Goal: Contribute content: Contribute content

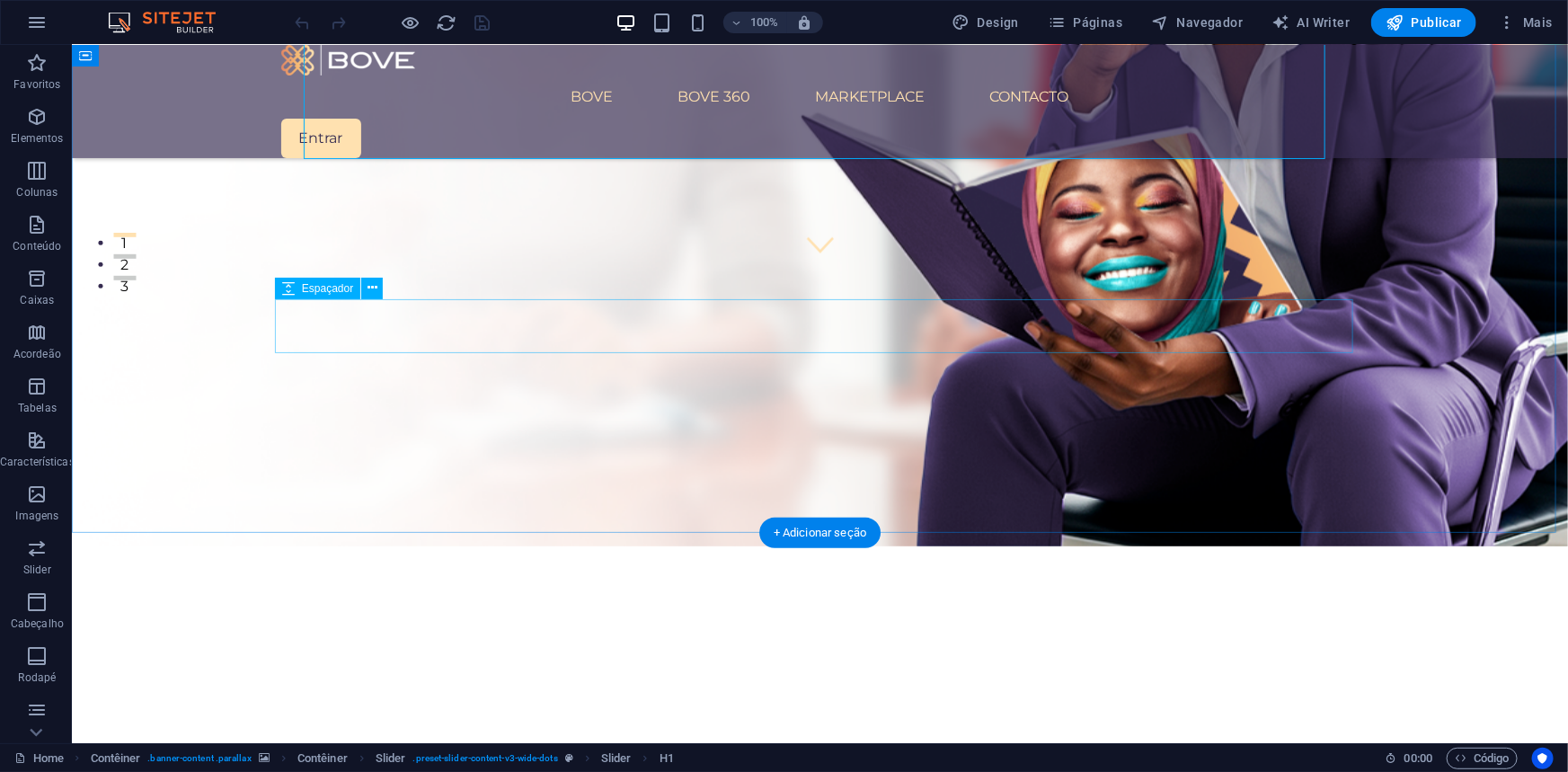
scroll to position [490, 0]
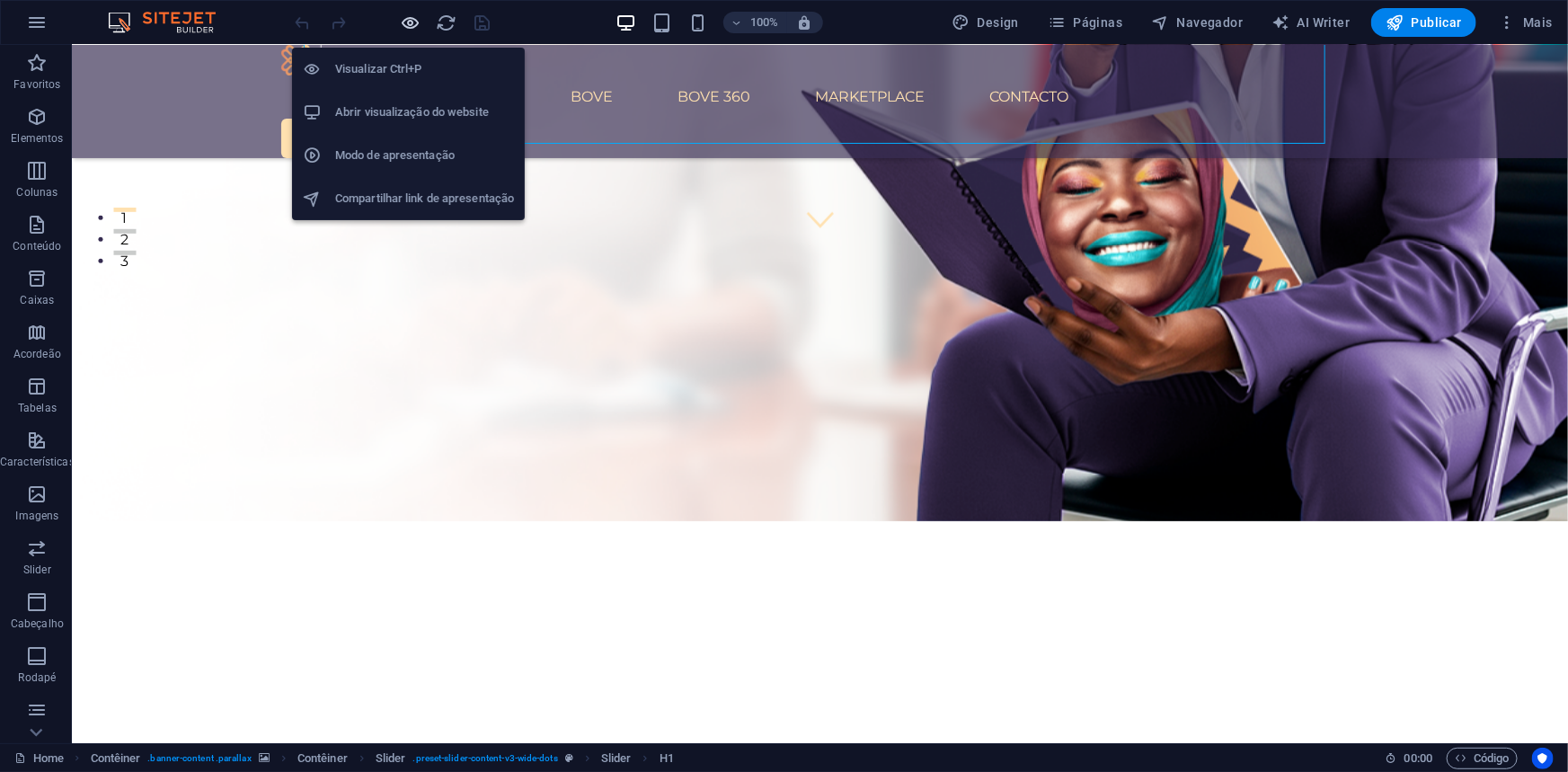
click at [420, 26] on icon "button" at bounding box center [410, 22] width 21 height 21
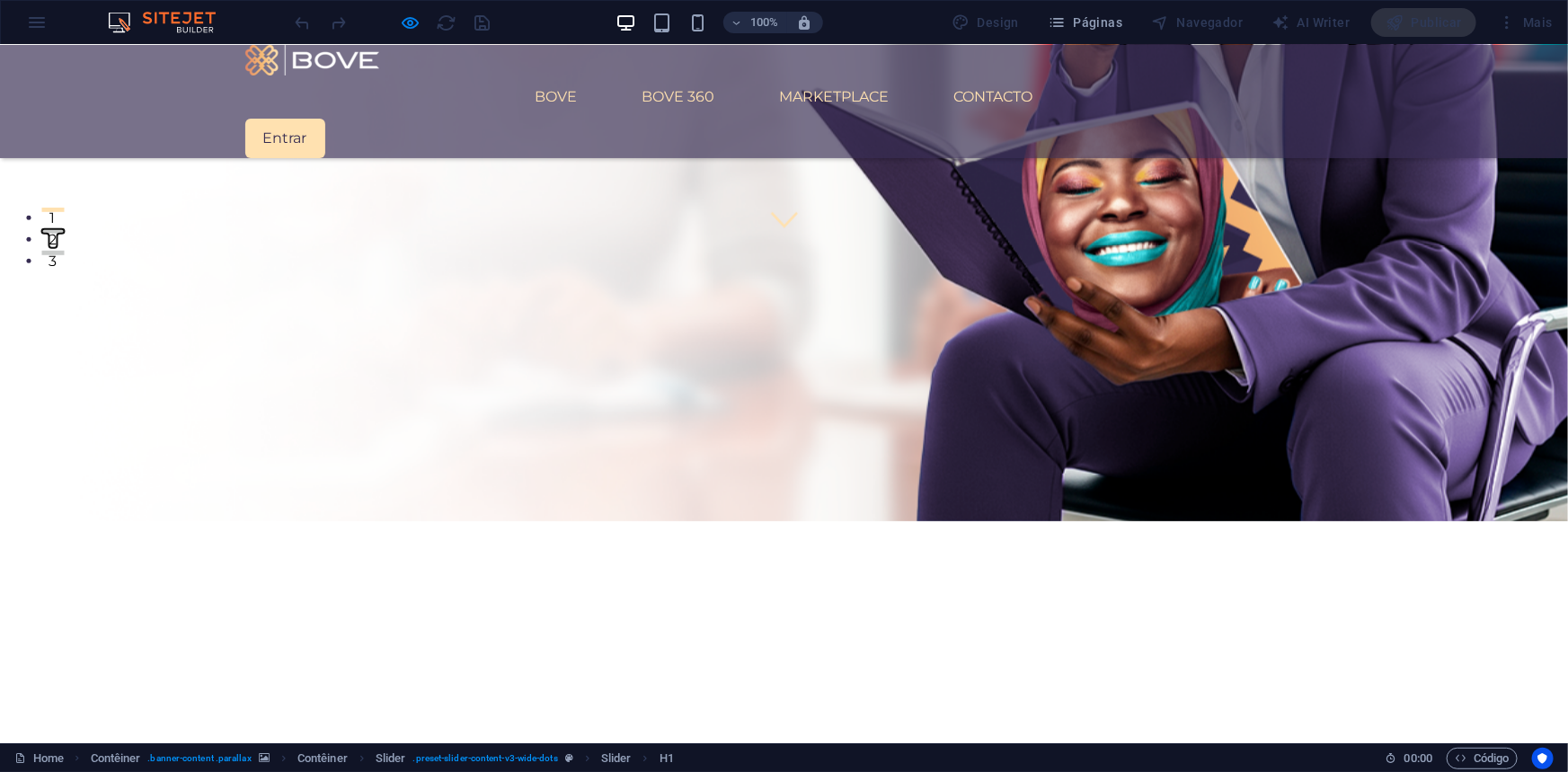
click at [64, 229] on button "2" at bounding box center [52, 231] width 22 height 5
click at [64, 250] on button "3" at bounding box center [52, 252] width 22 height 5
click at [64, 207] on button "1" at bounding box center [52, 209] width 22 height 5
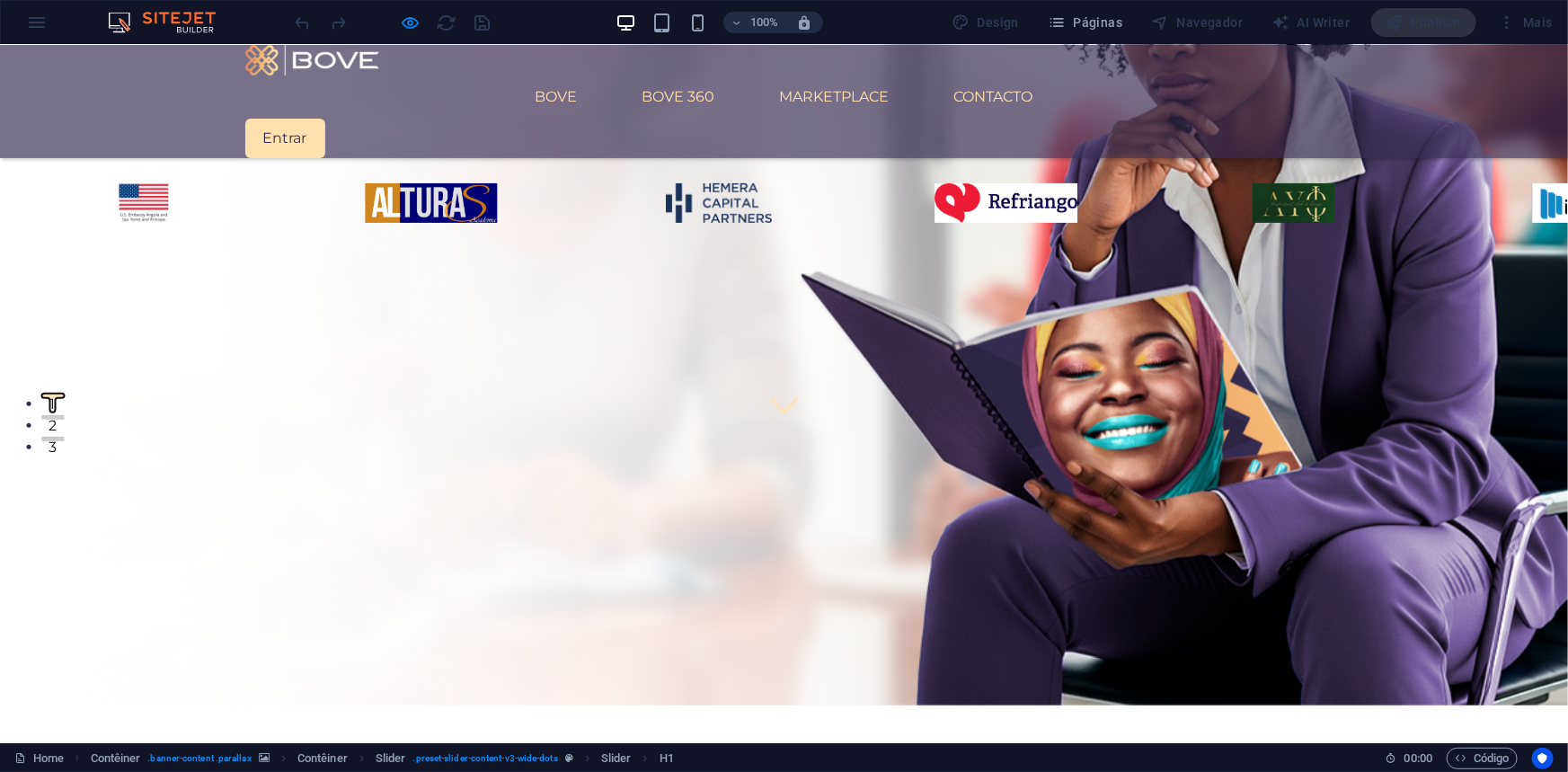
scroll to position [326, 0]
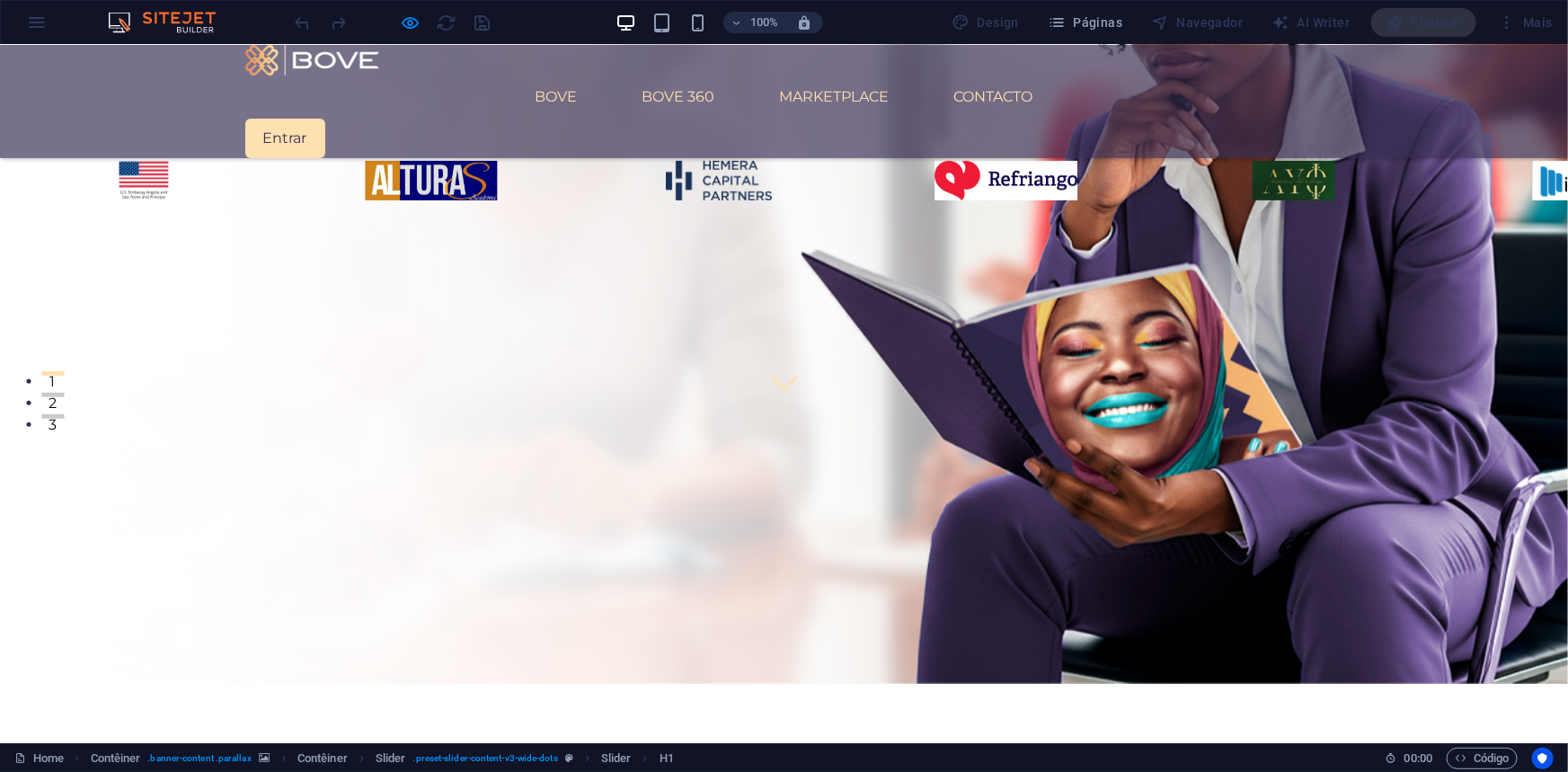
click at [64, 392] on button "2" at bounding box center [52, 394] width 22 height 5
click at [64, 413] on button "3" at bounding box center [52, 415] width 22 height 5
click at [64, 370] on button "1" at bounding box center [52, 372] width 22 height 5
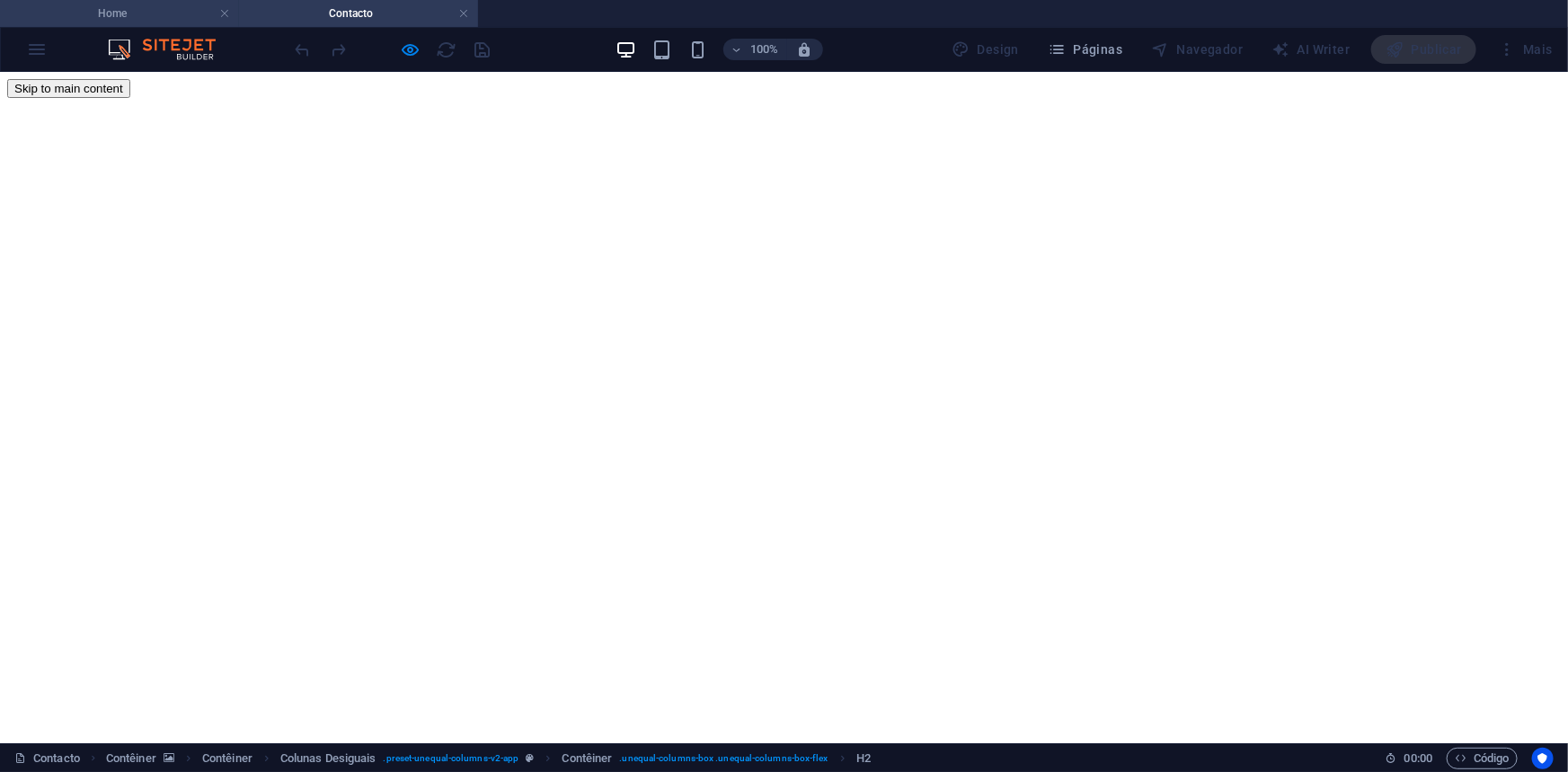
scroll to position [0, 0]
click at [141, 14] on h4 "Home" at bounding box center [119, 14] width 239 height 20
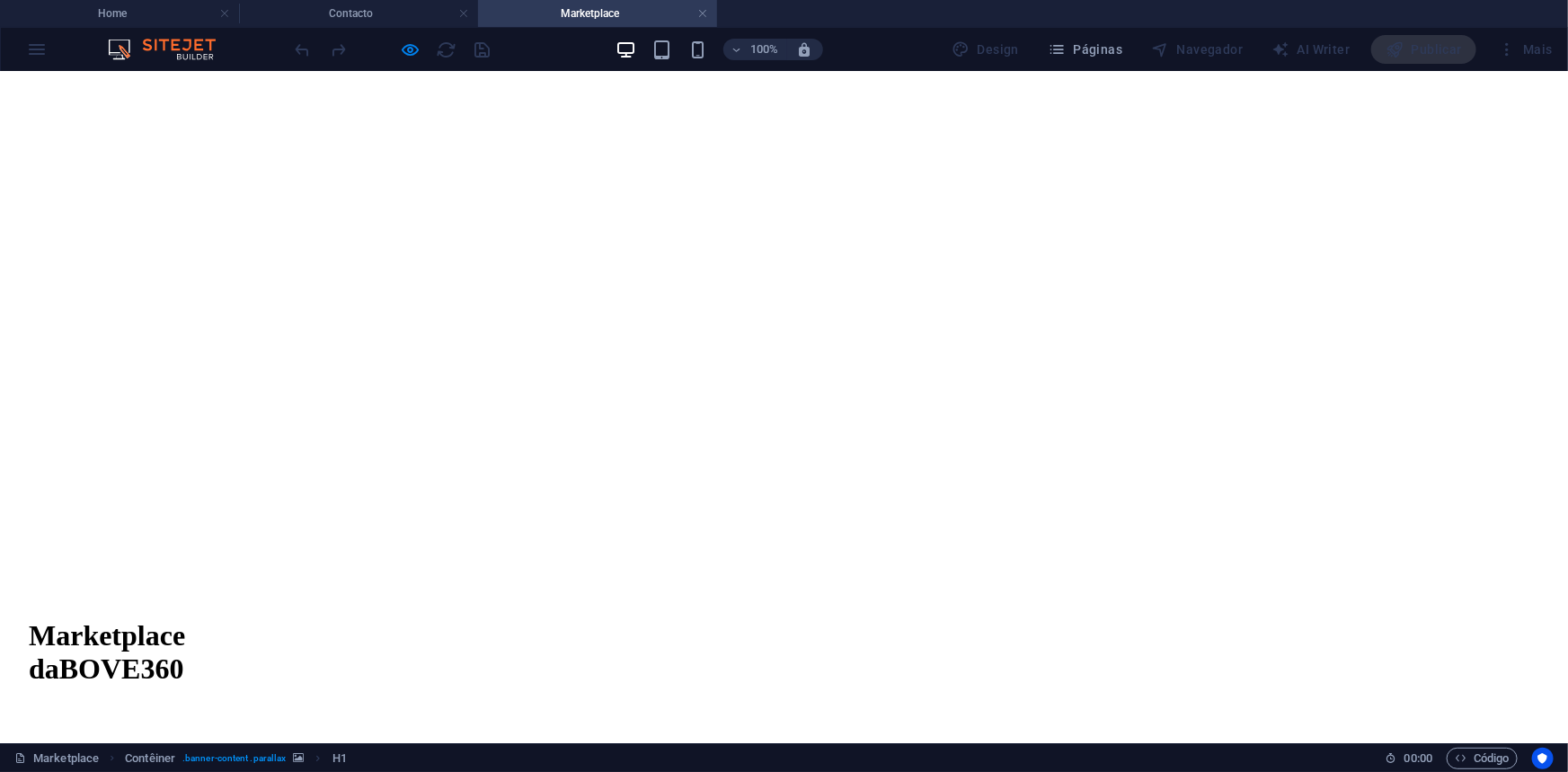
scroll to position [654, 0]
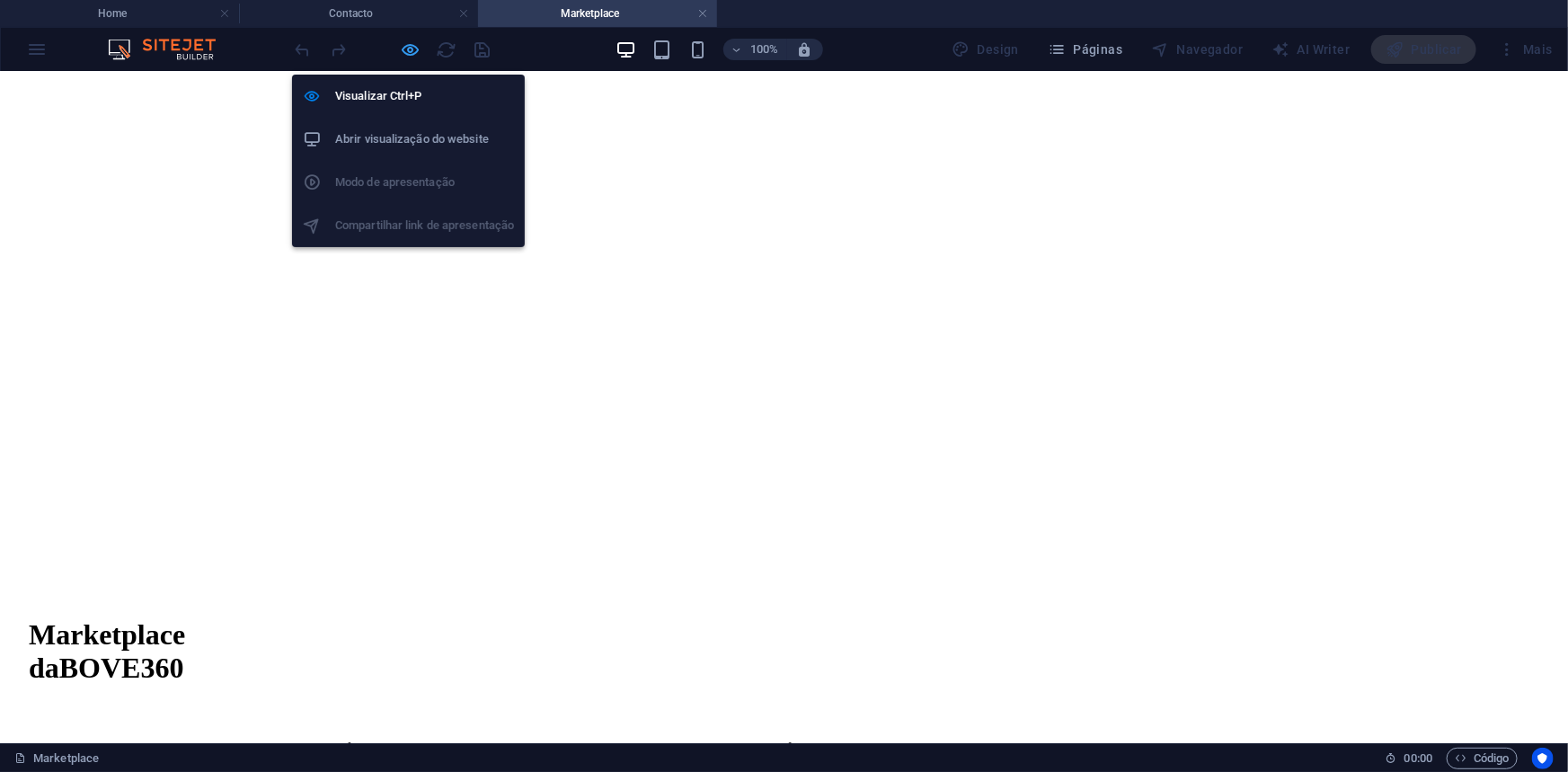
click at [418, 51] on icon "button" at bounding box center [410, 49] width 21 height 21
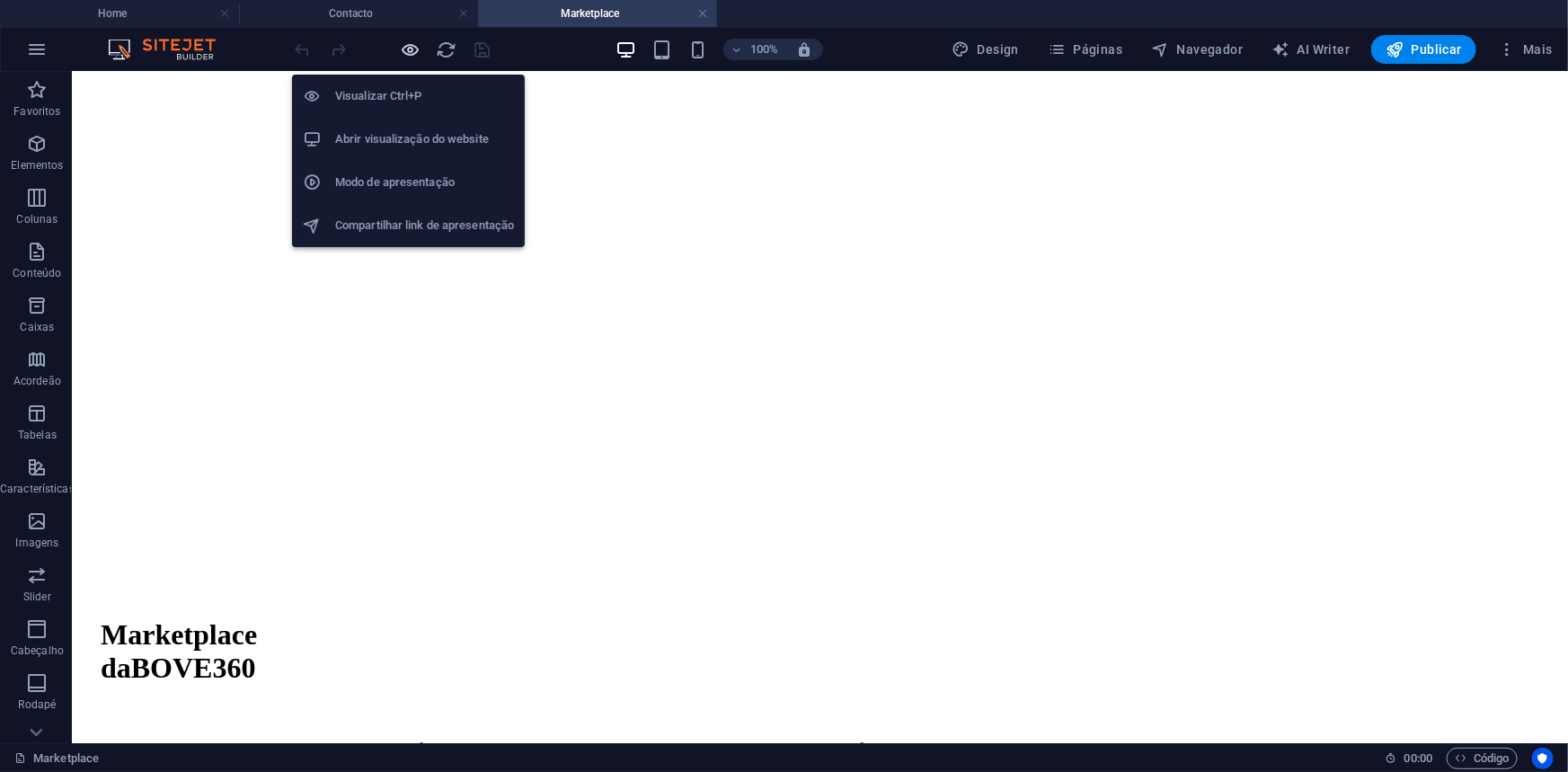
click at [418, 51] on icon "button" at bounding box center [410, 49] width 21 height 21
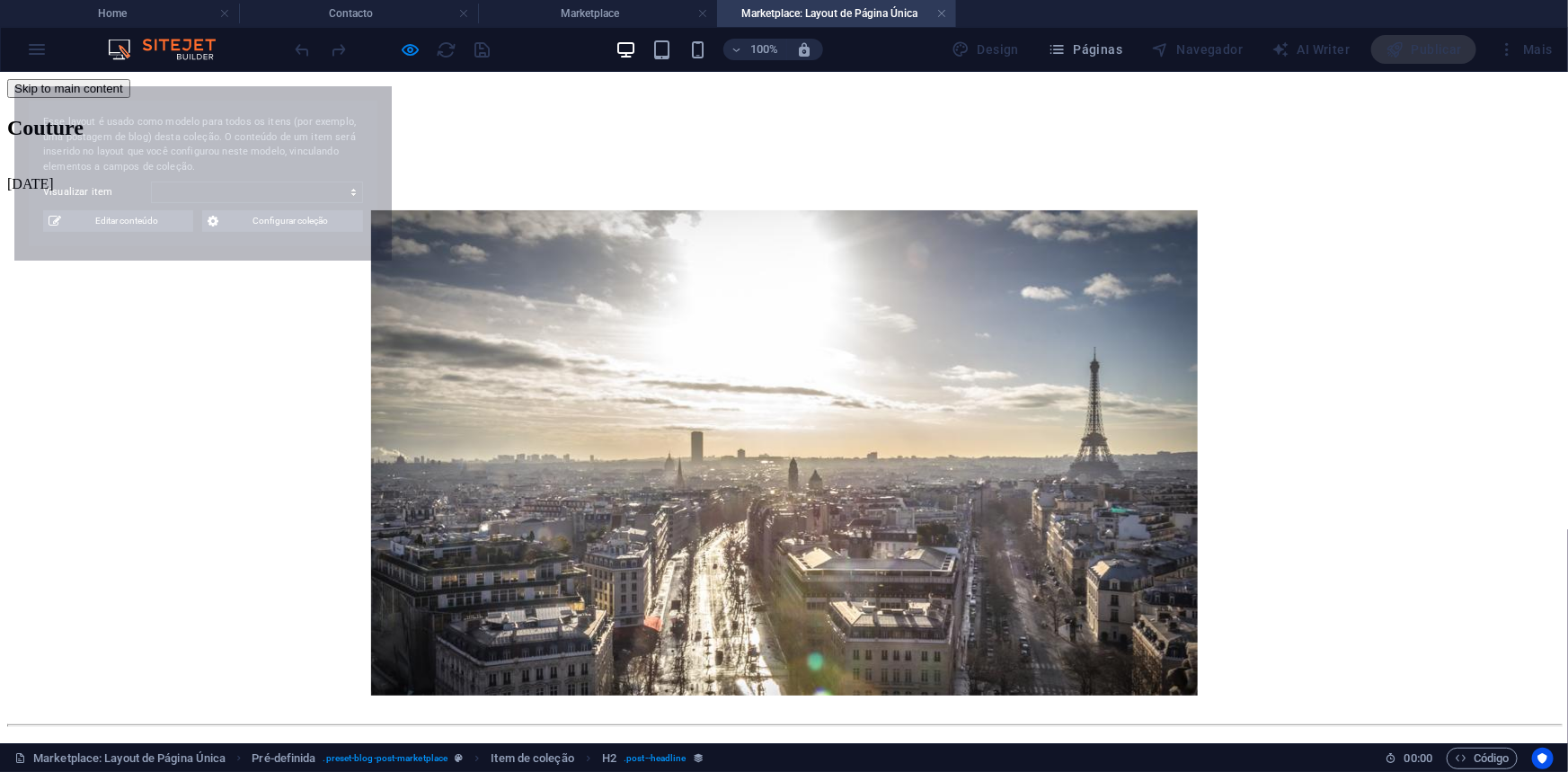
scroll to position [0, 0]
select select "68c8036e39f46689da06f08f"
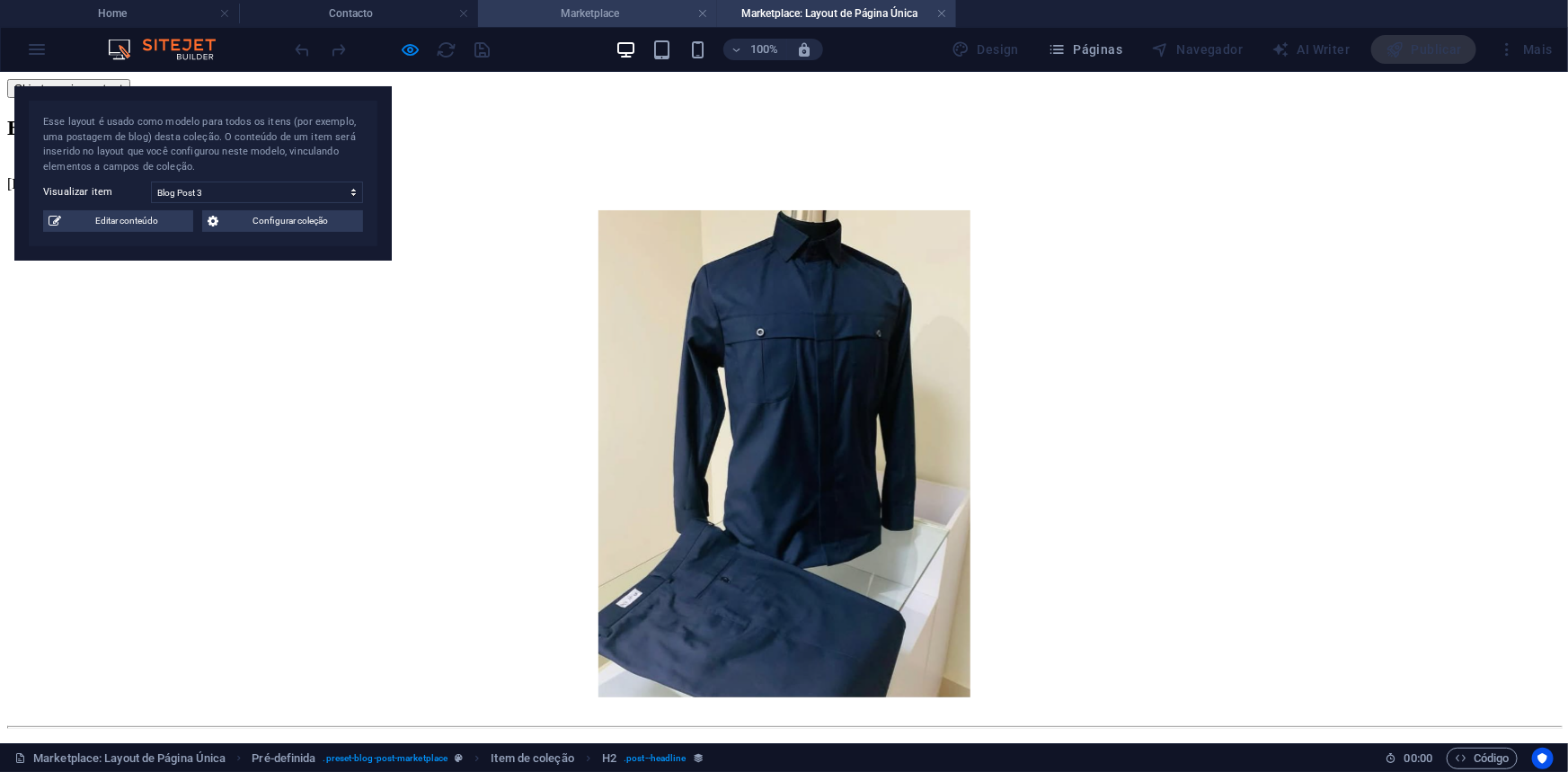
click at [580, 13] on h4 "Marketplace" at bounding box center [597, 14] width 239 height 20
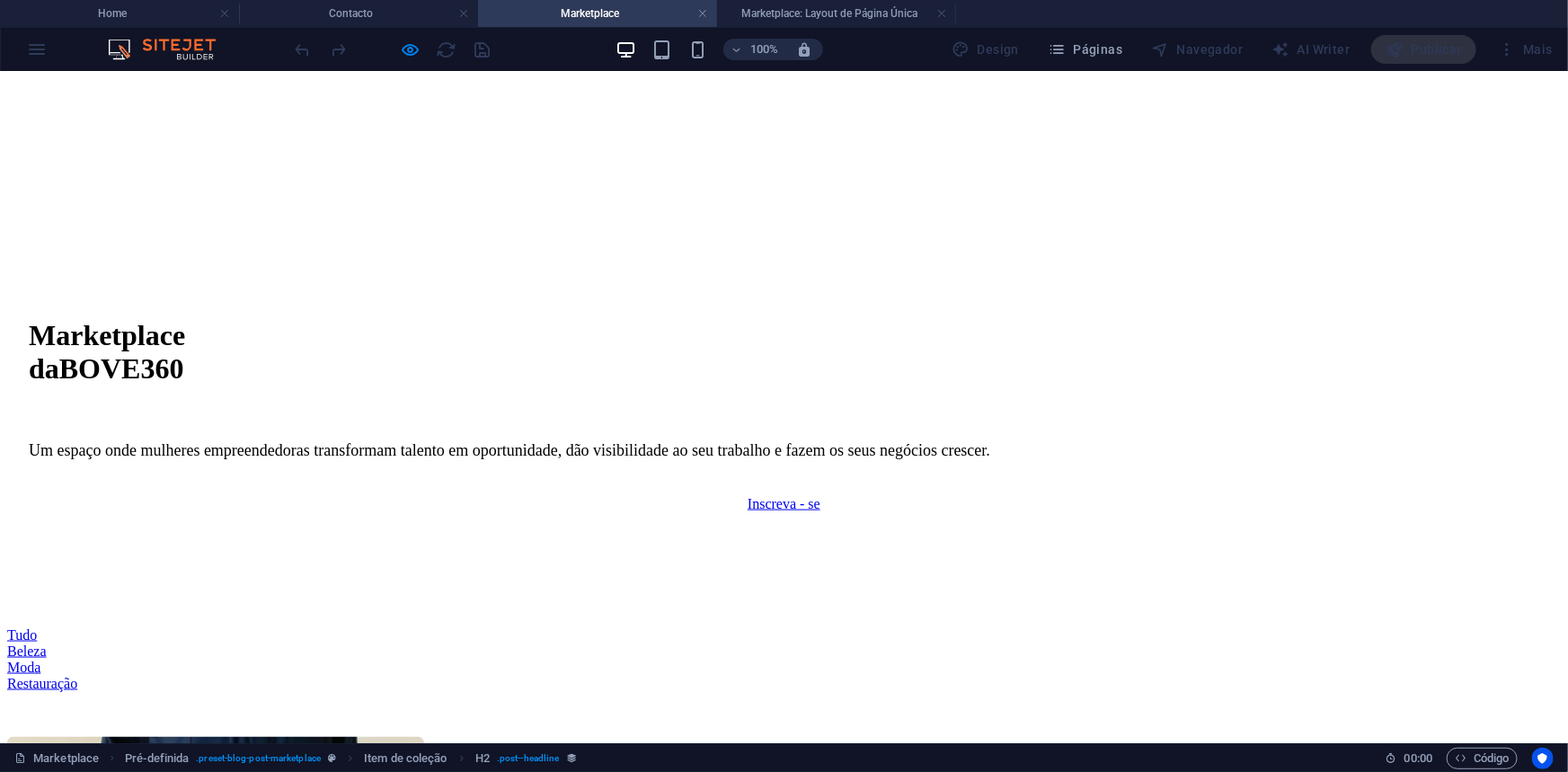
scroll to position [1061, 0]
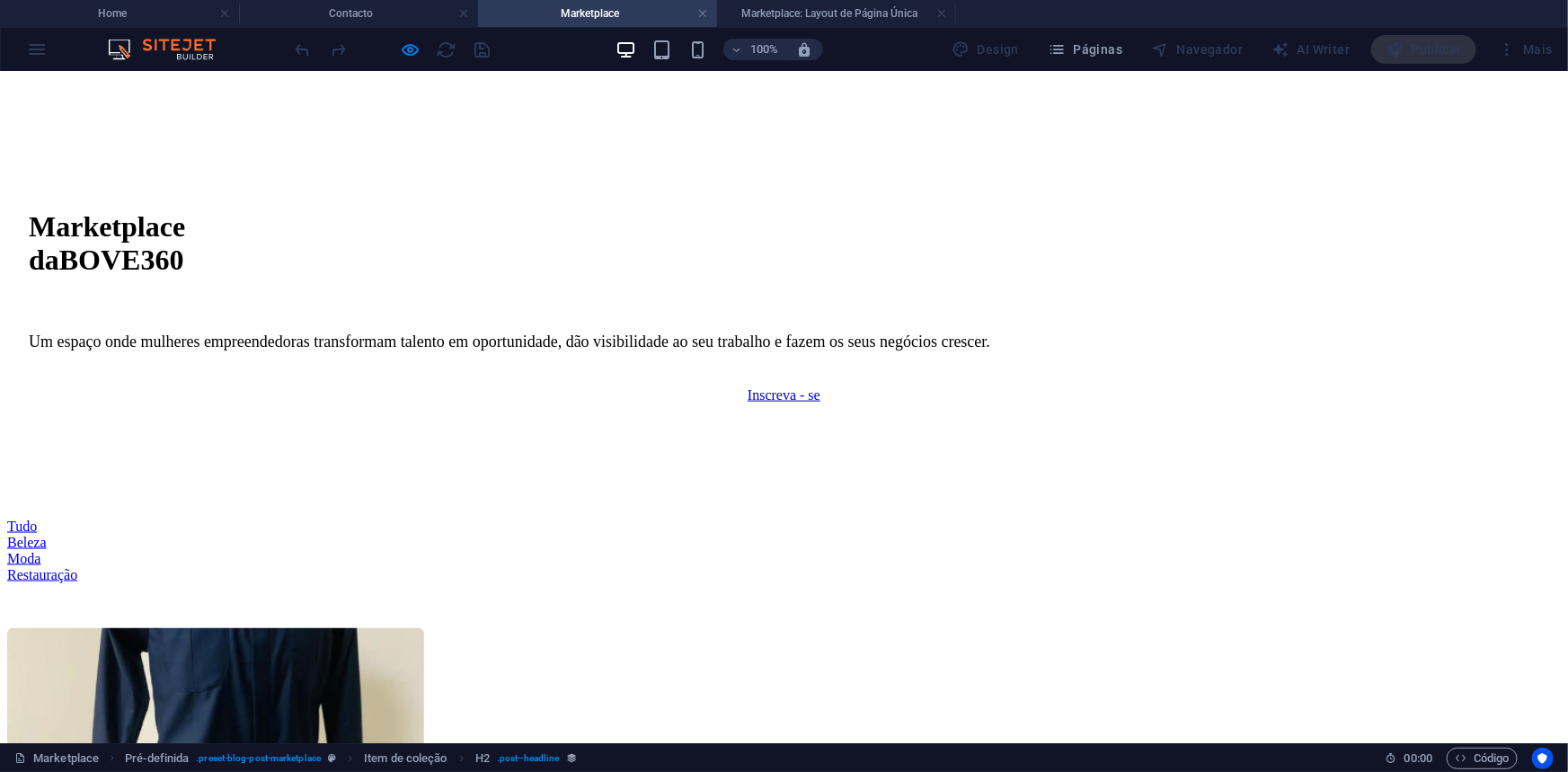
drag, startPoint x: 370, startPoint y: 298, endPoint x: 394, endPoint y: 275, distance: 33.2
click at [363, 12] on h4 "Contacto" at bounding box center [359, 14] width 239 height 20
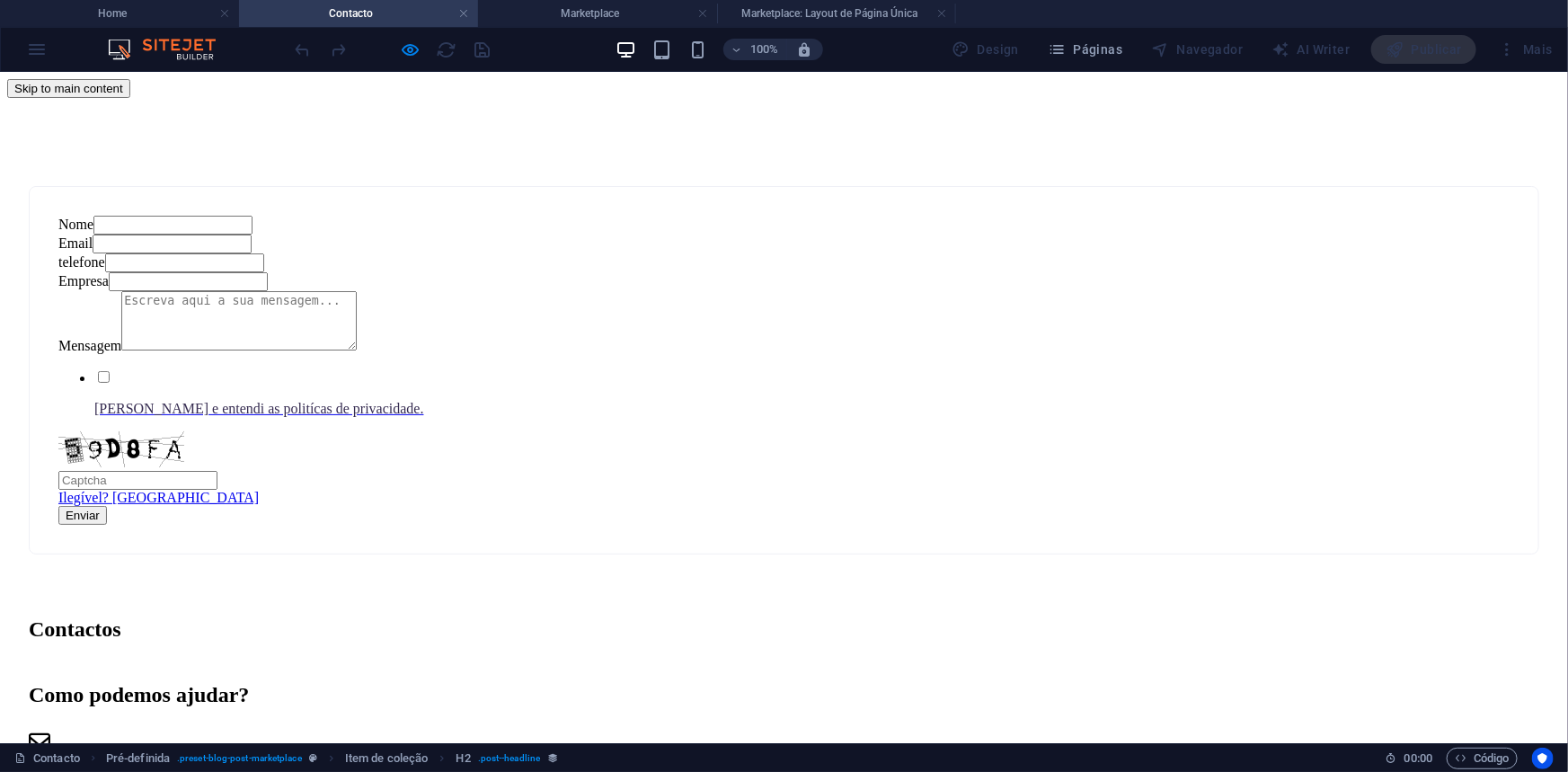
scroll to position [0, 0]
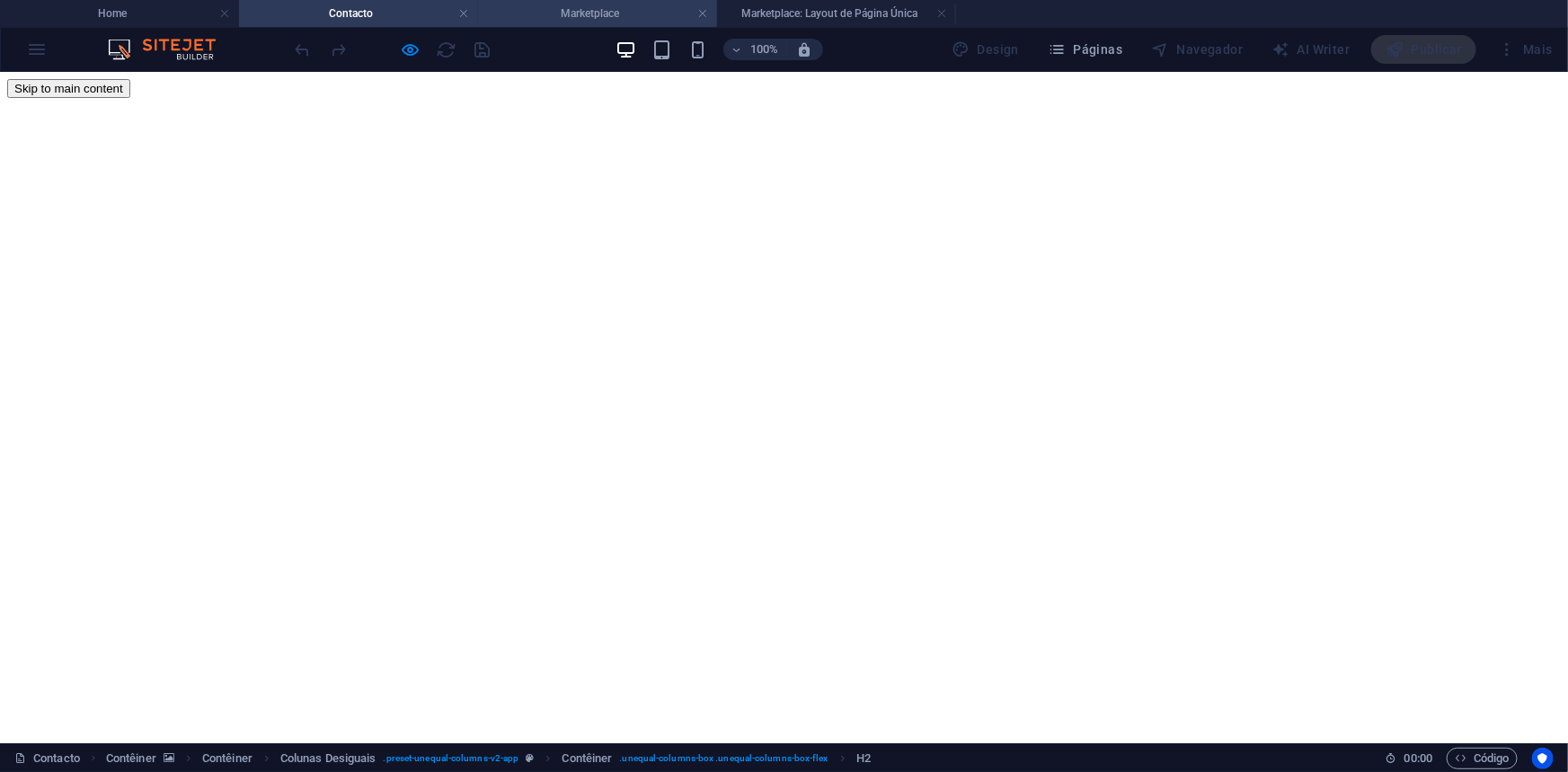
click at [587, 14] on h4 "Marketplace" at bounding box center [597, 14] width 239 height 20
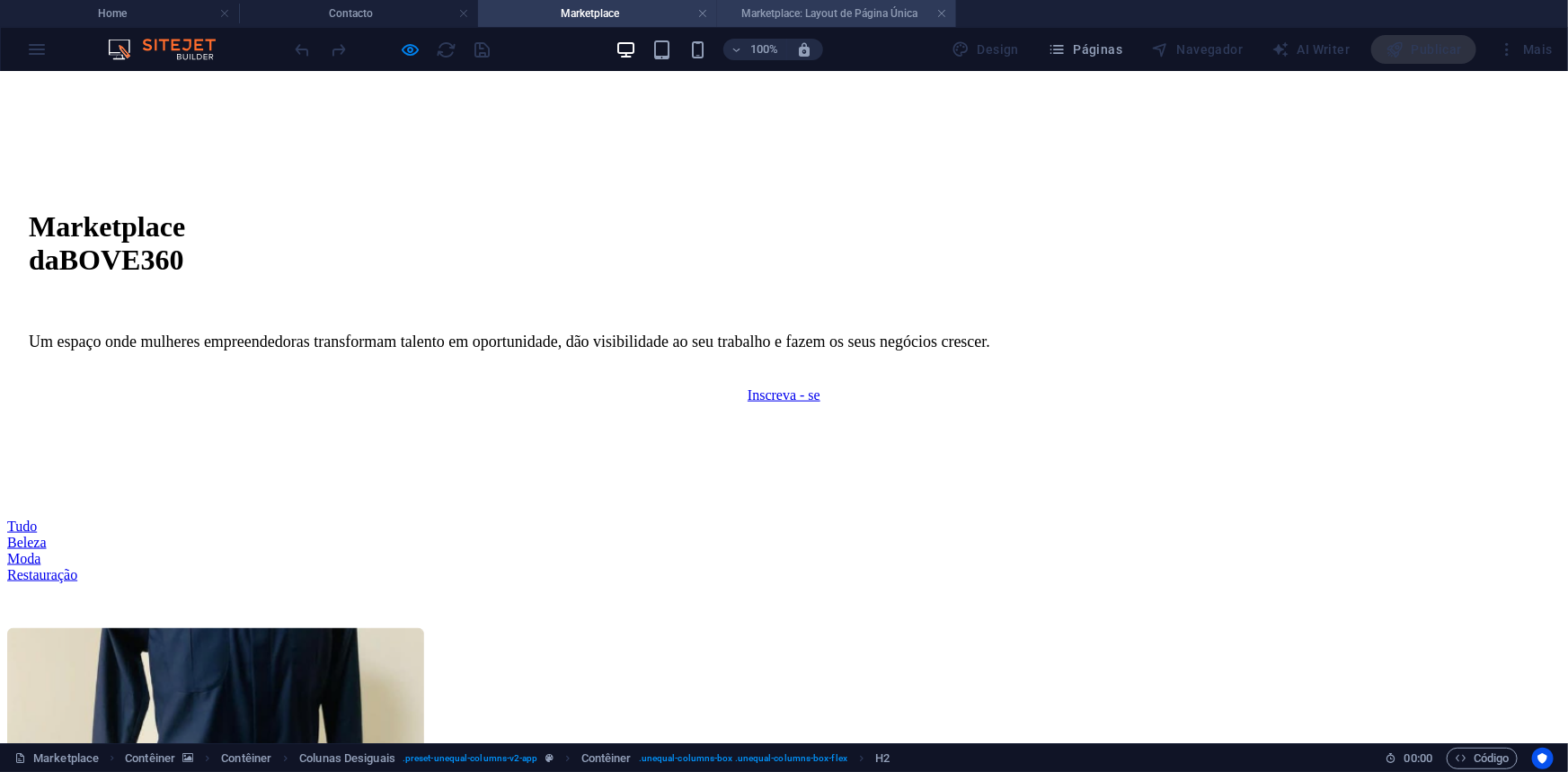
click at [722, 16] on h4 "Marketplace: Layout de Página Única" at bounding box center [836, 14] width 239 height 20
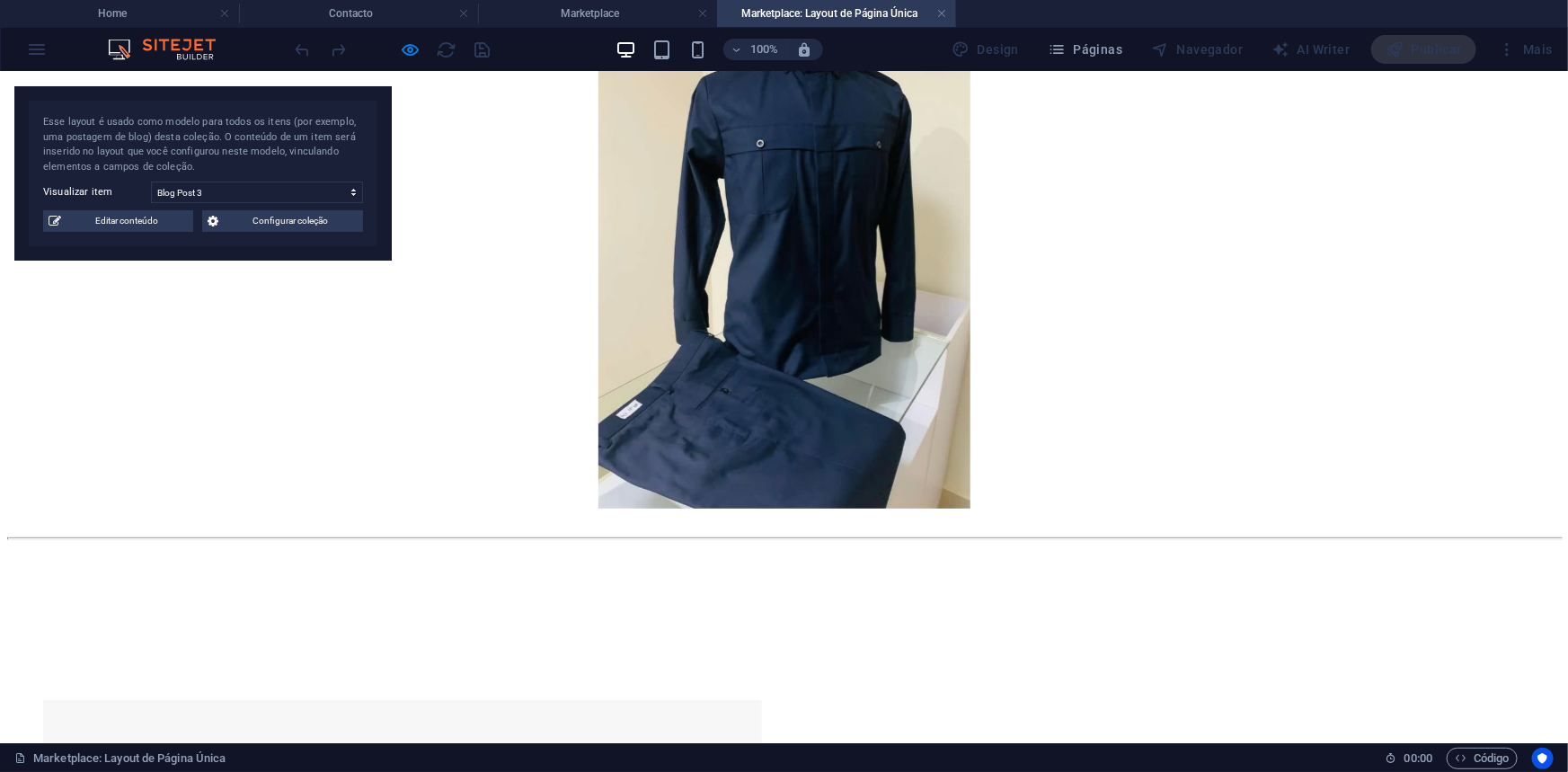
scroll to position [162, 0]
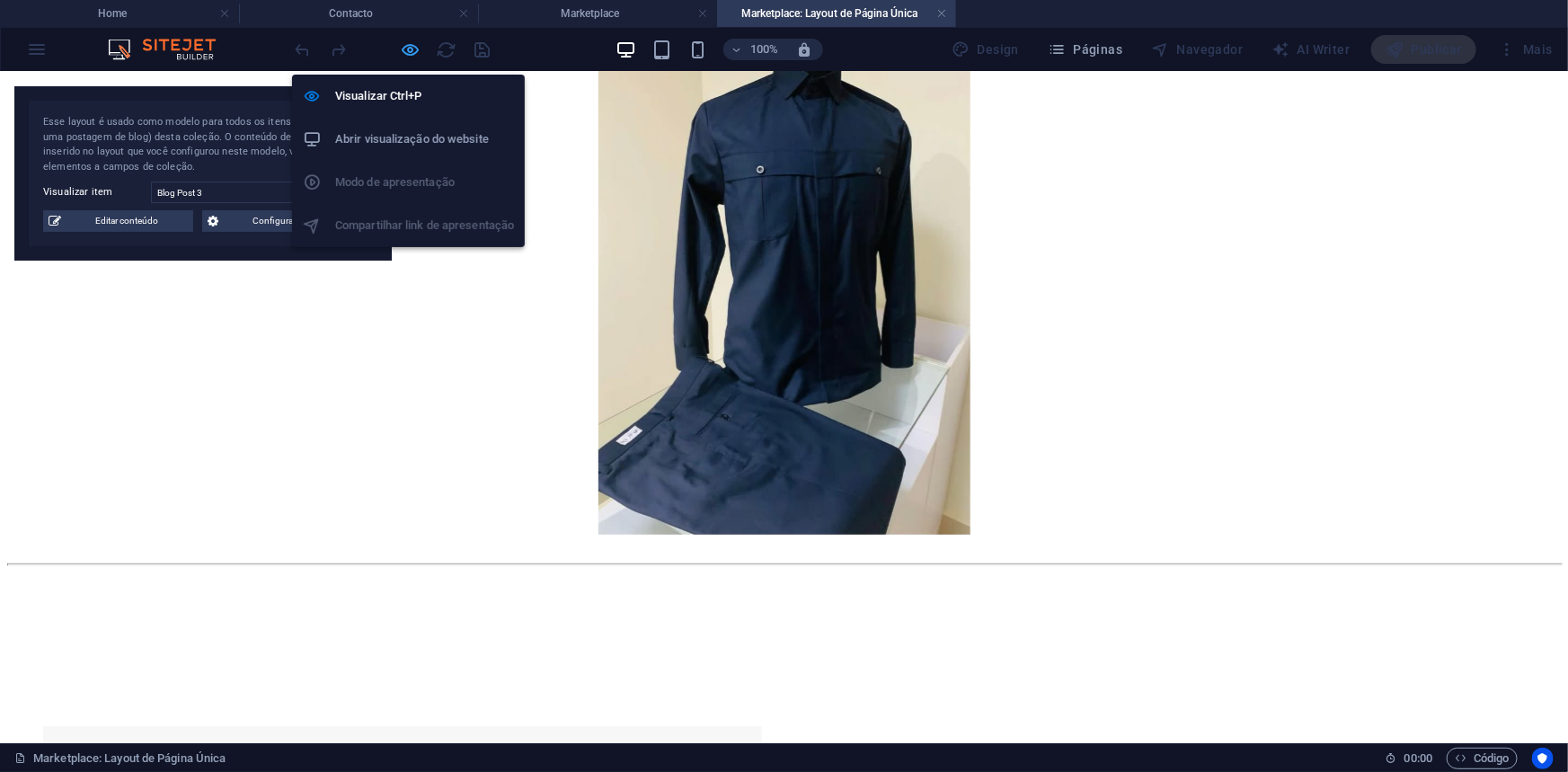
click at [414, 51] on icon "button" at bounding box center [410, 49] width 21 height 21
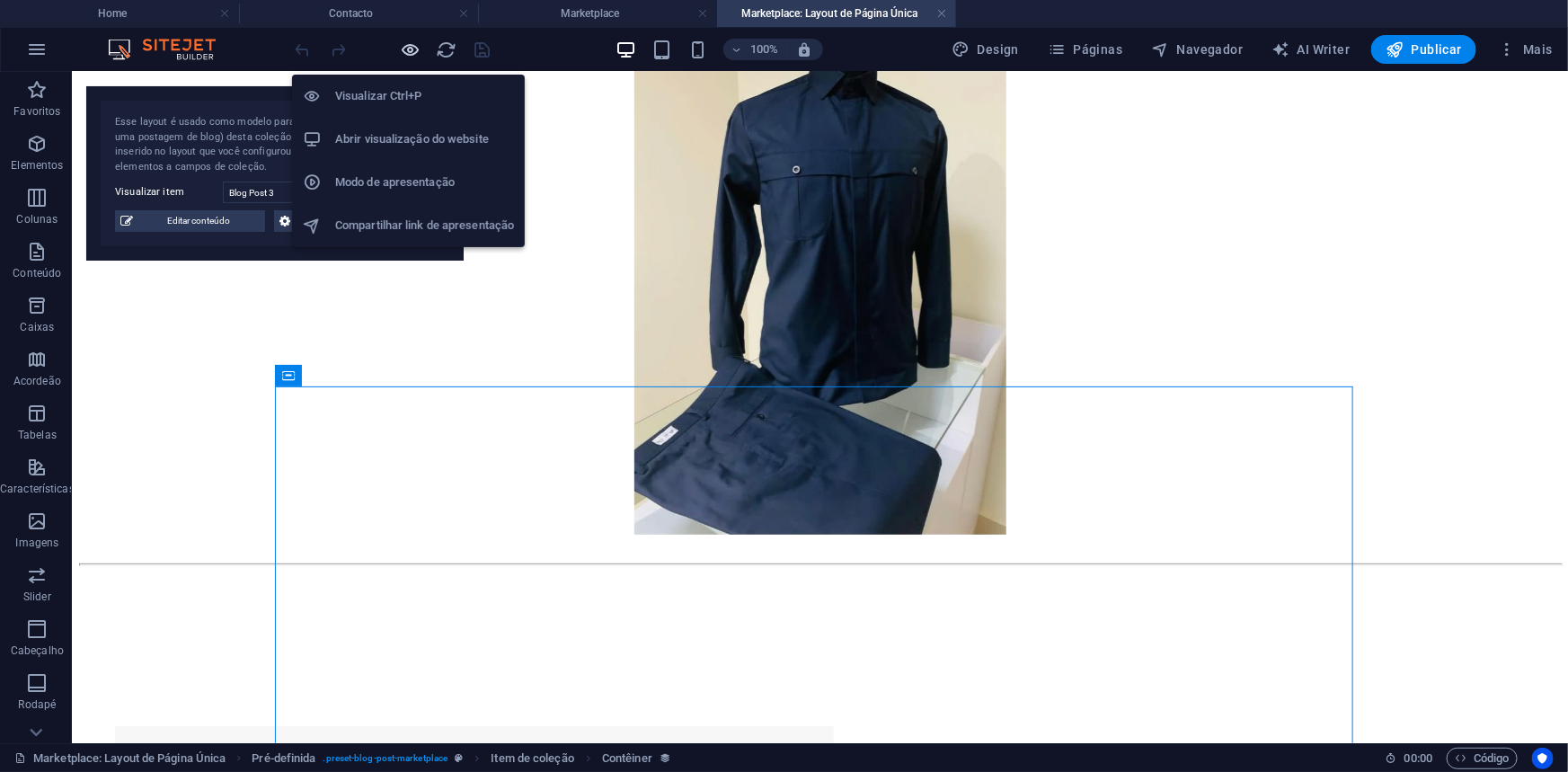
click at [412, 45] on icon "button" at bounding box center [410, 49] width 21 height 21
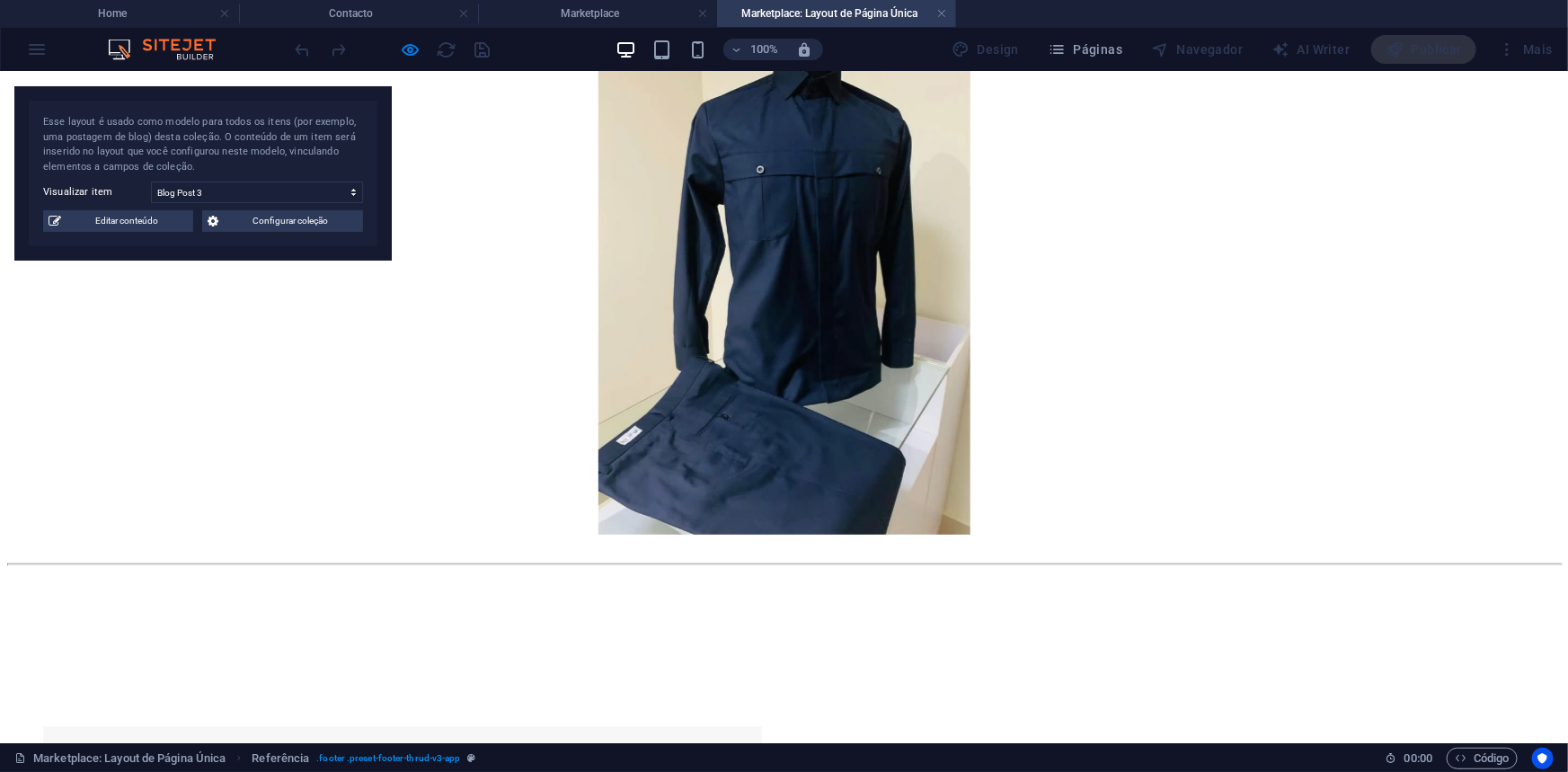
scroll to position [300, 0]
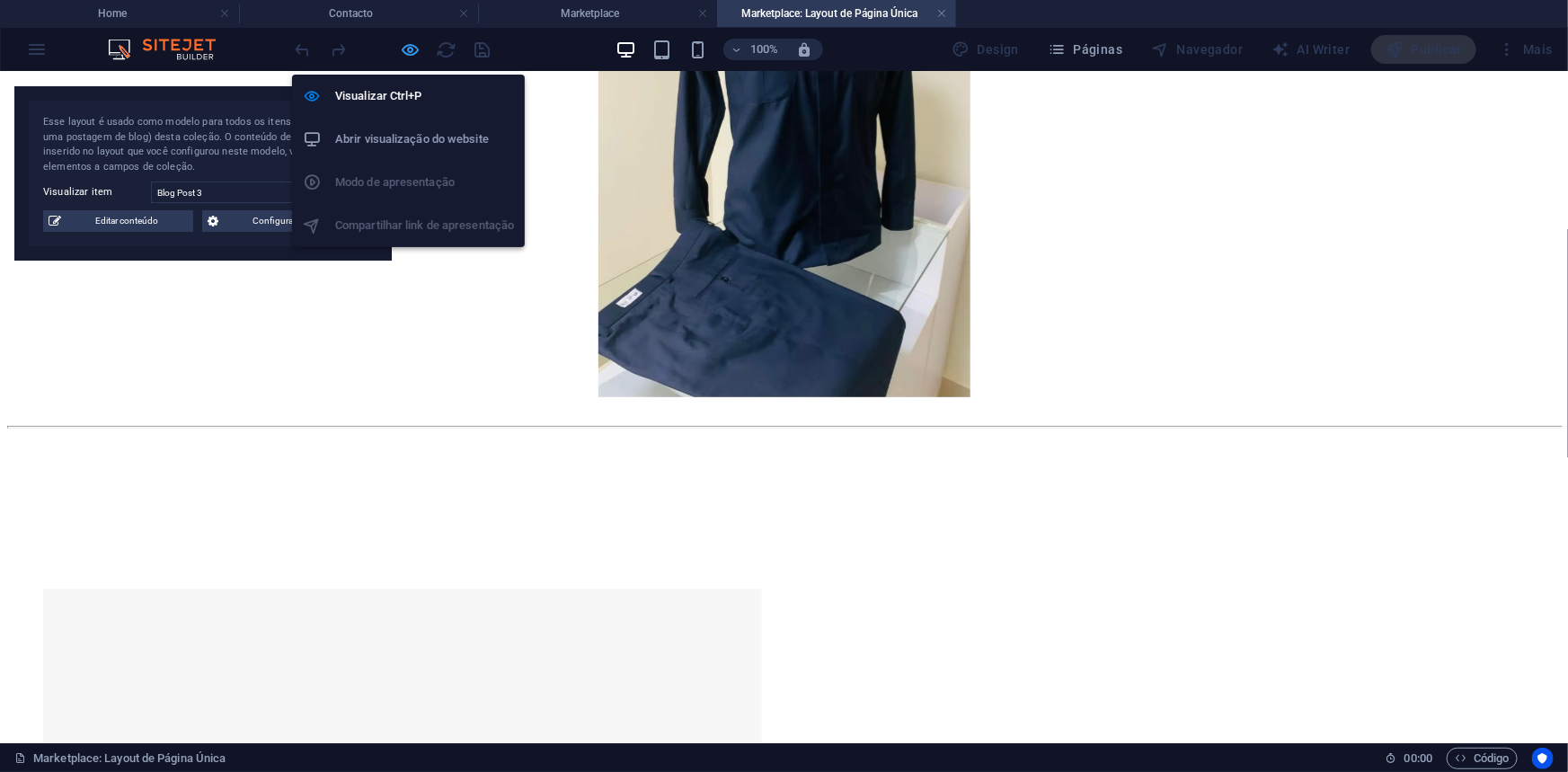
click at [408, 45] on icon "button" at bounding box center [410, 49] width 21 height 21
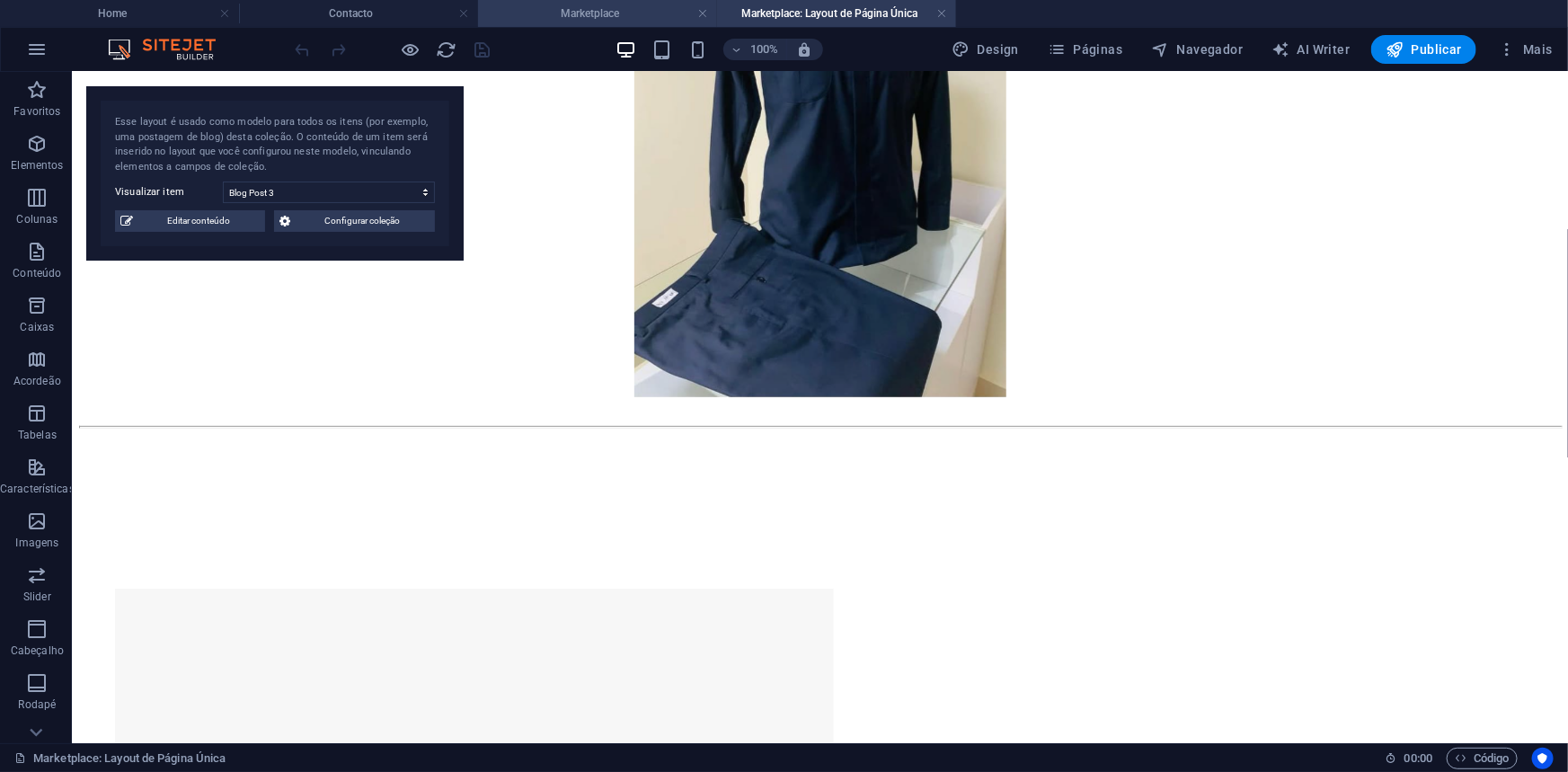
click at [557, 6] on h4 "Marketplace" at bounding box center [597, 14] width 239 height 20
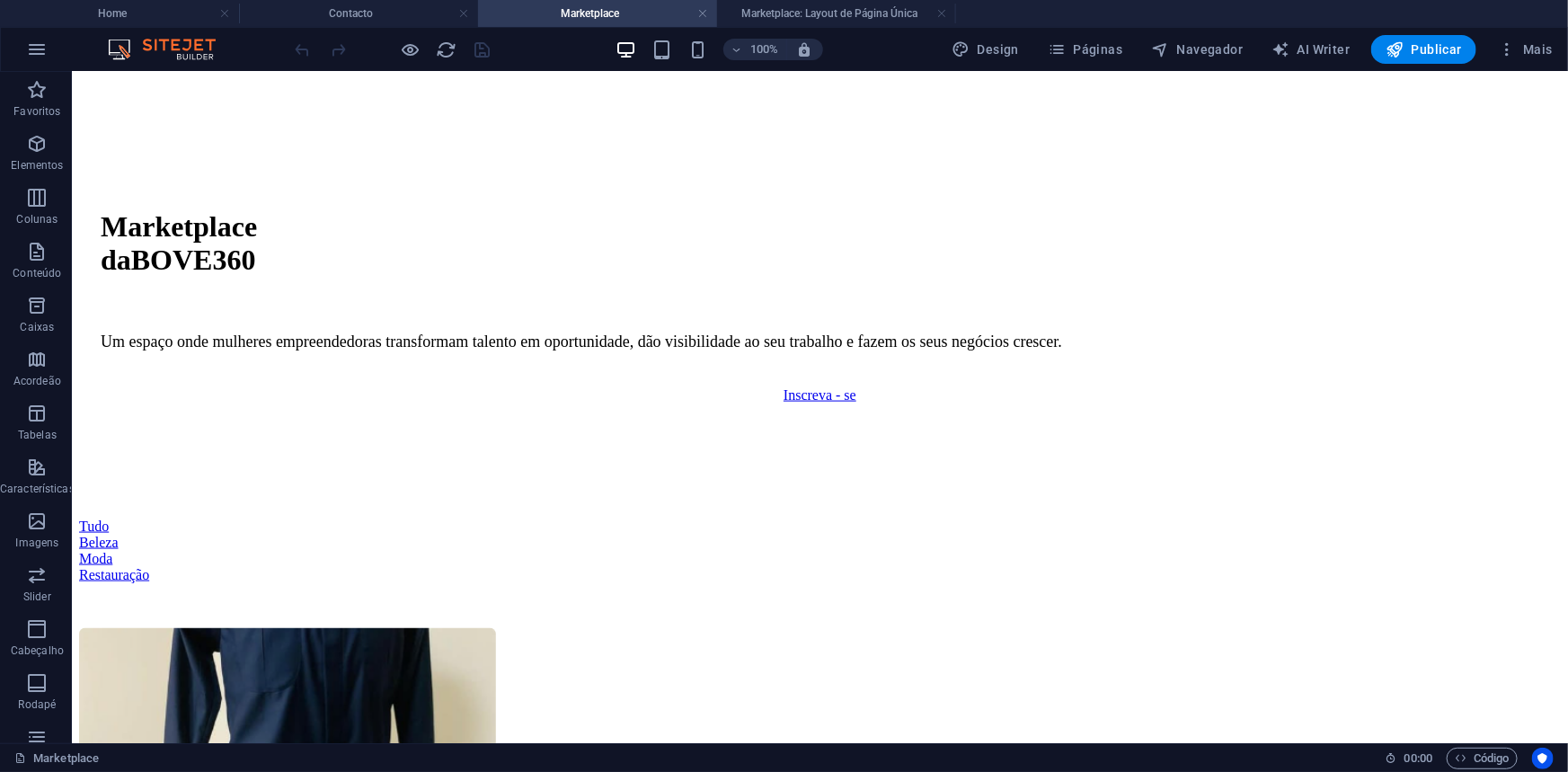
scroll to position [0, 0]
click at [363, 18] on h4 "Contacto" at bounding box center [359, 14] width 239 height 20
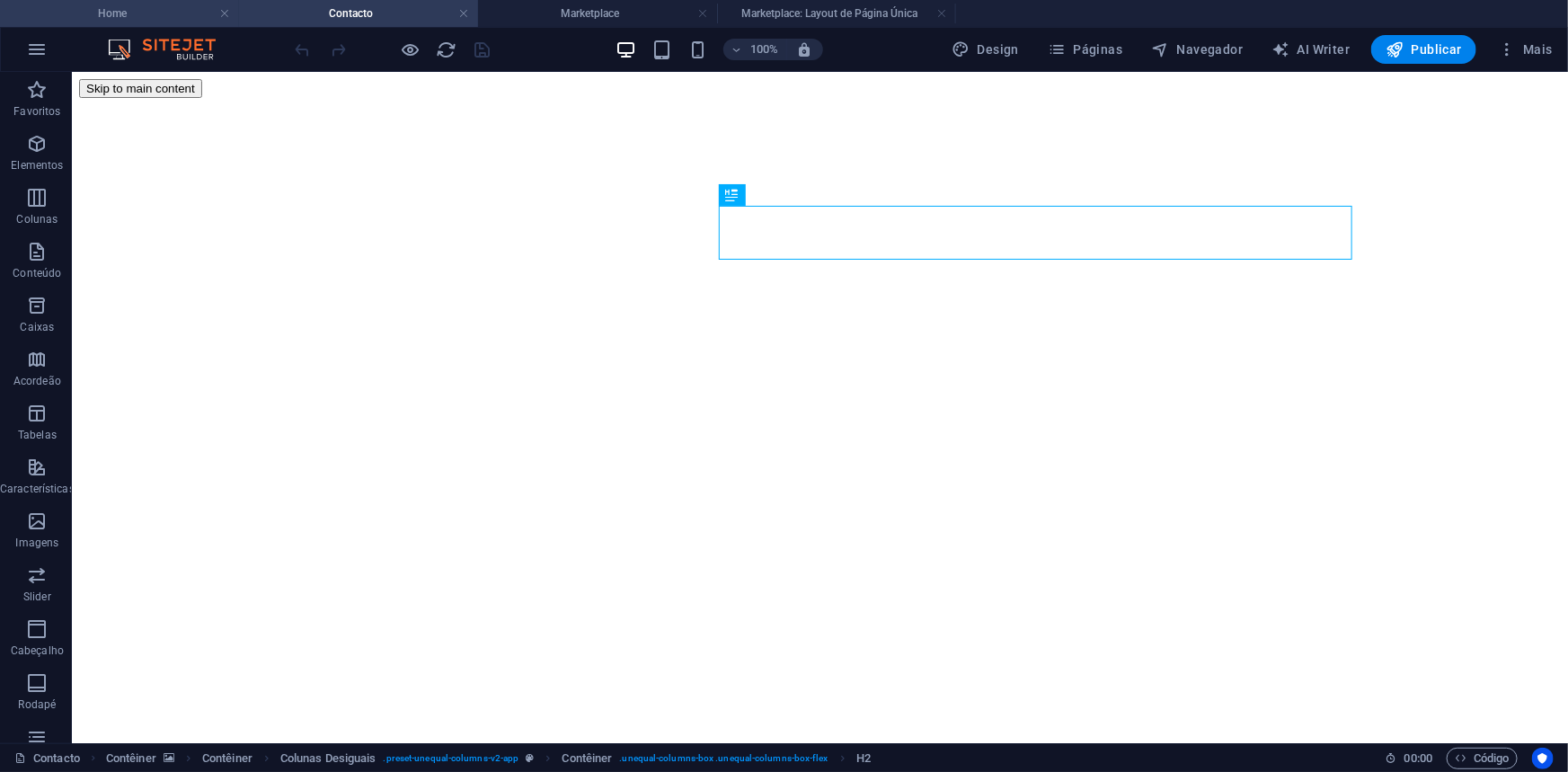
click at [141, 15] on h4 "Home" at bounding box center [119, 14] width 239 height 20
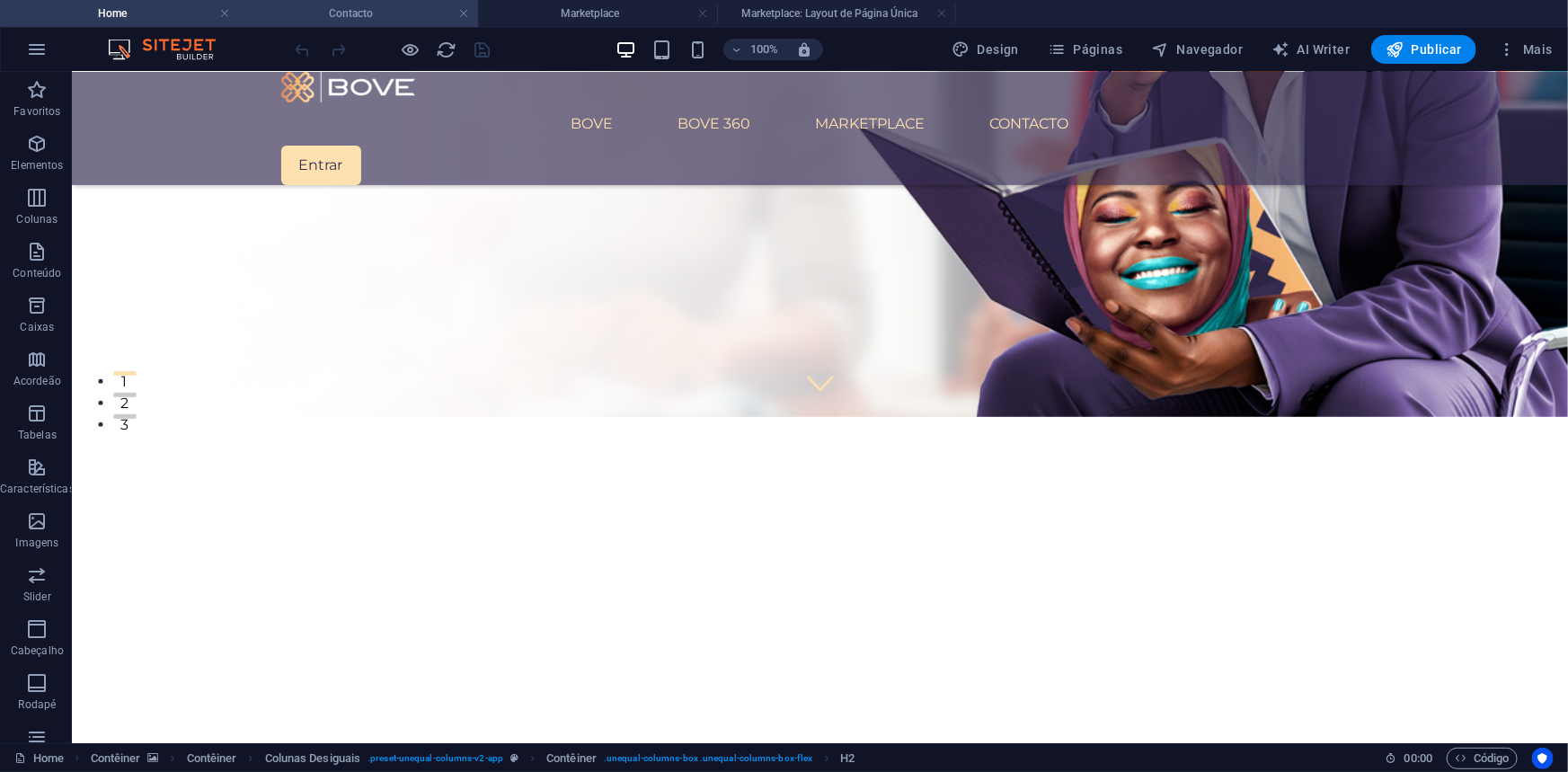
click at [318, 11] on h4 "Contacto" at bounding box center [359, 14] width 239 height 20
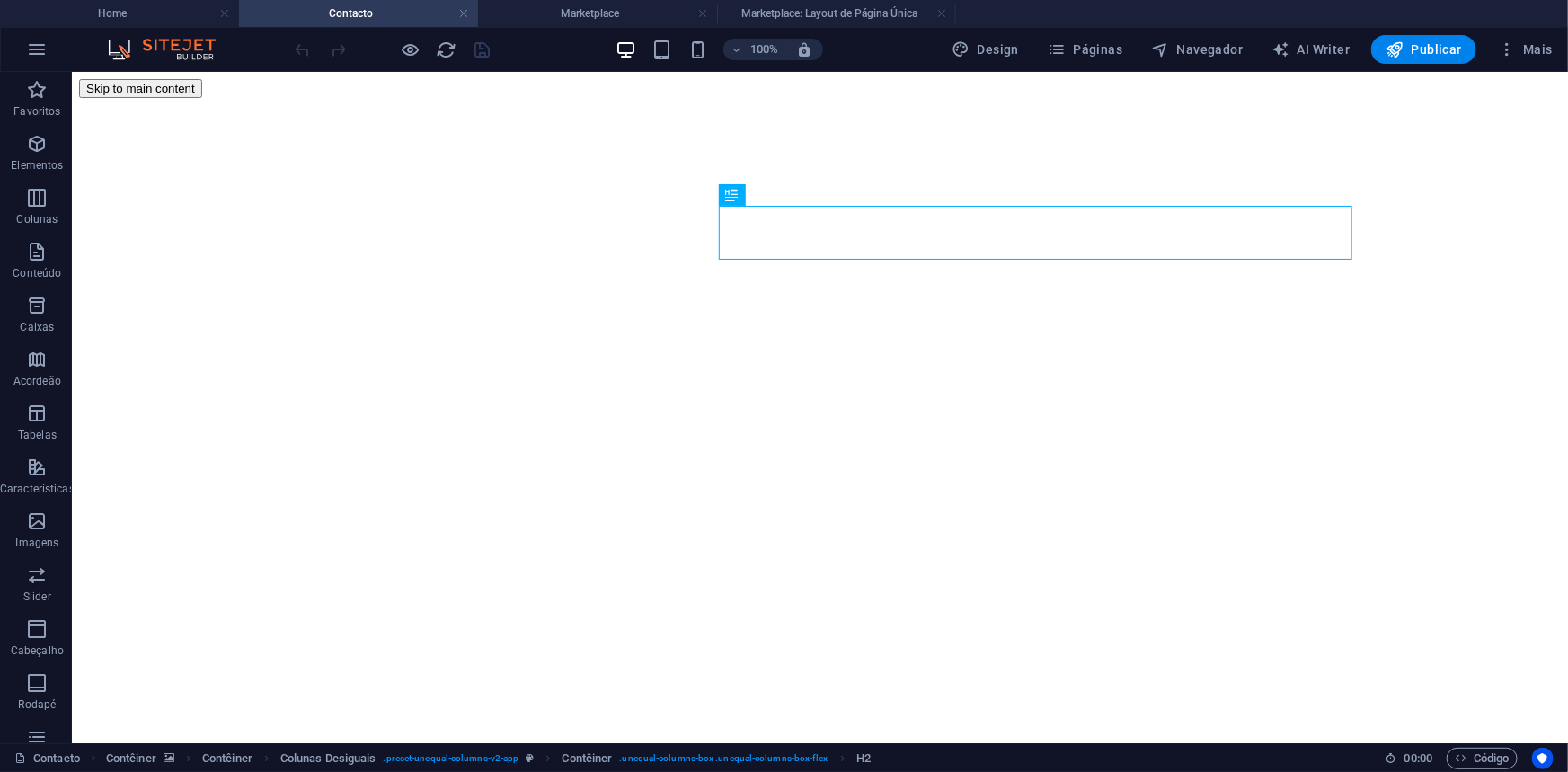
scroll to position [0, 0]
click at [551, 6] on h4 "Marketplace" at bounding box center [597, 14] width 239 height 20
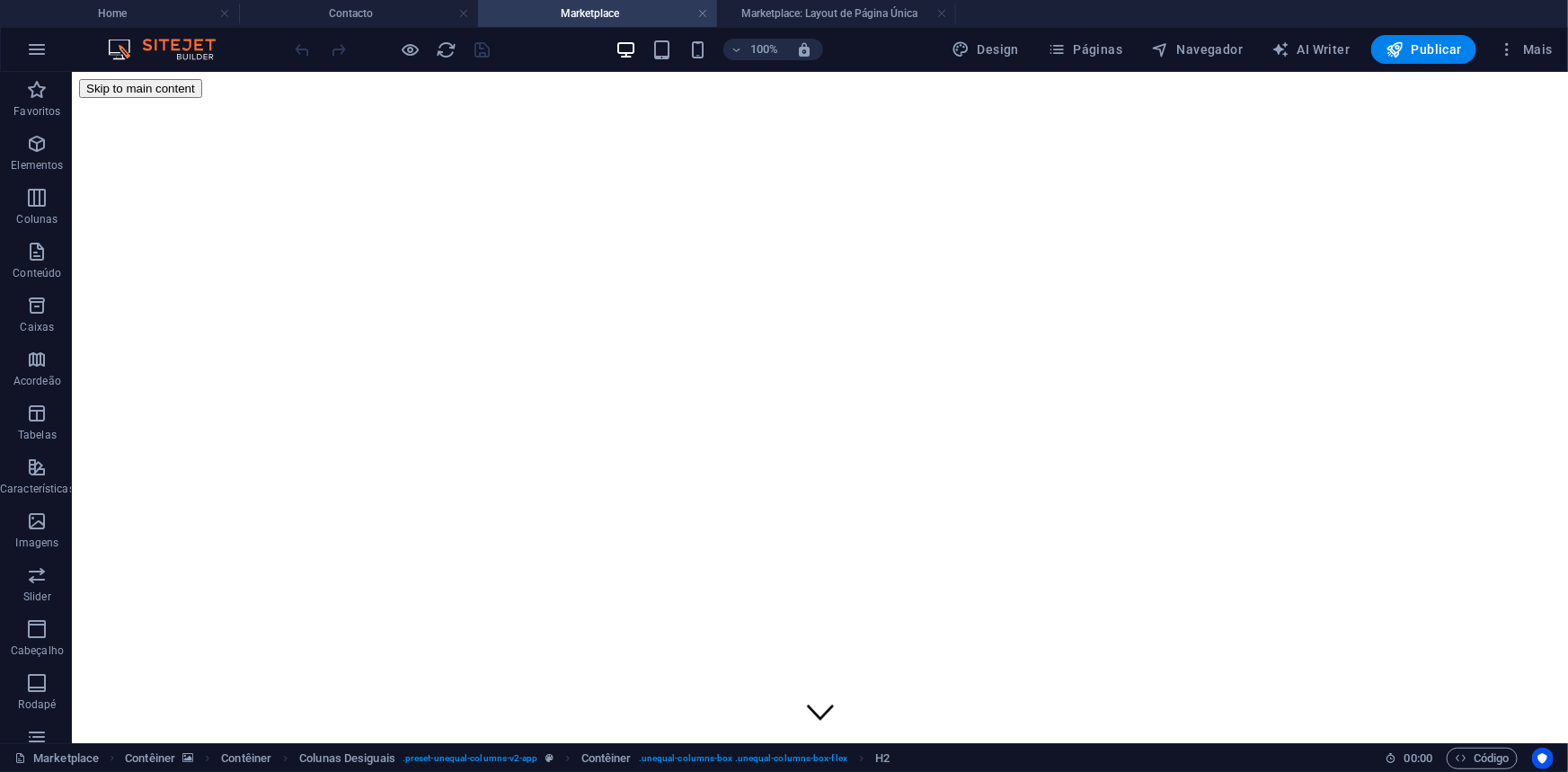
scroll to position [1061, 0]
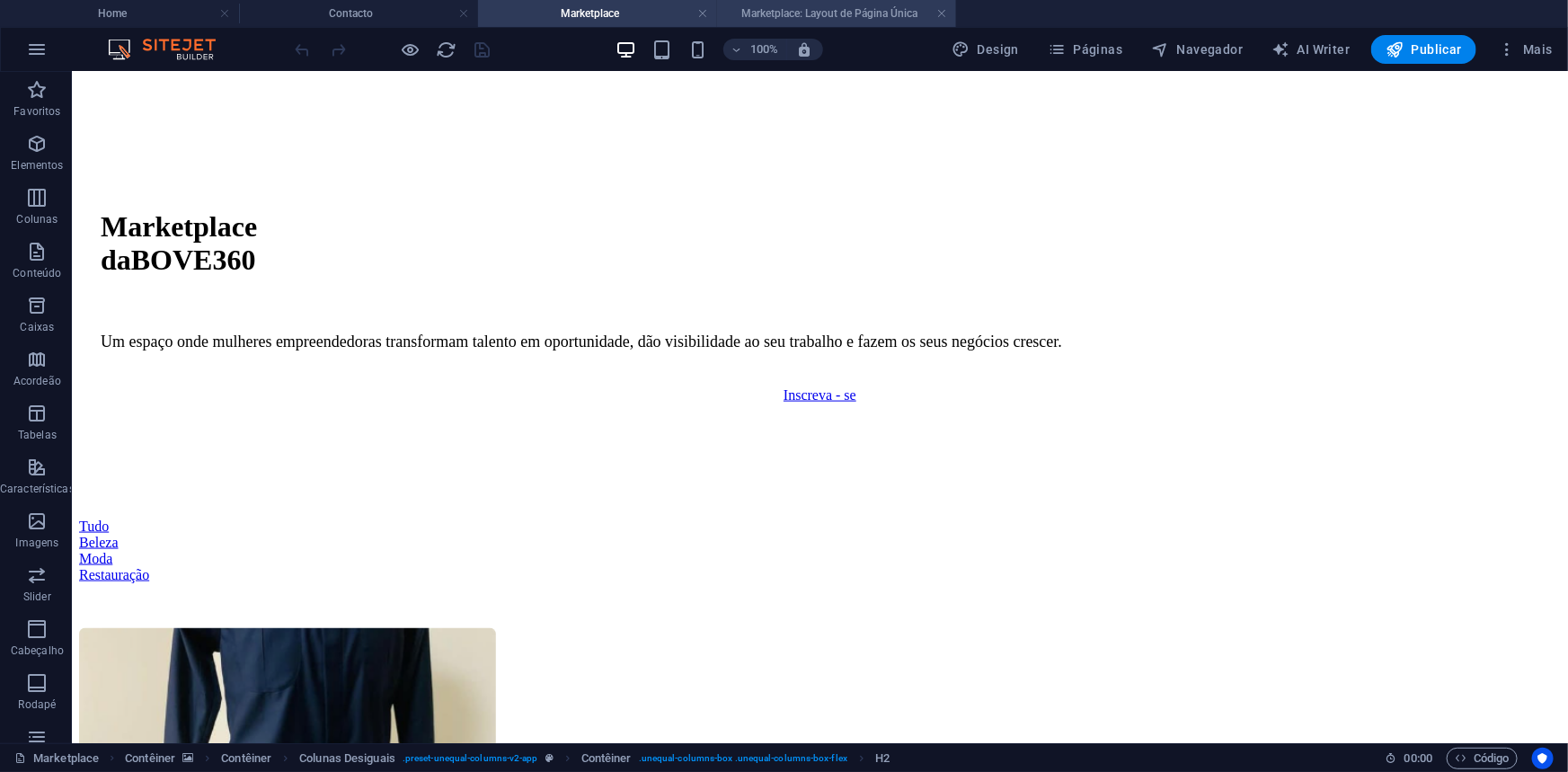
click at [799, 17] on h4 "Marketplace: Layout de Página Única" at bounding box center [836, 14] width 239 height 20
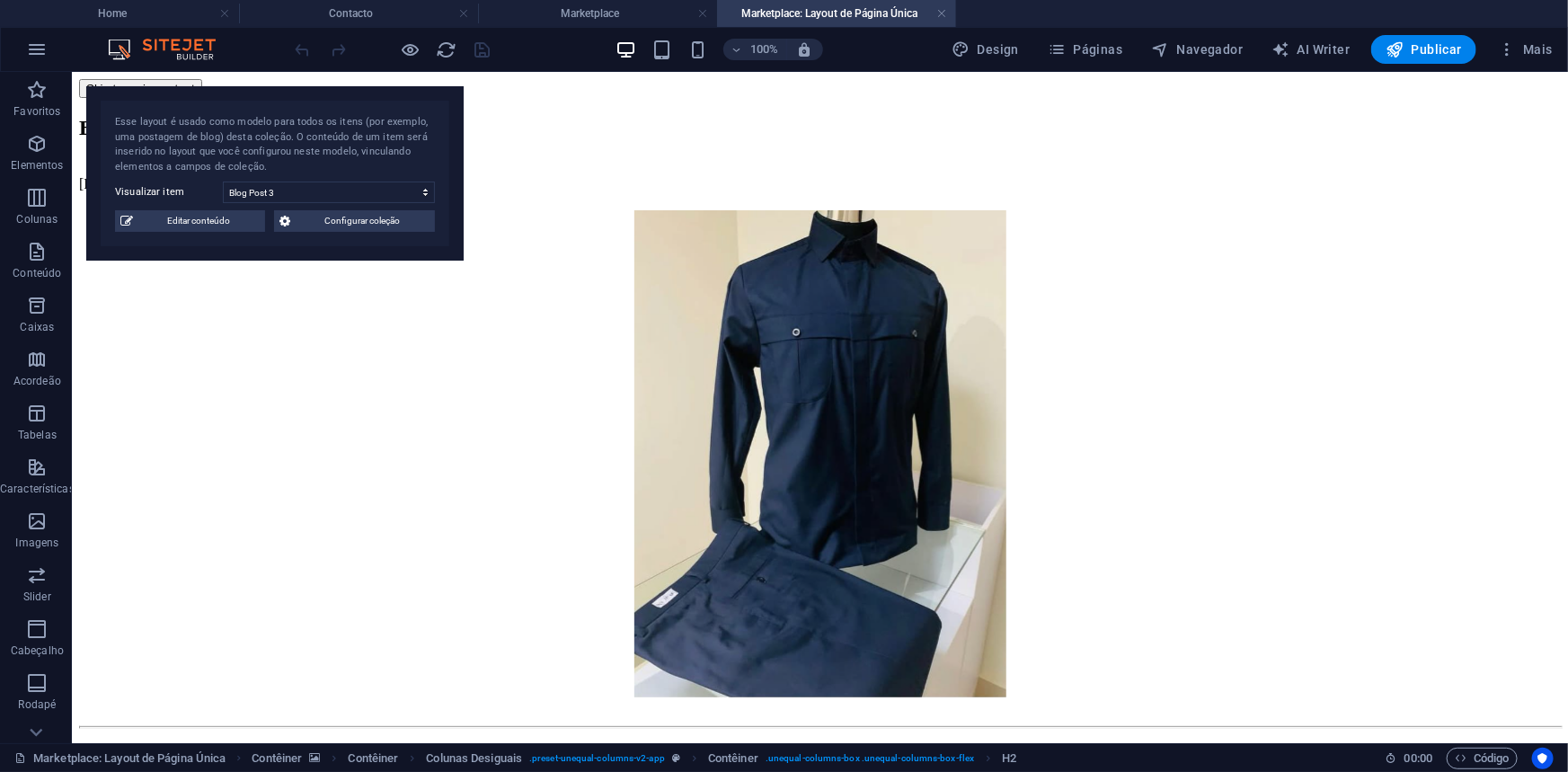
scroll to position [300, 0]
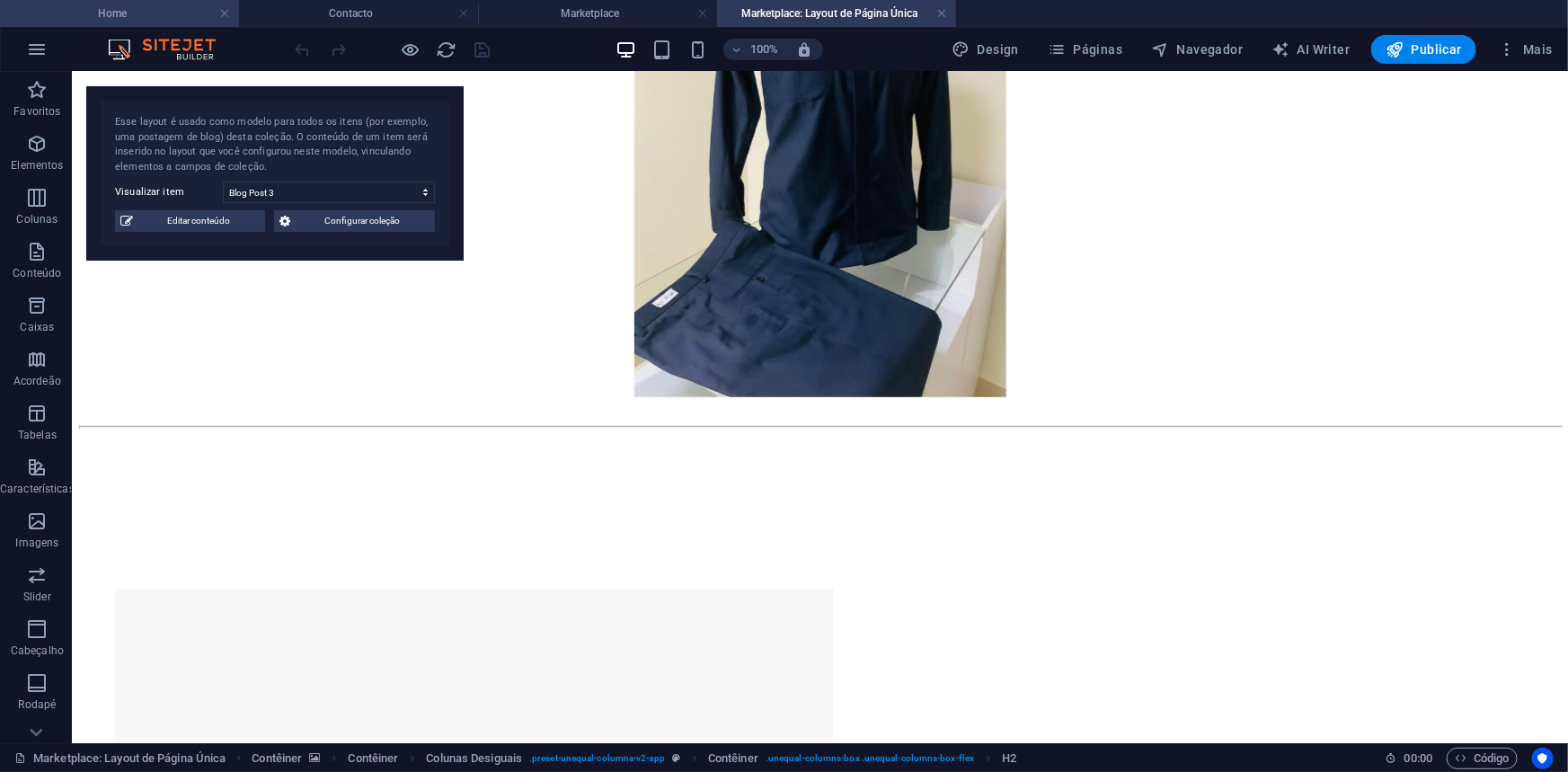
click at [152, 6] on h4 "Home" at bounding box center [119, 14] width 239 height 20
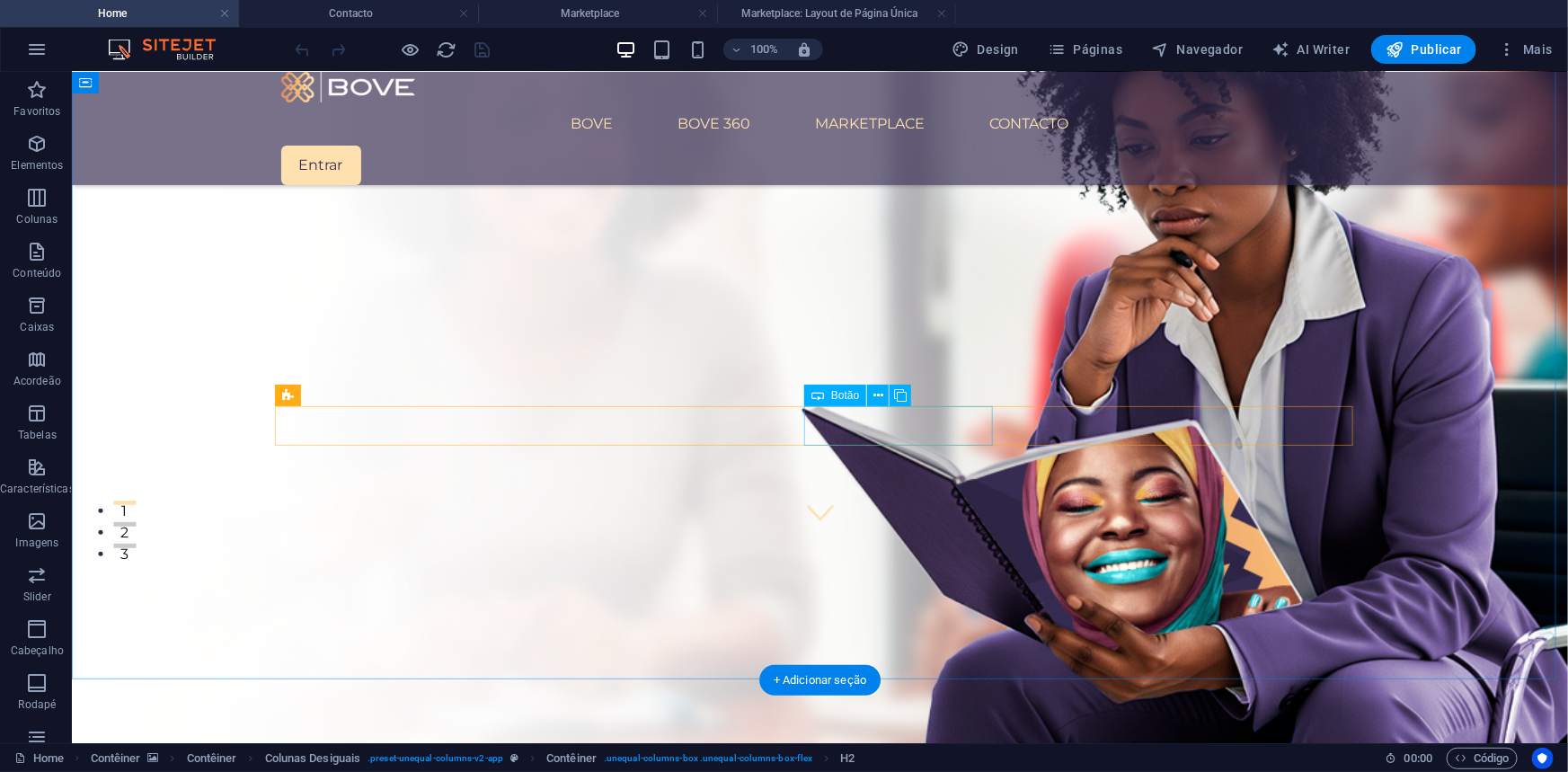
scroll to position [408, 0]
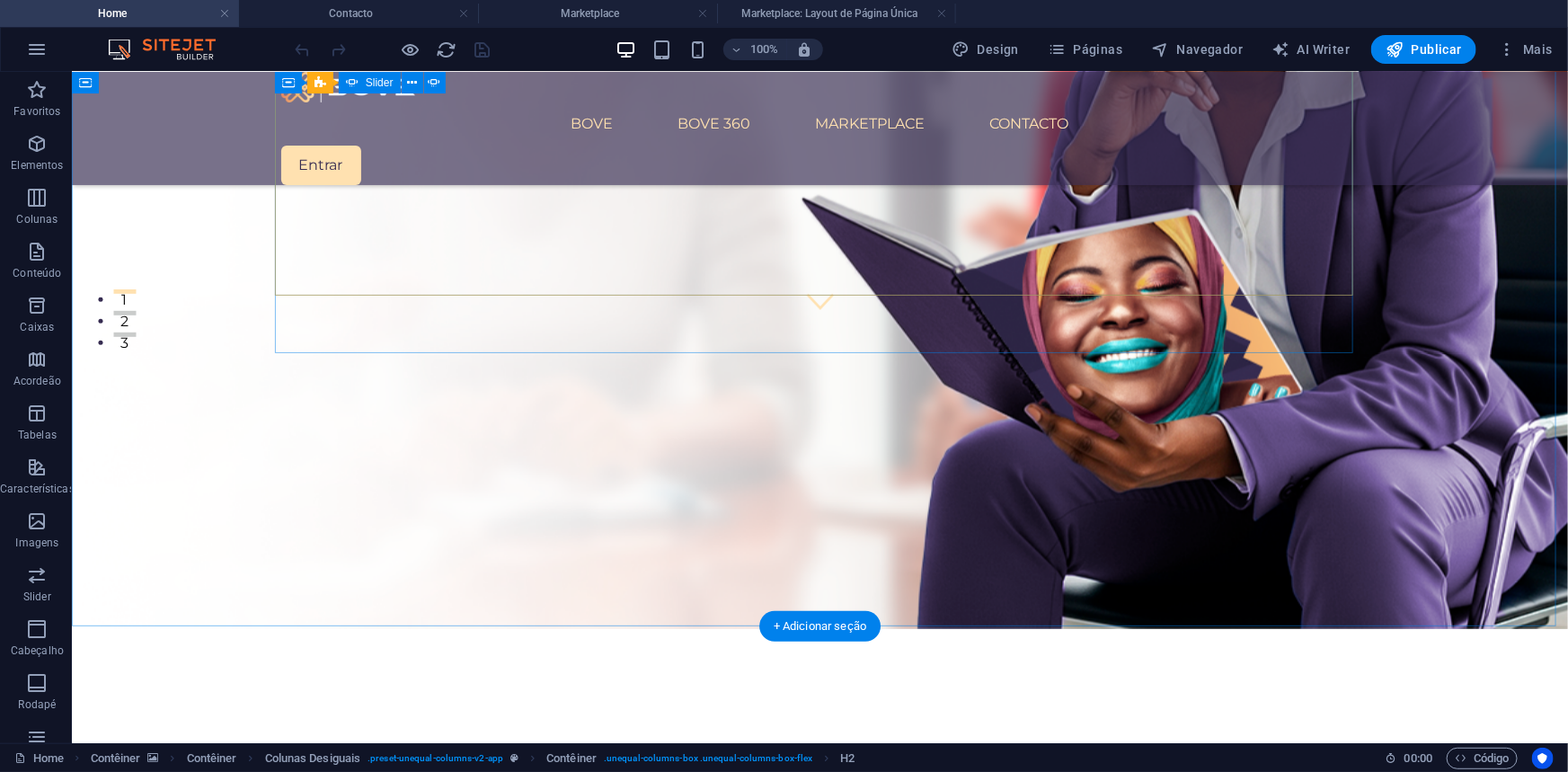
click at [135, 310] on button "2" at bounding box center [123, 312] width 22 height 5
click at [135, 331] on button "3" at bounding box center [123, 333] width 22 height 5
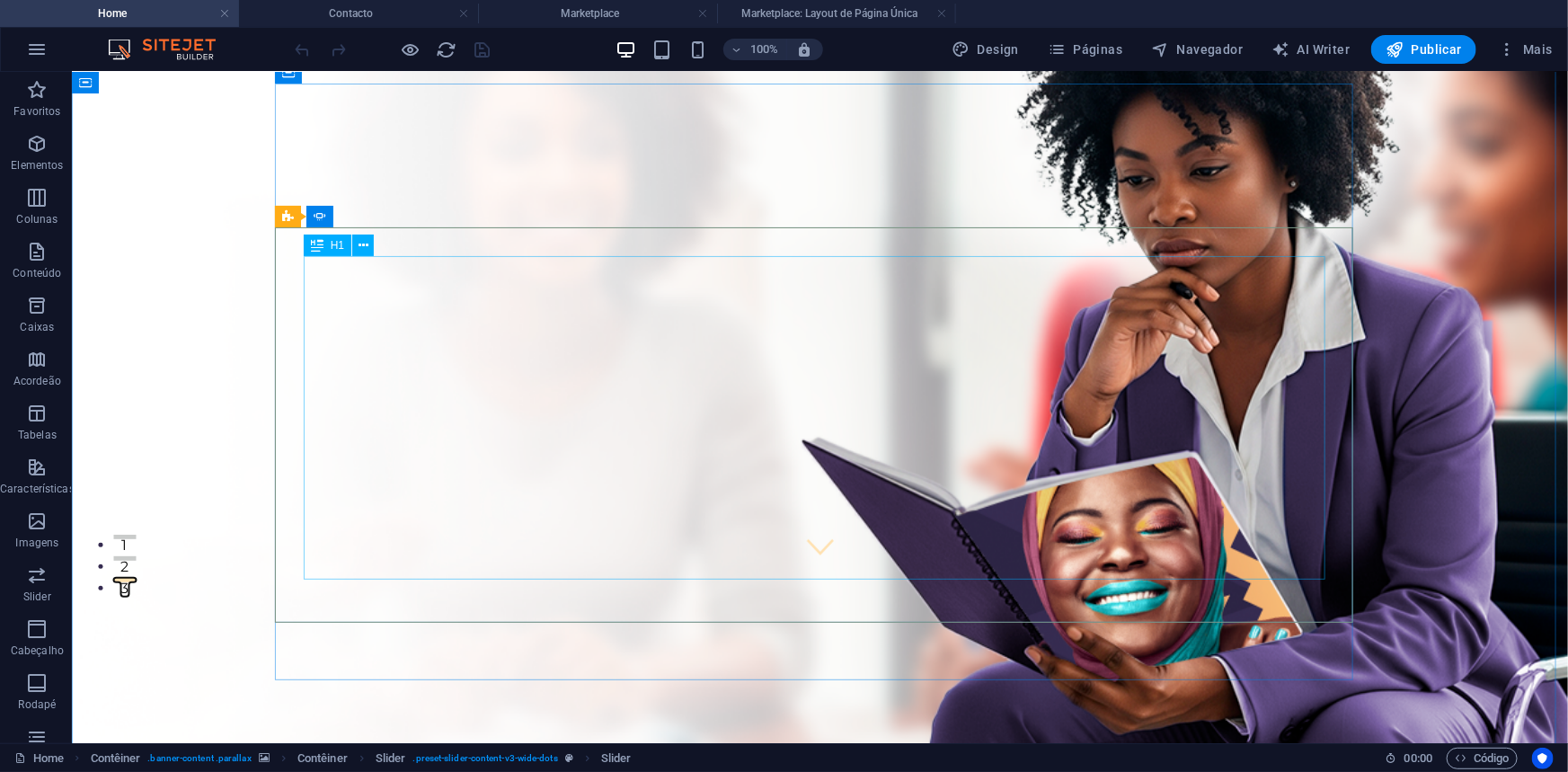
scroll to position [326, 0]
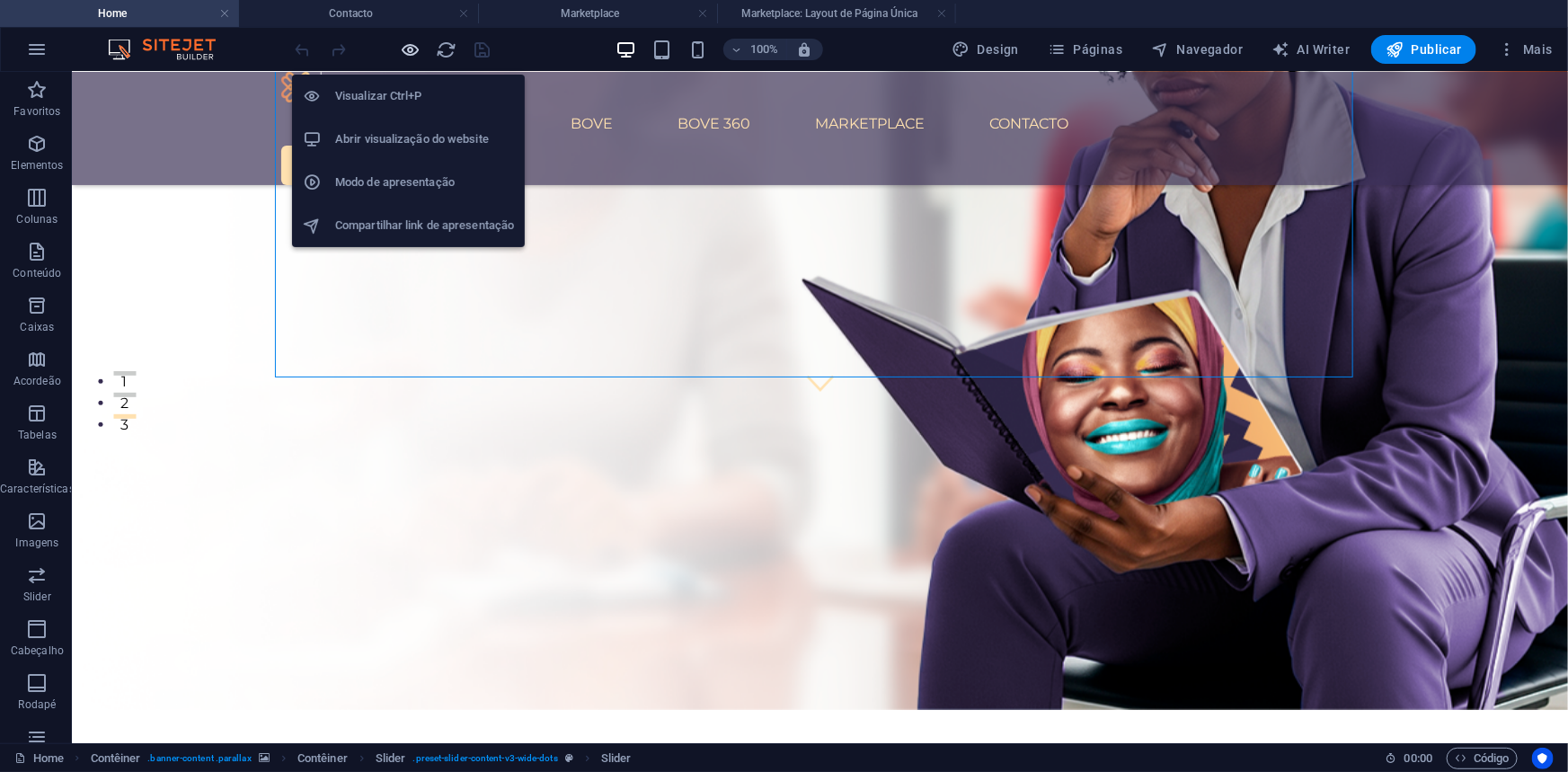
click at [408, 47] on icon "button" at bounding box center [410, 49] width 21 height 21
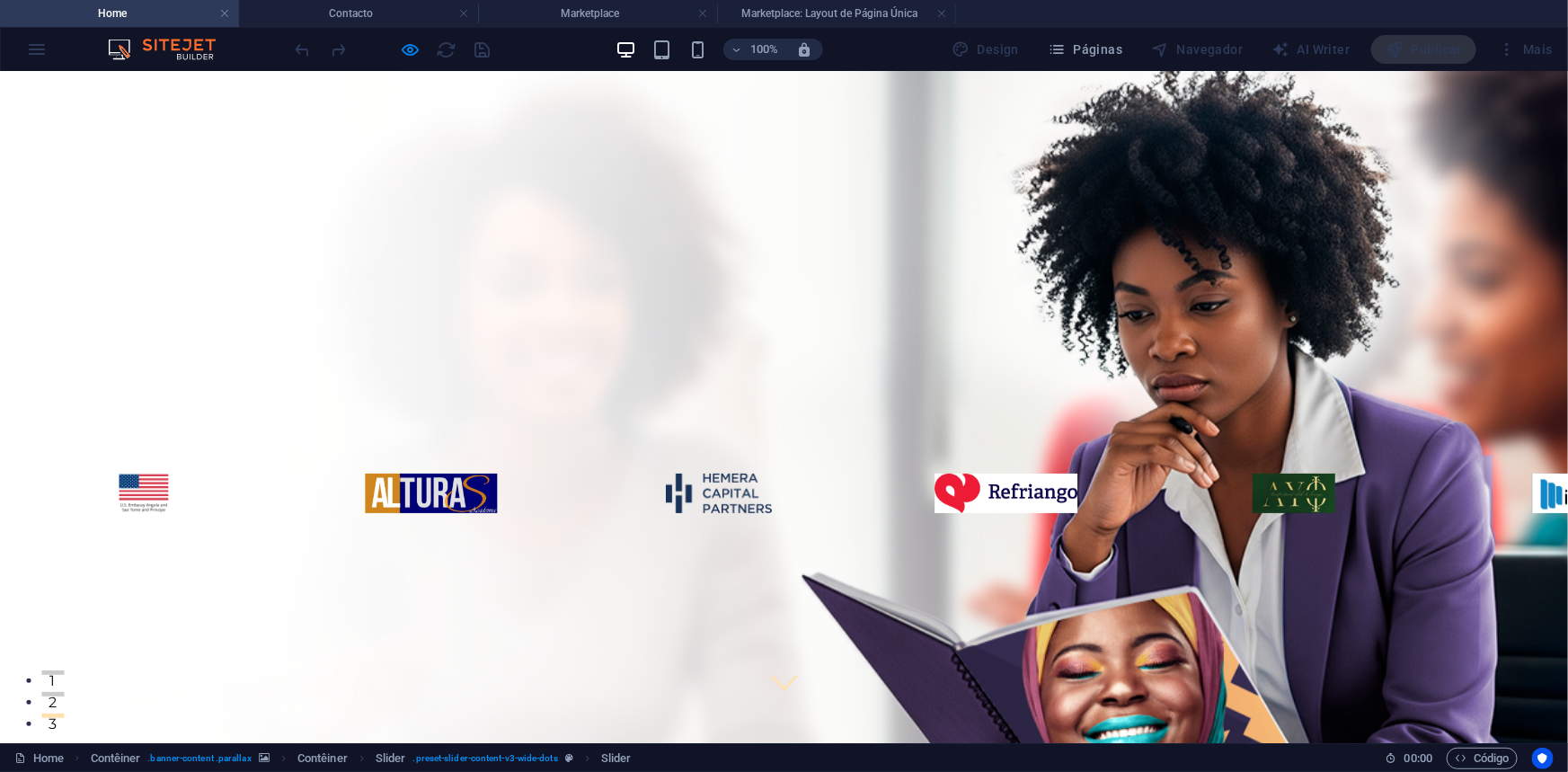
scroll to position [0, 0]
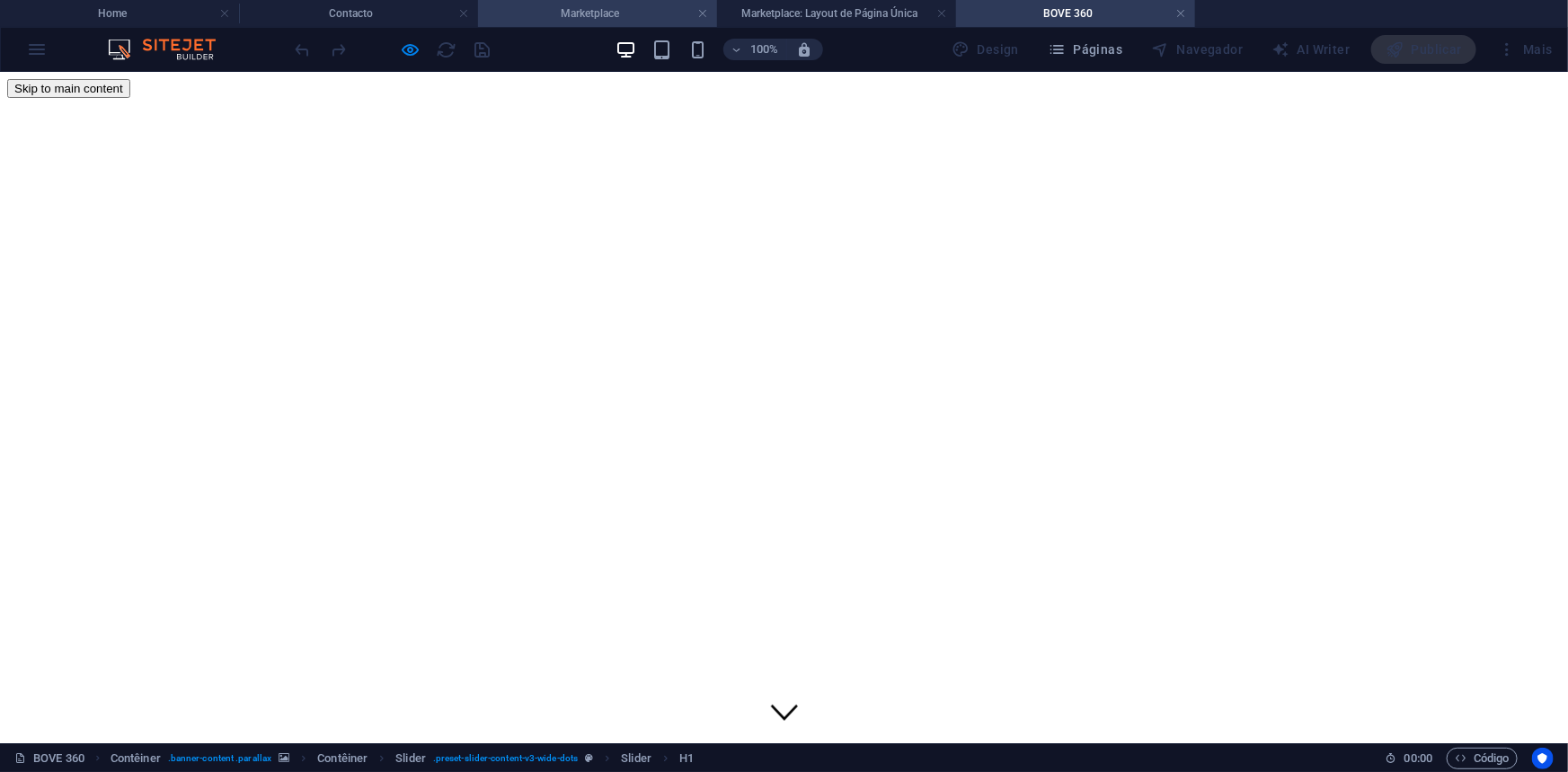
click at [581, 22] on h4 "Marketplace" at bounding box center [597, 14] width 239 height 20
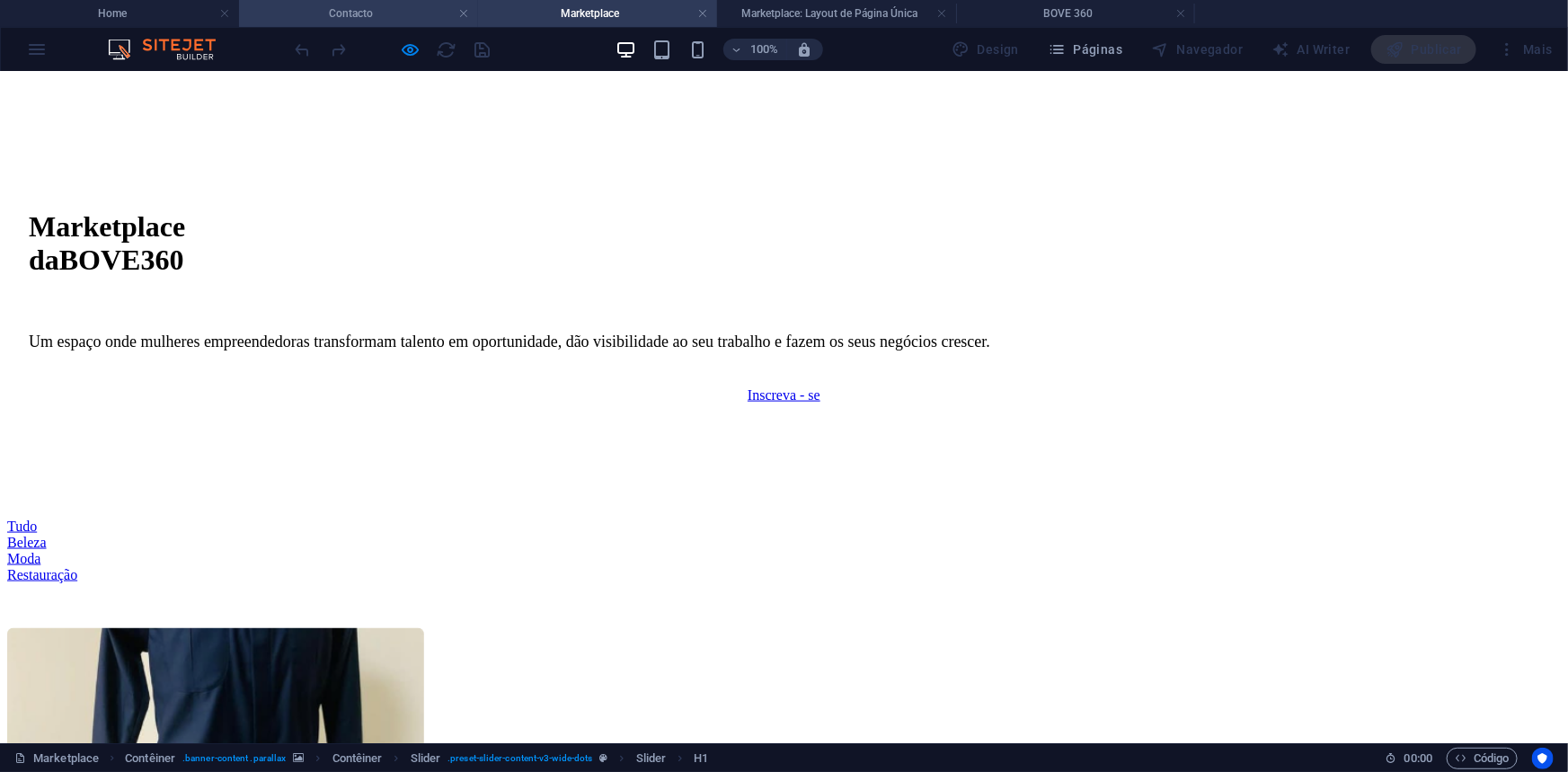
click at [386, 10] on h4 "Contacto" at bounding box center [359, 14] width 239 height 20
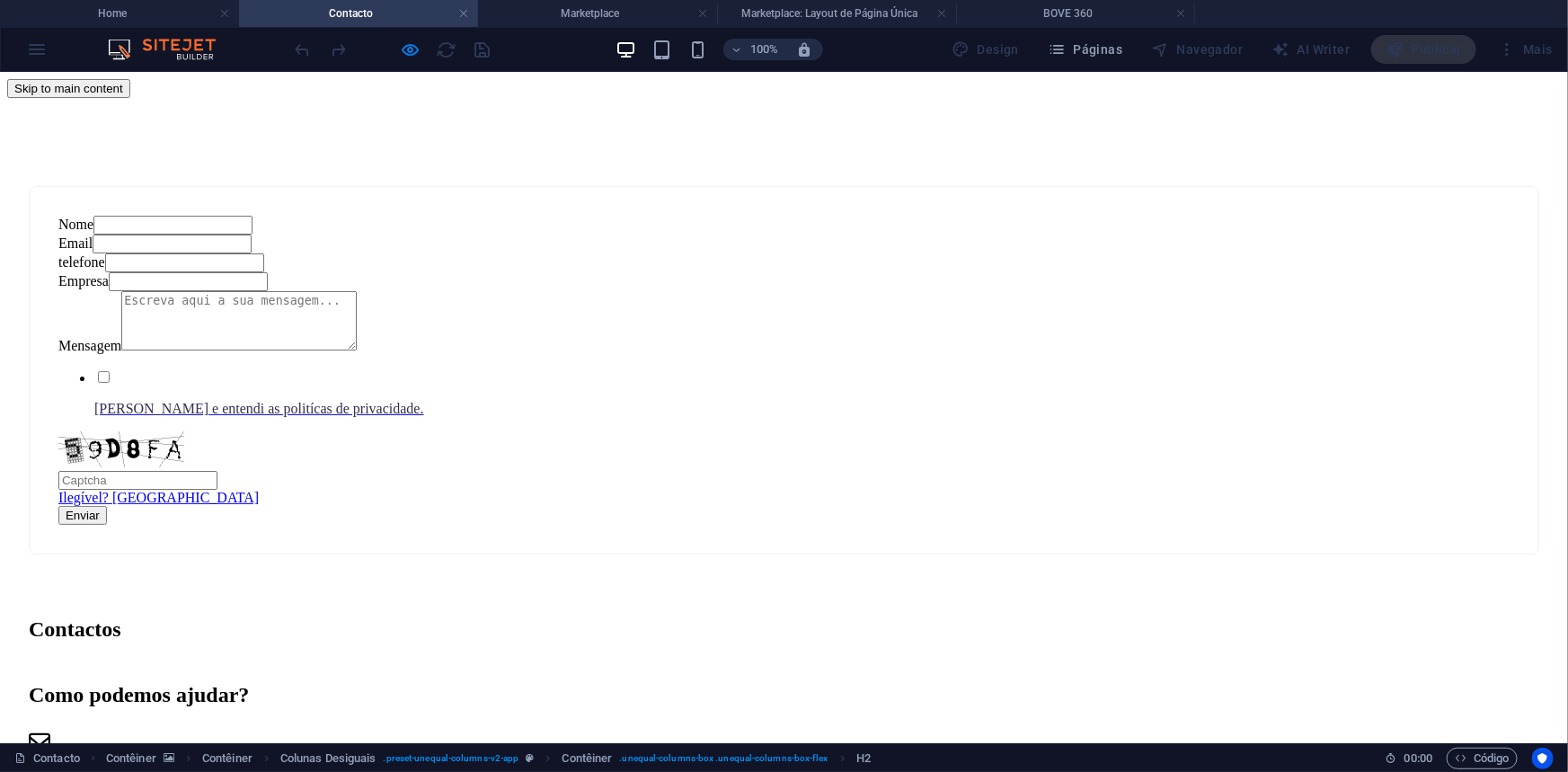
scroll to position [0, 0]
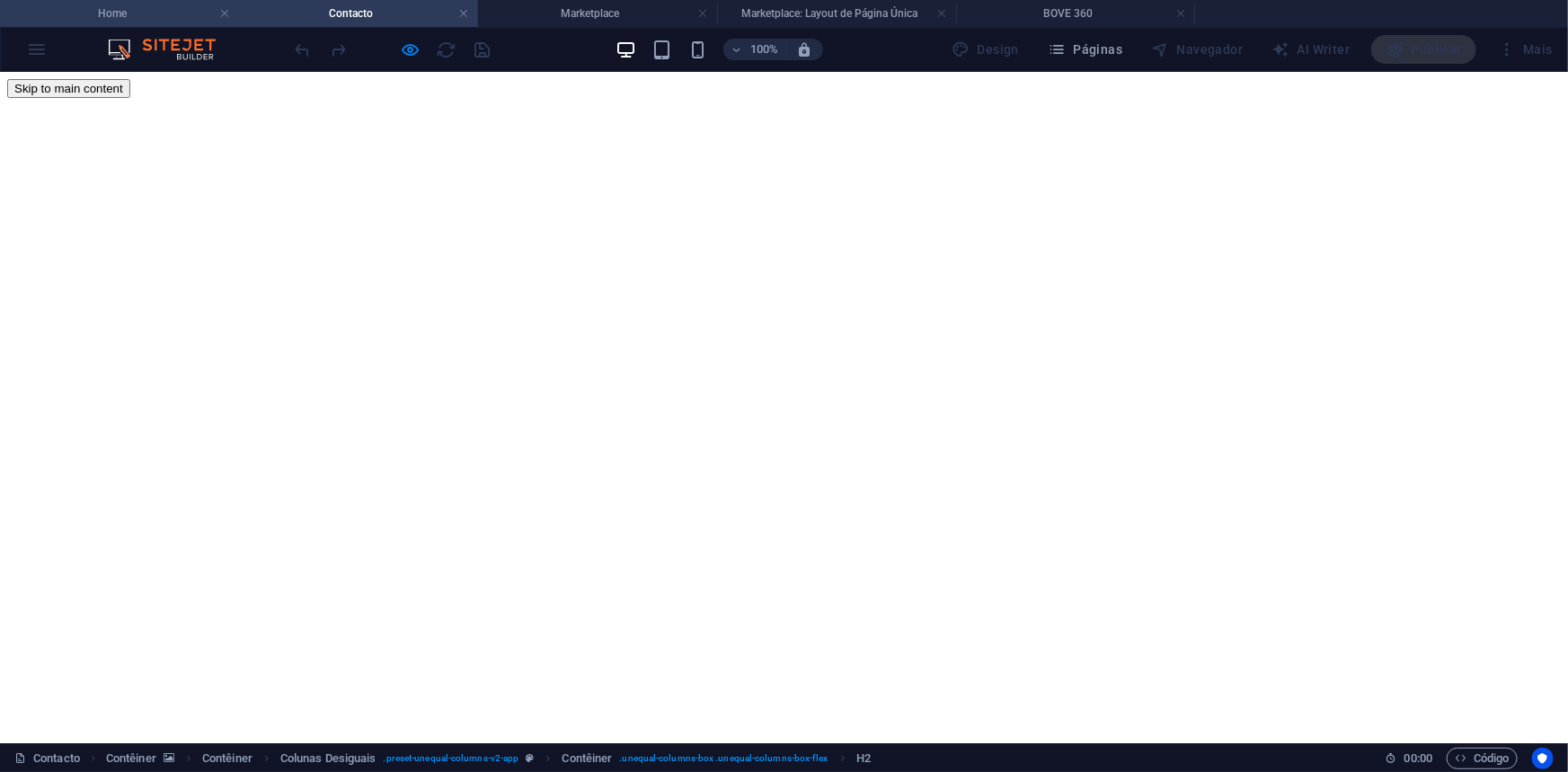
click at [76, 8] on h4 "Home" at bounding box center [119, 14] width 239 height 20
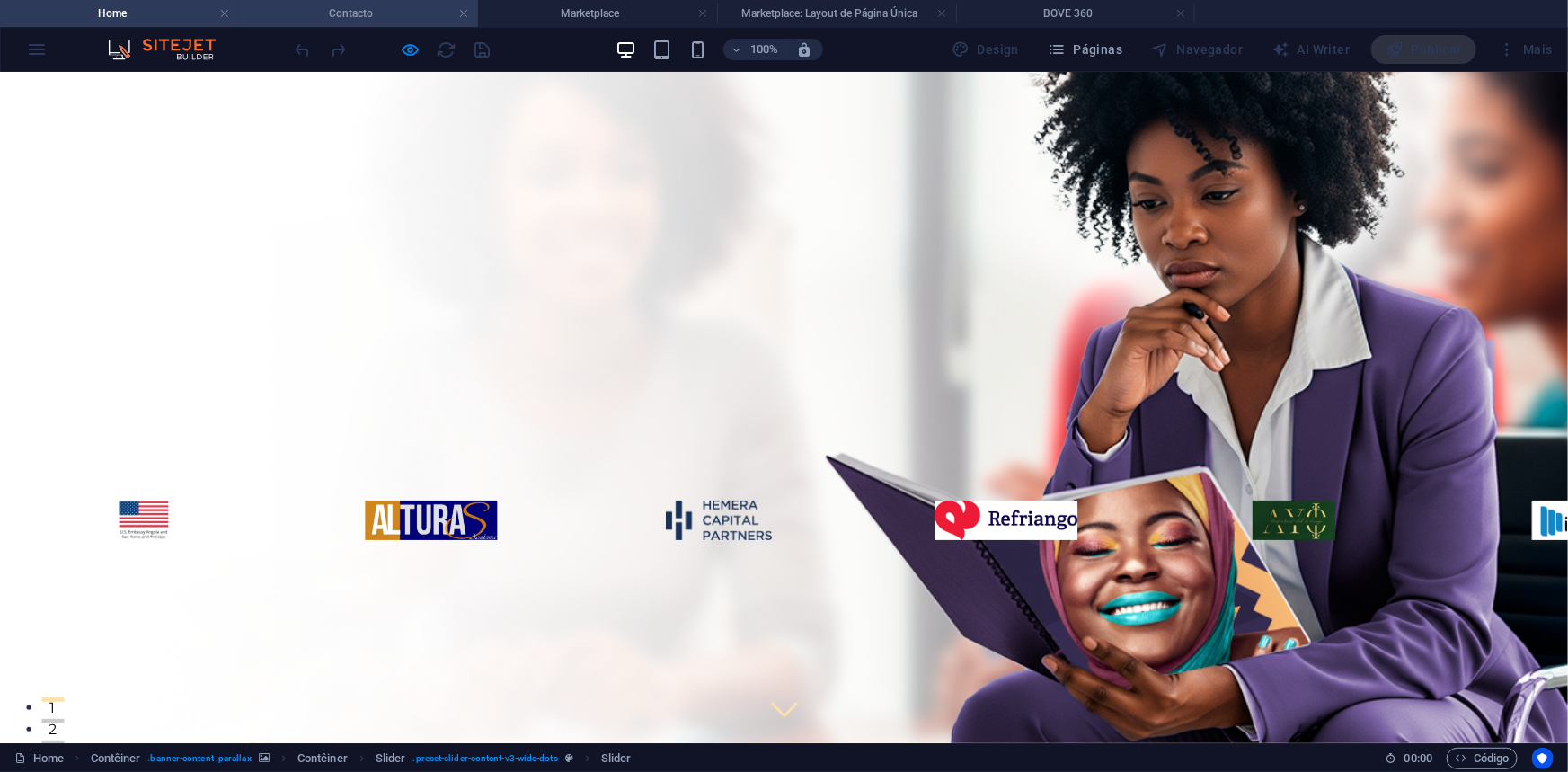
click at [327, 7] on h4 "Contacto" at bounding box center [359, 14] width 239 height 20
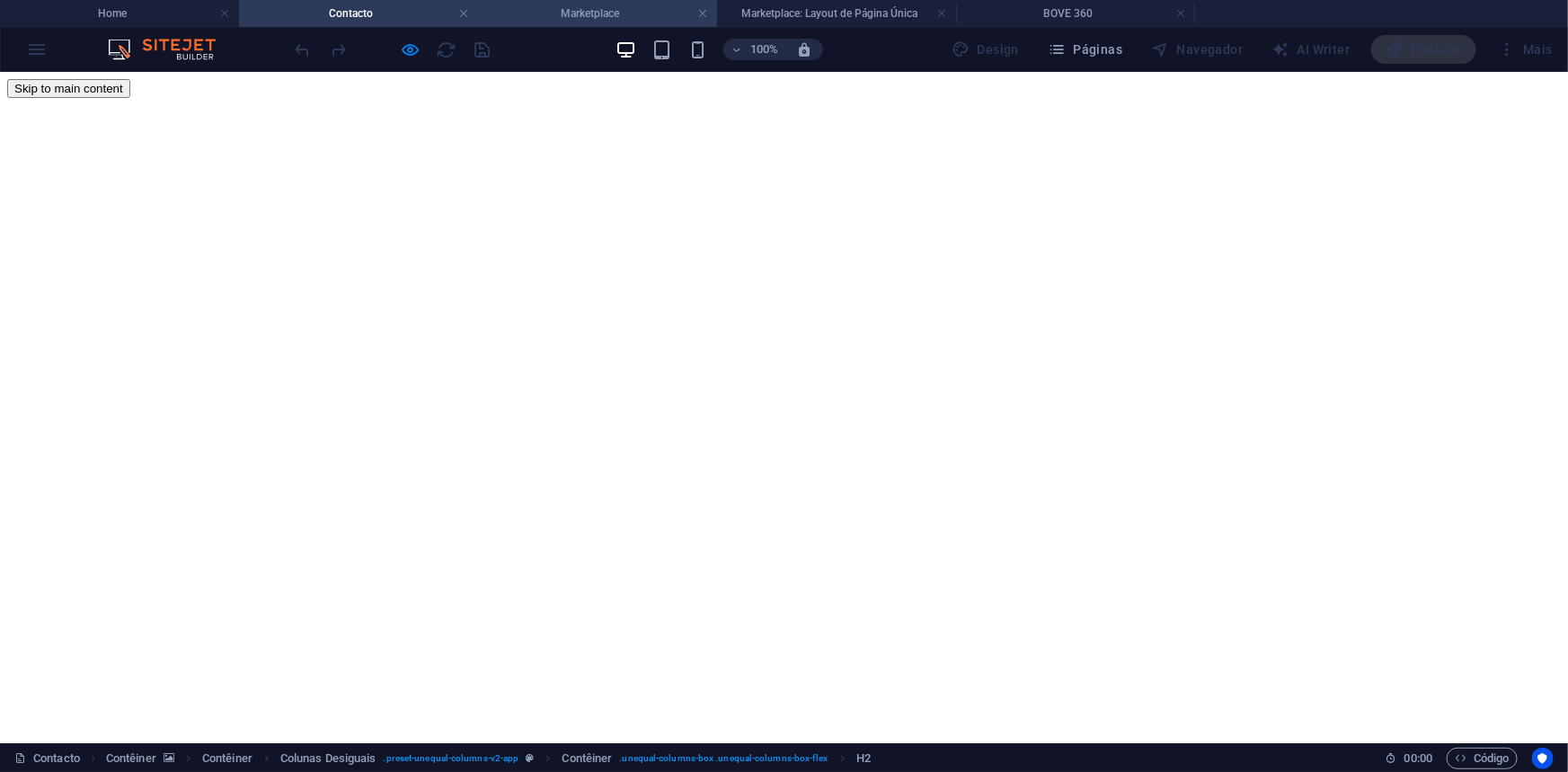
click at [584, 9] on h4 "Marketplace" at bounding box center [597, 14] width 239 height 20
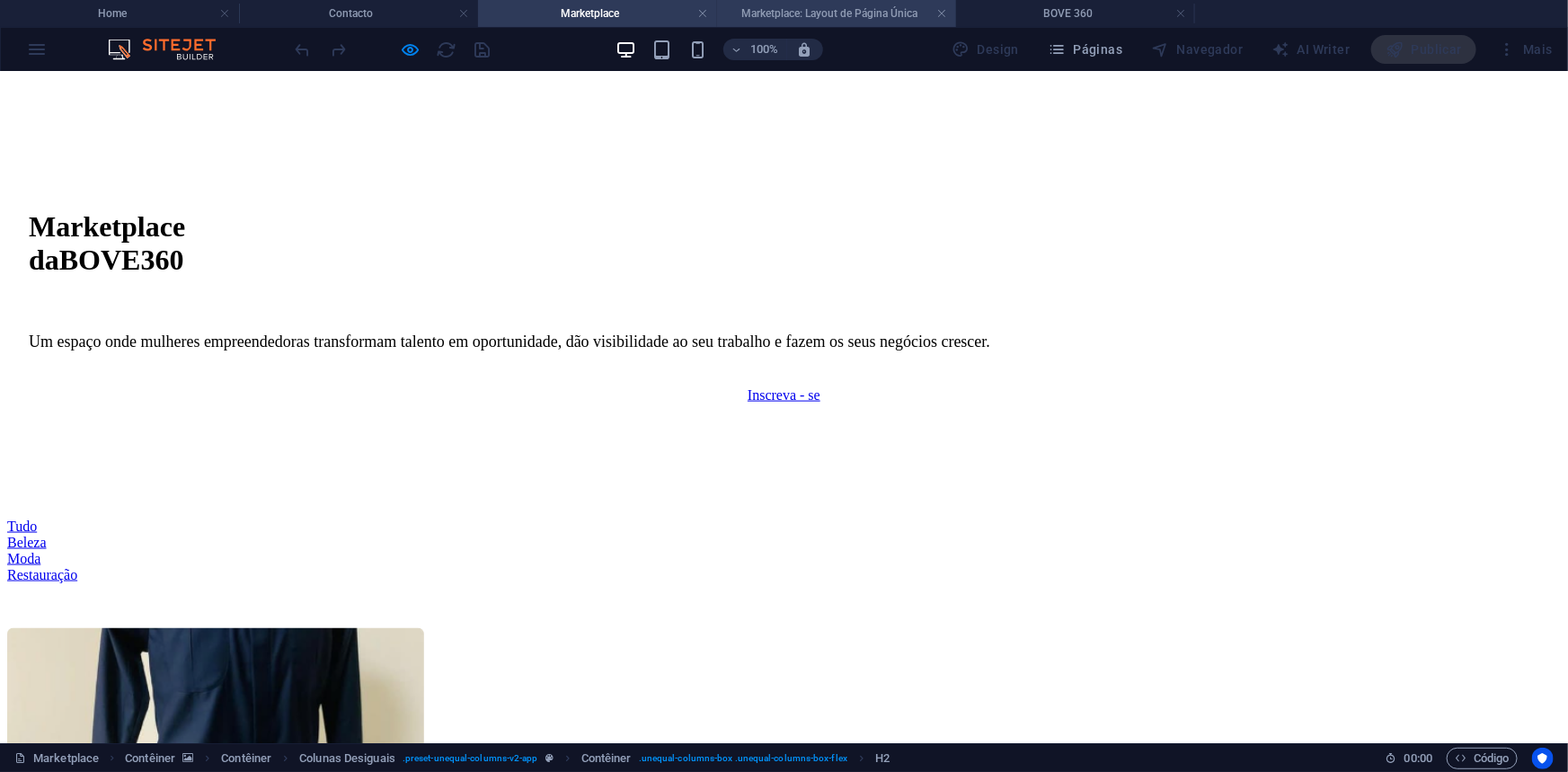
click at [772, 14] on h4 "Marketplace: Layout de Página Única" at bounding box center [836, 14] width 239 height 20
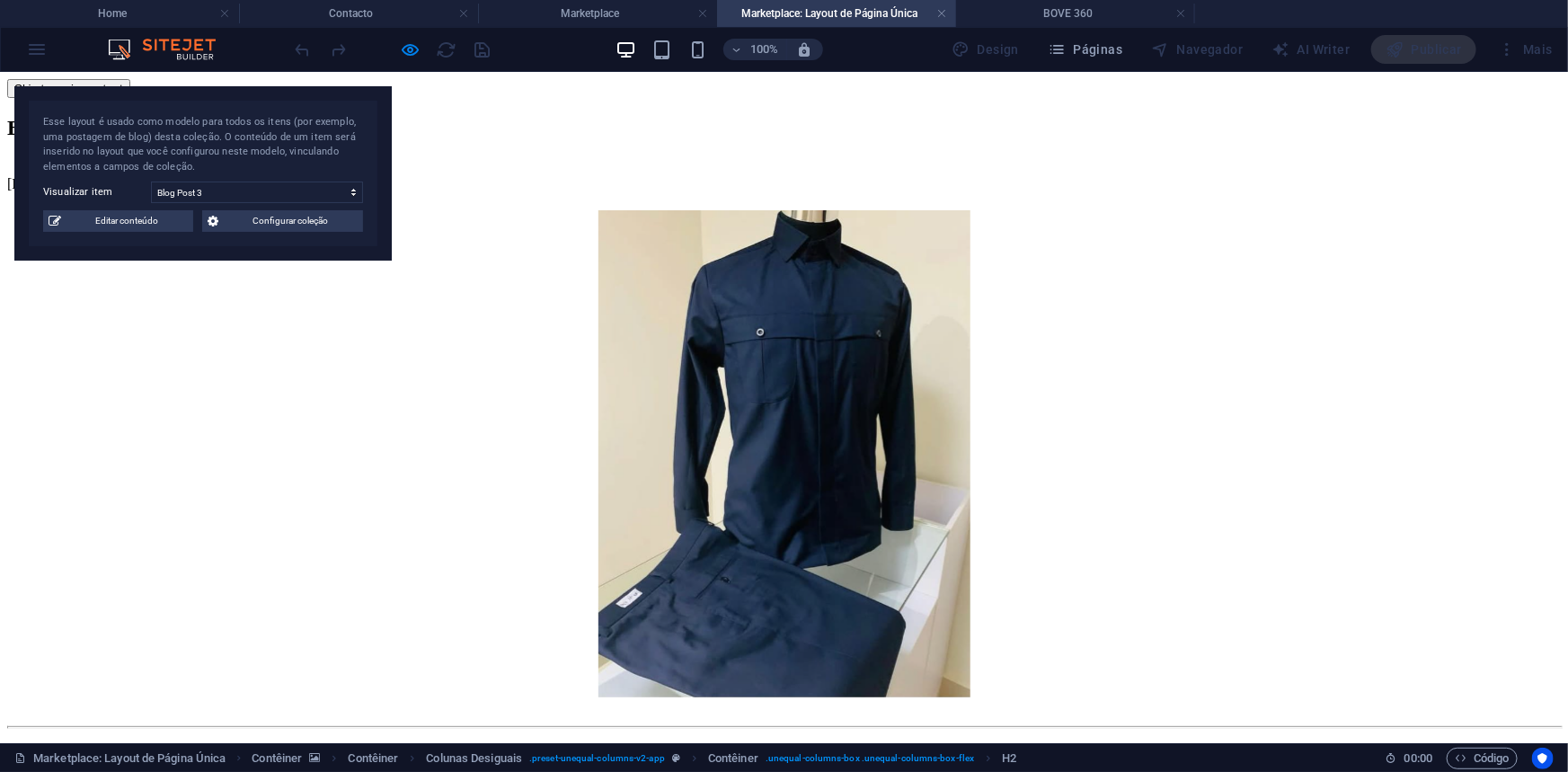
scroll to position [300, 0]
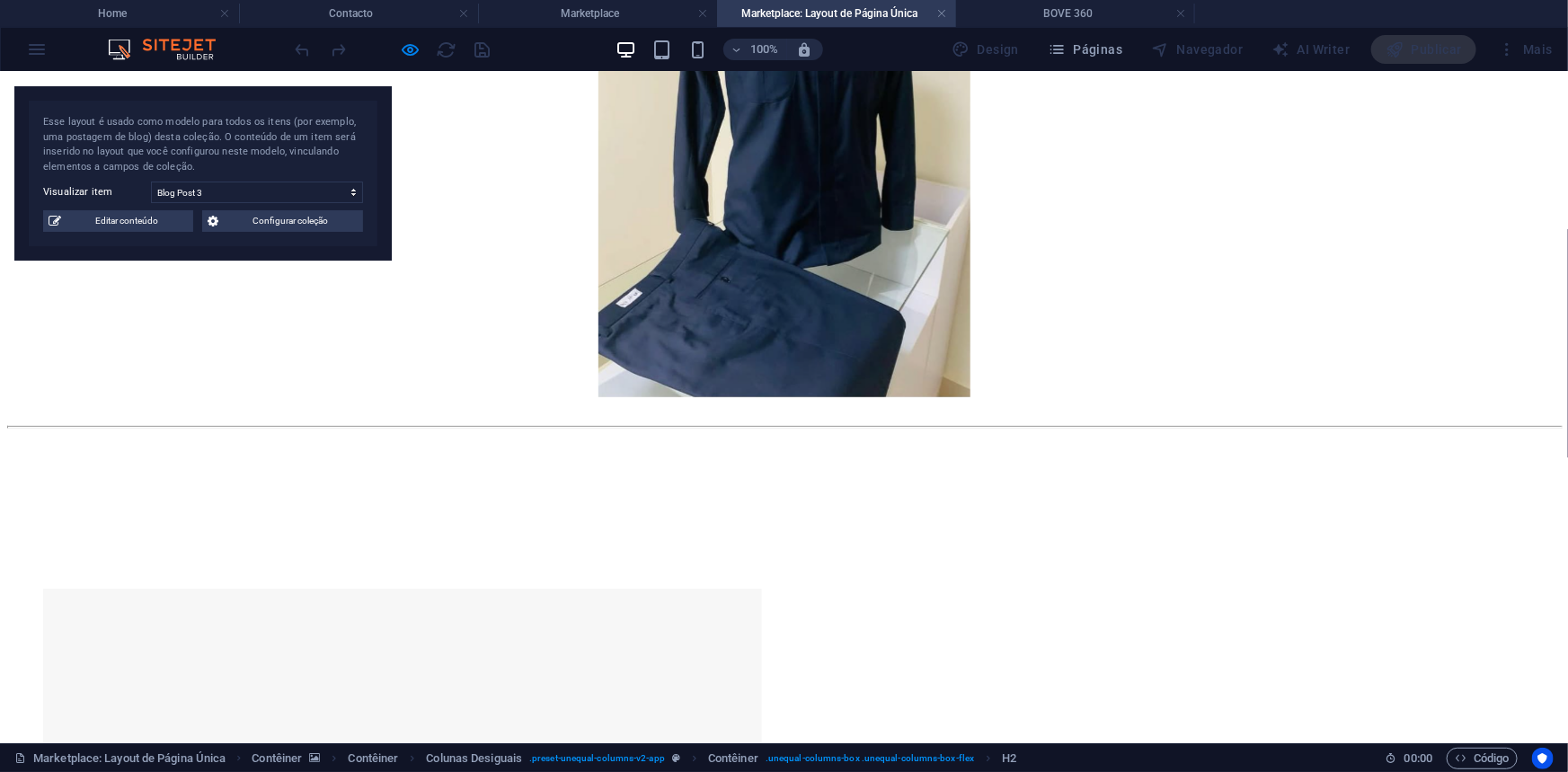
click at [817, 17] on h4 "Marketplace: Layout de Página Única" at bounding box center [836, 14] width 239 height 20
click at [577, 6] on h4 "Marketplace" at bounding box center [597, 14] width 239 height 20
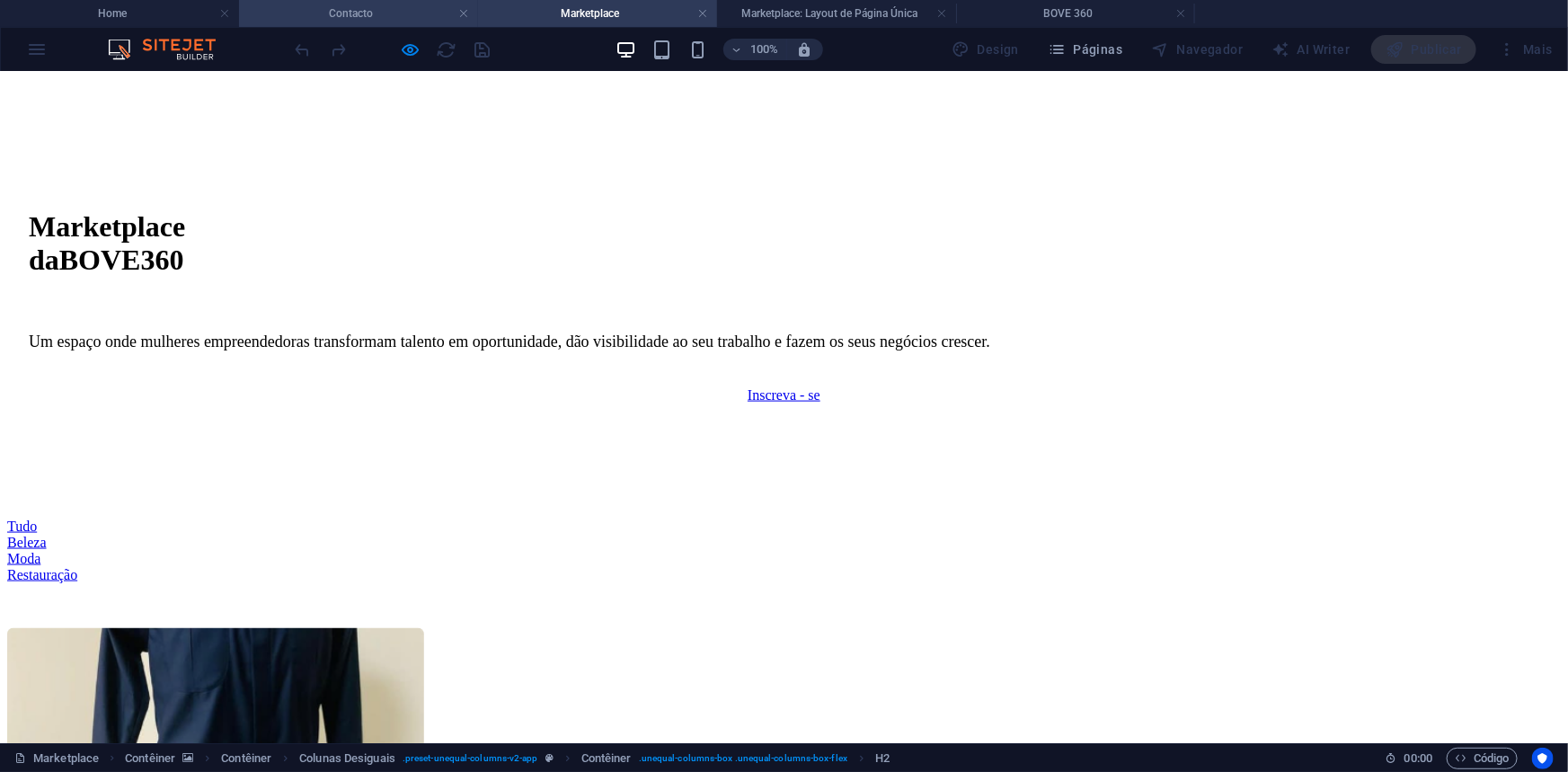
scroll to position [0, 0]
click at [355, 4] on h4 "Contacto" at bounding box center [359, 14] width 239 height 20
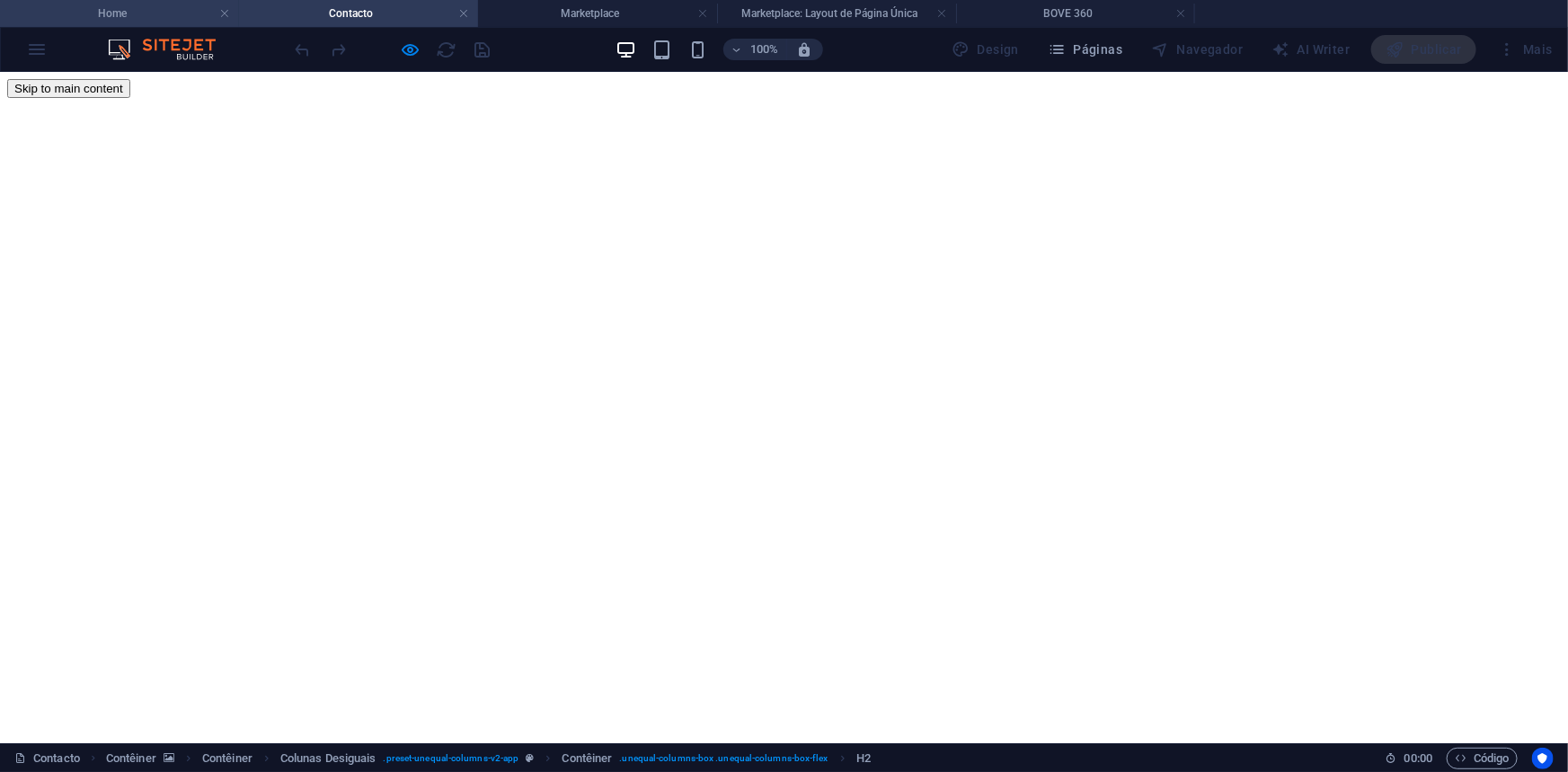
click at [106, 11] on h4 "Home" at bounding box center [119, 14] width 239 height 20
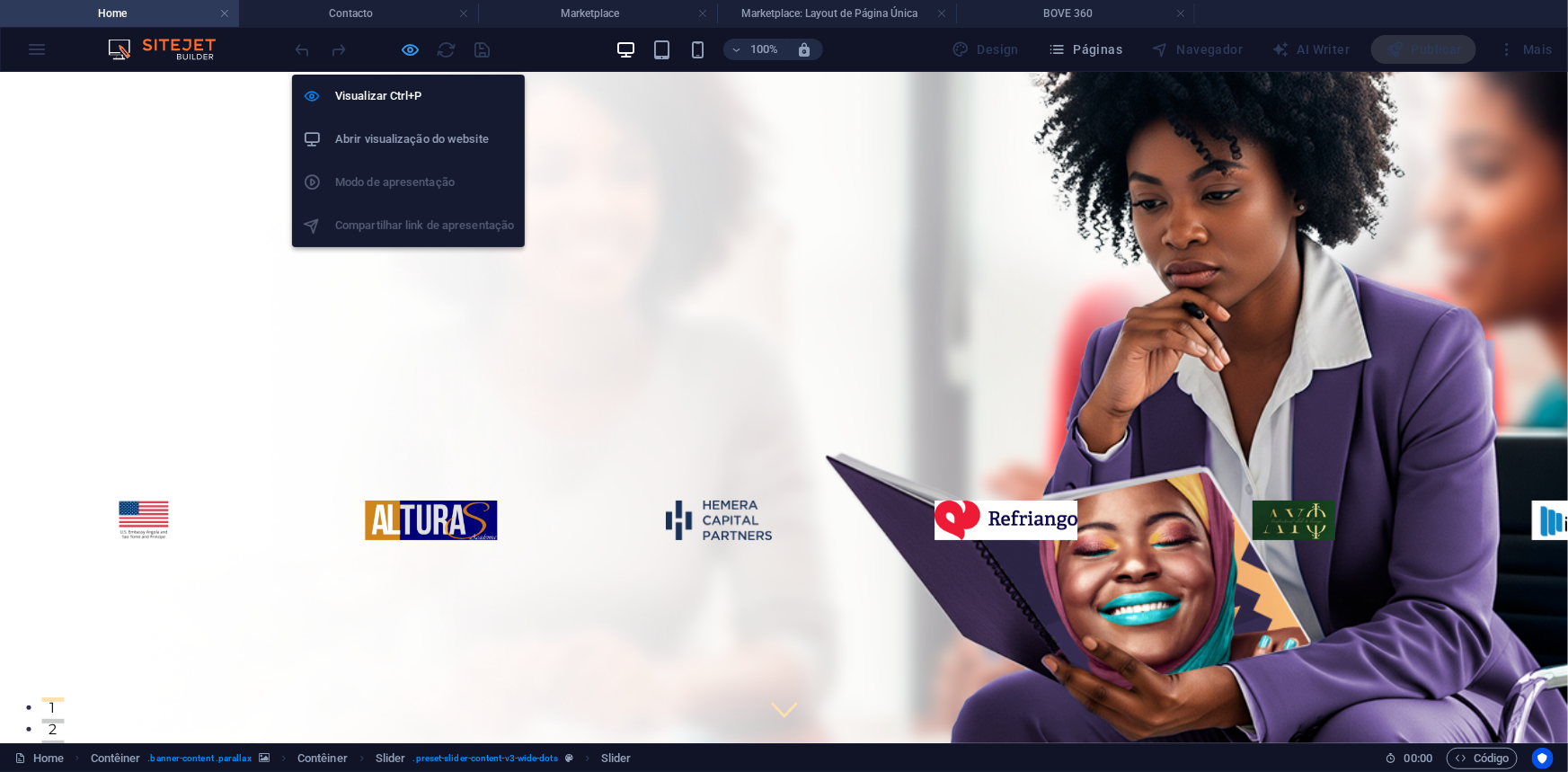
click at [408, 51] on icon "button" at bounding box center [410, 49] width 21 height 21
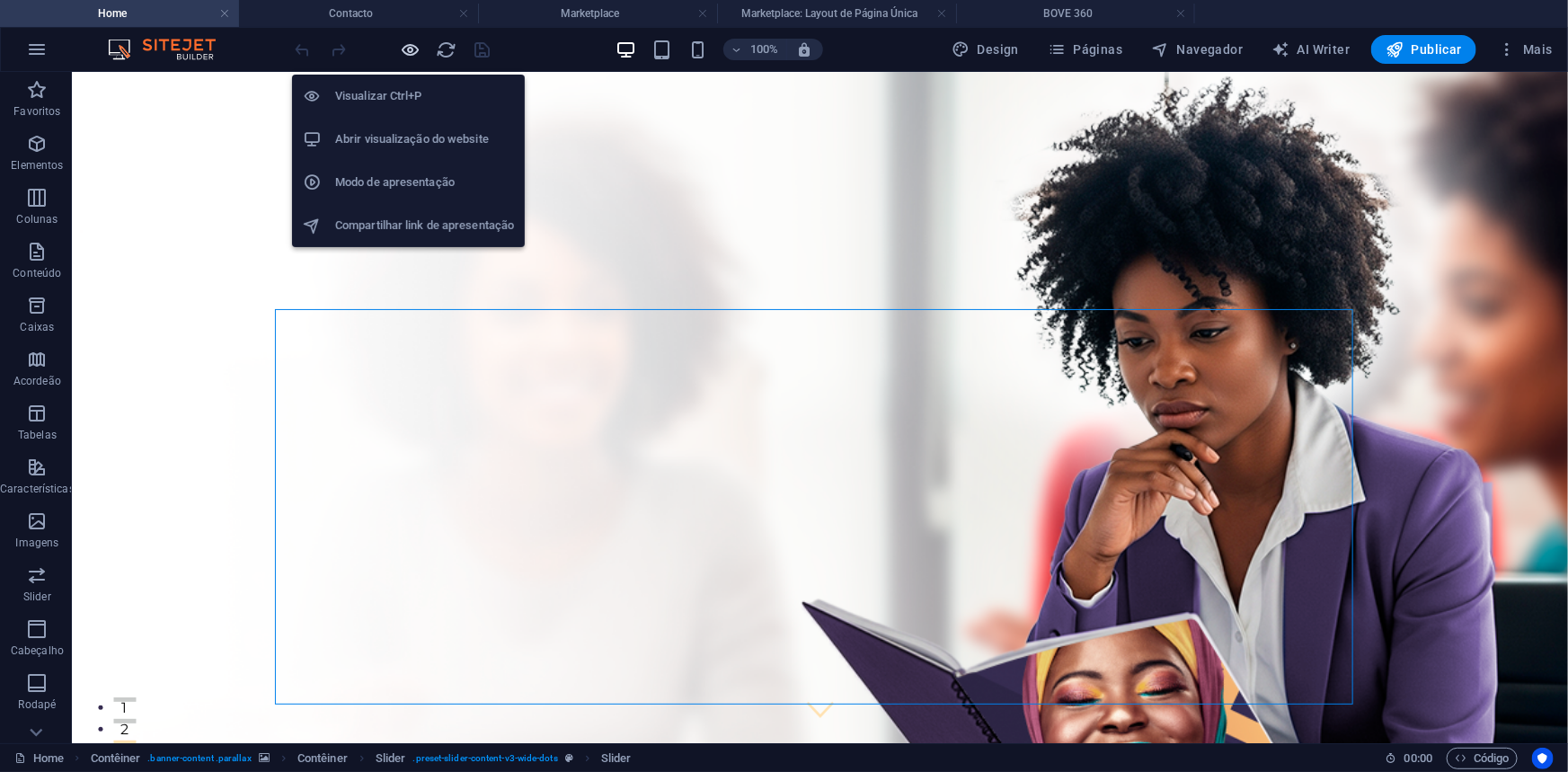
click at [410, 54] on icon "button" at bounding box center [410, 49] width 21 height 21
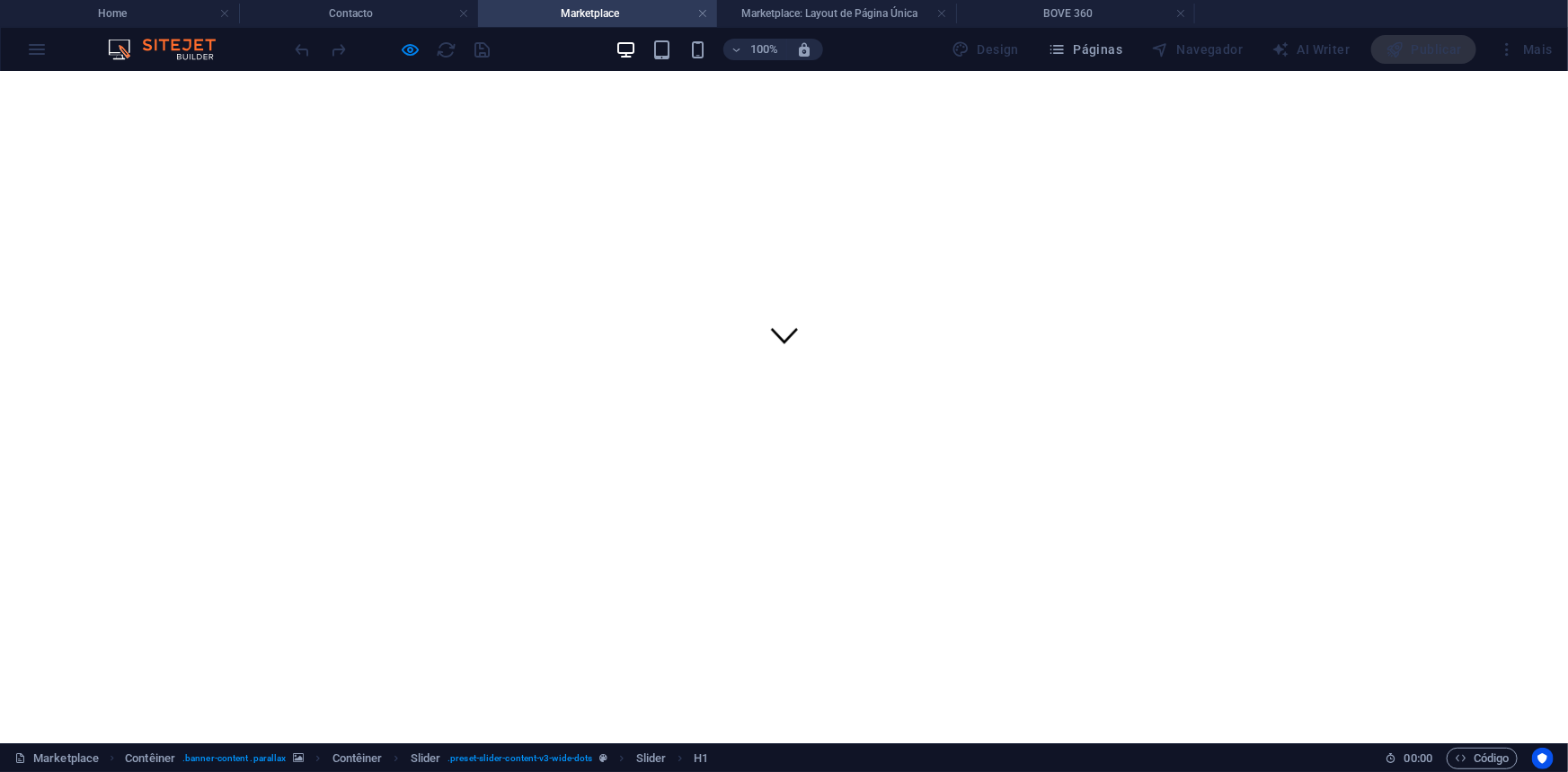
scroll to position [475, 0]
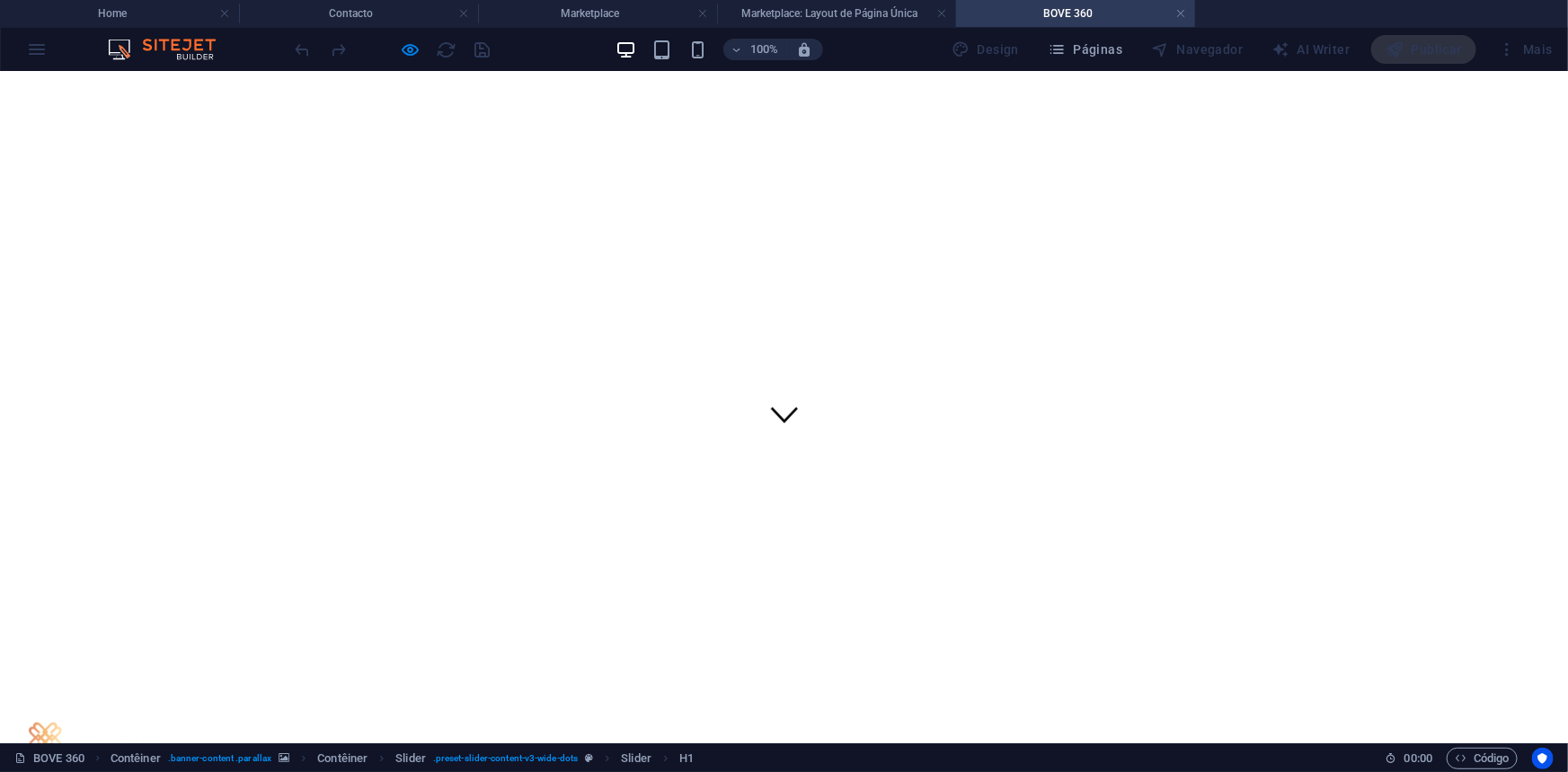
scroll to position [326, 0]
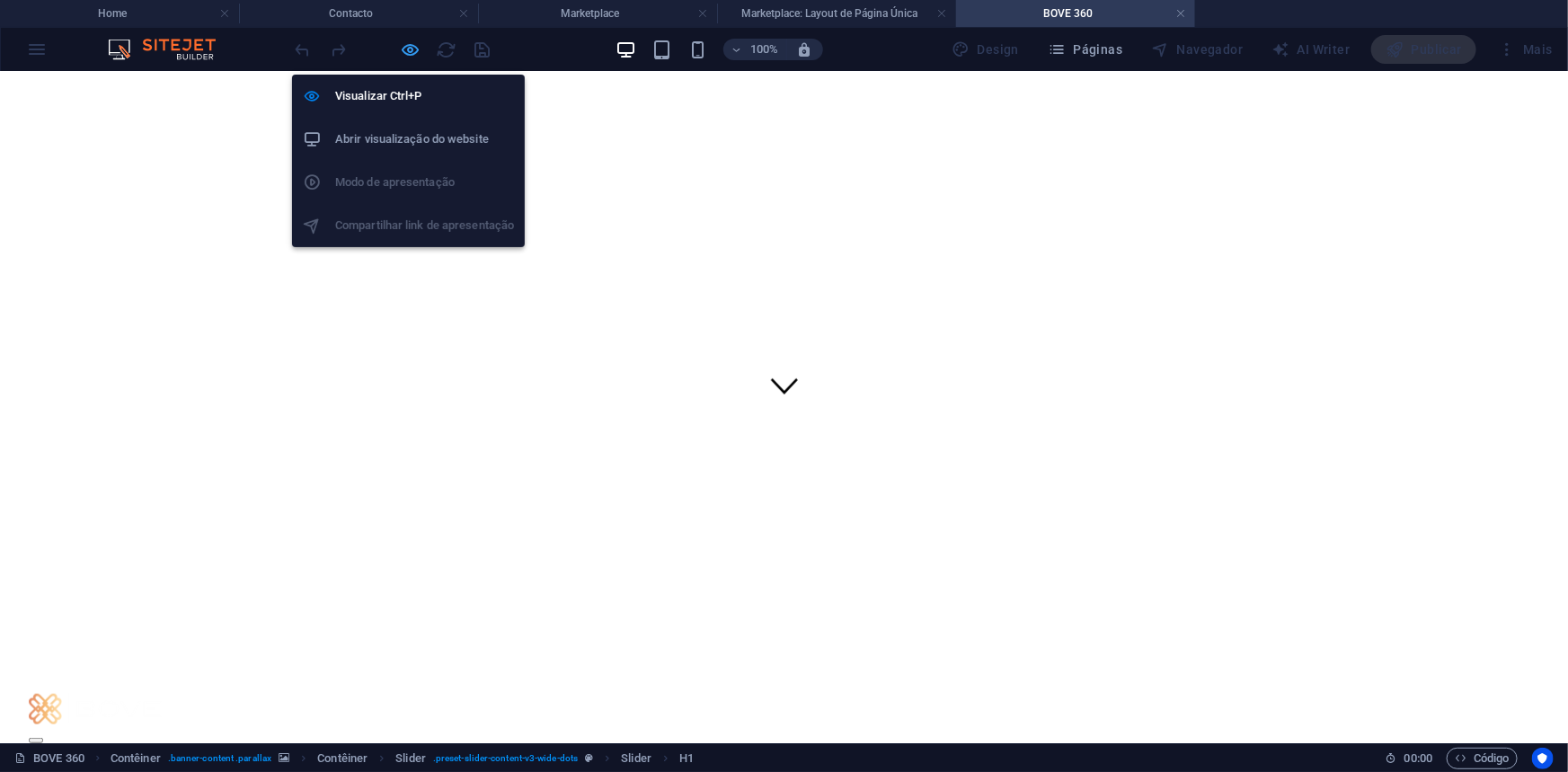
click at [408, 52] on icon "button" at bounding box center [410, 49] width 21 height 21
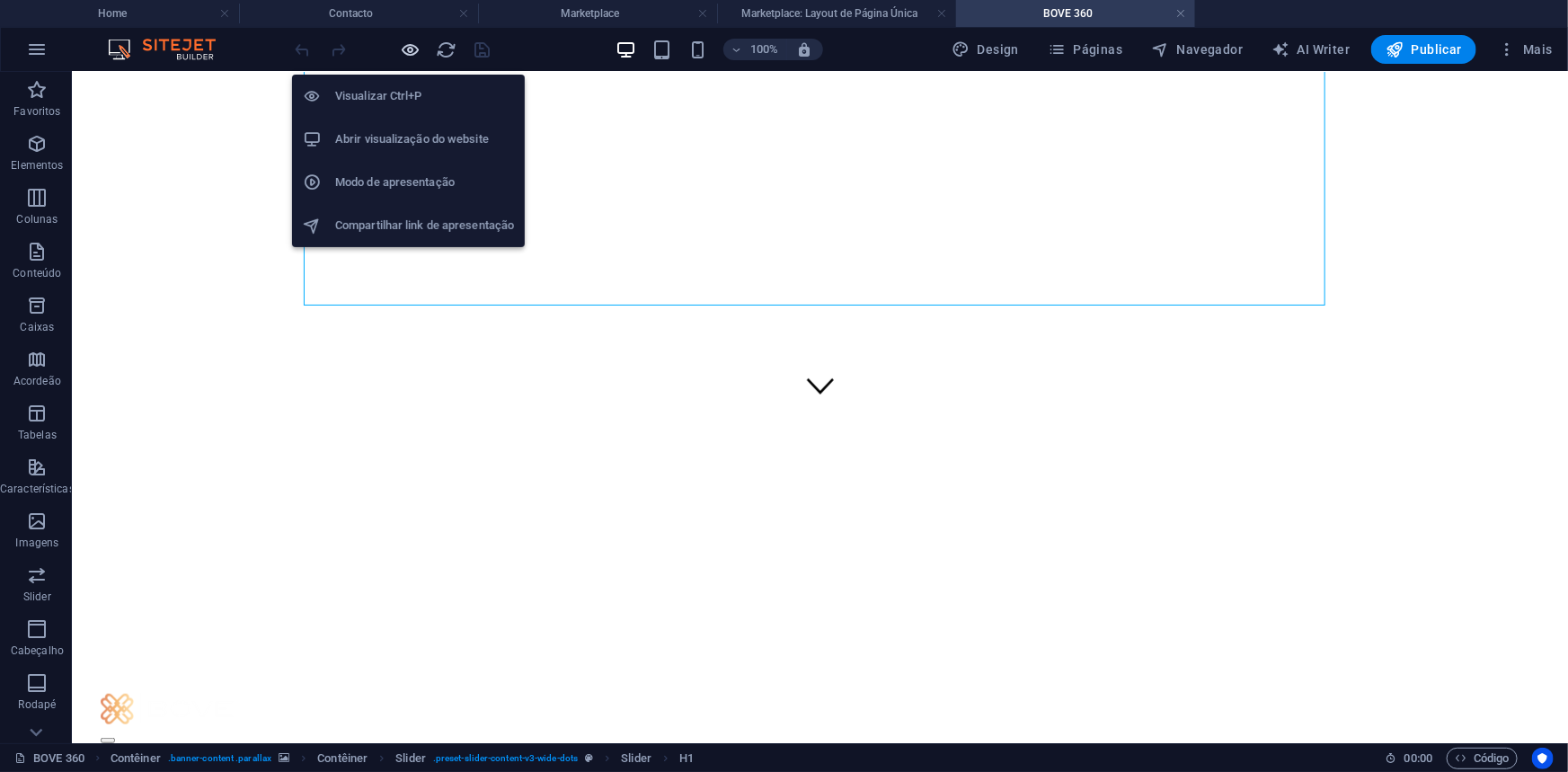
click at [412, 50] on icon "button" at bounding box center [410, 49] width 21 height 21
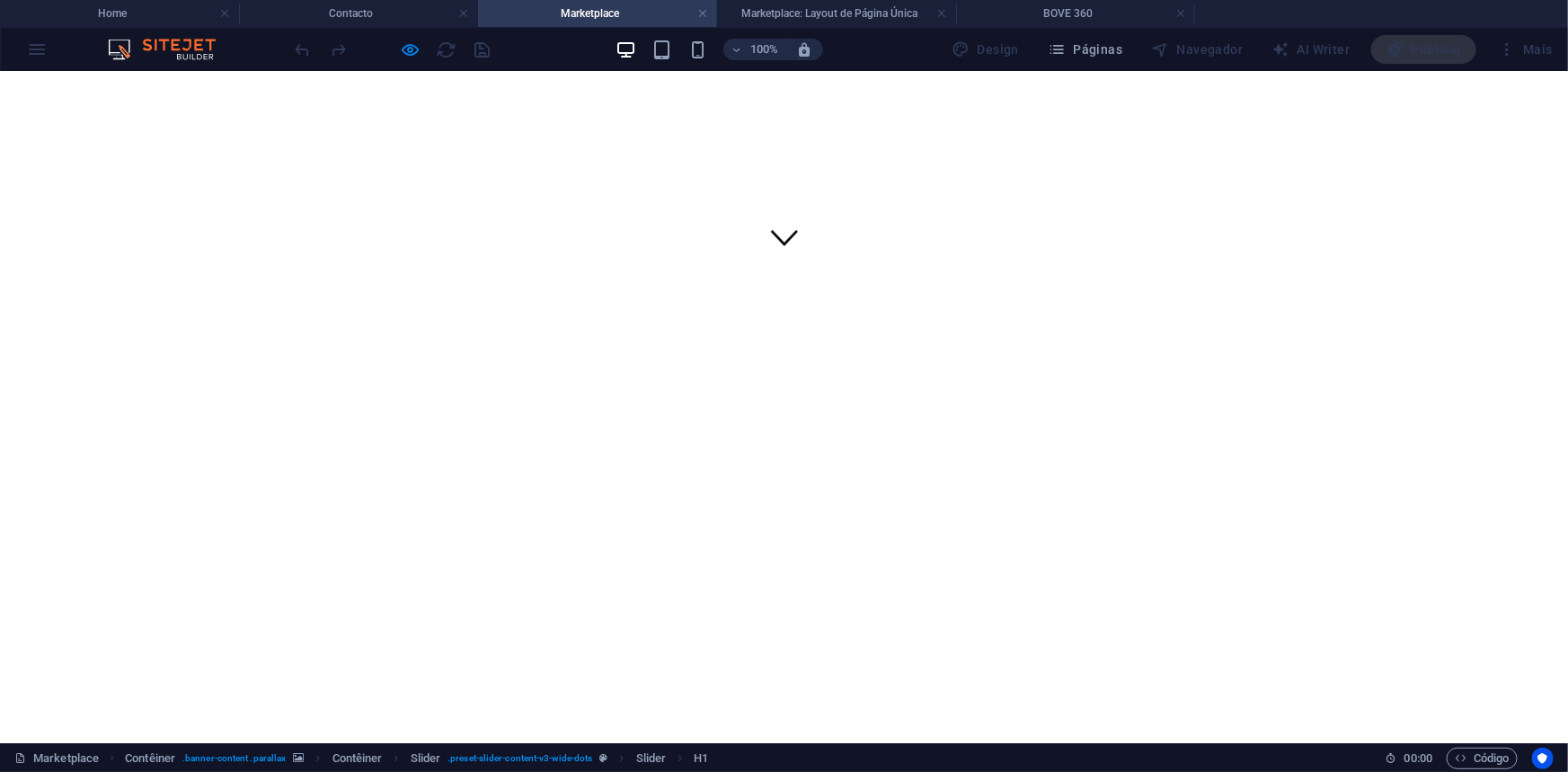
scroll to position [0, 0]
click at [789, 250] on icon at bounding box center [784, 236] width 27 height 27
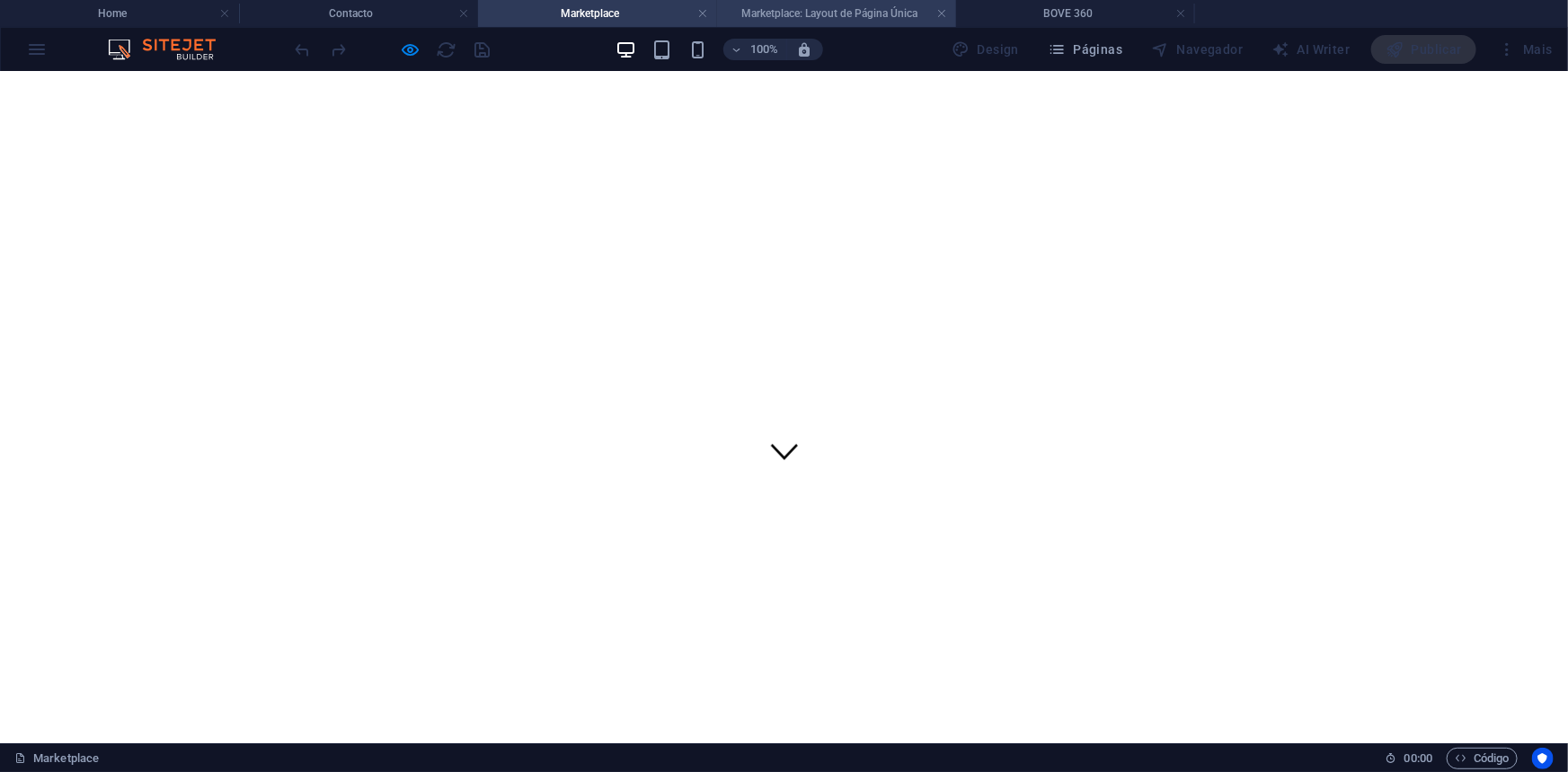
click at [791, 12] on h4 "Marketplace: Layout de Página Única" at bounding box center [836, 14] width 239 height 20
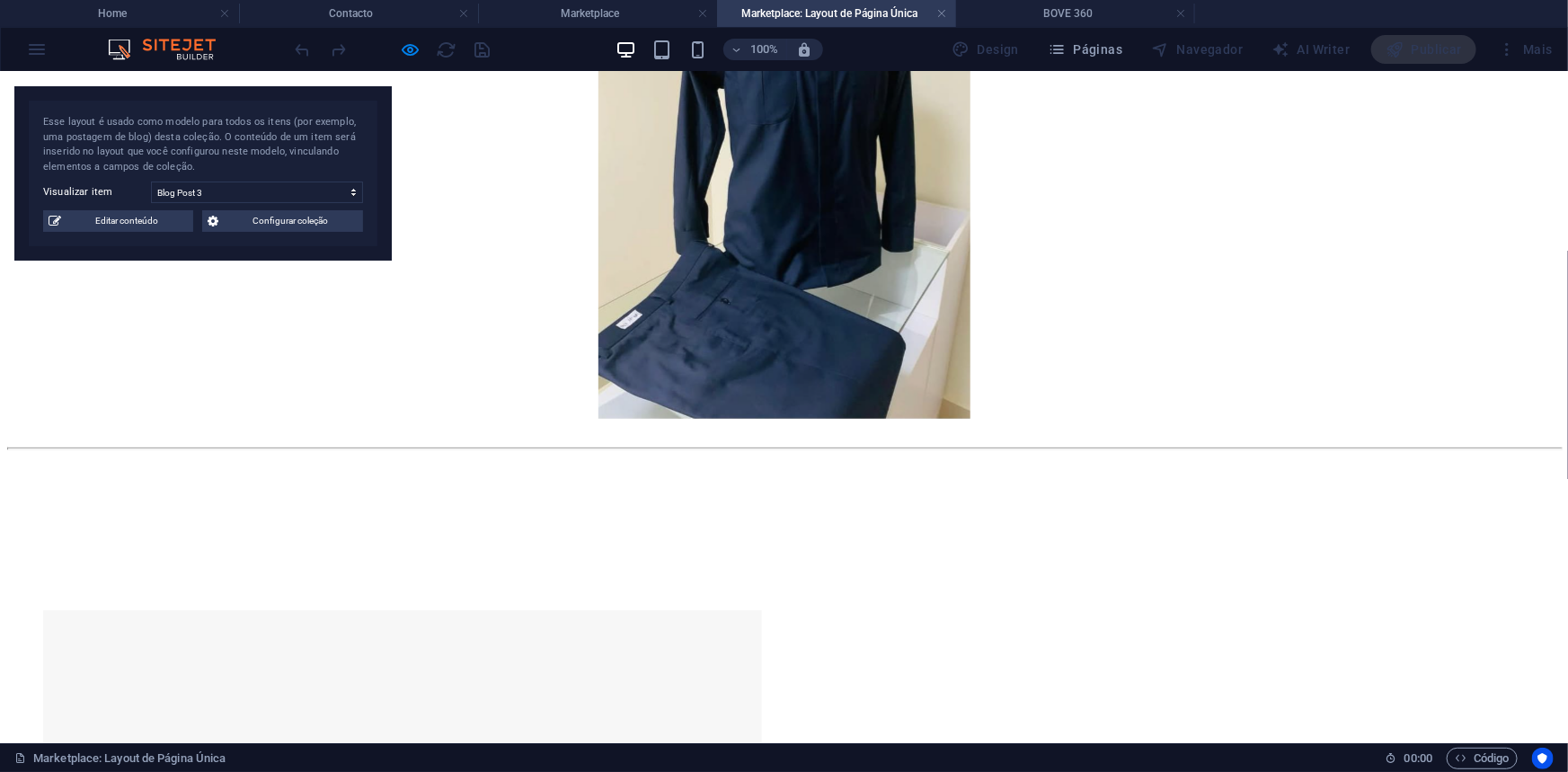
scroll to position [218, 0]
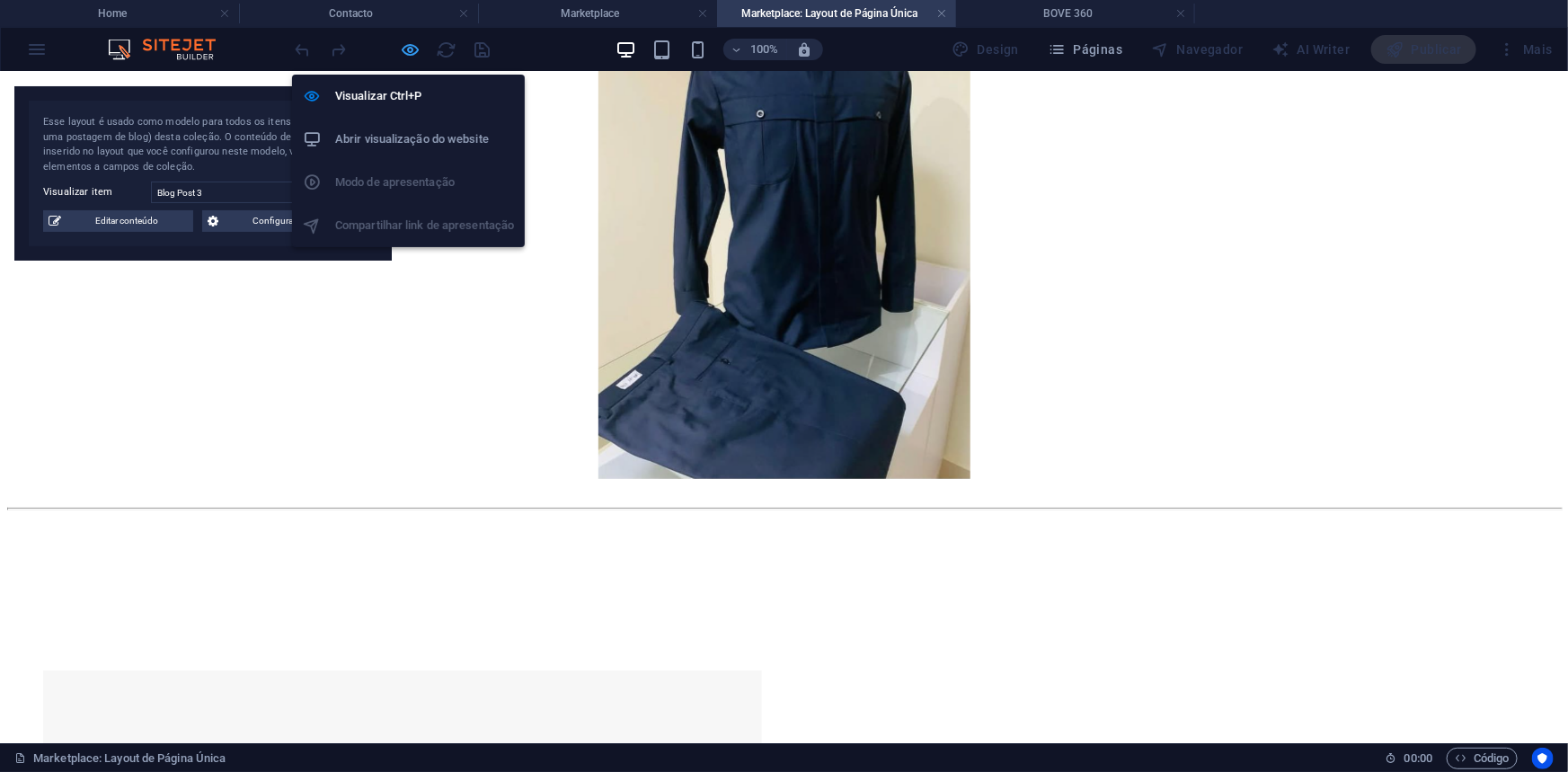
click at [409, 49] on icon "button" at bounding box center [410, 49] width 21 height 21
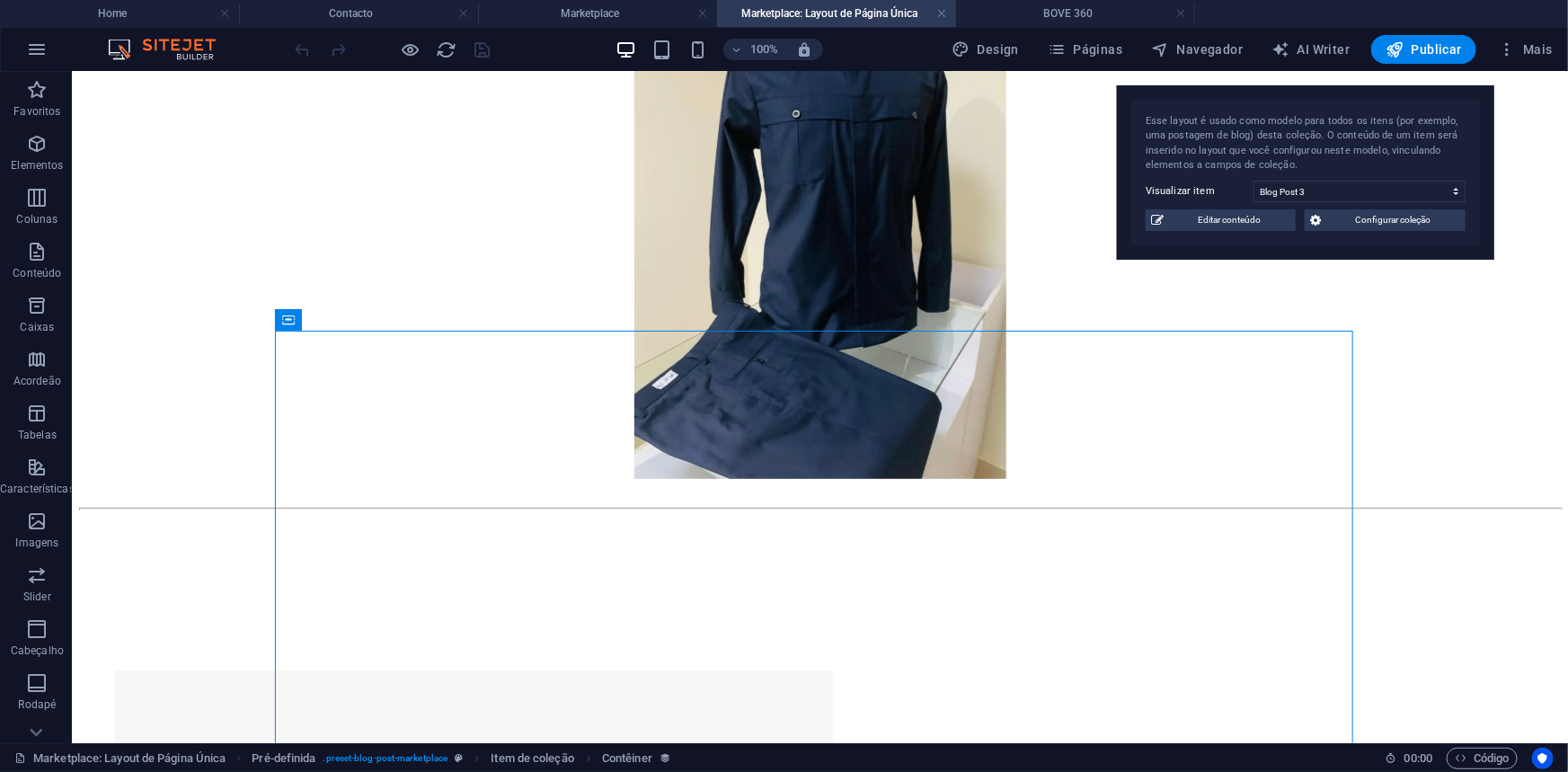
drag, startPoint x: 334, startPoint y: 92, endPoint x: 1365, endPoint y: 91, distance: 1031.0
click at [1365, 91] on div "Esse layout é usado como modelo para todos os itens (por exemplo, uma postagem …" at bounding box center [1305, 172] width 377 height 174
click at [144, 14] on h4 "Home" at bounding box center [119, 14] width 239 height 20
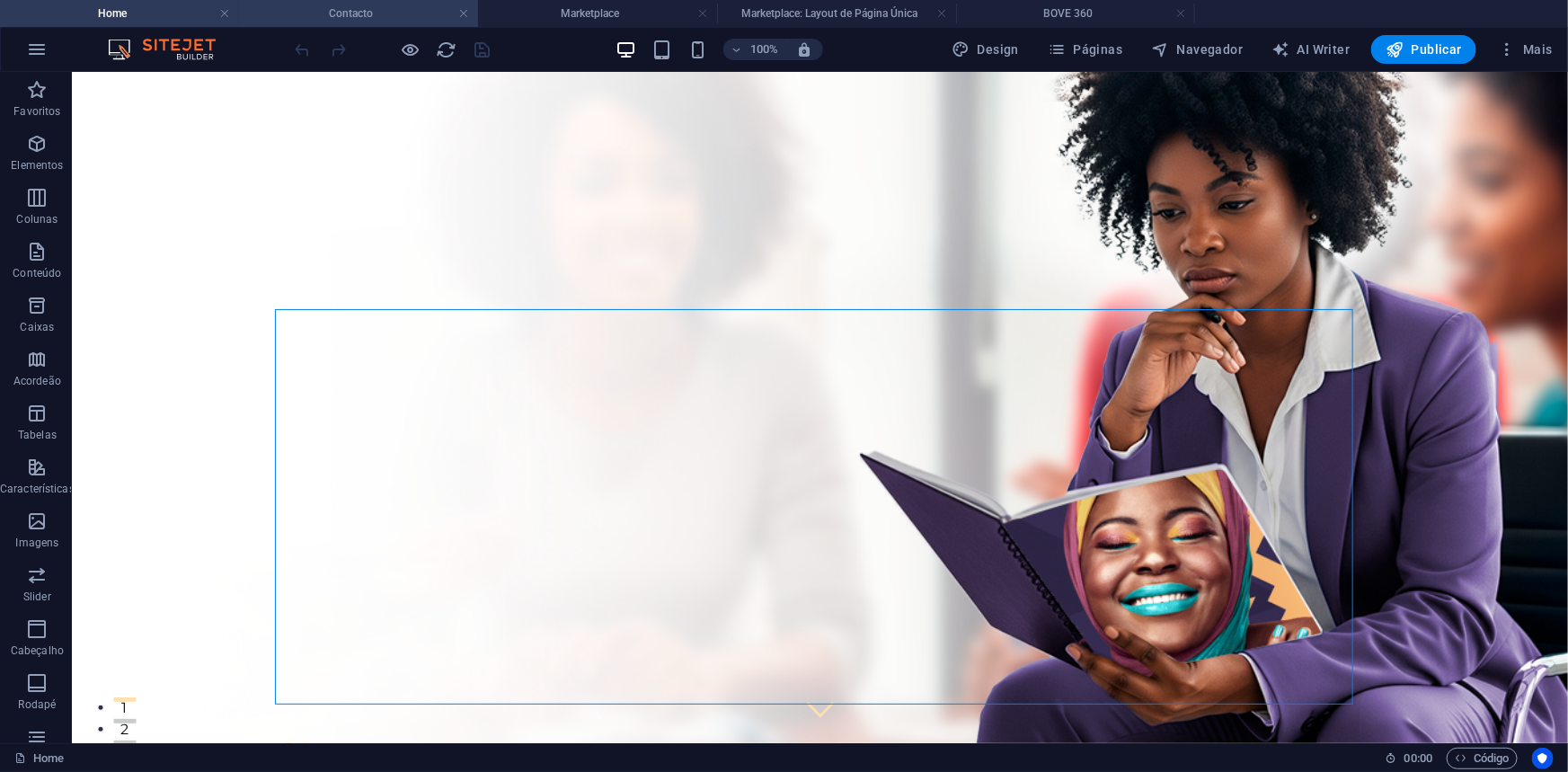
click at [347, 10] on h4 "Contacto" at bounding box center [359, 14] width 239 height 20
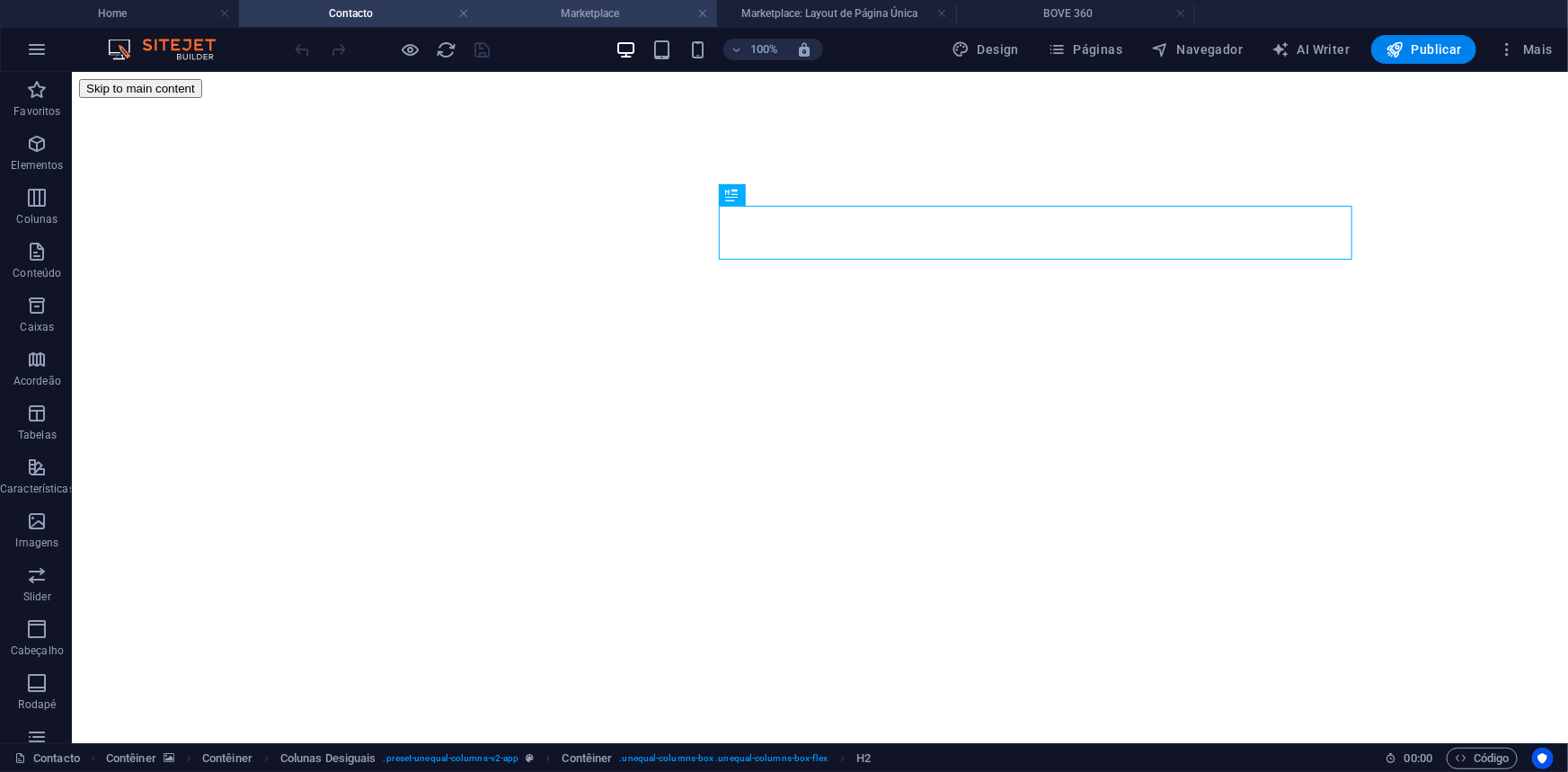
click at [541, 13] on h4 "Marketplace" at bounding box center [597, 14] width 239 height 20
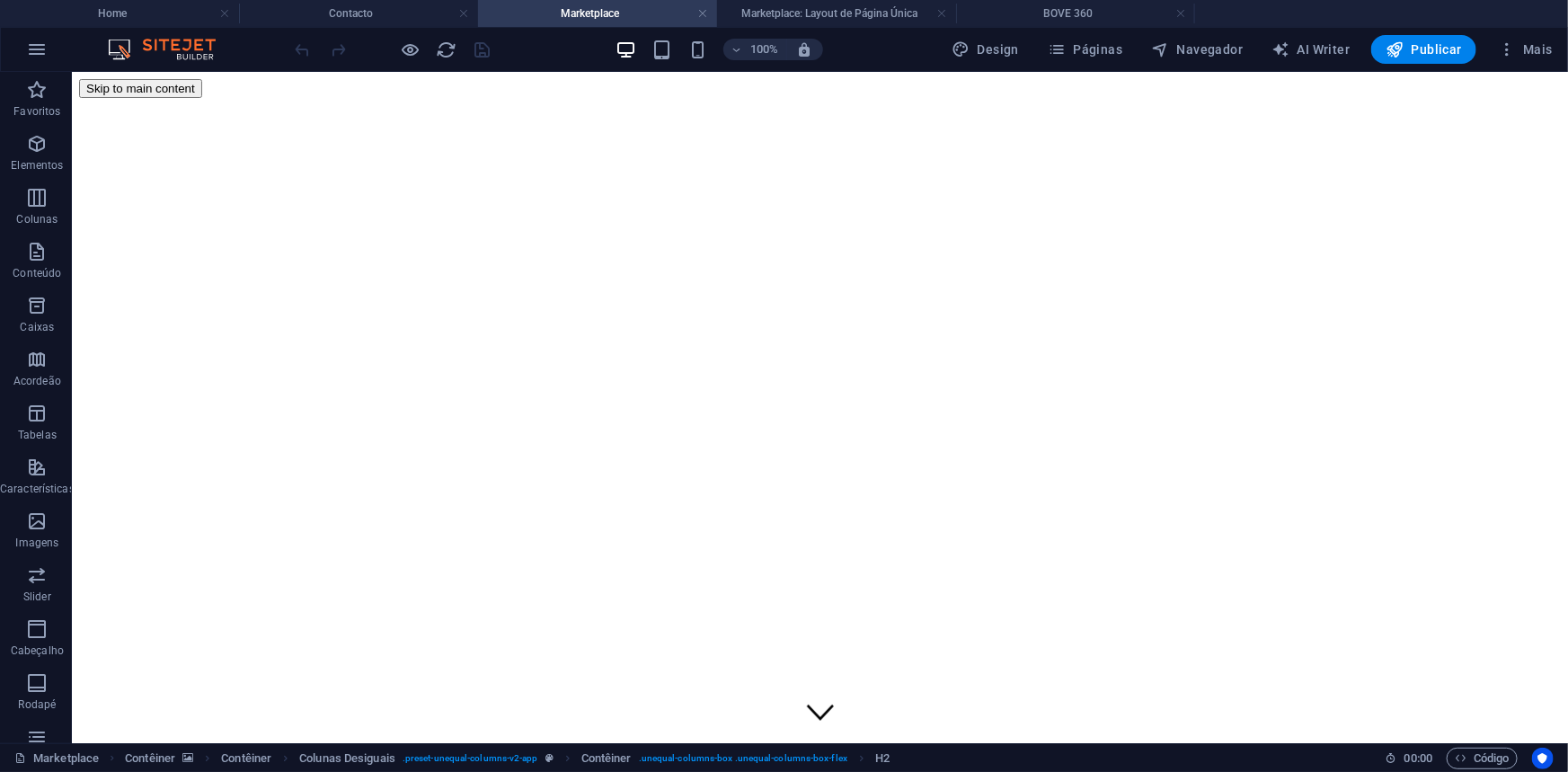
scroll to position [261, 0]
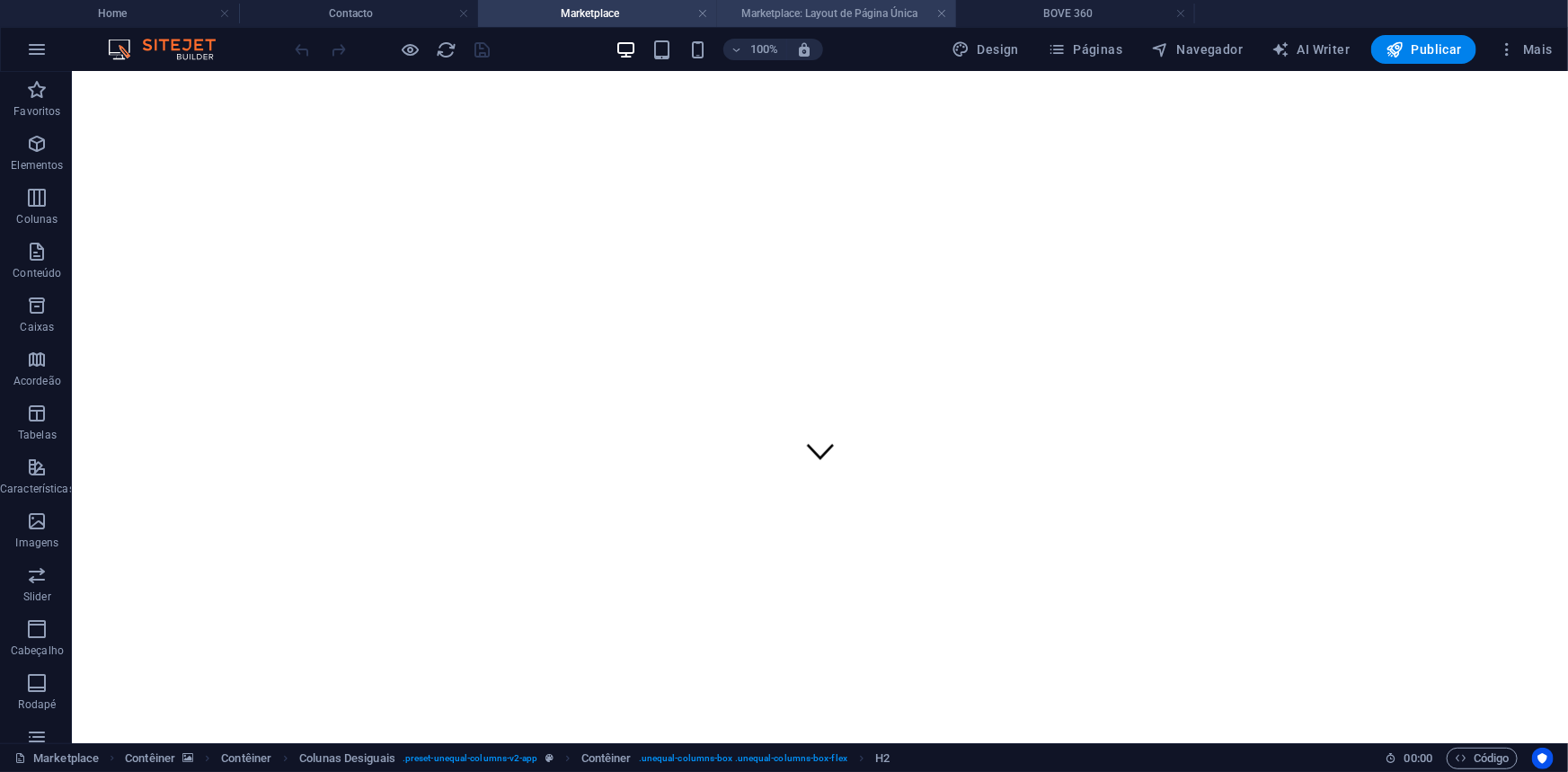
click at [765, 6] on h4 "Marketplace: Layout de Página Única" at bounding box center [836, 14] width 239 height 20
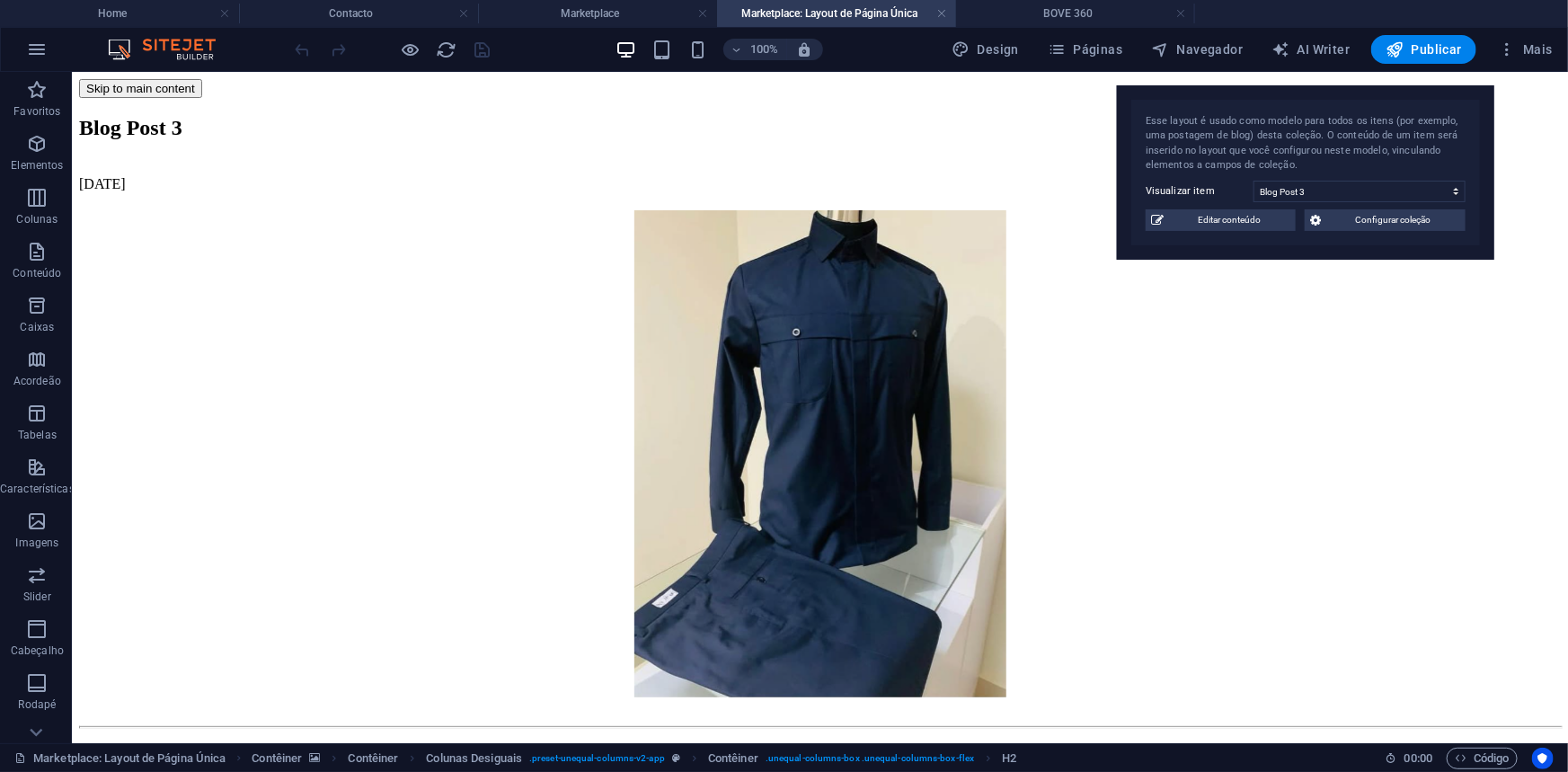
scroll to position [218, 0]
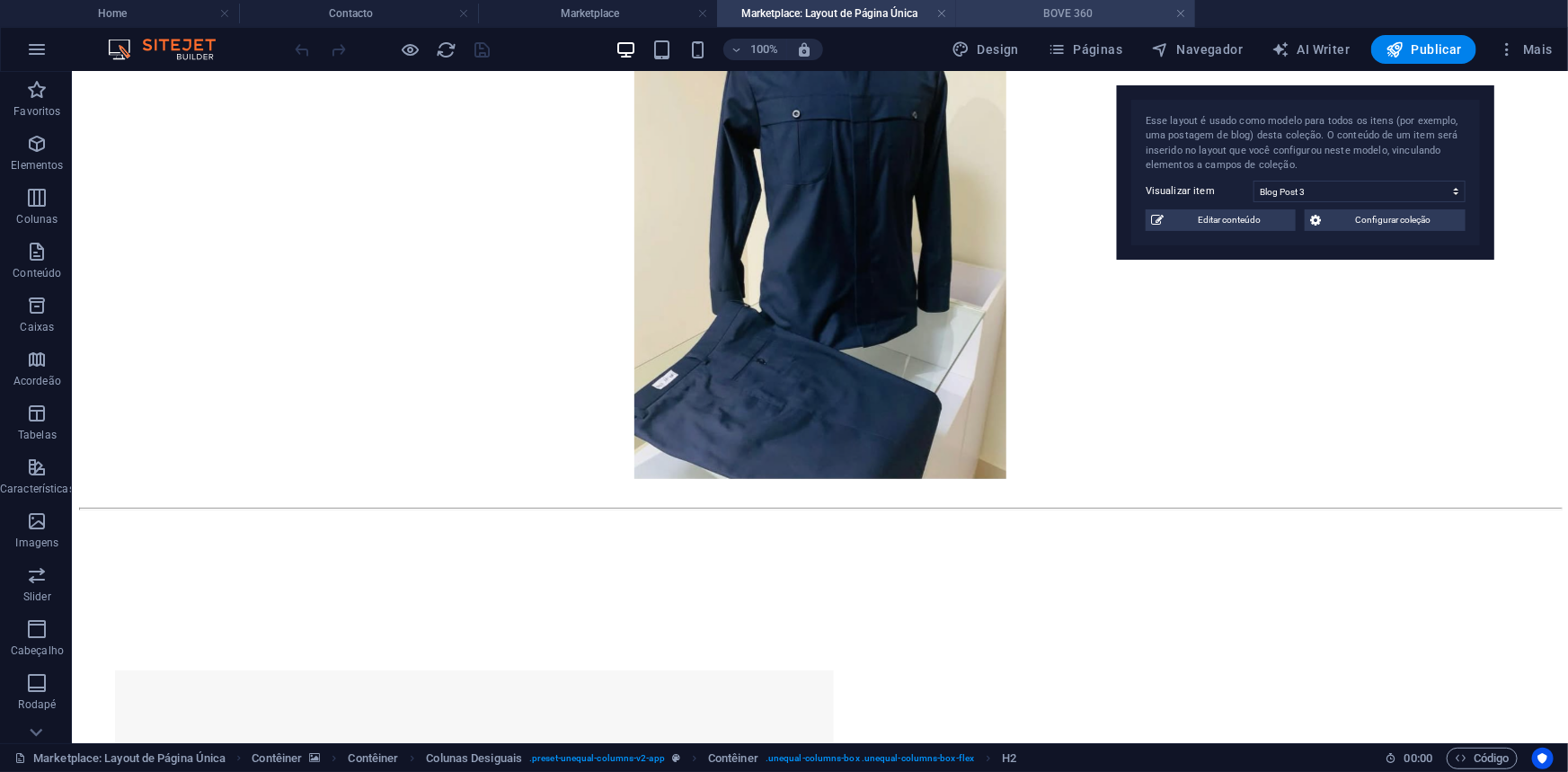
click at [1011, 18] on h4 "BOVE 360" at bounding box center [1075, 14] width 239 height 20
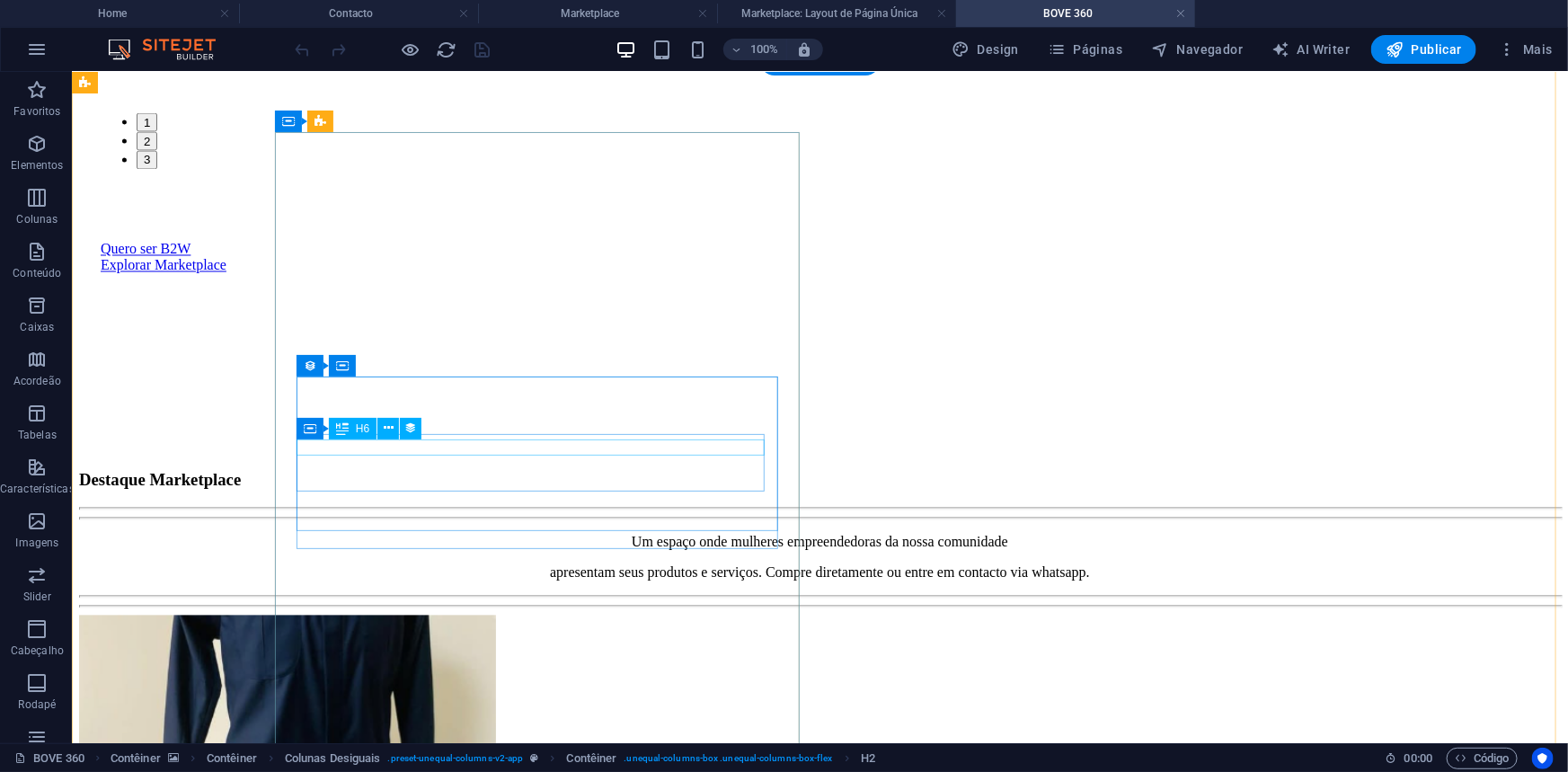
scroll to position [1471, 0]
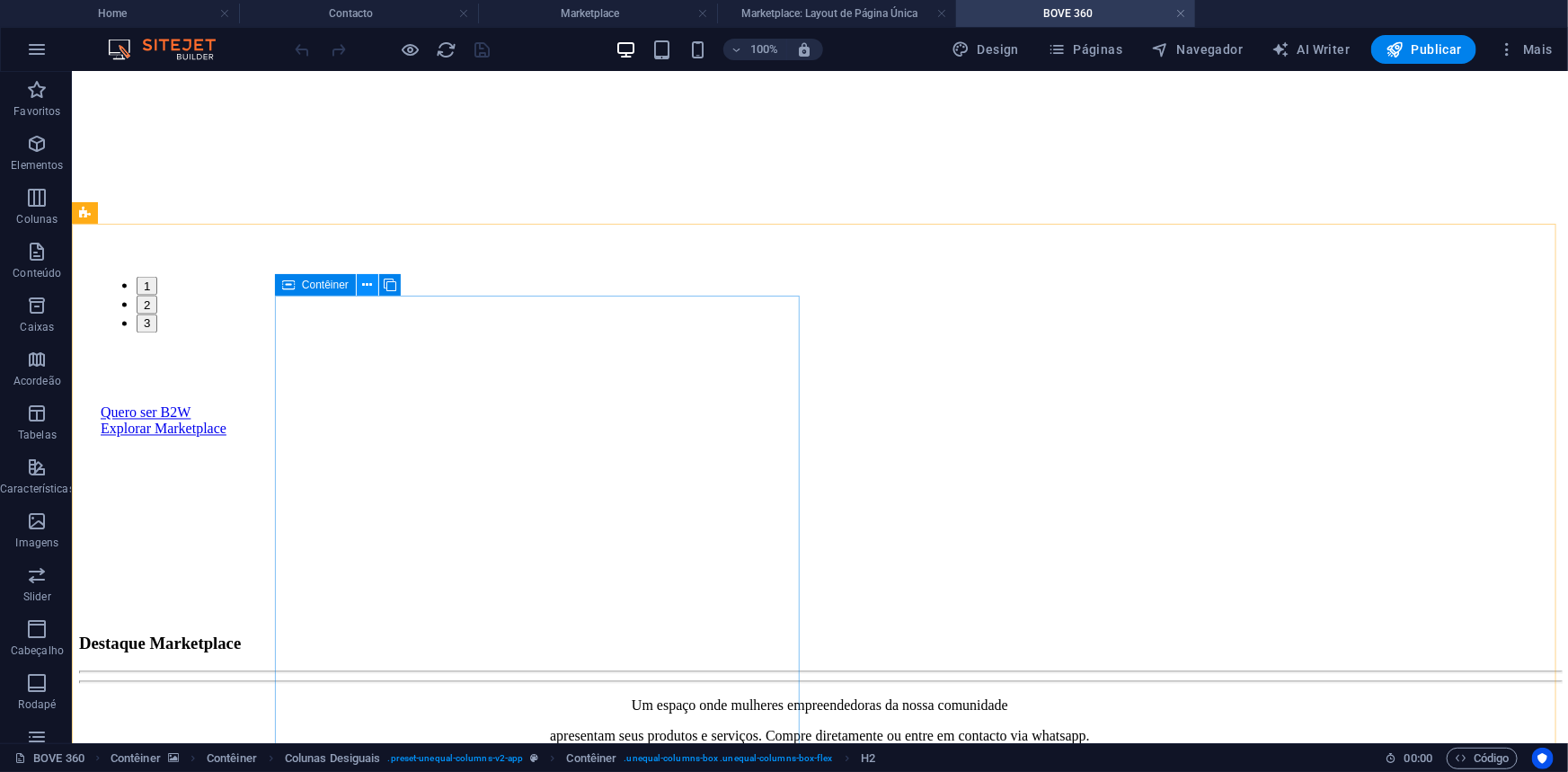
click at [362, 279] on icon at bounding box center [367, 284] width 10 height 19
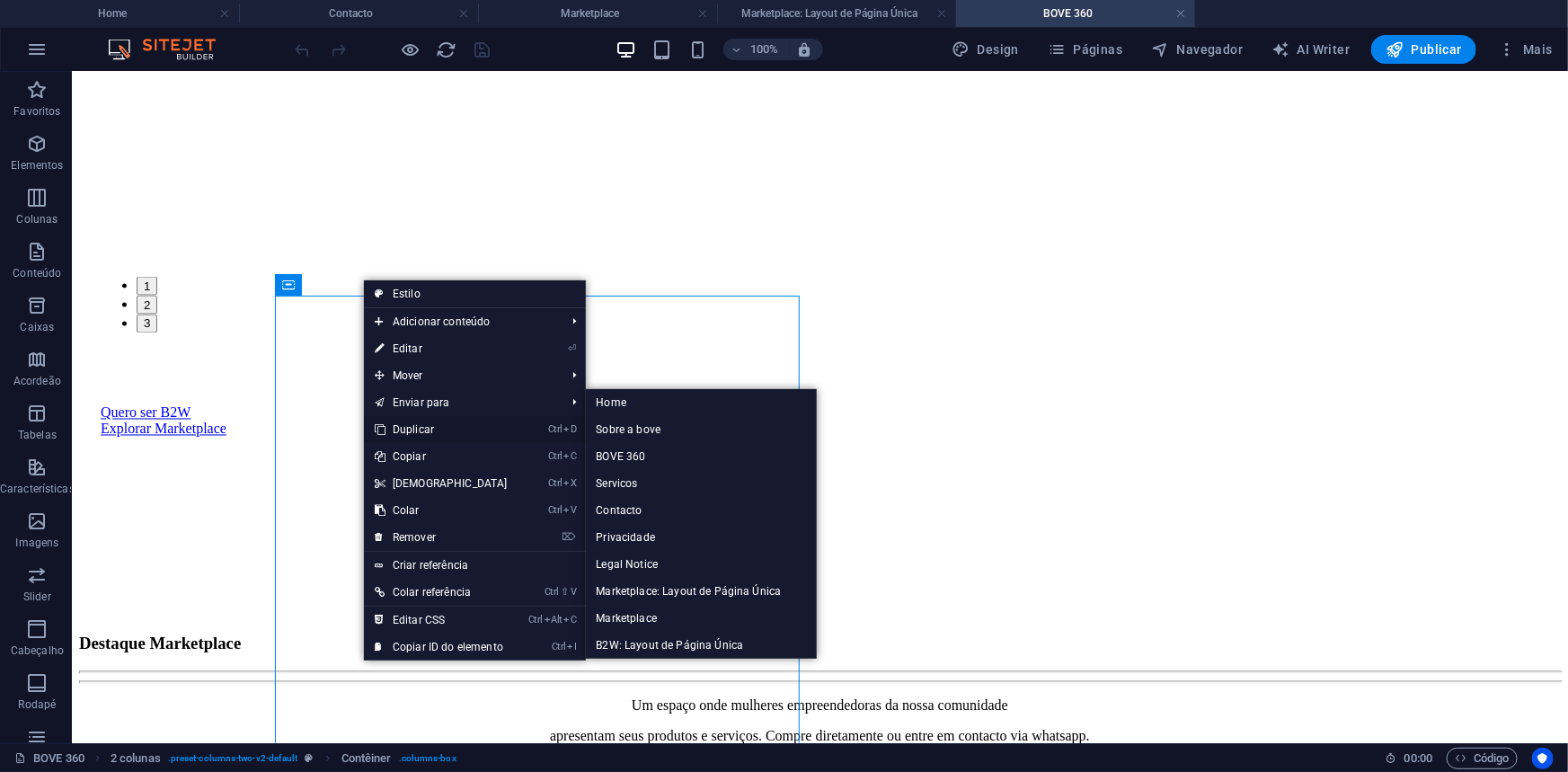
click at [409, 429] on link "Ctrl D Duplicar" at bounding box center [441, 430] width 154 height 27
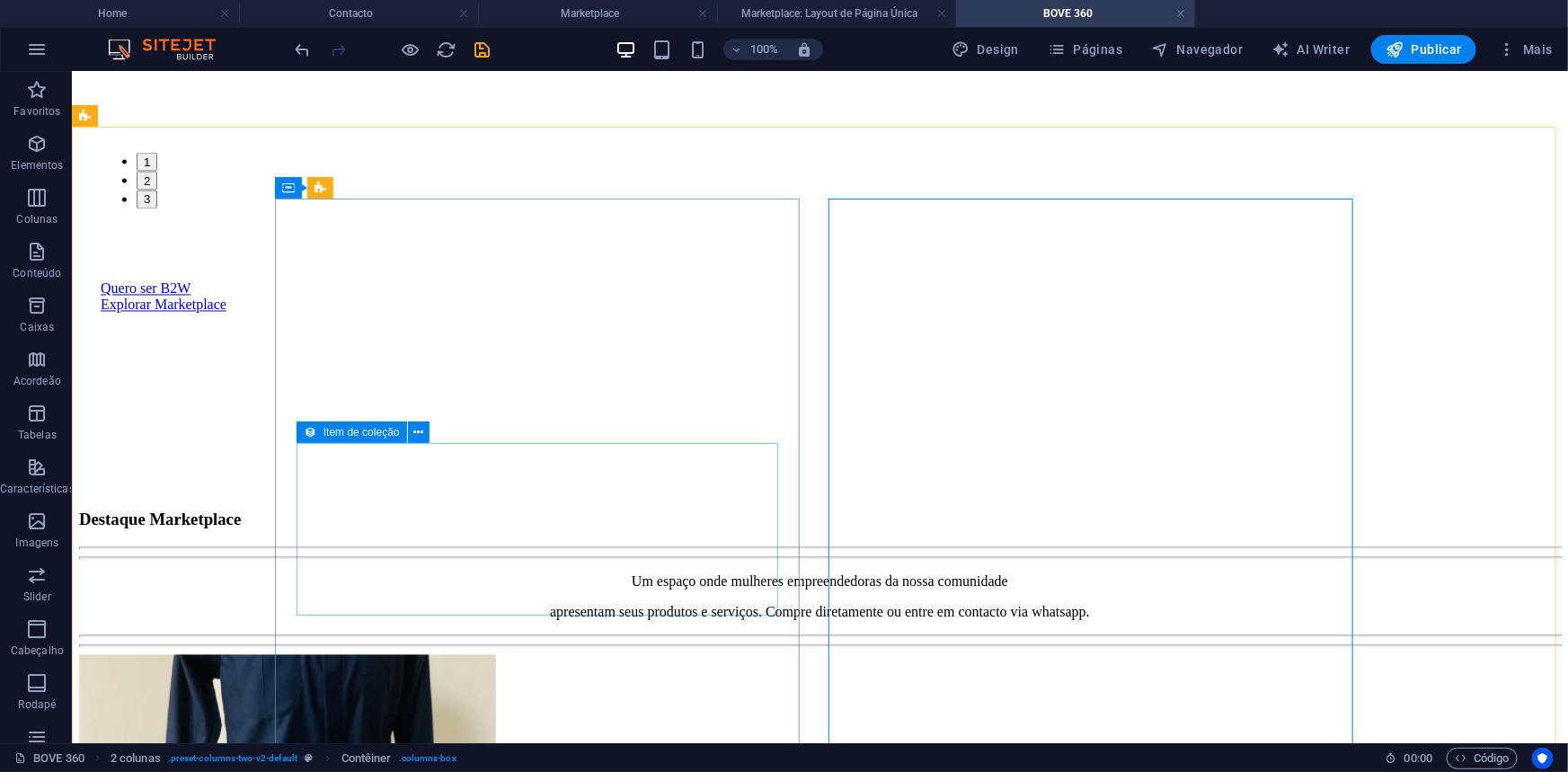
scroll to position [1716, 0]
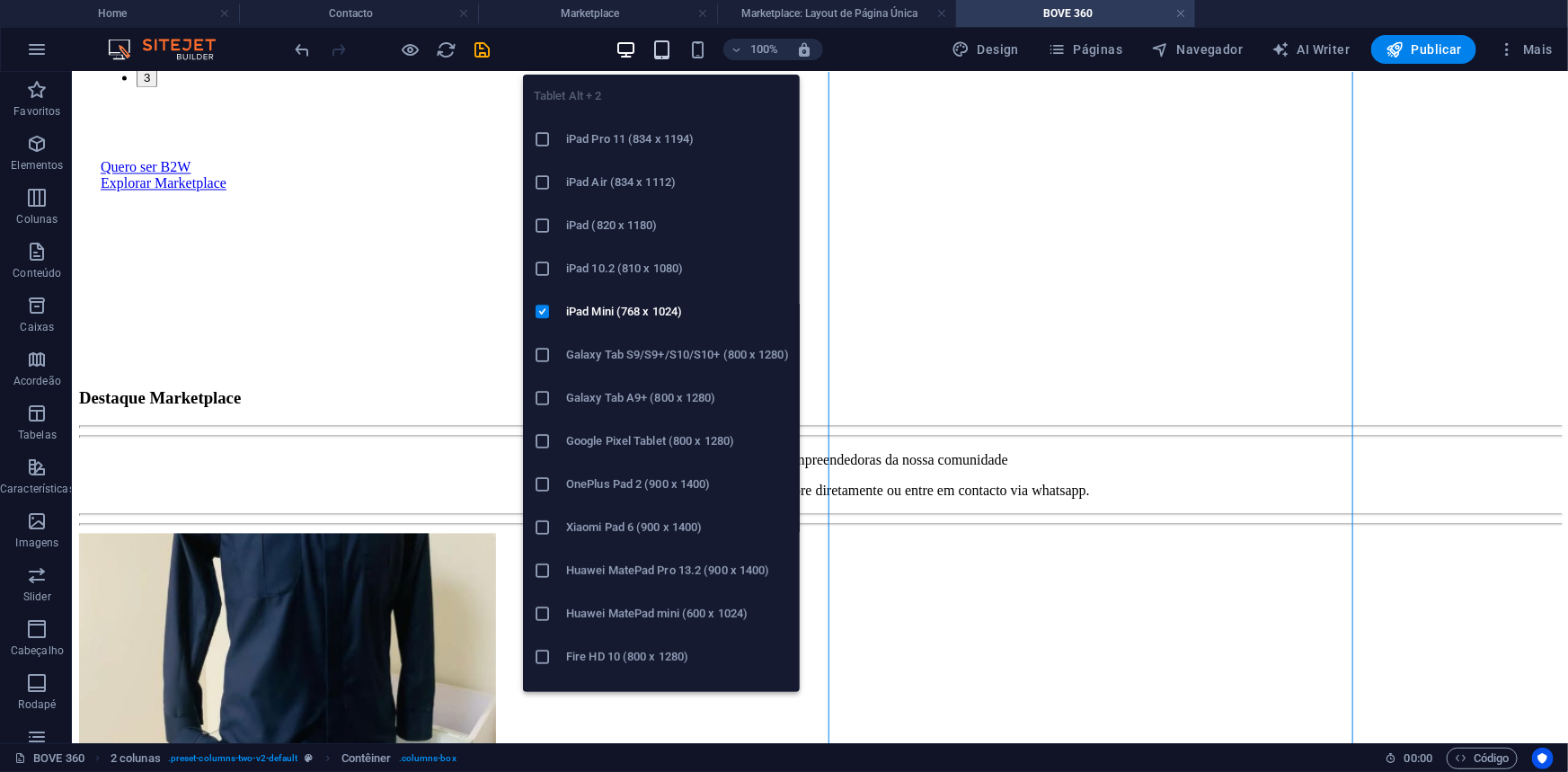
click at [672, 50] on icon "button" at bounding box center [661, 49] width 21 height 21
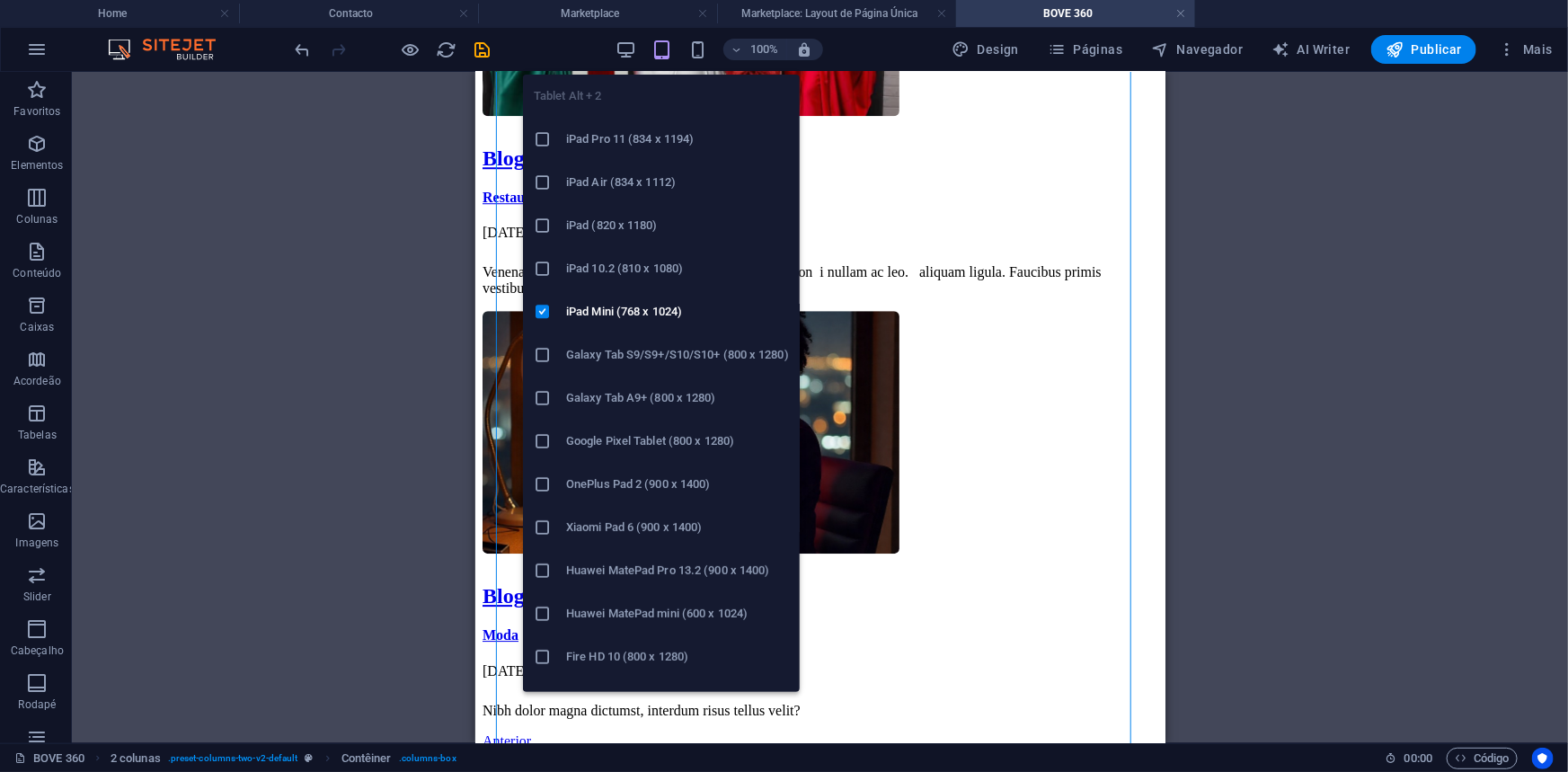
scroll to position [2523, 0]
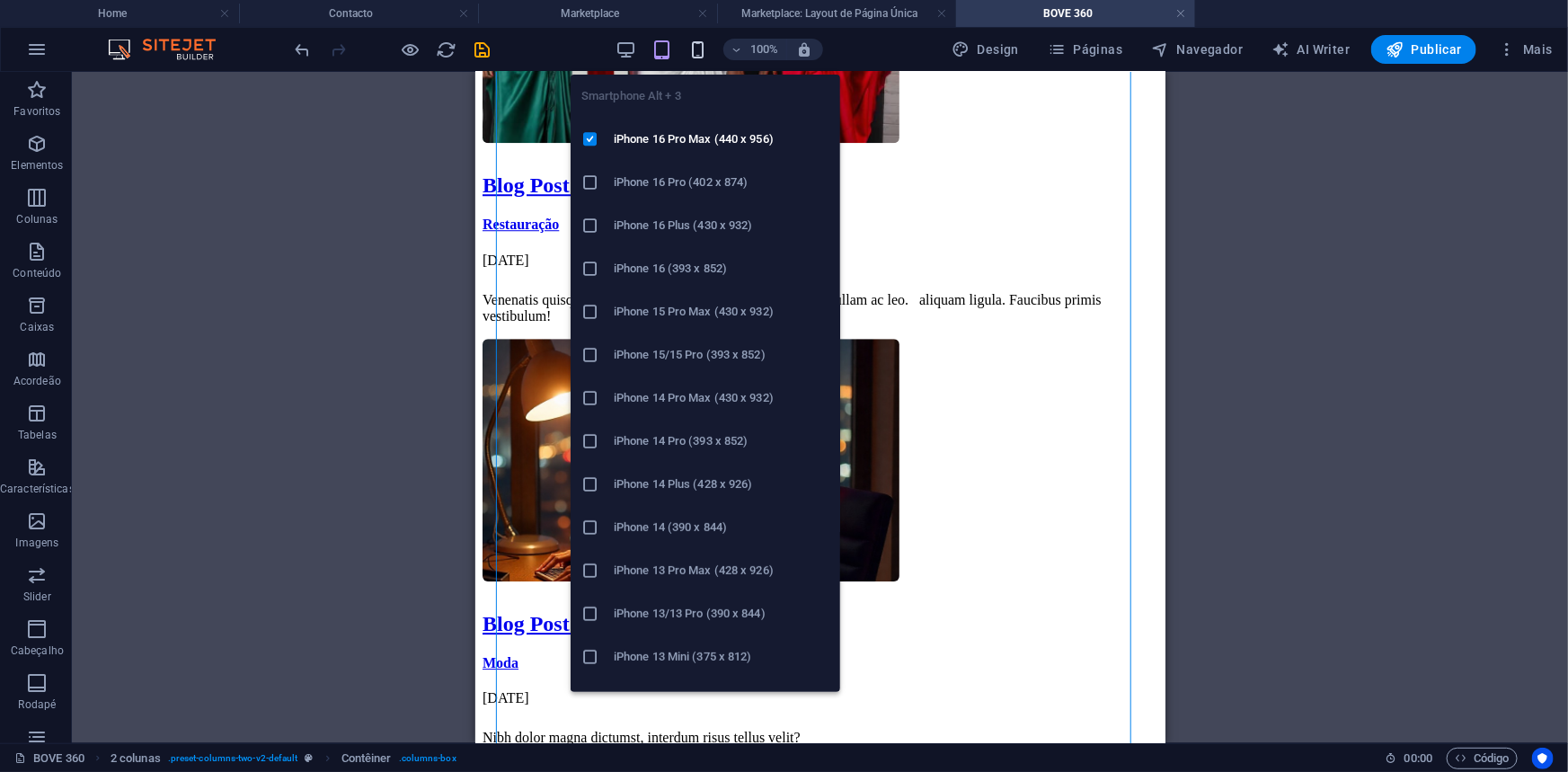
click at [700, 52] on icon "button" at bounding box center [698, 49] width 21 height 21
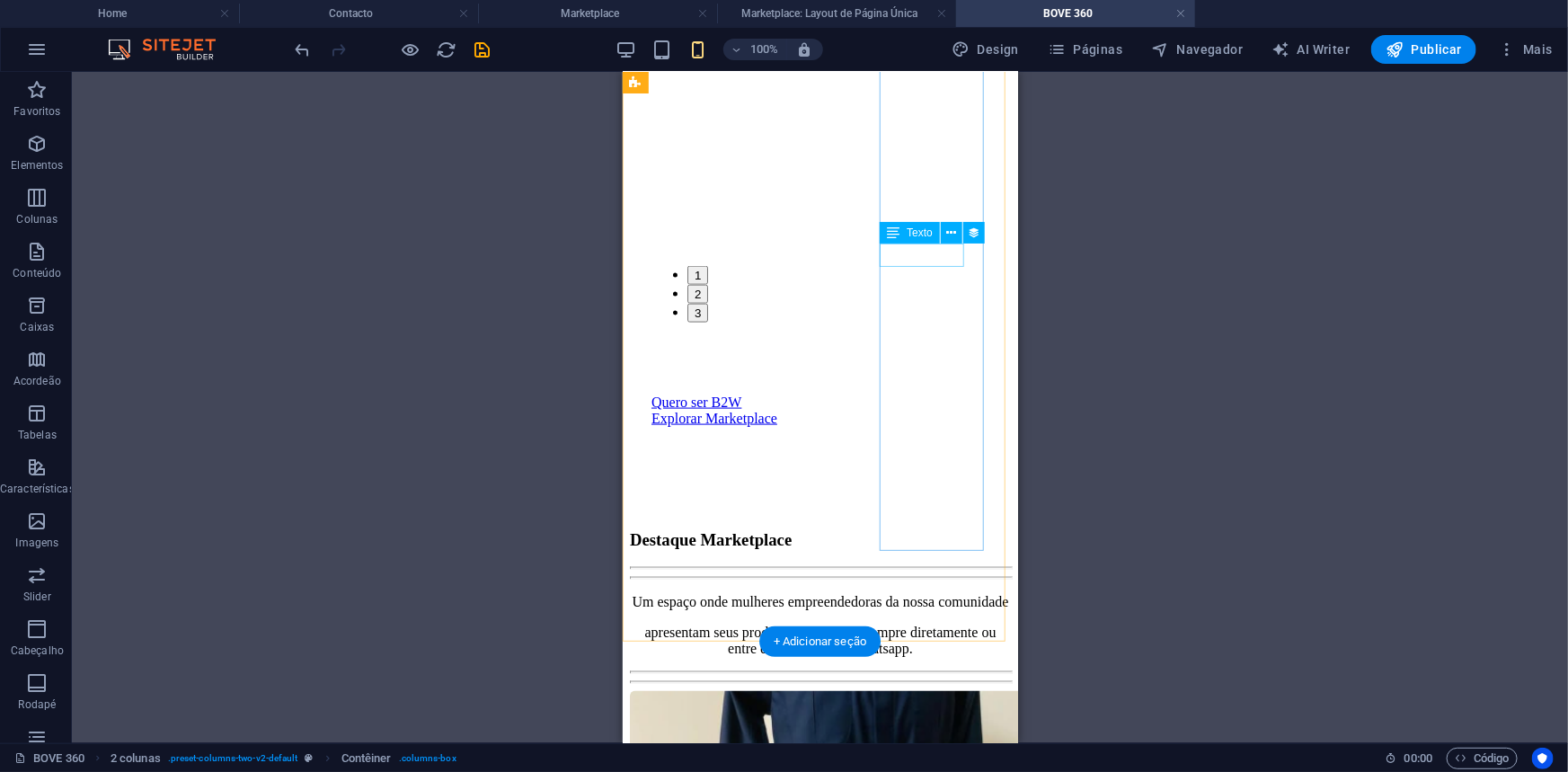
scroll to position [1194, 0]
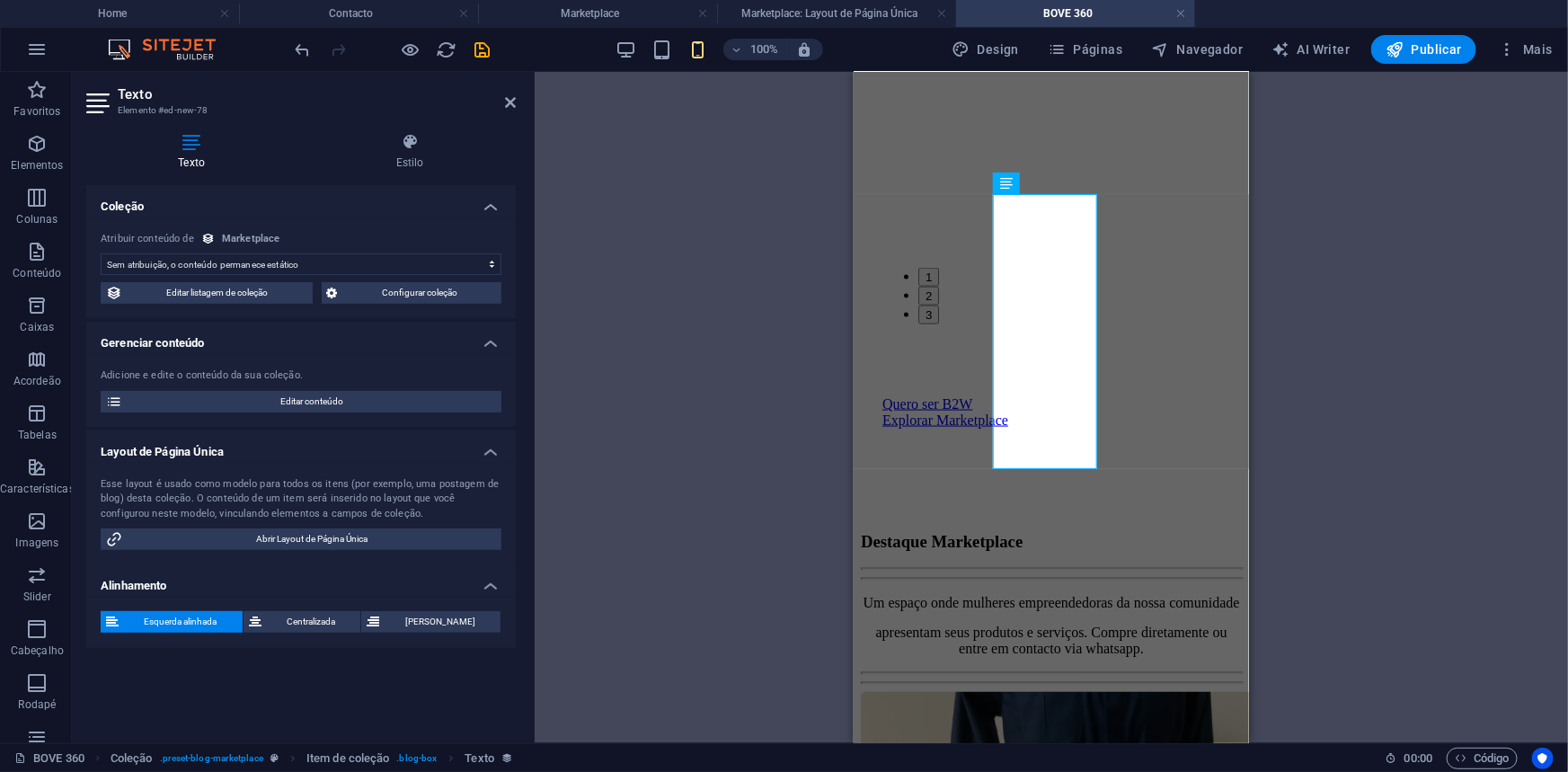
select select "description"
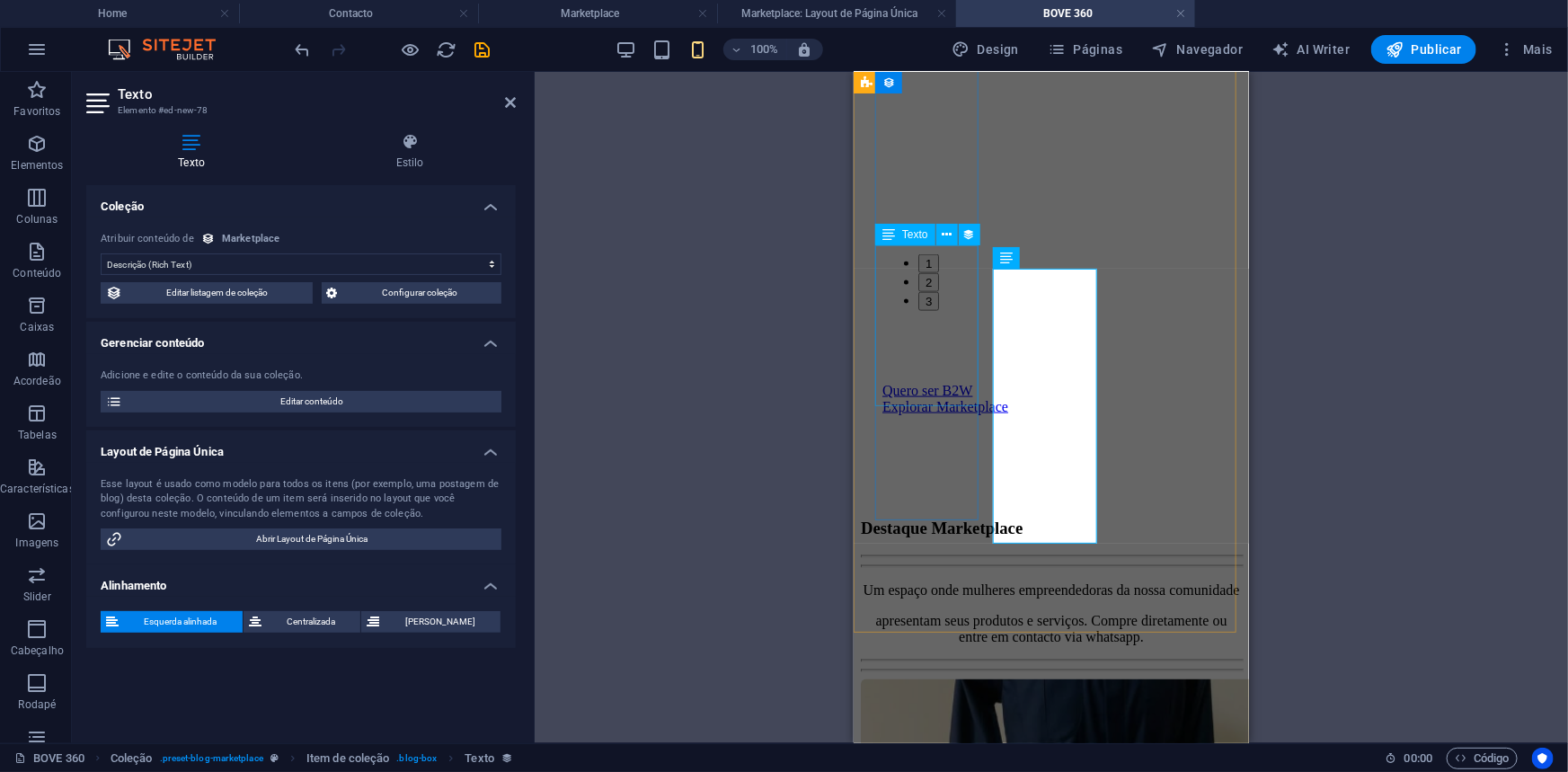
scroll to position [1092, 0]
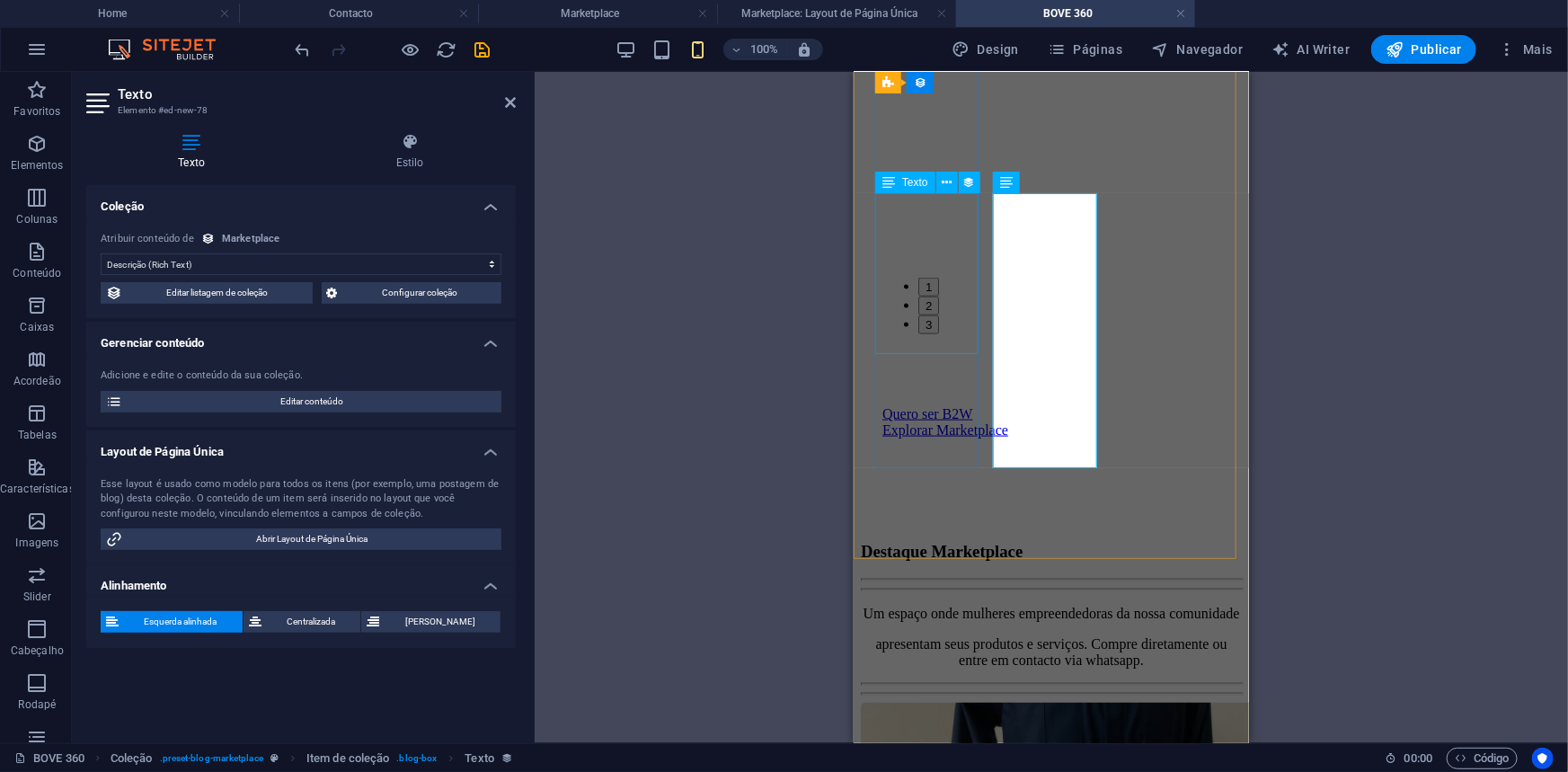
select select "description"
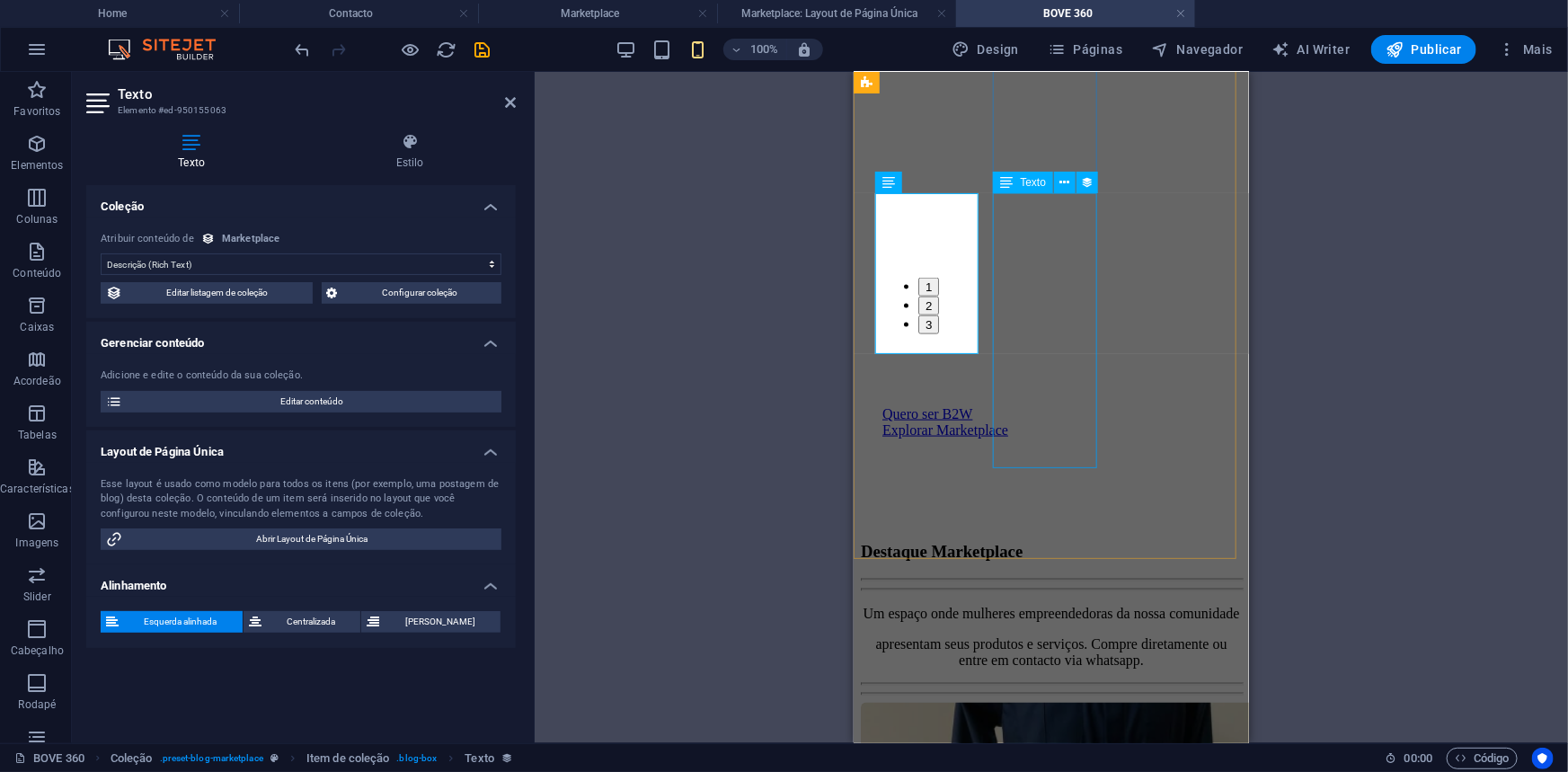
select select "description"
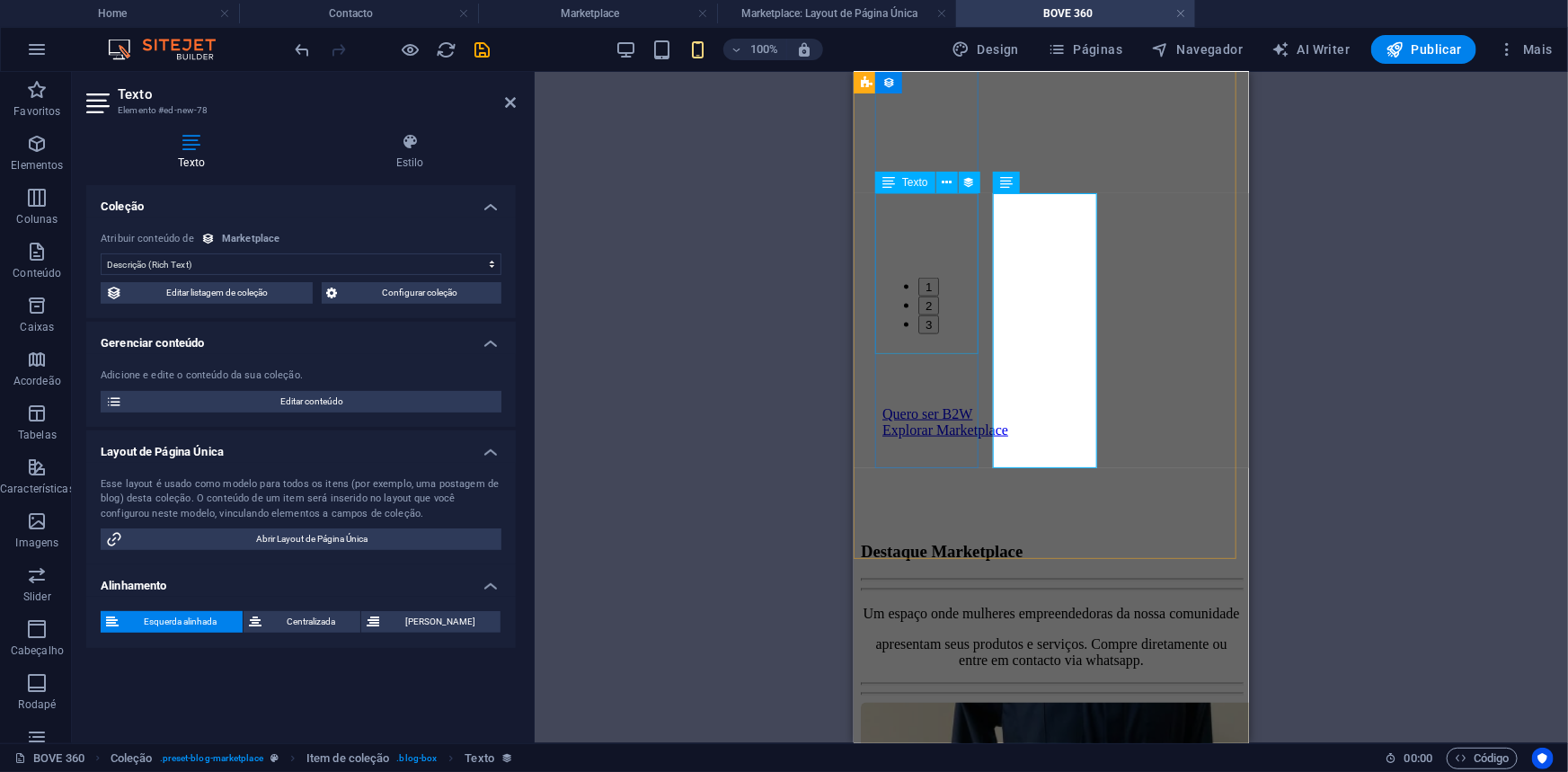
select select "description"
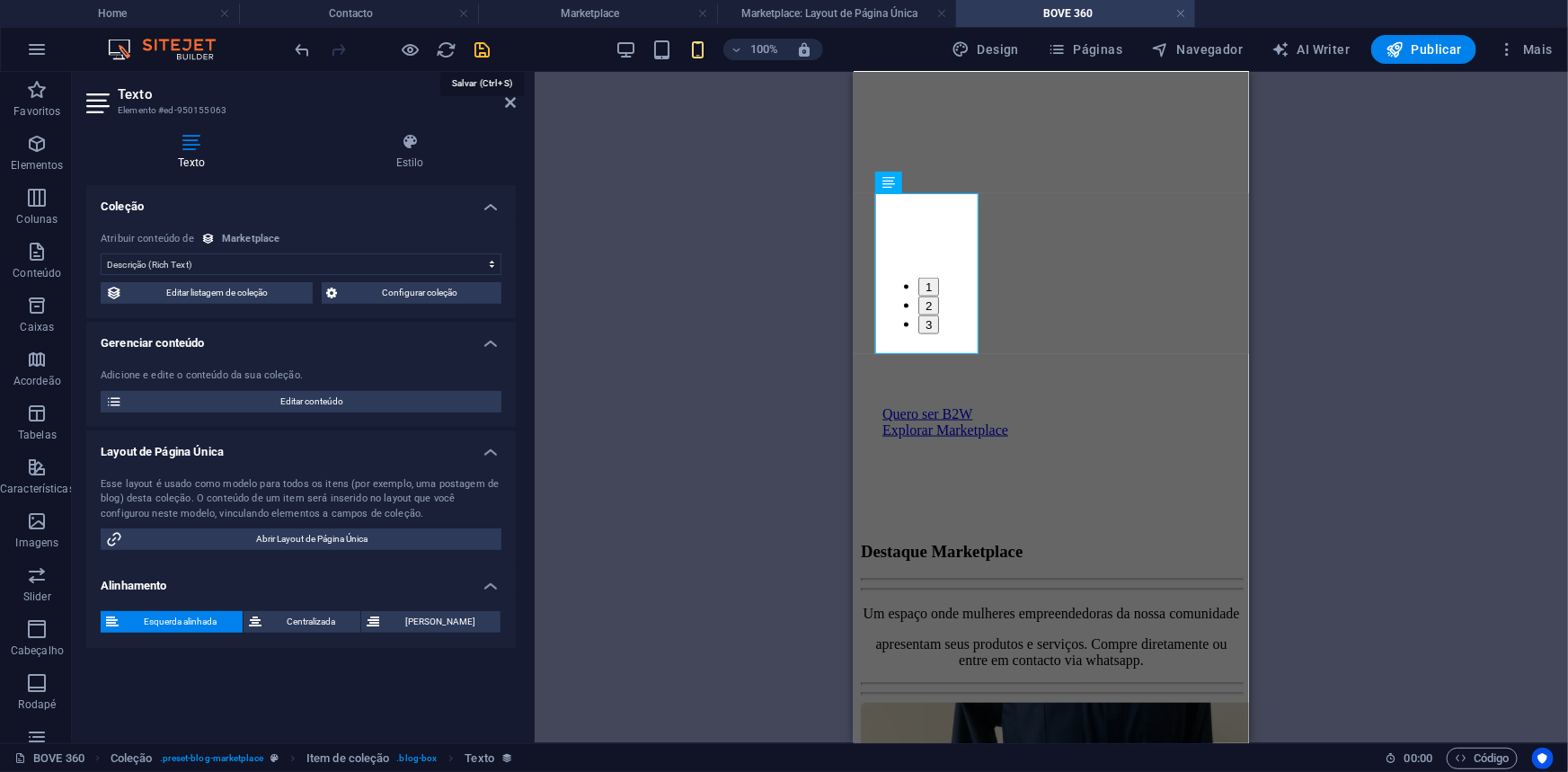
click at [473, 54] on icon "save" at bounding box center [483, 49] width 21 height 21
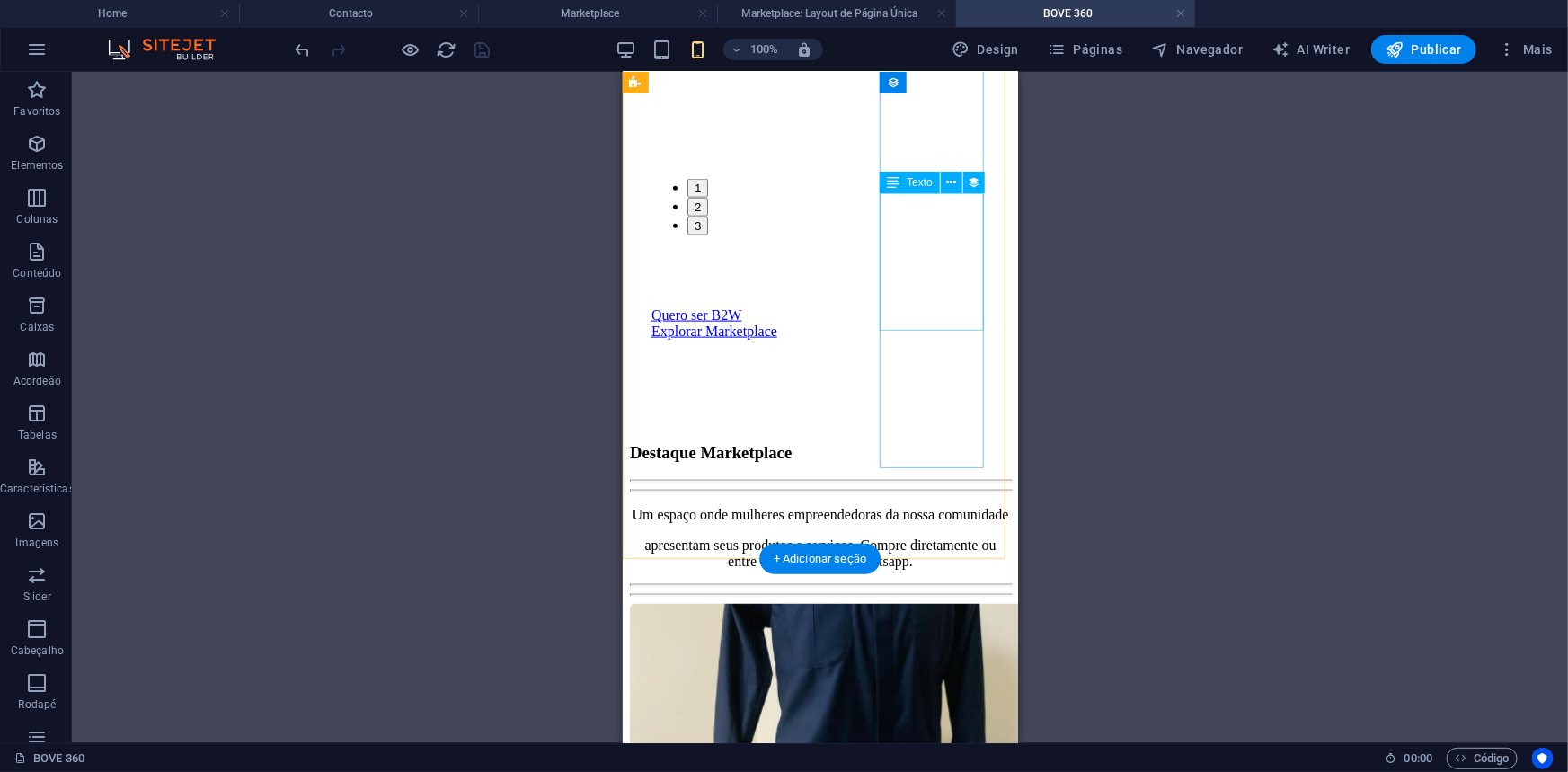
drag, startPoint x: 920, startPoint y: 274, endPoint x: 690, endPoint y: 274, distance: 230.0
select select "description"
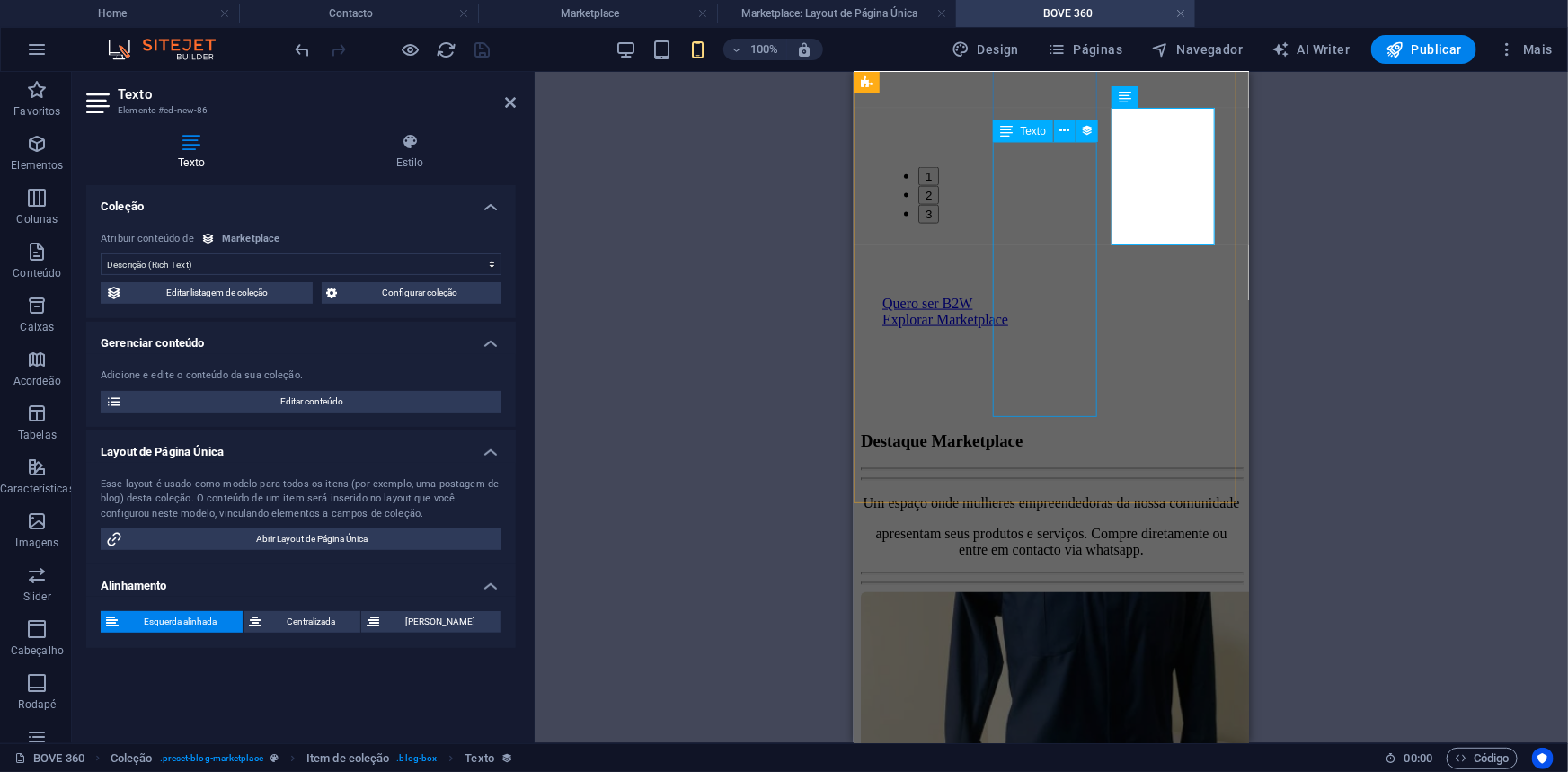
scroll to position [1194, 0]
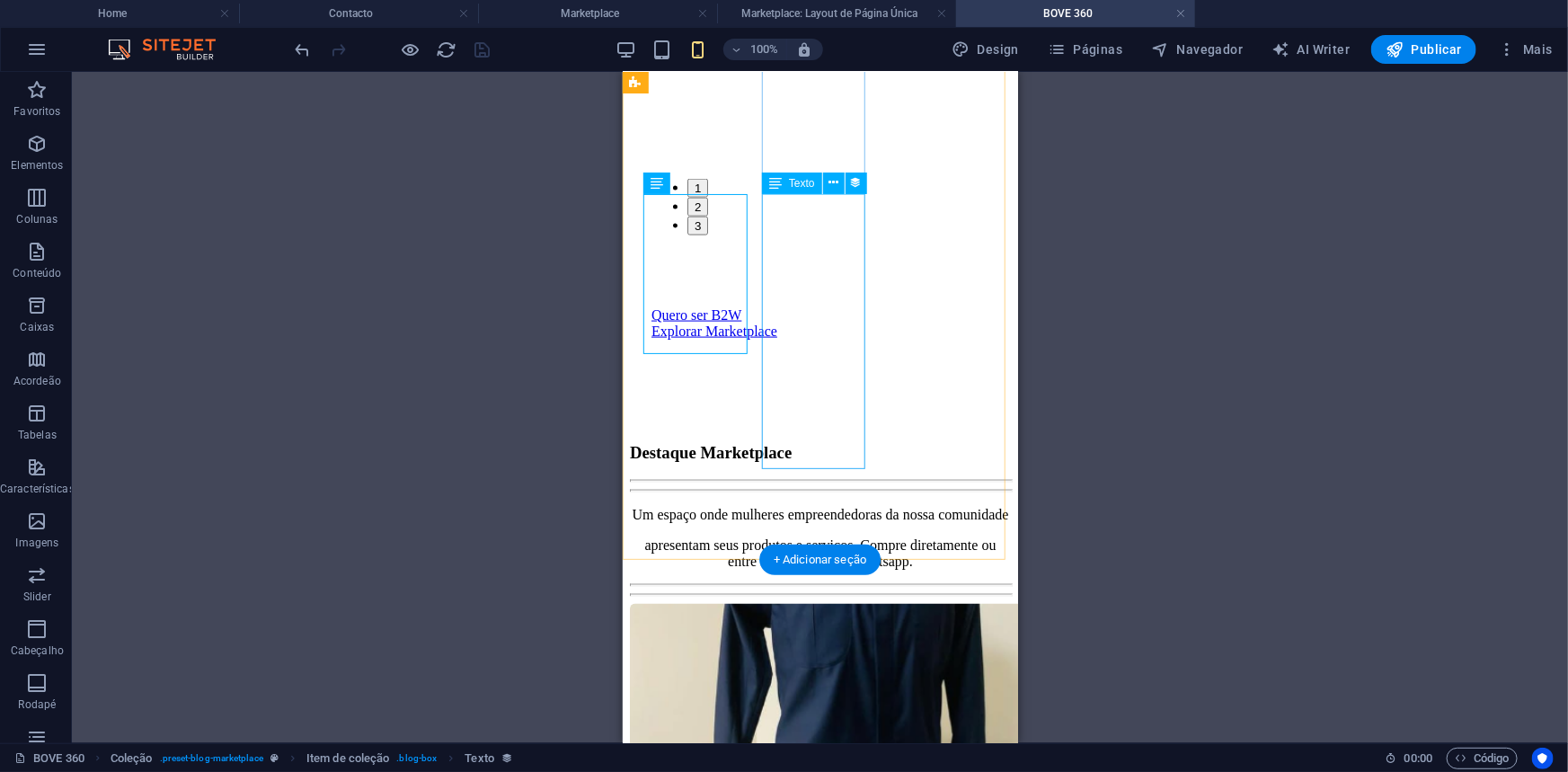
drag, startPoint x: 838, startPoint y: 286, endPoint x: 1460, endPoint y: 359, distance: 626.3
select select "description"
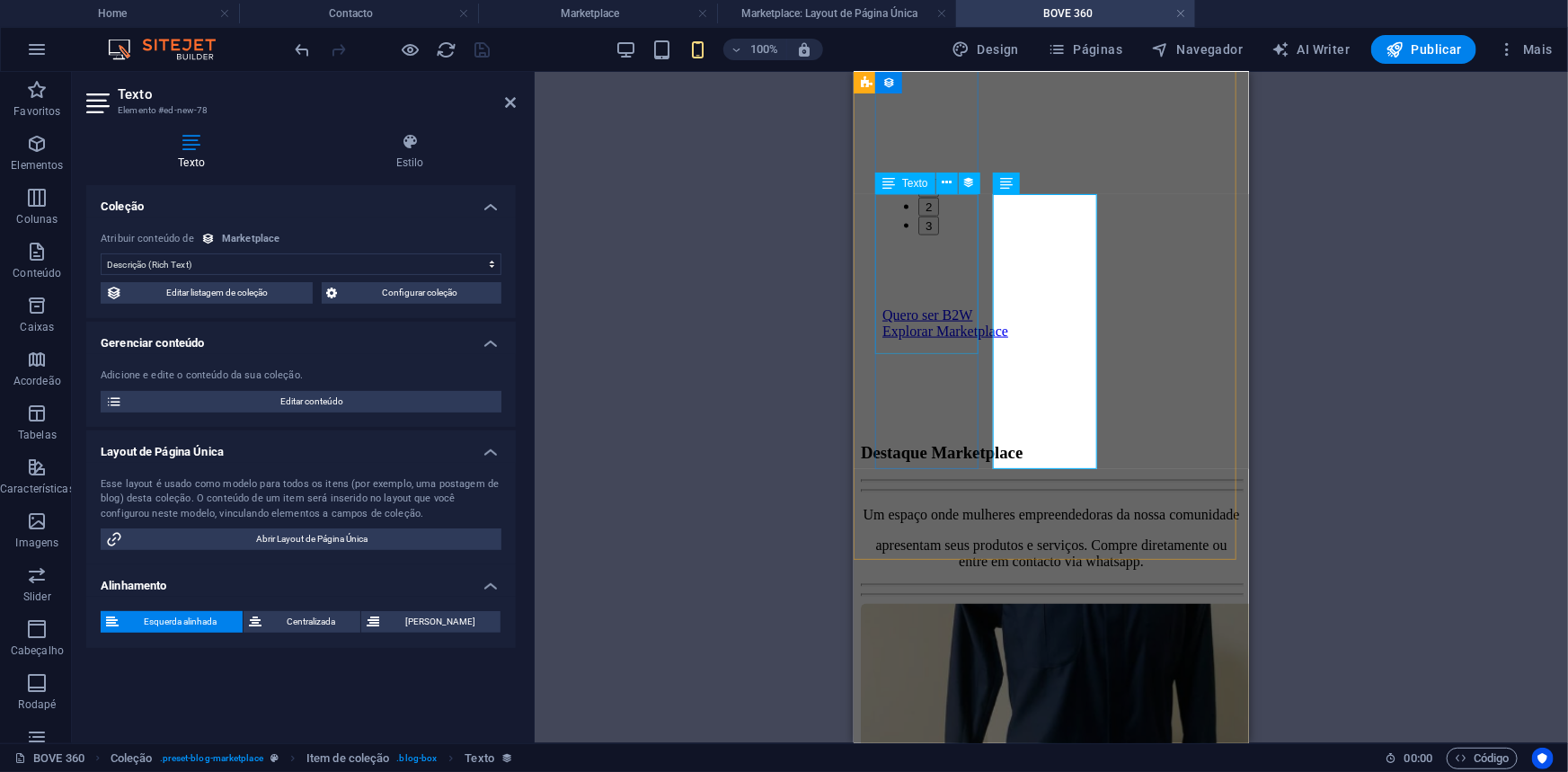
select select "description"
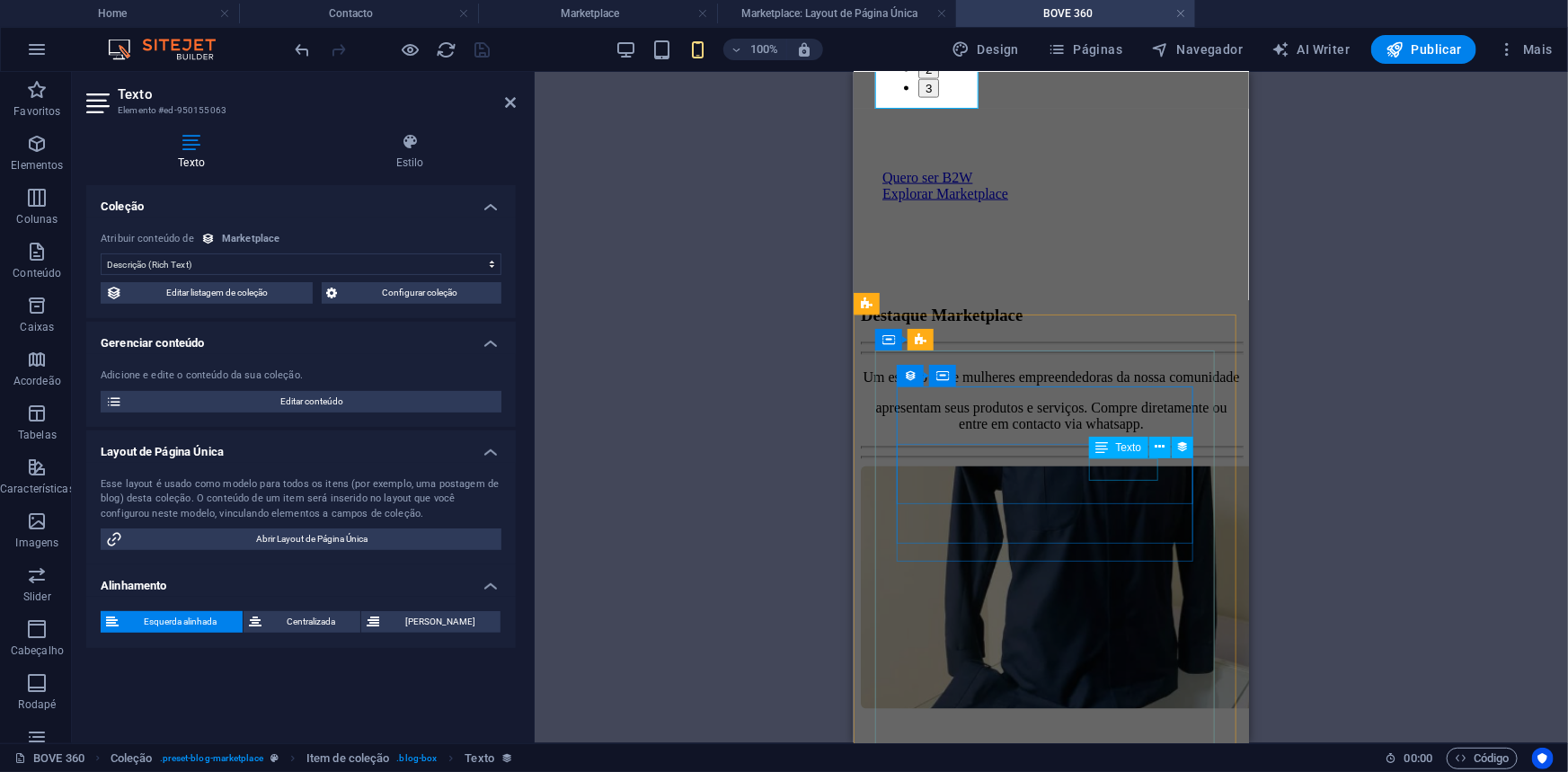
scroll to position [1337, 0]
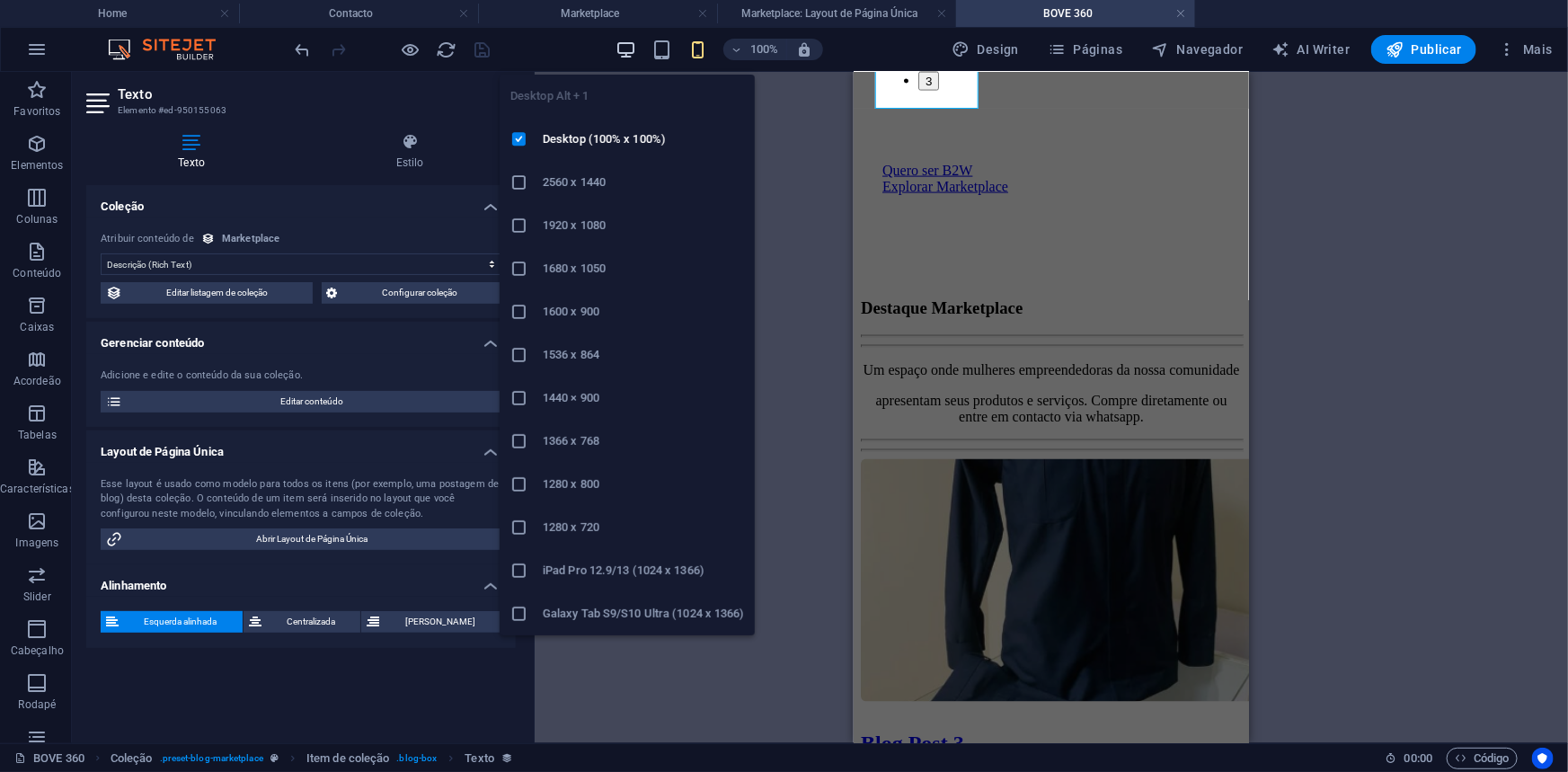
click at [628, 46] on icon "button" at bounding box center [625, 49] width 21 height 21
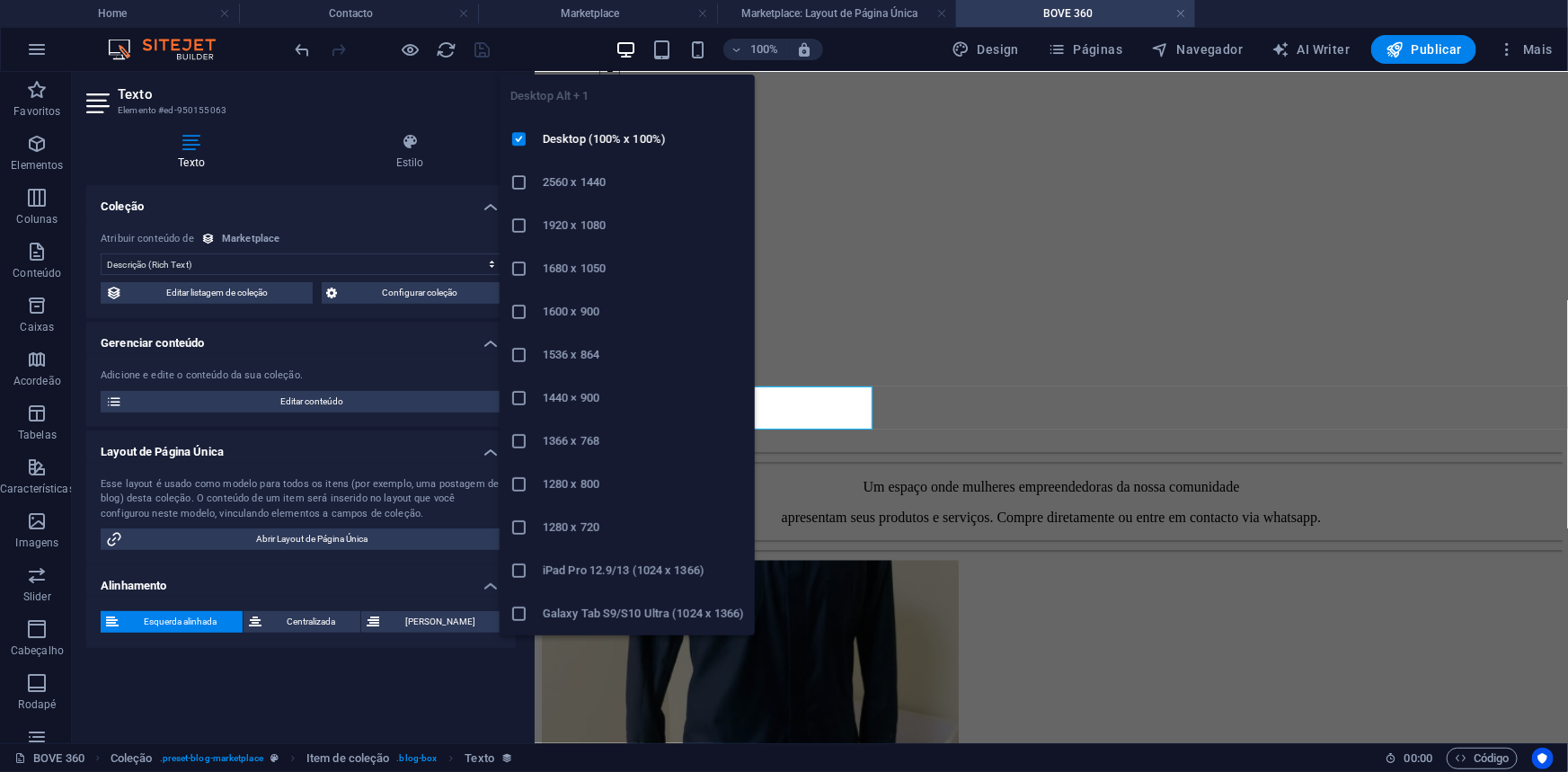
scroll to position [1116, 0]
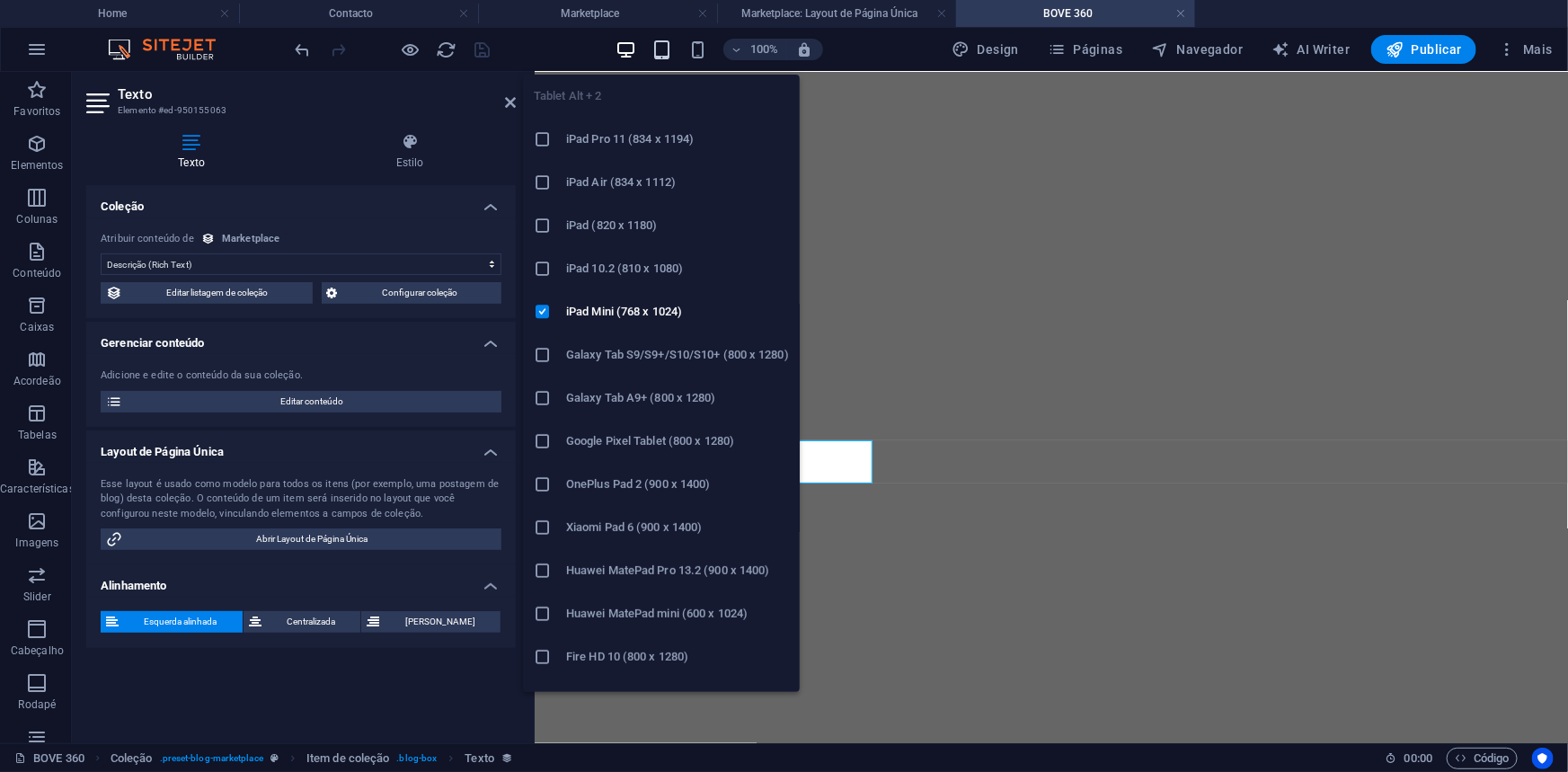
click at [660, 55] on icon "button" at bounding box center [661, 49] width 21 height 21
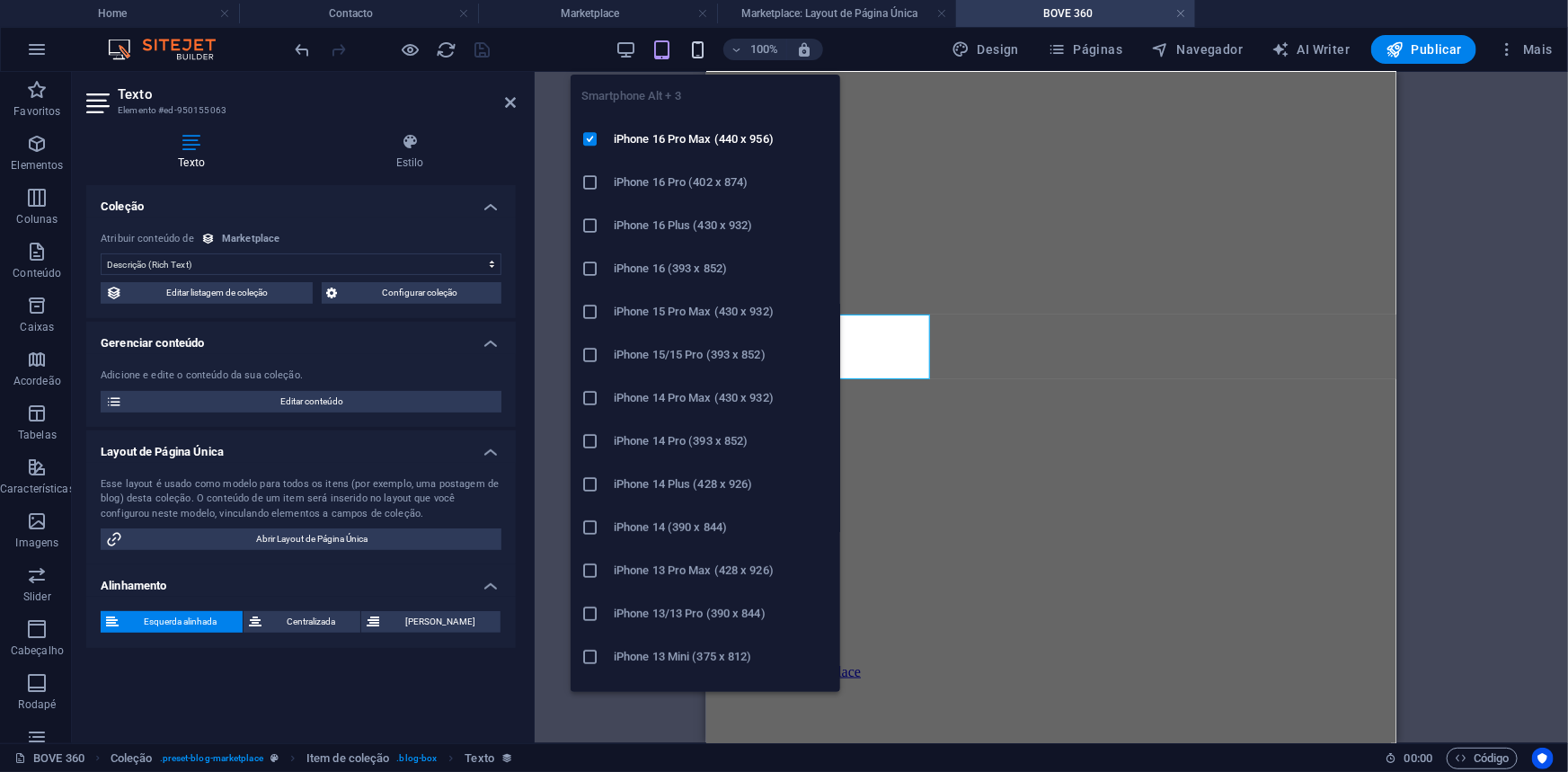
click at [703, 54] on icon "button" at bounding box center [698, 49] width 21 height 21
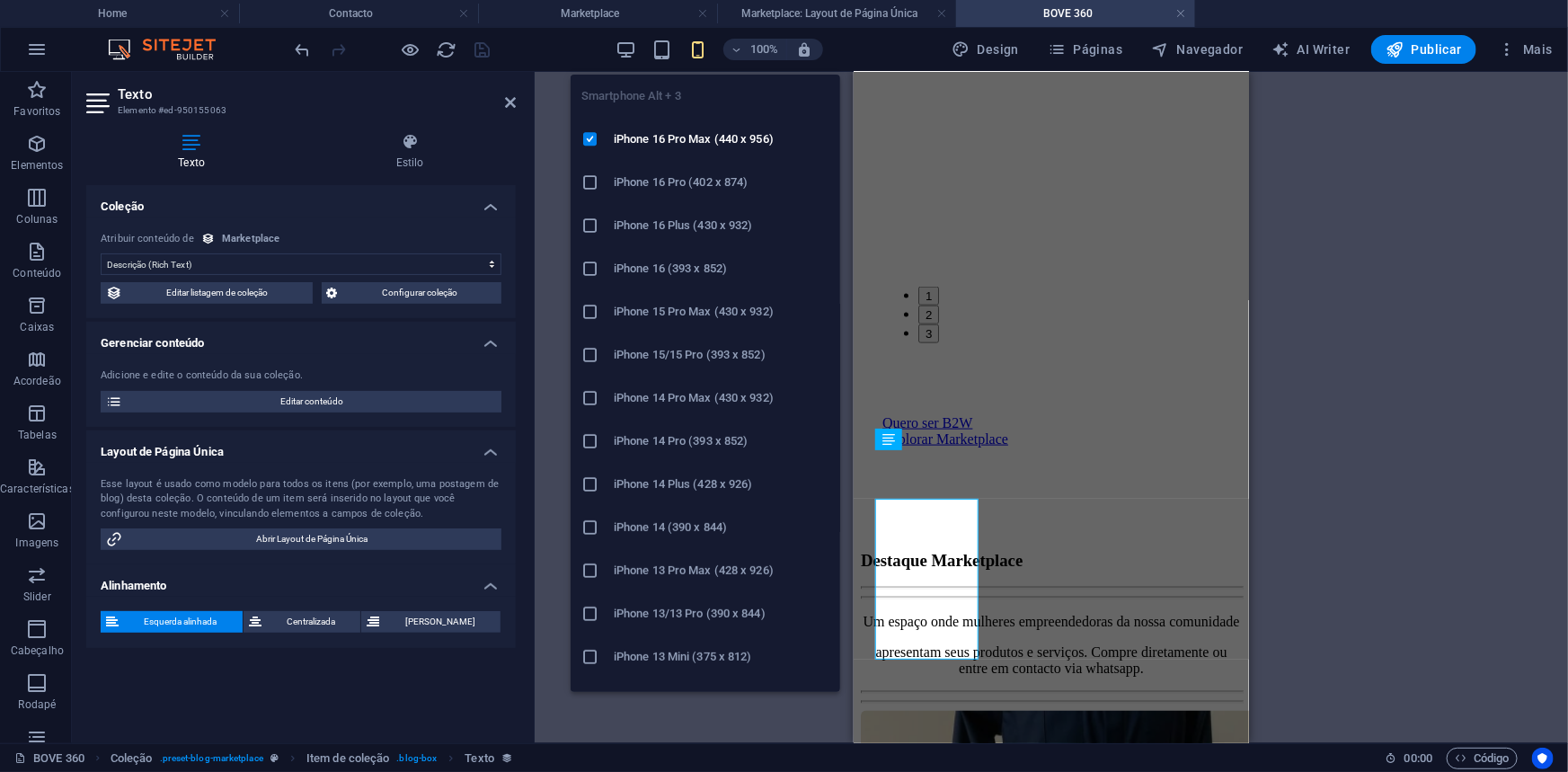
scroll to position [963, 0]
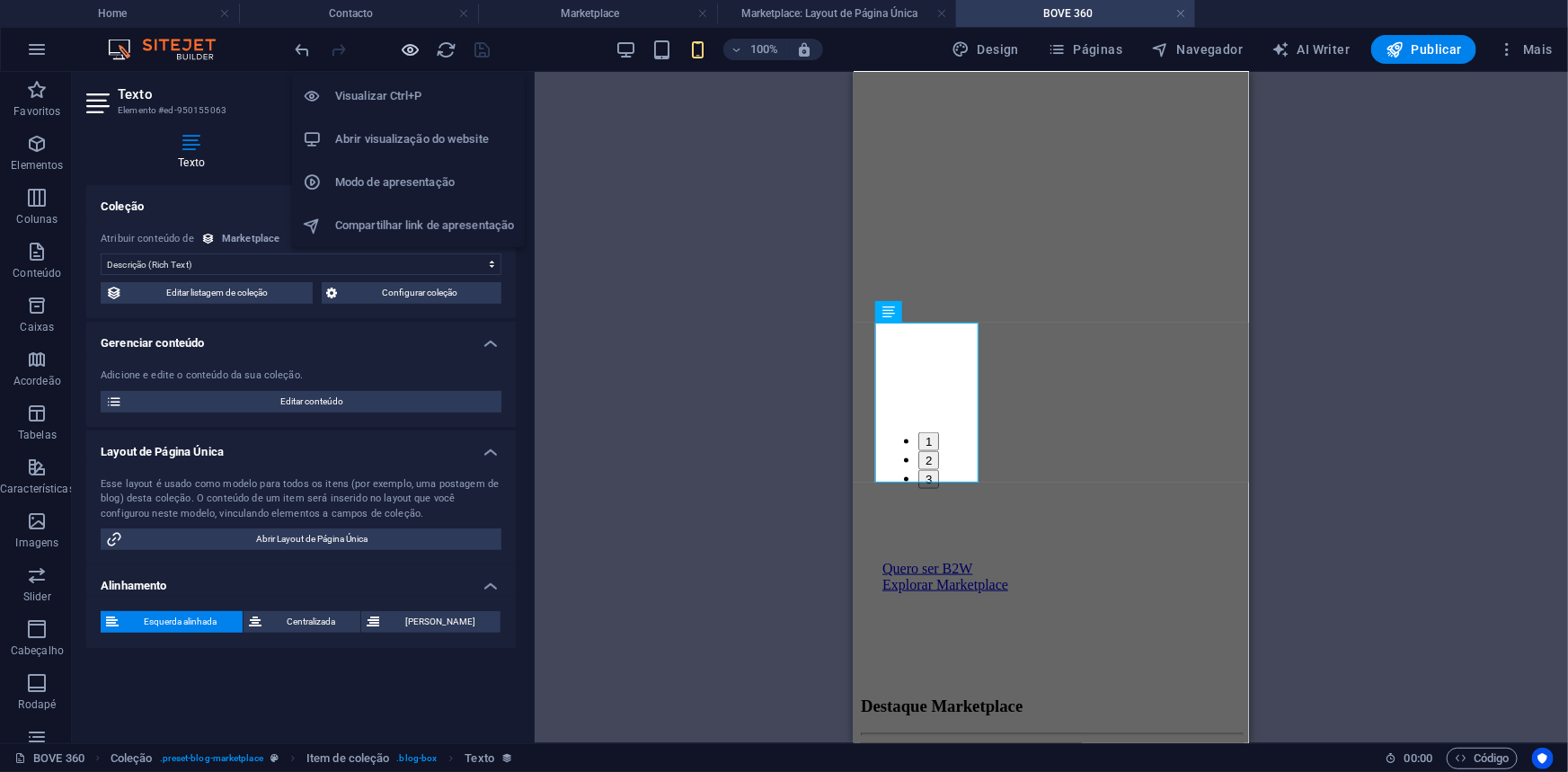
click at [418, 50] on icon "button" at bounding box center [410, 49] width 21 height 21
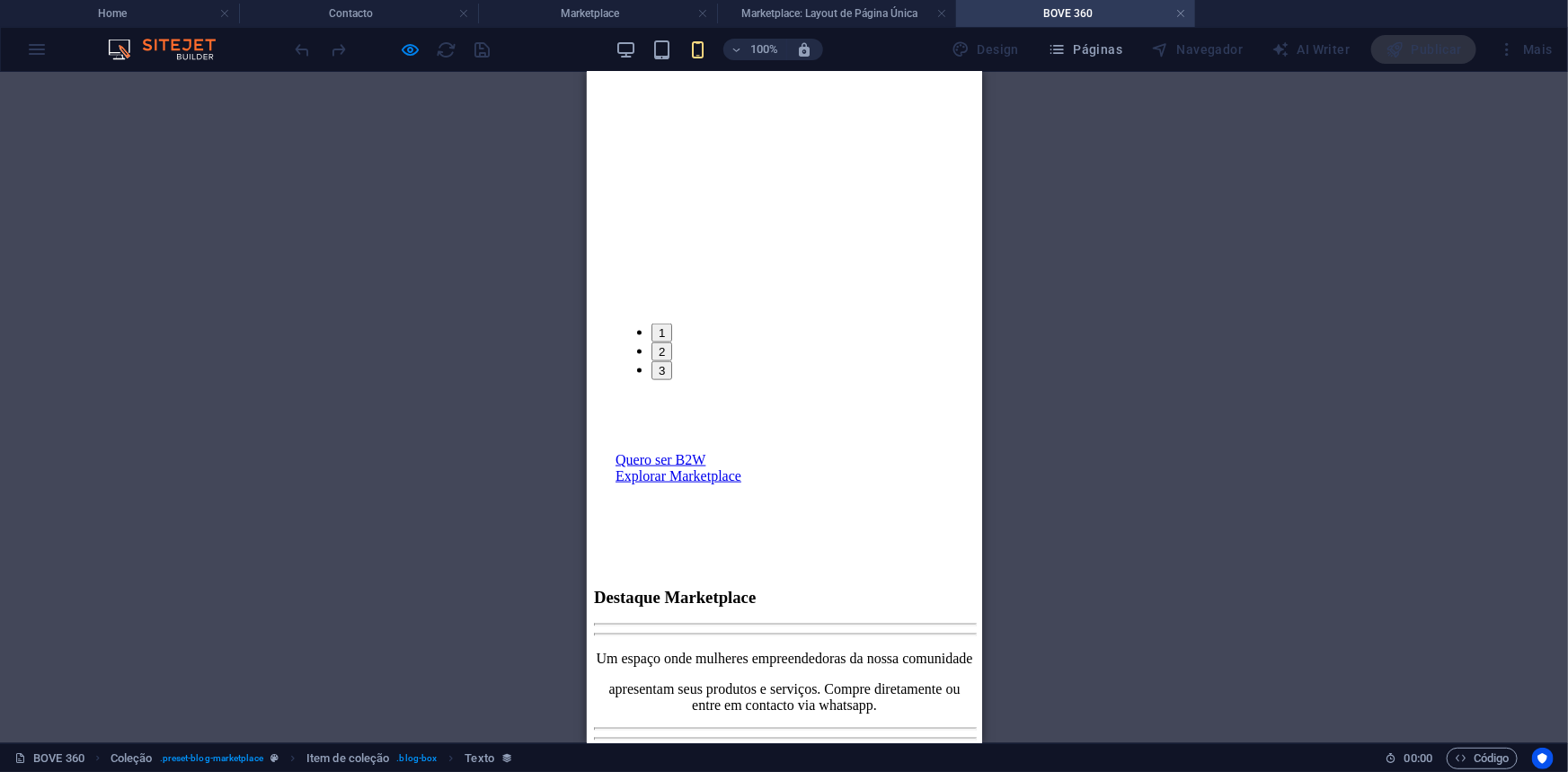
scroll to position [1035, 0]
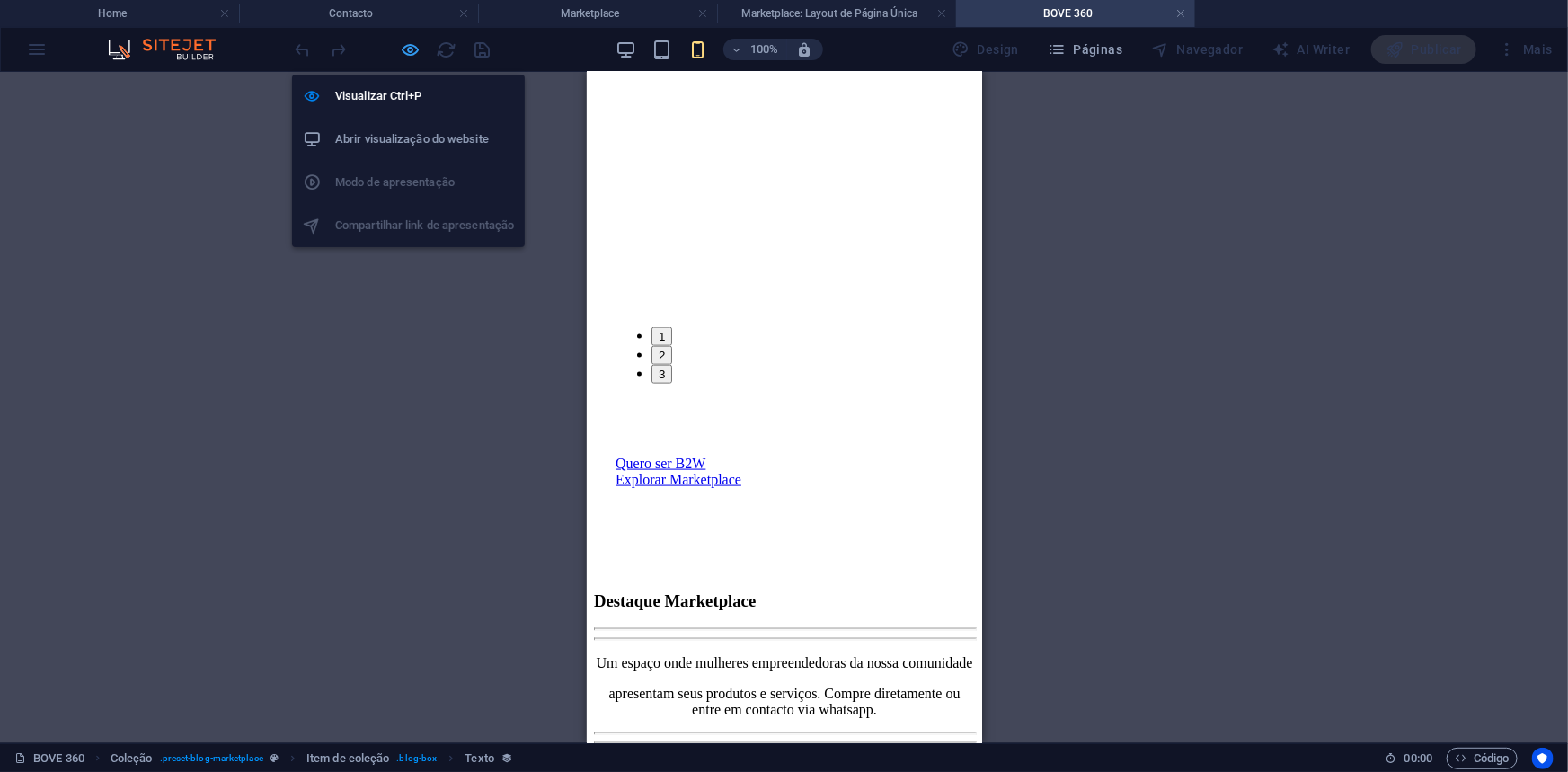
click at [410, 50] on icon "button" at bounding box center [410, 49] width 21 height 21
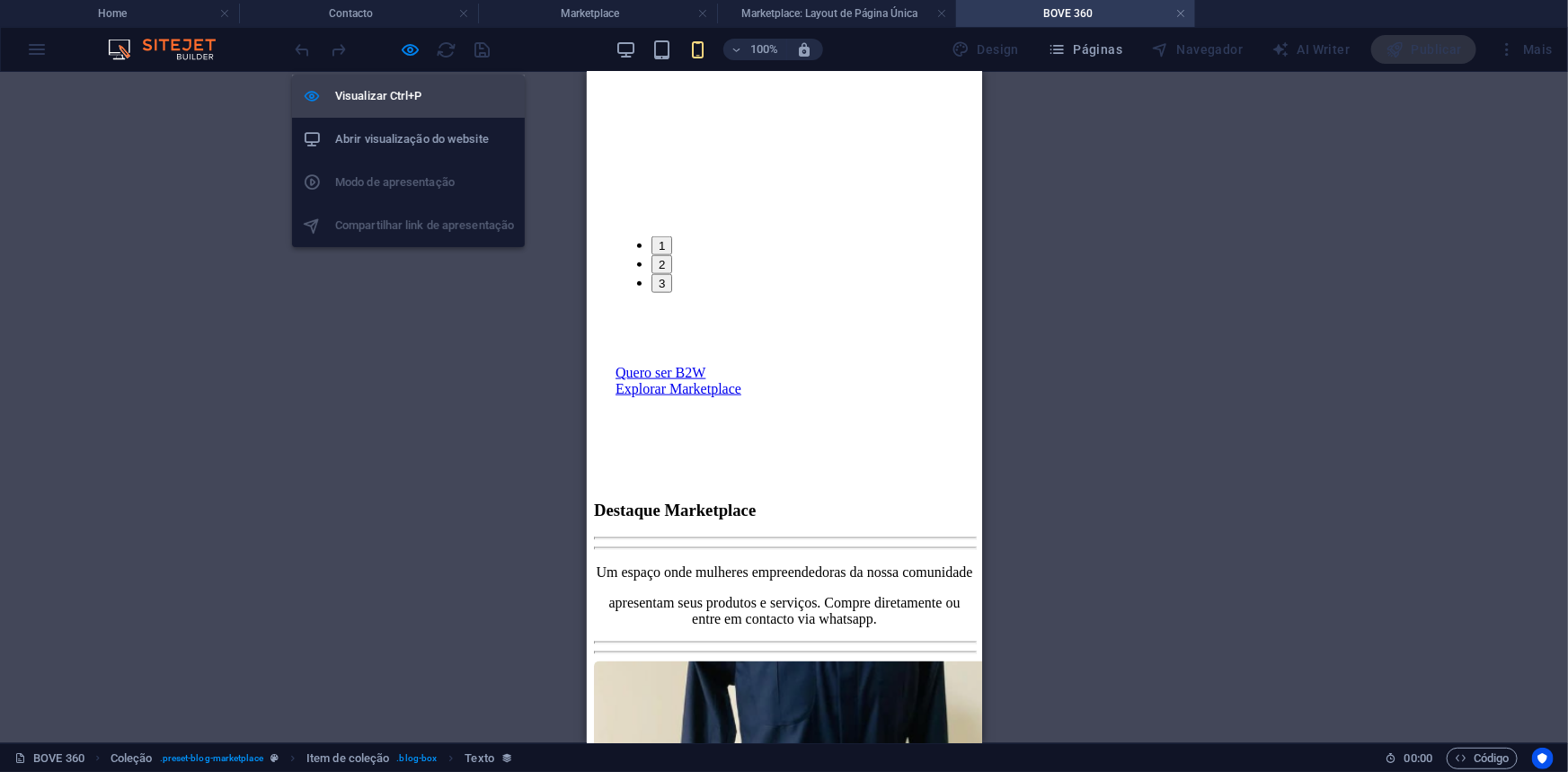
select select "description"
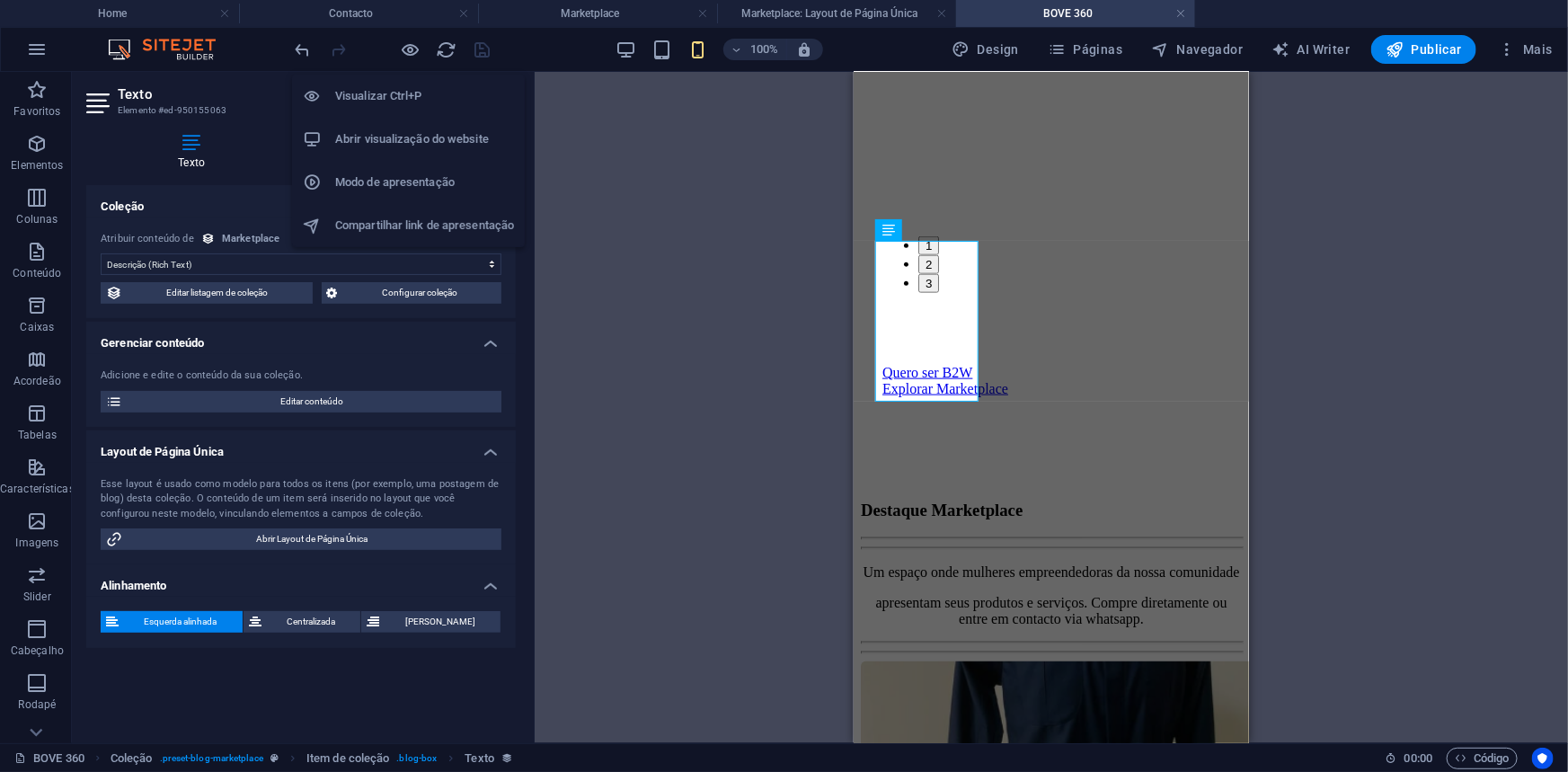
scroll to position [1045, 0]
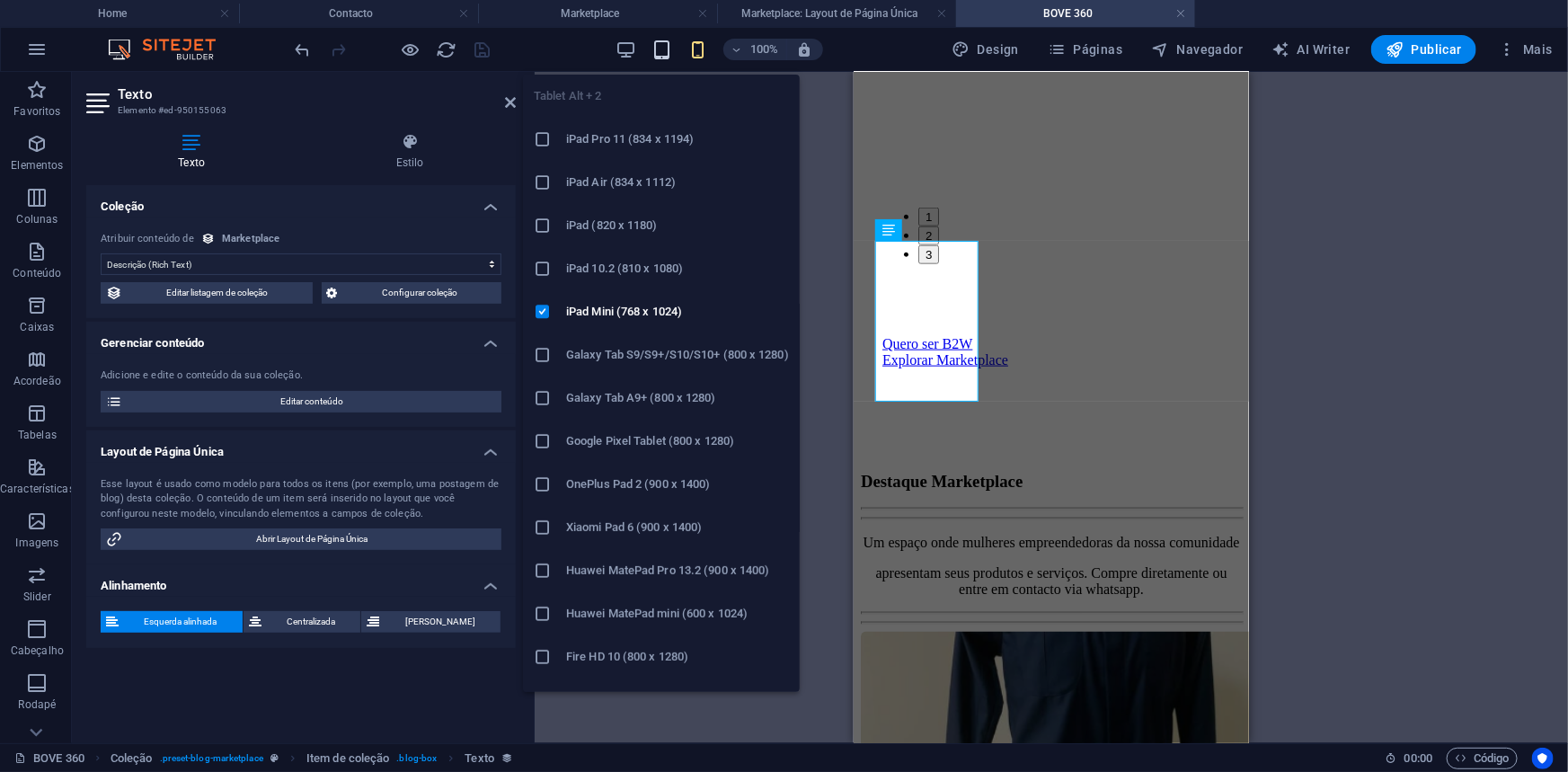
click at [672, 46] on icon "button" at bounding box center [661, 49] width 21 height 21
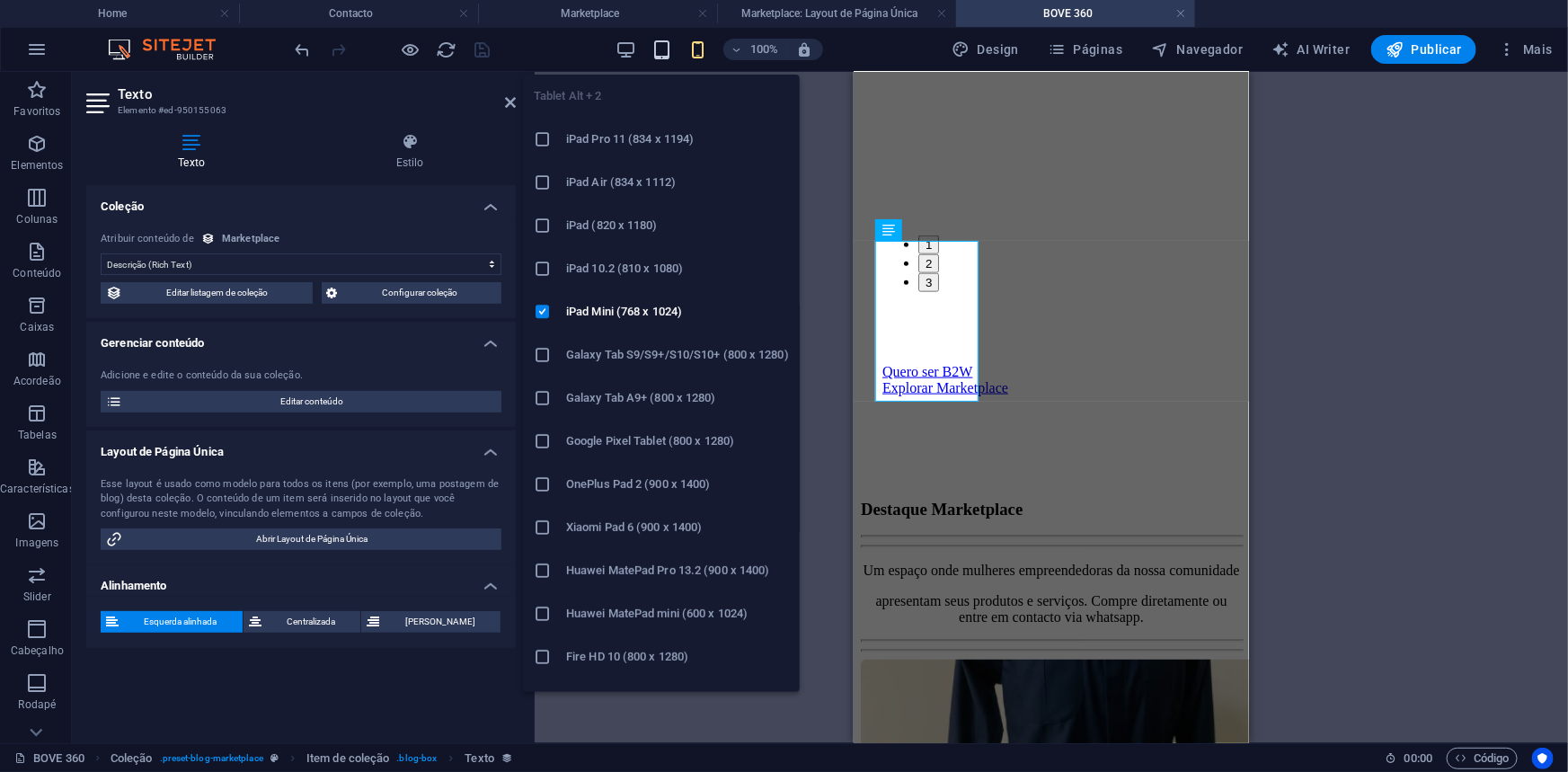
scroll to position [1116, 0]
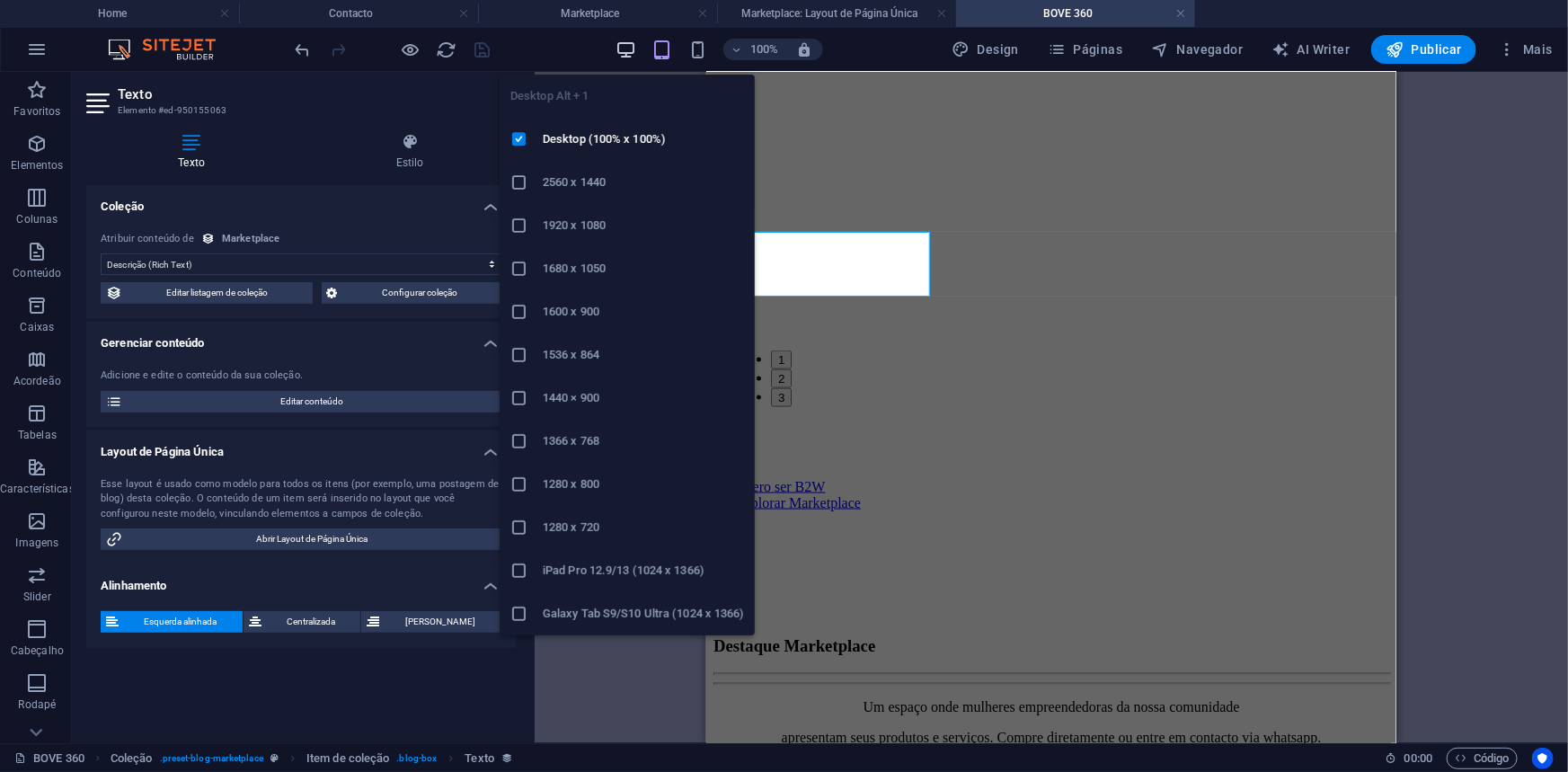
click at [620, 46] on icon "button" at bounding box center [625, 49] width 21 height 21
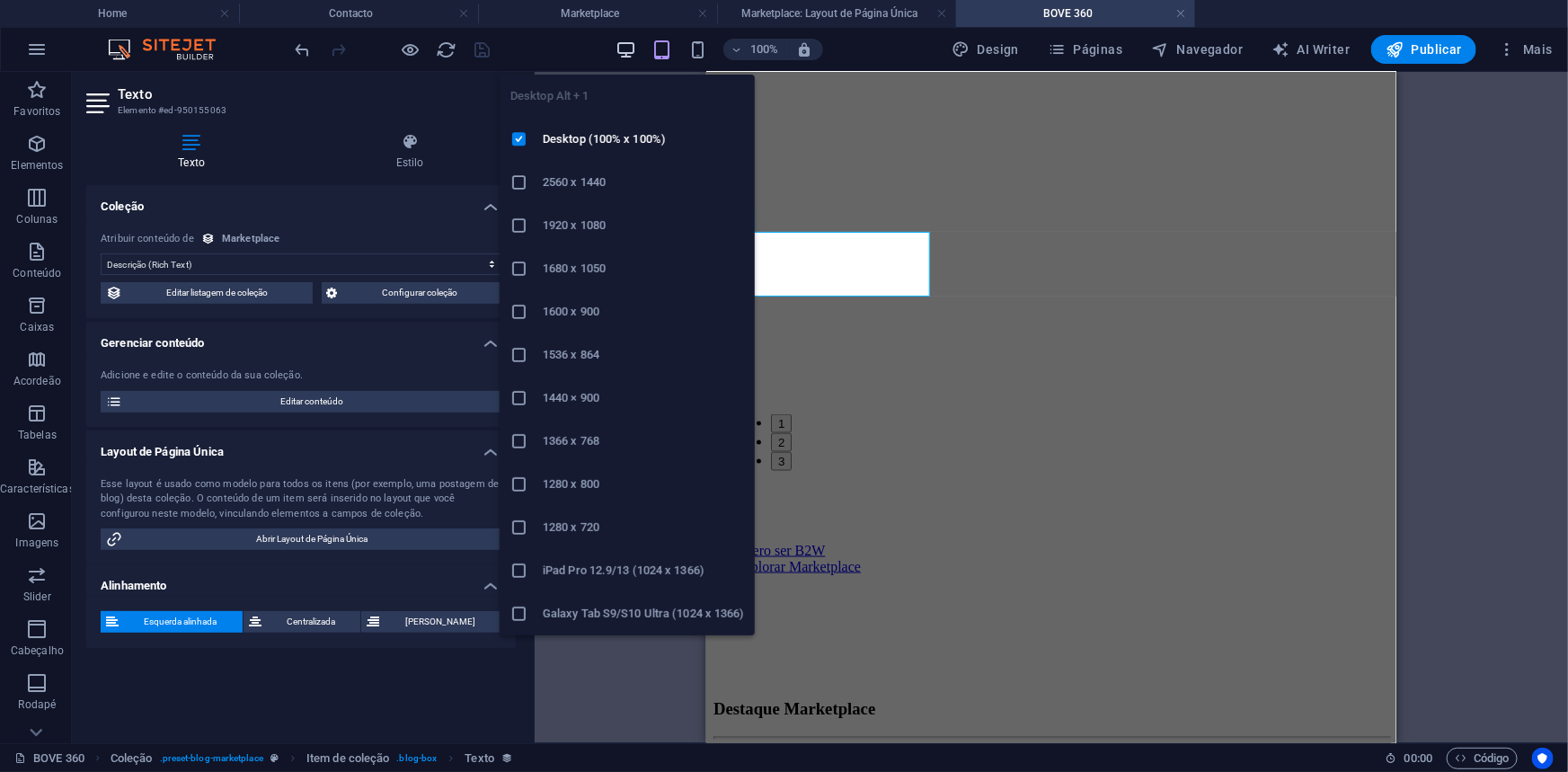
scroll to position [1199, 0]
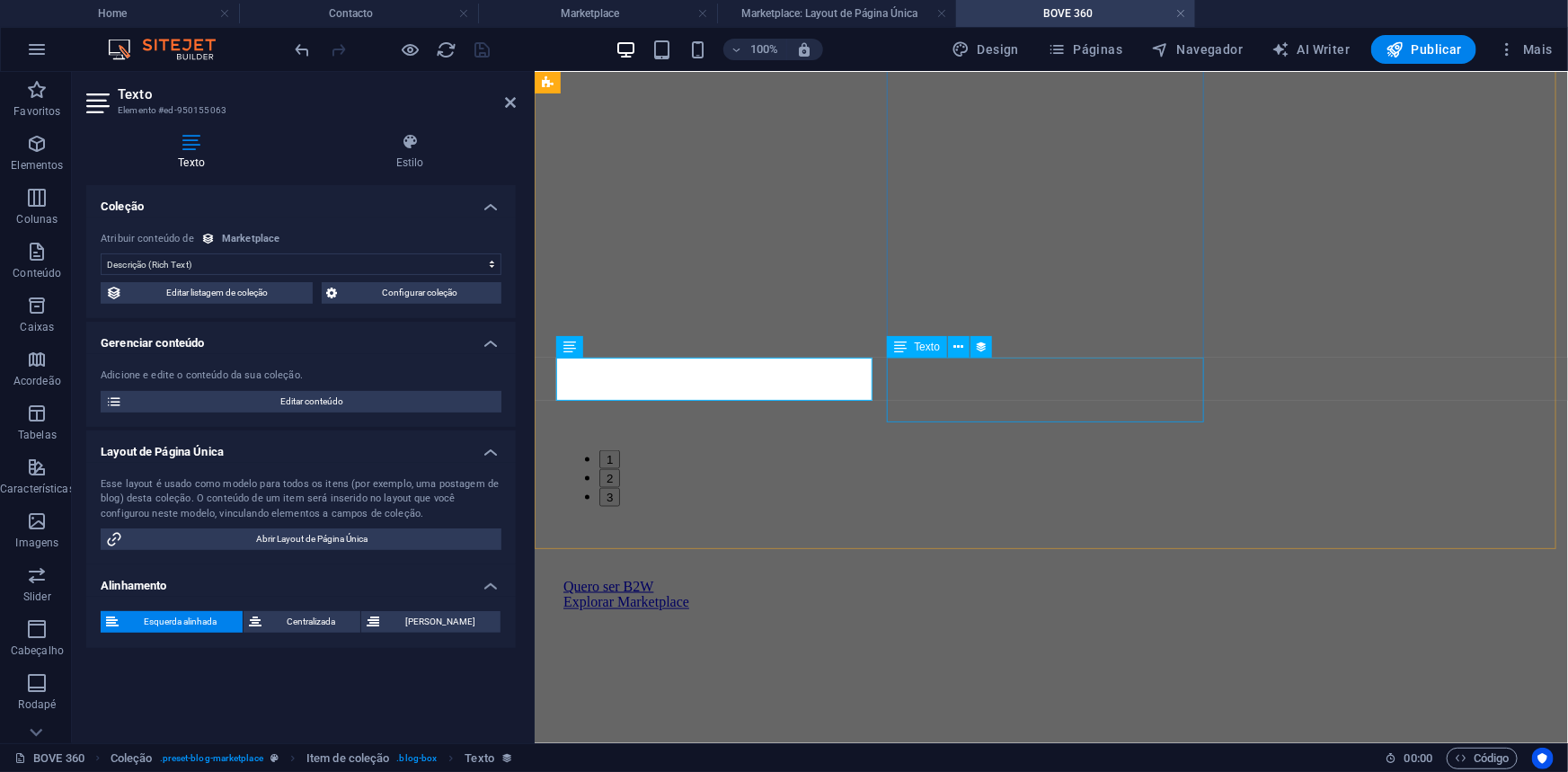
select select "description"
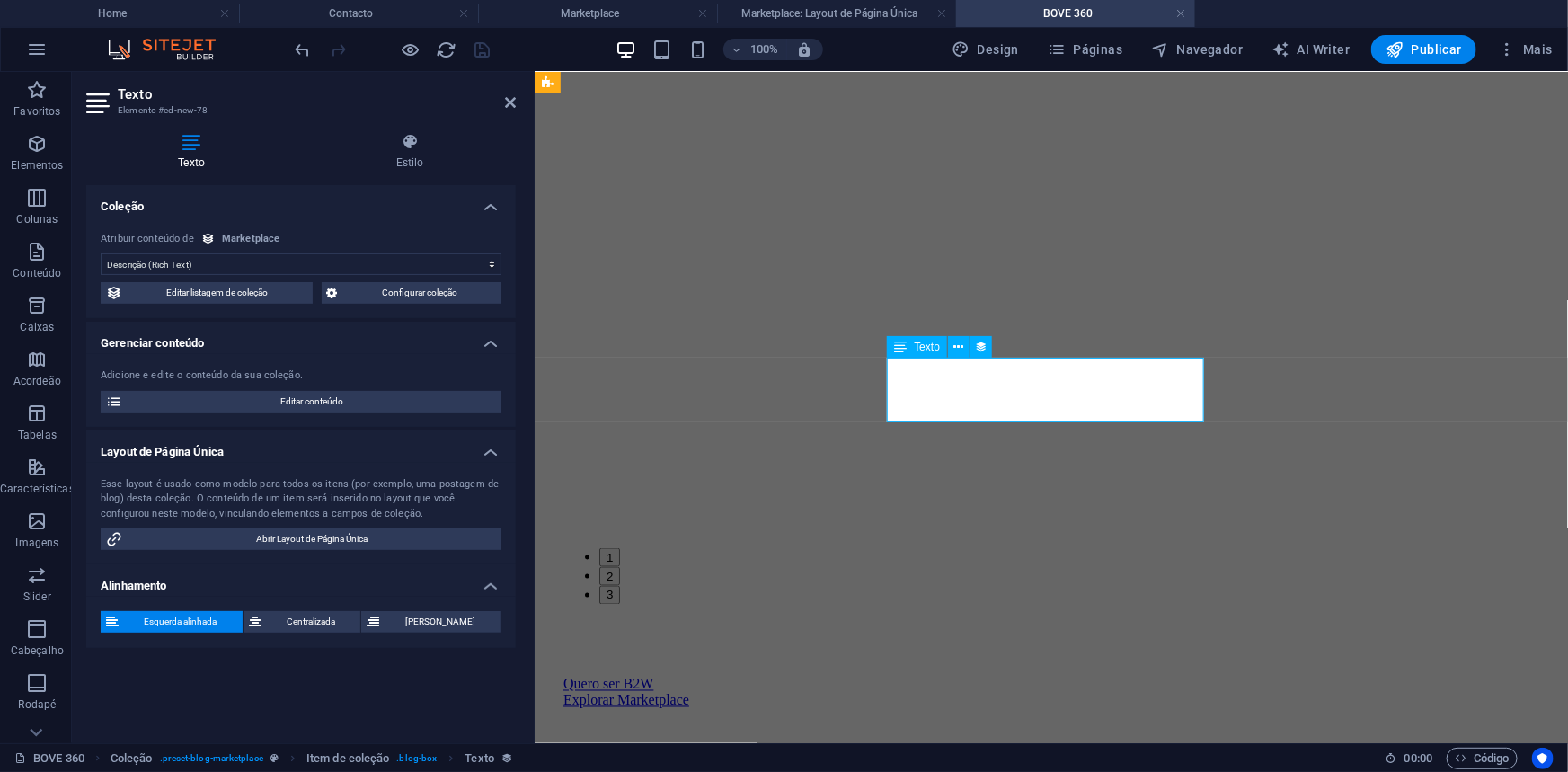
click at [512, 106] on icon at bounding box center [510, 102] width 11 height 15
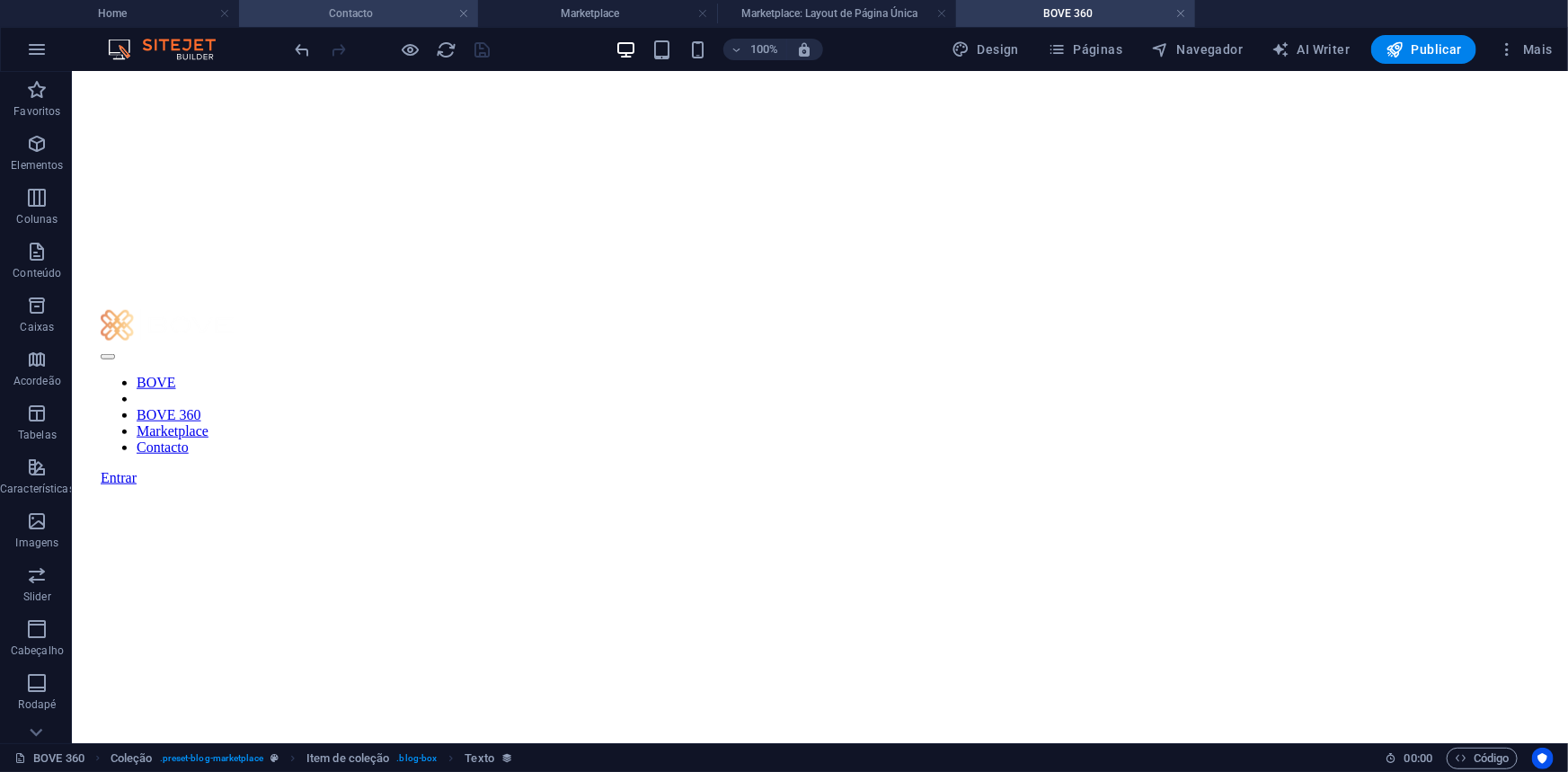
scroll to position [708, 0]
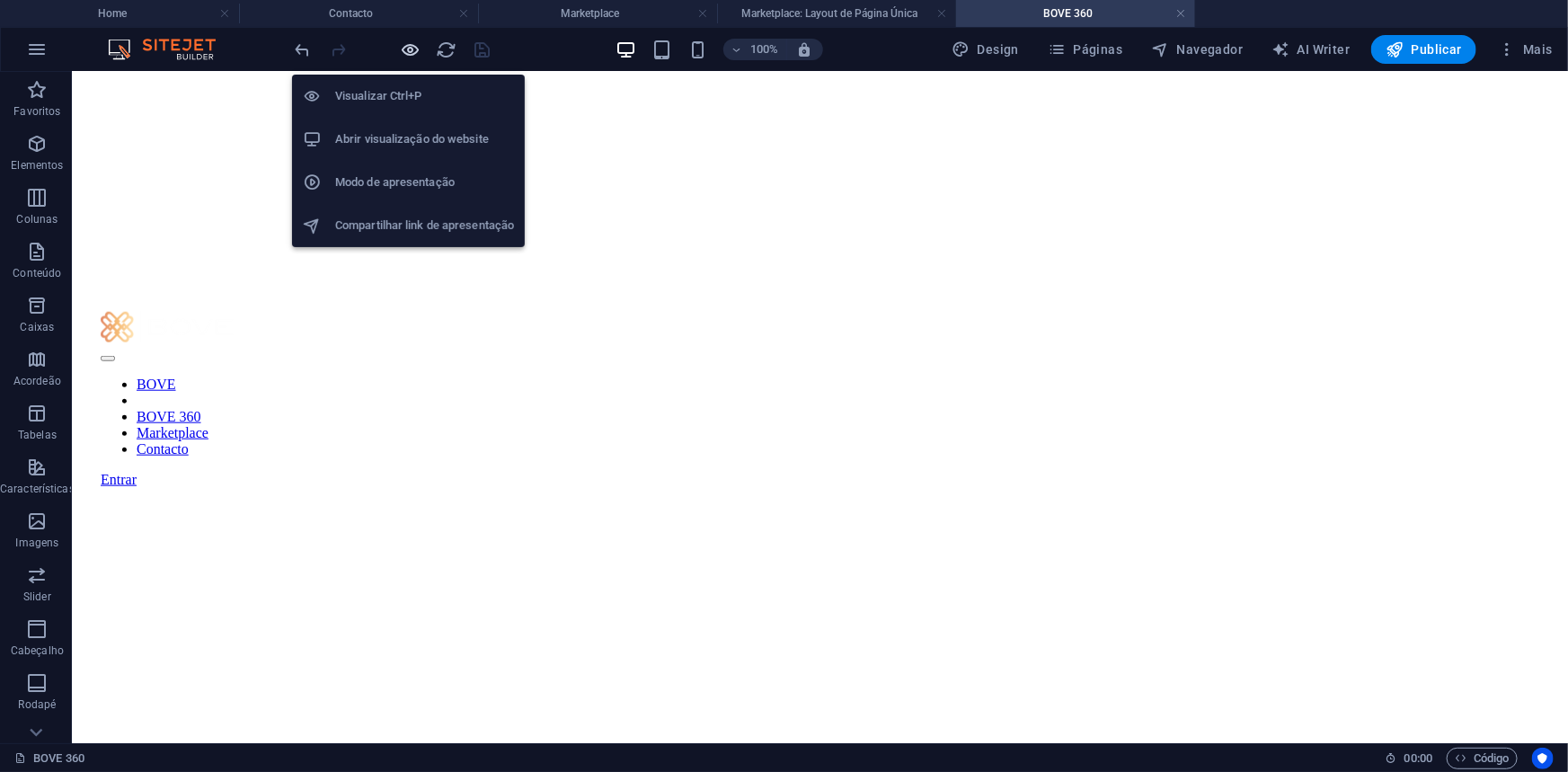
click at [408, 48] on icon "button" at bounding box center [410, 49] width 21 height 21
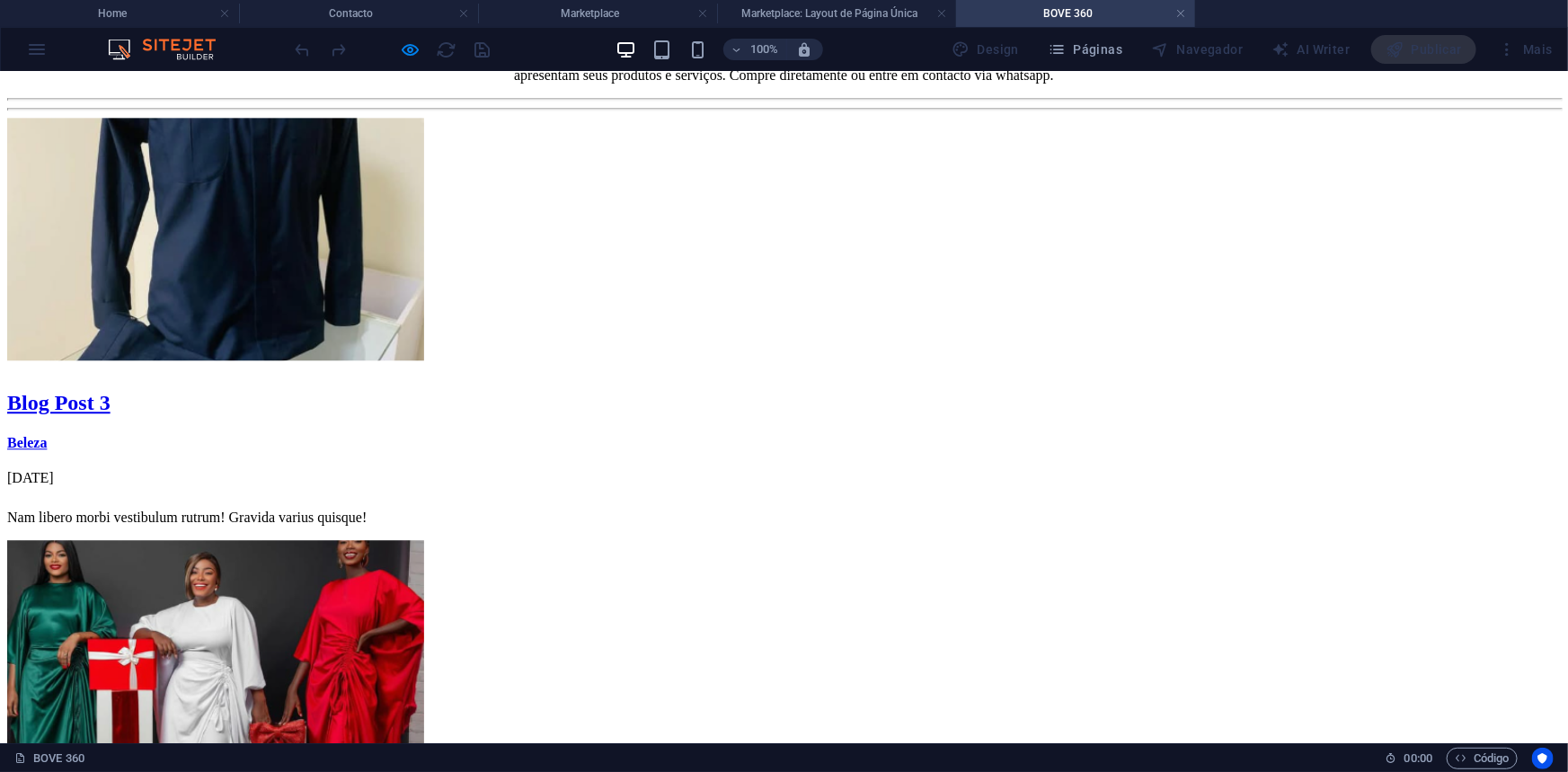
scroll to position [2184, 0]
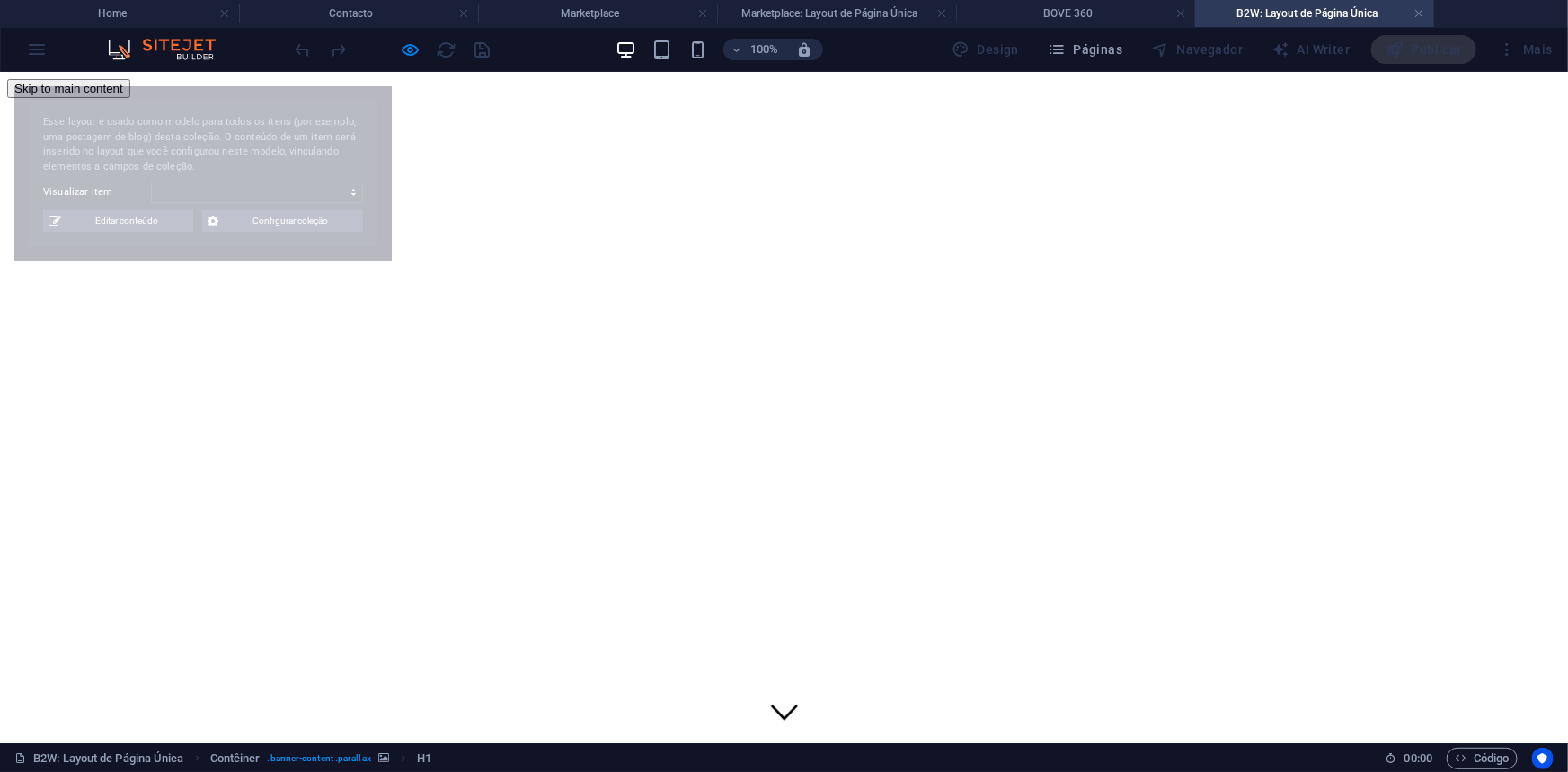
scroll to position [0, 0]
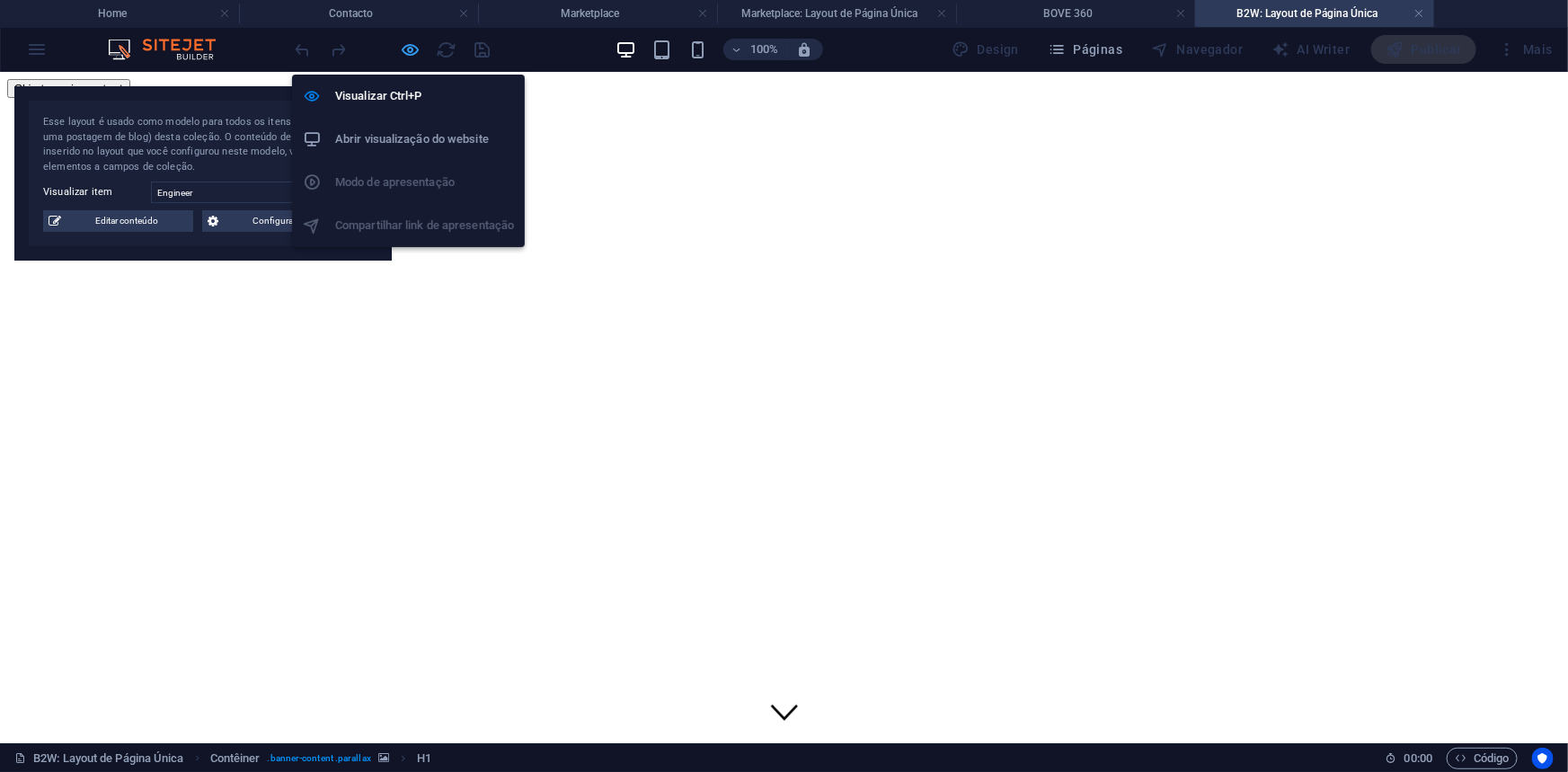
click at [413, 44] on icon "button" at bounding box center [410, 49] width 21 height 21
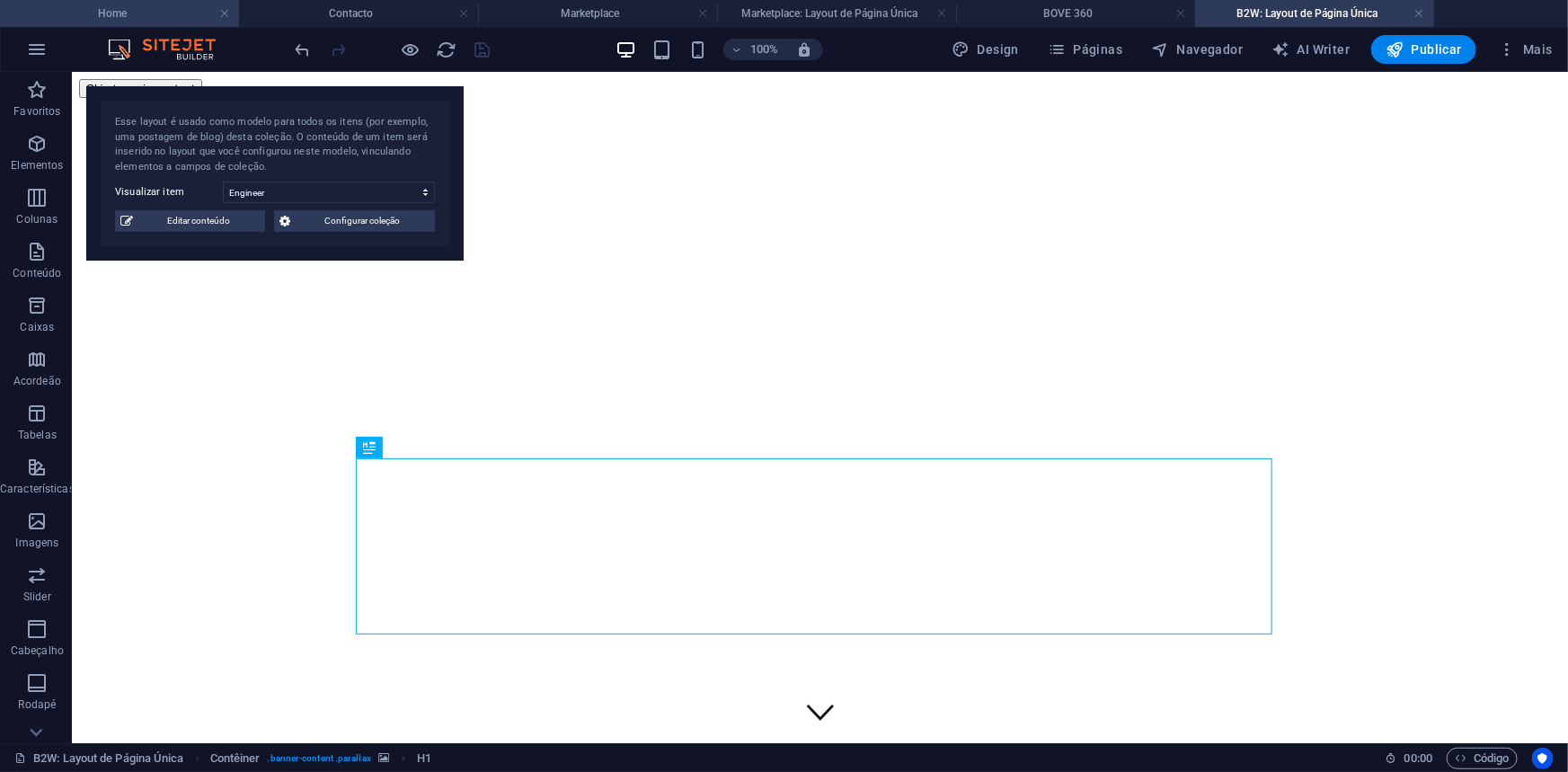
click at [165, 6] on h4 "Home" at bounding box center [119, 14] width 239 height 20
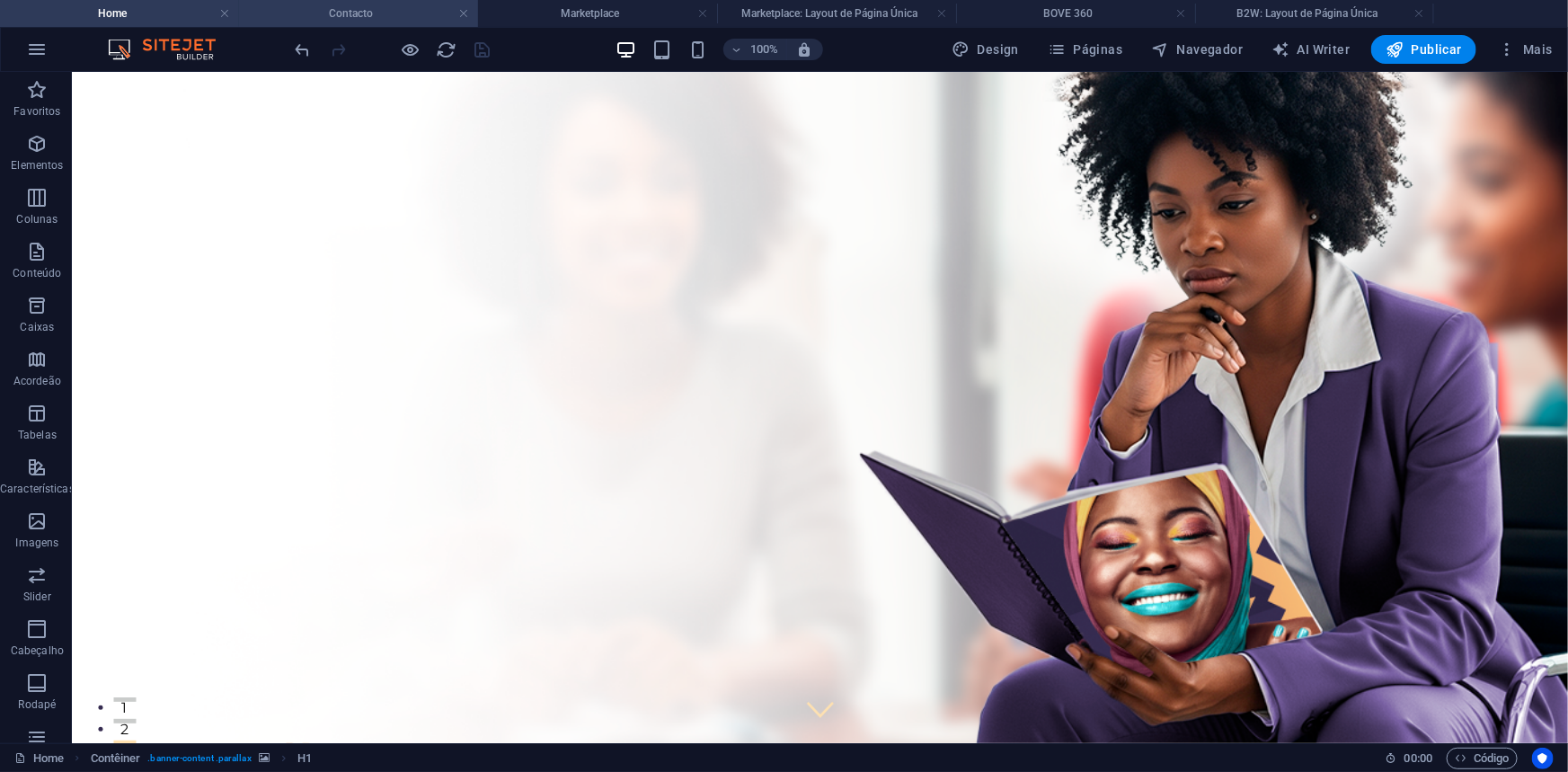
click at [318, 7] on h4 "Contacto" at bounding box center [359, 14] width 239 height 20
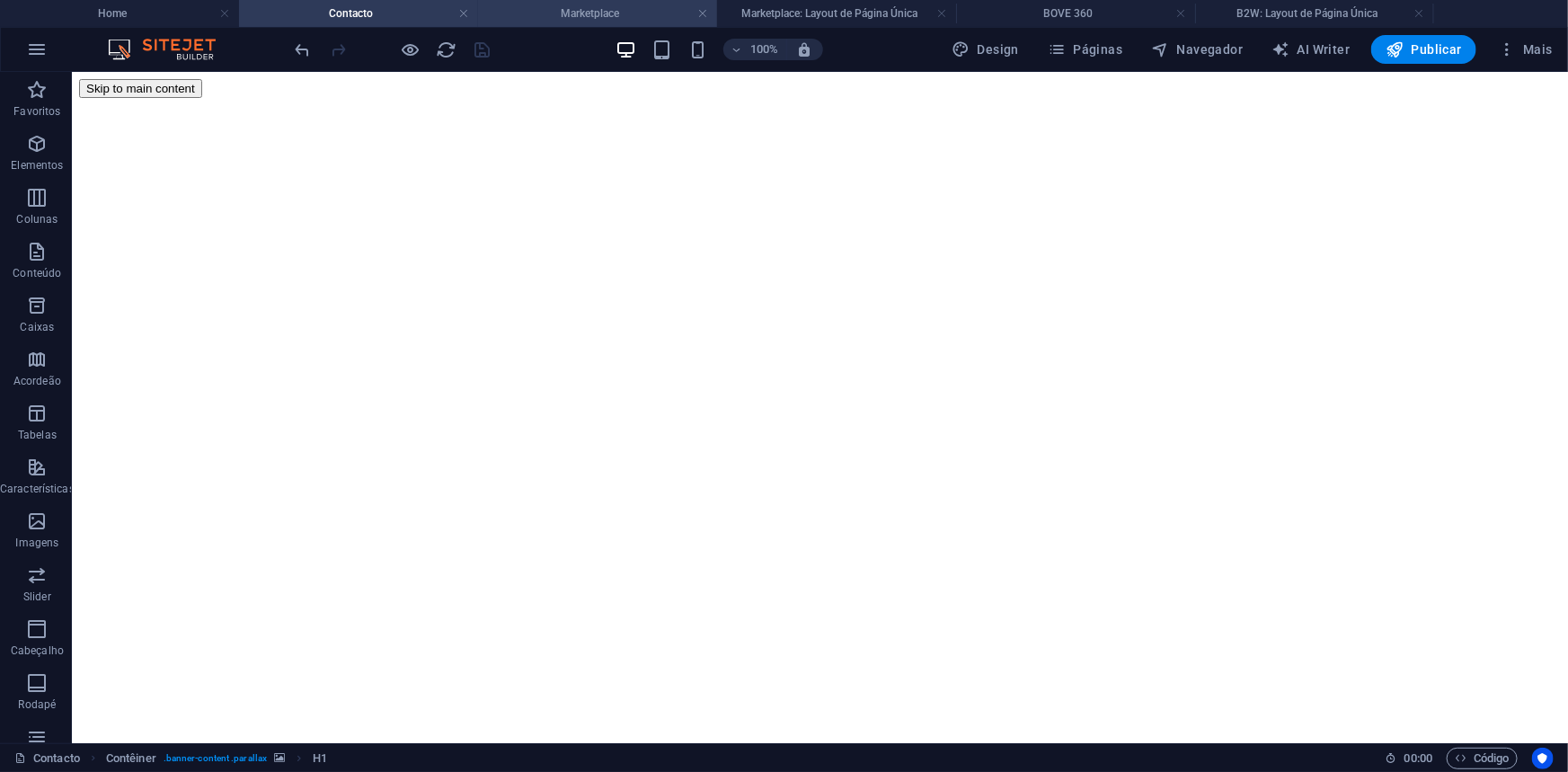
click at [575, 14] on h4 "Marketplace" at bounding box center [597, 14] width 239 height 20
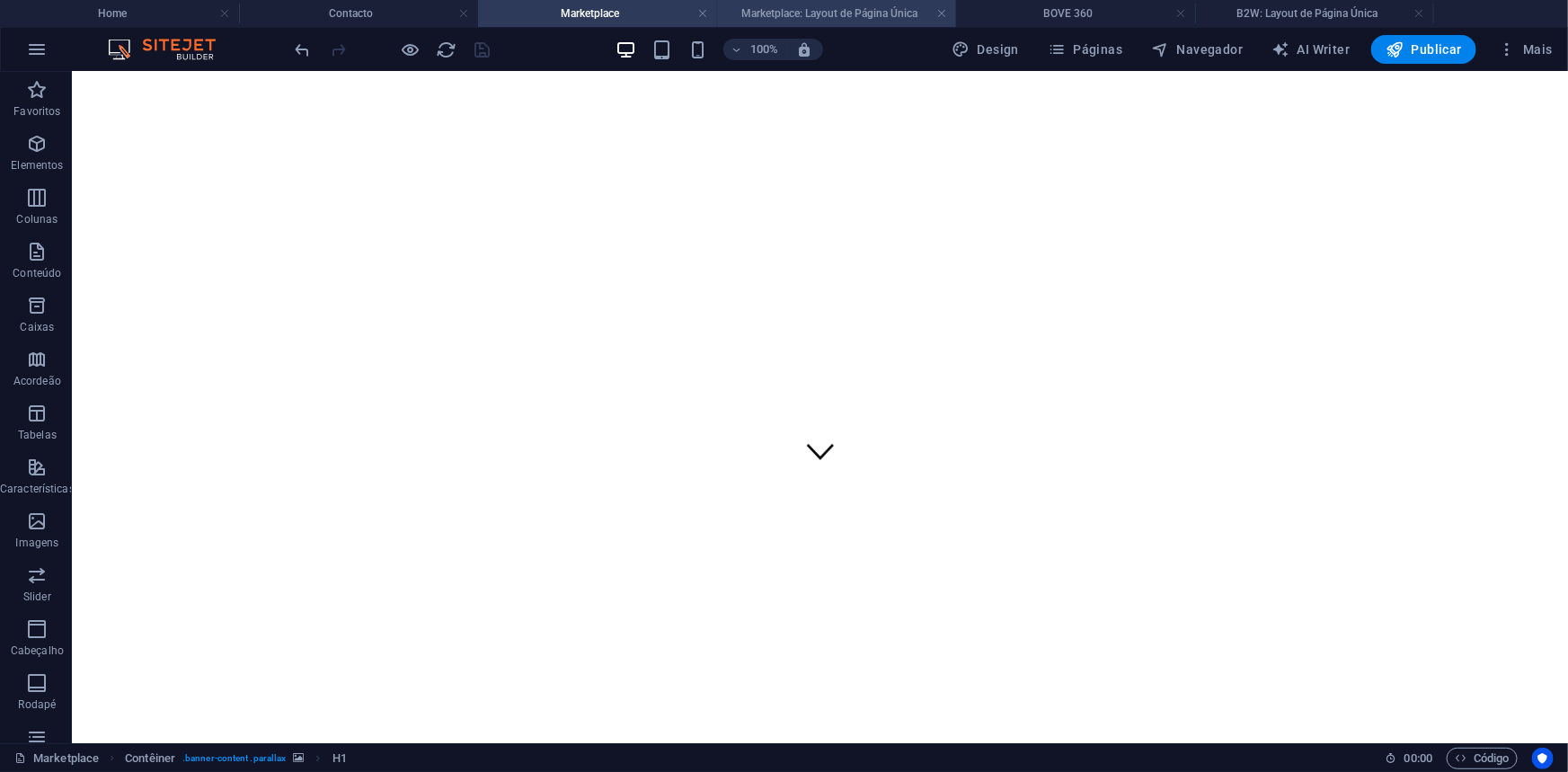
click at [777, 13] on h4 "Marketplace: Layout de Página Única" at bounding box center [836, 14] width 239 height 20
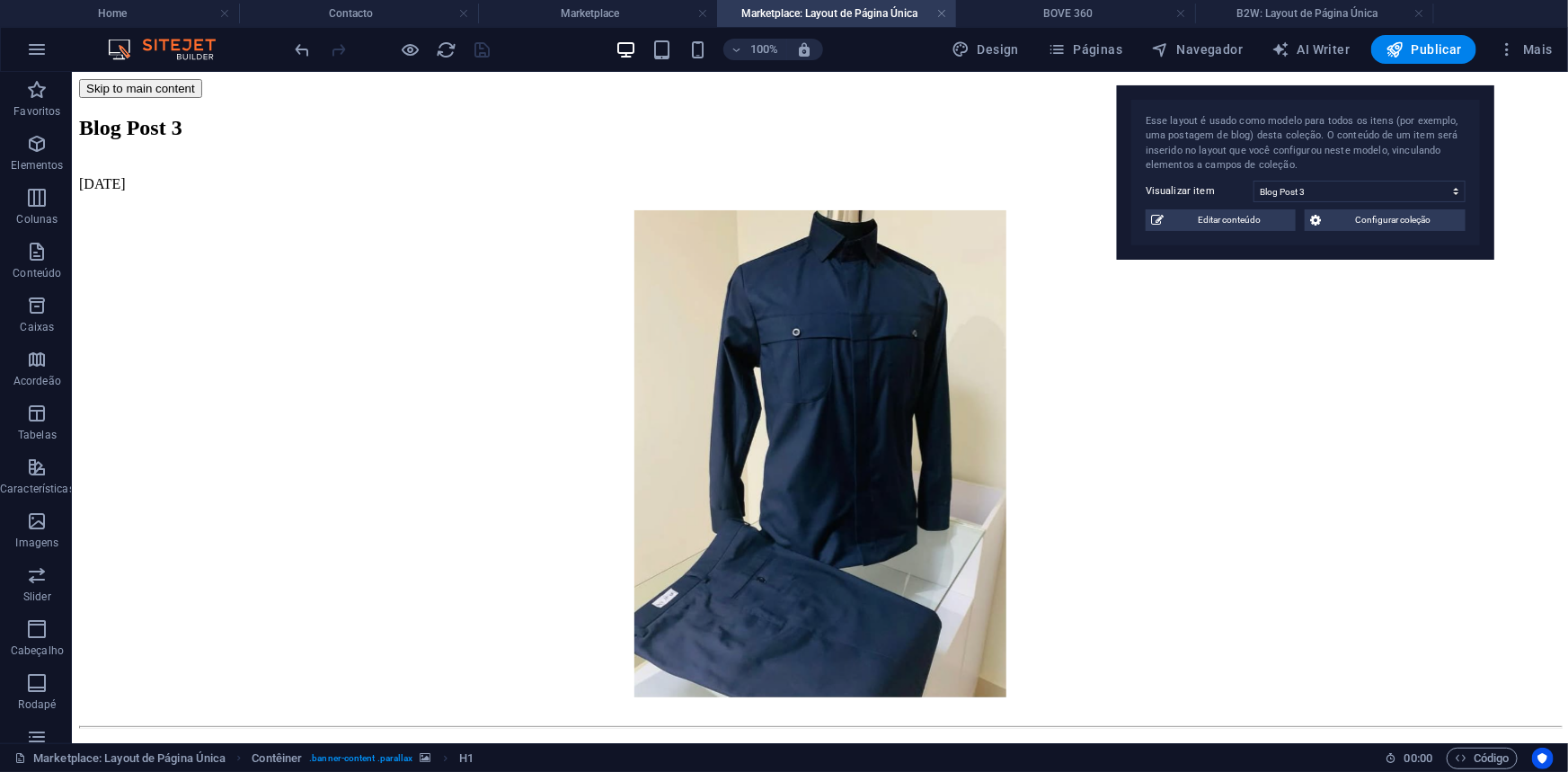
scroll to position [218, 0]
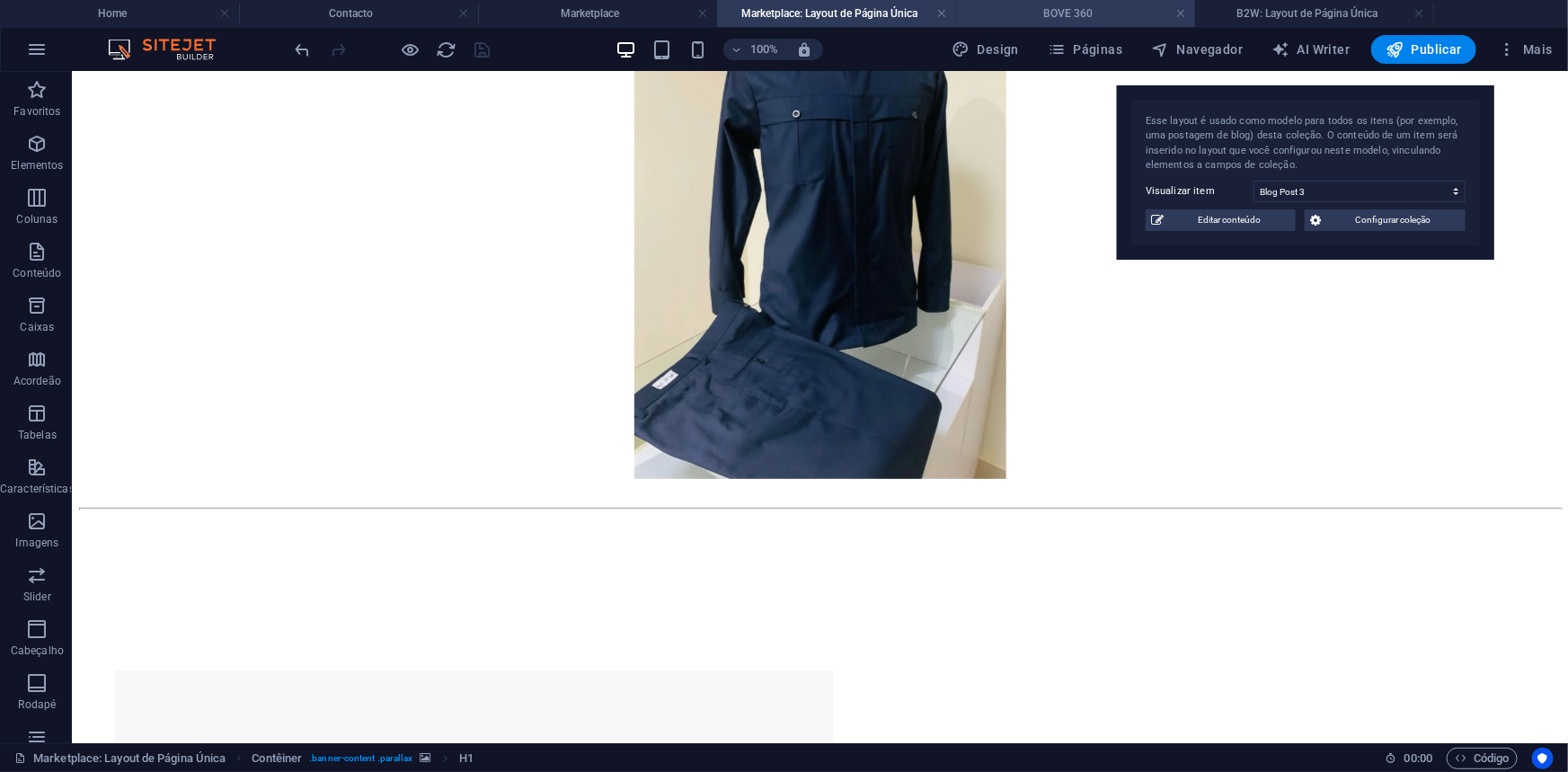
click at [1000, 17] on h4 "BOVE 360" at bounding box center [1075, 14] width 239 height 20
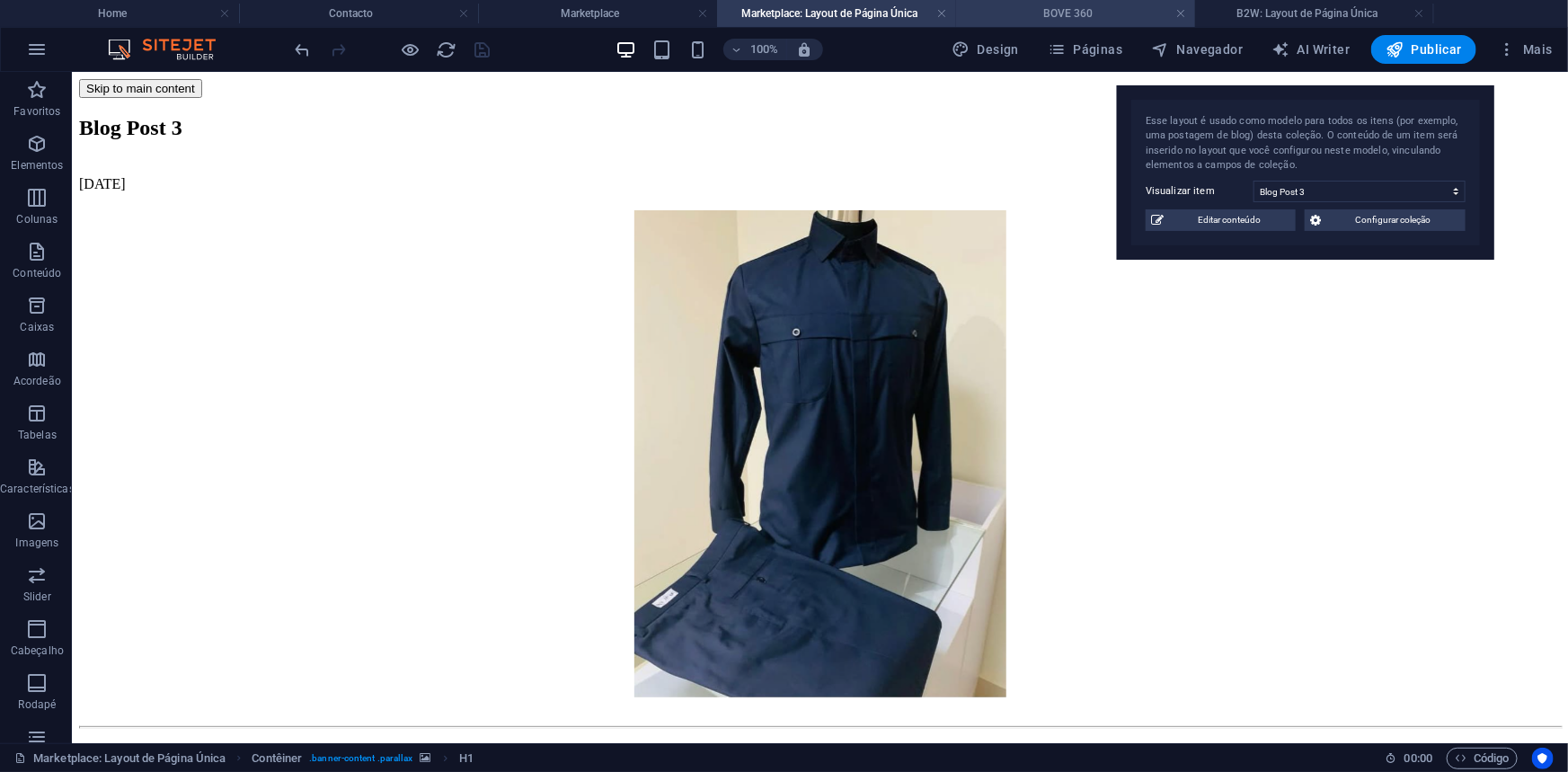
scroll to position [2597, 0]
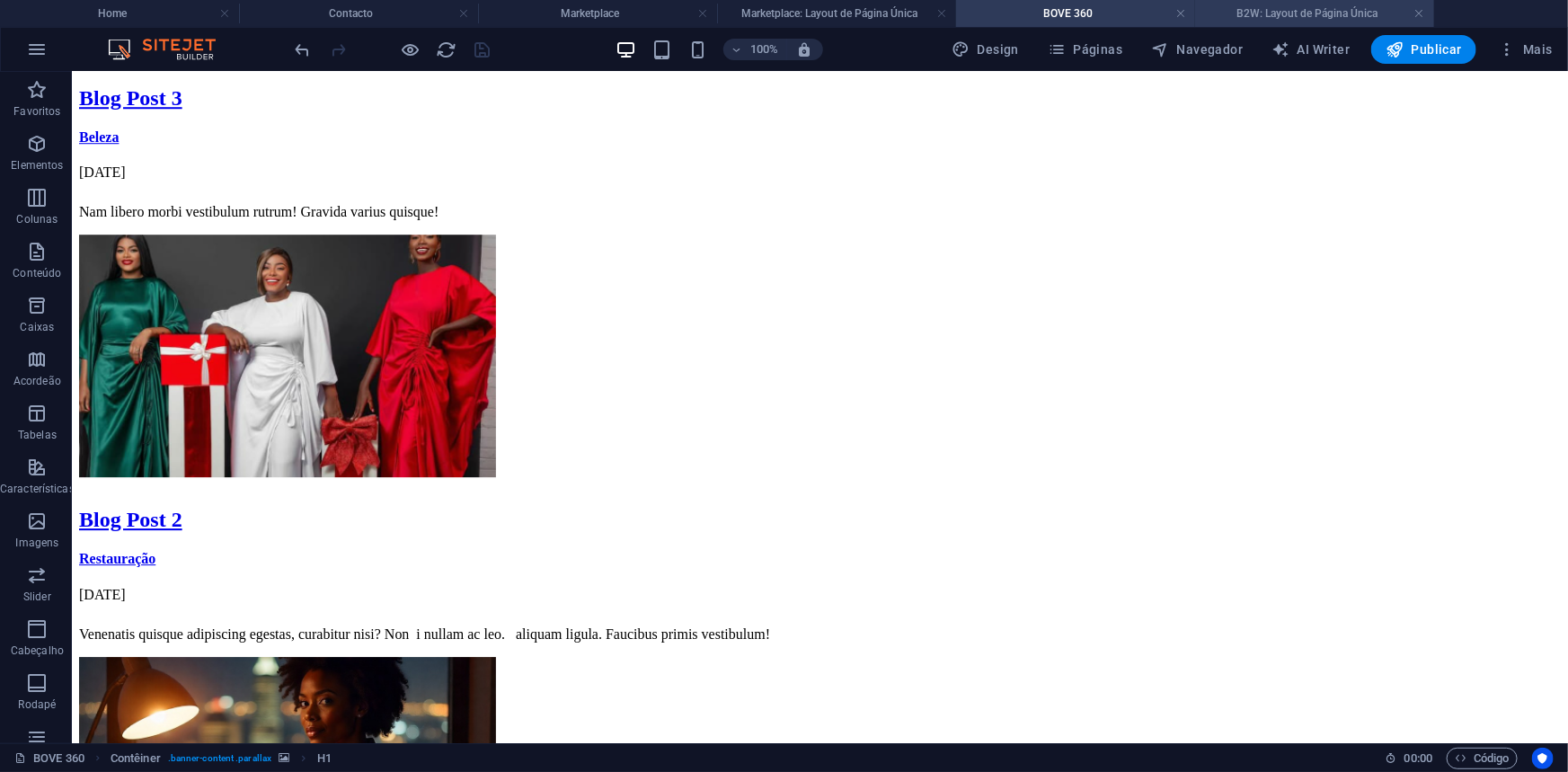
click at [1312, 14] on h4 "B2W: Layout de Página Única" at bounding box center [1314, 14] width 239 height 20
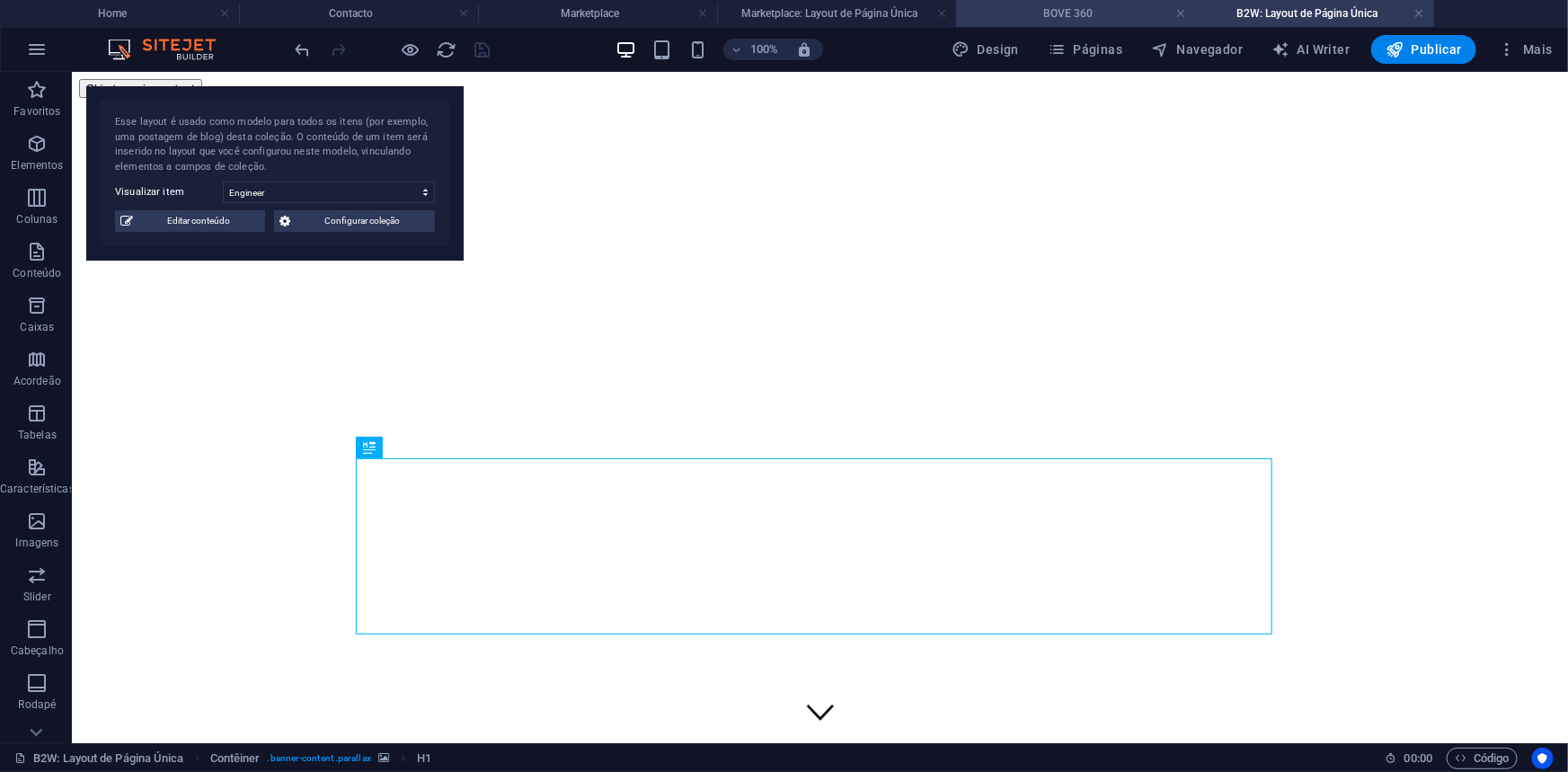
click at [1000, 25] on li "BOVE 360" at bounding box center [1075, 14] width 239 height 27
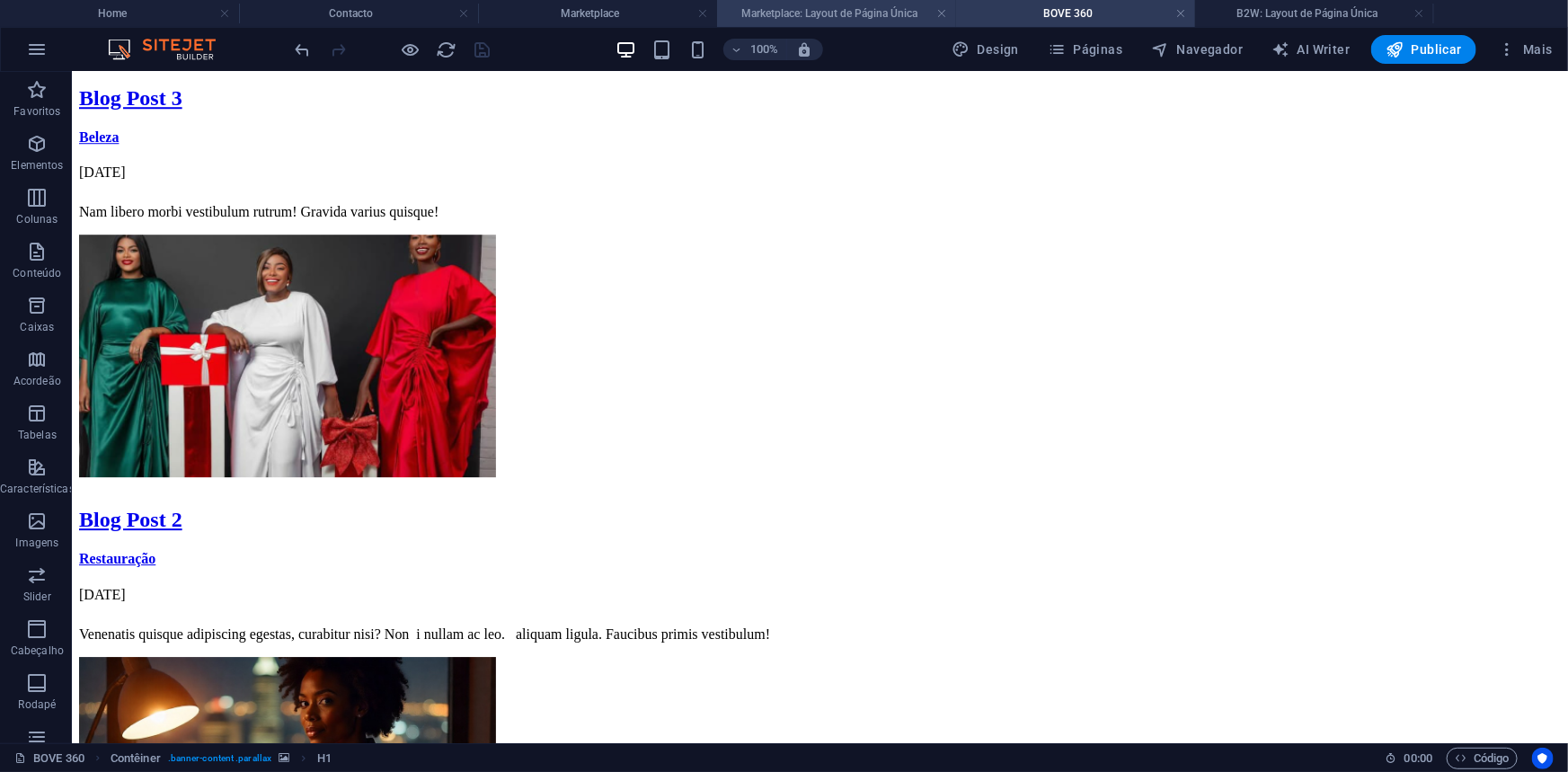
click at [796, 8] on h4 "Marketplace: Layout de Página Única" at bounding box center [836, 14] width 239 height 20
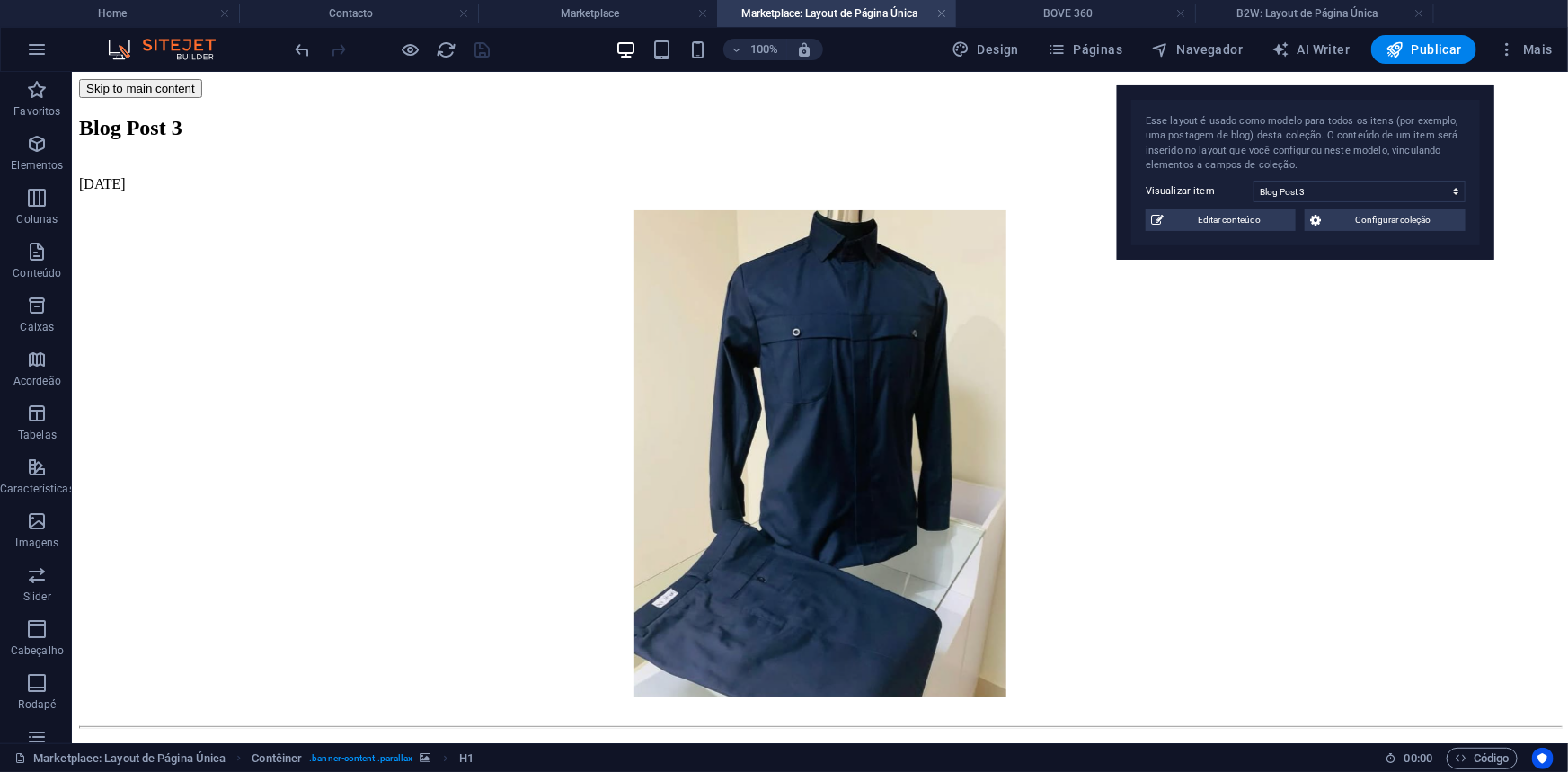
scroll to position [218, 0]
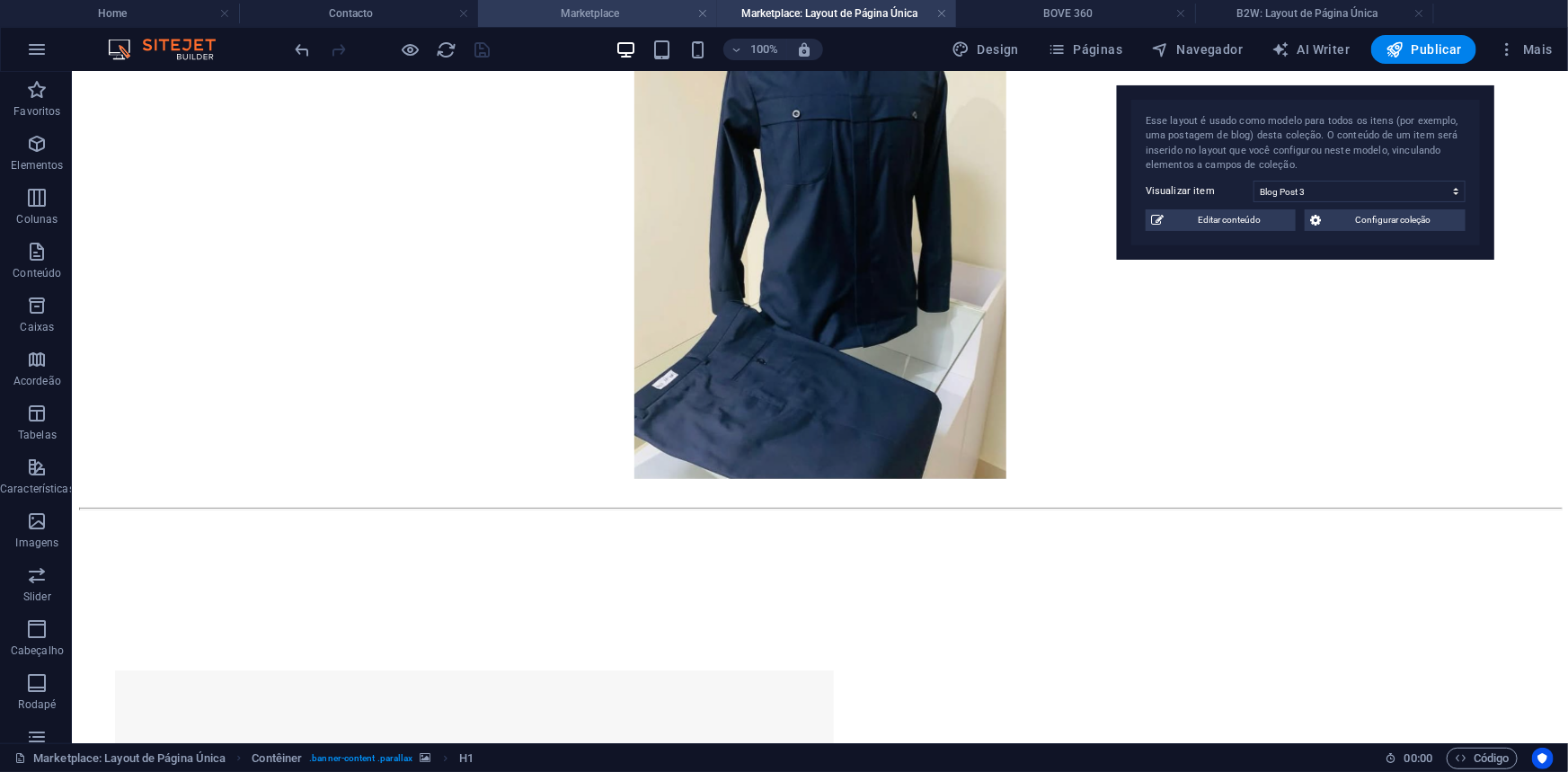
click at [618, 1] on li "Marketplace" at bounding box center [597, 14] width 239 height 27
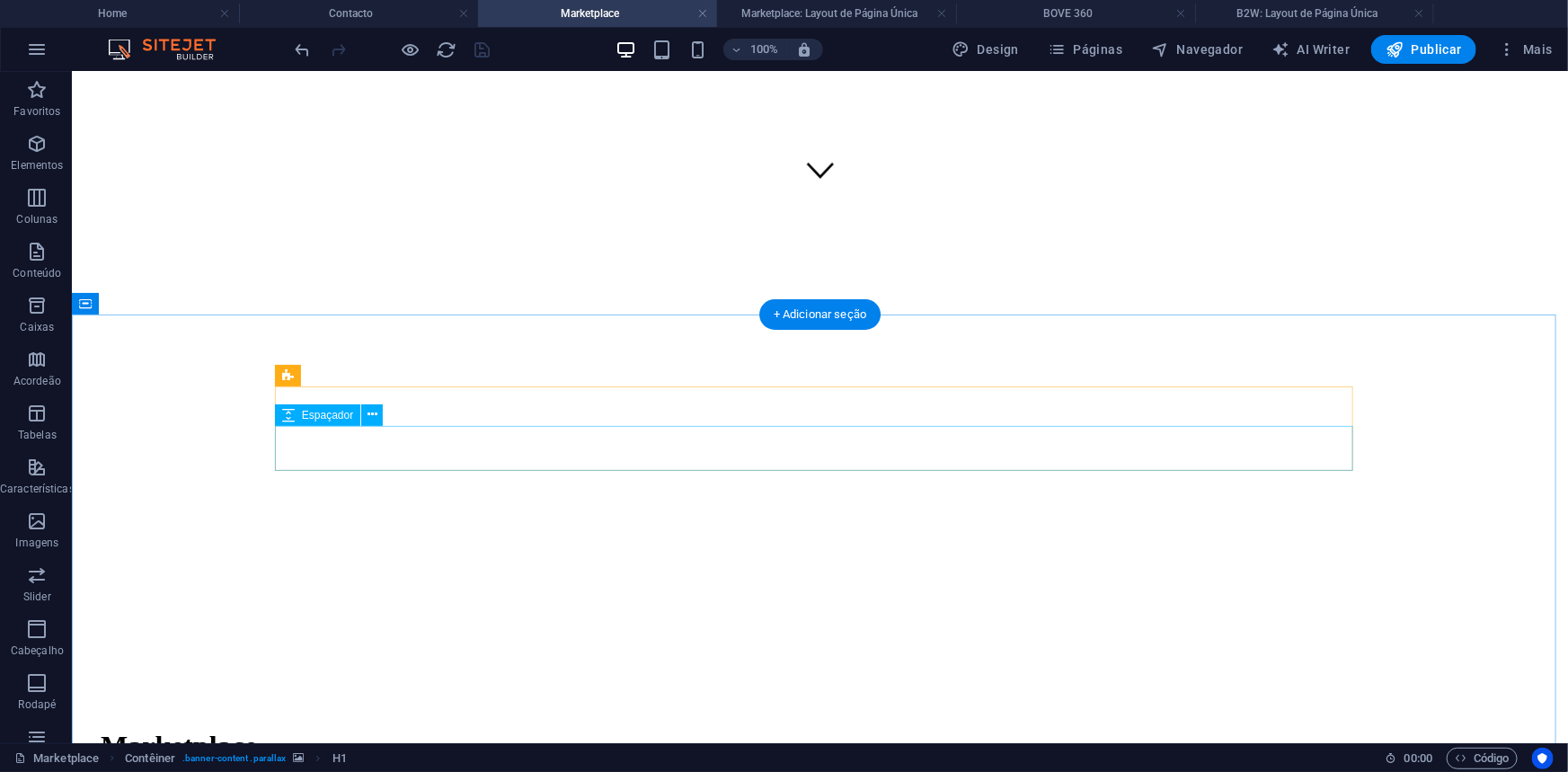
scroll to position [513, 0]
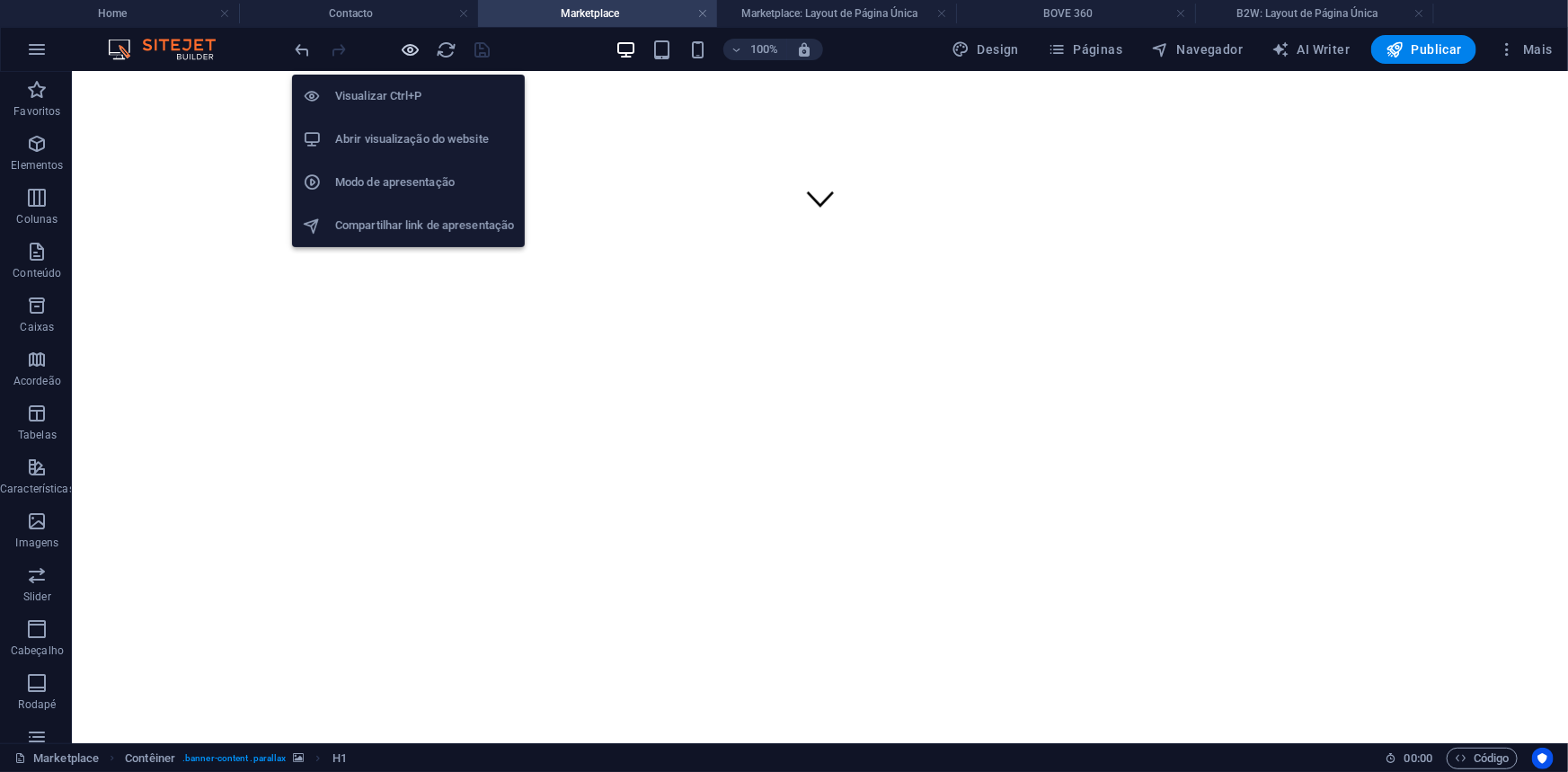
click at [414, 45] on icon "button" at bounding box center [410, 49] width 21 height 21
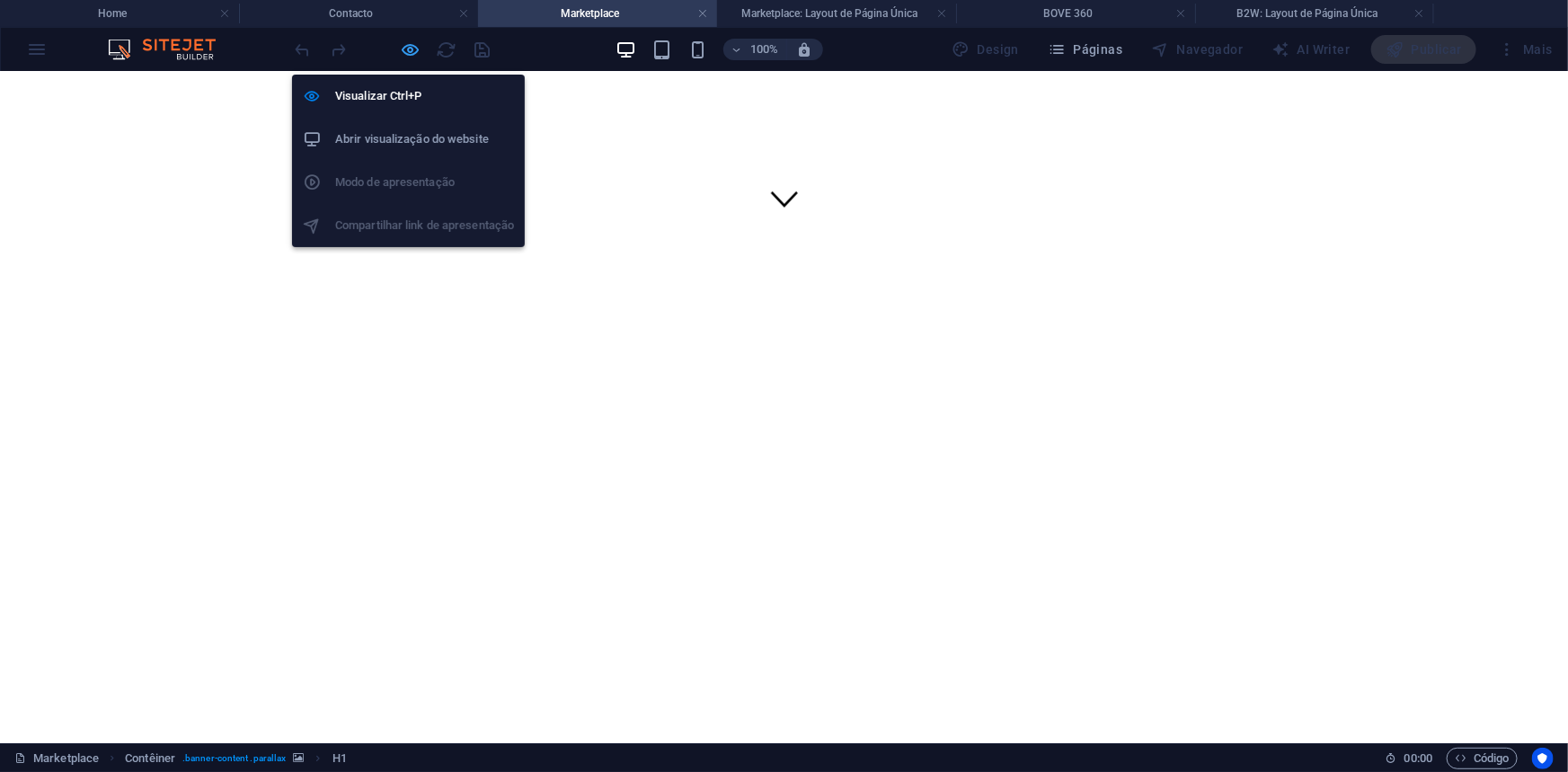
click at [401, 46] on icon "button" at bounding box center [410, 49] width 21 height 21
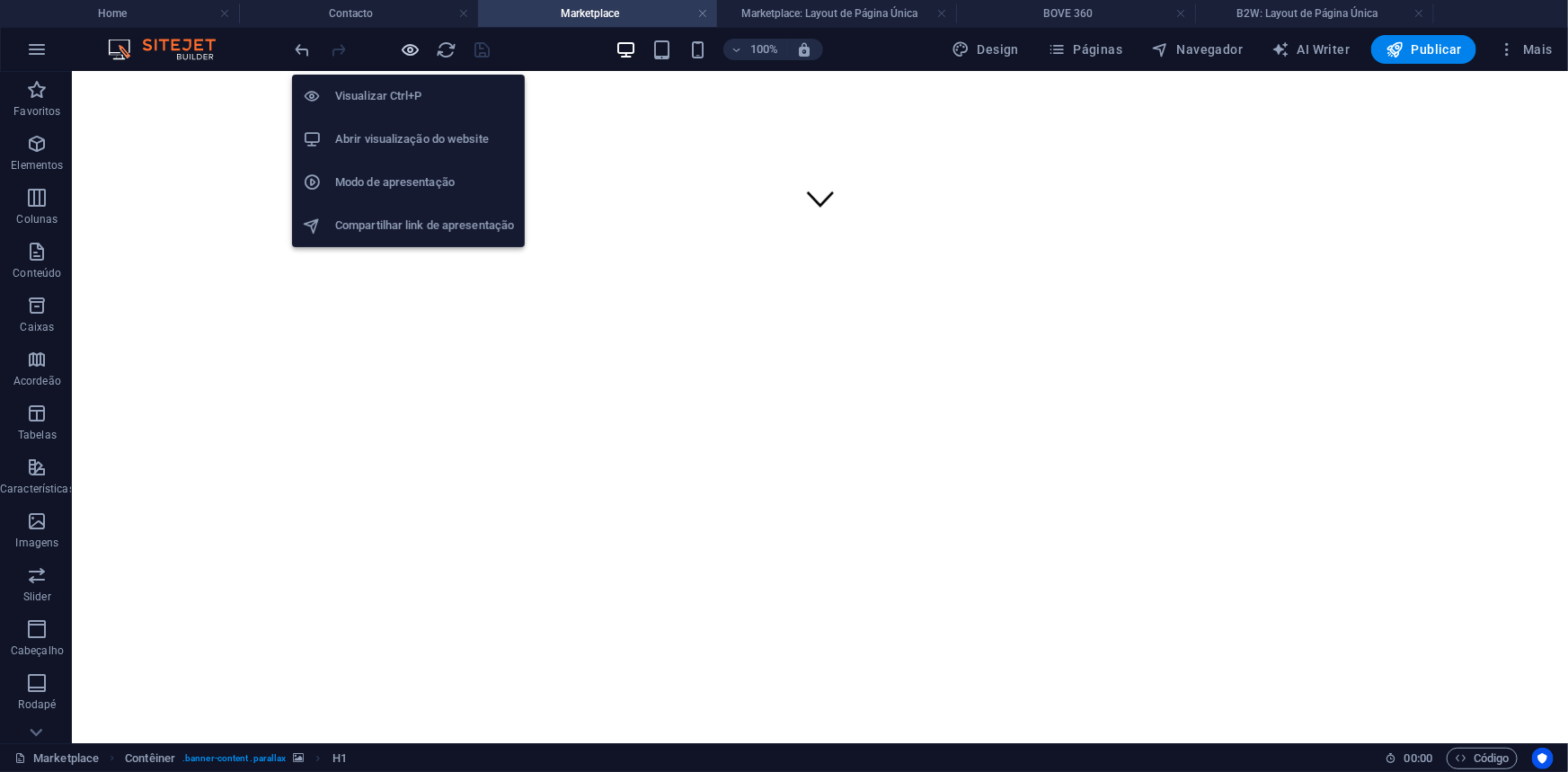
click at [412, 51] on icon "button" at bounding box center [410, 49] width 21 height 21
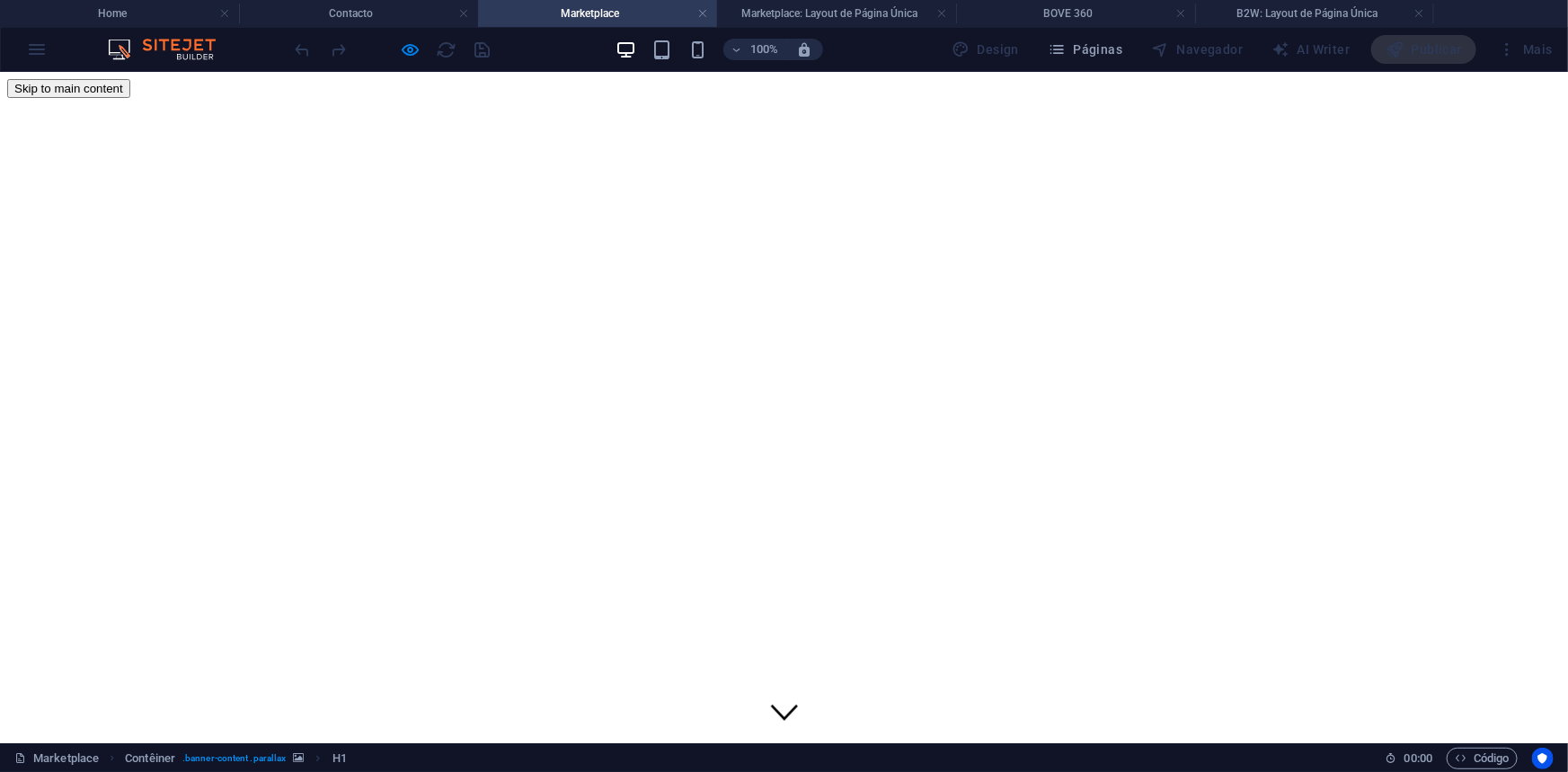
scroll to position [2538, 0]
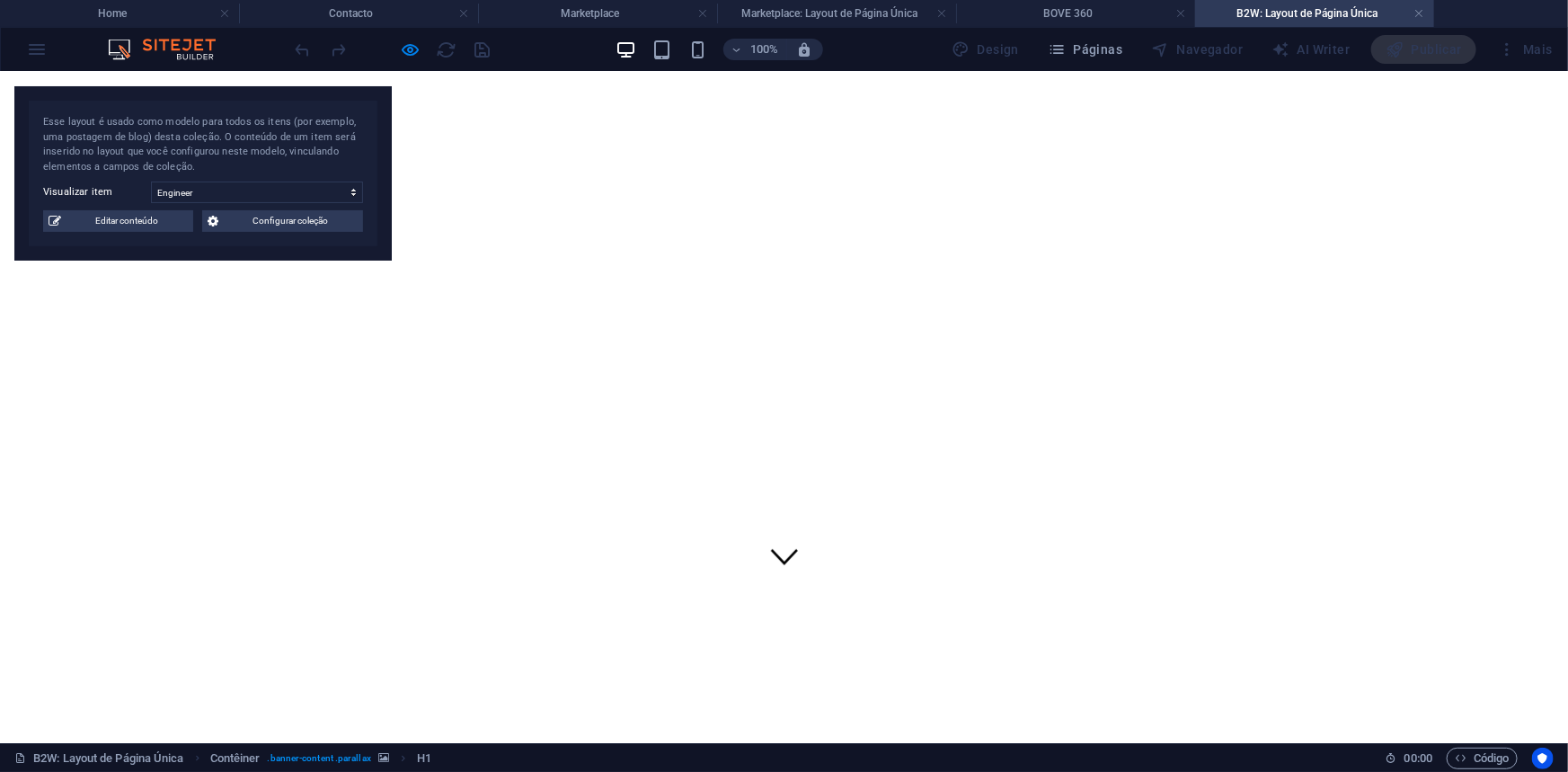
scroll to position [162, 0]
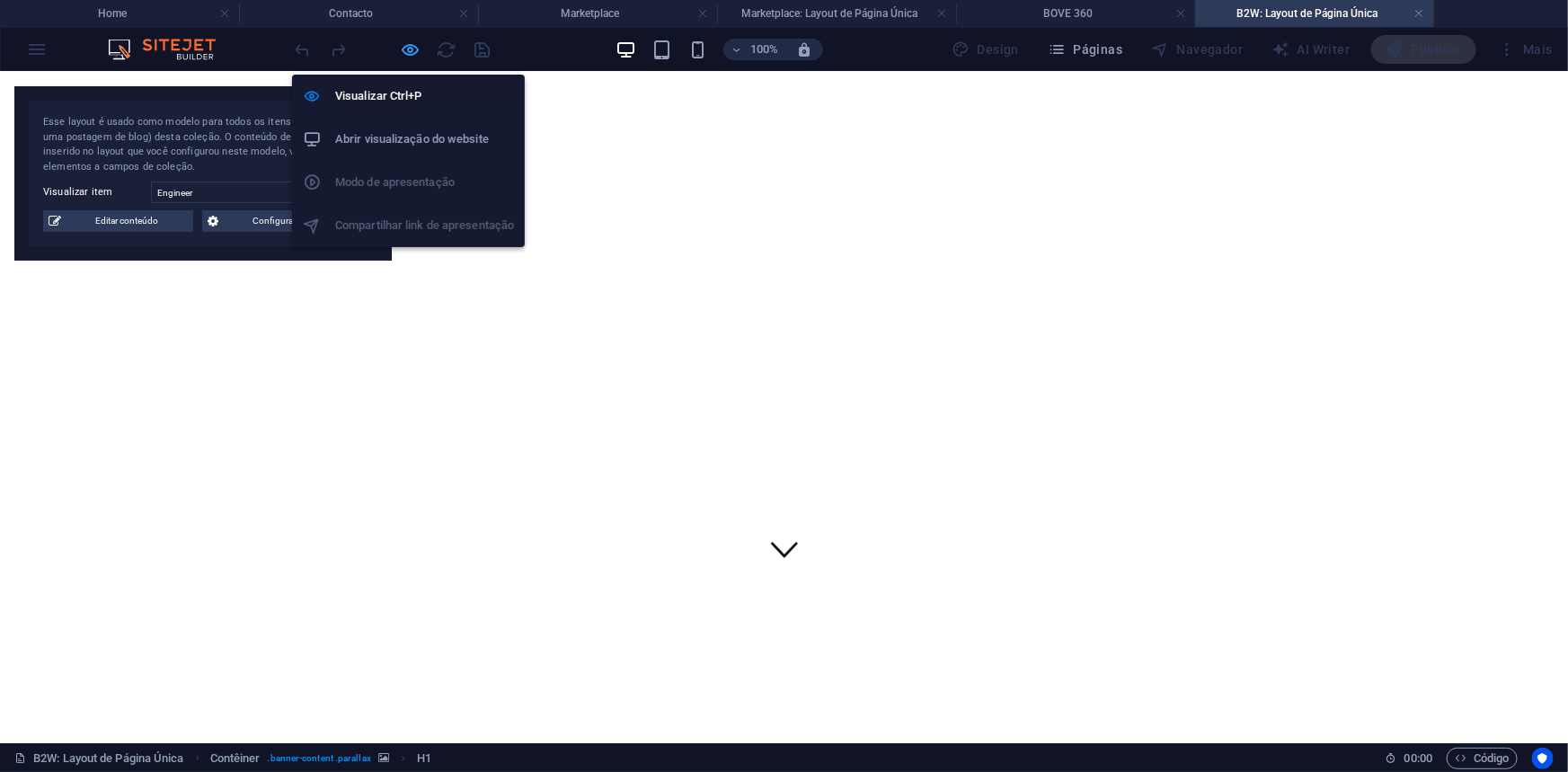
click at [404, 47] on icon "button" at bounding box center [410, 49] width 21 height 21
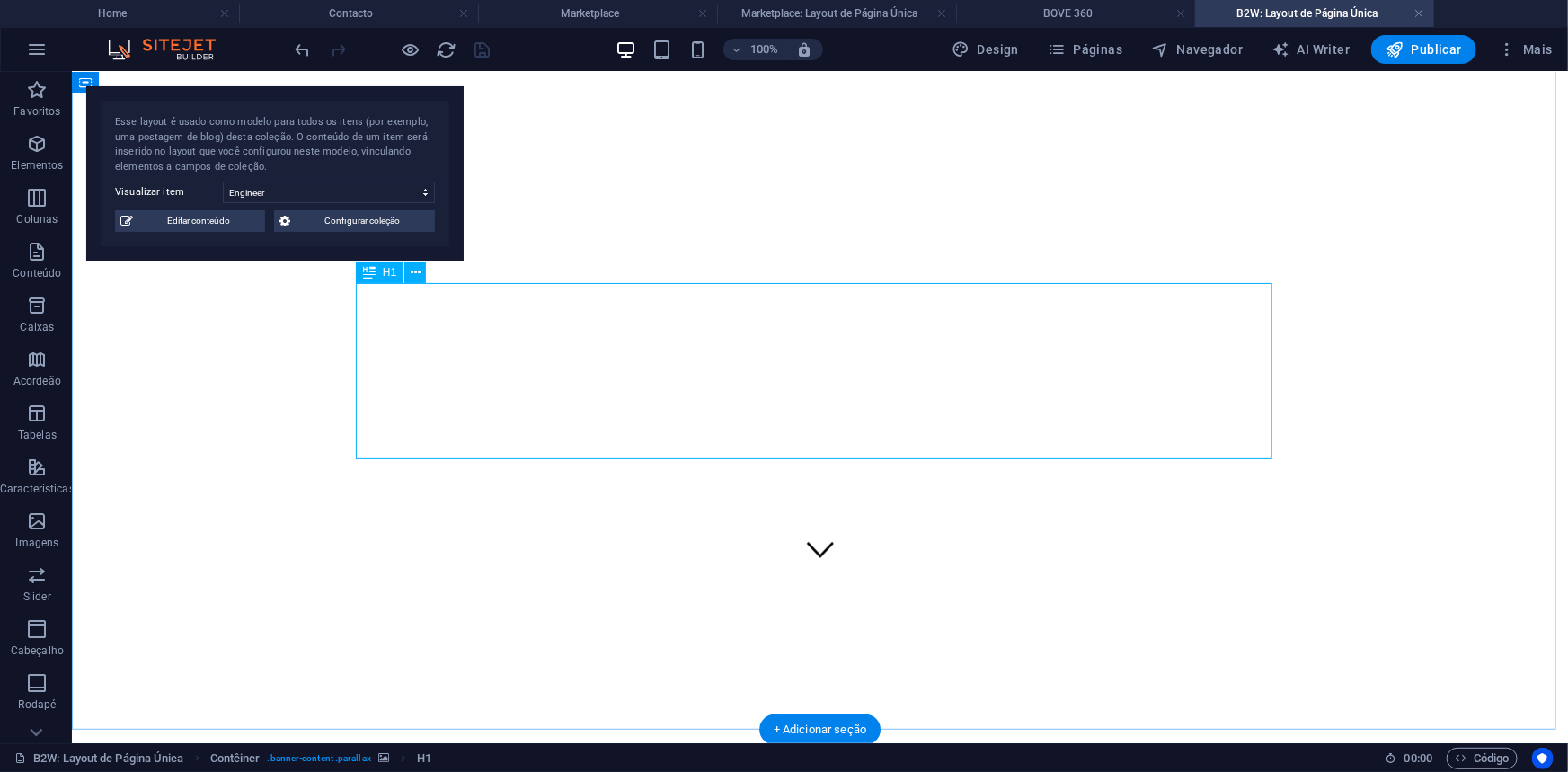
scroll to position [244, 0]
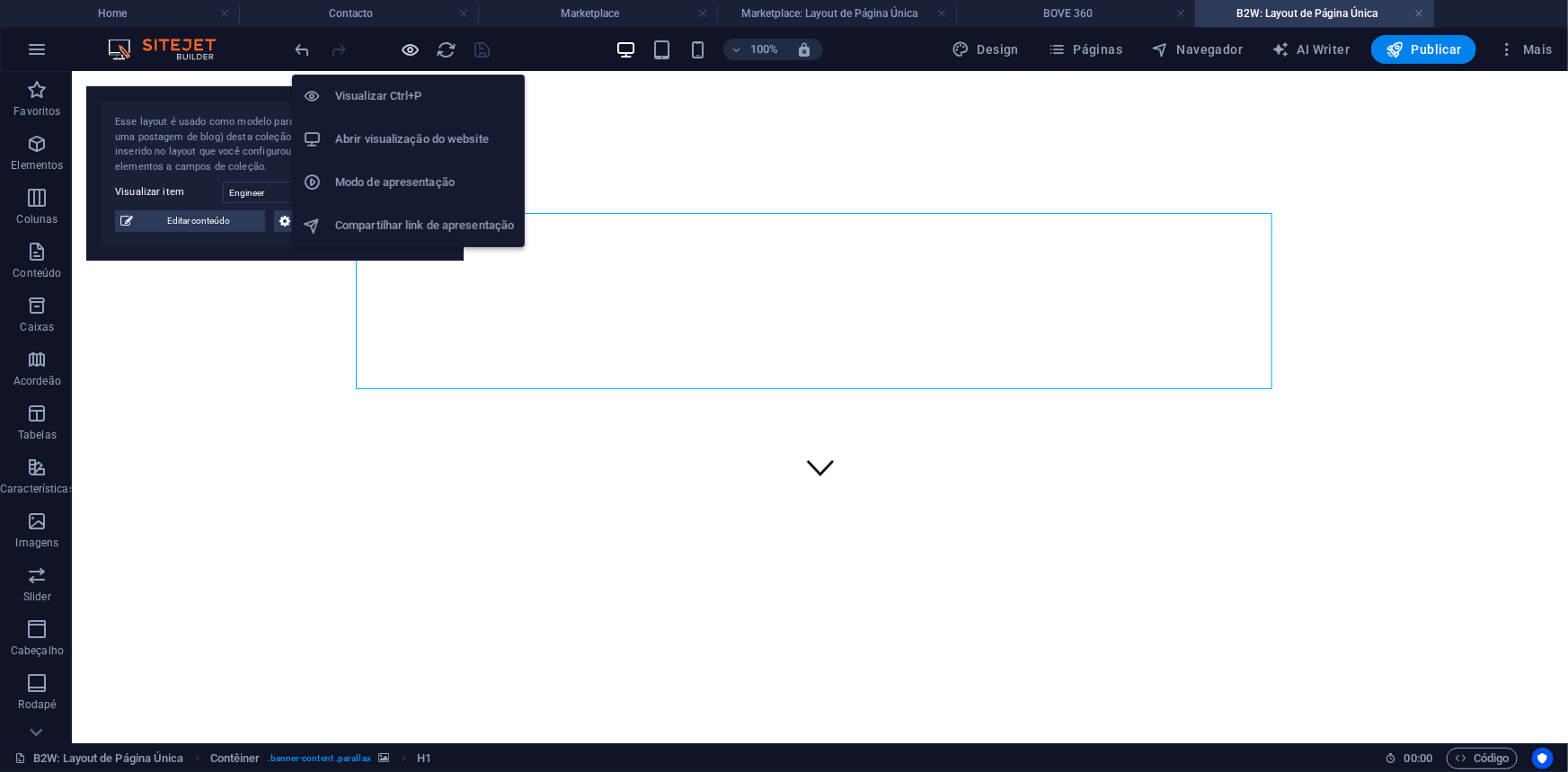
click at [411, 40] on icon "button" at bounding box center [410, 49] width 21 height 21
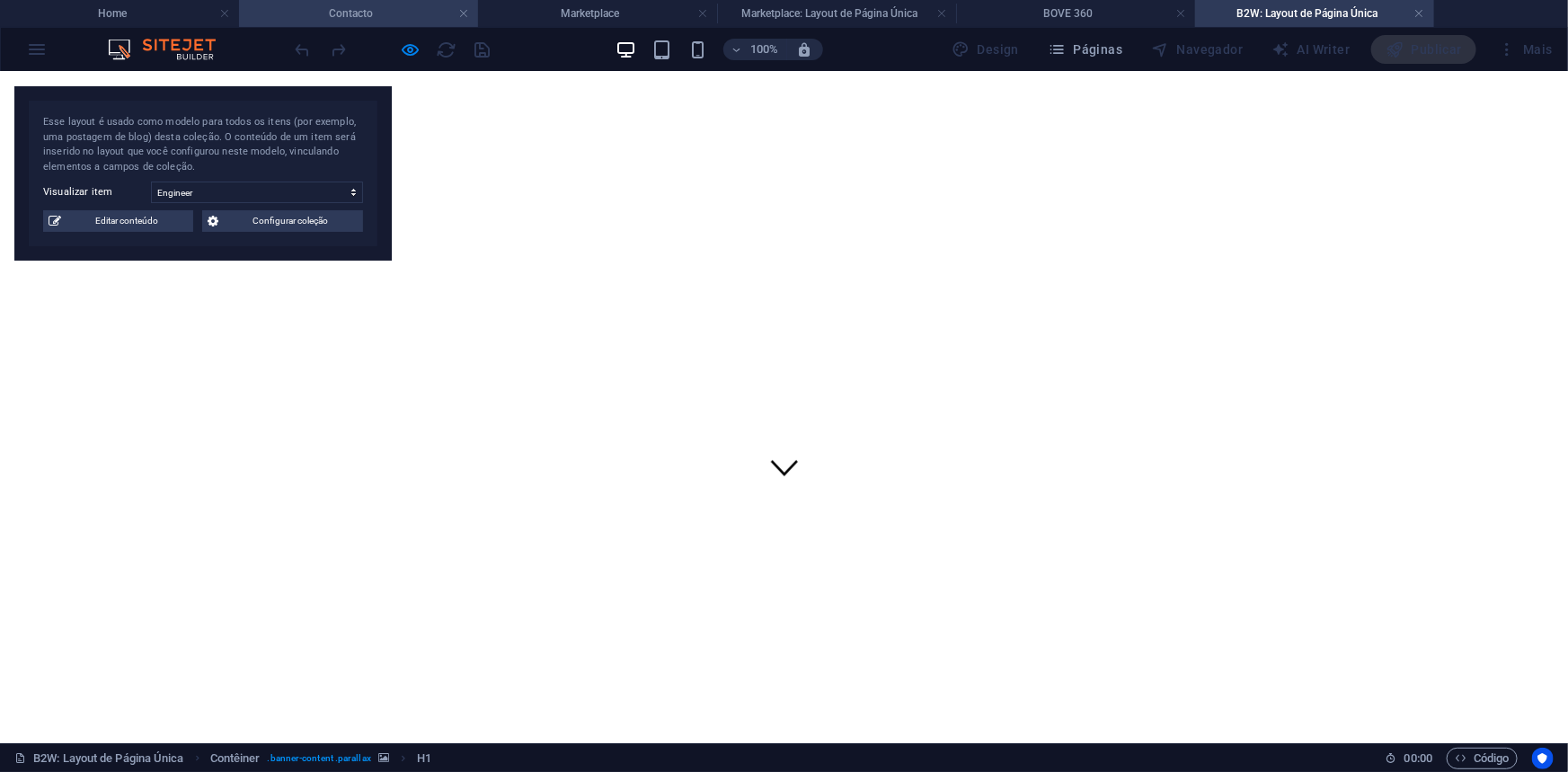
click at [338, 12] on h4 "Contacto" at bounding box center [359, 14] width 239 height 20
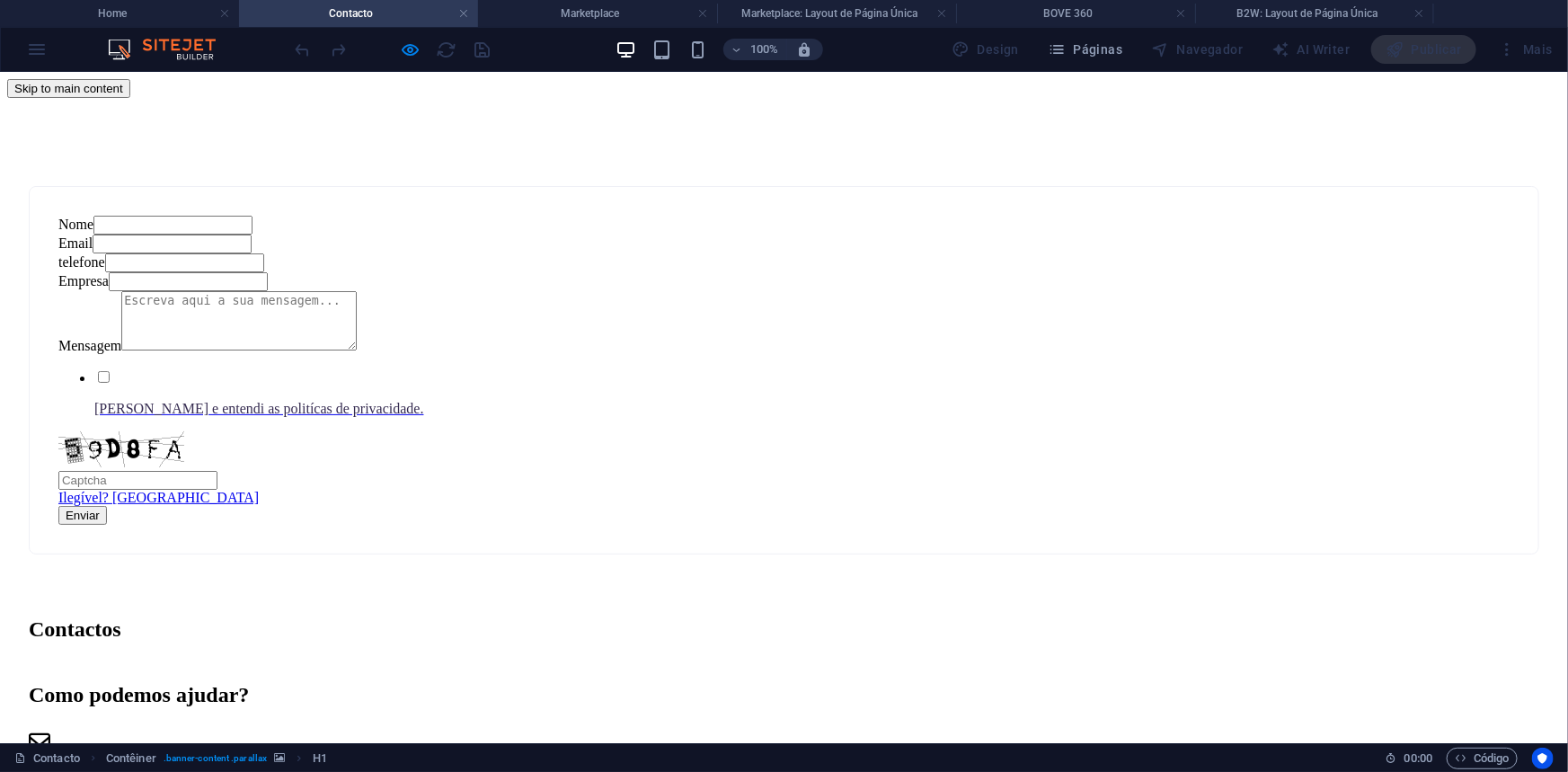
scroll to position [0, 0]
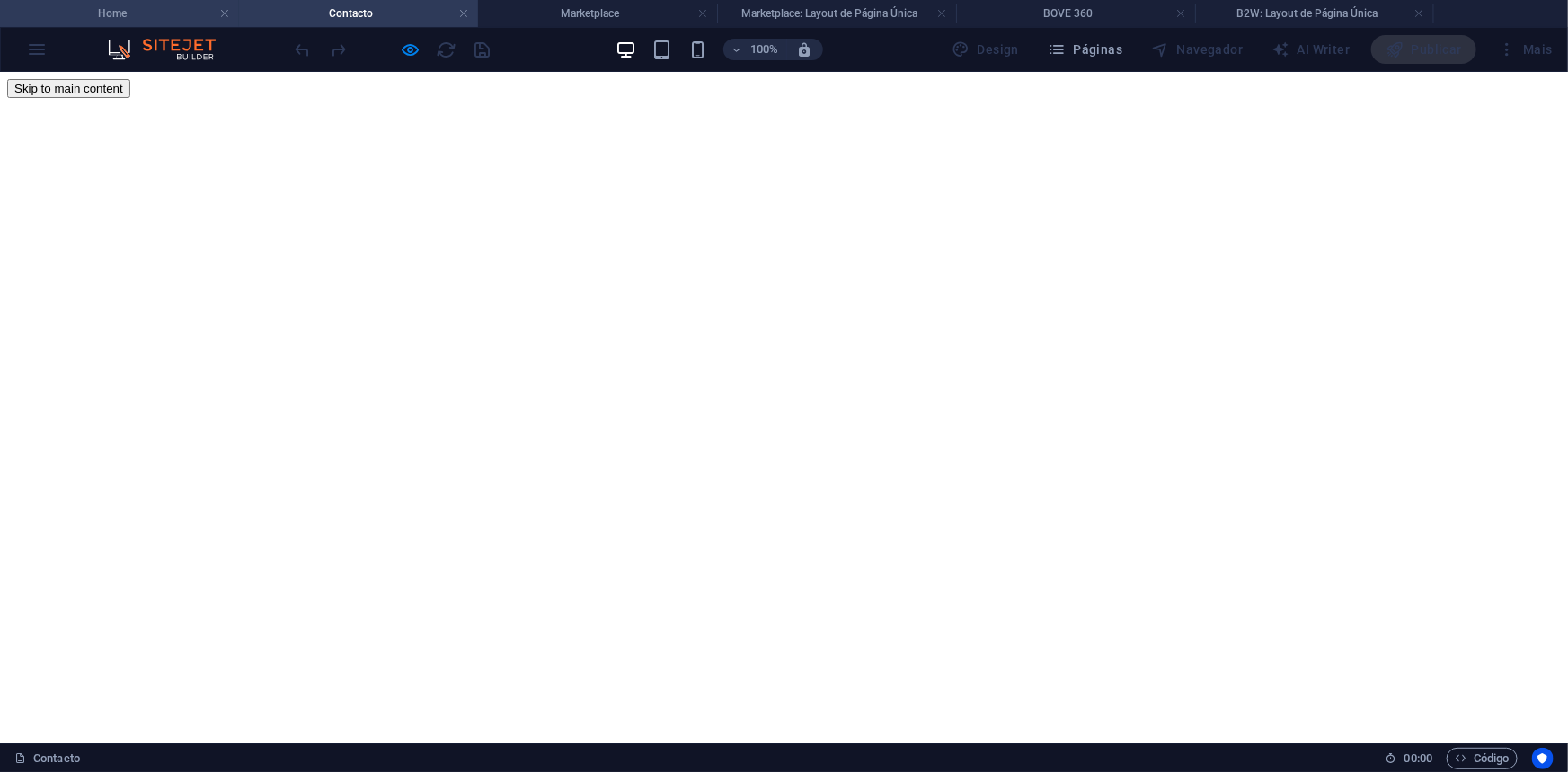
click at [108, 11] on h4 "Home" at bounding box center [119, 14] width 239 height 20
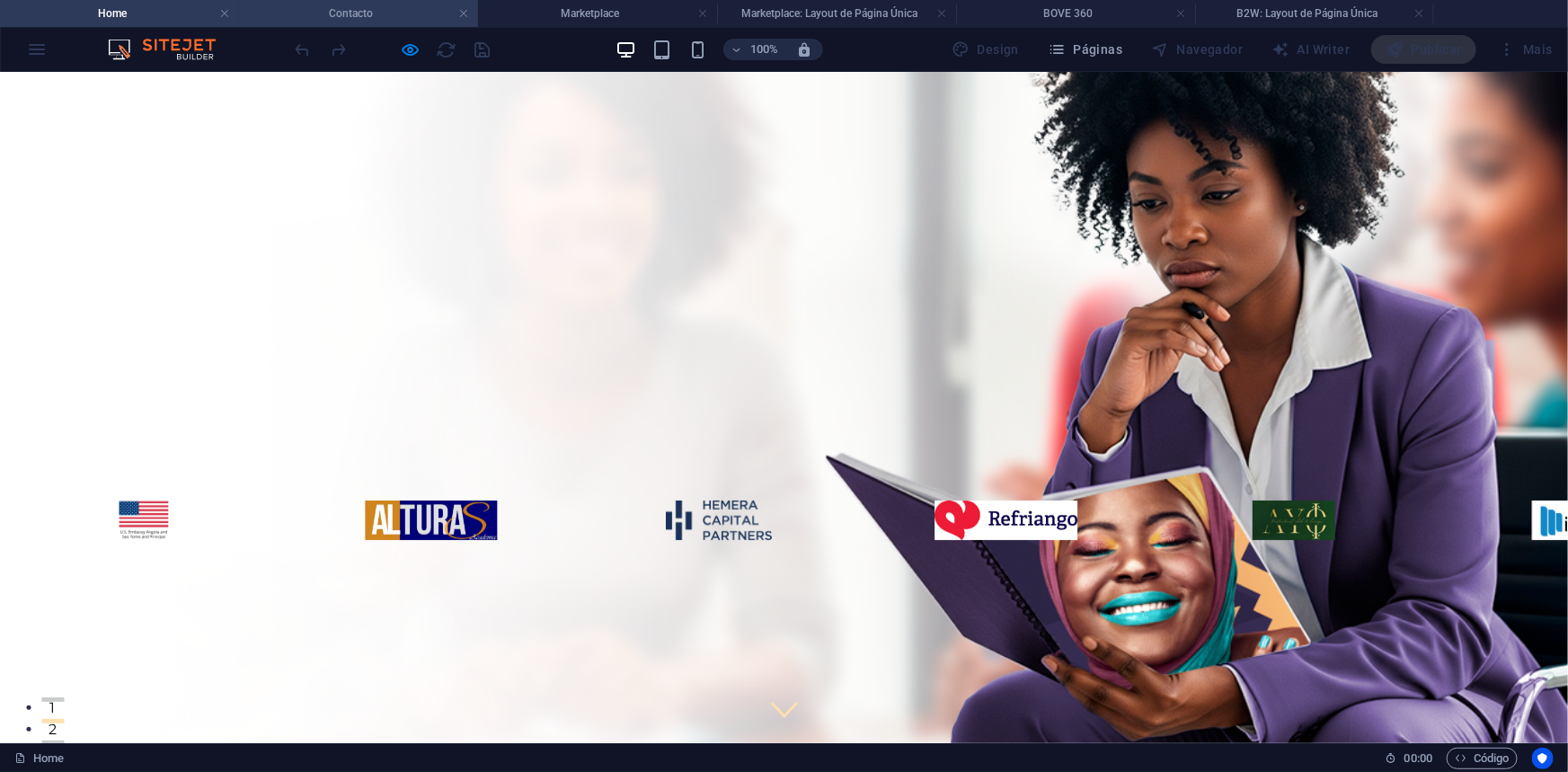
click at [401, 6] on h4 "Contacto" at bounding box center [359, 14] width 239 height 20
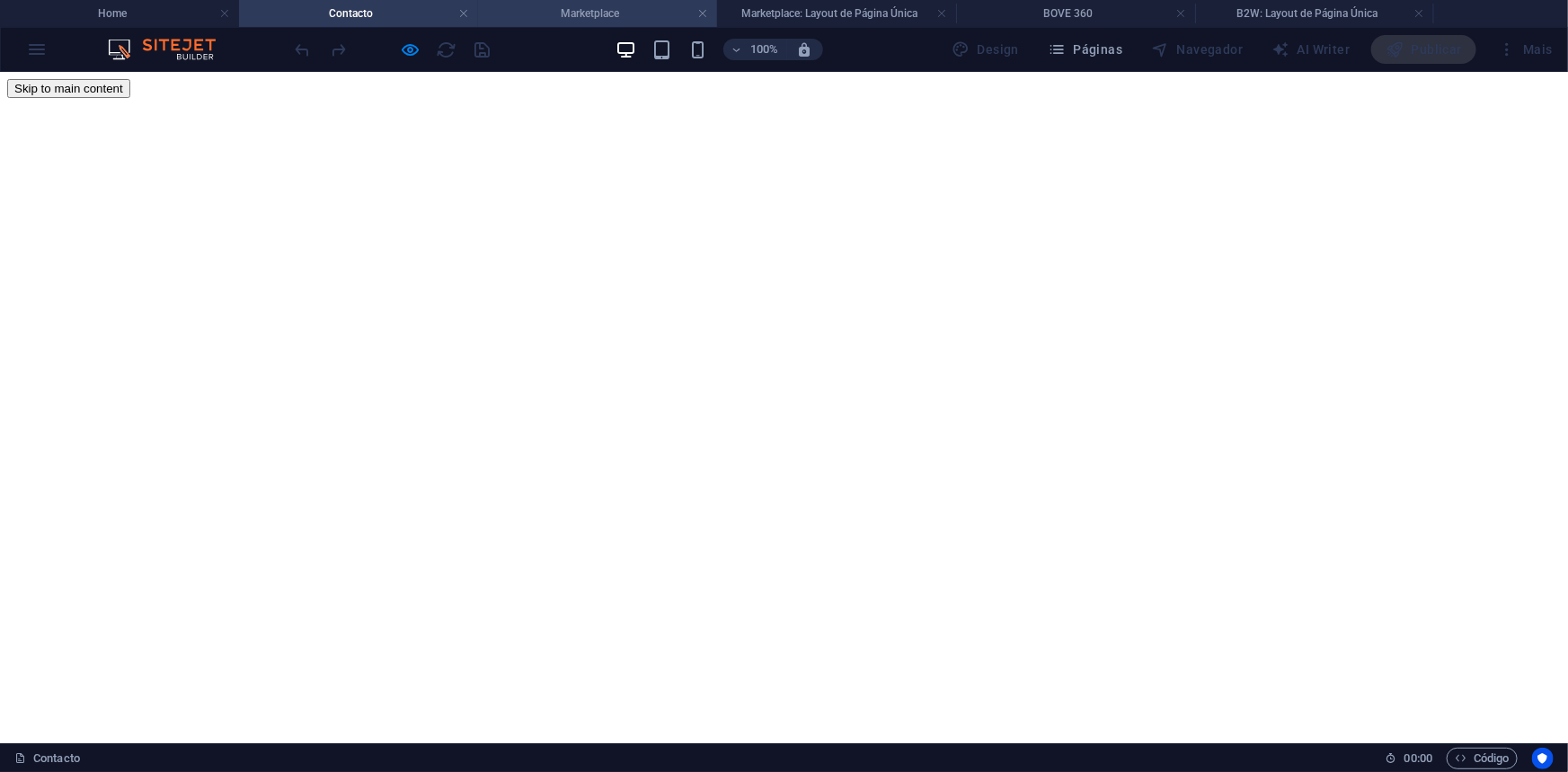
click at [604, 11] on h4 "Marketplace" at bounding box center [597, 14] width 239 height 20
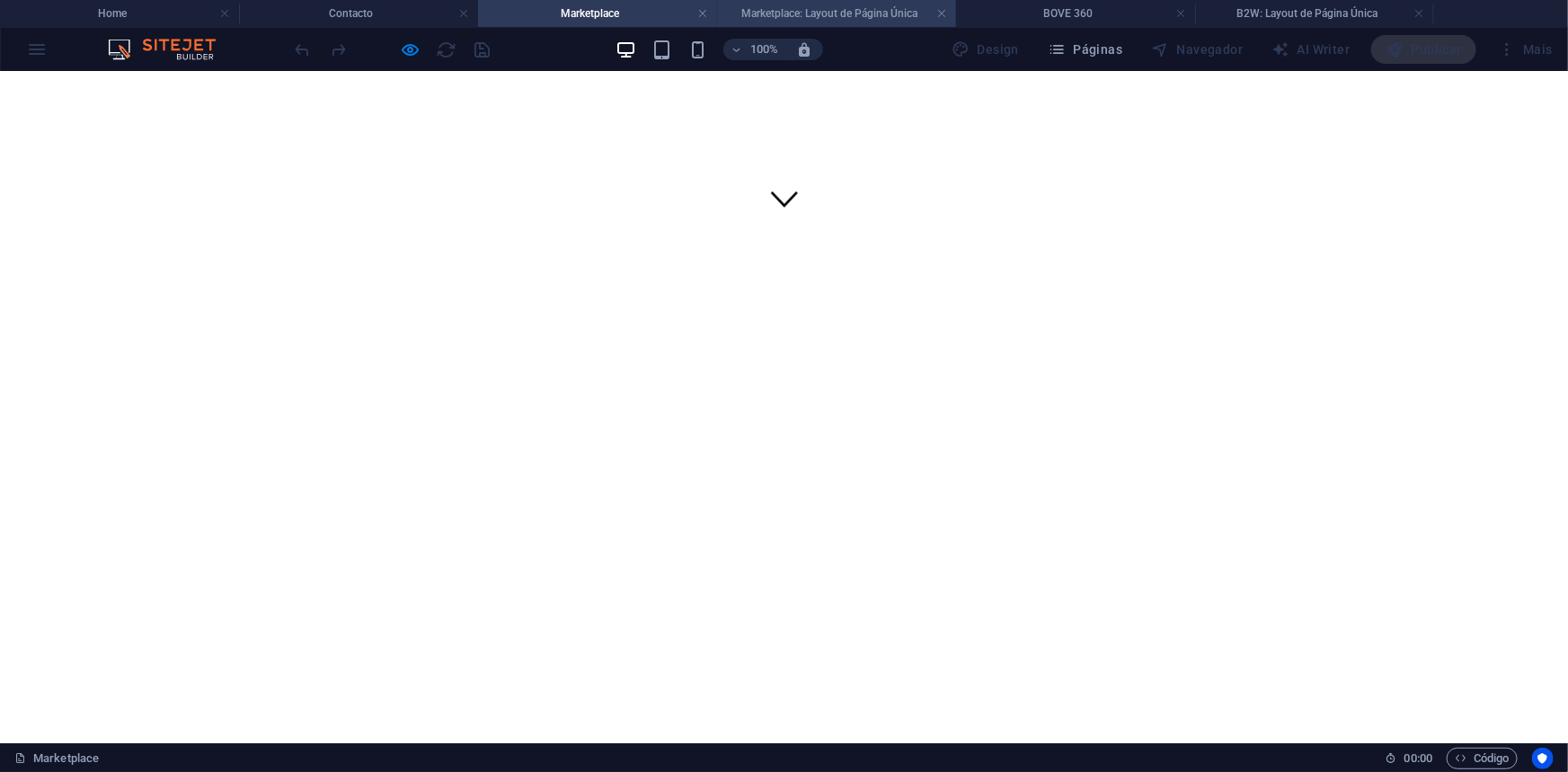
click at [803, 15] on h4 "Marketplace: Layout de Página Única" at bounding box center [836, 14] width 239 height 20
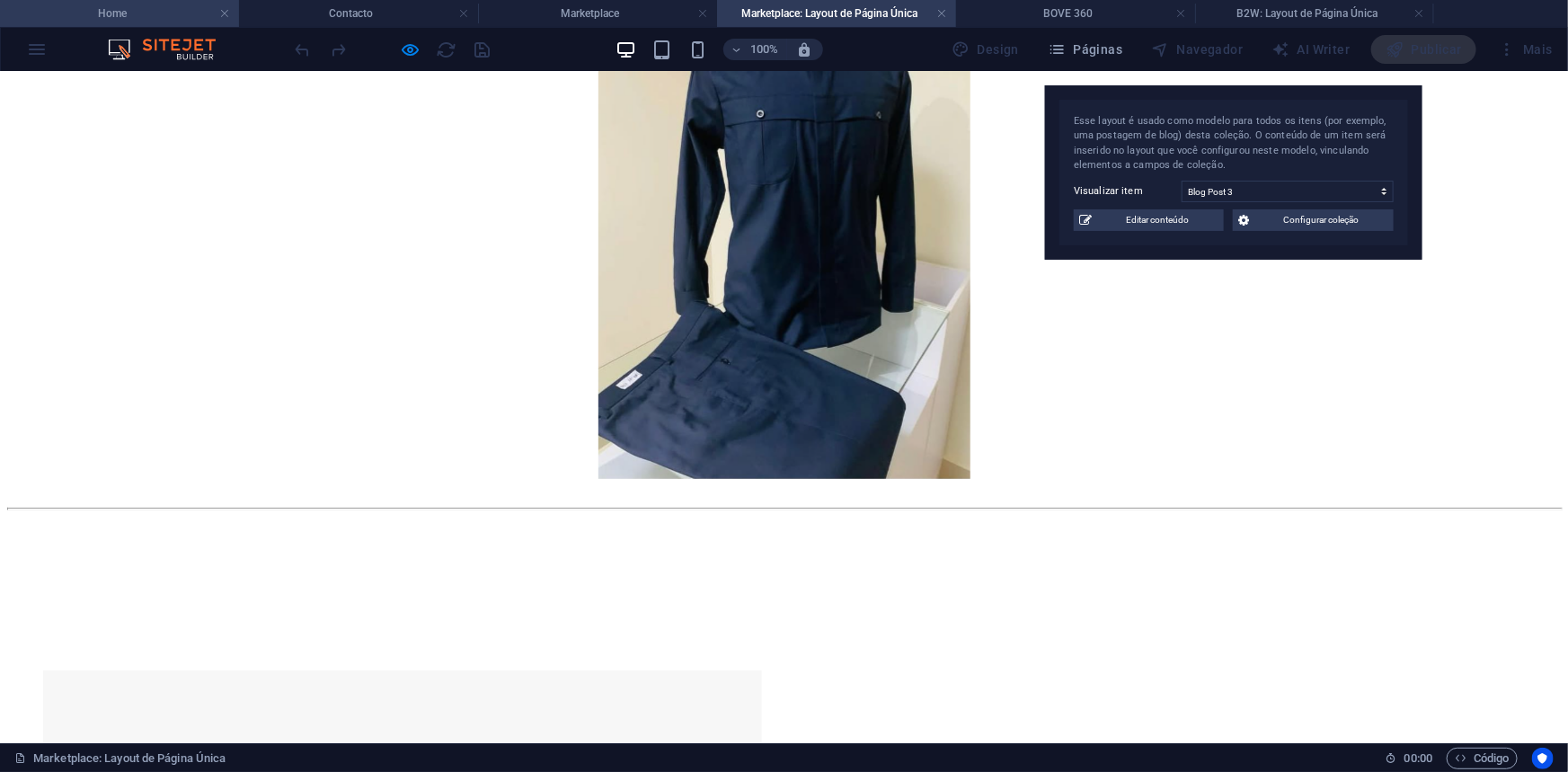
click at [172, 15] on h4 "Home" at bounding box center [119, 14] width 239 height 20
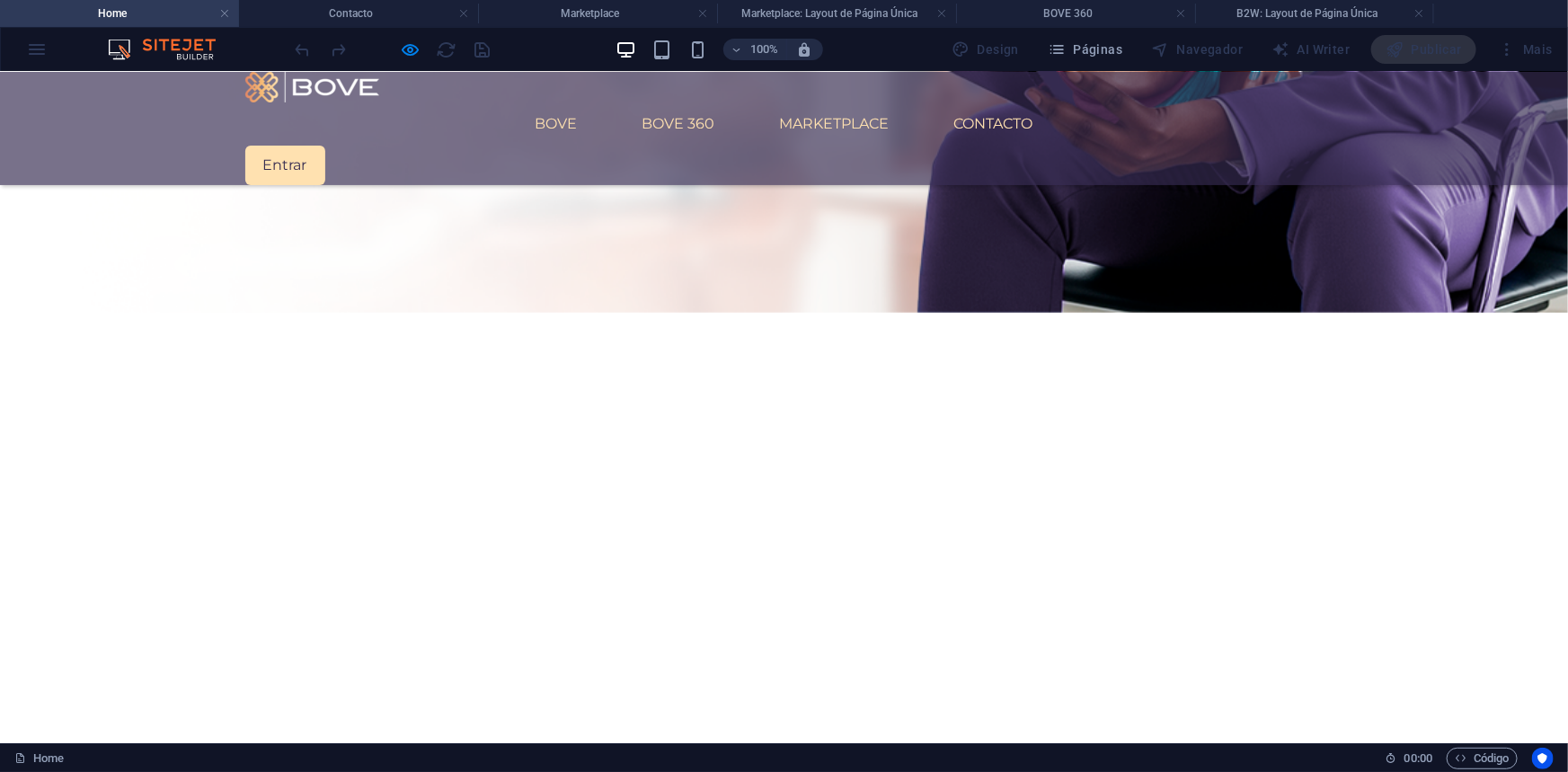
scroll to position [735, 0]
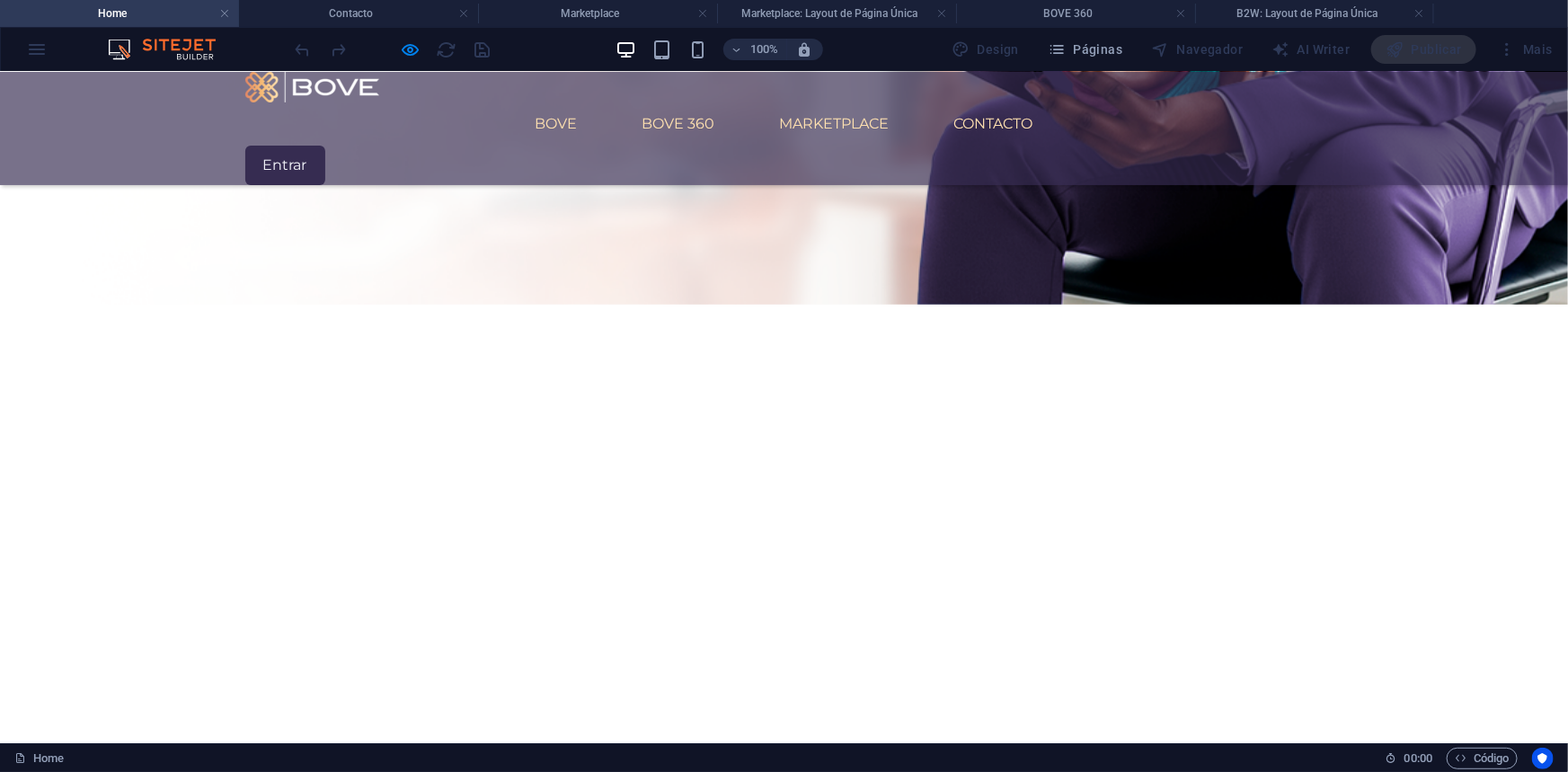
click at [325, 145] on link "Entrar" at bounding box center [285, 164] width 80 height 39
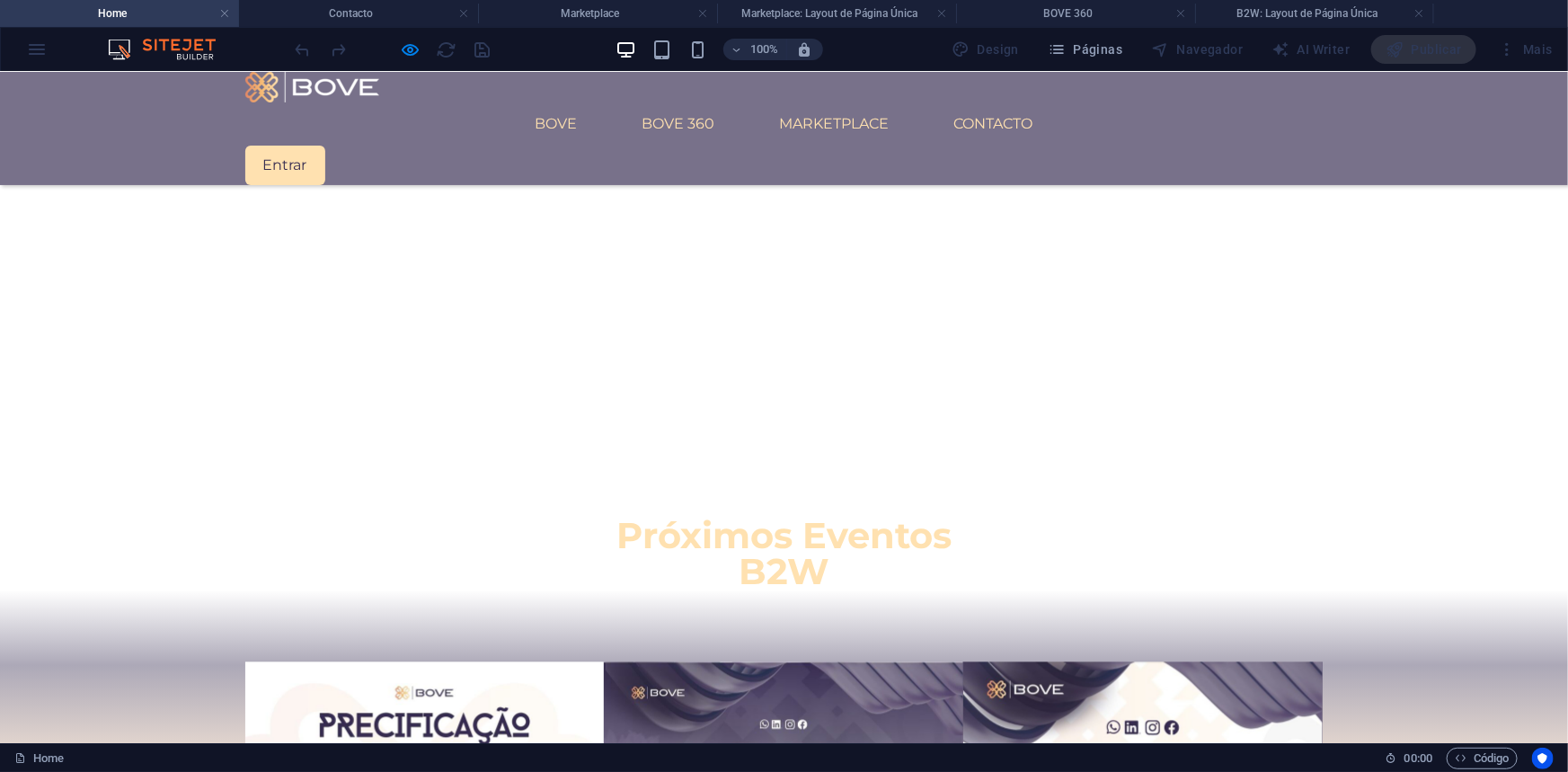
scroll to position [1716, 0]
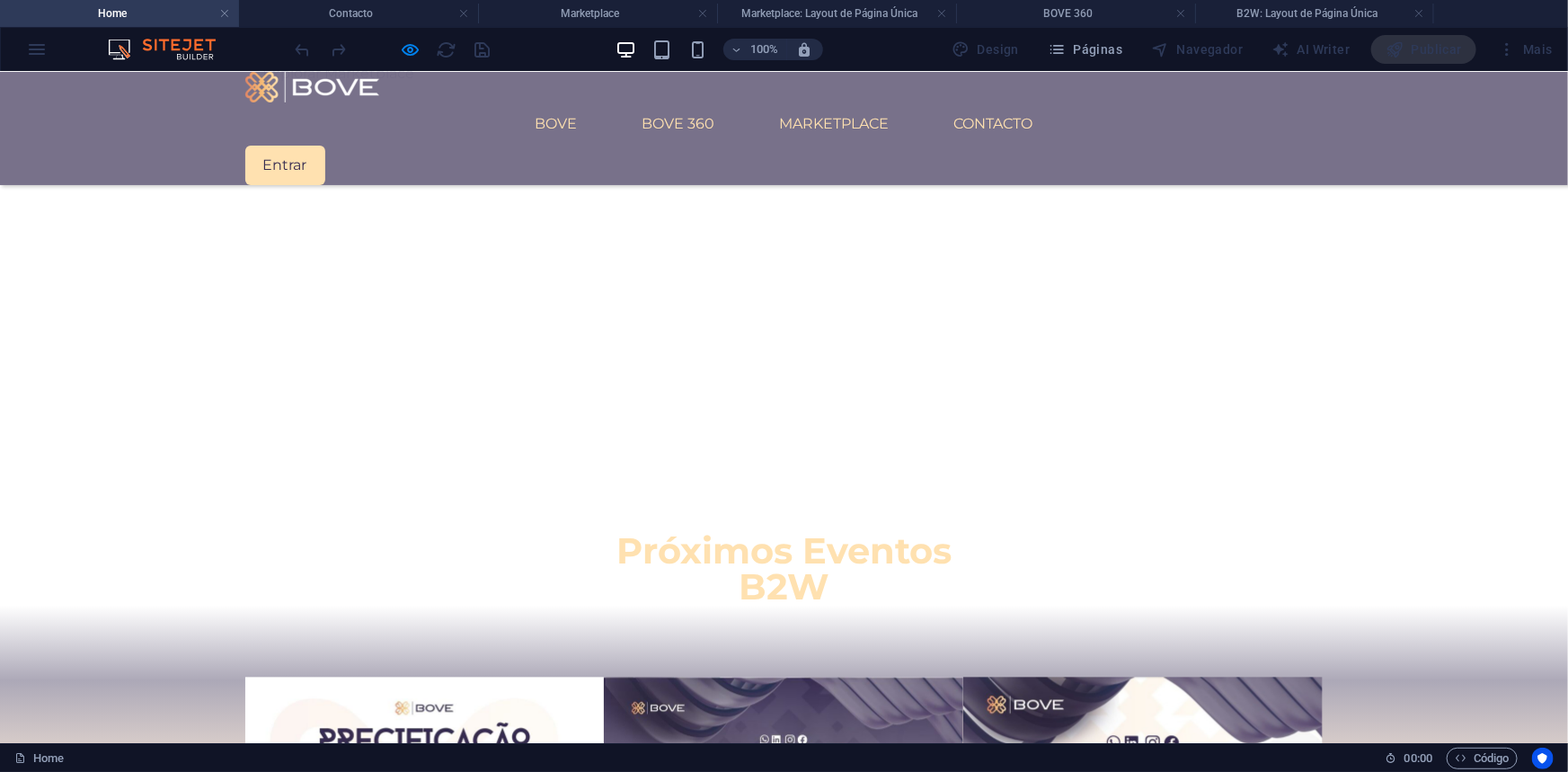
click at [718, 102] on link "BOVE 360" at bounding box center [679, 123] width 102 height 43
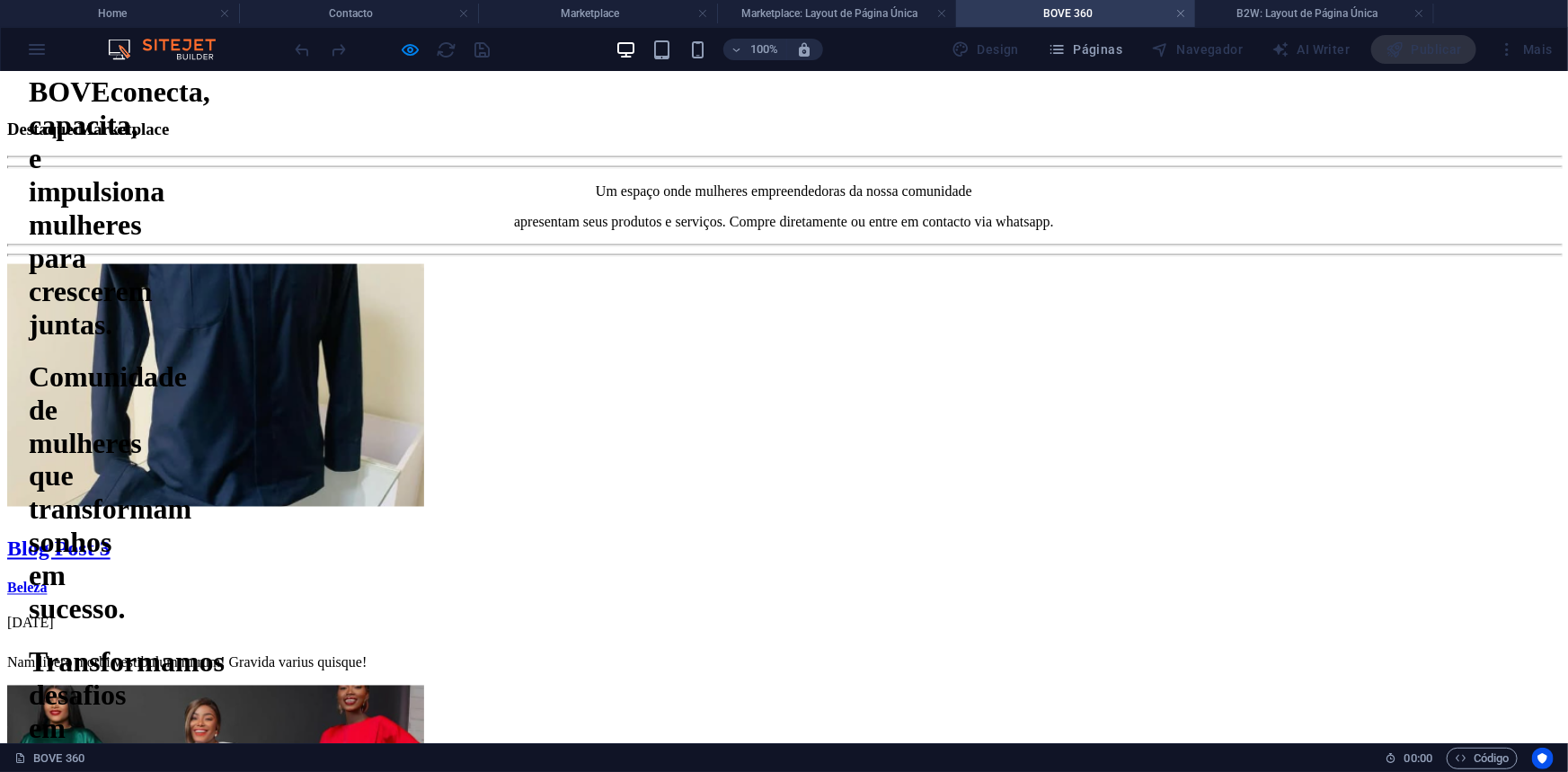
scroll to position [1221, 0]
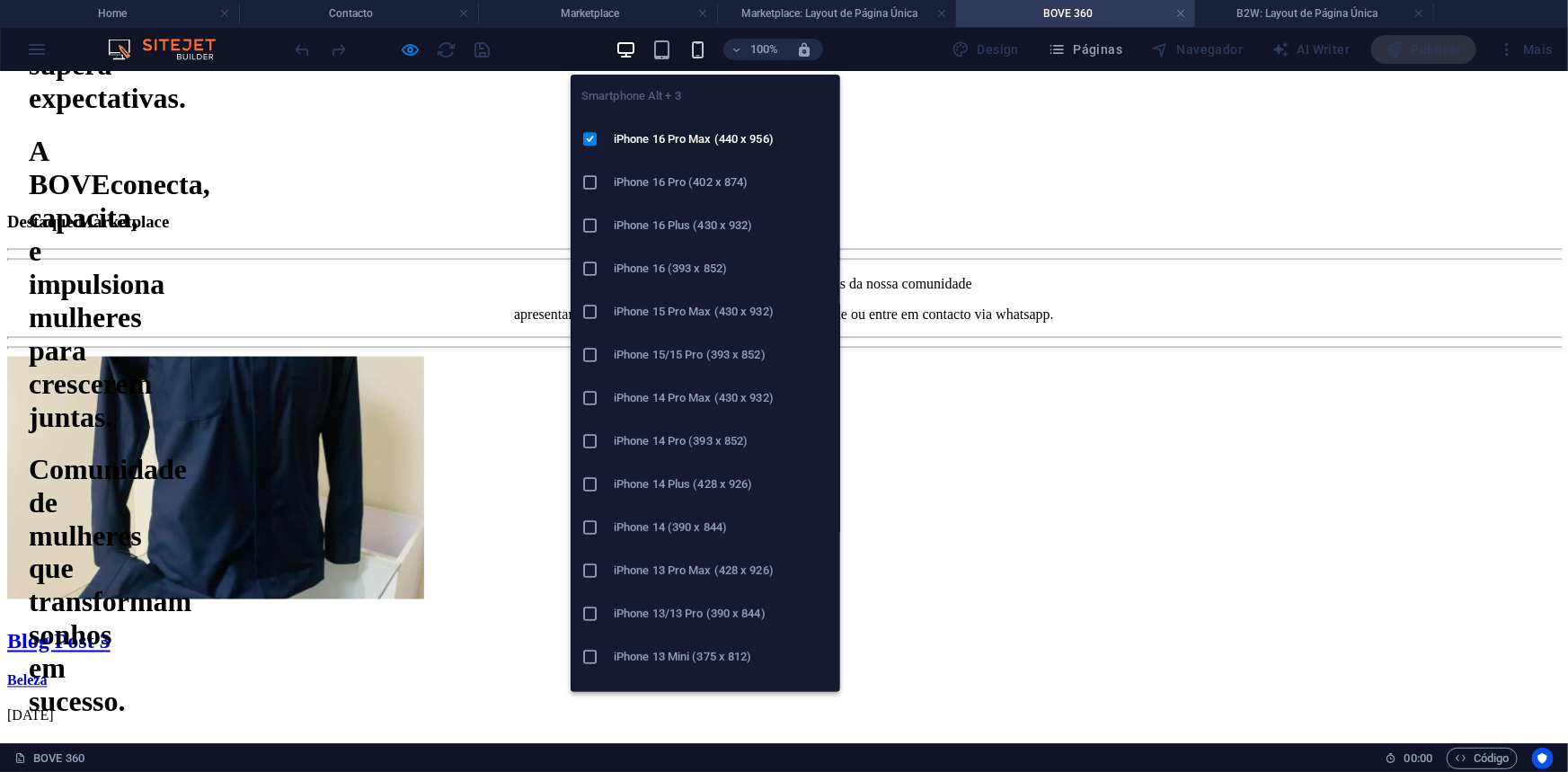
click at [699, 42] on icon "button" at bounding box center [698, 49] width 21 height 21
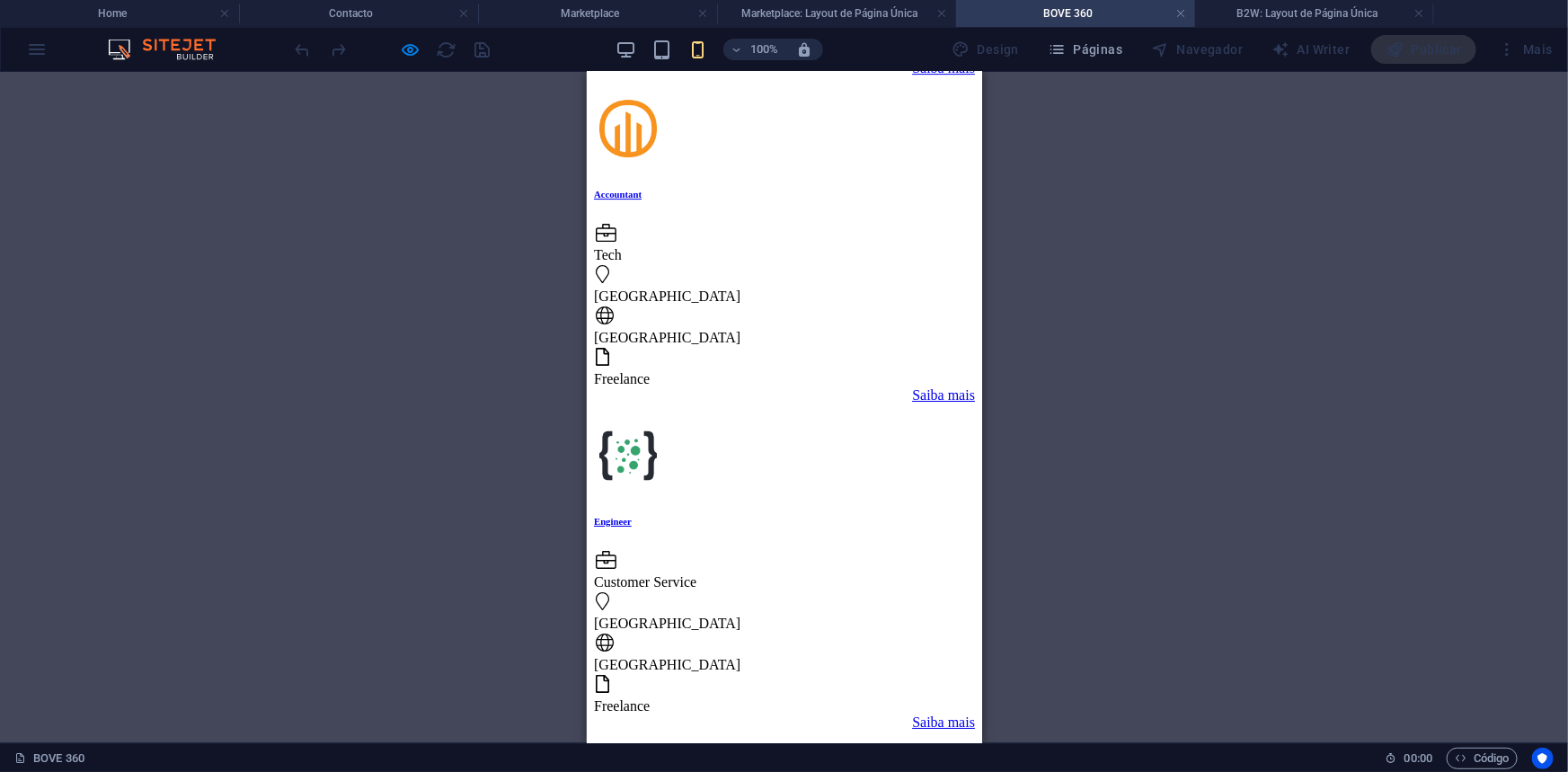
scroll to position [3003, 0]
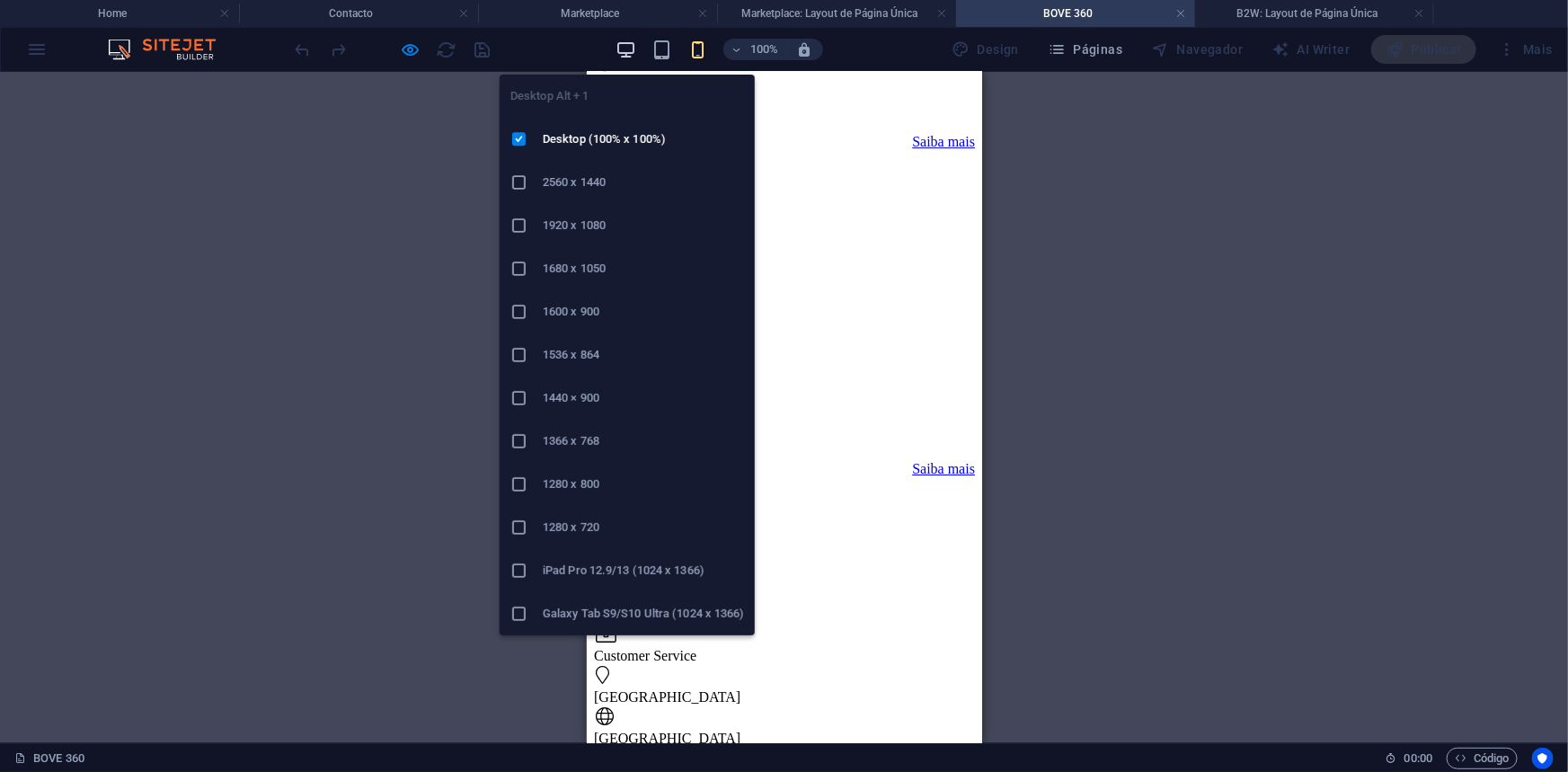
click at [626, 48] on icon "button" at bounding box center [625, 49] width 21 height 21
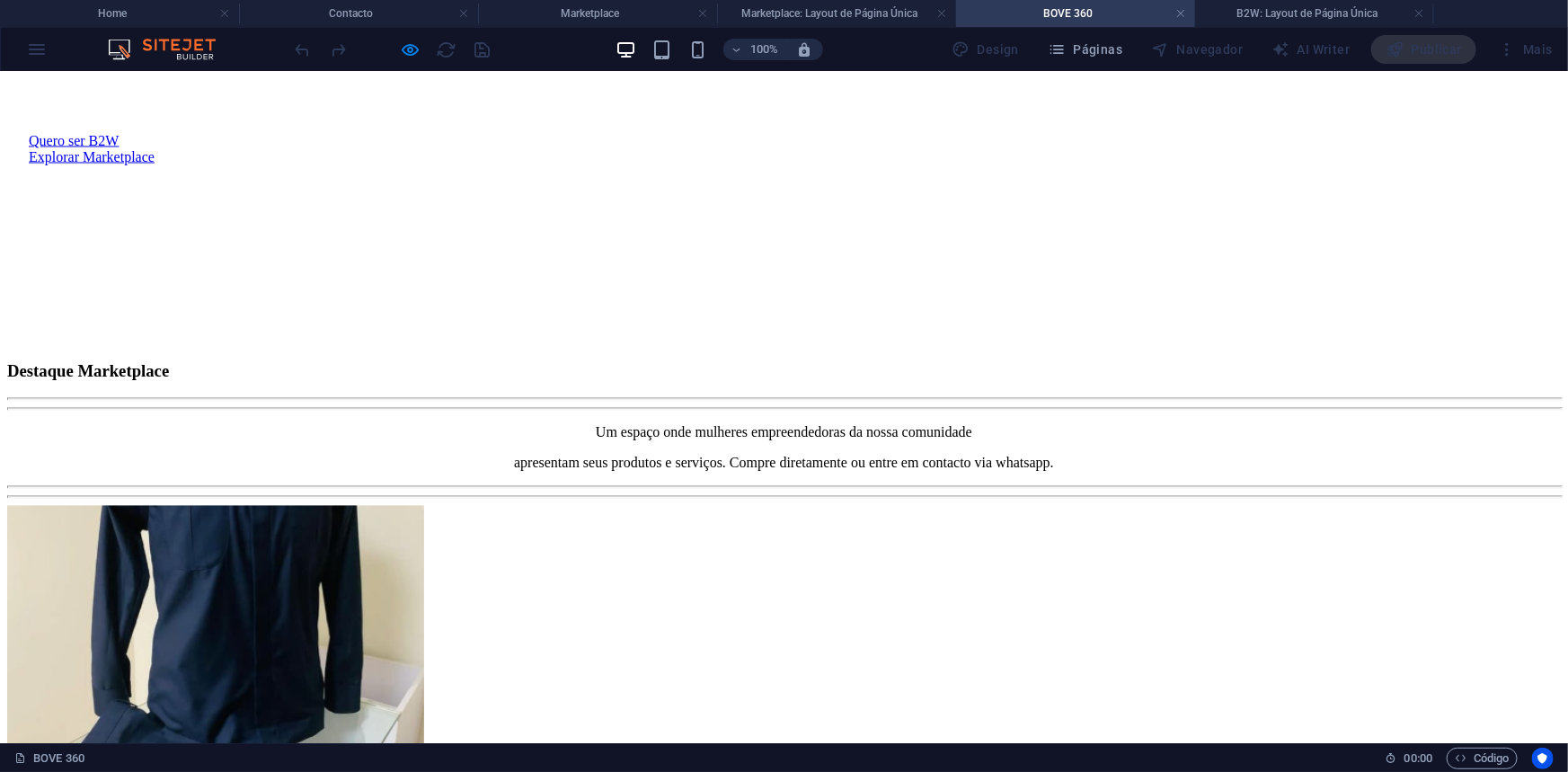
scroll to position [1638, 0]
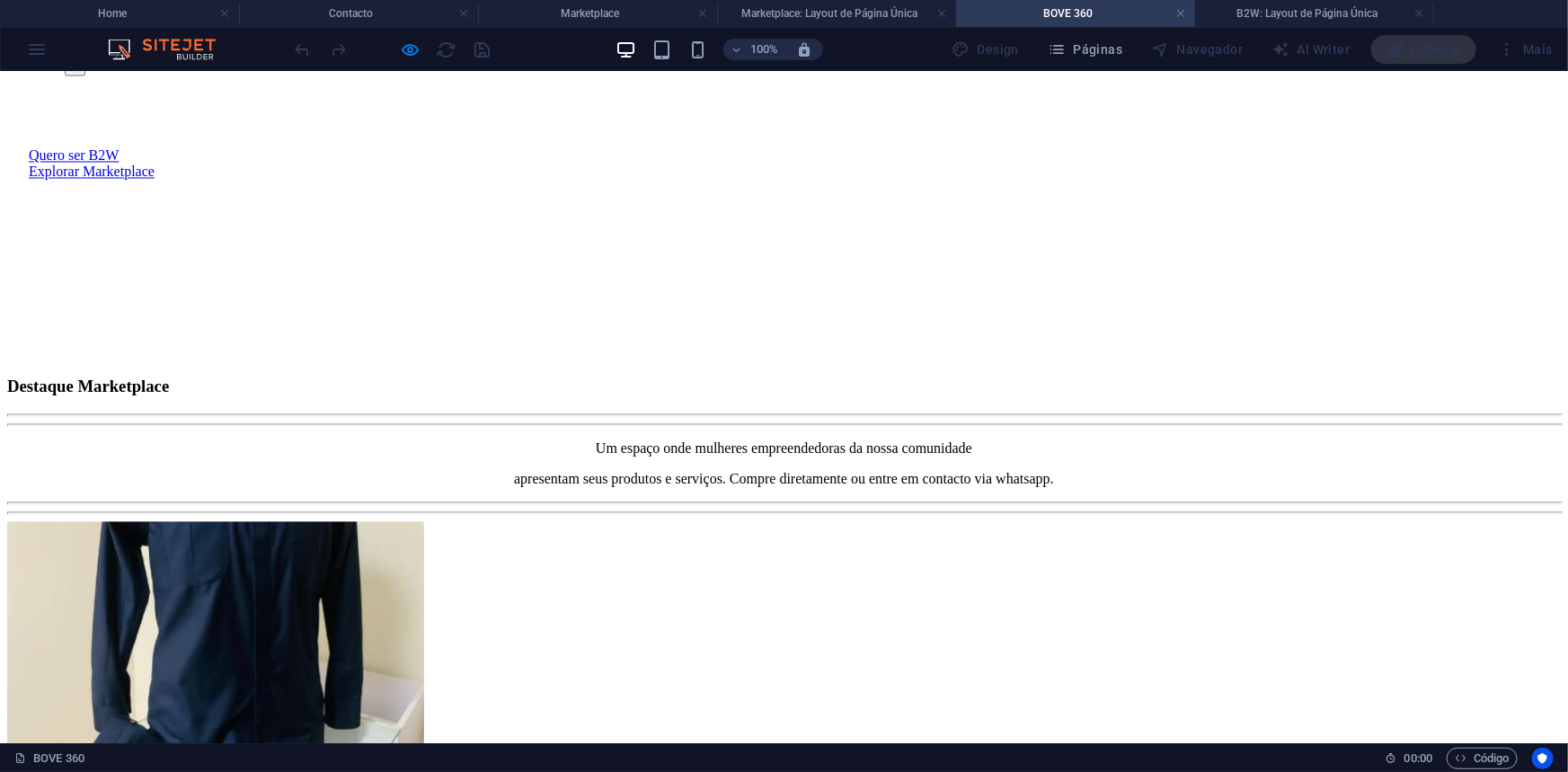
select select "68e3abced651966cf408ab38"
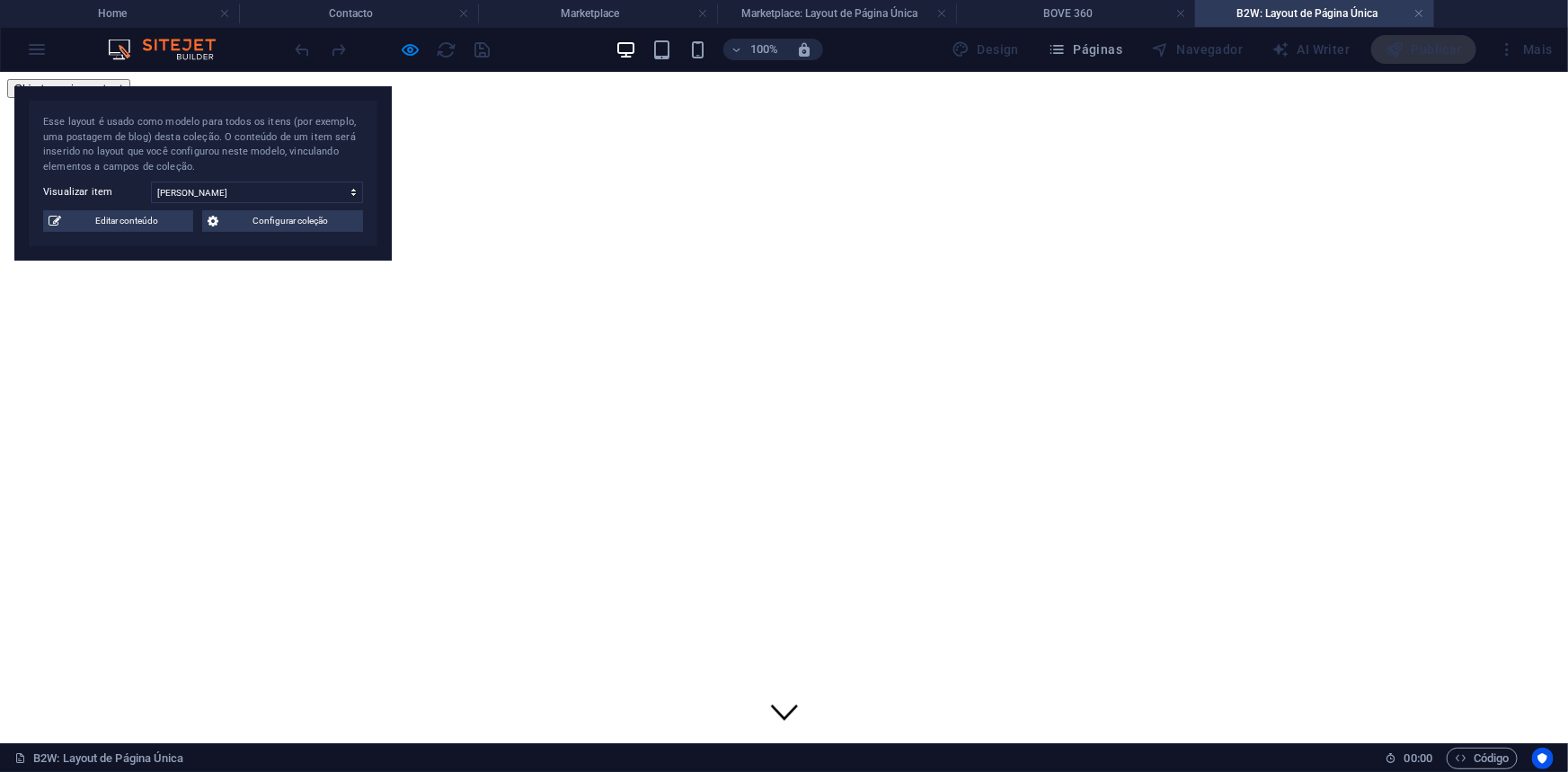
scroll to position [0, 0]
click at [799, 5] on h4 "Marketplace: Layout de Página Única" at bounding box center [836, 14] width 239 height 20
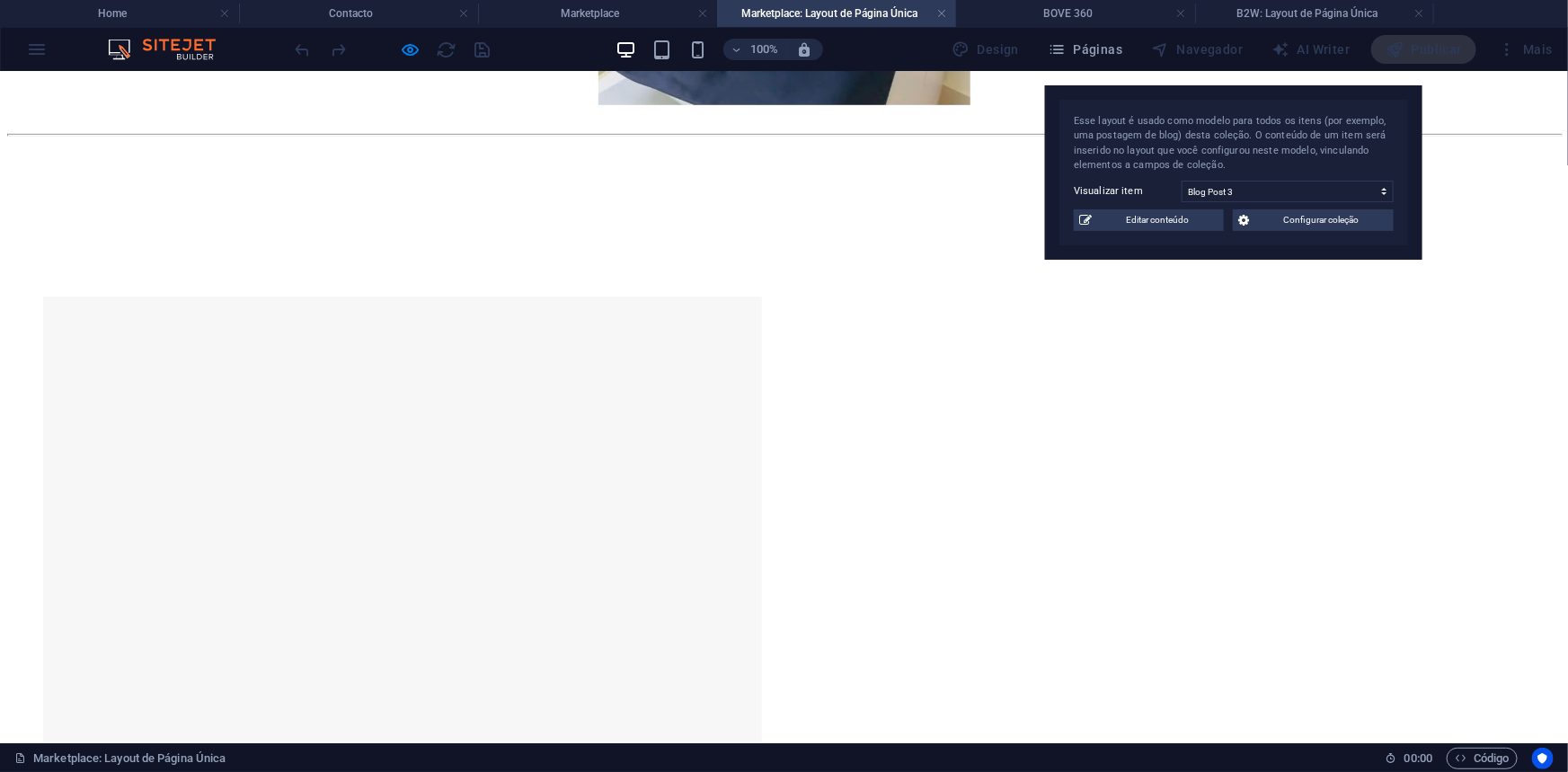
scroll to position [709, 0]
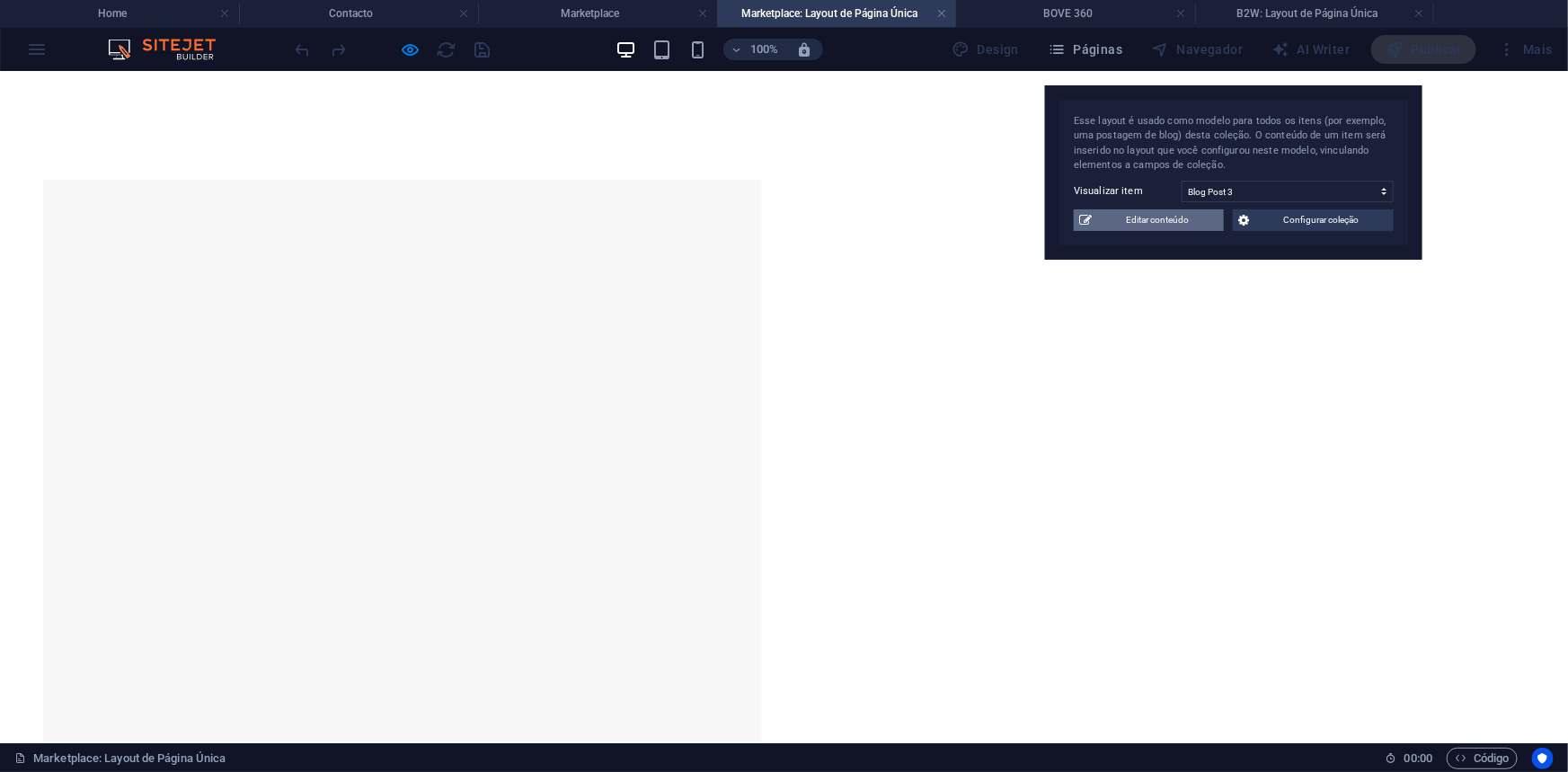
click at [1136, 221] on span "Editar conteúdo" at bounding box center [1158, 220] width 121 height 21
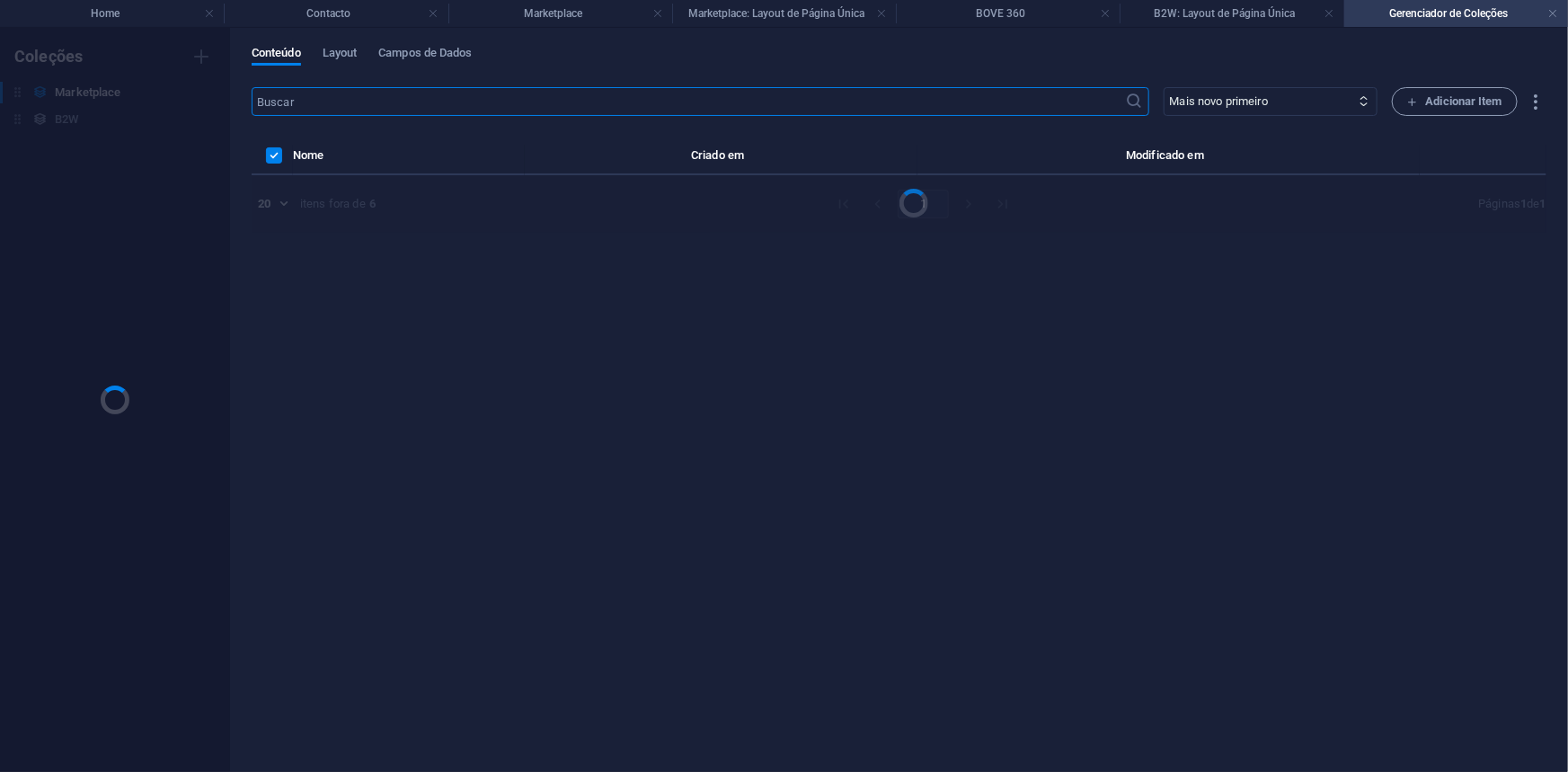
scroll to position [0, 0]
select select "Beleza"
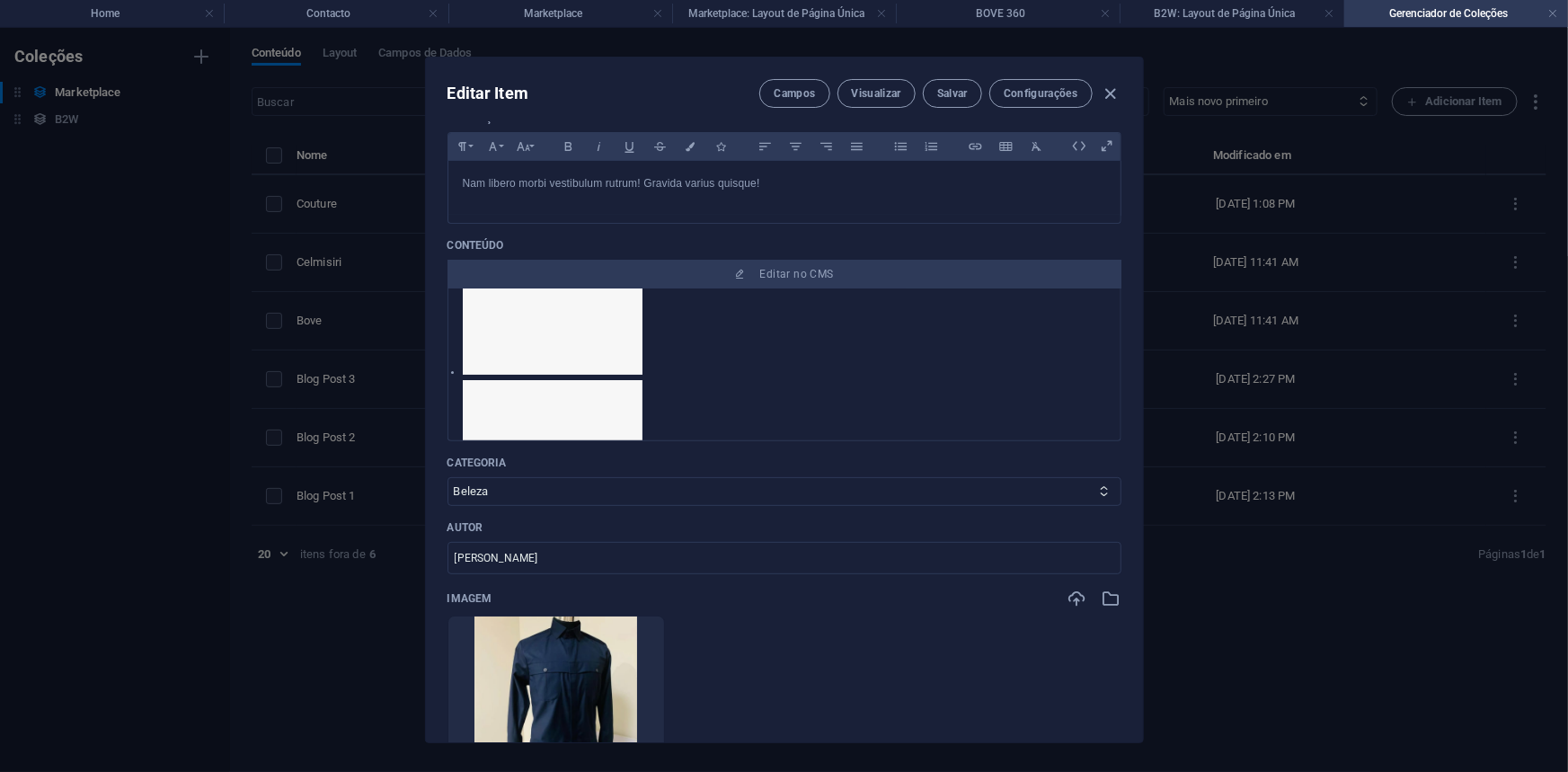
scroll to position [244, 0]
click at [497, 352] on img at bounding box center [553, 283] width 180 height 180
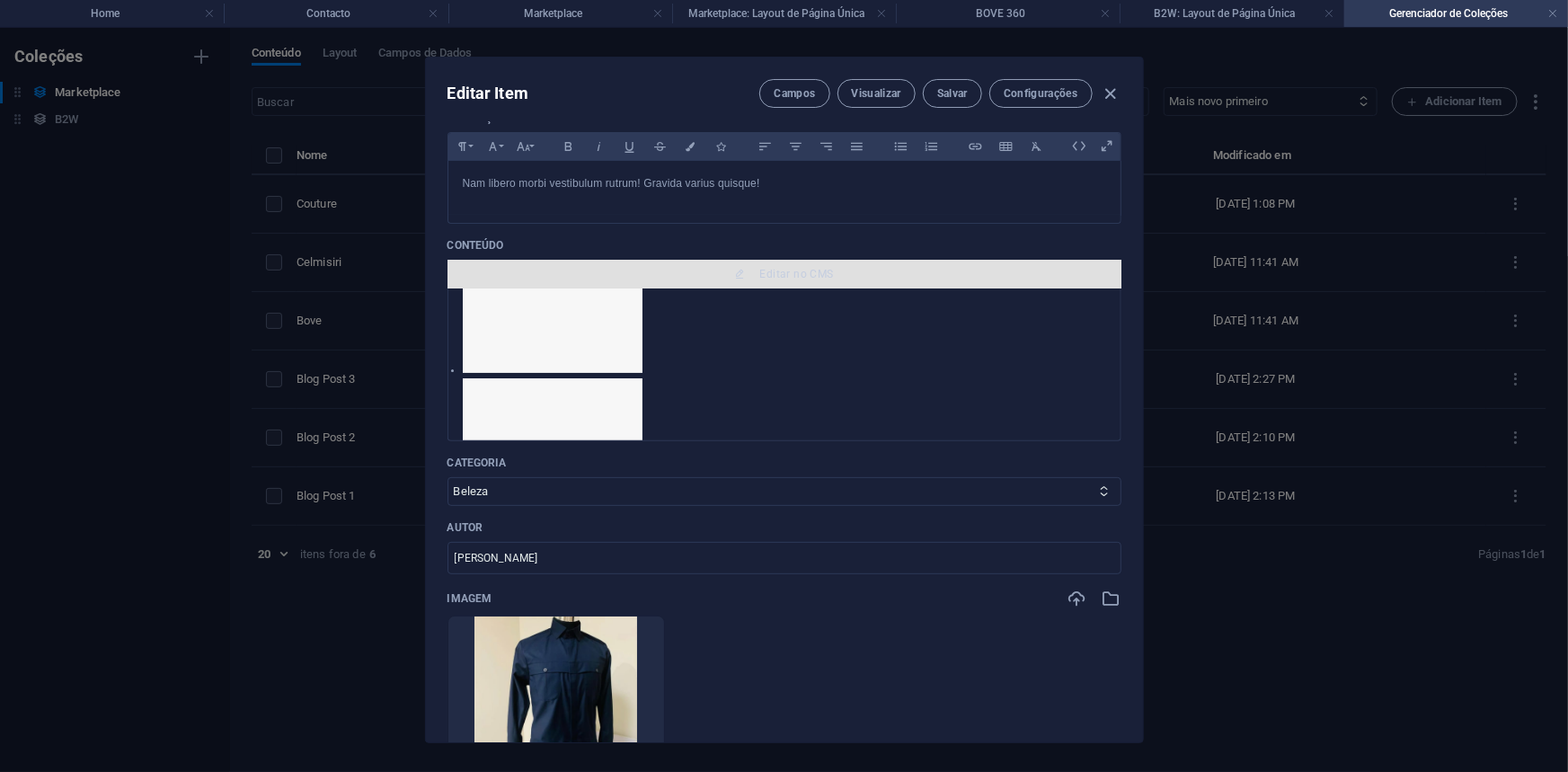
click at [851, 268] on span "Editar no CMS" at bounding box center [784, 274] width 659 height 15
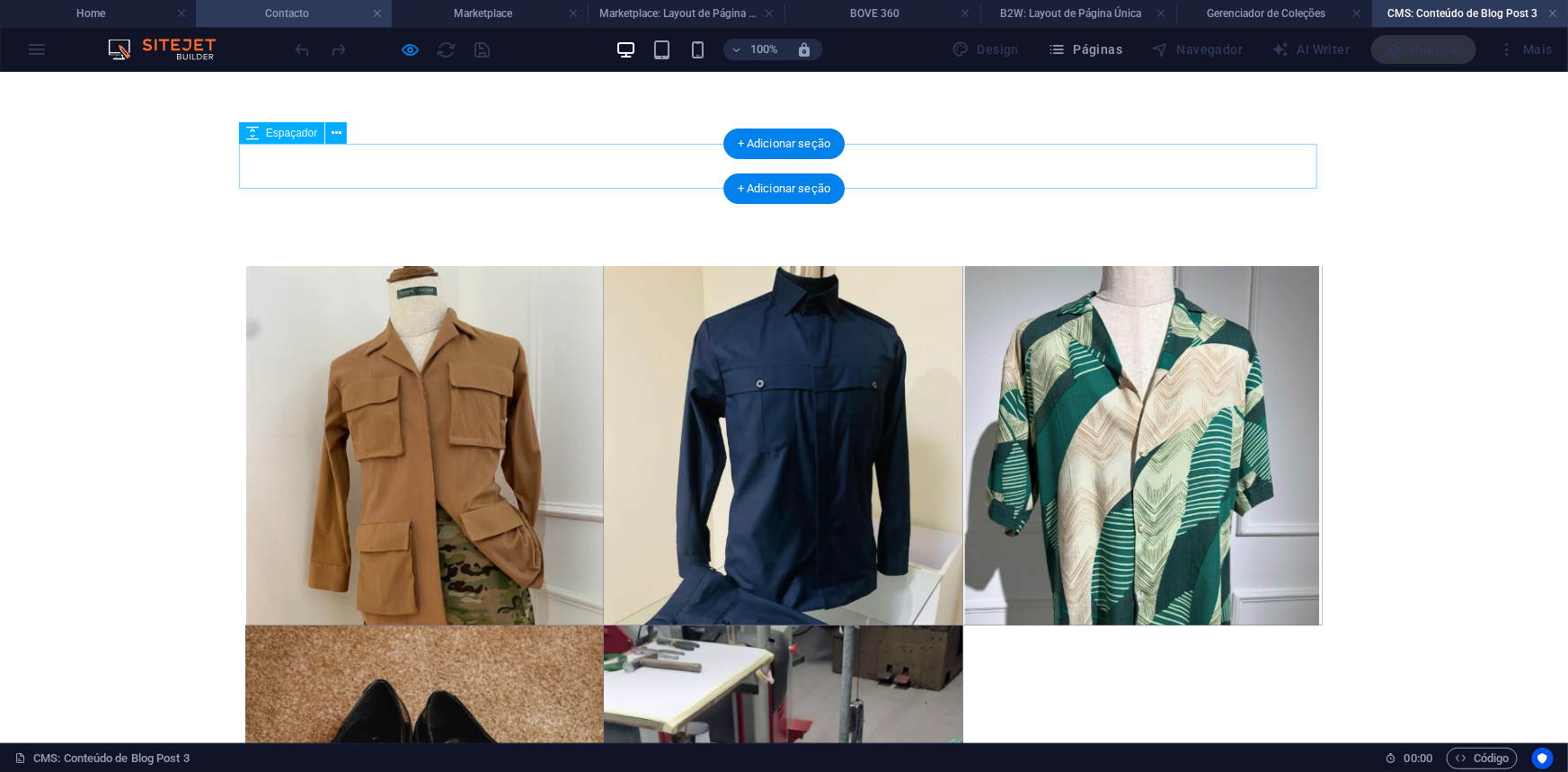
scroll to position [0, 0]
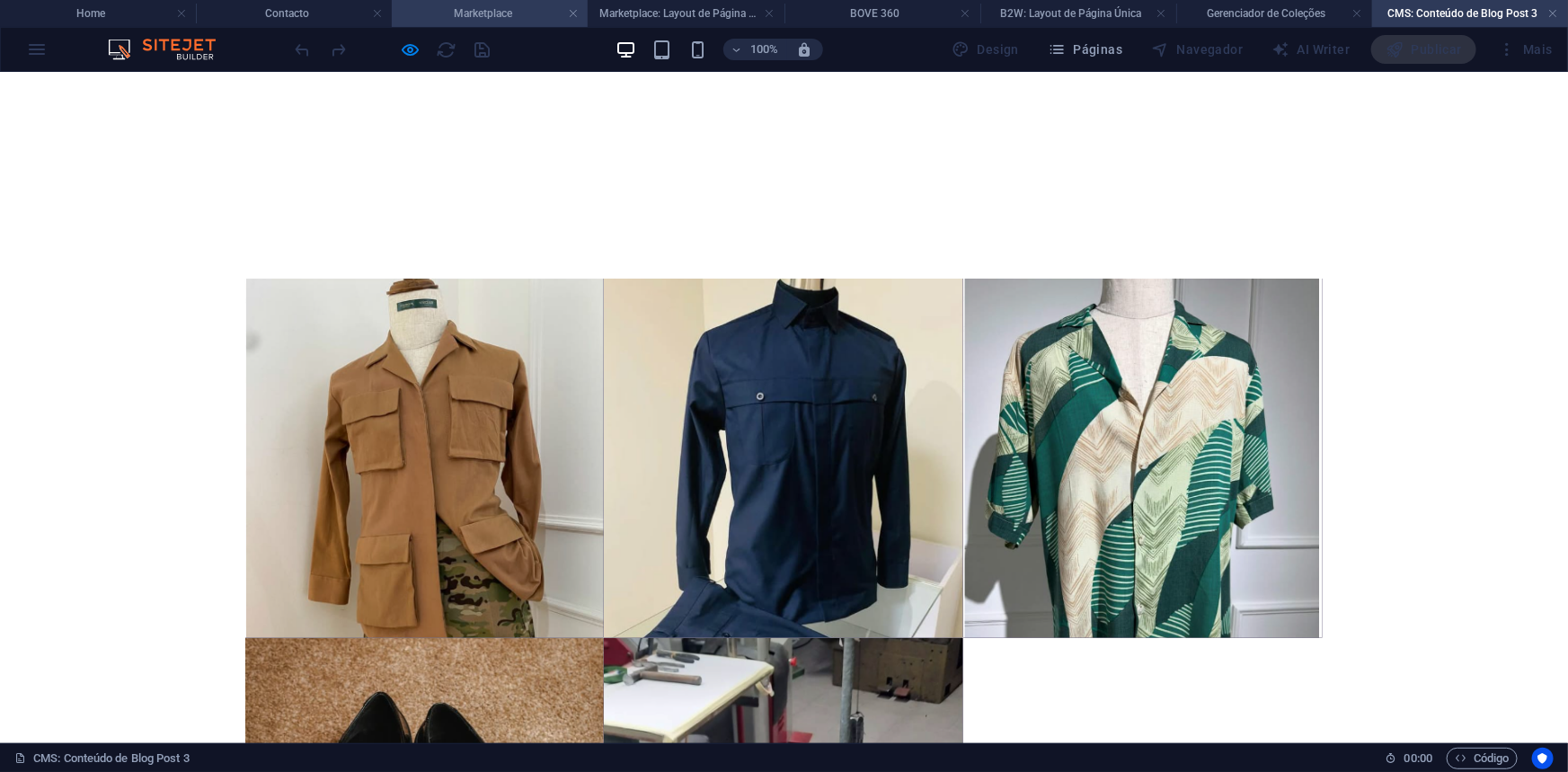
click at [539, 8] on h4 "Marketplace" at bounding box center [489, 14] width 195 height 20
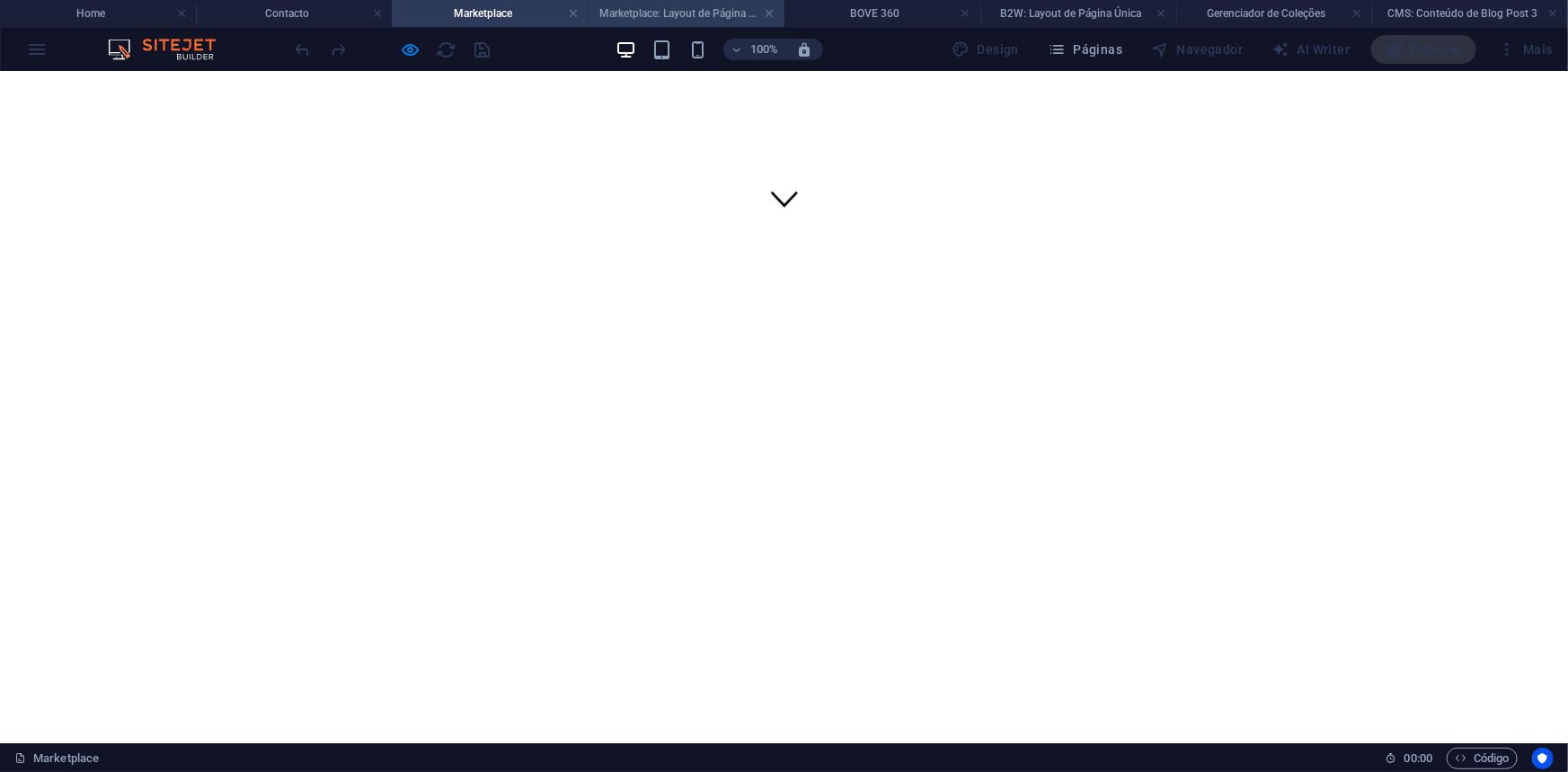
scroll to position [431, 0]
click at [679, 10] on h4 "Marketplace: Layout de Página Única" at bounding box center [685, 14] width 195 height 20
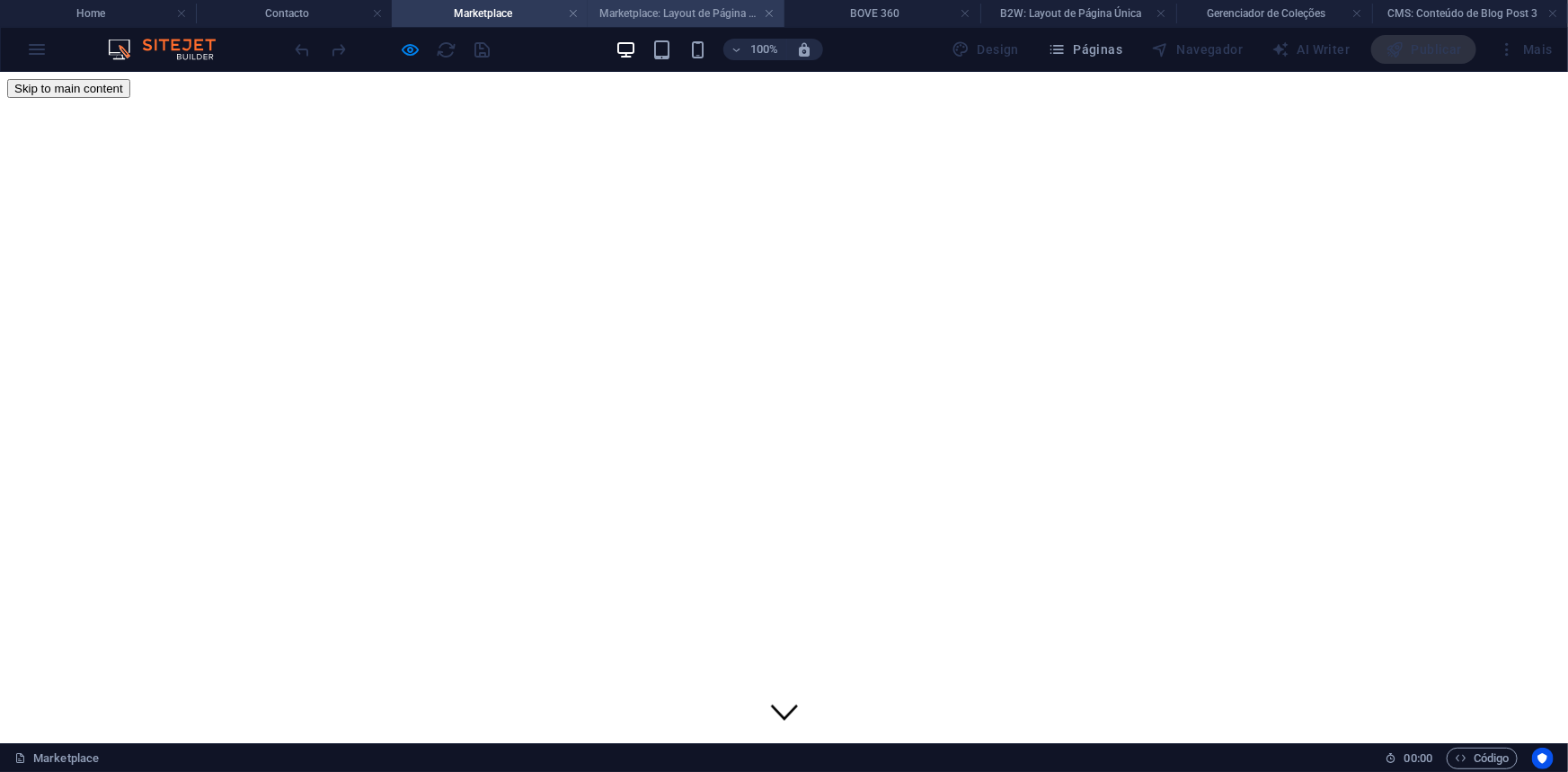
scroll to position [709, 0]
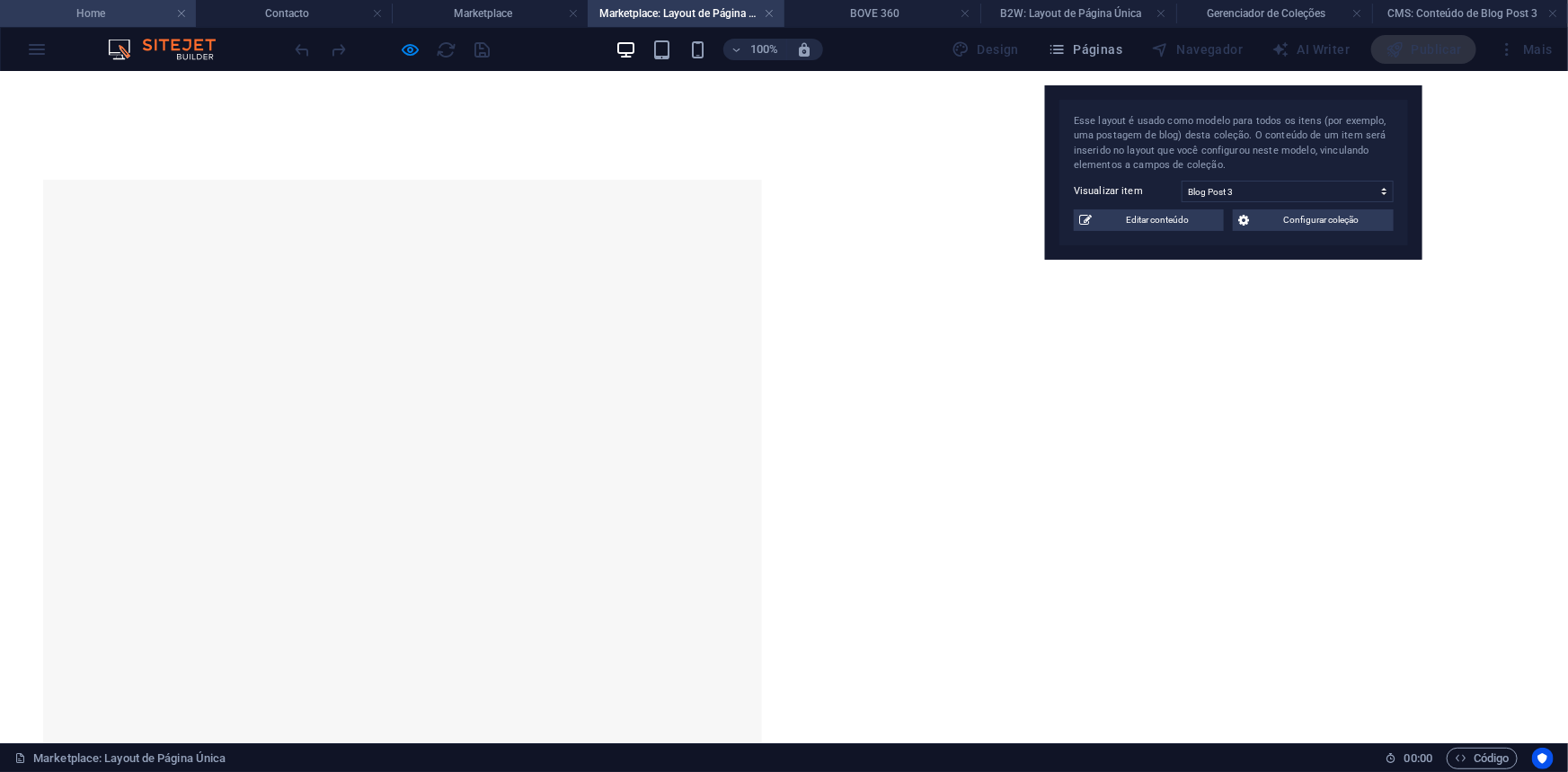
click at [91, 11] on h4 "Home" at bounding box center [98, 14] width 195 height 20
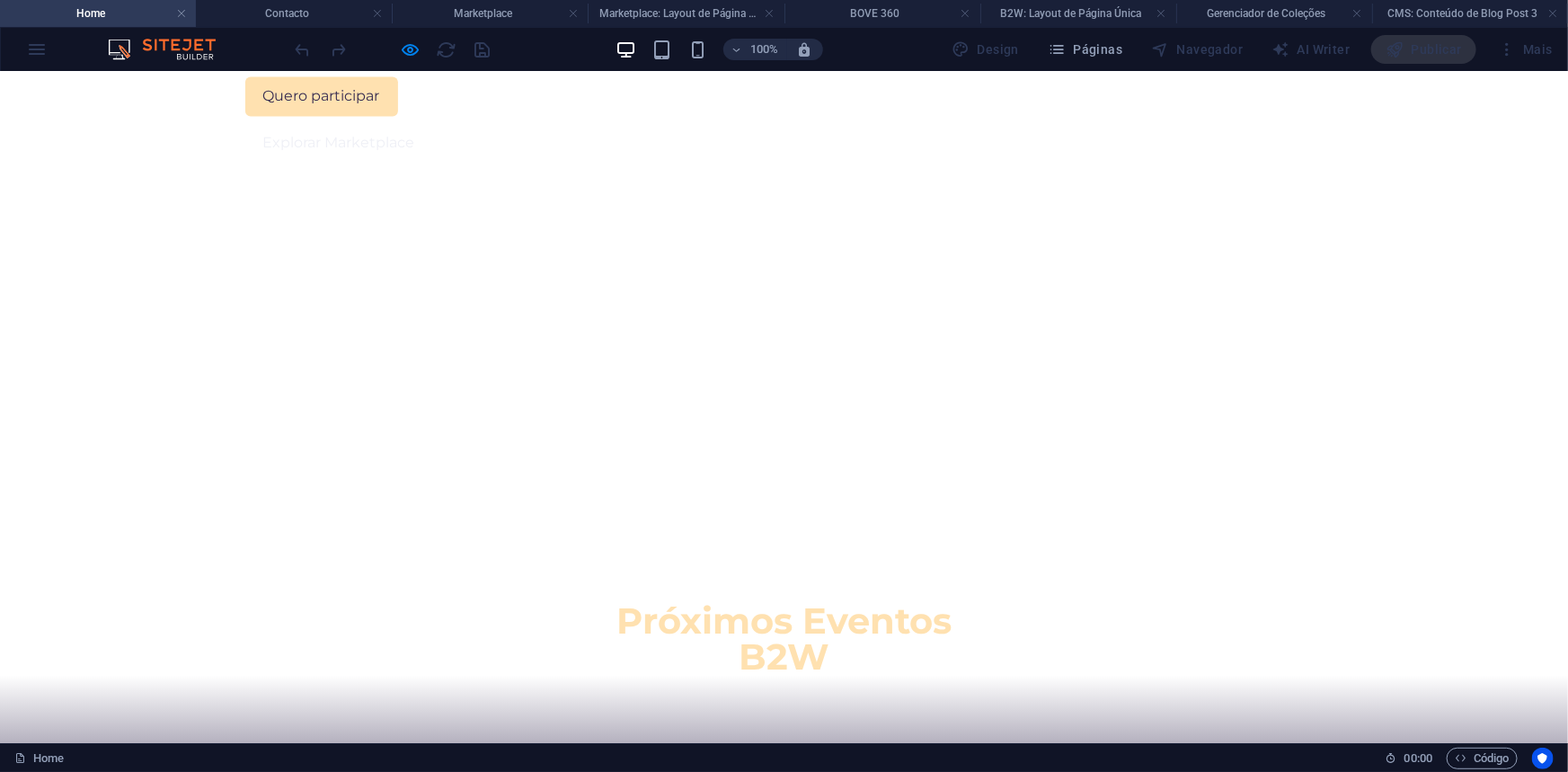
scroll to position [0, 0]
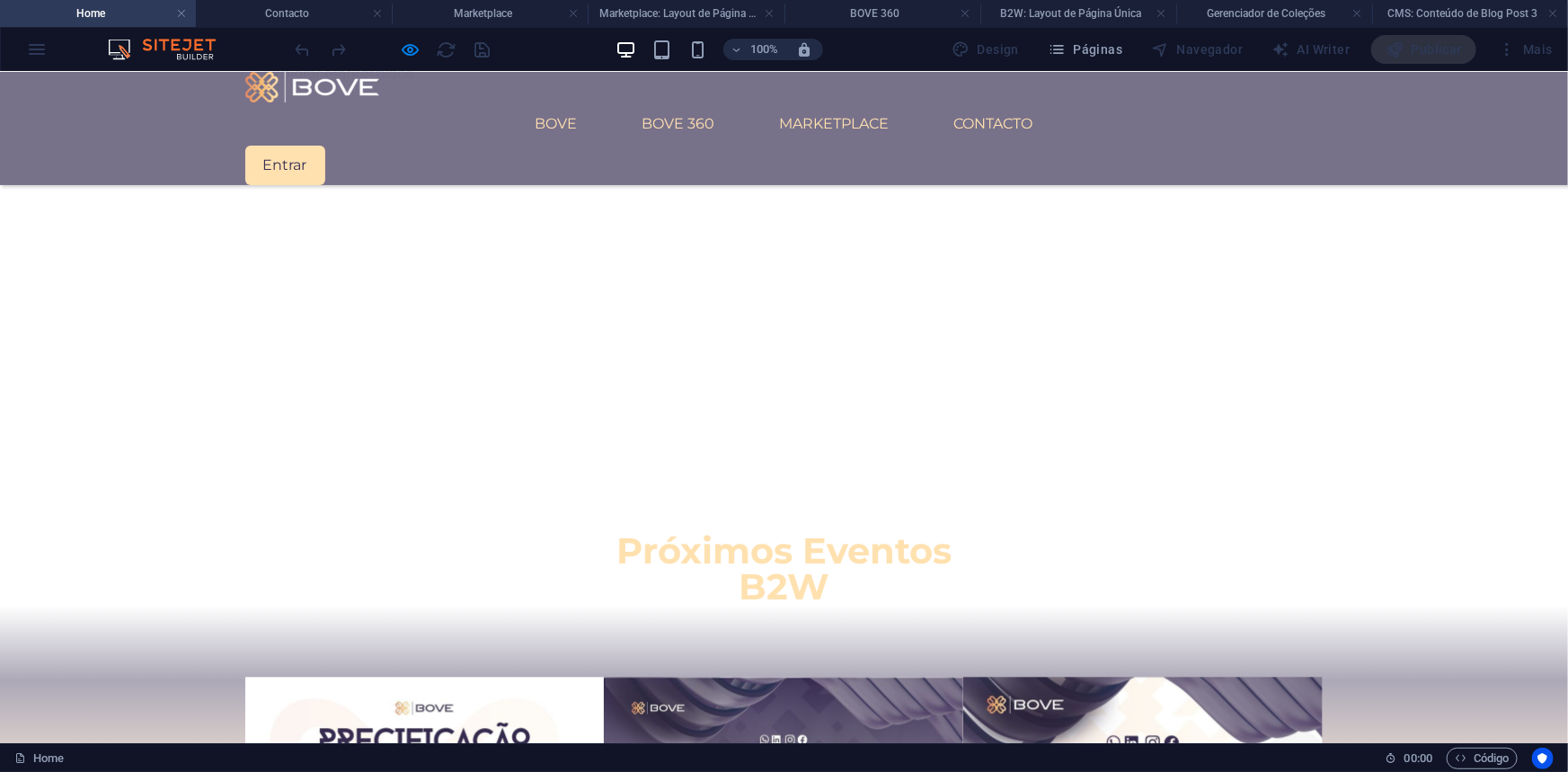
click at [30, 52] on div "100% Design Páginas Navegador AI Writer Publicar Mais" at bounding box center [784, 50] width 1566 height 43
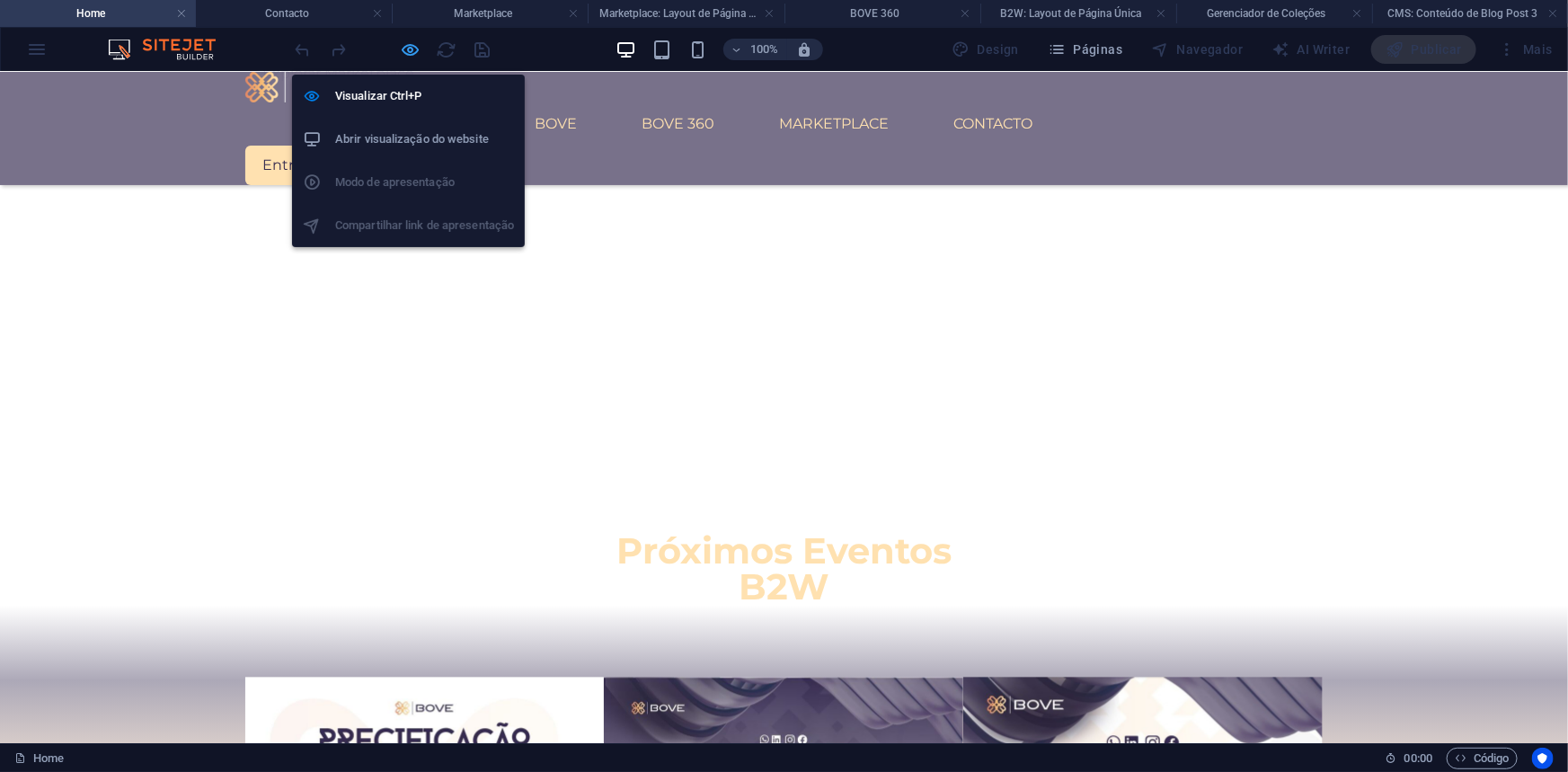
click at [412, 47] on icon "button" at bounding box center [410, 49] width 21 height 21
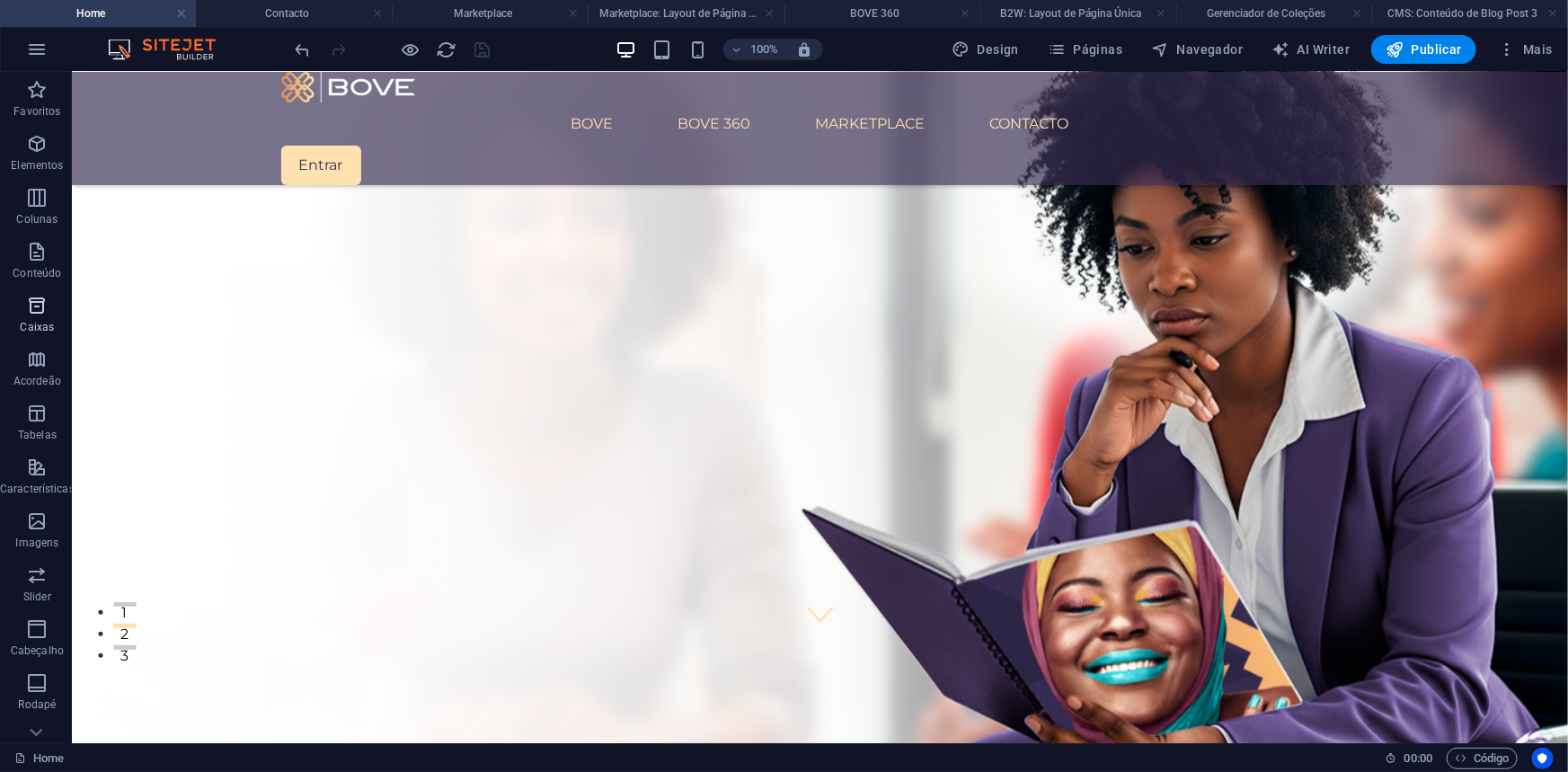
scroll to position [244, 0]
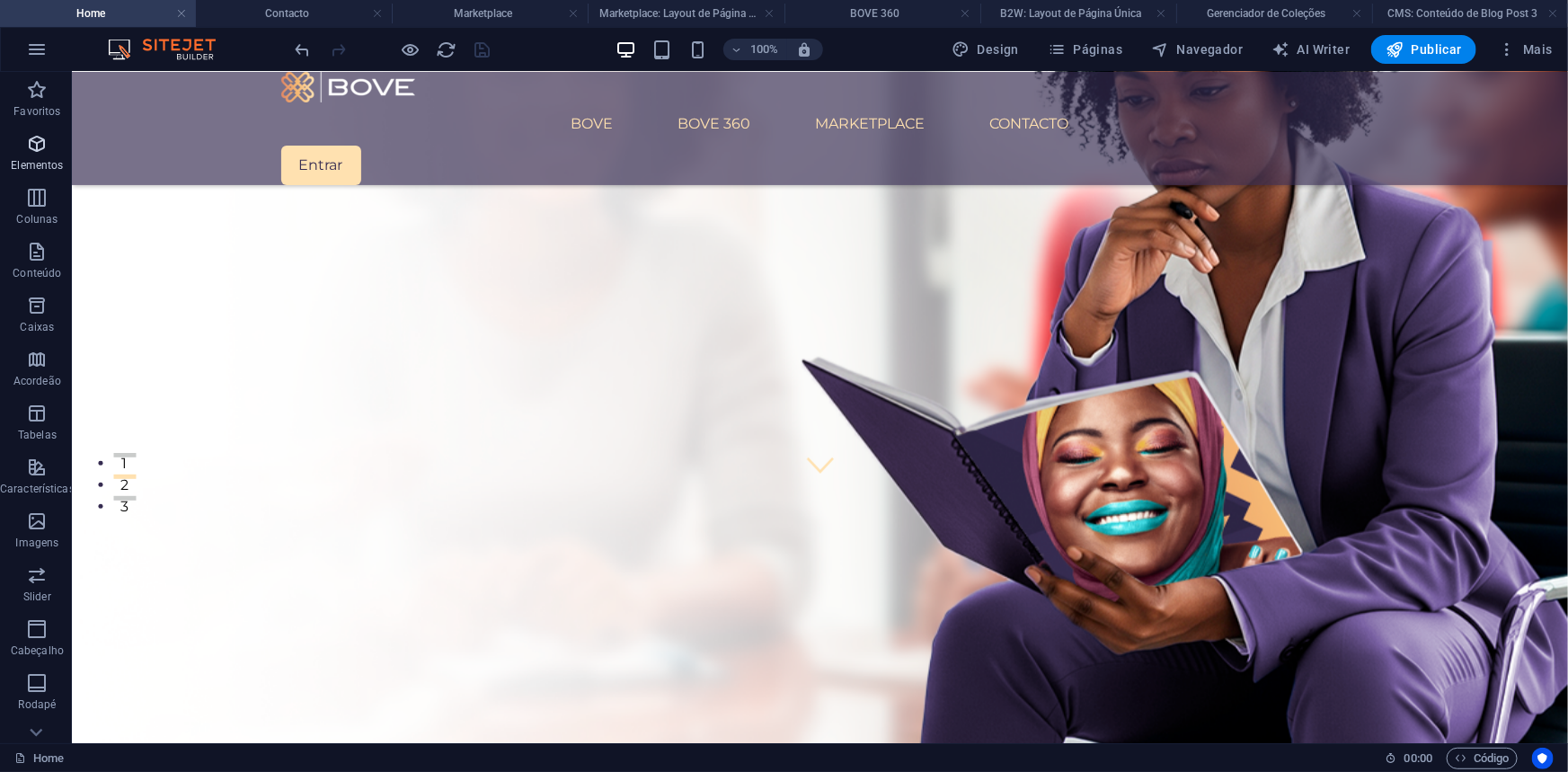
click at [40, 143] on icon "button" at bounding box center [37, 144] width 21 height 21
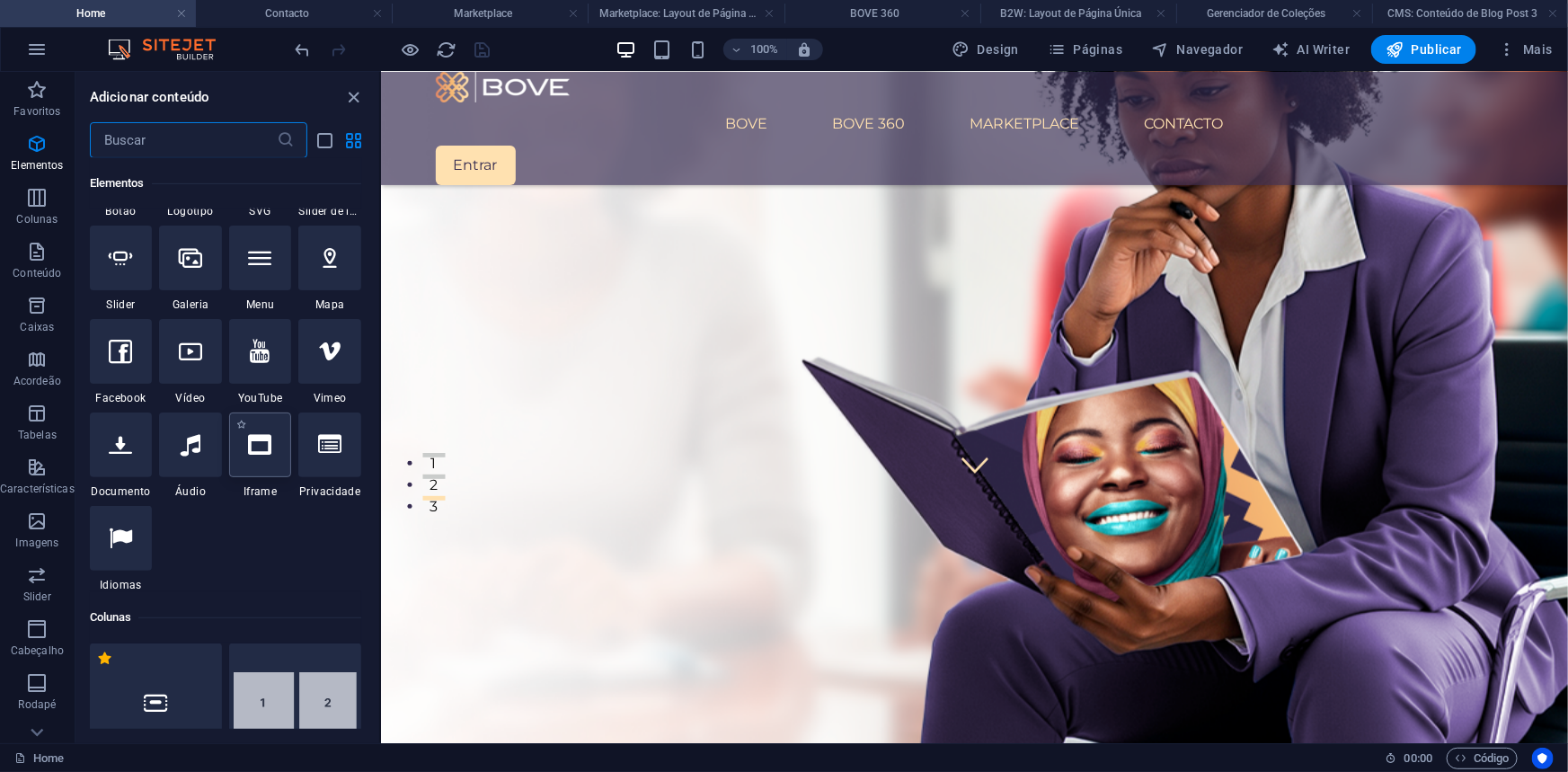
scroll to position [518, 0]
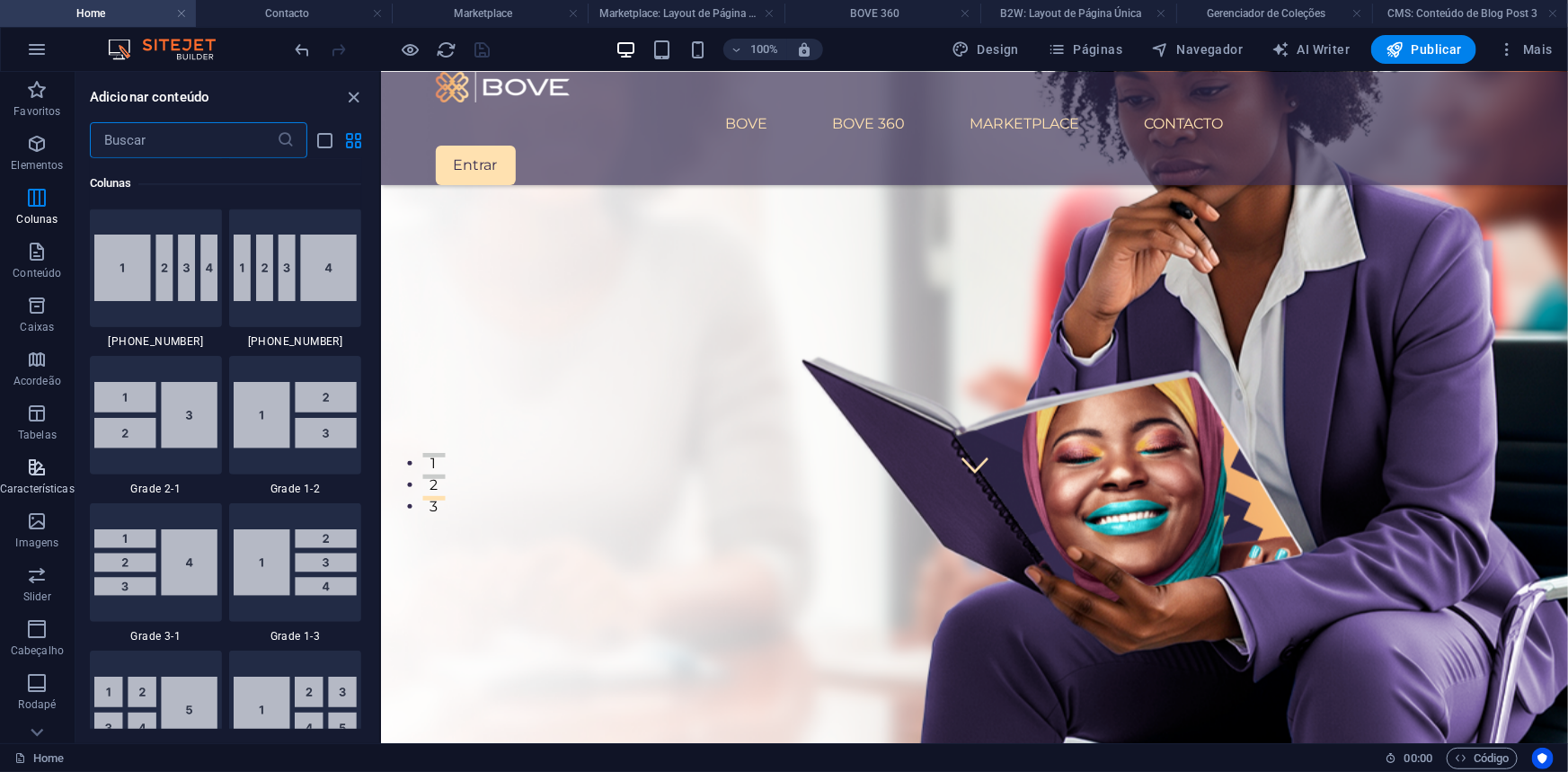
click at [57, 486] on p "Características" at bounding box center [37, 489] width 74 height 15
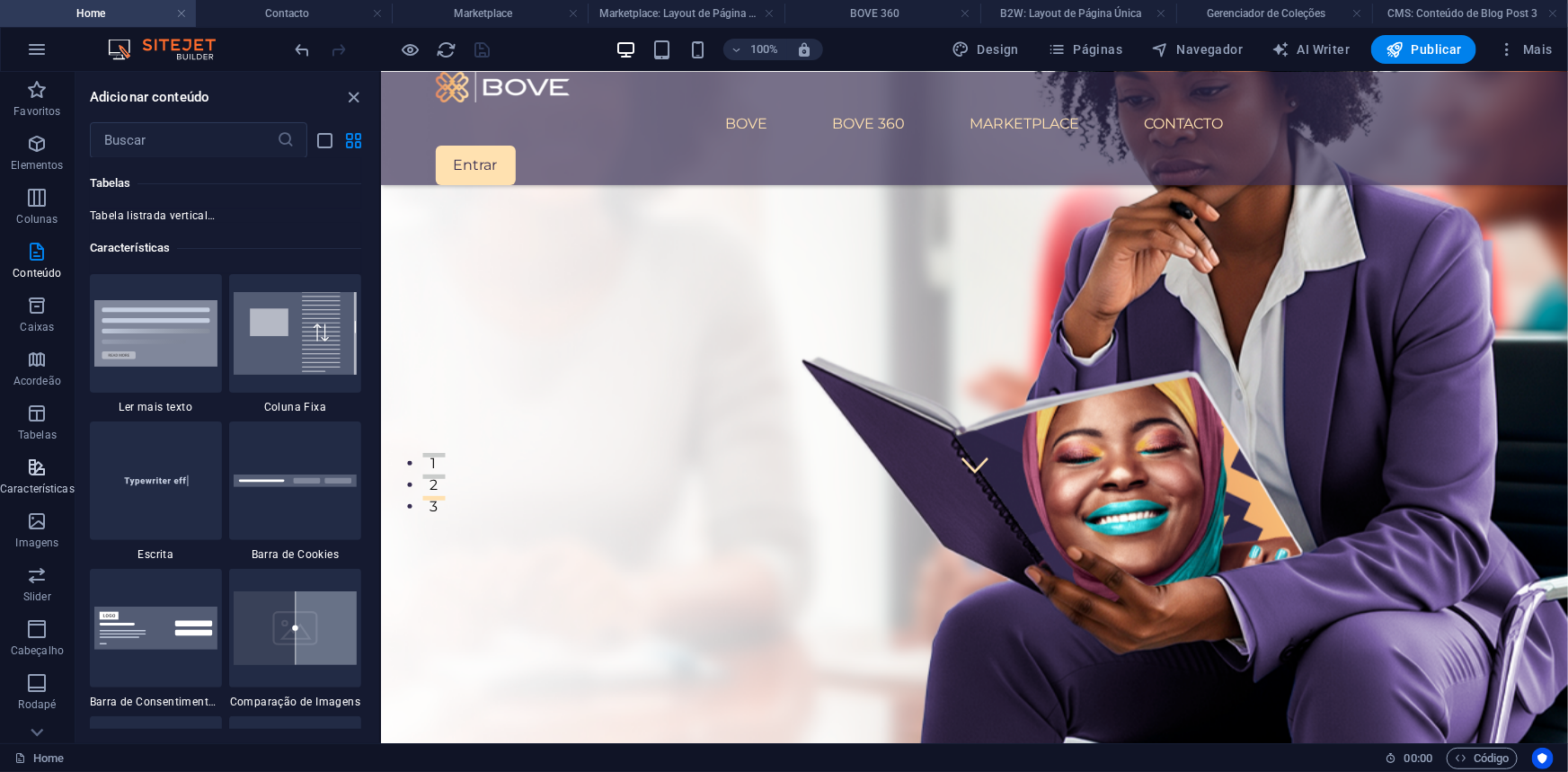
scroll to position [7004, 0]
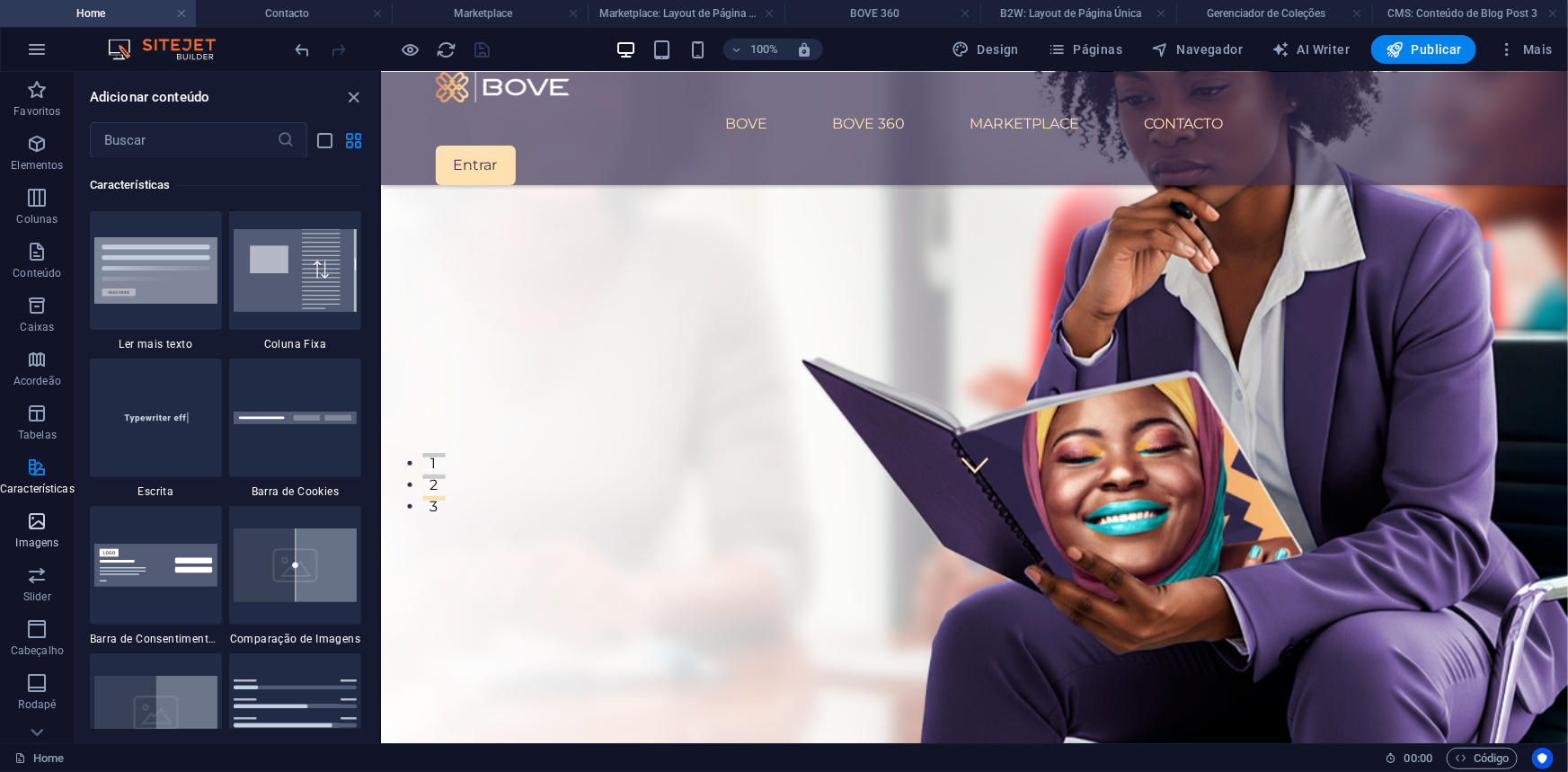
click at [37, 532] on icon "button" at bounding box center [37, 521] width 21 height 21
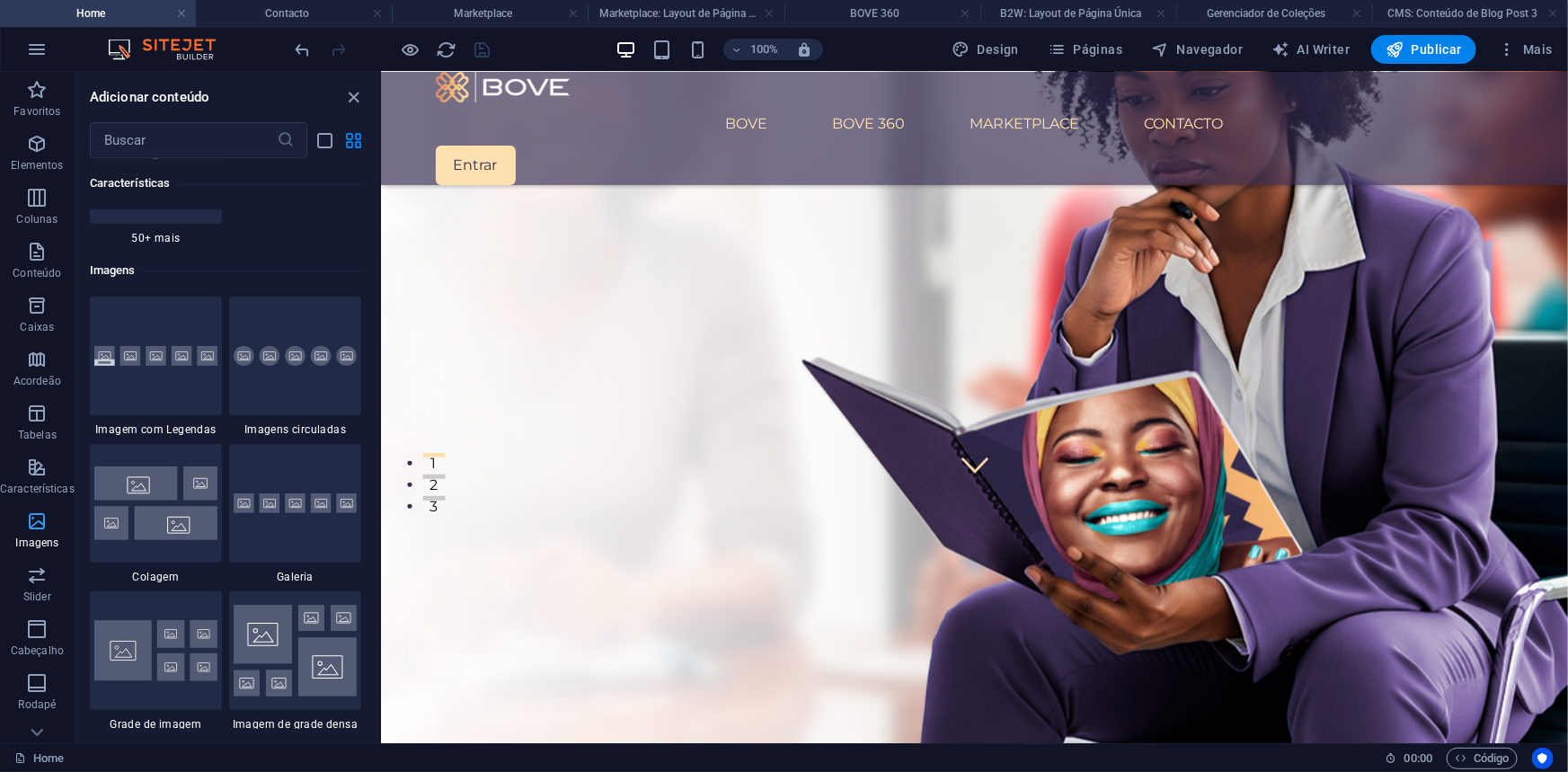
scroll to position [9112, 0]
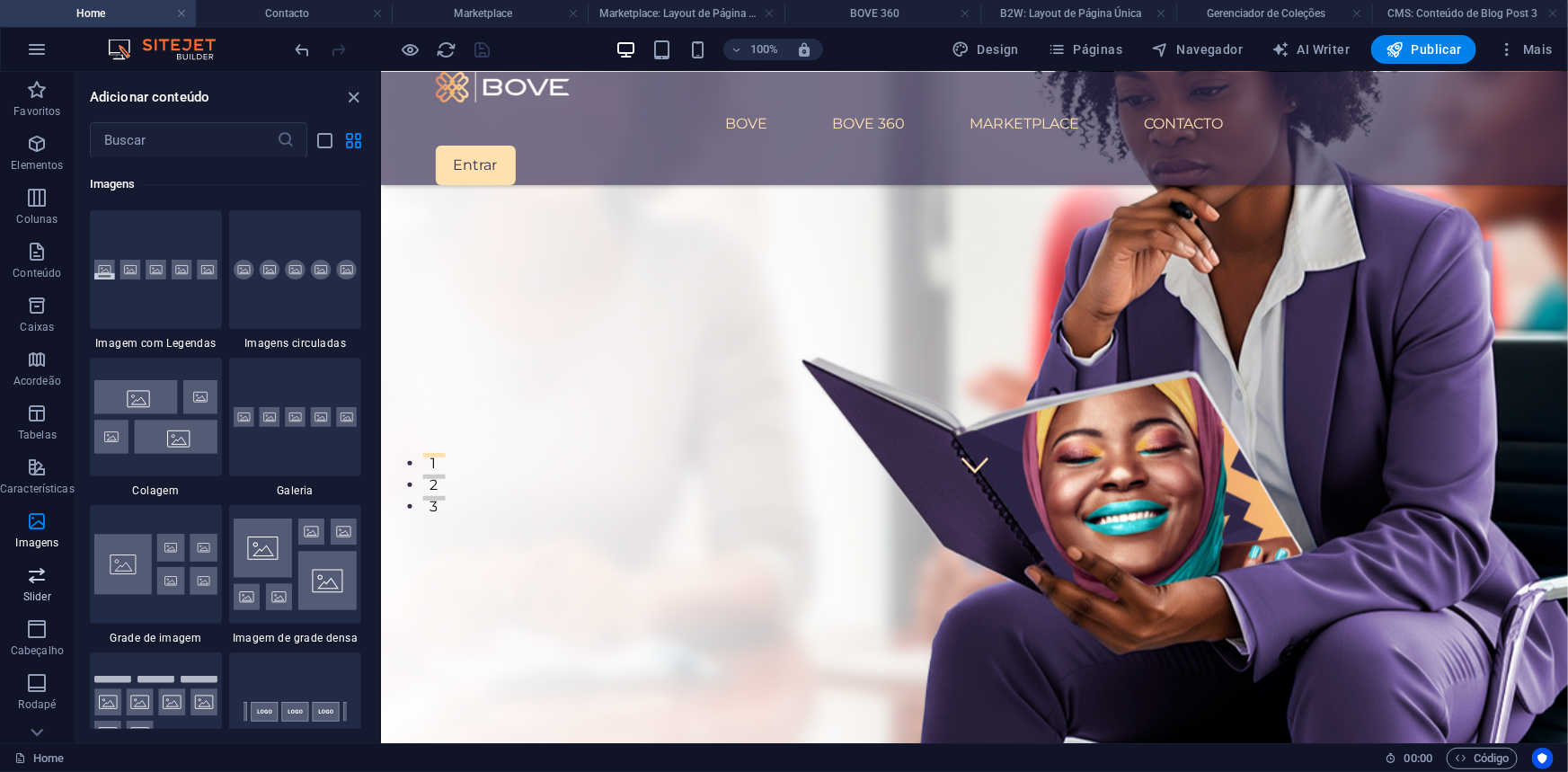
click at [36, 577] on icon "button" at bounding box center [37, 576] width 21 height 21
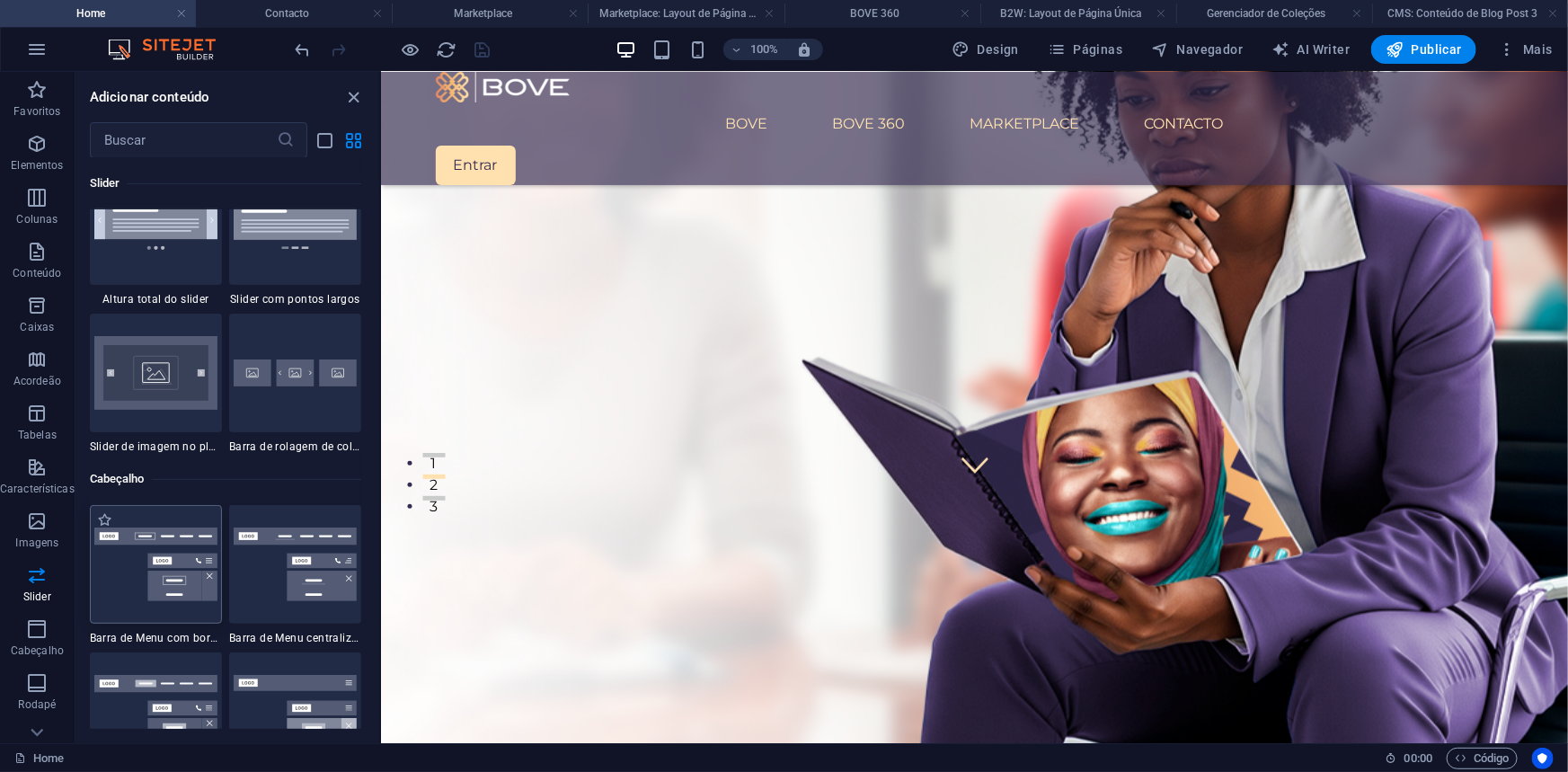
scroll to position [10514, 0]
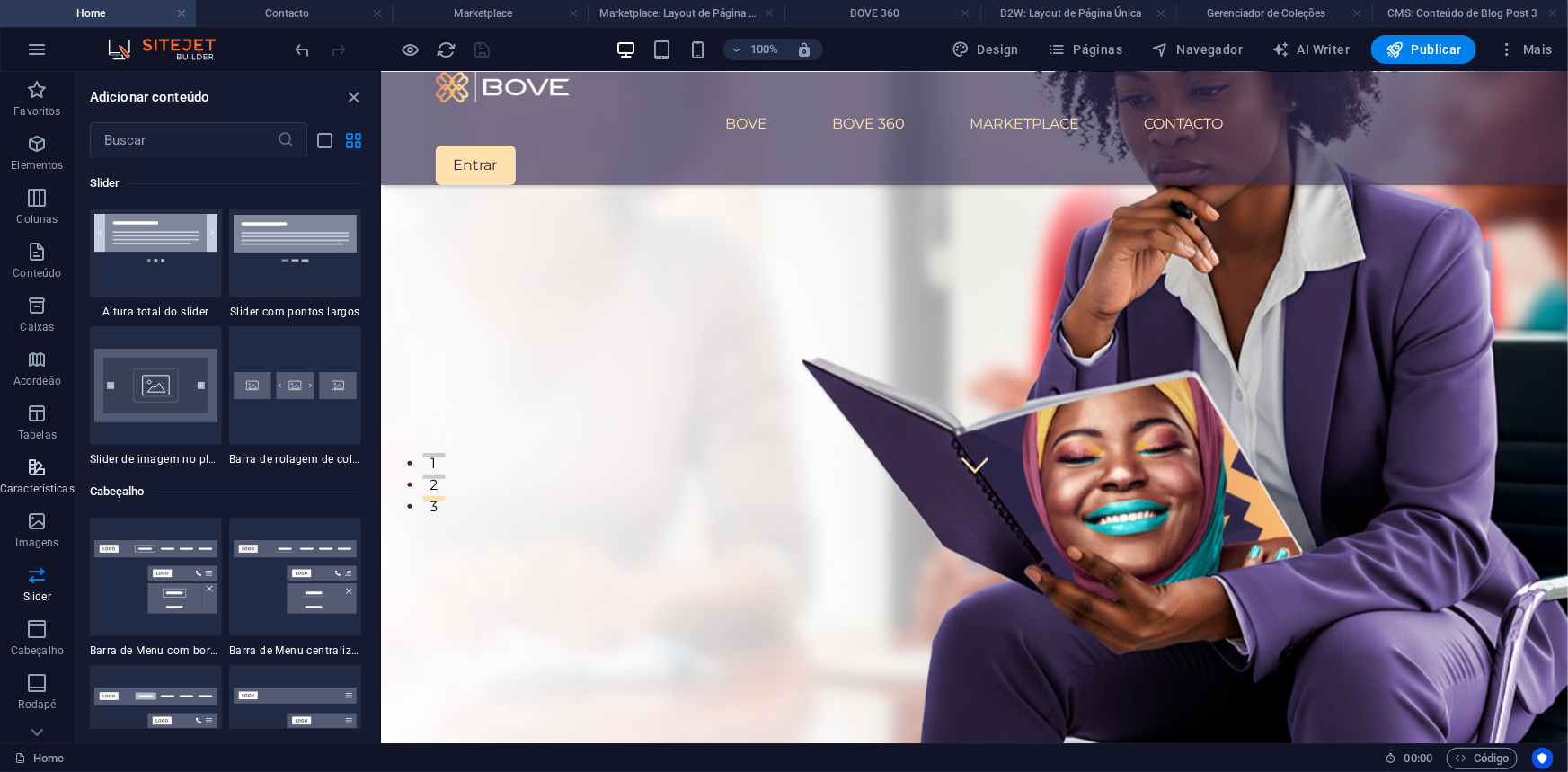
click at [42, 465] on icon "button" at bounding box center [37, 467] width 21 height 21
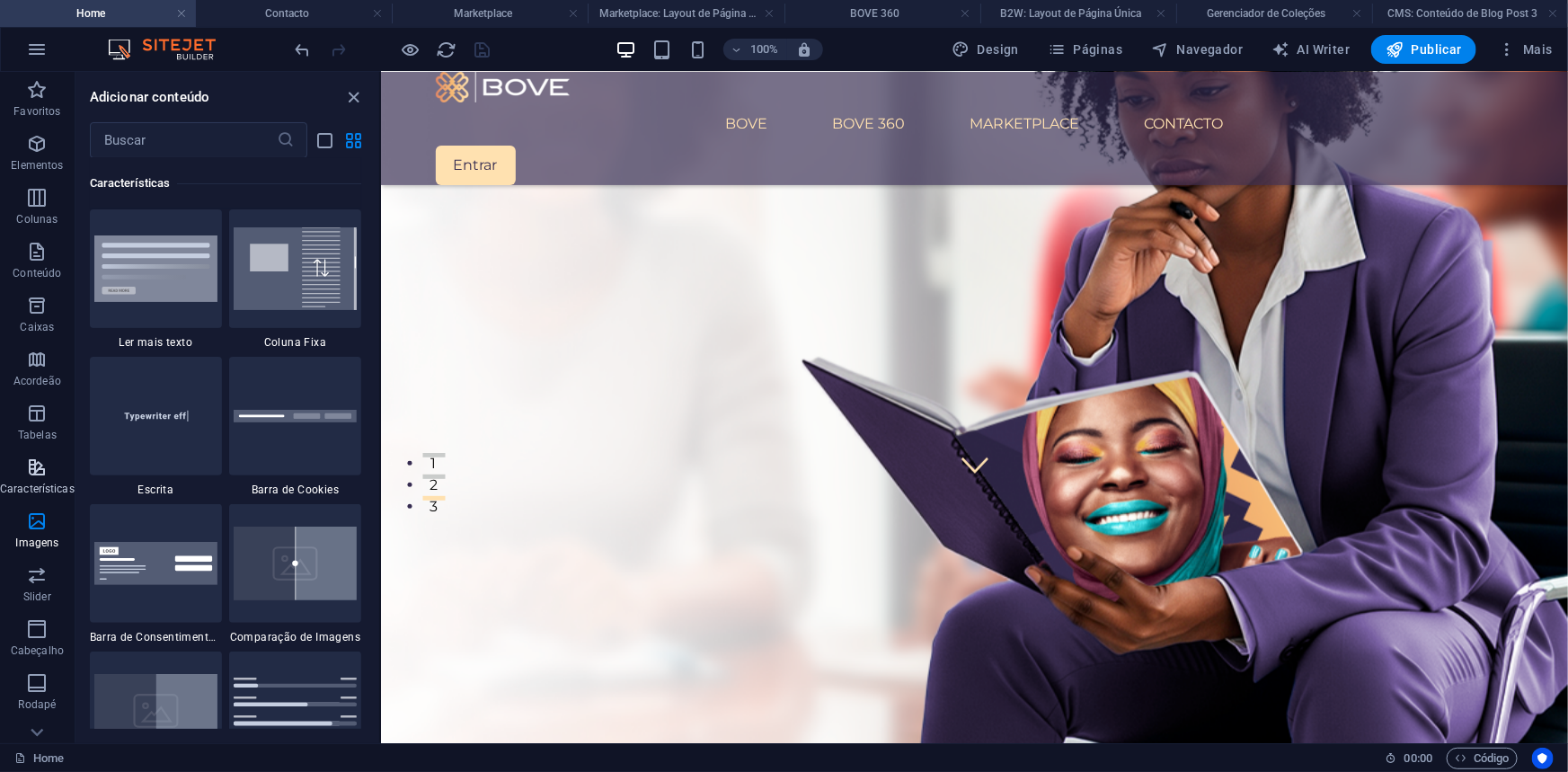
scroll to position [7005, 0]
click at [31, 519] on icon "button" at bounding box center [37, 521] width 21 height 21
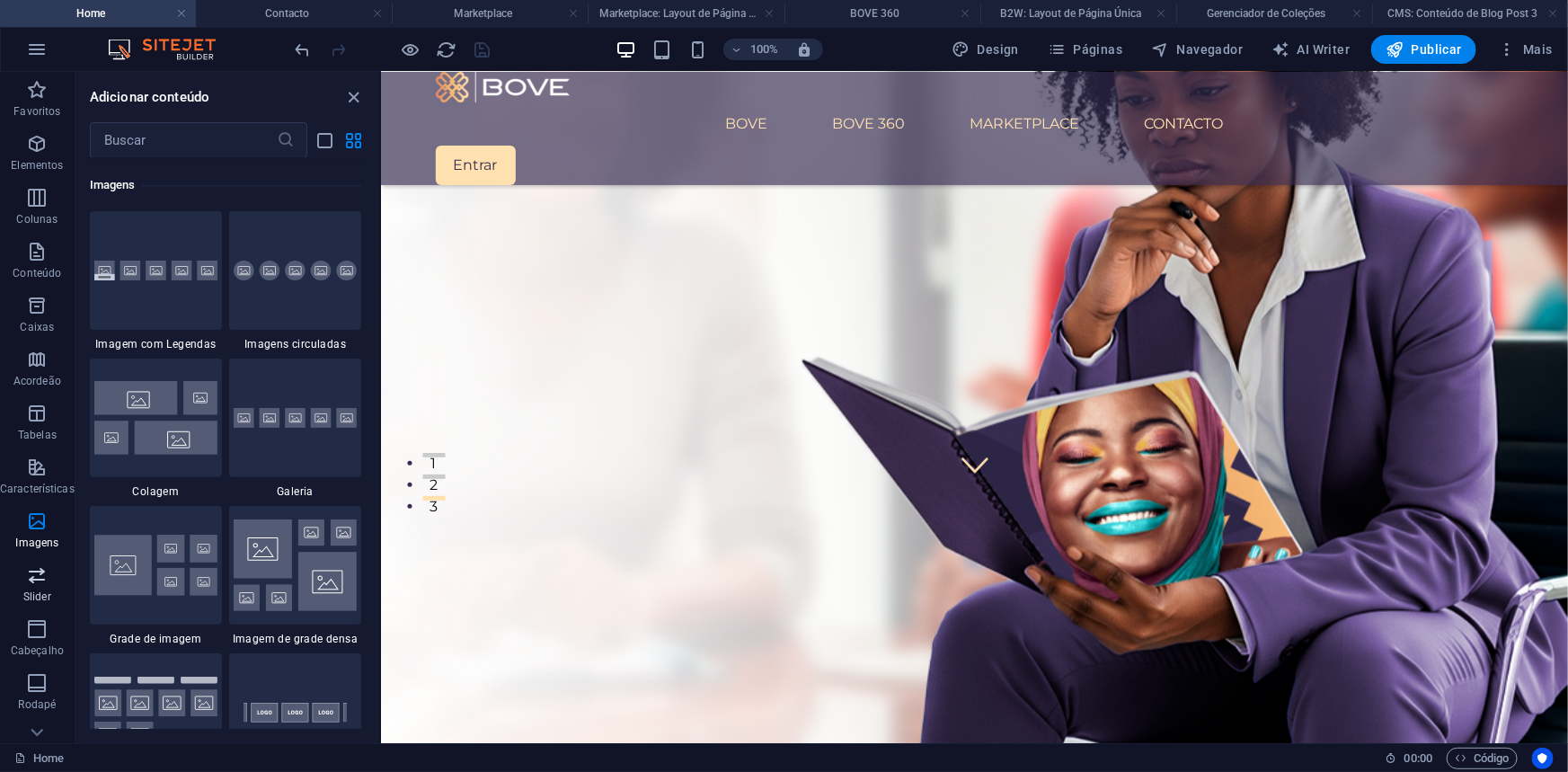
click at [32, 573] on icon "button" at bounding box center [37, 576] width 21 height 21
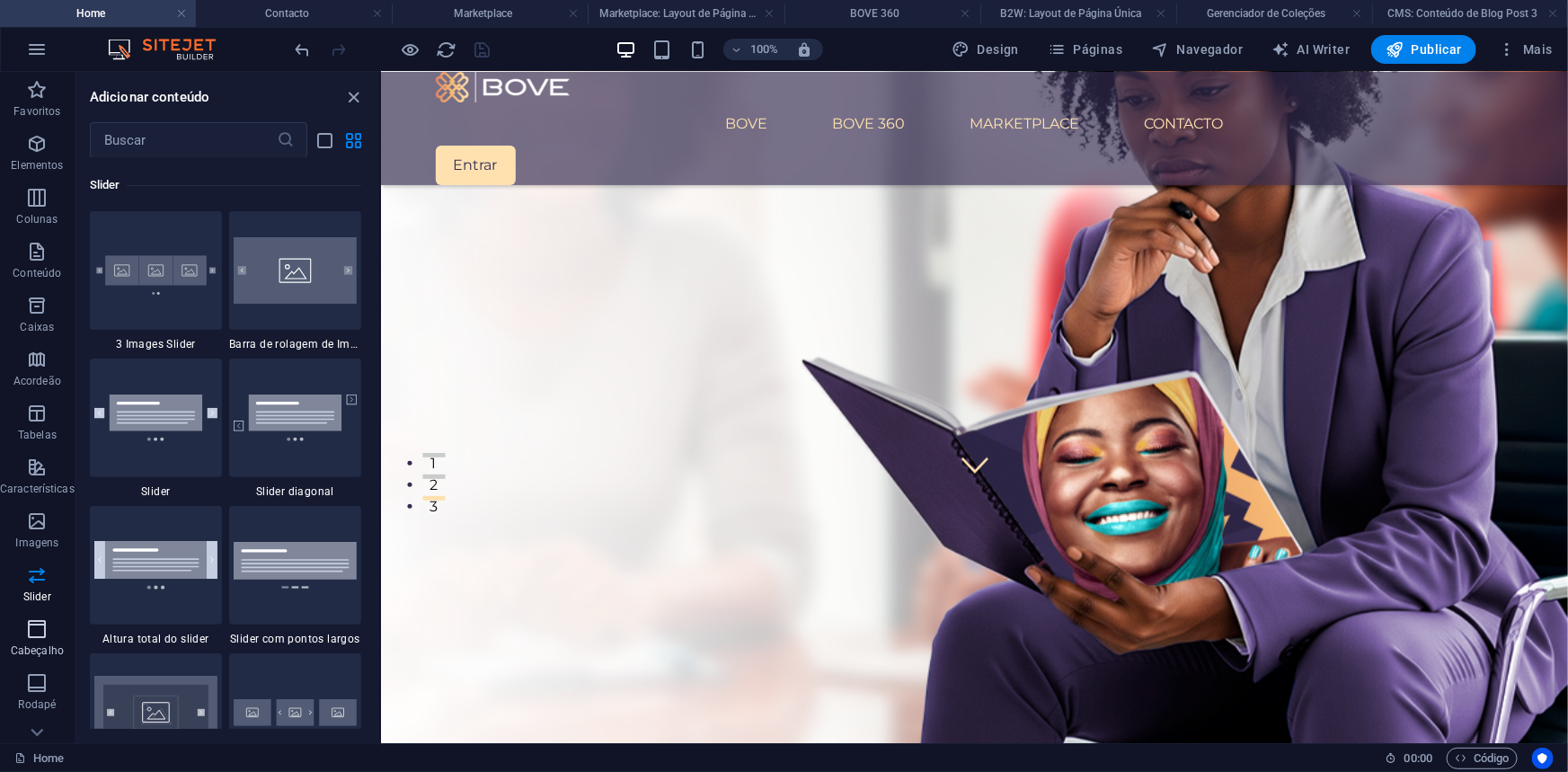
click at [36, 620] on icon "button" at bounding box center [37, 629] width 21 height 21
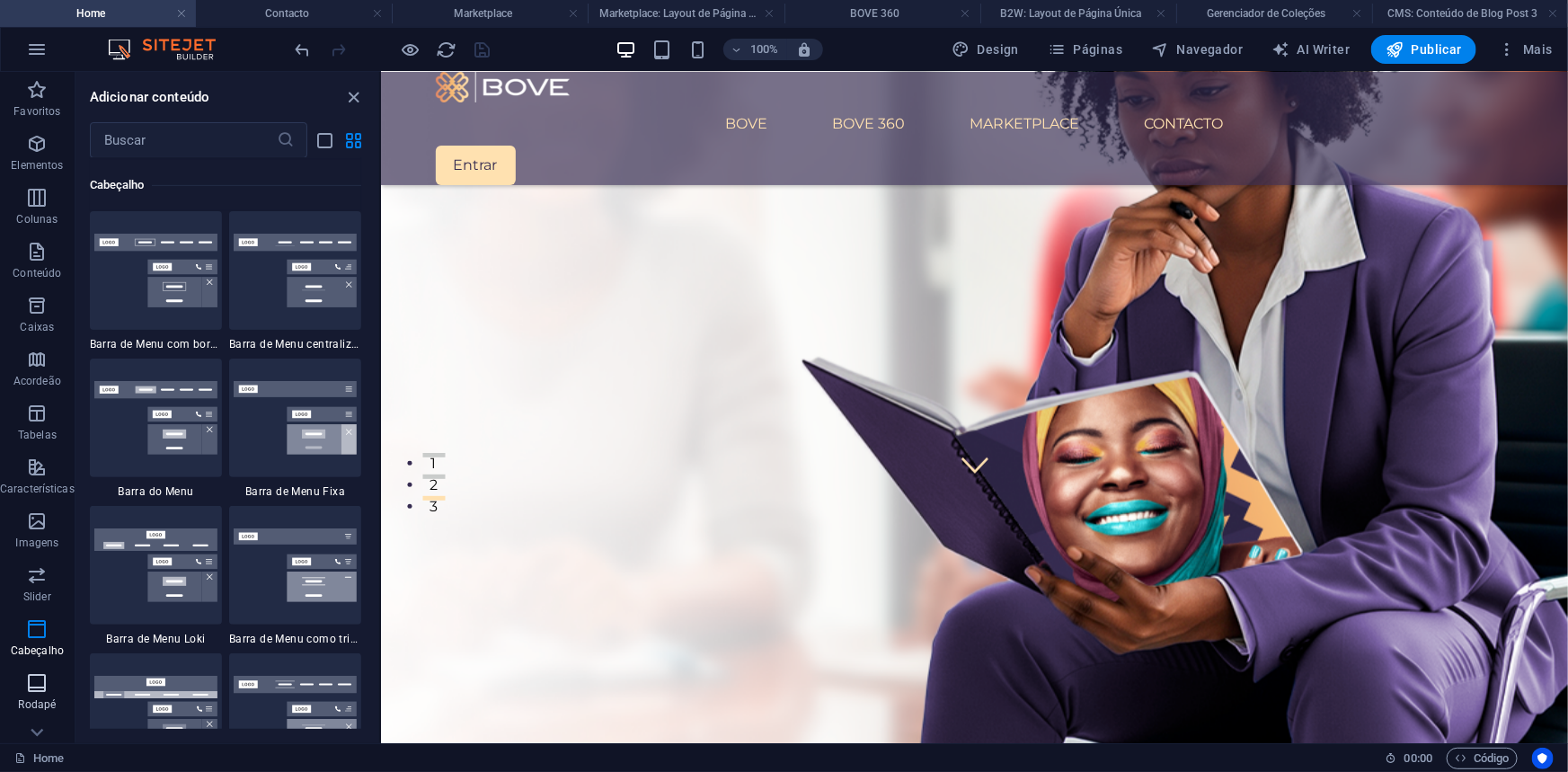
click at [41, 683] on icon "button" at bounding box center [37, 683] width 21 height 21
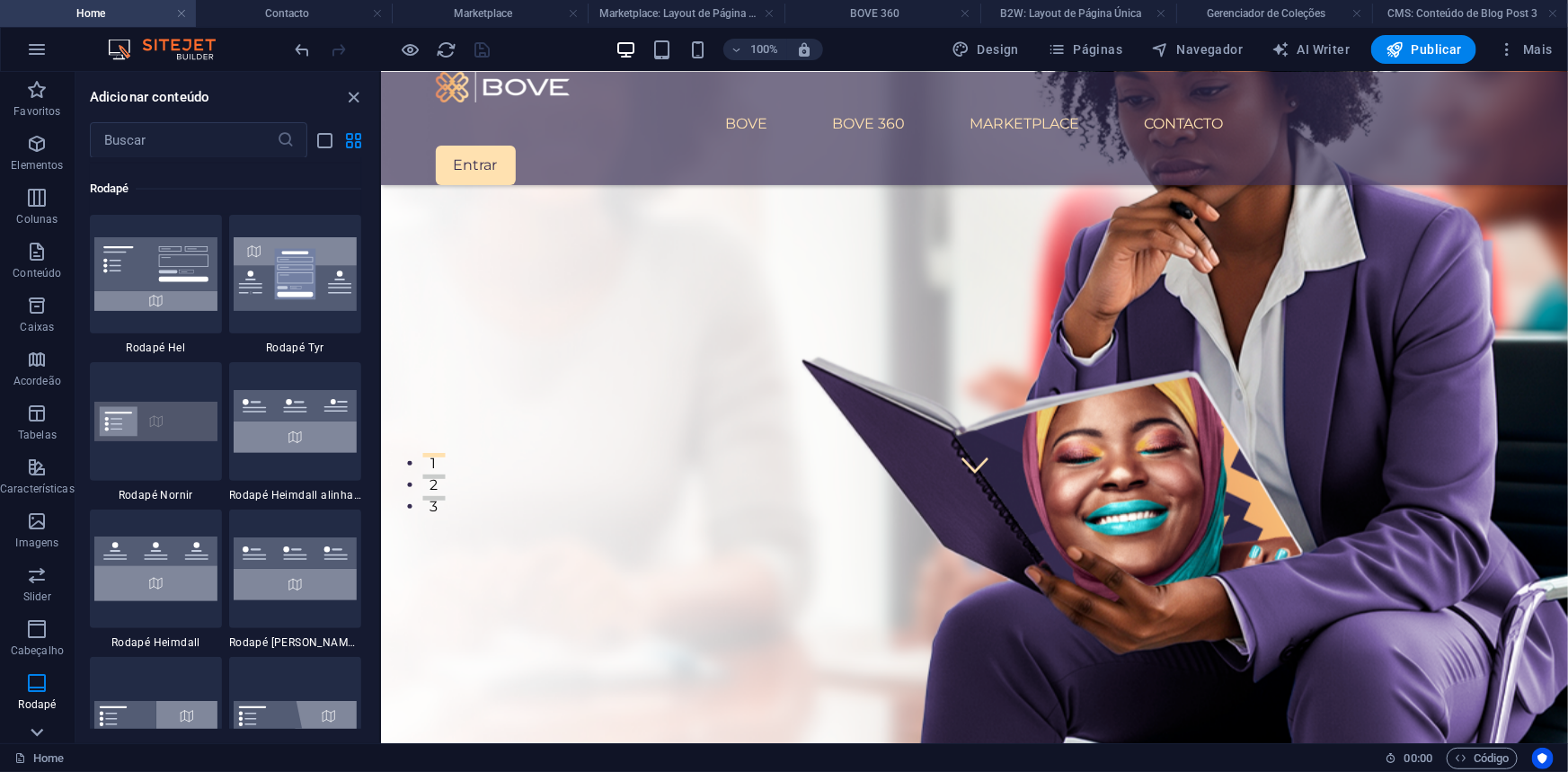
scroll to position [11896, 0]
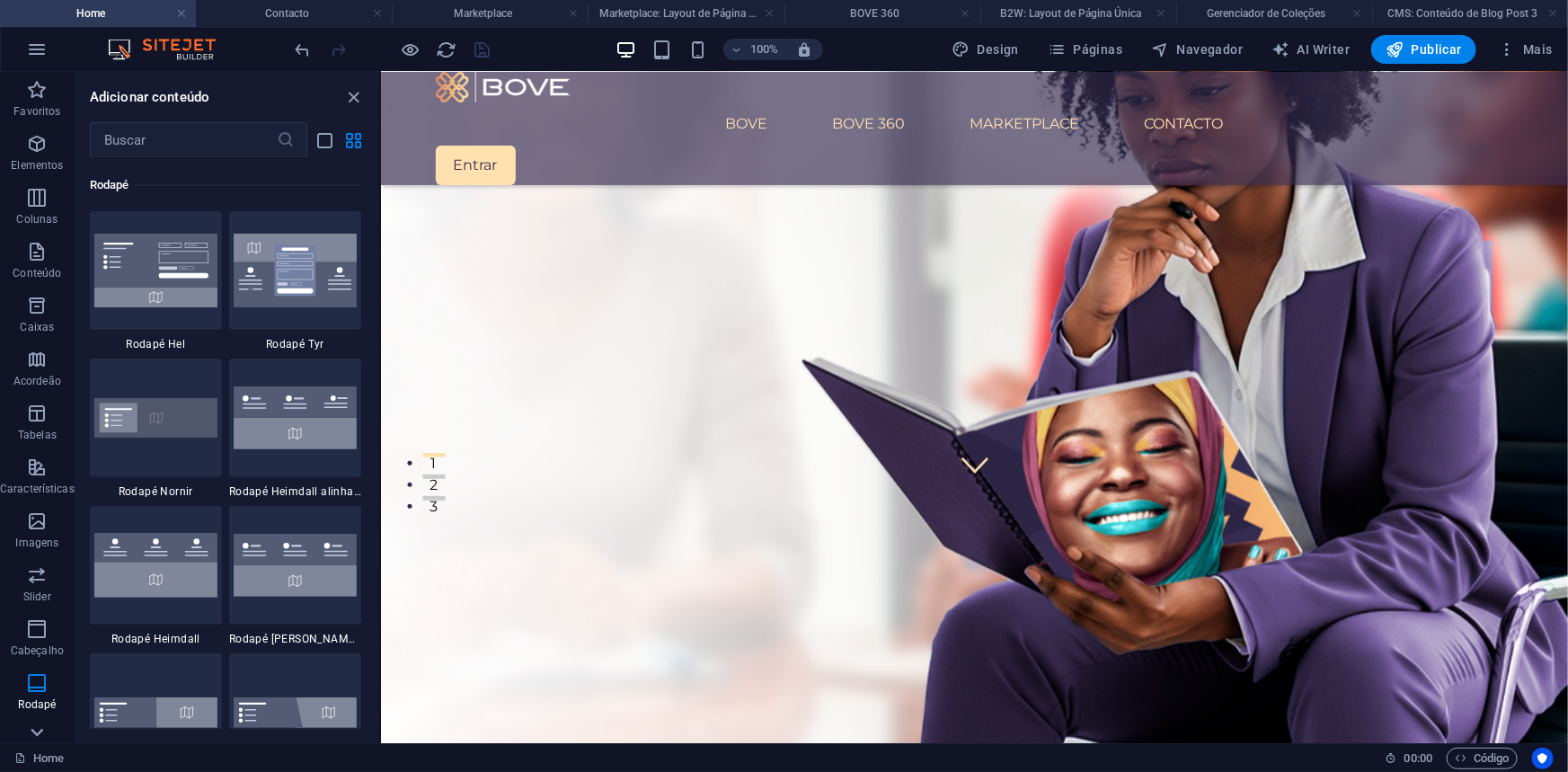
click at [44, 728] on icon at bounding box center [37, 733] width 25 height 25
click at [44, 660] on icon "button" at bounding box center [37, 654] width 21 height 21
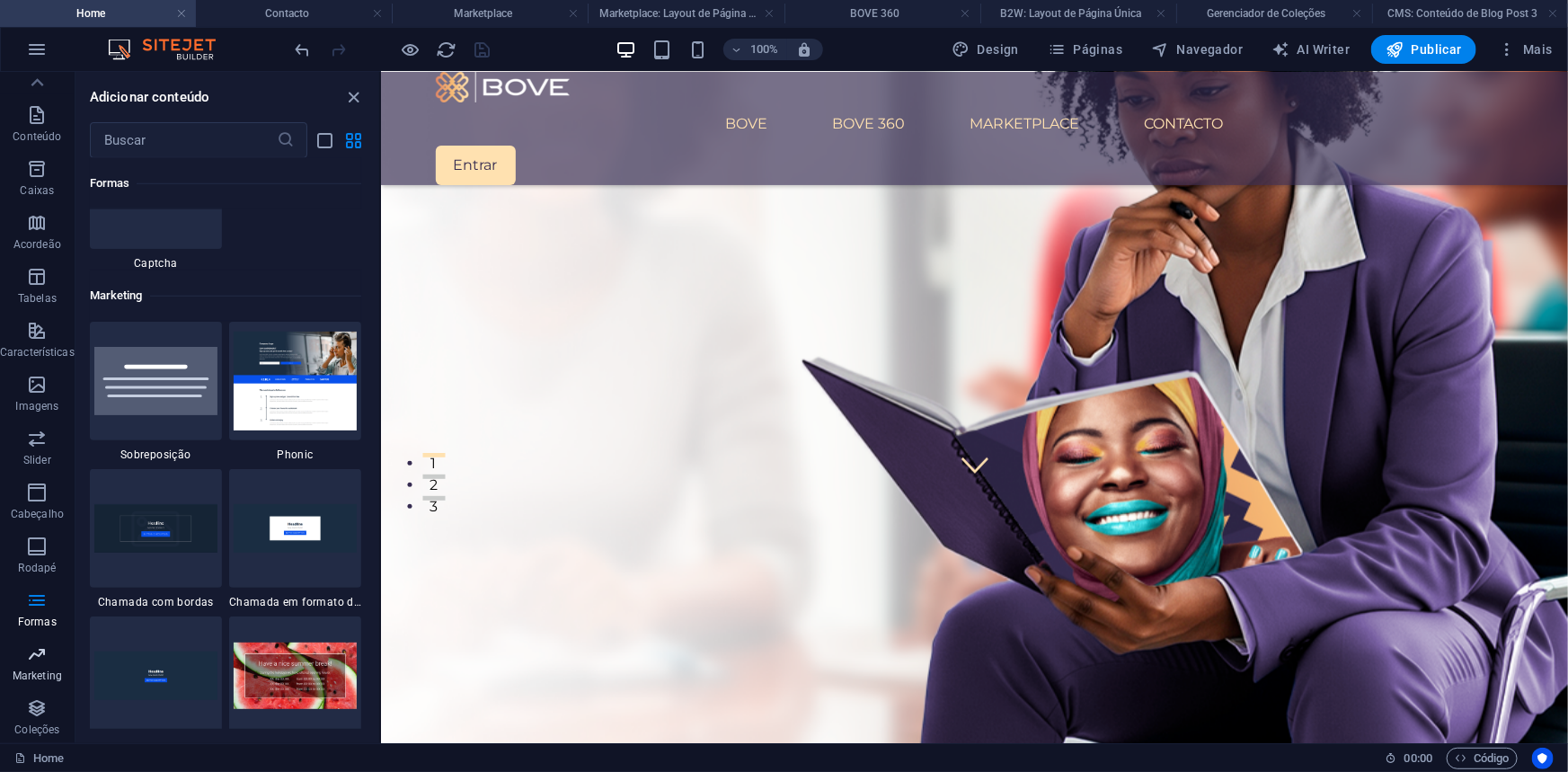
scroll to position [14637, 0]
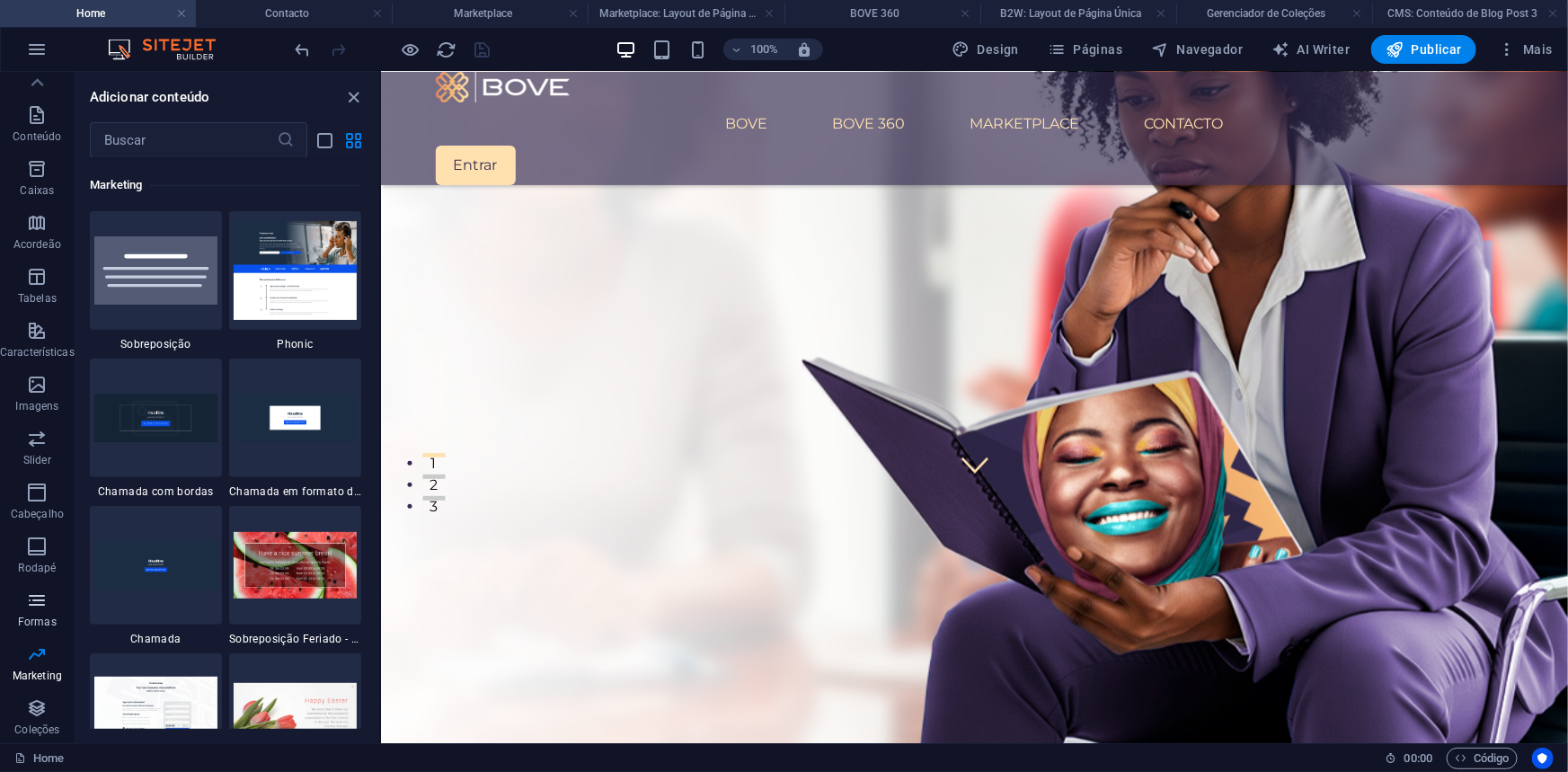
click at [37, 621] on p "Formas" at bounding box center [37, 622] width 39 height 15
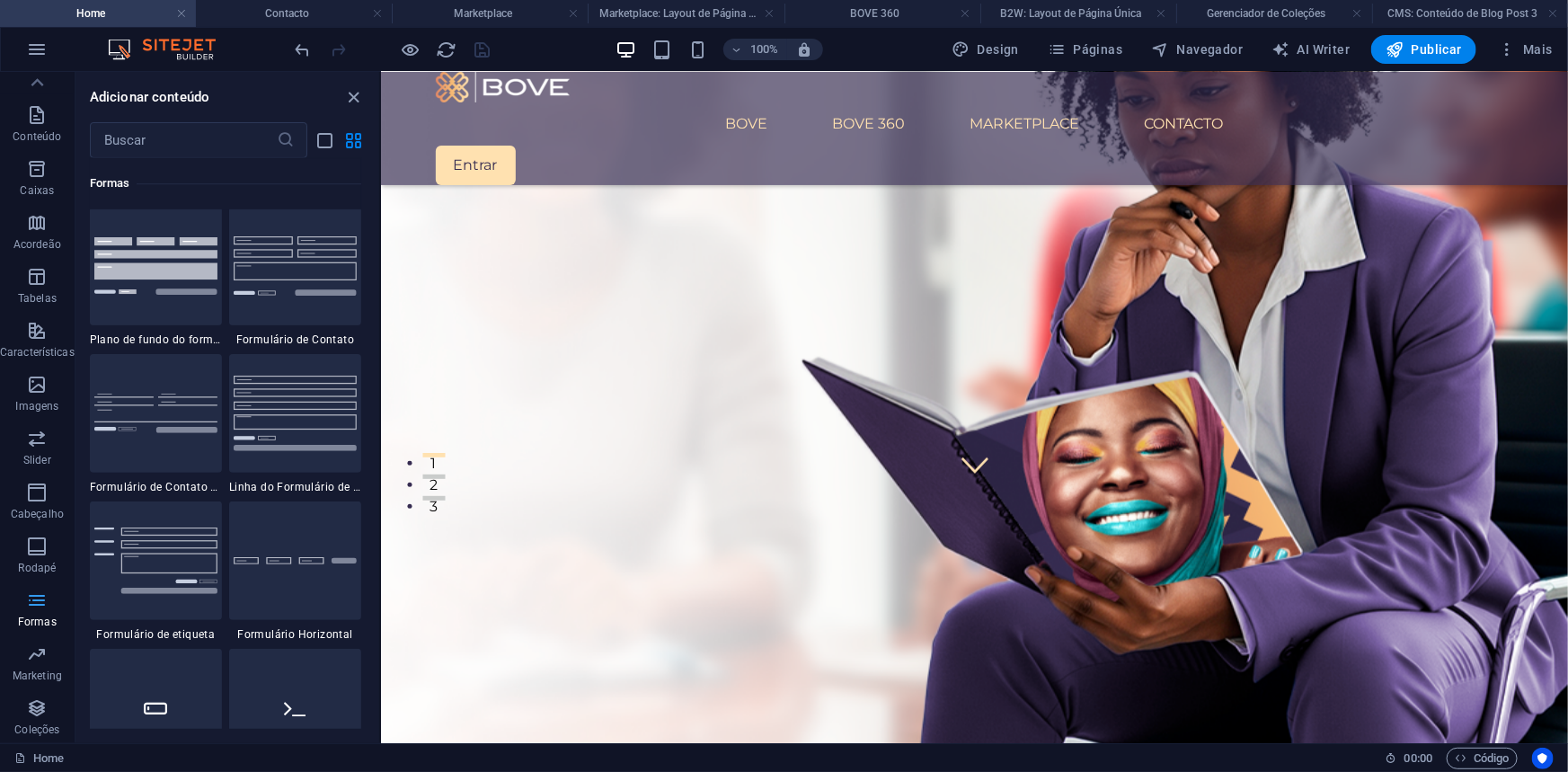
scroll to position [13119, 0]
click at [27, 699] on icon "button" at bounding box center [37, 708] width 21 height 21
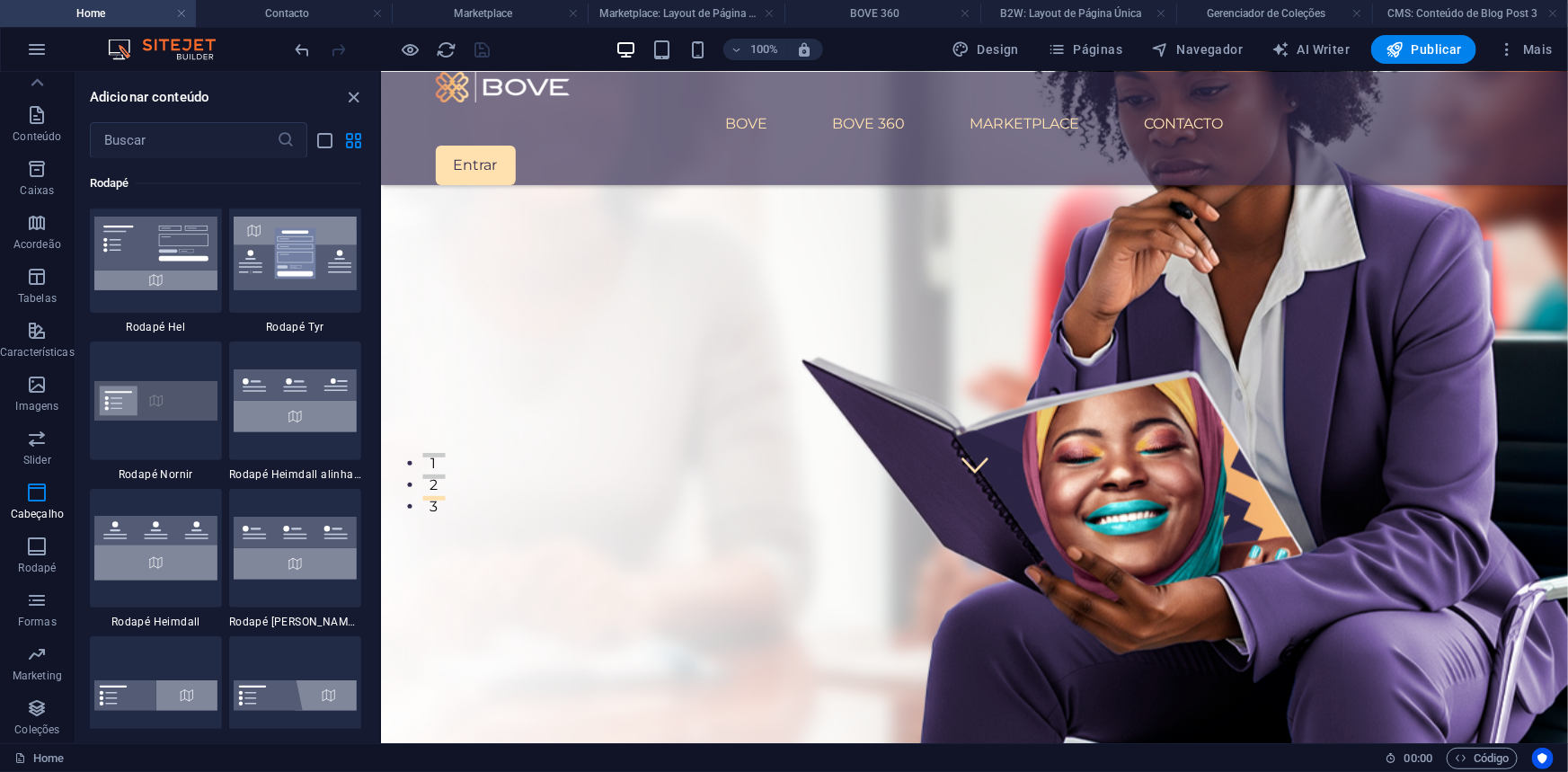
scroll to position [11873, 0]
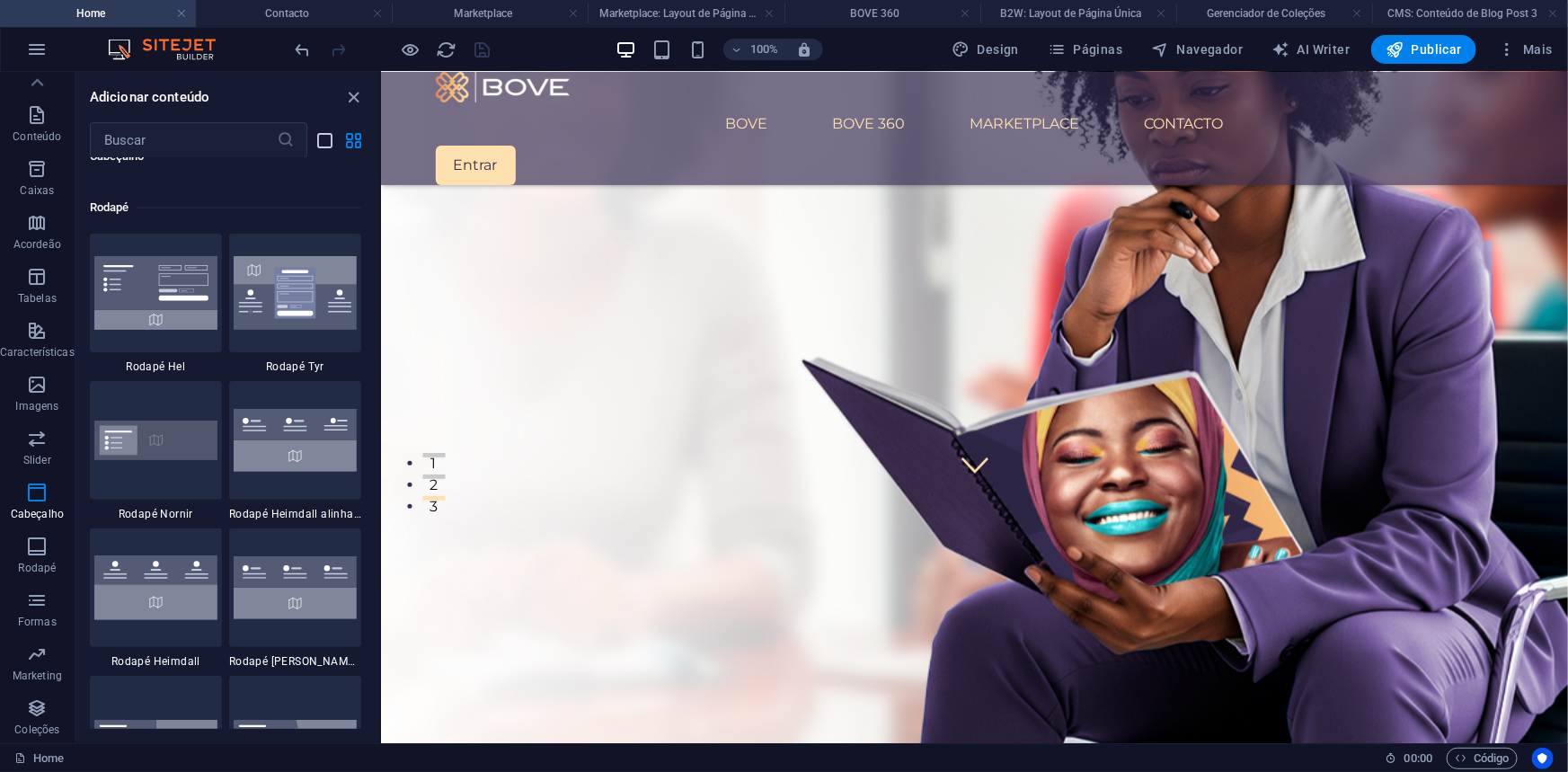
click at [323, 136] on icon "list-view" at bounding box center [325, 140] width 21 height 21
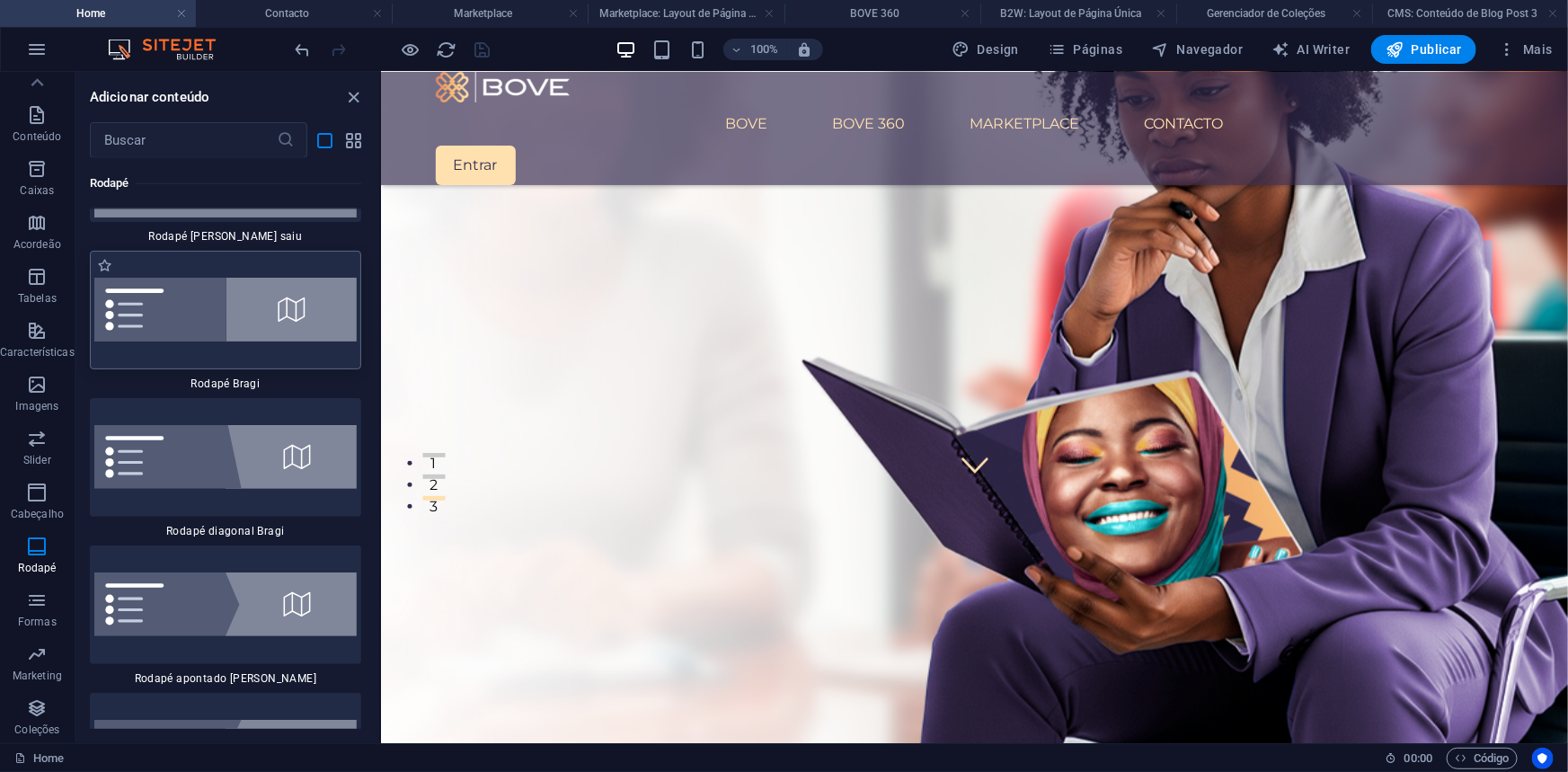
scroll to position [28812, 0]
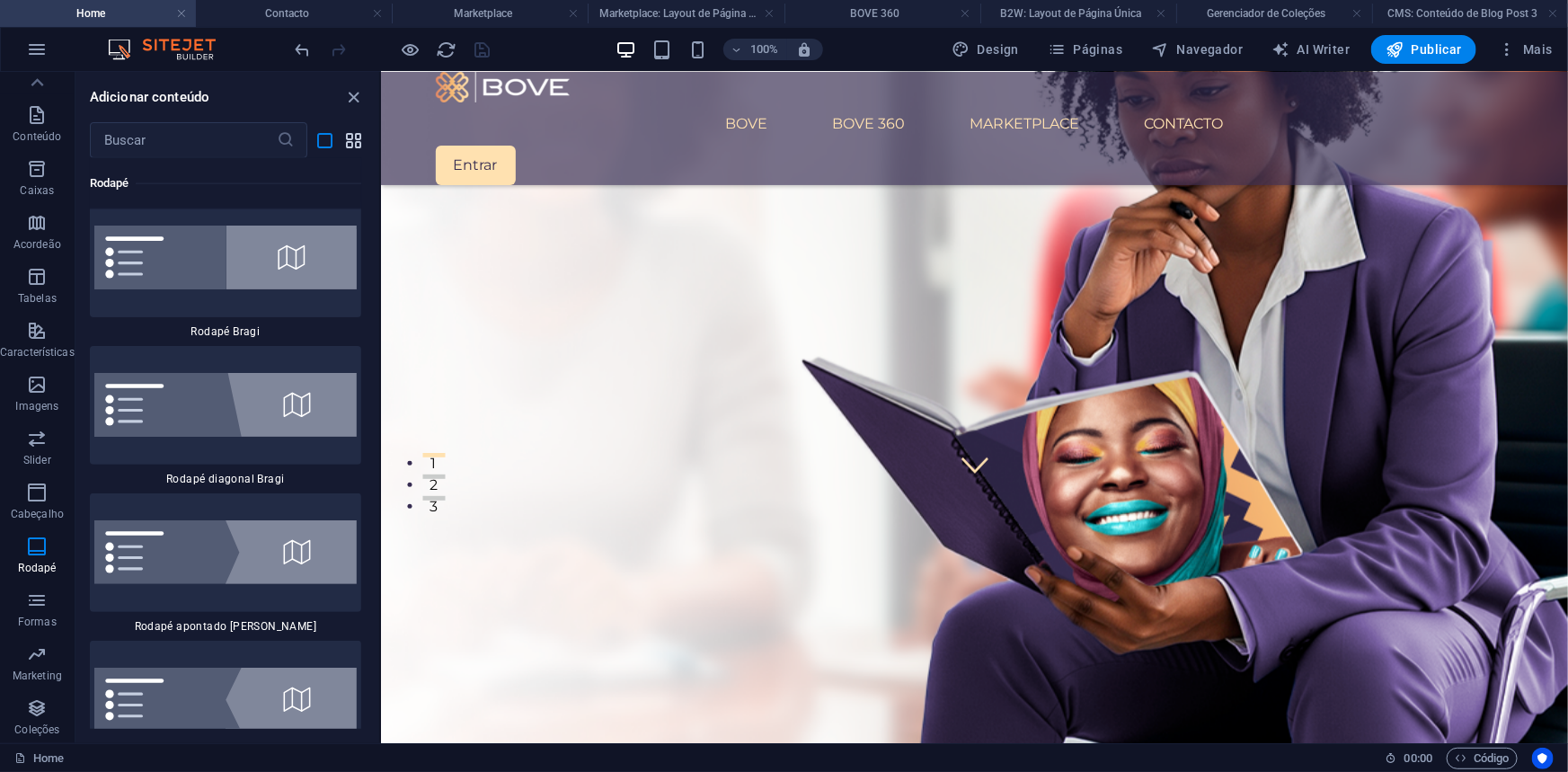
click at [357, 136] on icon "grid-view" at bounding box center [354, 140] width 21 height 21
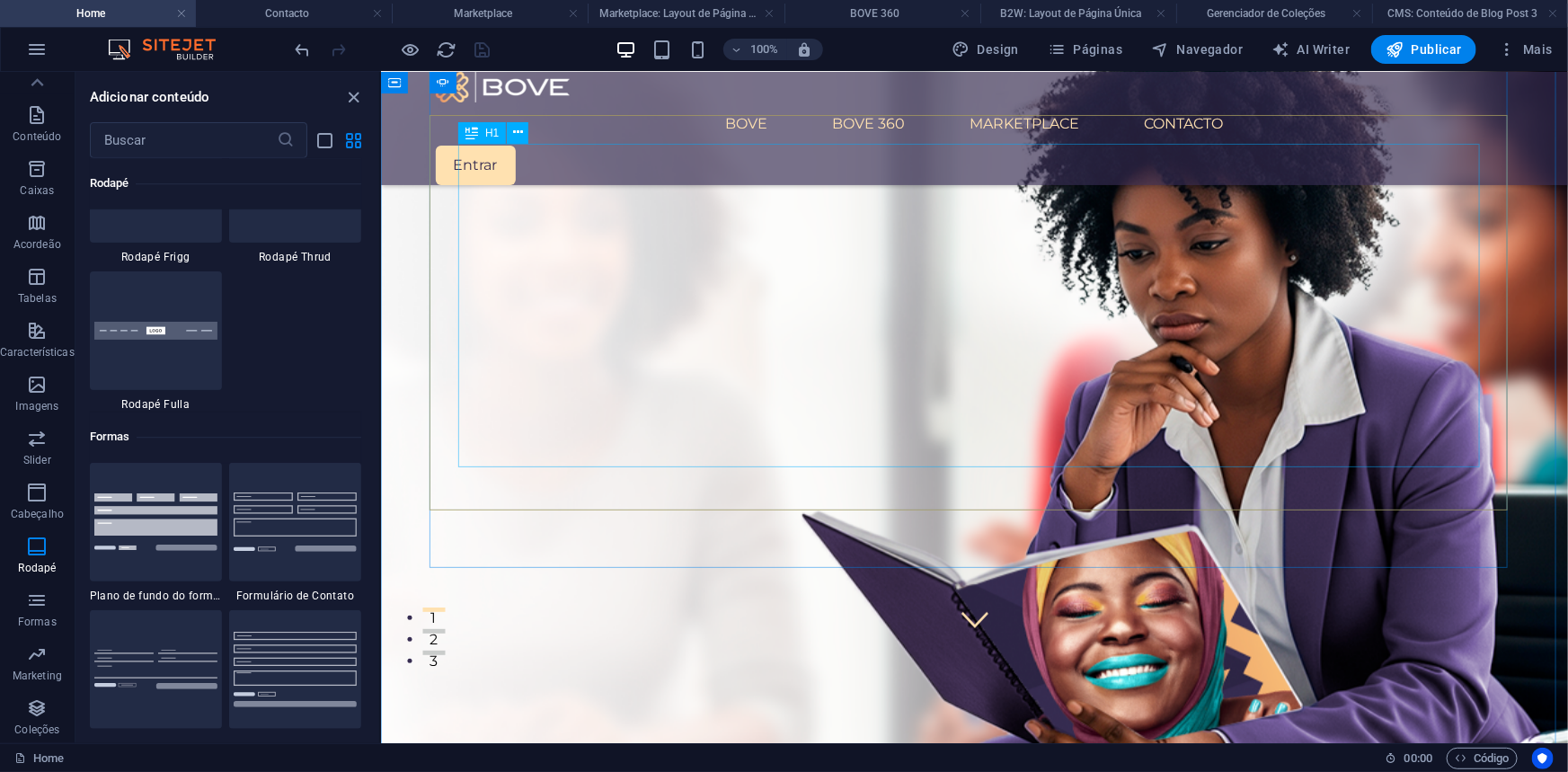
scroll to position [0, 0]
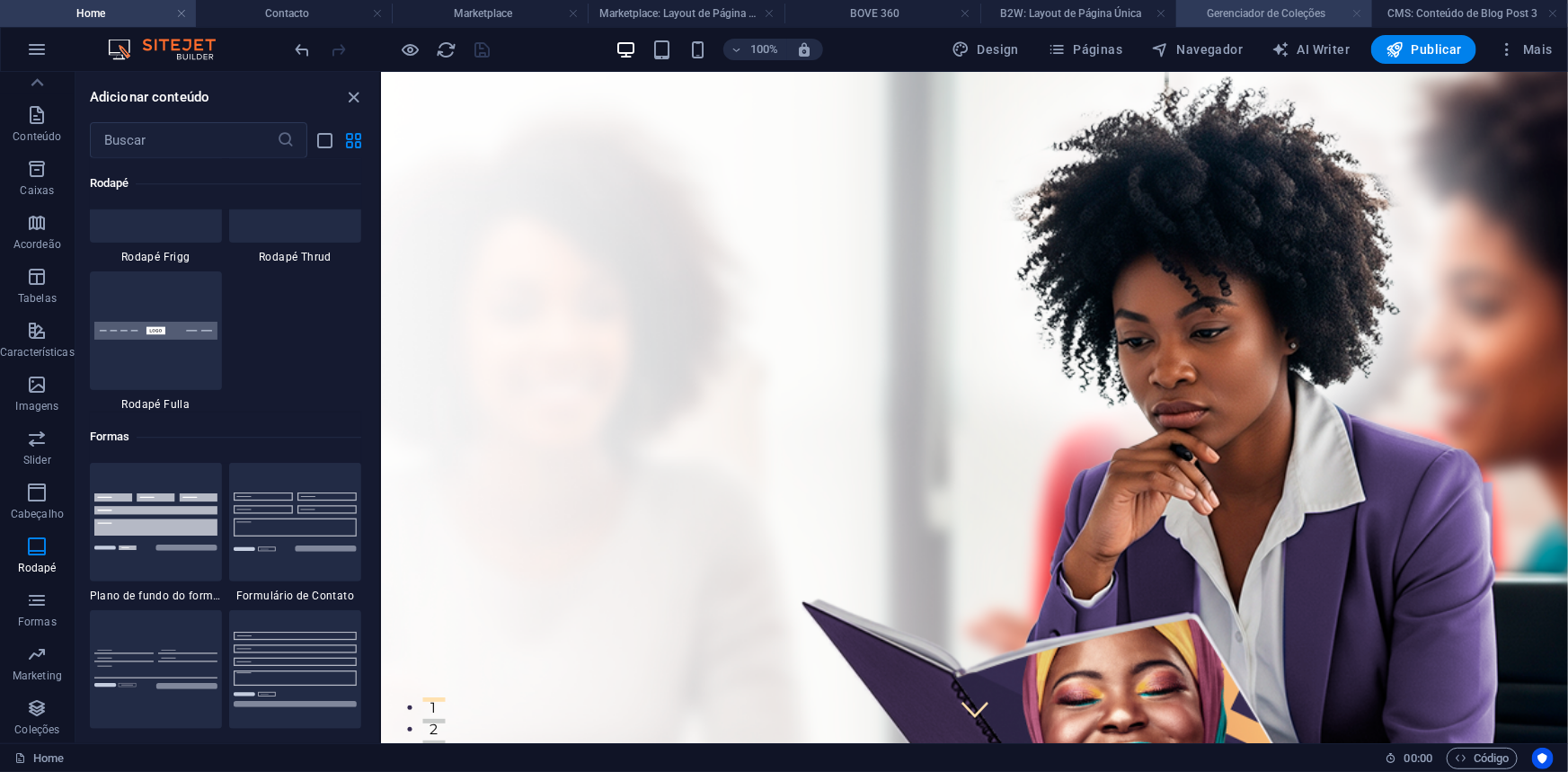
click at [1359, 15] on link at bounding box center [1357, 14] width 11 height 17
click at [1416, 8] on link at bounding box center [1420, 14] width 11 height 17
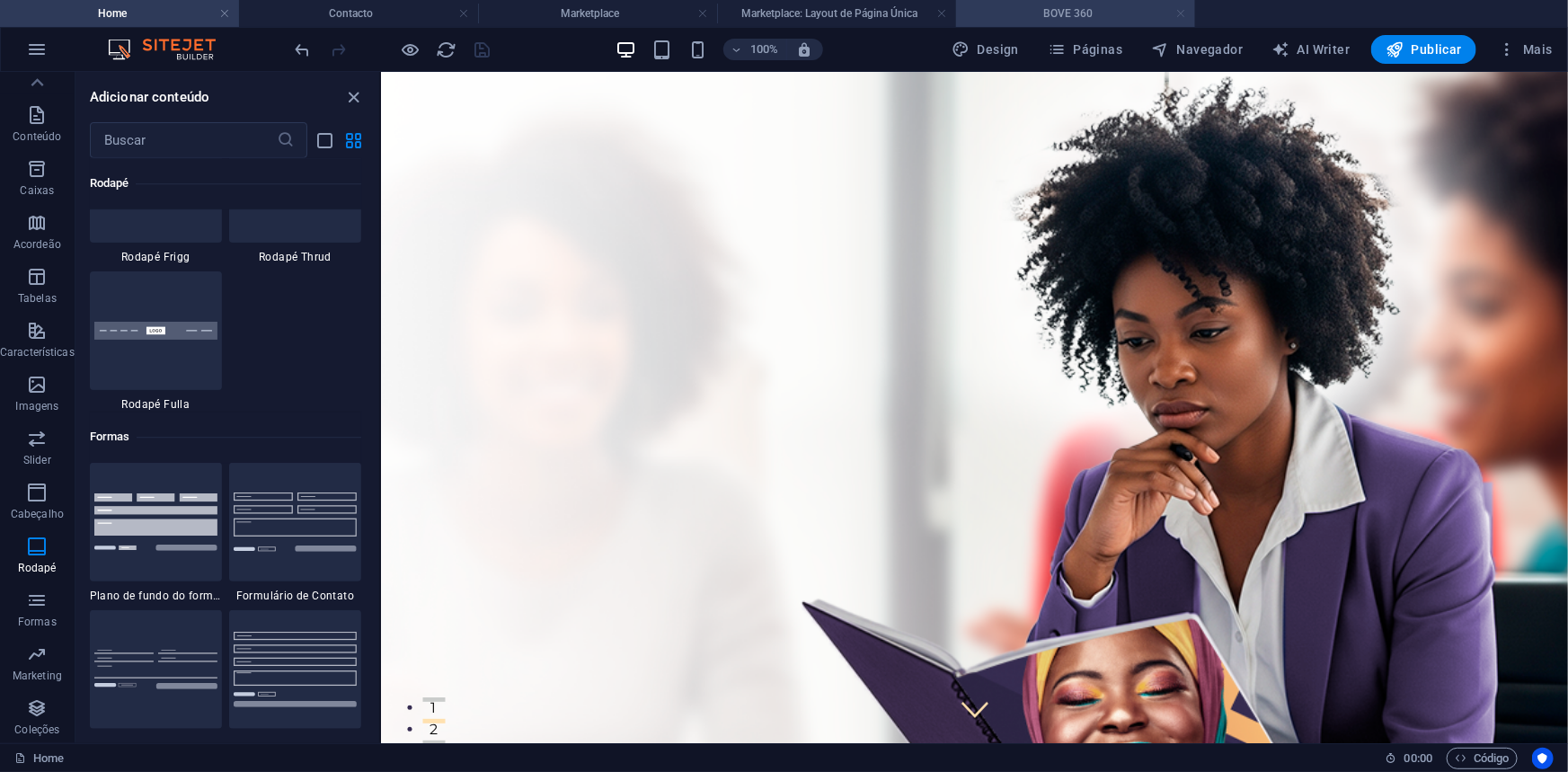
click at [1183, 17] on link at bounding box center [1180, 14] width 11 height 17
click at [1178, 12] on ul "Home Contacto Marketplace Marketplace: Layout de Página Única BOVE 360" at bounding box center [784, 14] width 1568 height 27
click at [1179, 13] on ul "Home Contacto Marketplace Marketplace: Layout de Página Única" at bounding box center [784, 14] width 1568 height 27
click at [946, 8] on h4 "Marketplace: Layout de Página Única" at bounding box center [836, 14] width 239 height 20
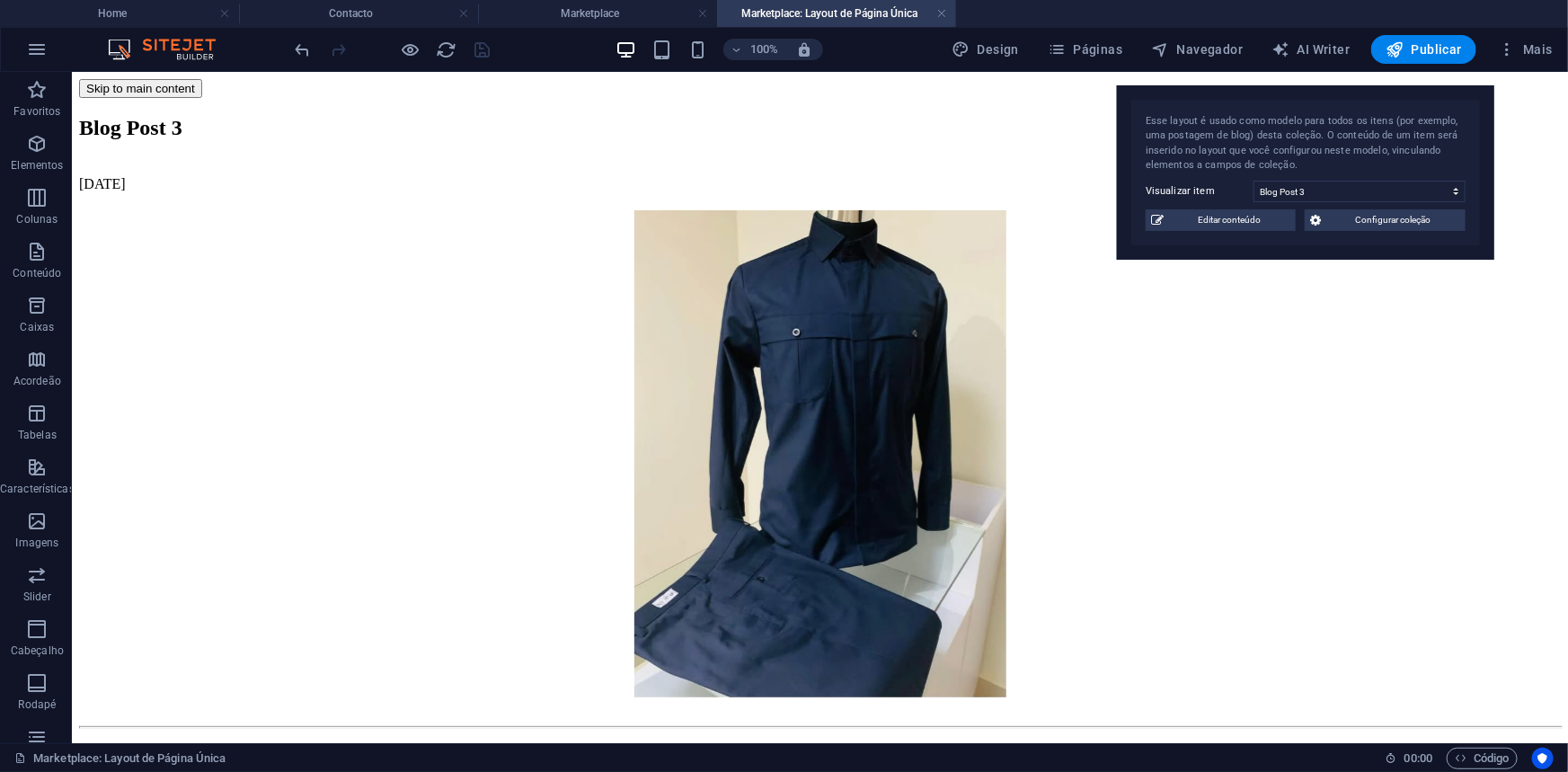
scroll to position [709, 0]
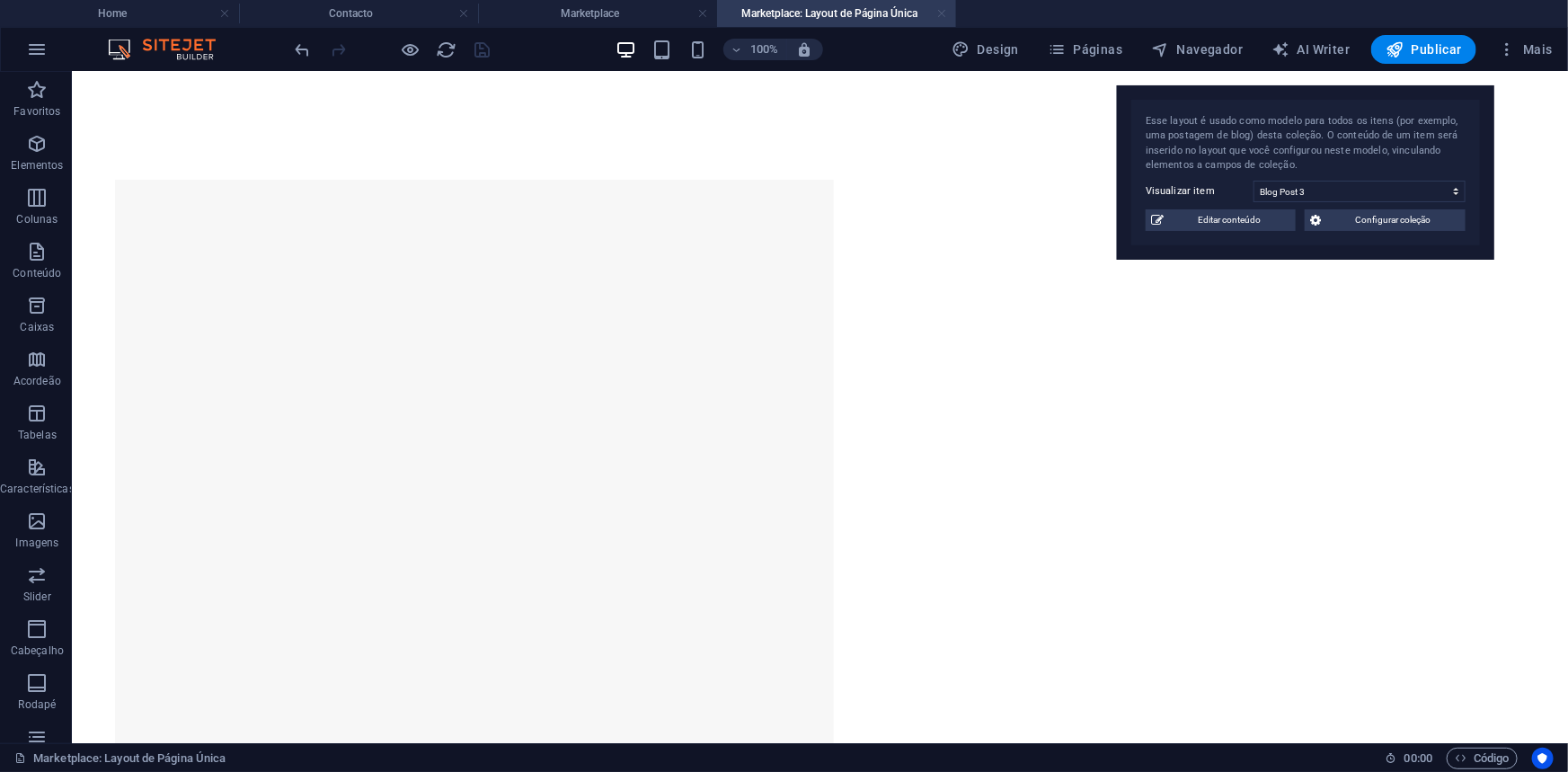
click at [941, 13] on link at bounding box center [941, 14] width 11 height 17
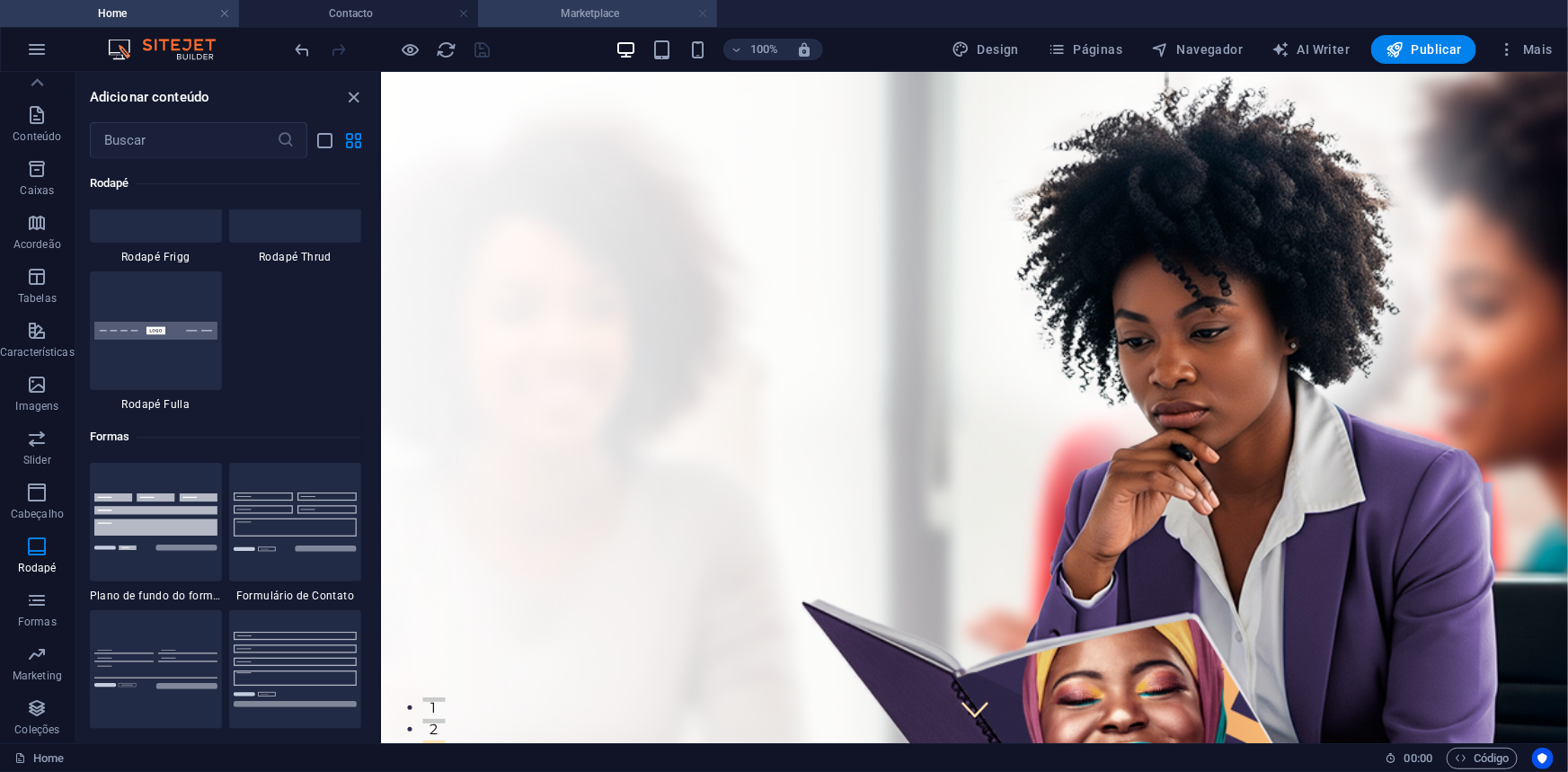
click at [700, 9] on link at bounding box center [702, 14] width 11 height 17
click at [465, 9] on link at bounding box center [463, 14] width 11 height 17
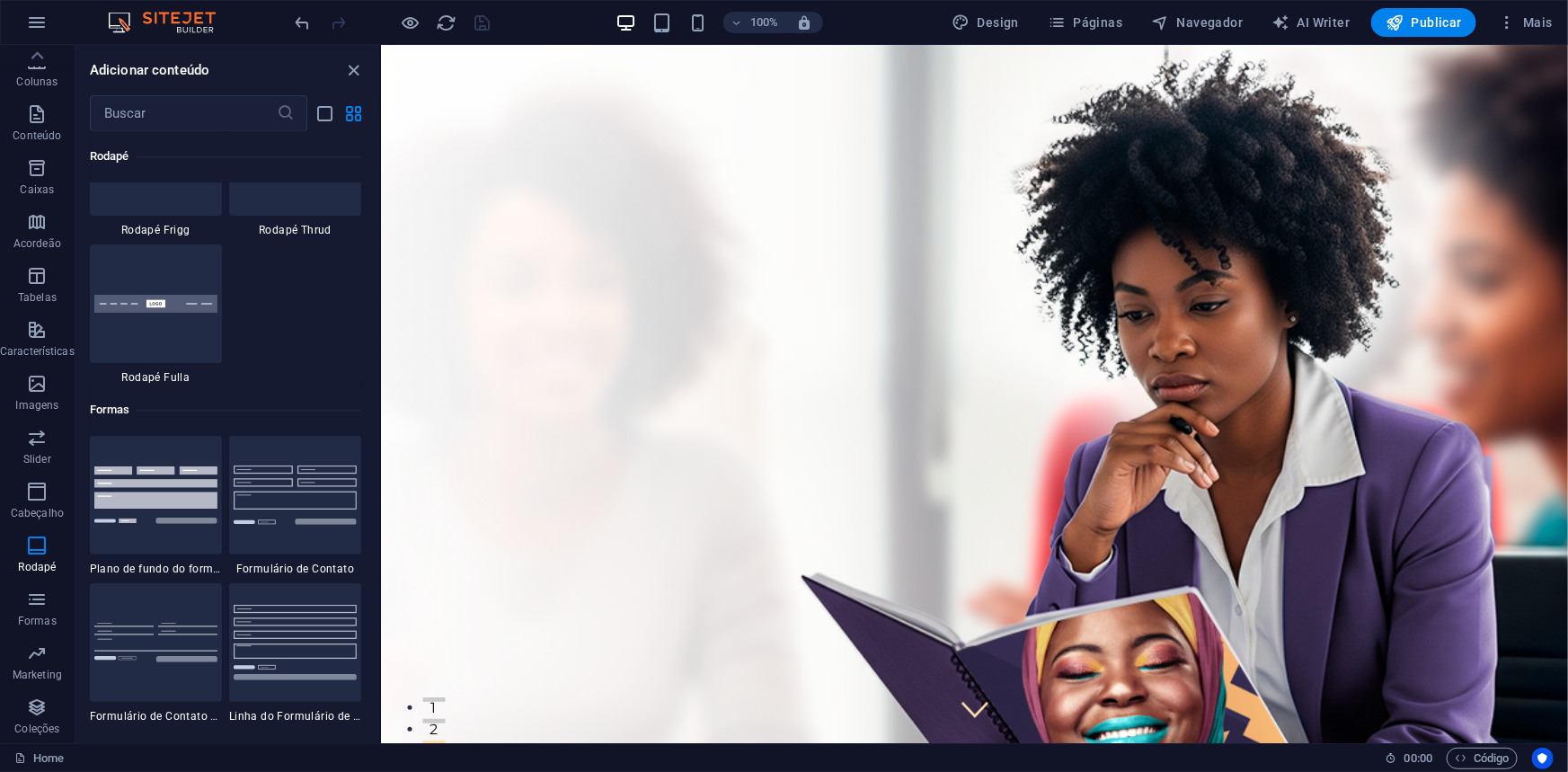
scroll to position [109, 0]
click at [351, 66] on icon "close panel" at bounding box center [354, 70] width 21 height 21
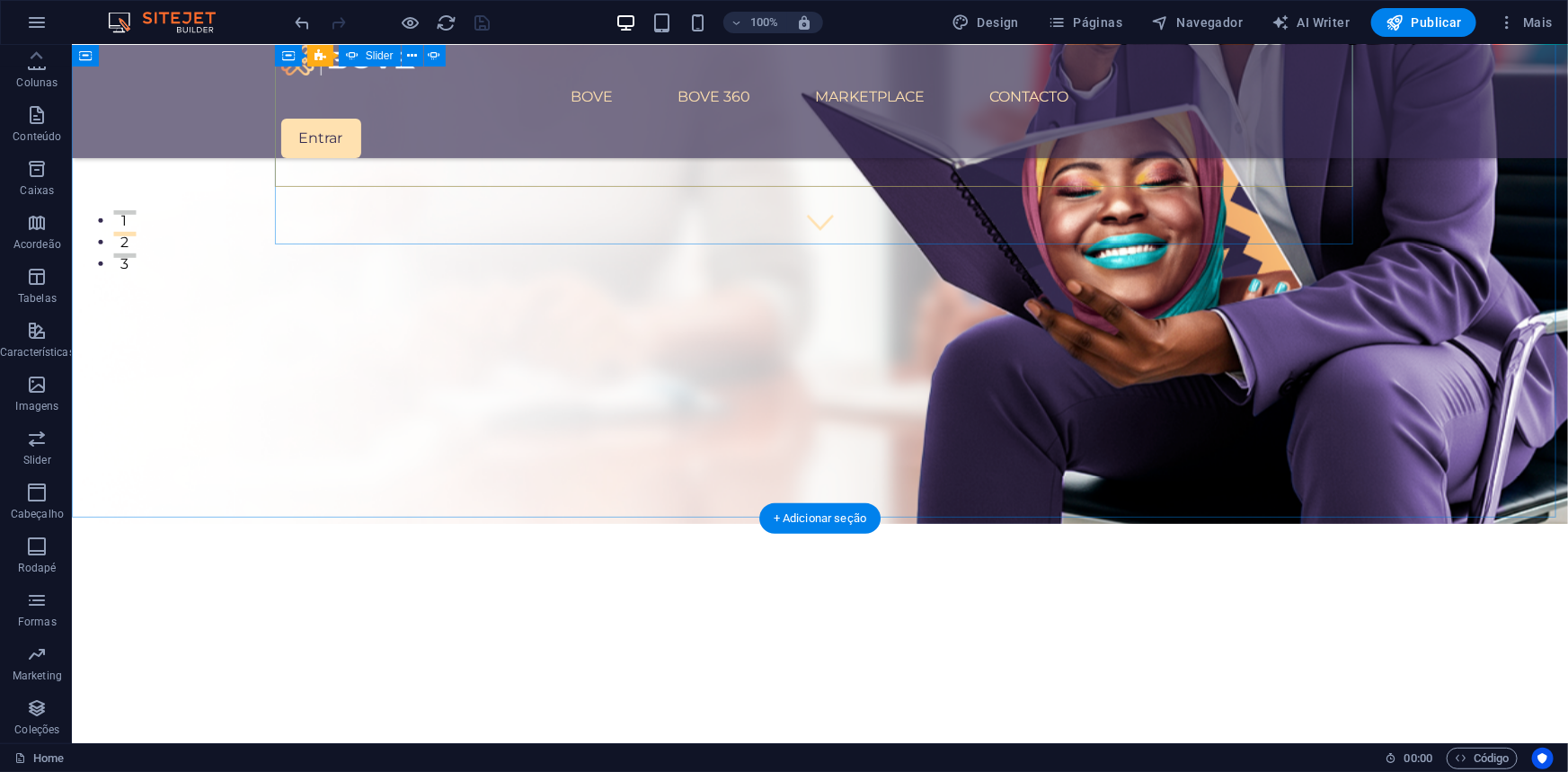
scroll to position [490, 0]
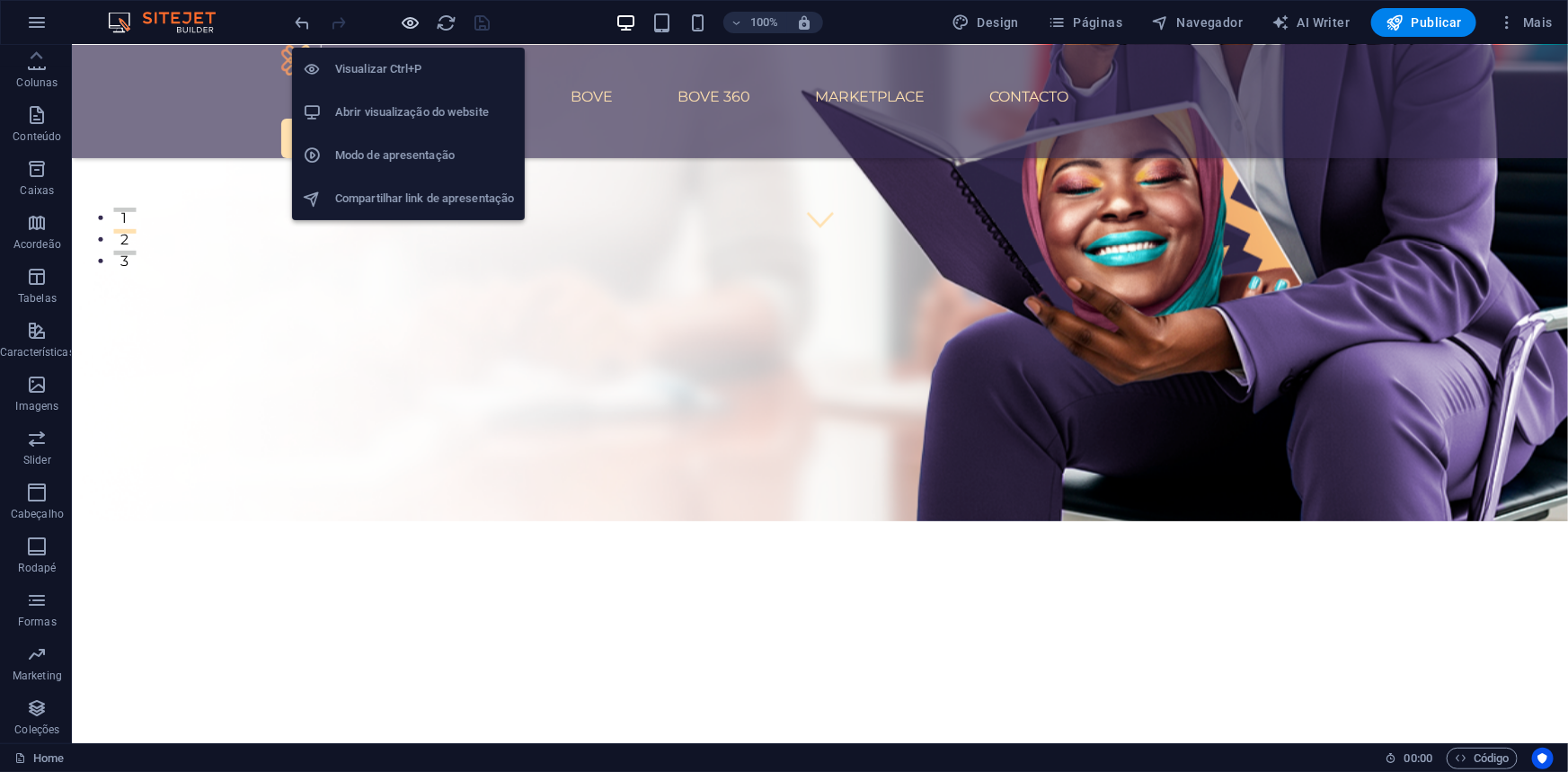
click at [415, 26] on icon "button" at bounding box center [410, 22] width 21 height 21
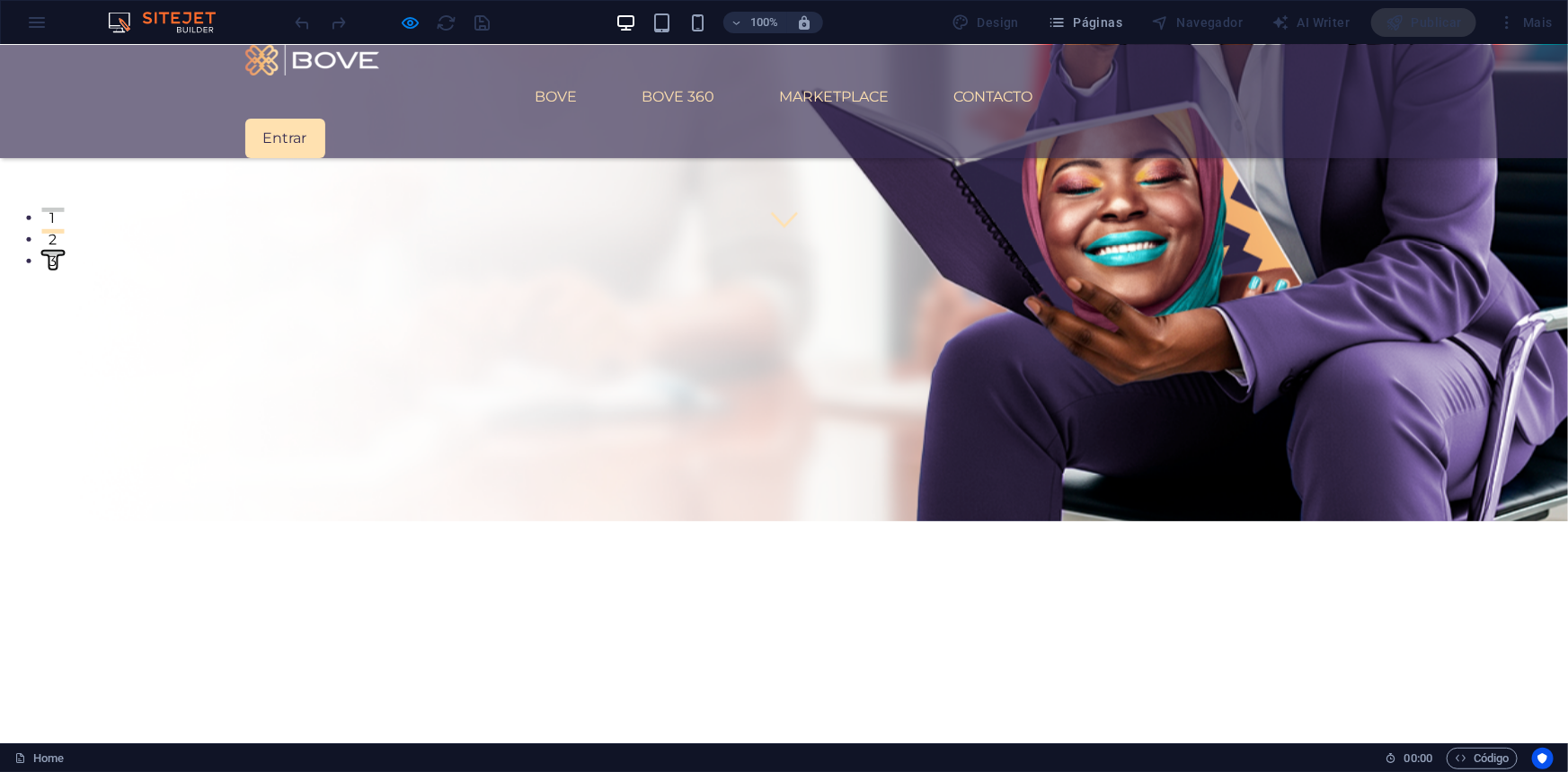
click at [64, 250] on button "3" at bounding box center [52, 252] width 22 height 5
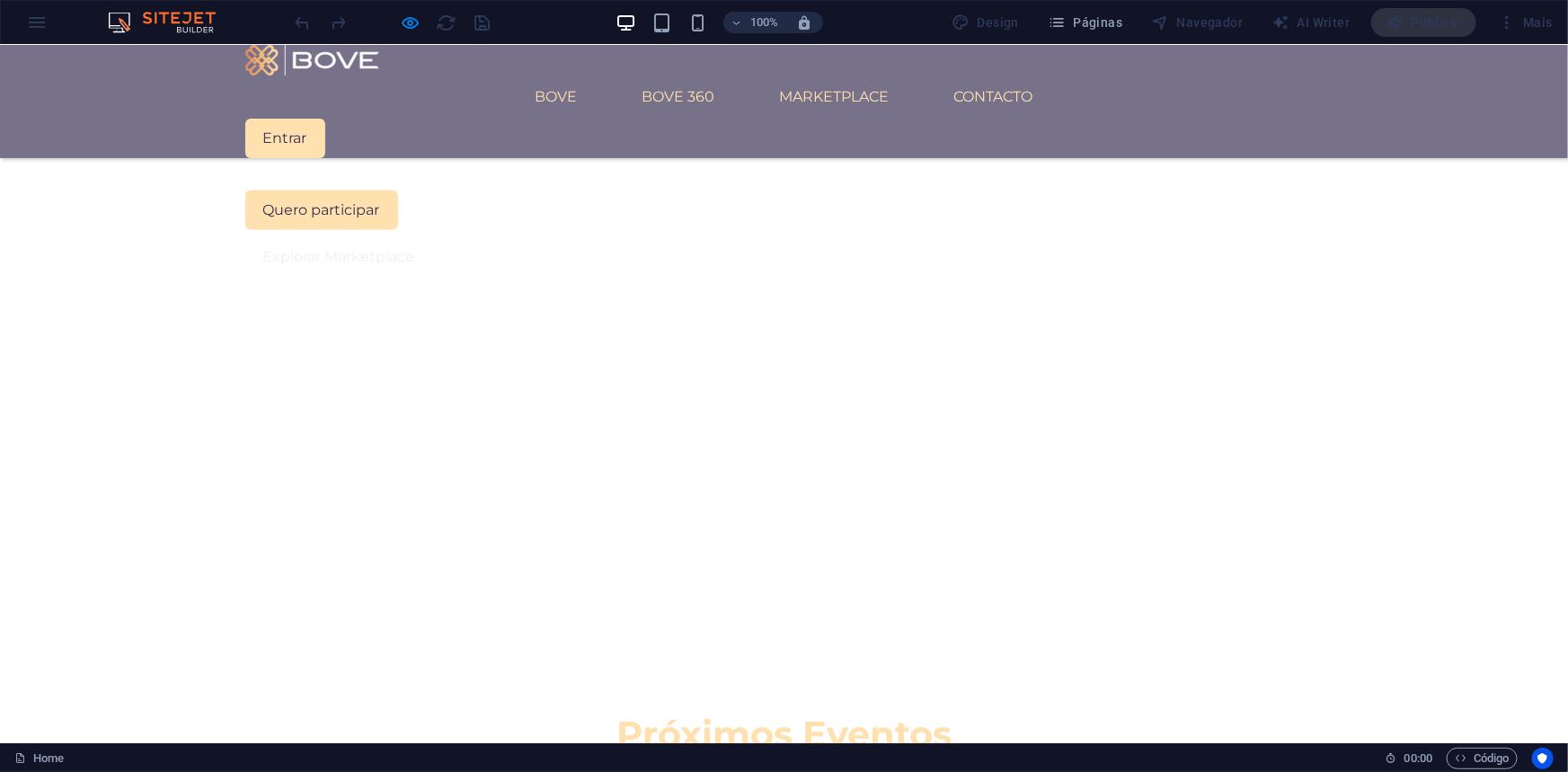
scroll to position [1797, 0]
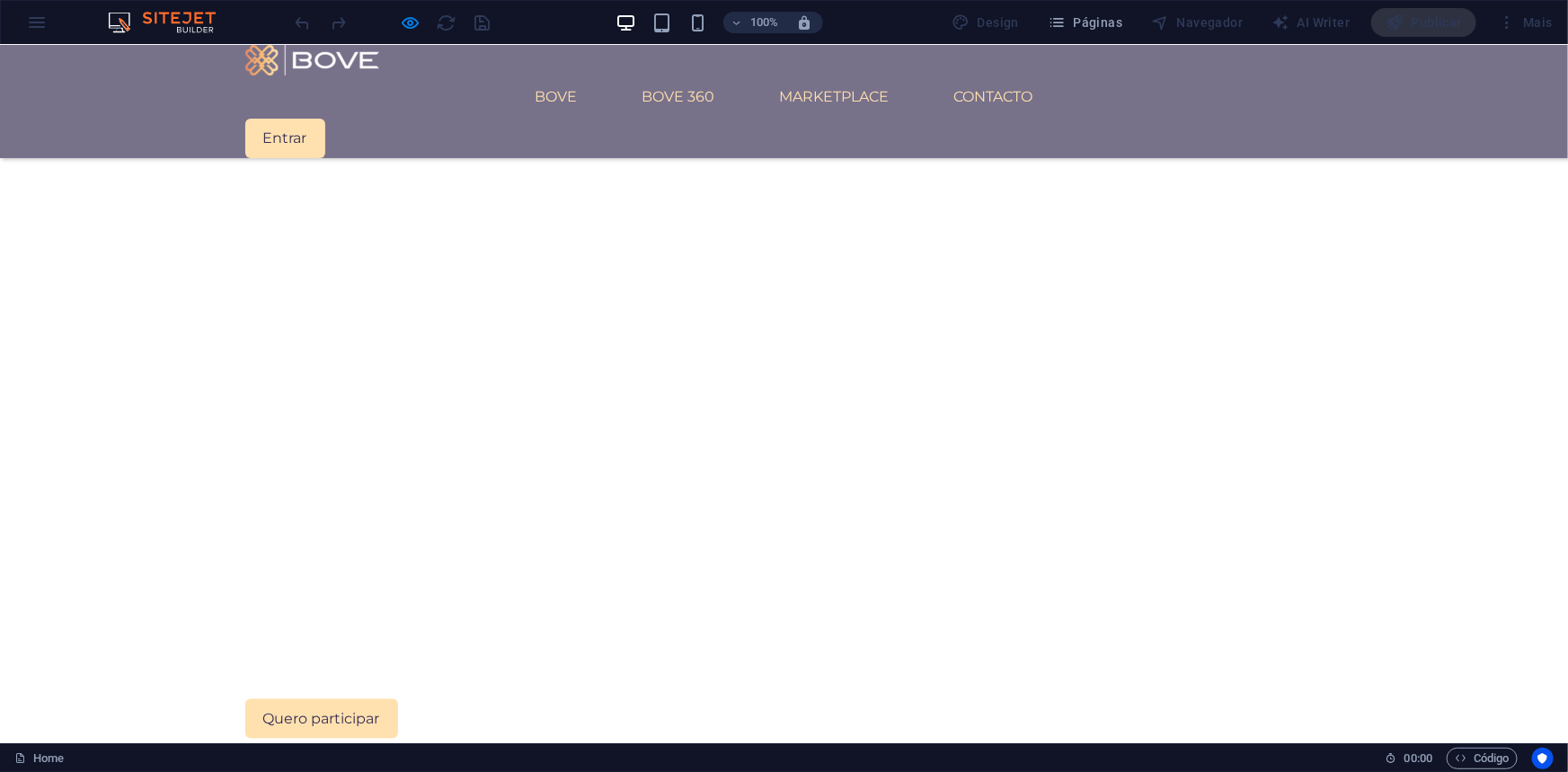
scroll to position [979, 0]
click at [703, 74] on link "BOVE 360" at bounding box center [679, 96] width 102 height 43
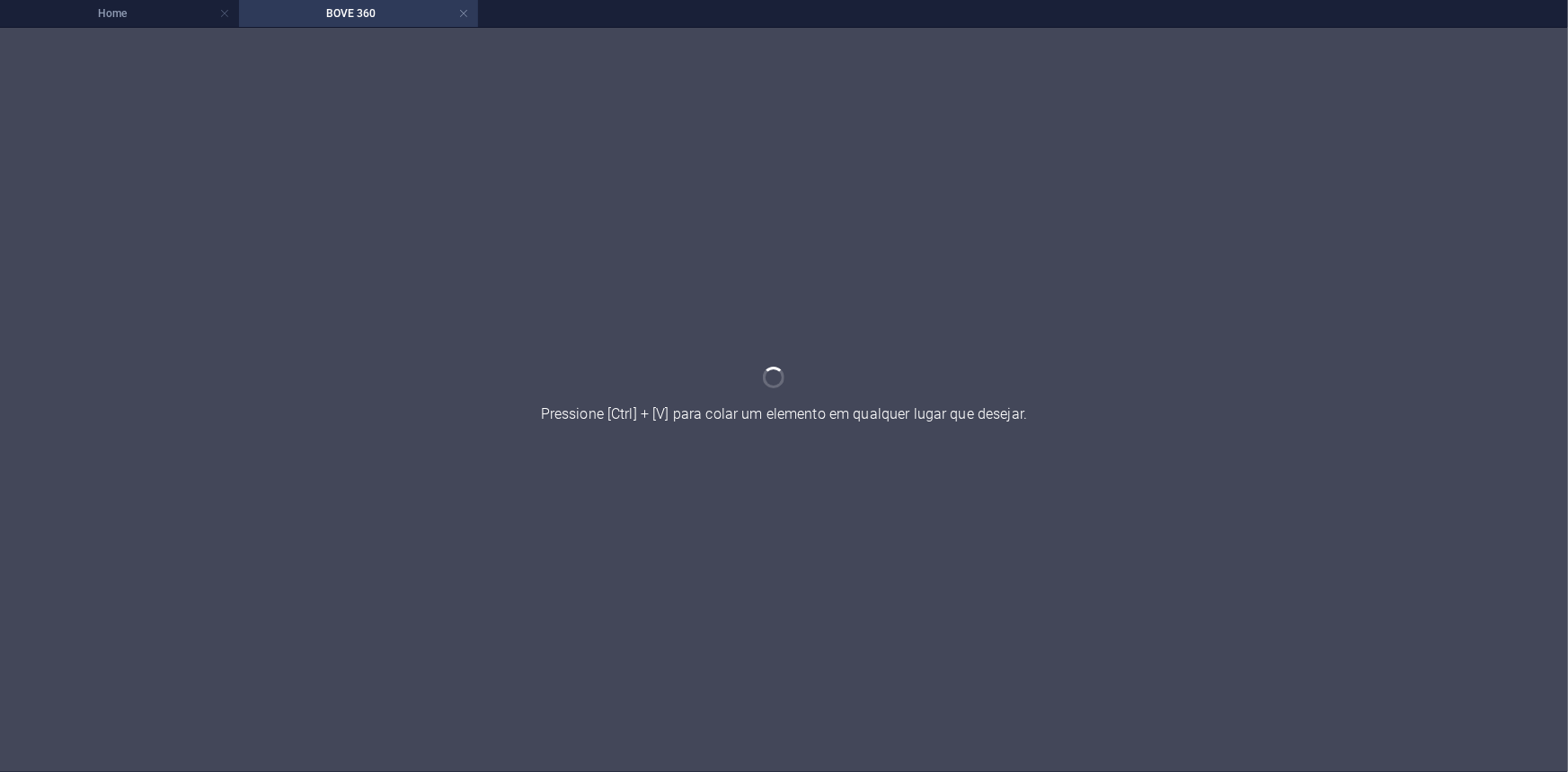
scroll to position [0, 0]
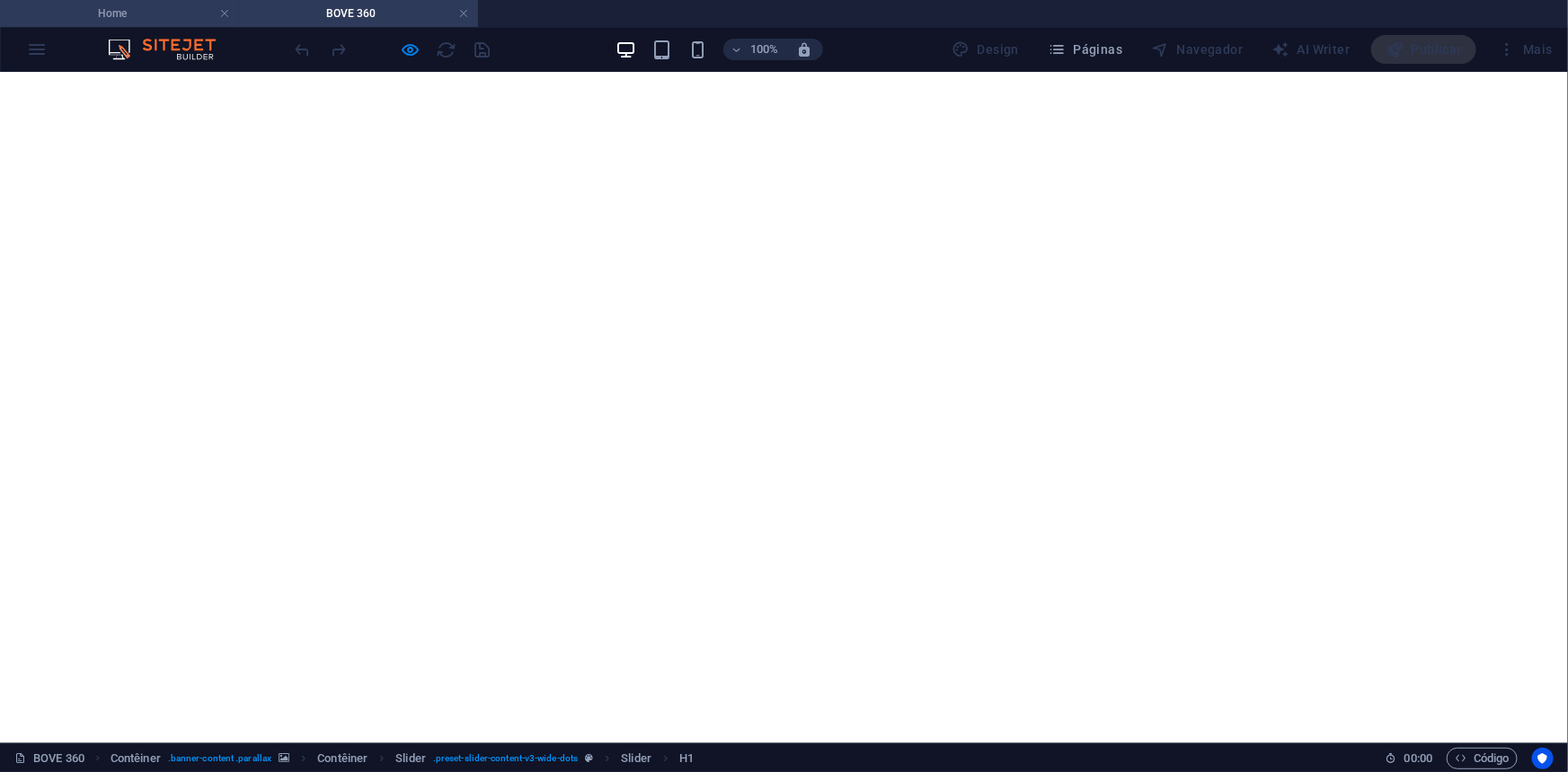
click at [134, 16] on h4 "Home" at bounding box center [119, 14] width 239 height 20
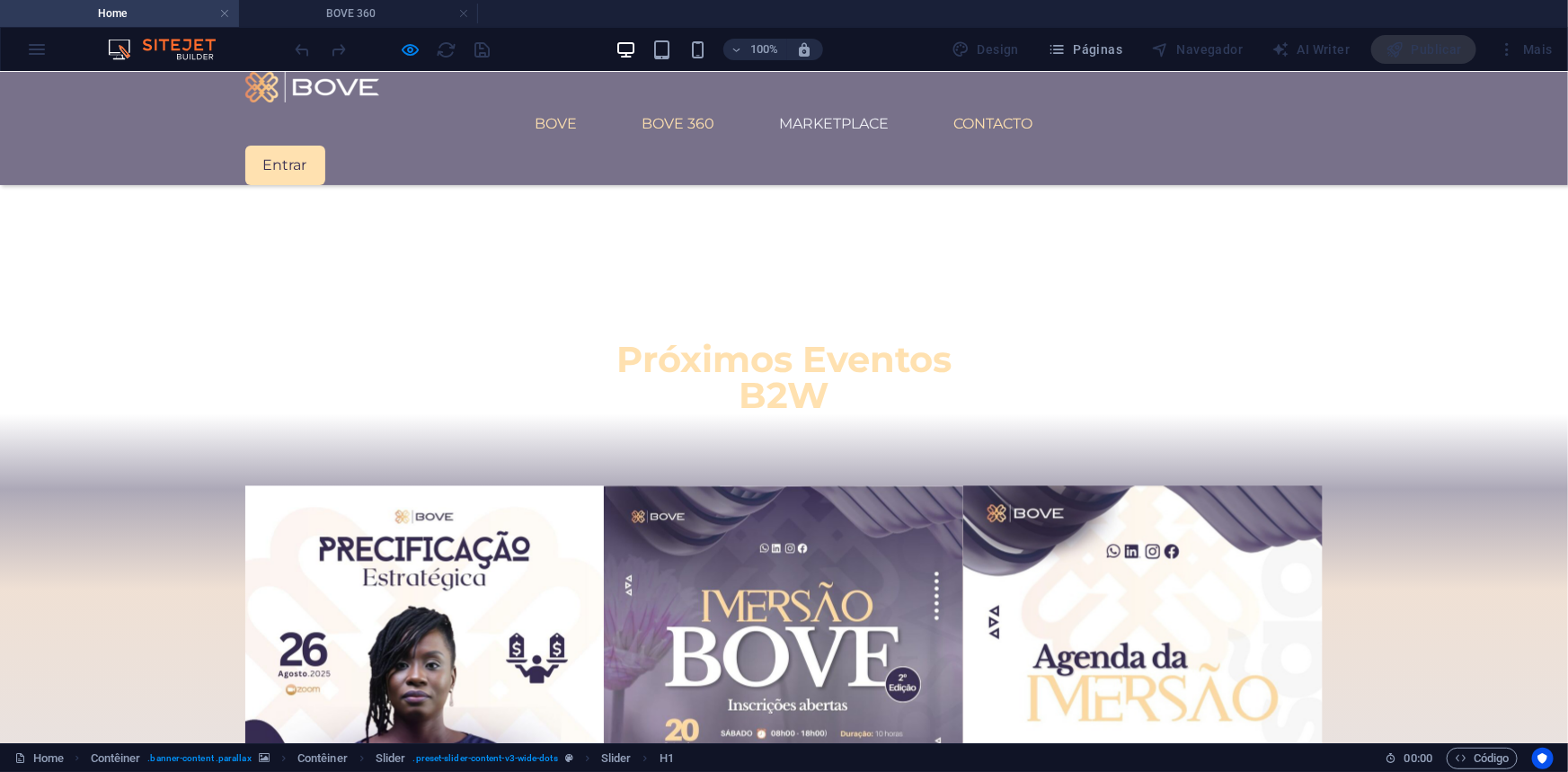
scroll to position [1564, 0]
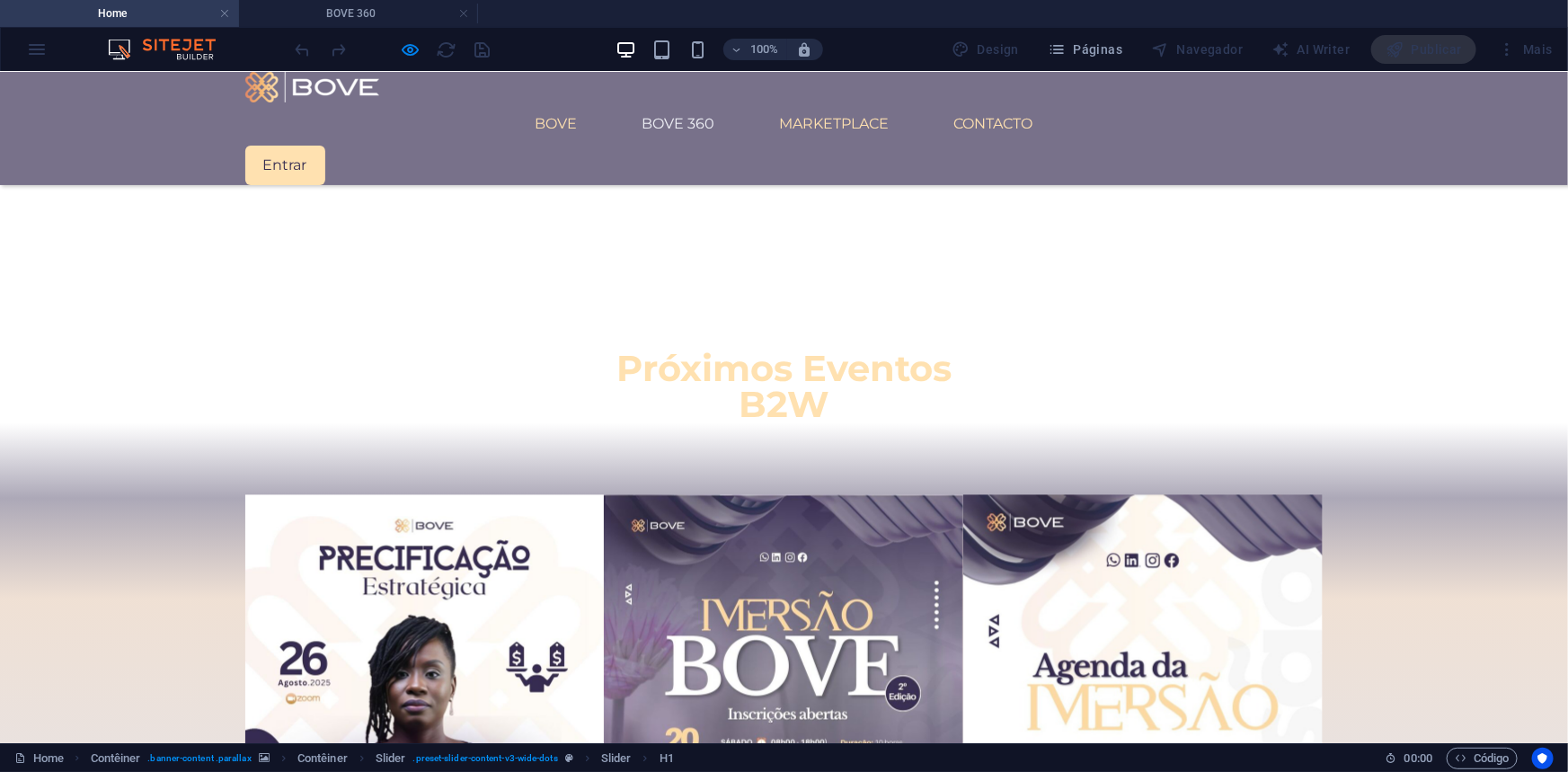
click at [674, 102] on link "BOVE 360" at bounding box center [679, 123] width 102 height 43
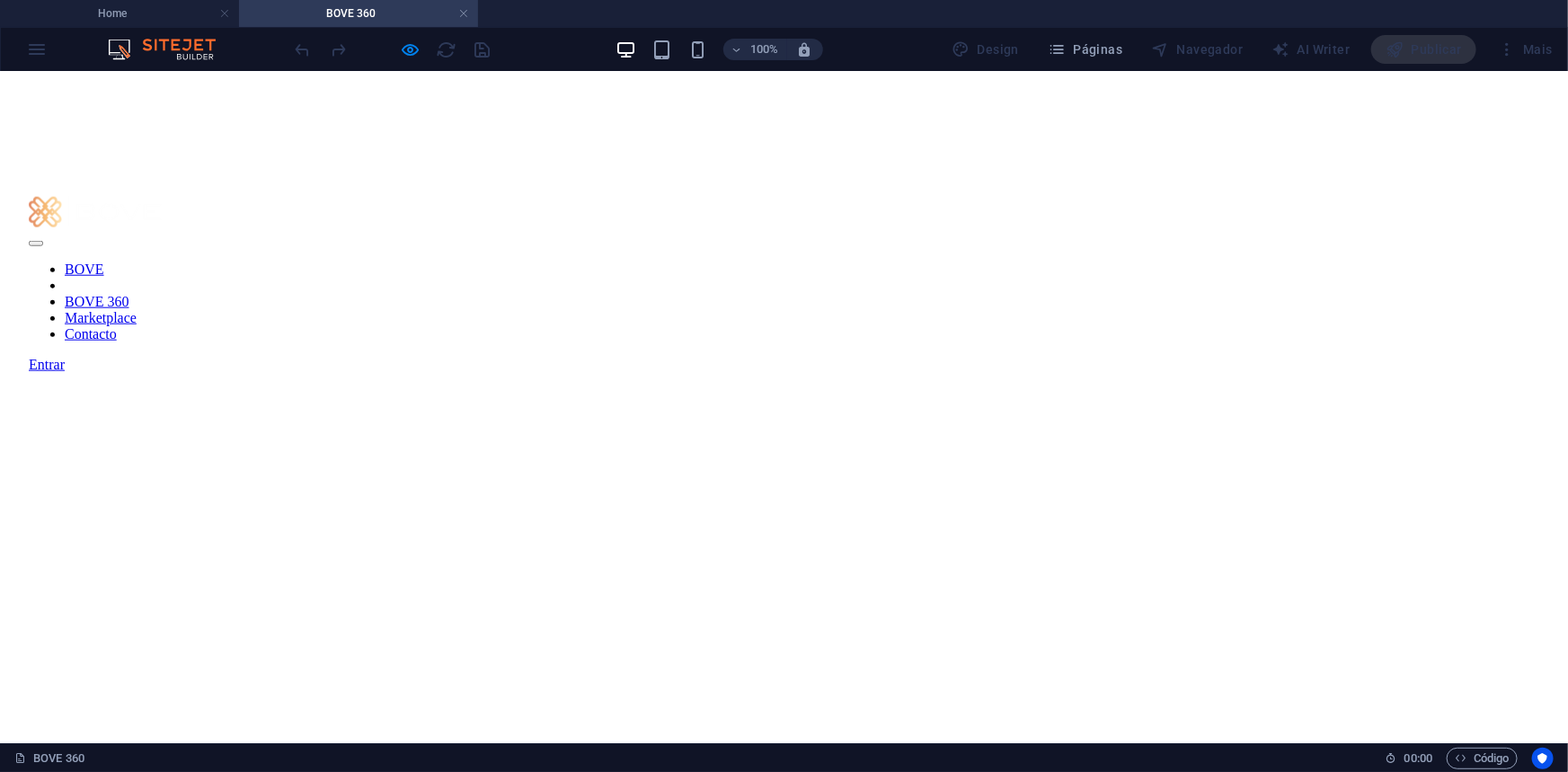
scroll to position [817, 0]
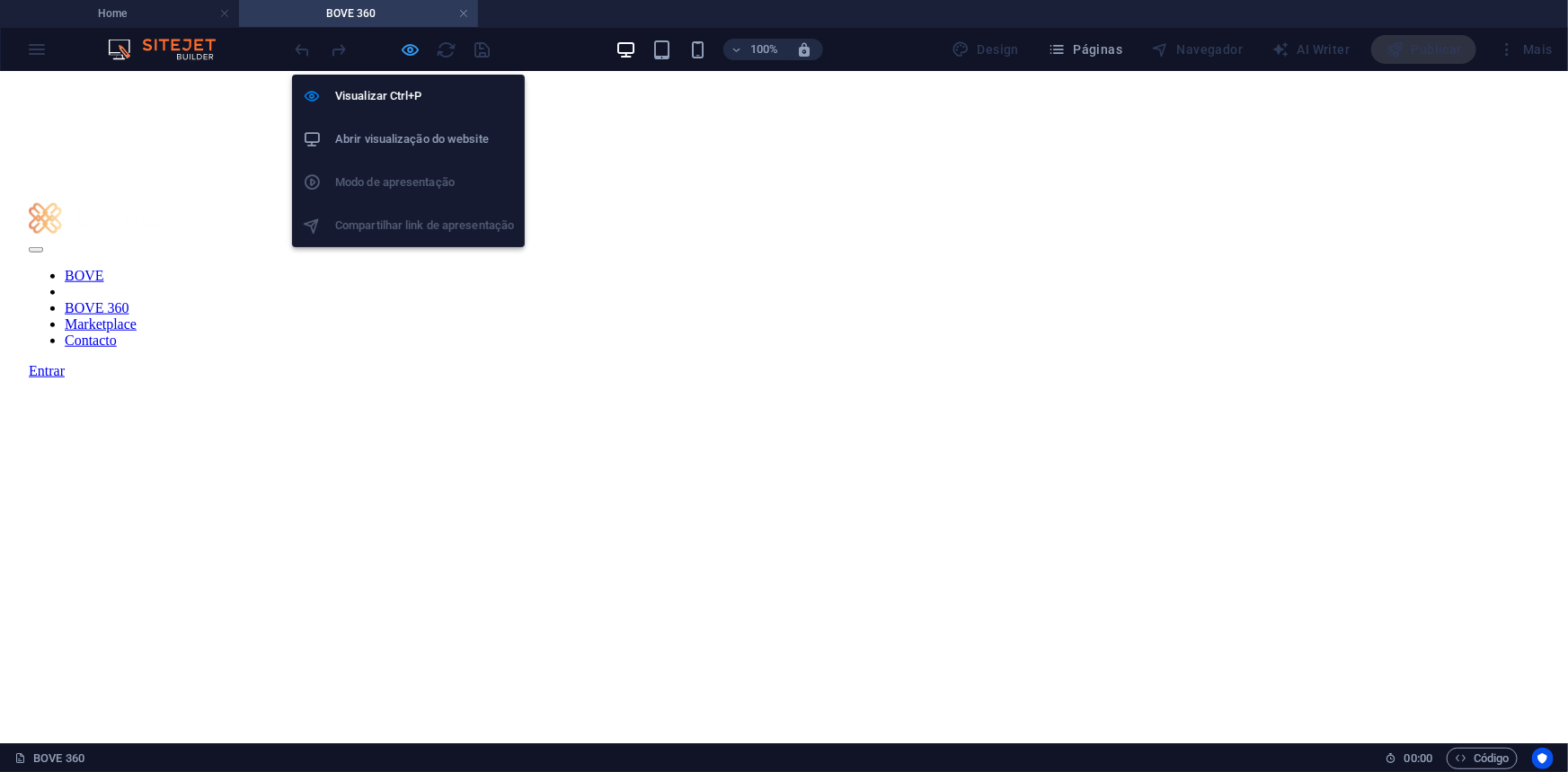
click at [405, 47] on icon "button" at bounding box center [410, 49] width 21 height 21
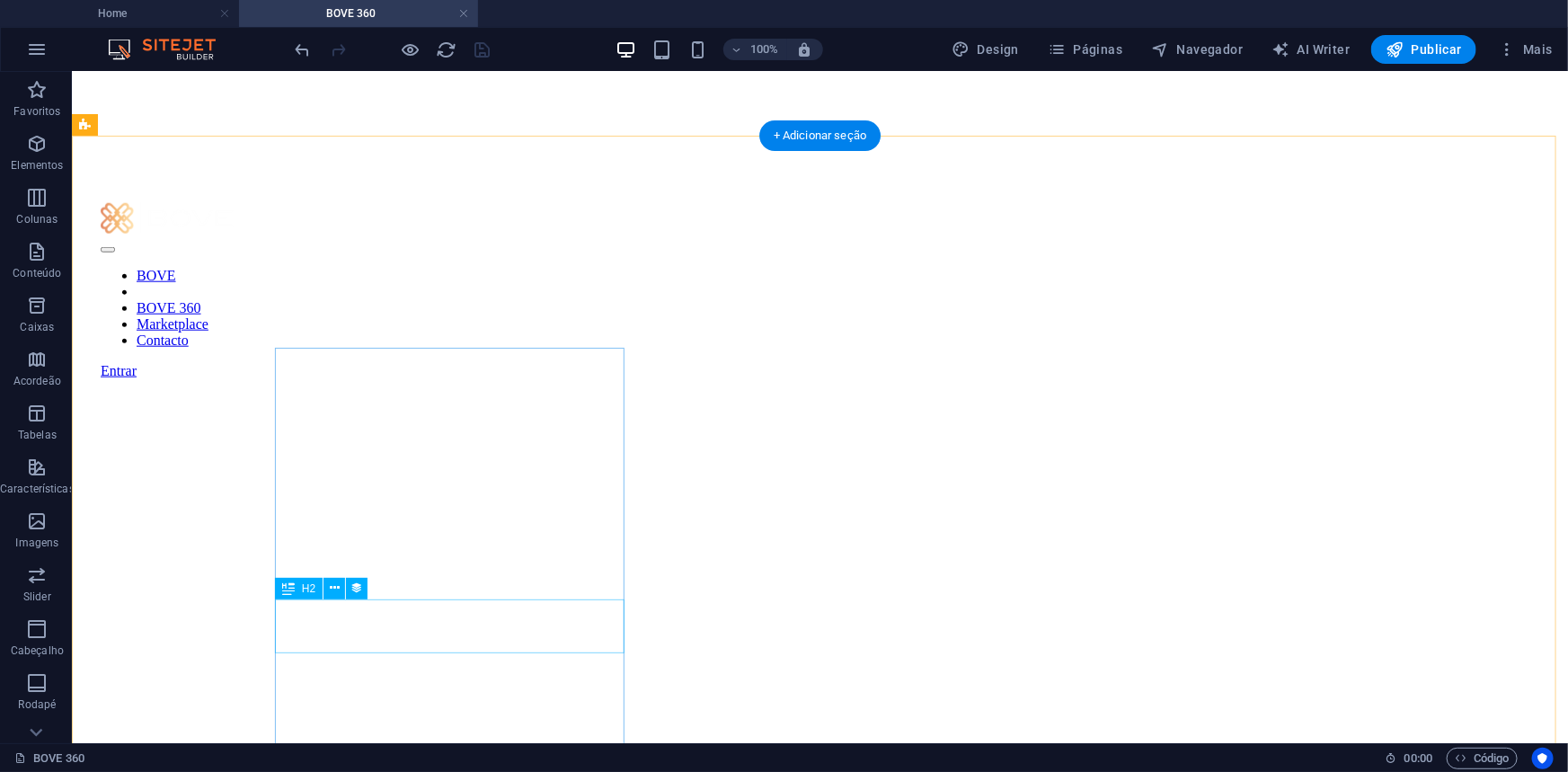
select select "name"
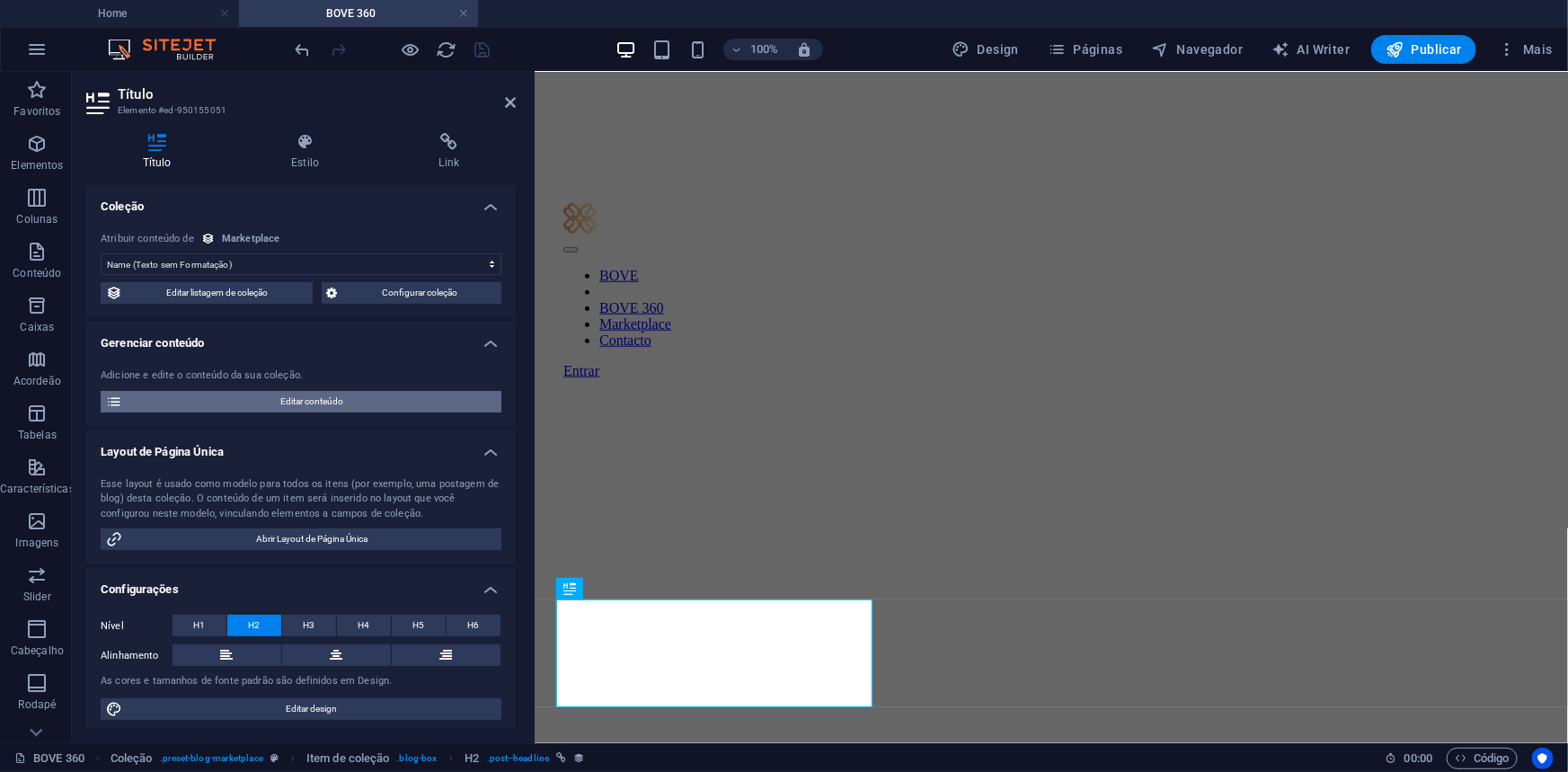
click at [295, 403] on span "Editar conteúdo" at bounding box center [312, 402] width 368 height 21
select select "Beleza"
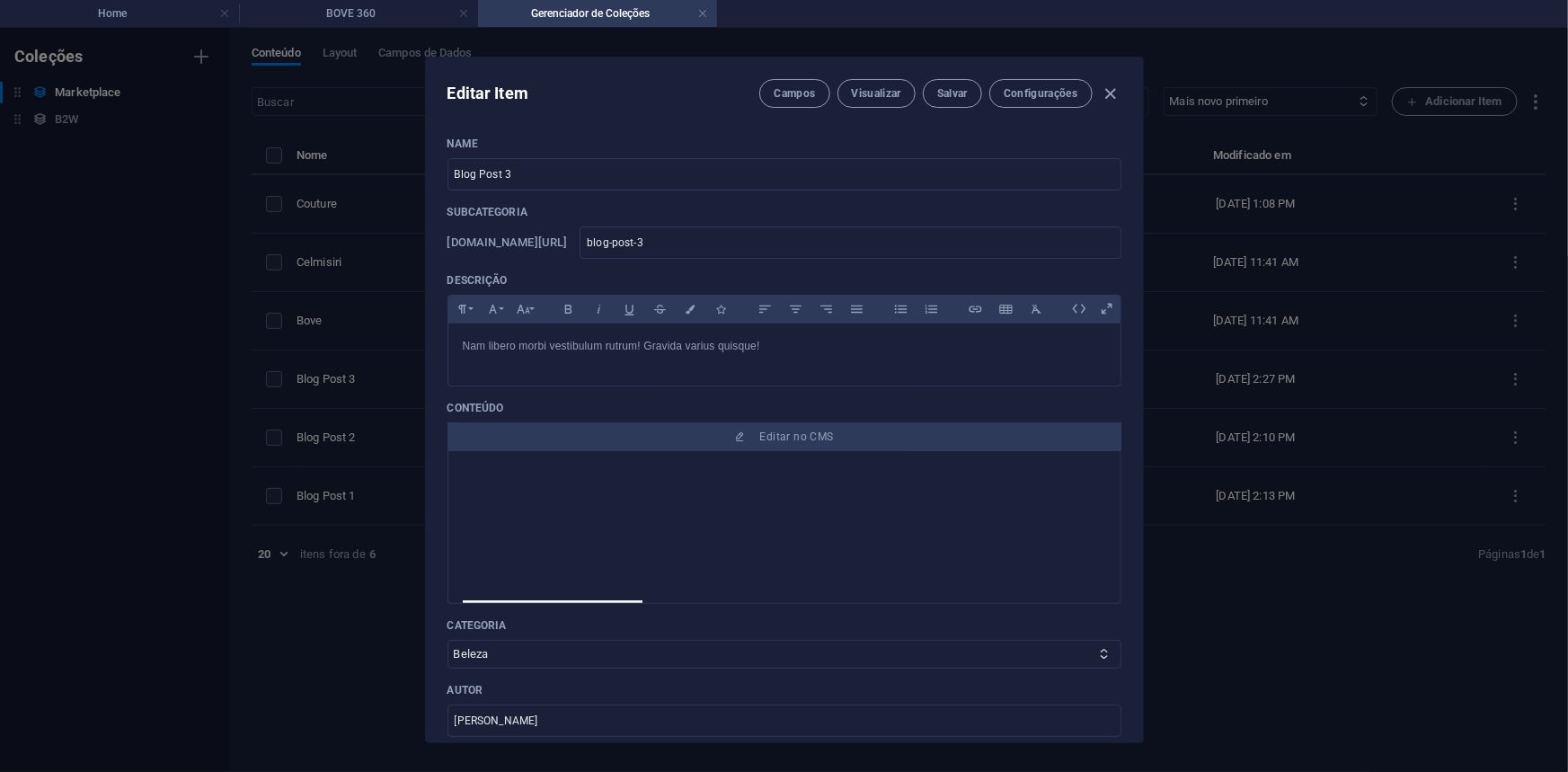
scroll to position [0, 0]
drag, startPoint x: 571, startPoint y: 175, endPoint x: 403, endPoint y: 173, distance: 168.0
click at [403, 173] on div "Editar Item Campos Visualizar Salvar Configurações Name Blog Post 3 ​ Subcatego…" at bounding box center [784, 400] width 1568 height 744
type input "c"
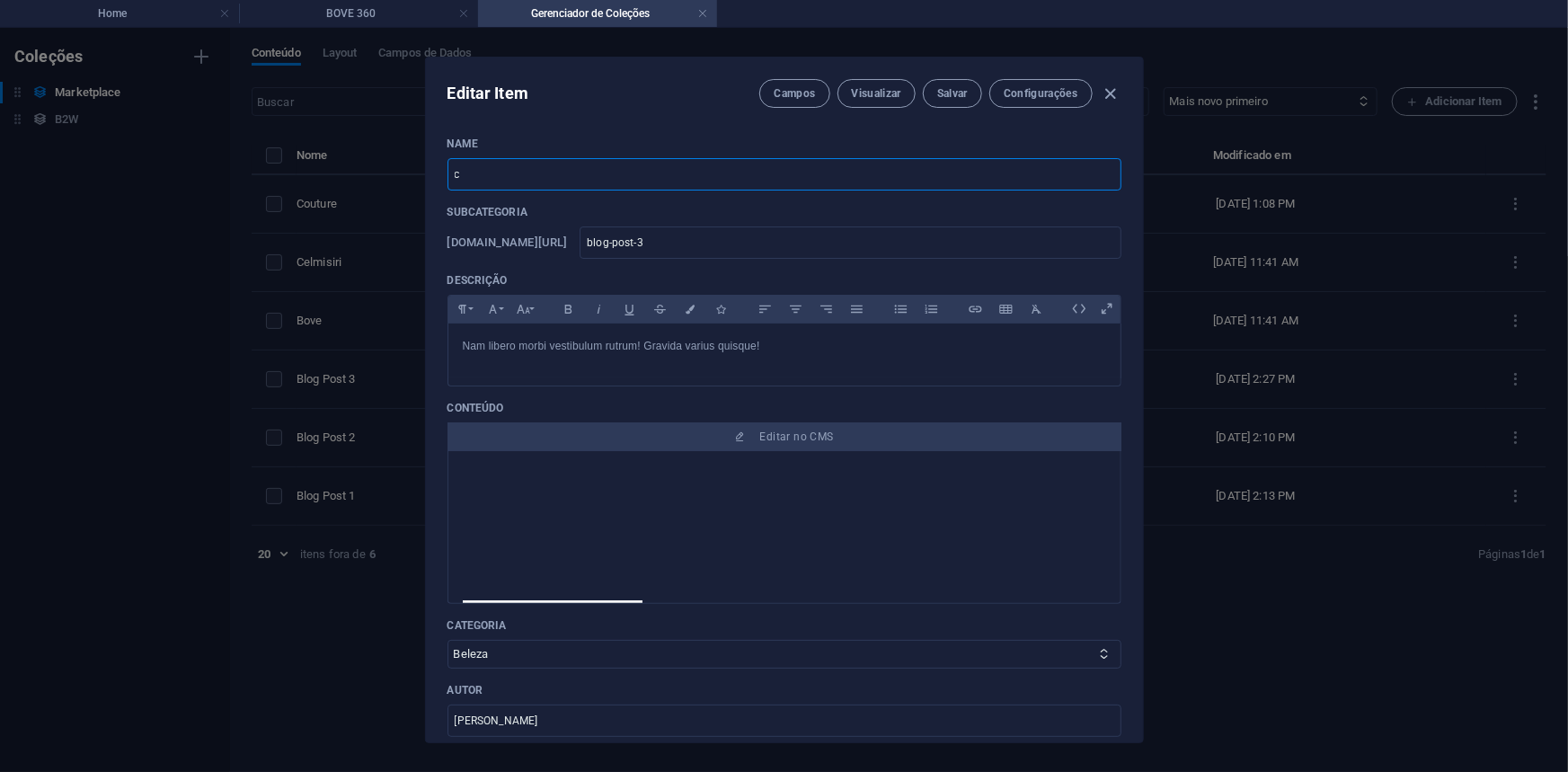
type input "c"
type input "ce"
type input "c"
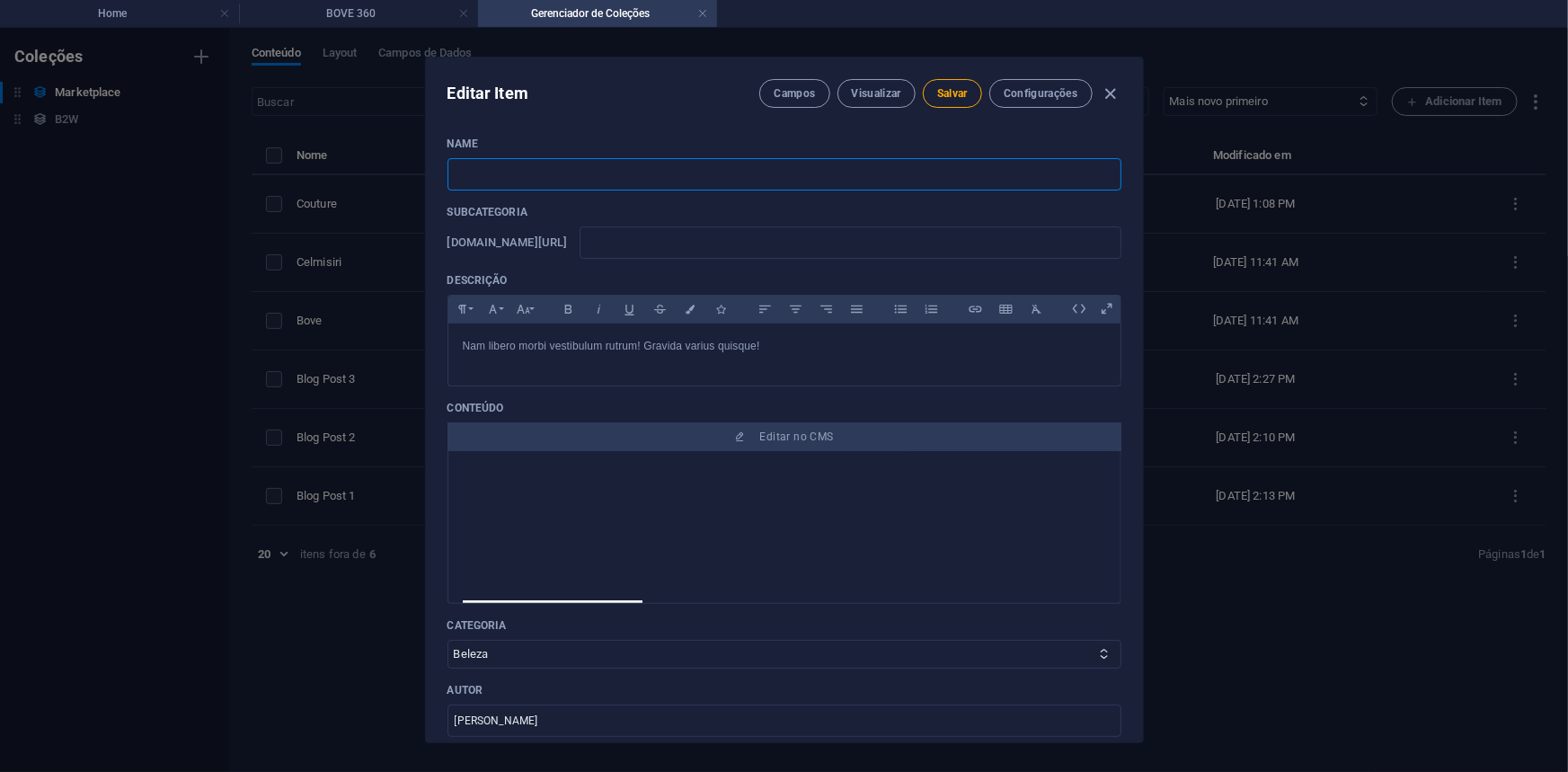
type input "C"
type input "c"
type input "Ce"
type input "ce"
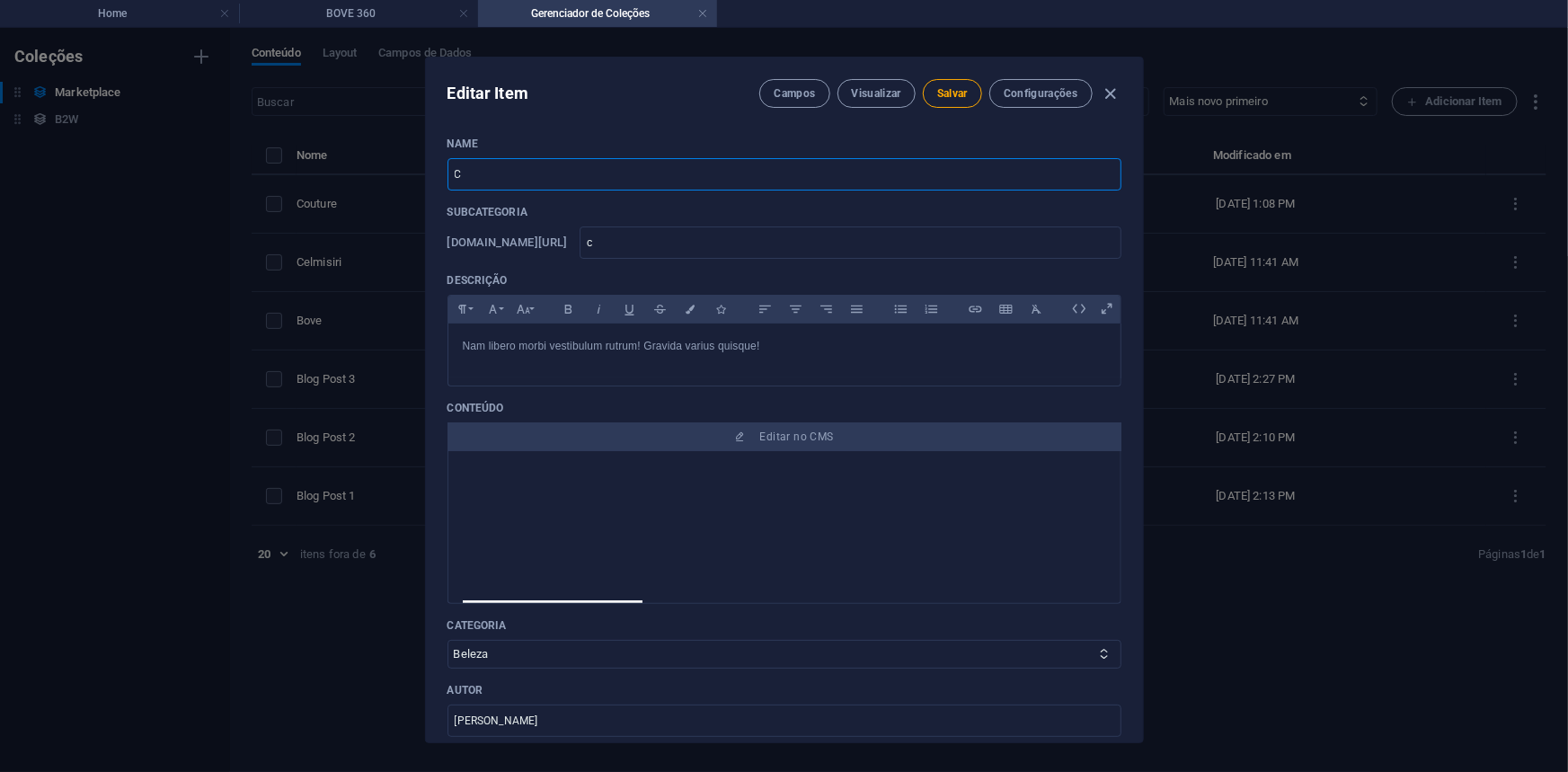
type input "ce"
type input "Cel"
type input "cel"
type input "Ce"
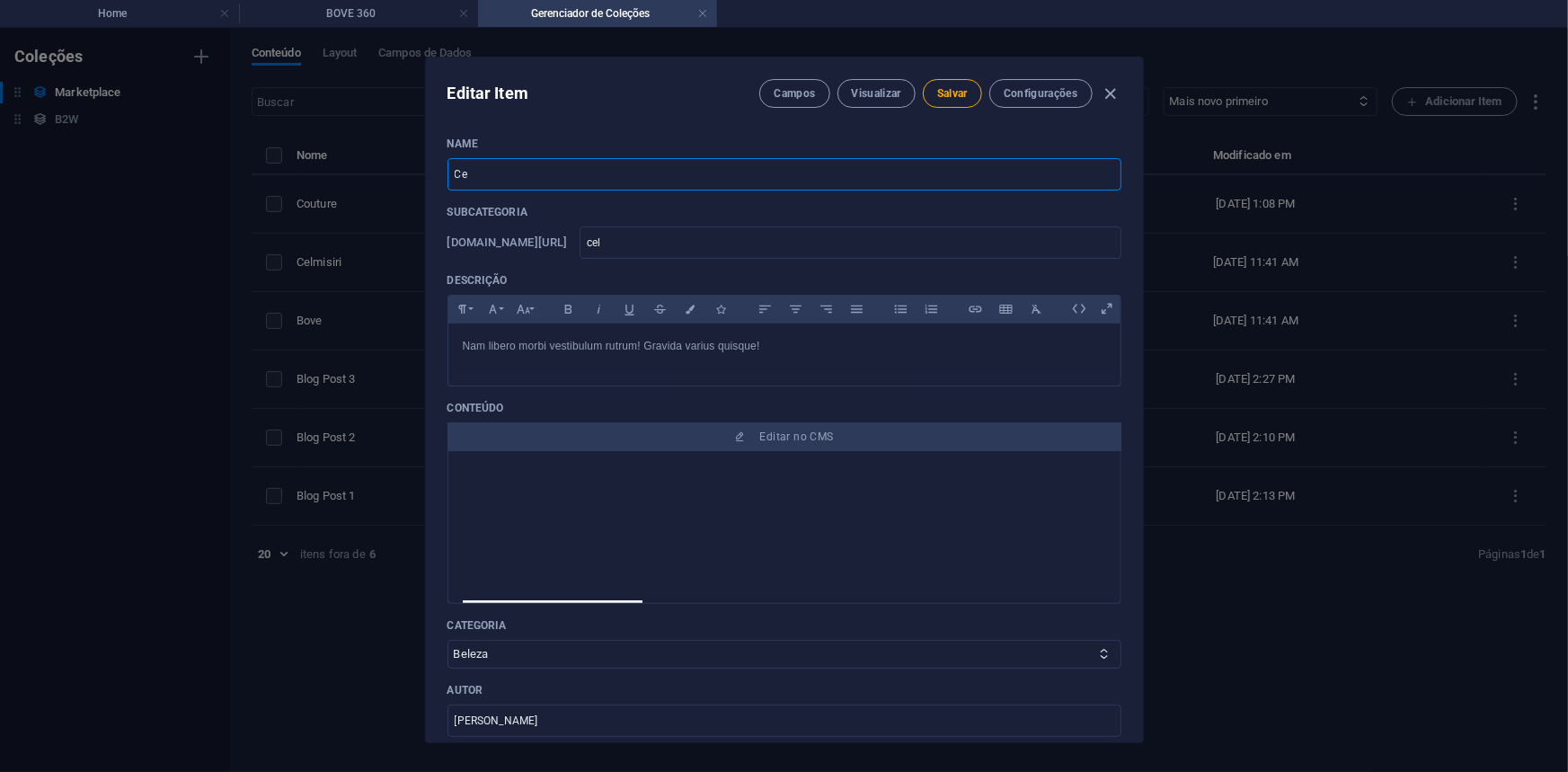
type input "ce"
type input "C"
type input "c"
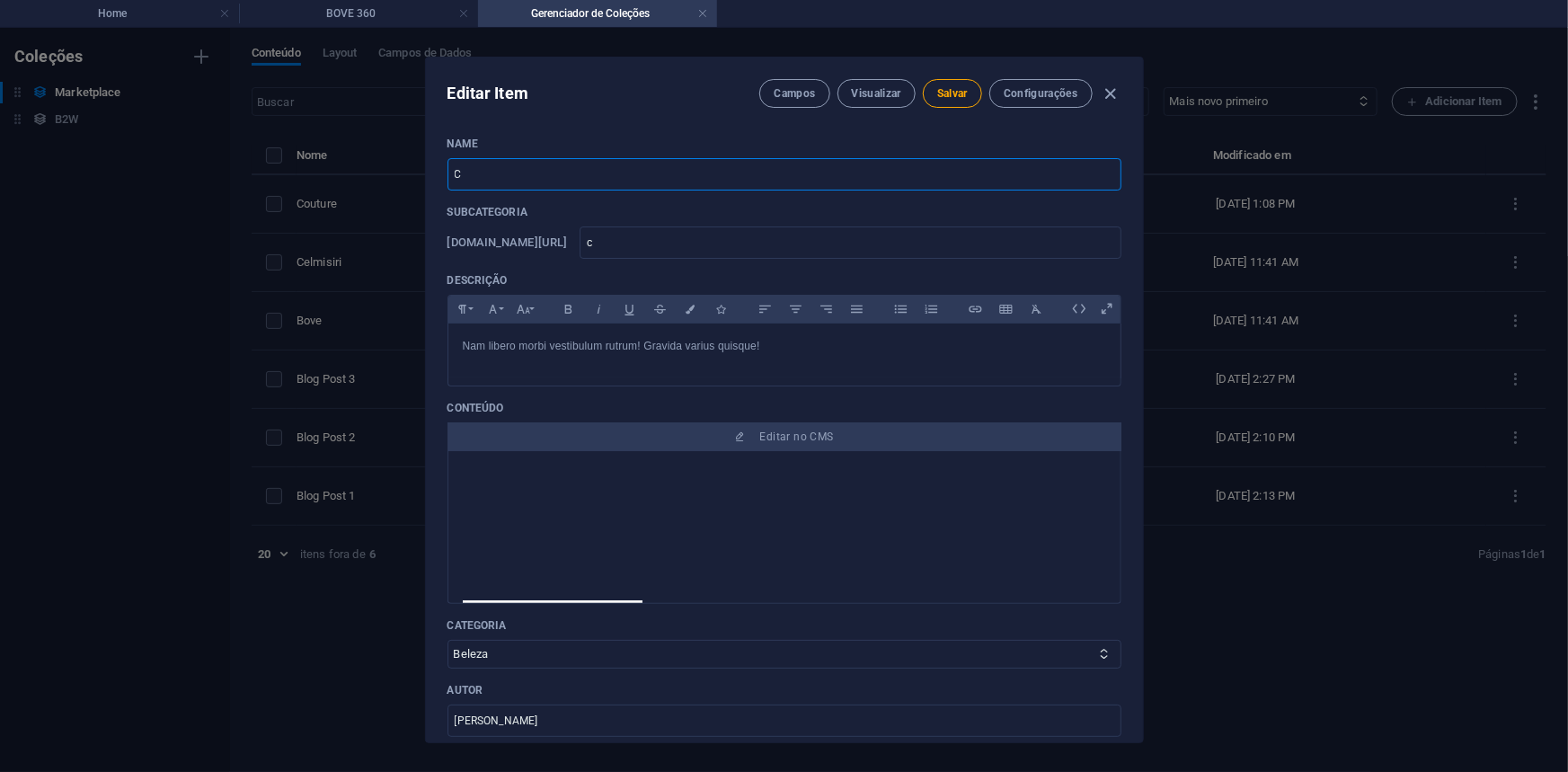
type input "CE"
type input "ce"
type input "CEL"
type input "cel"
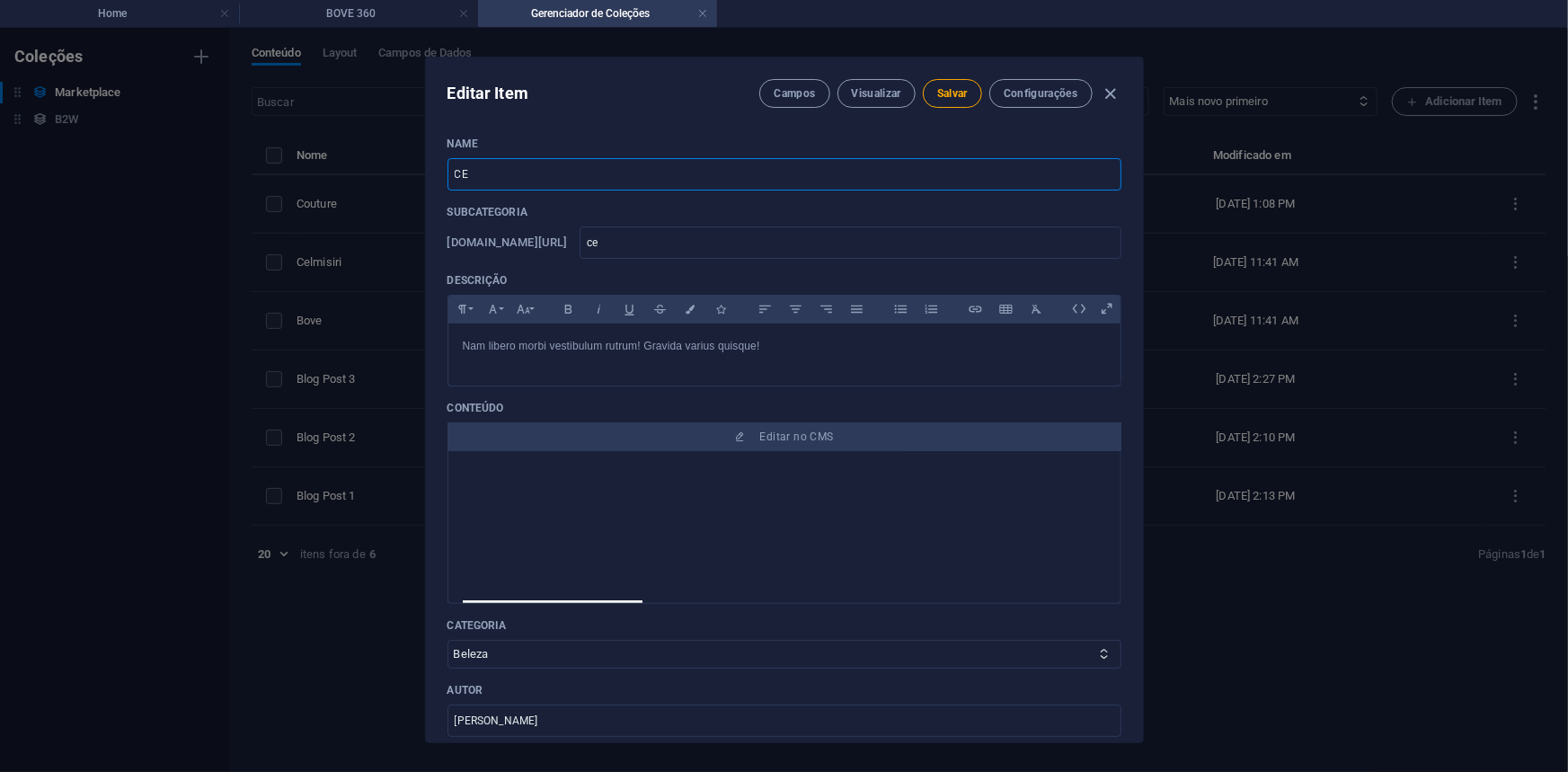
type input "cel"
type input "CELI"
type input "celi"
type input "CELIM"
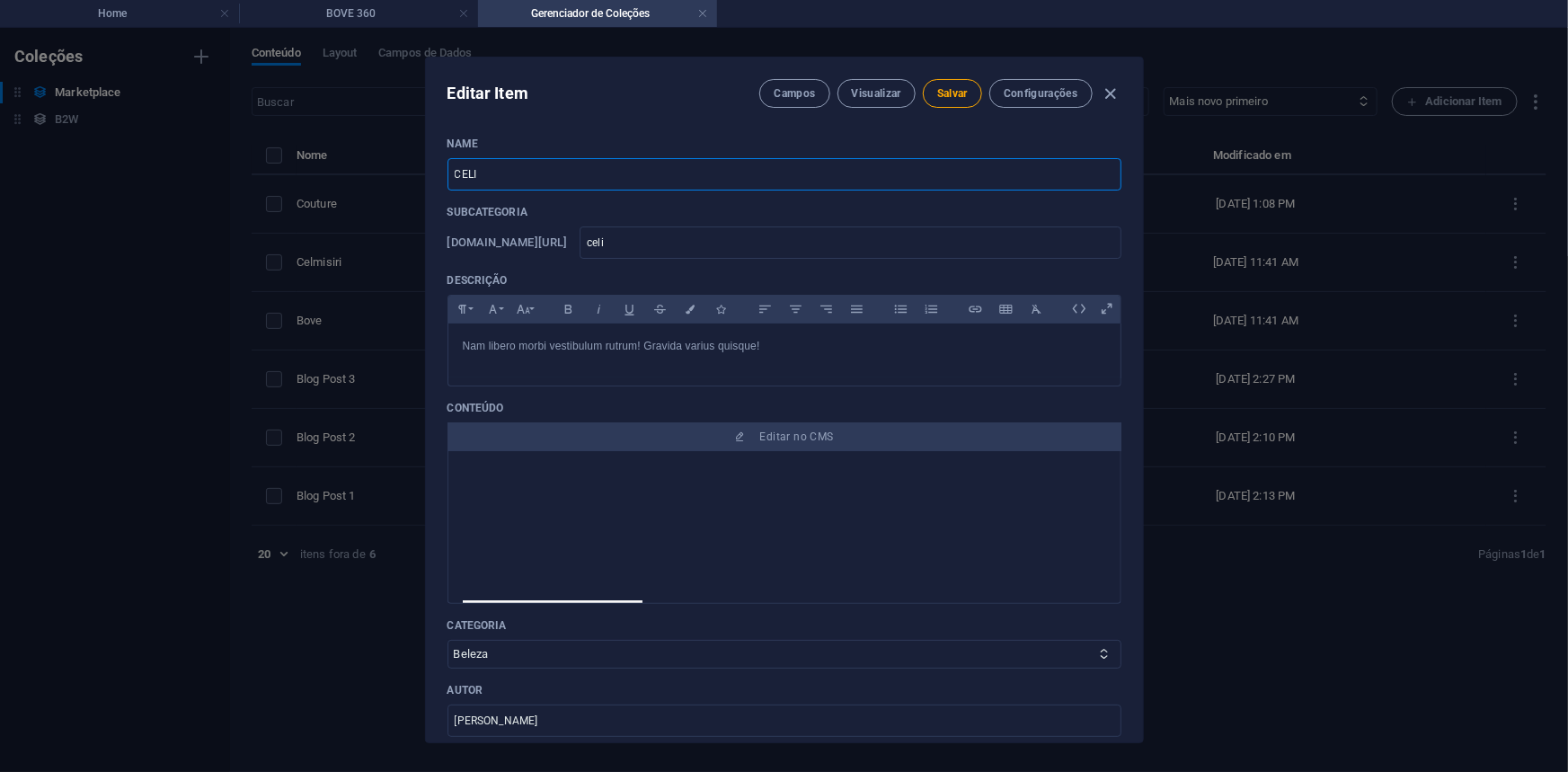
type input "celim"
type input "CELIMI"
type input "celimi"
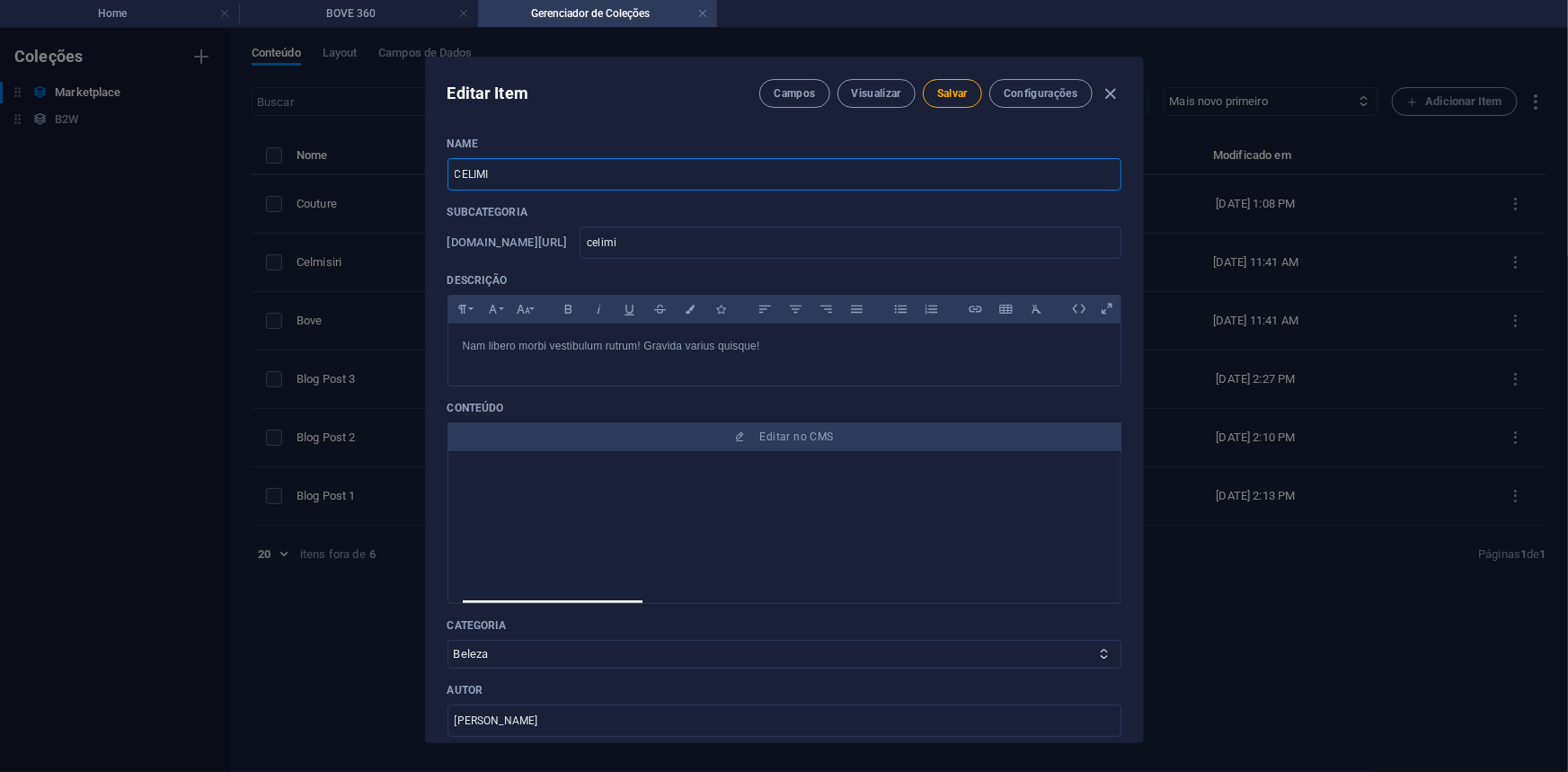
type input "CELIMIS"
type input "celimis"
type input "CELIMISI"
type input "celimisi"
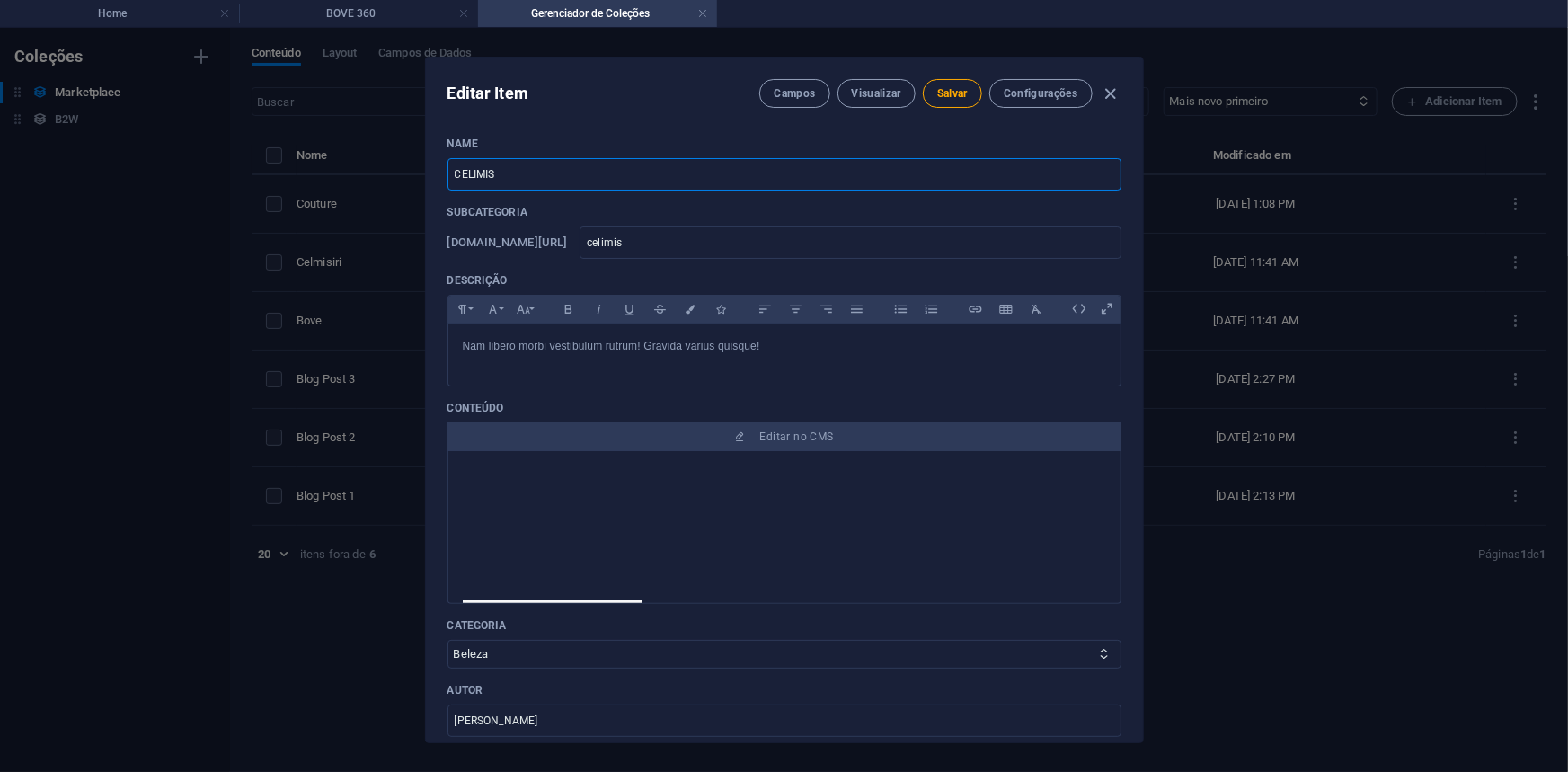
type input "celimisi"
type input "CELIMISIR"
type input "celimisir"
type input "CELIMISIRI"
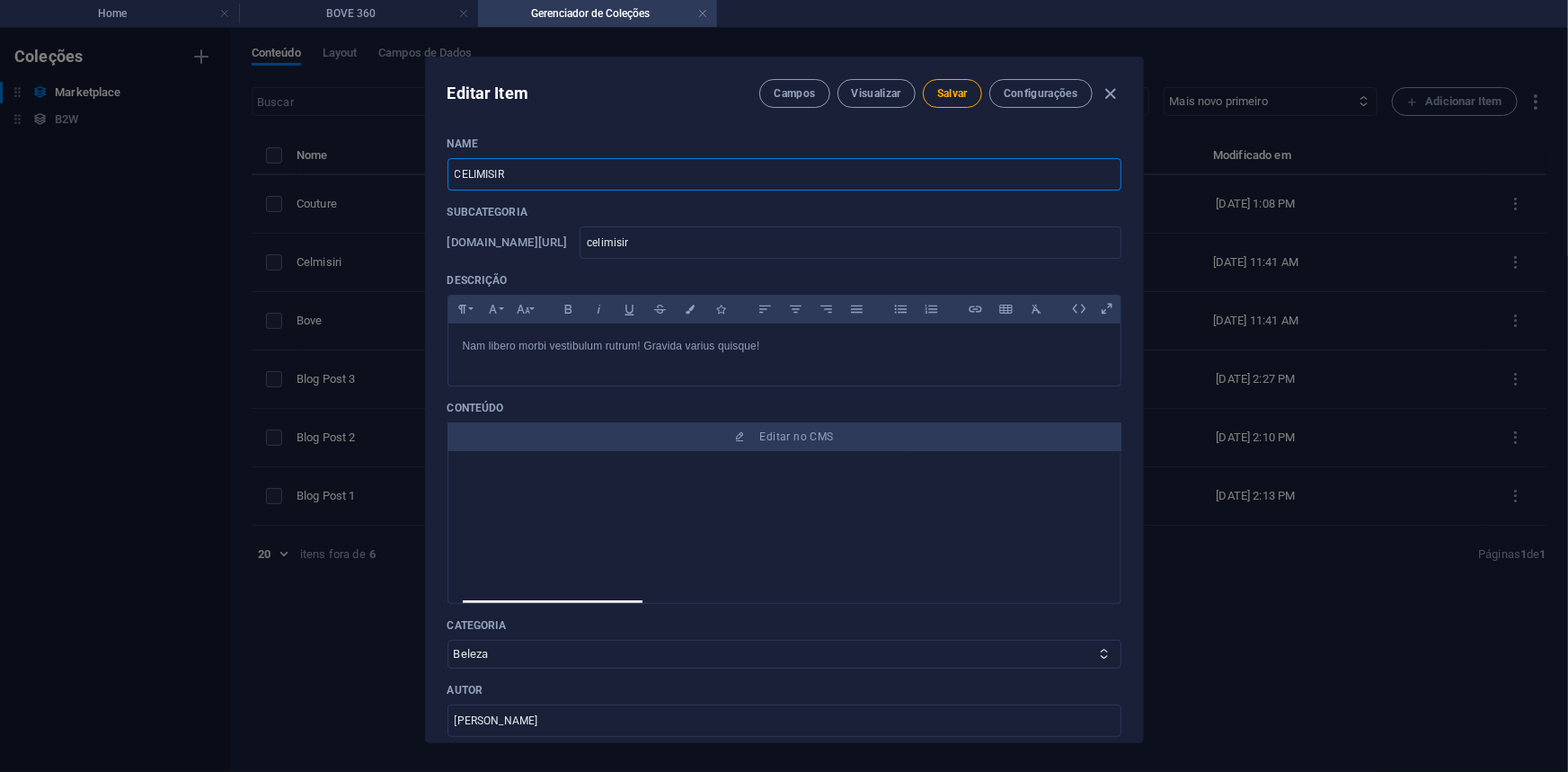
type input "celimisiri"
type input "CELIMISIRI"
click at [598, 371] on div "Nam libero morbi vestibulum rutrum! Gravida varius quisque!" at bounding box center [784, 350] width 672 height 54
click at [953, 89] on span "Salvar" at bounding box center [952, 93] width 30 height 15
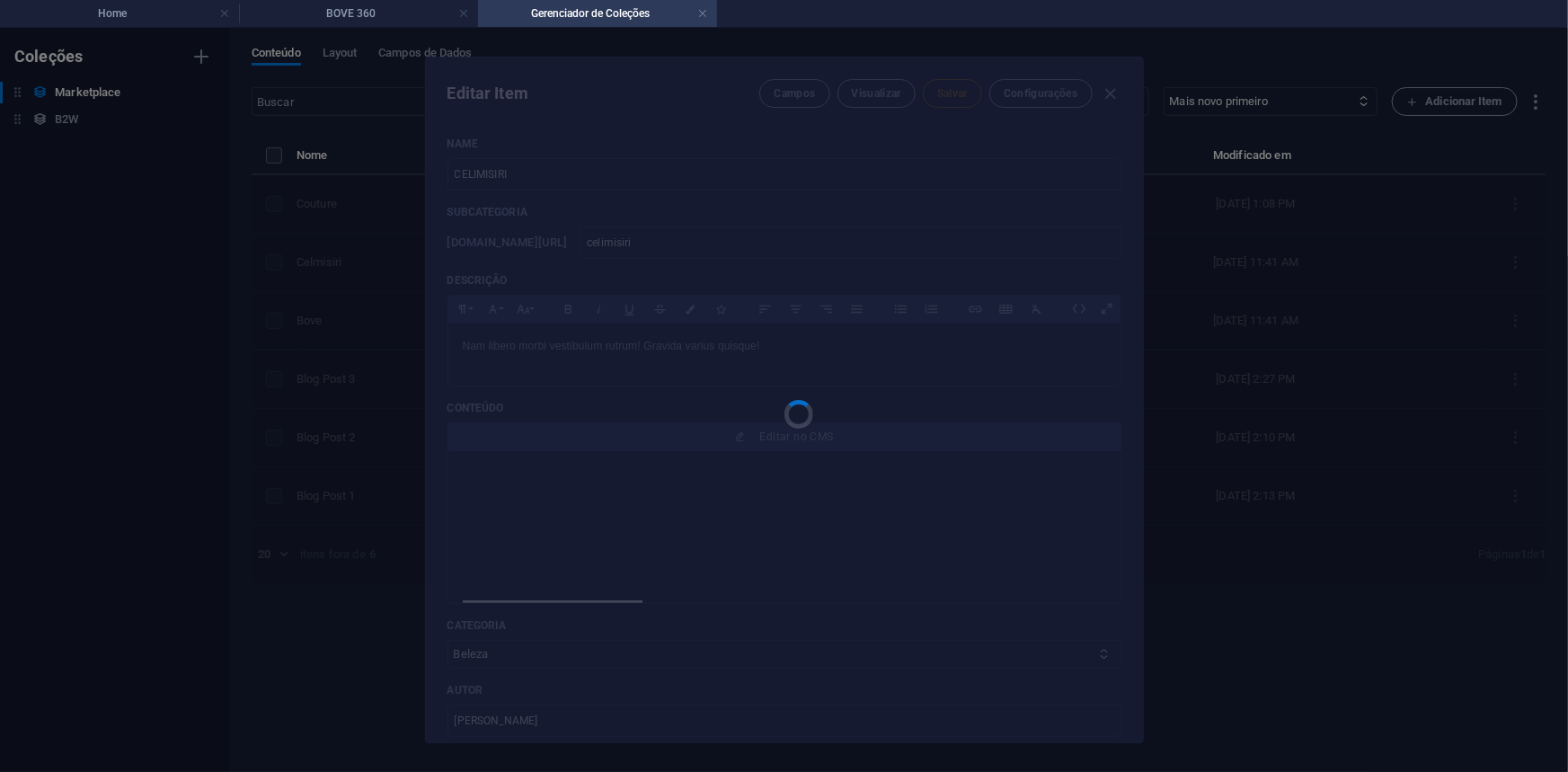
type input "celimisiri"
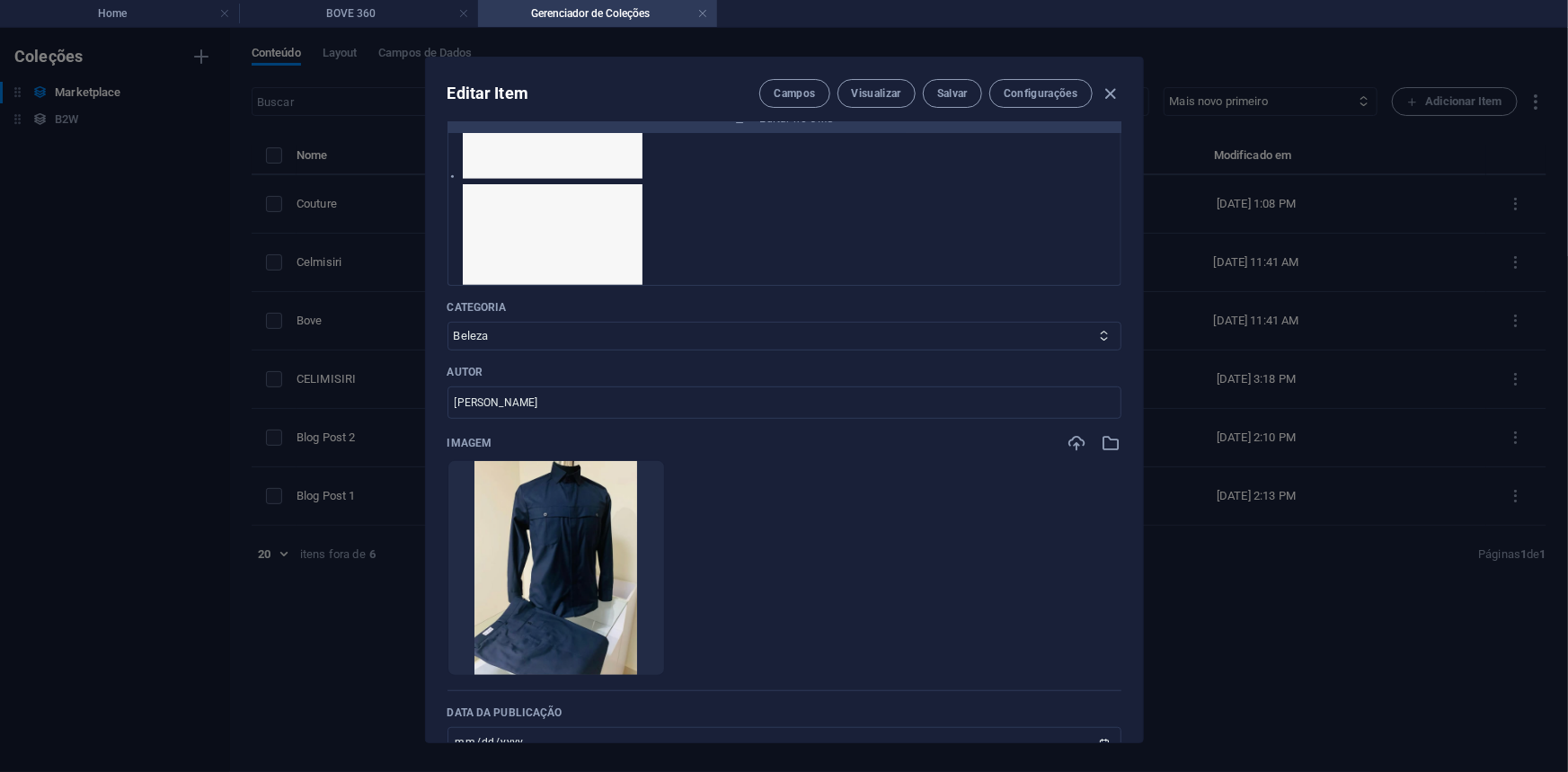
scroll to position [408, 0]
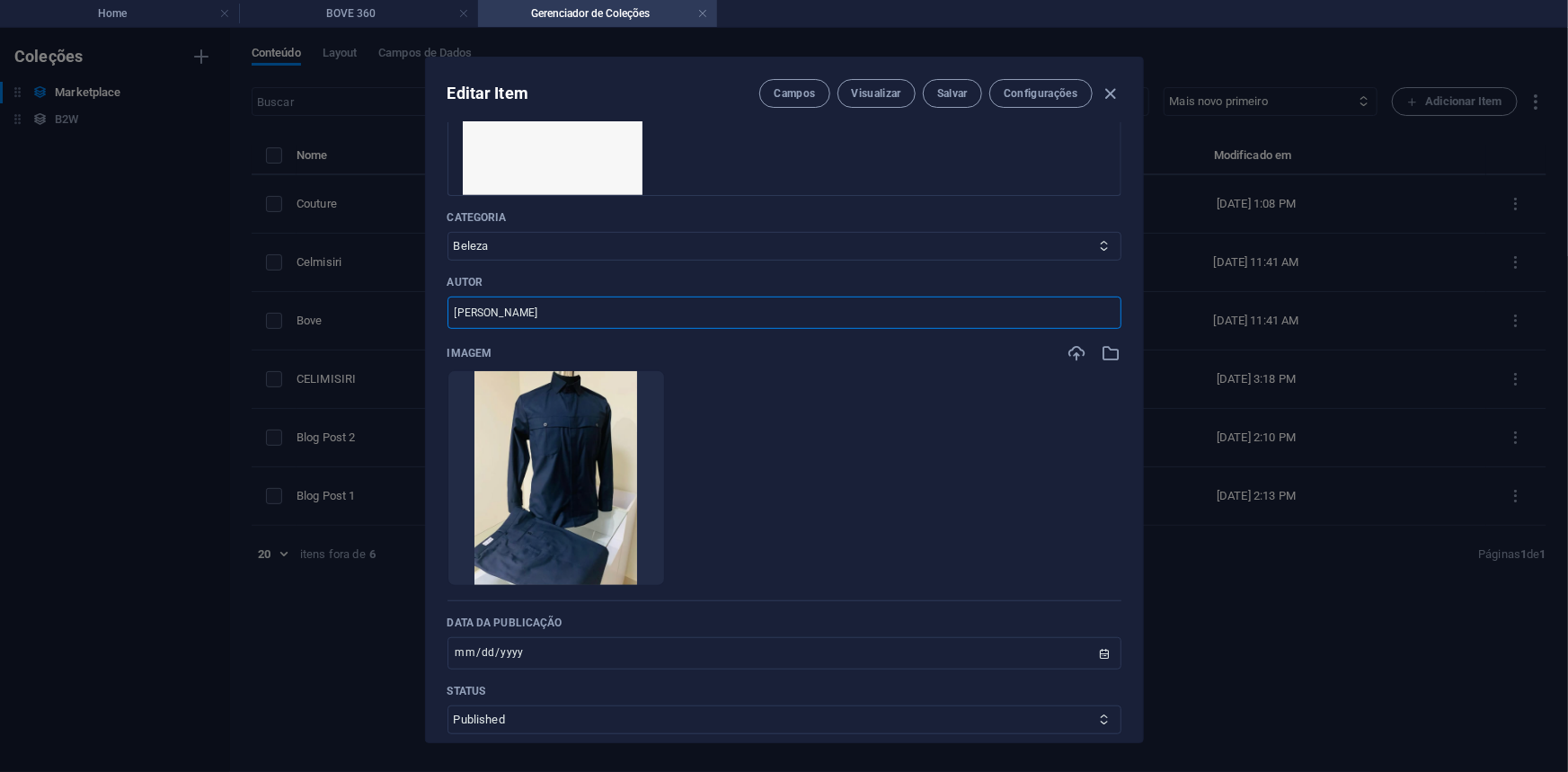
drag, startPoint x: 629, startPoint y: 319, endPoint x: 440, endPoint y: 296, distance: 190.4
click at [440, 296] on div "Name CELIMISIRI ​ Subcategoria www.example.com/example-page/ celimisiri ​ Descr…" at bounding box center [784, 432] width 717 height 621
type input "Celimar Lumbo"
click at [696, 331] on div "Name CELIMISIRI ​ Subcategoria www.example.com/example-page/ celimisiri ​ Descr…" at bounding box center [784, 274] width 674 height 1092
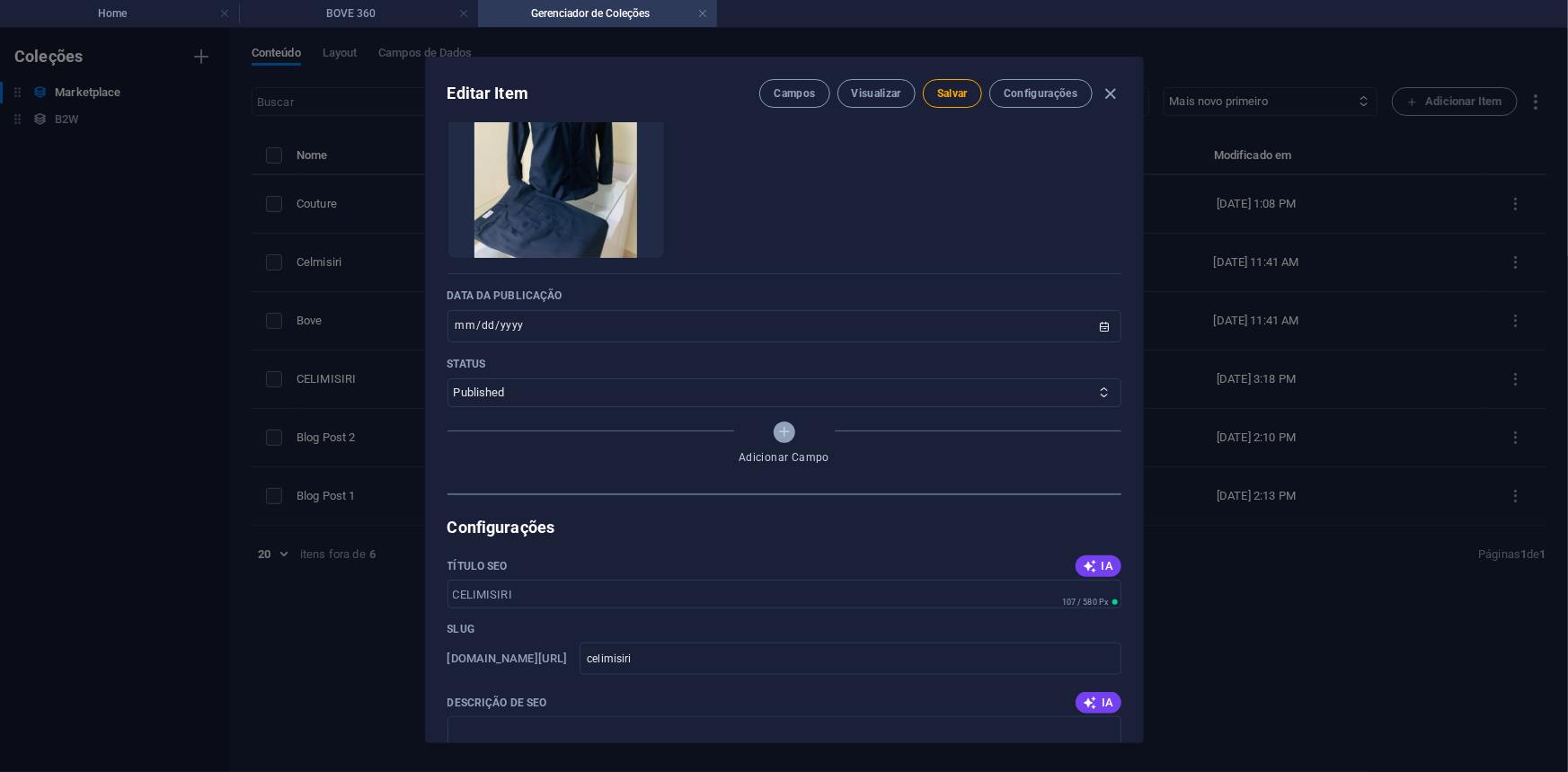
click at [784, 431] on icon "Adicionar Campo" at bounding box center [784, 432] width 16 height 16
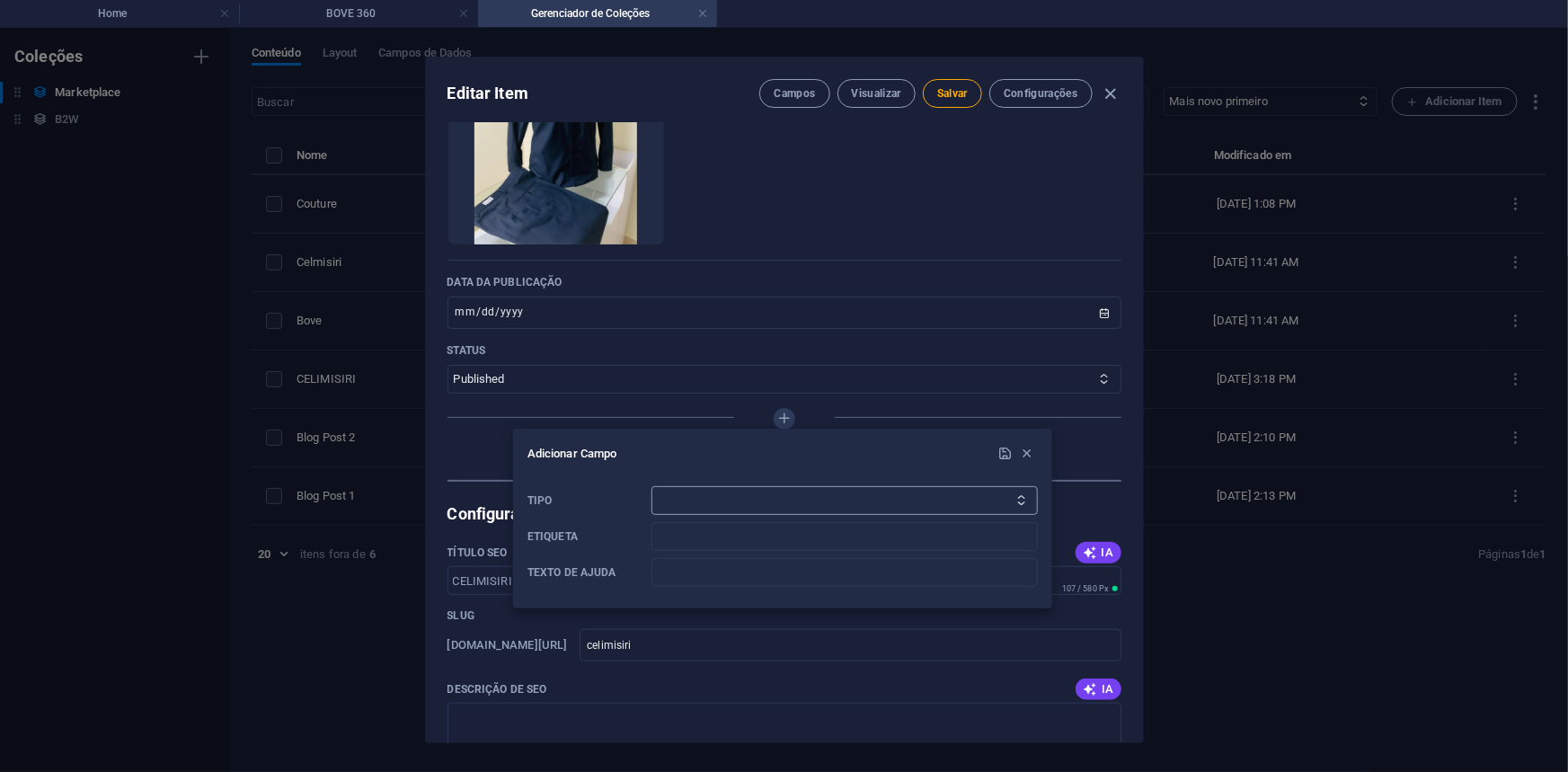
click at [766, 502] on select "Texto sem Formatação Link CMS Rich Text Arquivo Multiplos Arquivos Caixa de sel…" at bounding box center [844, 500] width 386 height 28
select select "checkbox"
click at [652, 487] on select "Texto sem Formatação Link CMS Rich Text Arquivo Multiplos Arquivos Caixa de sel…" at bounding box center [844, 500] width 386 height 28
click at [712, 548] on input "Etiqueta" at bounding box center [844, 536] width 386 height 28
type input "A"
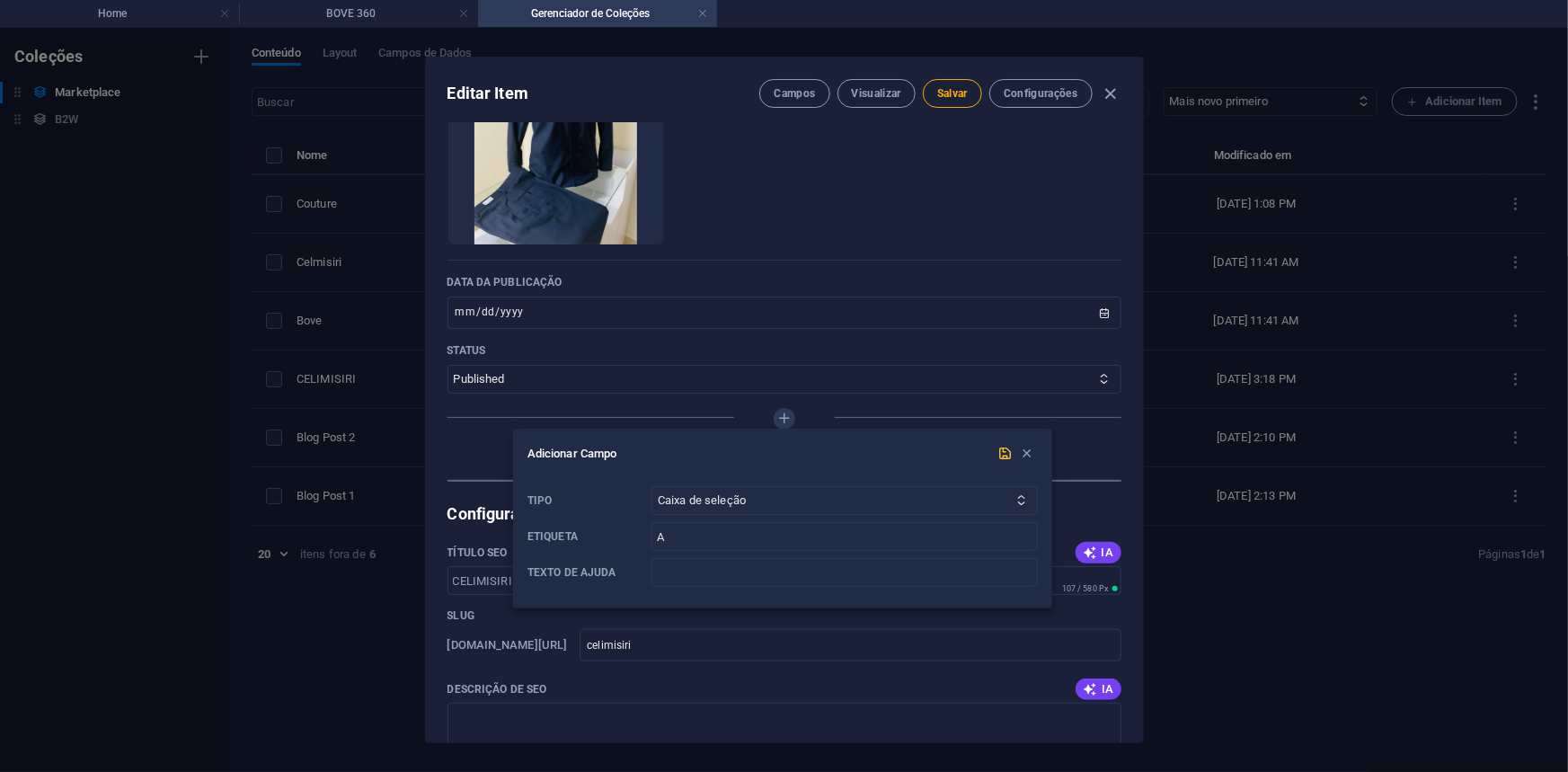
click at [999, 452] on icon "submit" at bounding box center [1006, 453] width 16 height 16
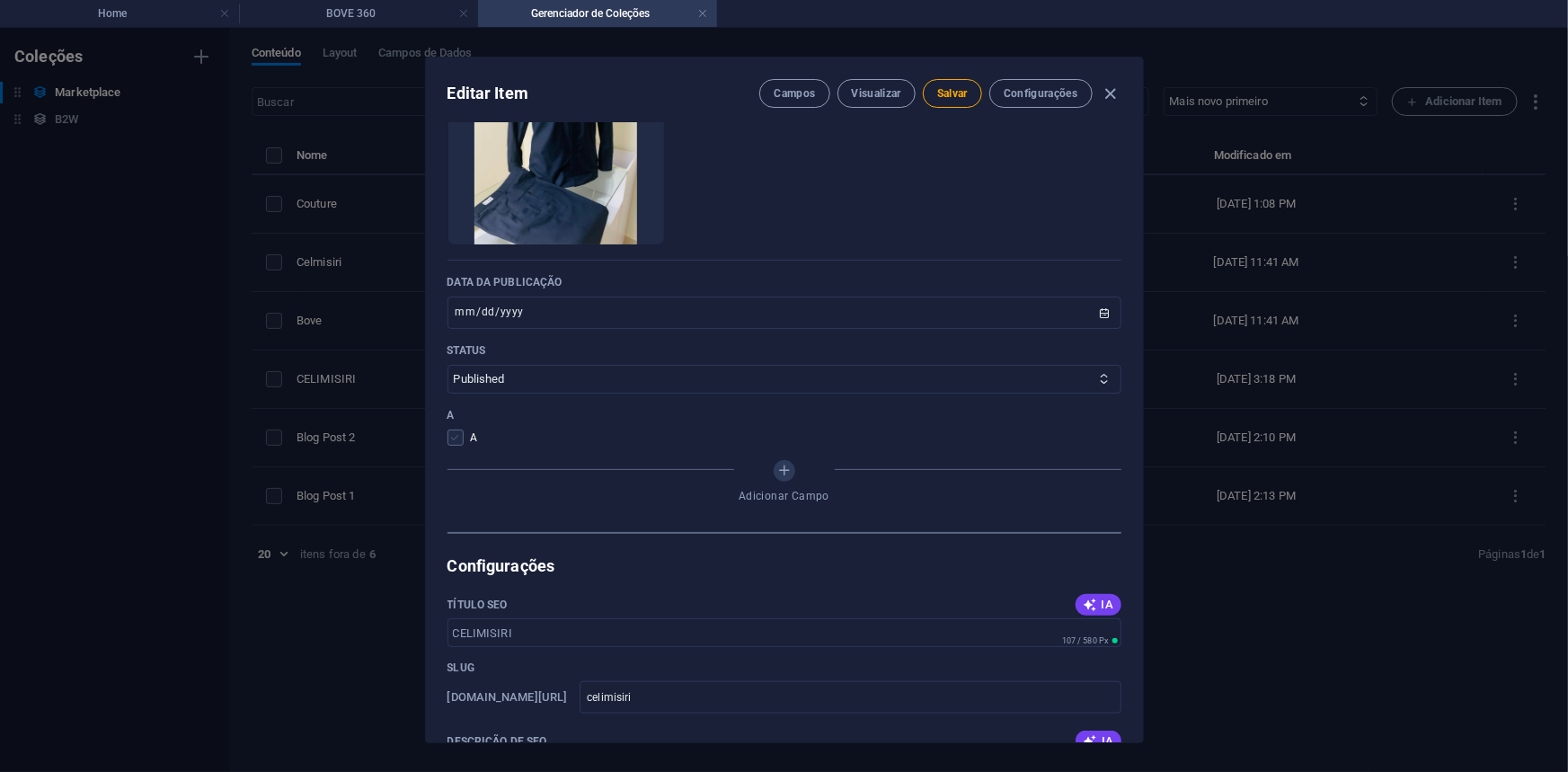
click at [455, 434] on span at bounding box center [455, 438] width 17 height 17
click at [455, 434] on input "checkbox" at bounding box center [459, 438] width 23 height 17
checkbox input "true"
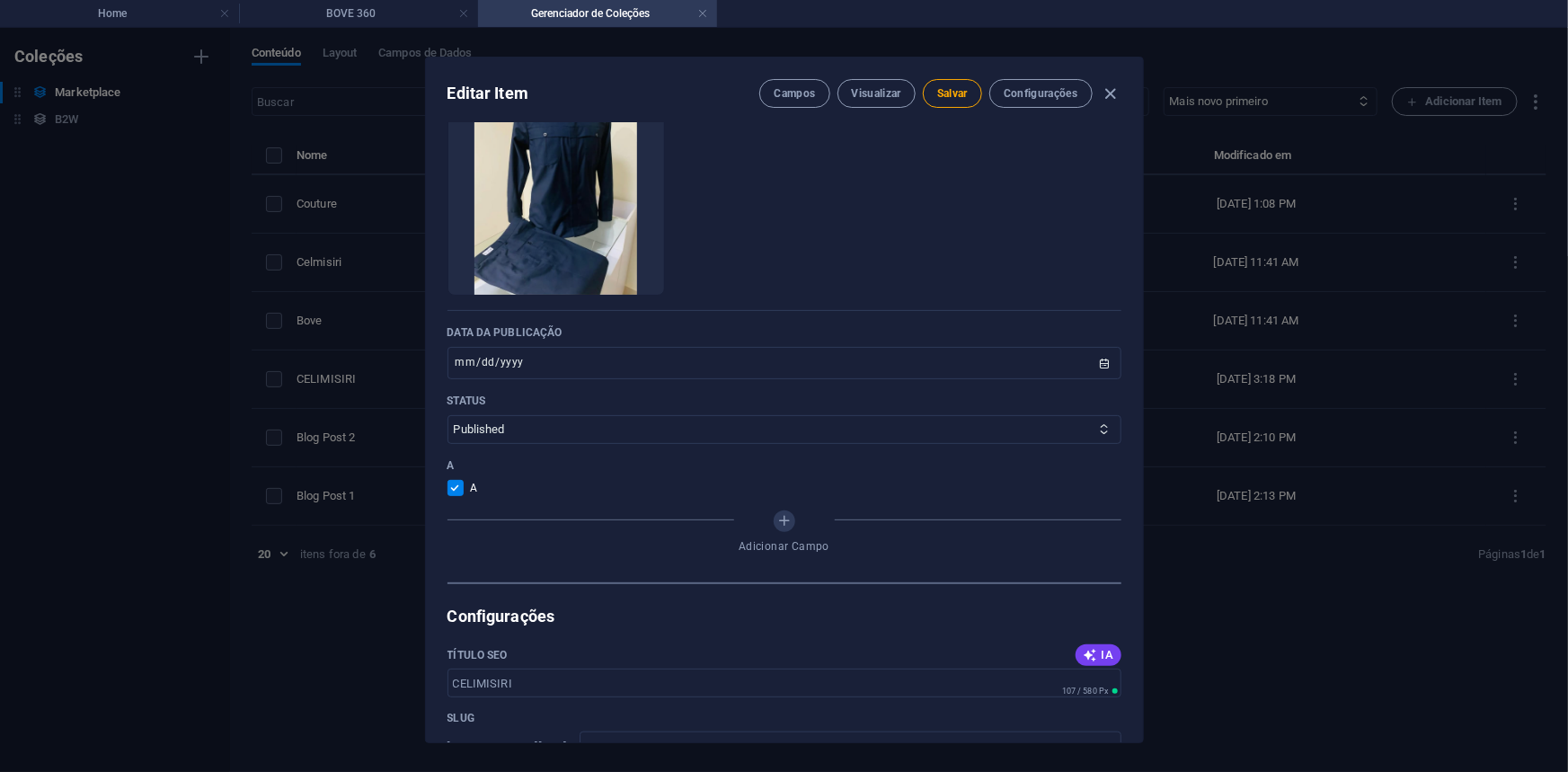
scroll to position [666, 0]
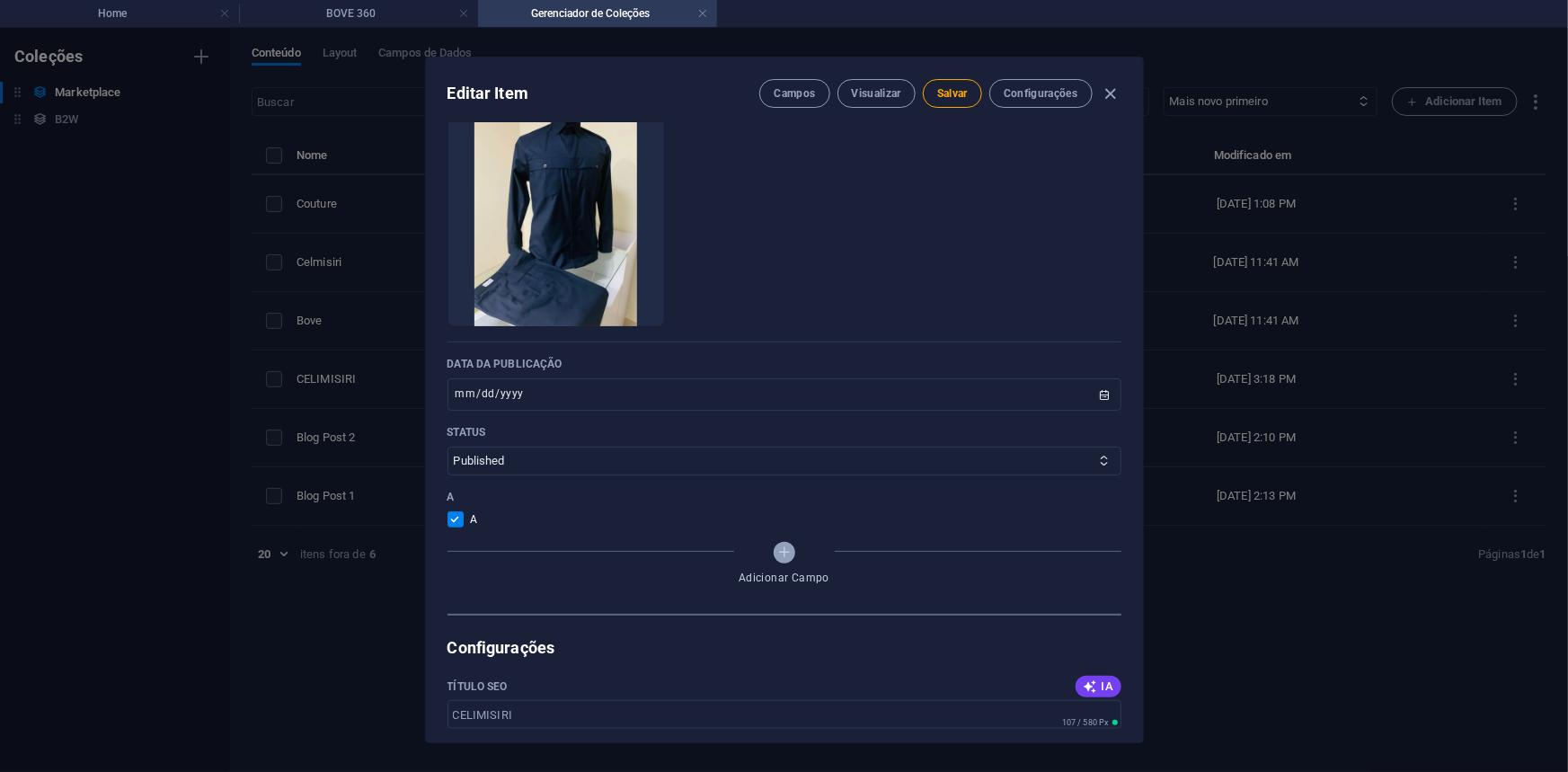
click at [788, 552] on icon "Adicionar Campo" at bounding box center [784, 552] width 16 height 16
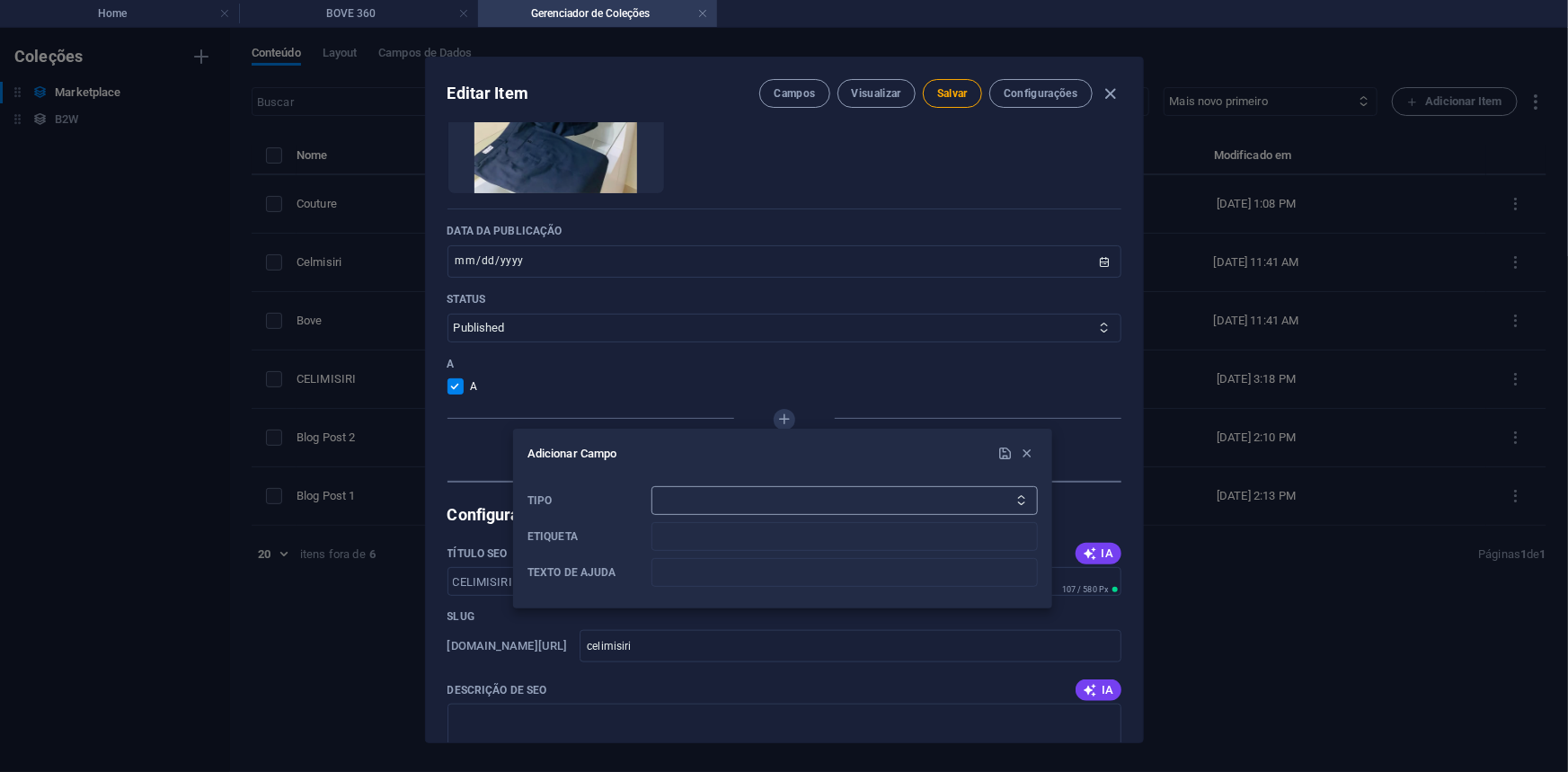
click at [805, 504] on select "Texto sem Formatação Link CMS Rich Text Arquivo Multiplos Arquivos Caixa de sel…" at bounding box center [844, 500] width 386 height 28
select select "choice"
click at [652, 487] on select "Texto sem Formatação Link CMS Rich Text Arquivo Multiplos Arquivos Caixa de sel…" at bounding box center [844, 500] width 386 height 28
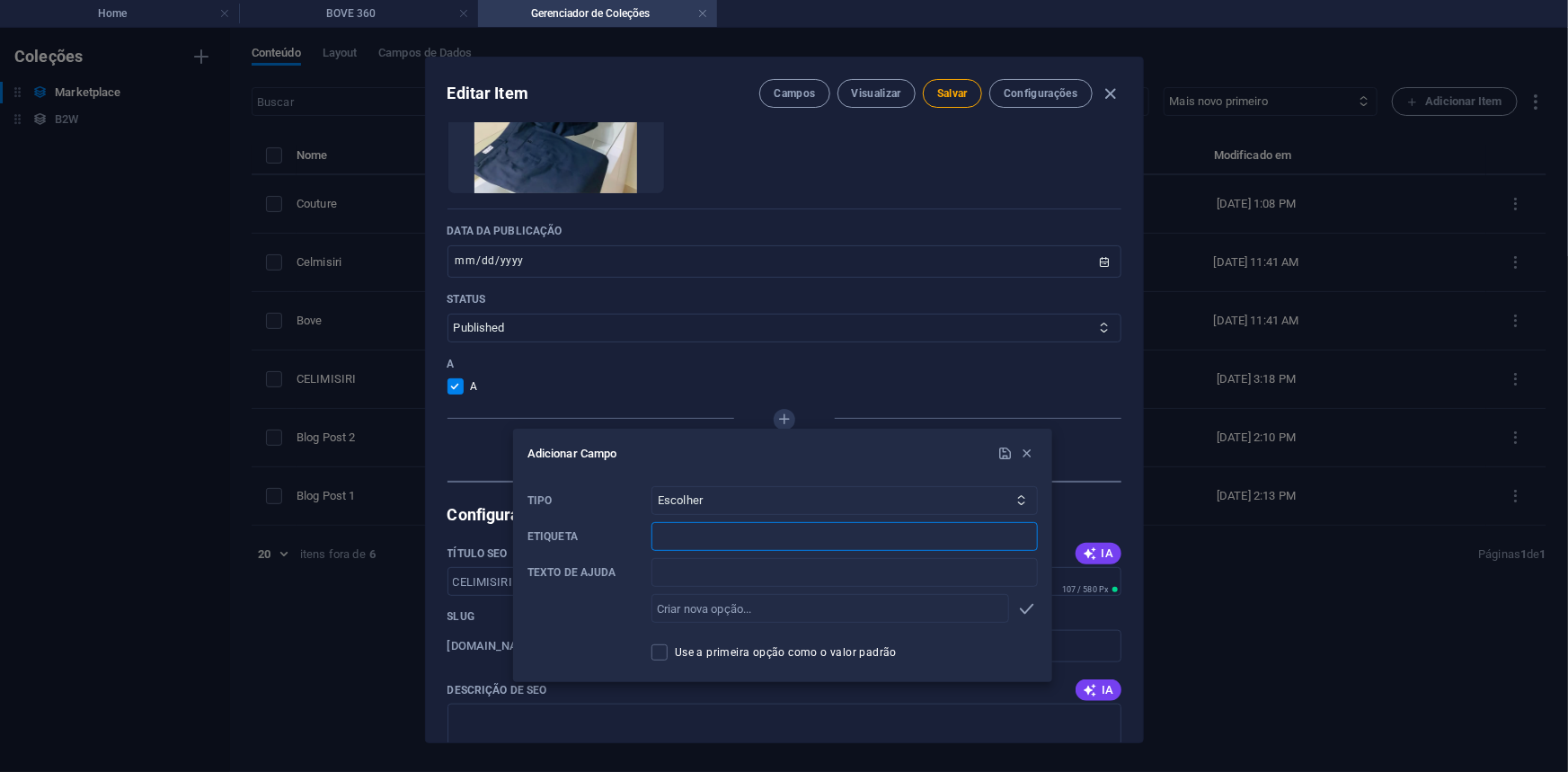
click at [719, 539] on input "Etiqueta" at bounding box center [844, 536] width 386 height 28
type input "m"
type input "F"
type input "Género"
click at [758, 574] on input "Texto de ajuda" at bounding box center [844, 572] width 386 height 28
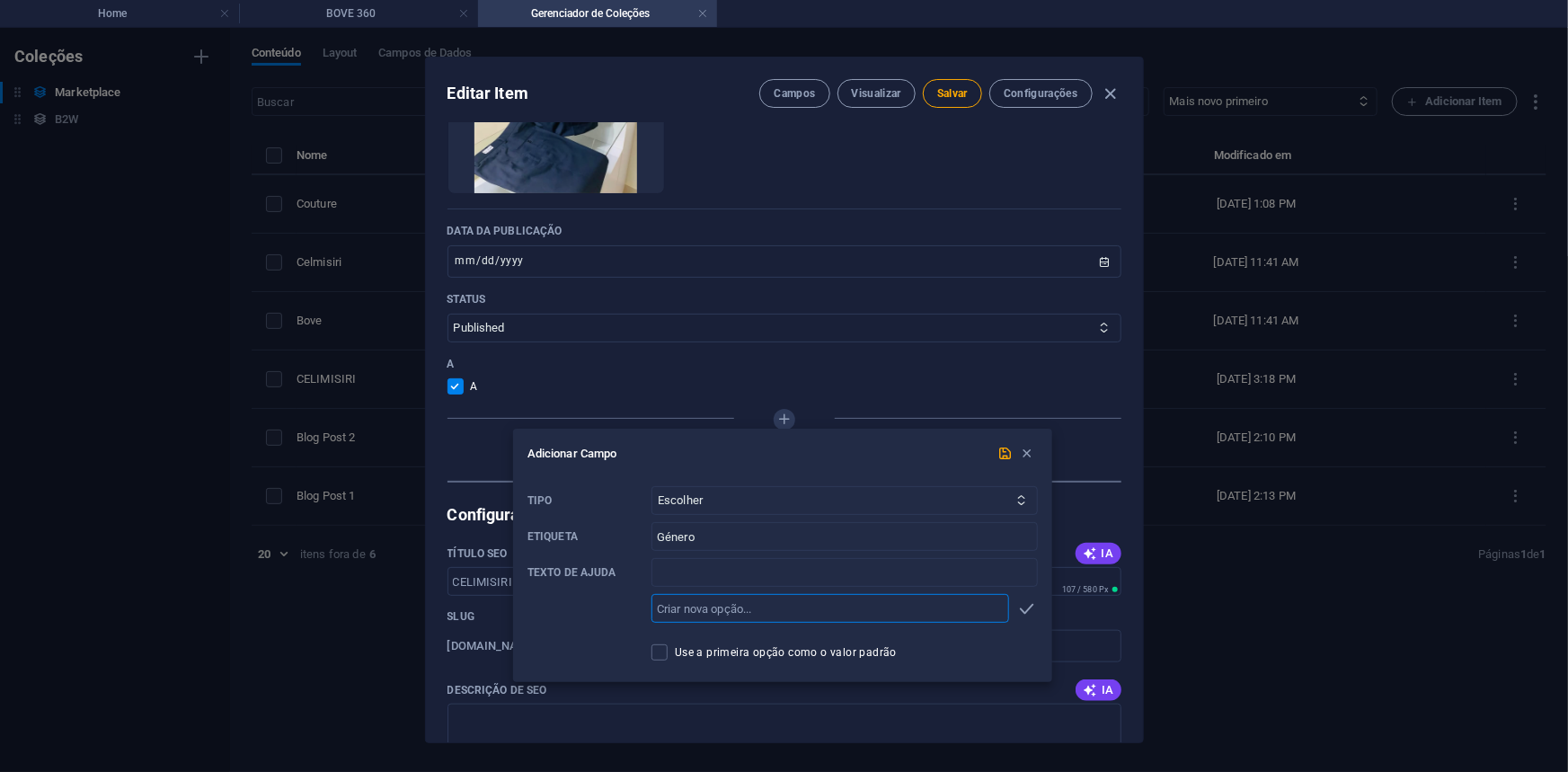
click at [743, 610] on input "text" at bounding box center [830, 608] width 358 height 28
type input "Feminino"
click at [1025, 598] on icon "button" at bounding box center [1027, 608] width 21 height 21
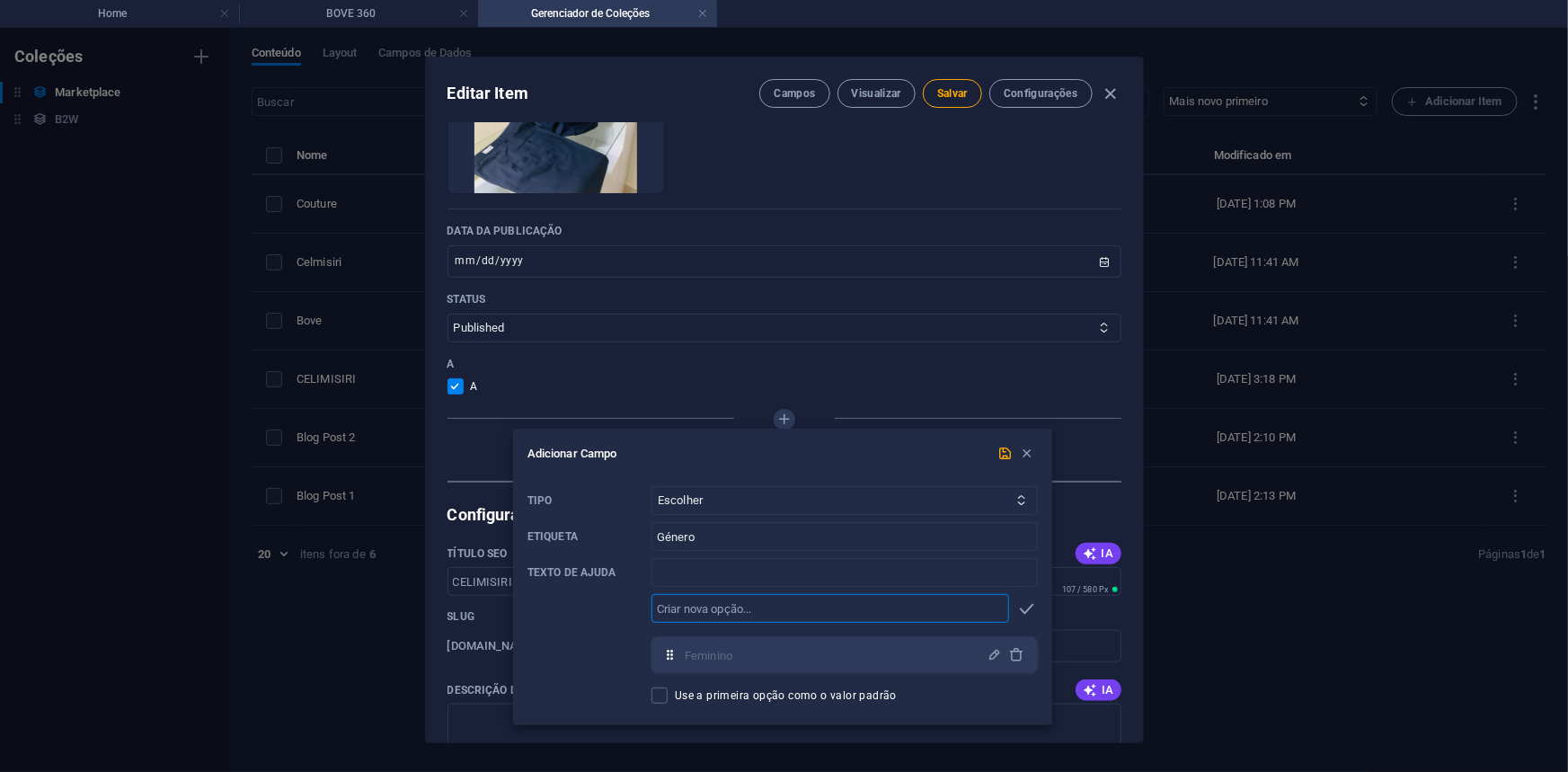
click at [756, 611] on input "text" at bounding box center [830, 608] width 358 height 28
type input "Masculino"
click at [998, 447] on icon "submit" at bounding box center [1006, 453] width 16 height 16
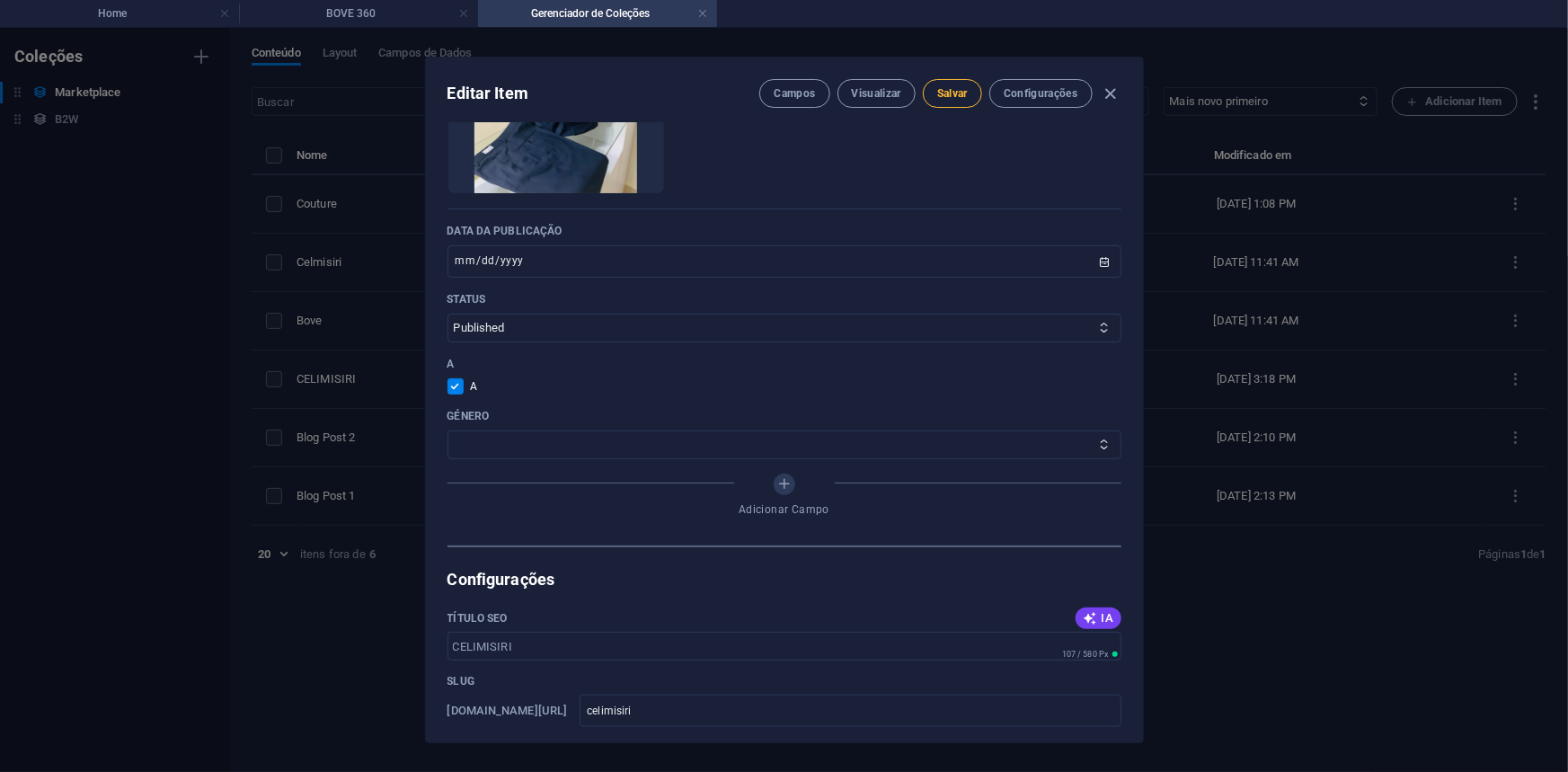
click at [946, 99] on span "Salvar" at bounding box center [952, 93] width 30 height 15
click at [140, 9] on h4 "Home" at bounding box center [119, 14] width 239 height 20
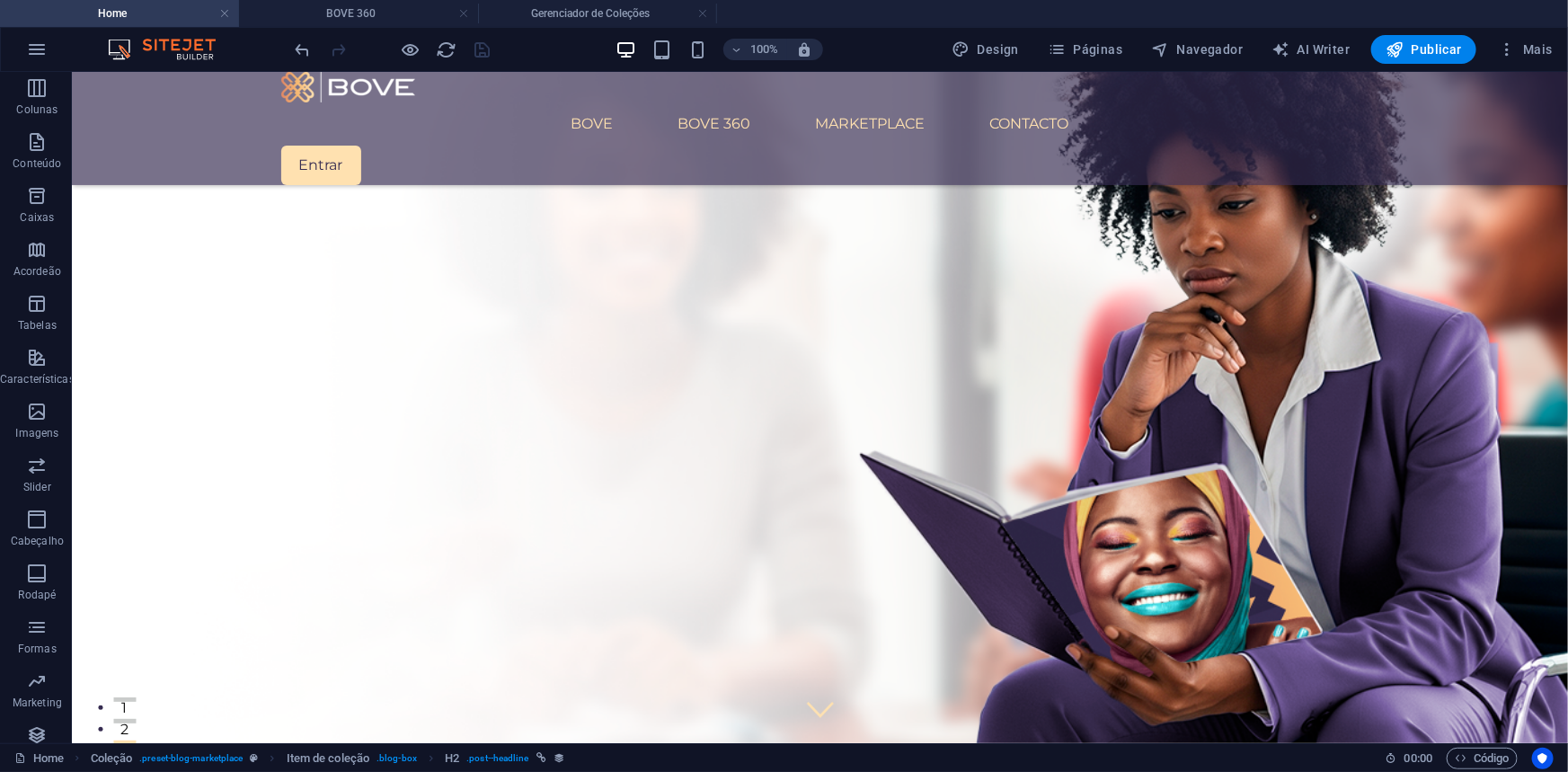
scroll to position [1564, 0]
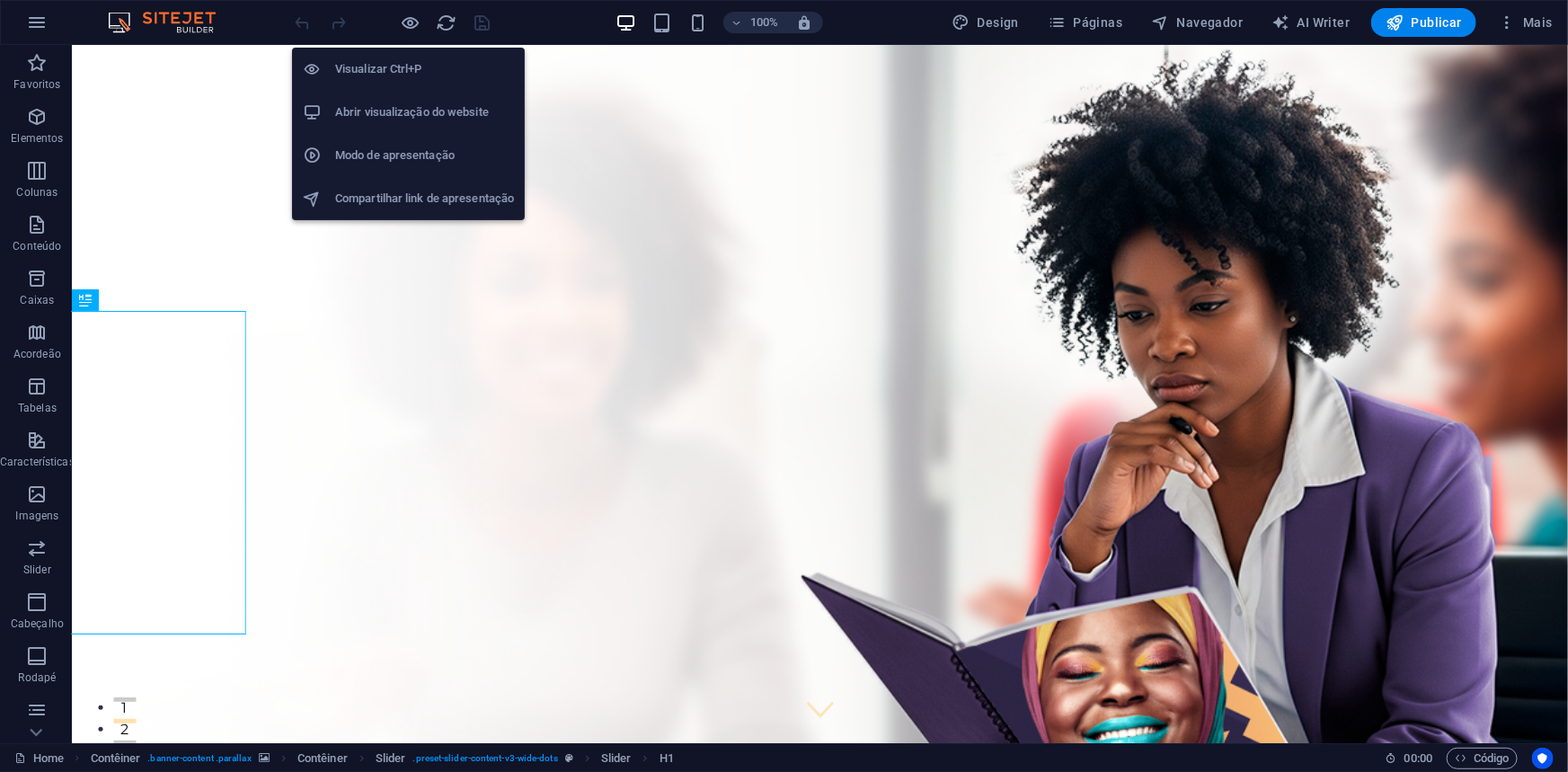
drag, startPoint x: 413, startPoint y: 18, endPoint x: 412, endPoint y: 43, distance: 25.0
click at [413, 23] on icon "button" at bounding box center [410, 22] width 21 height 21
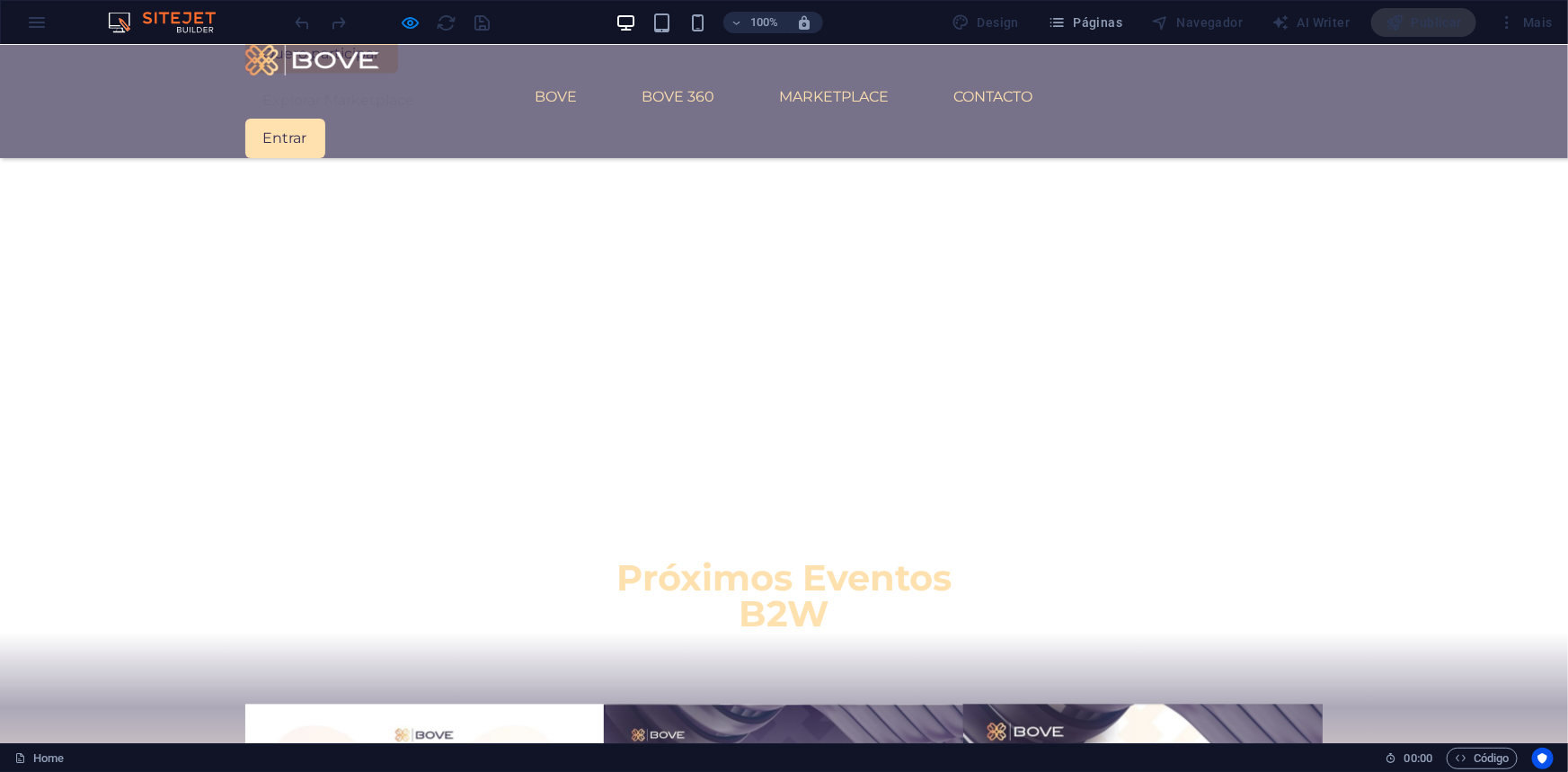
scroll to position [1716, 0]
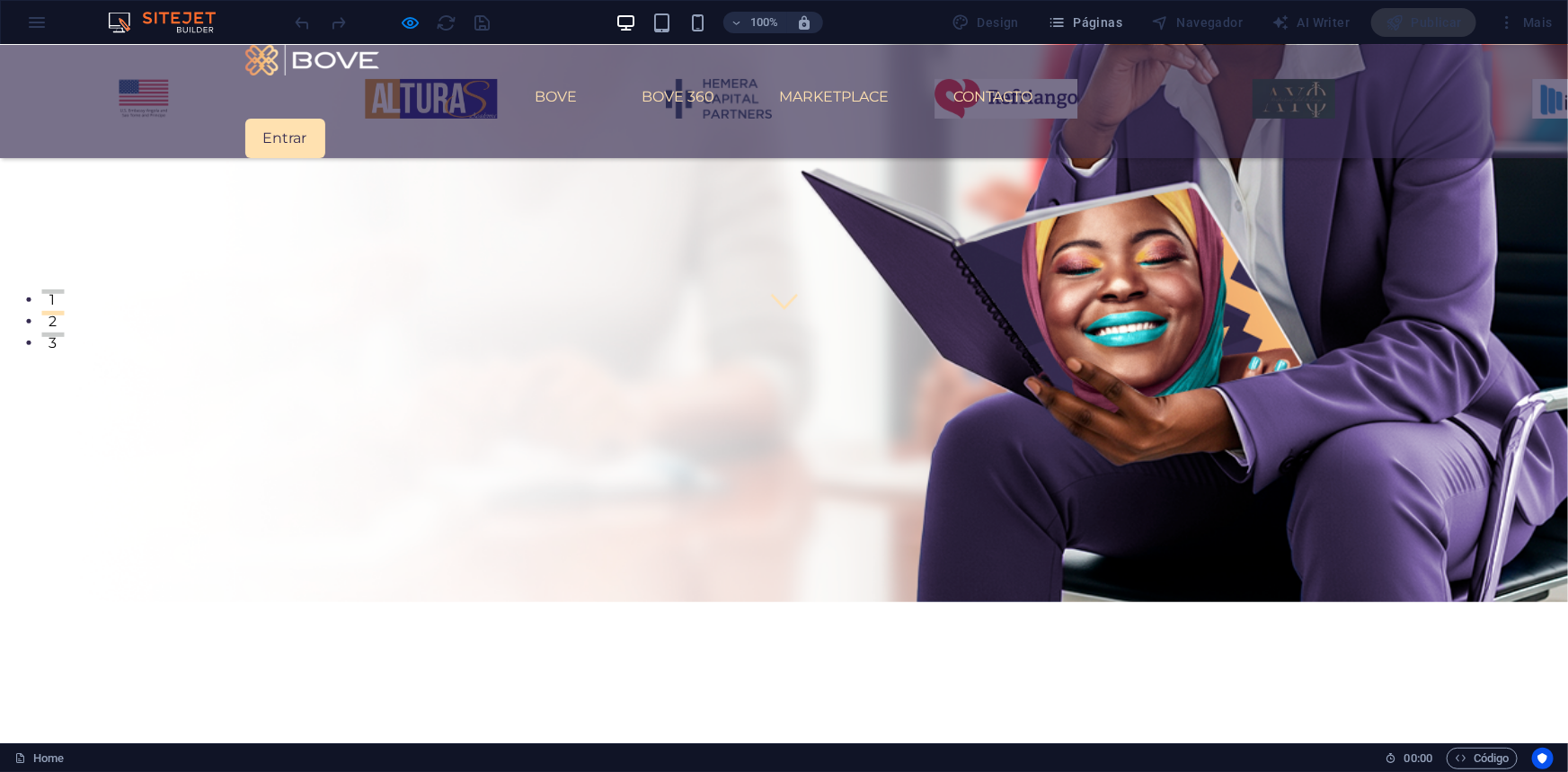
scroll to position [244, 0]
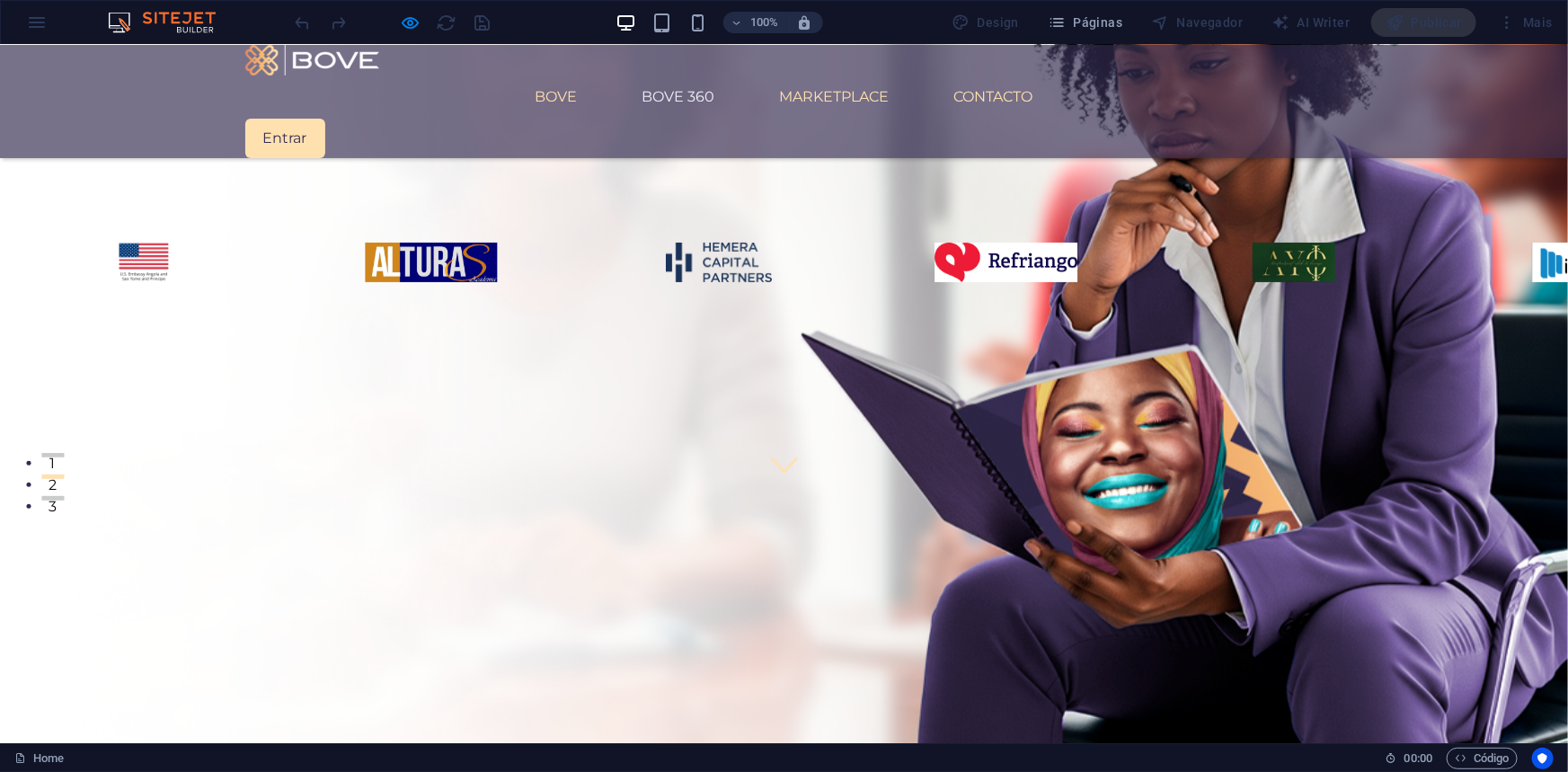
click at [695, 74] on link "BOVE 360" at bounding box center [679, 96] width 102 height 43
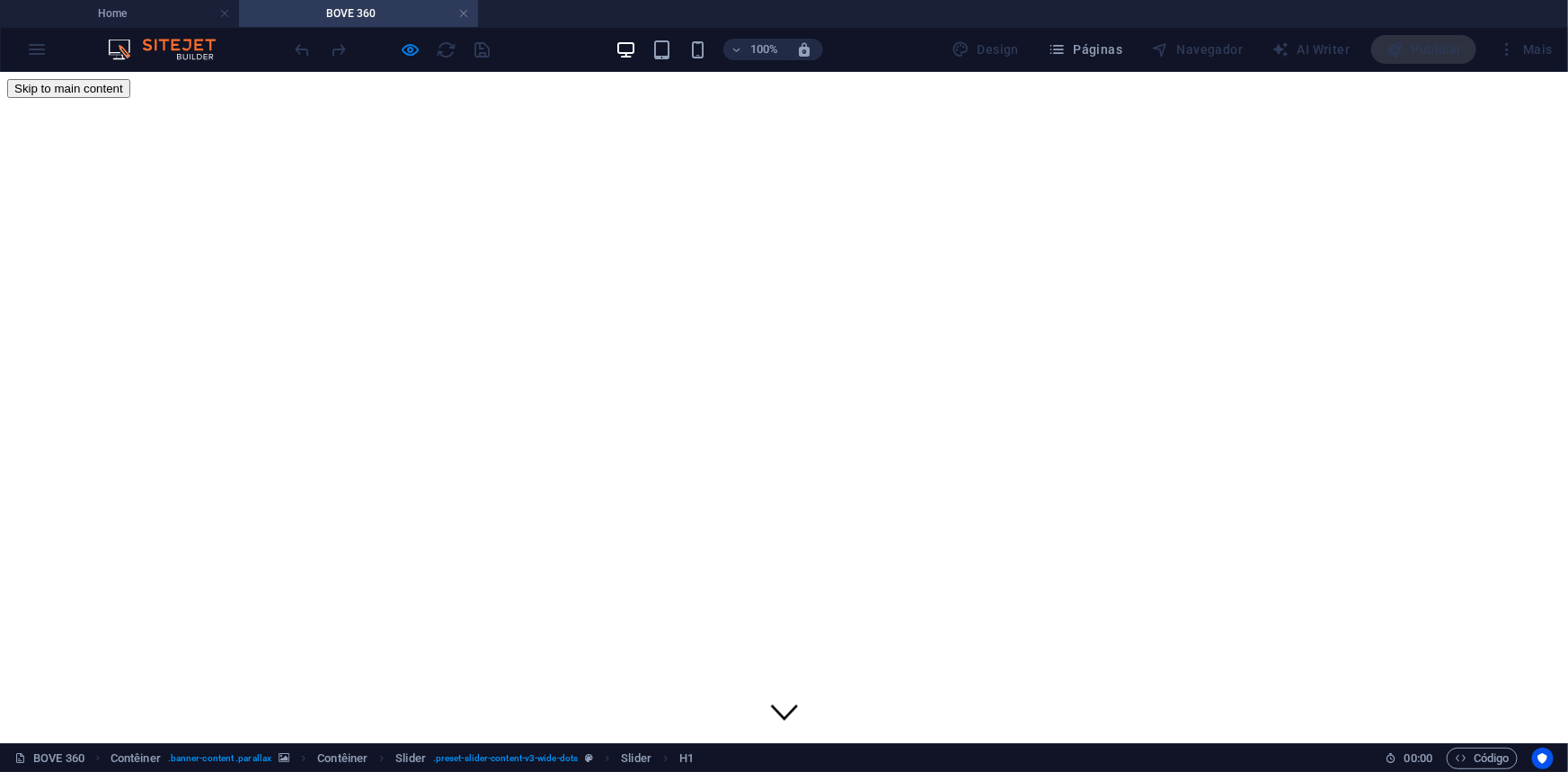
scroll to position [0, 0]
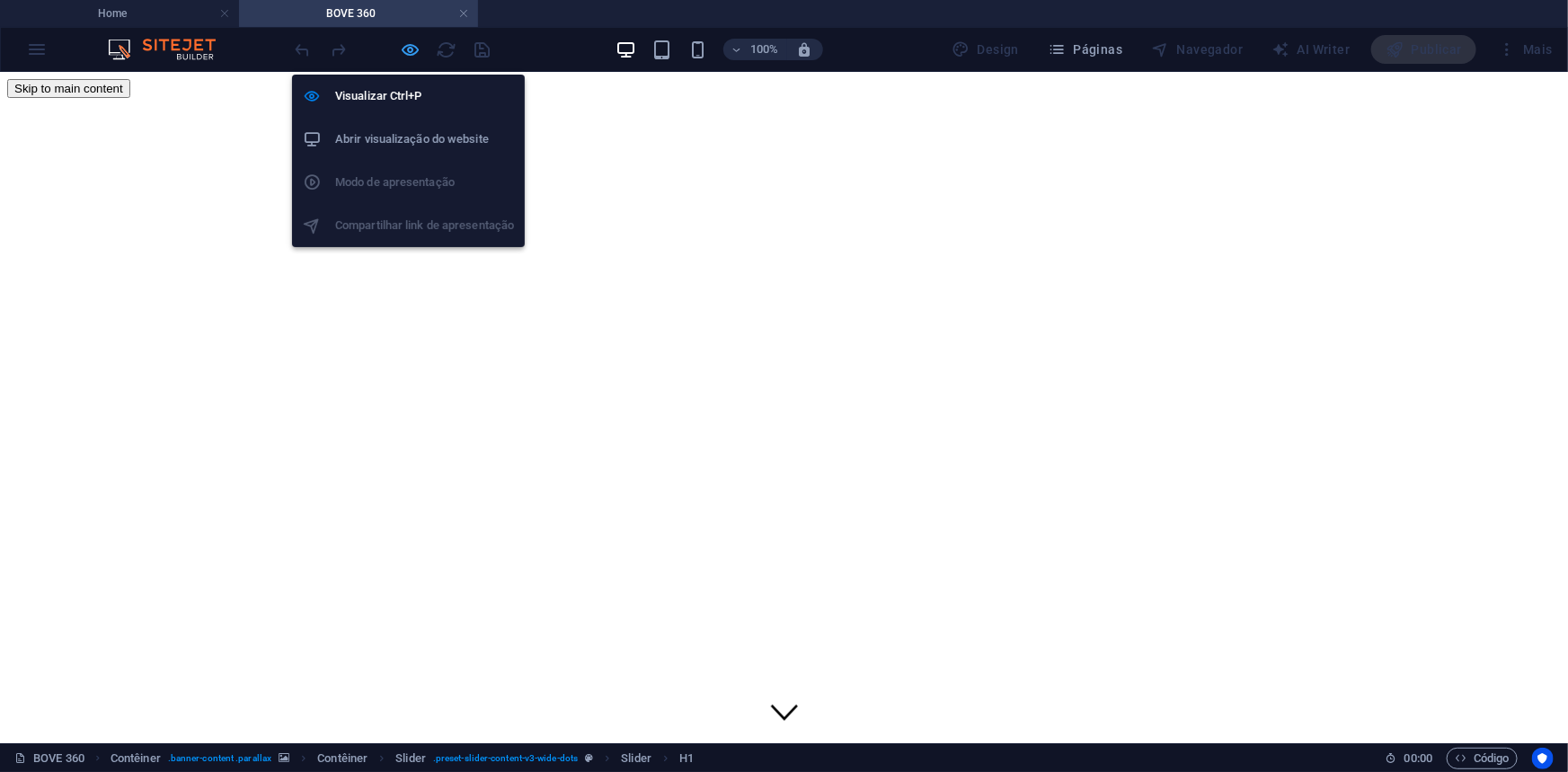
click at [407, 45] on icon "button" at bounding box center [410, 49] width 21 height 21
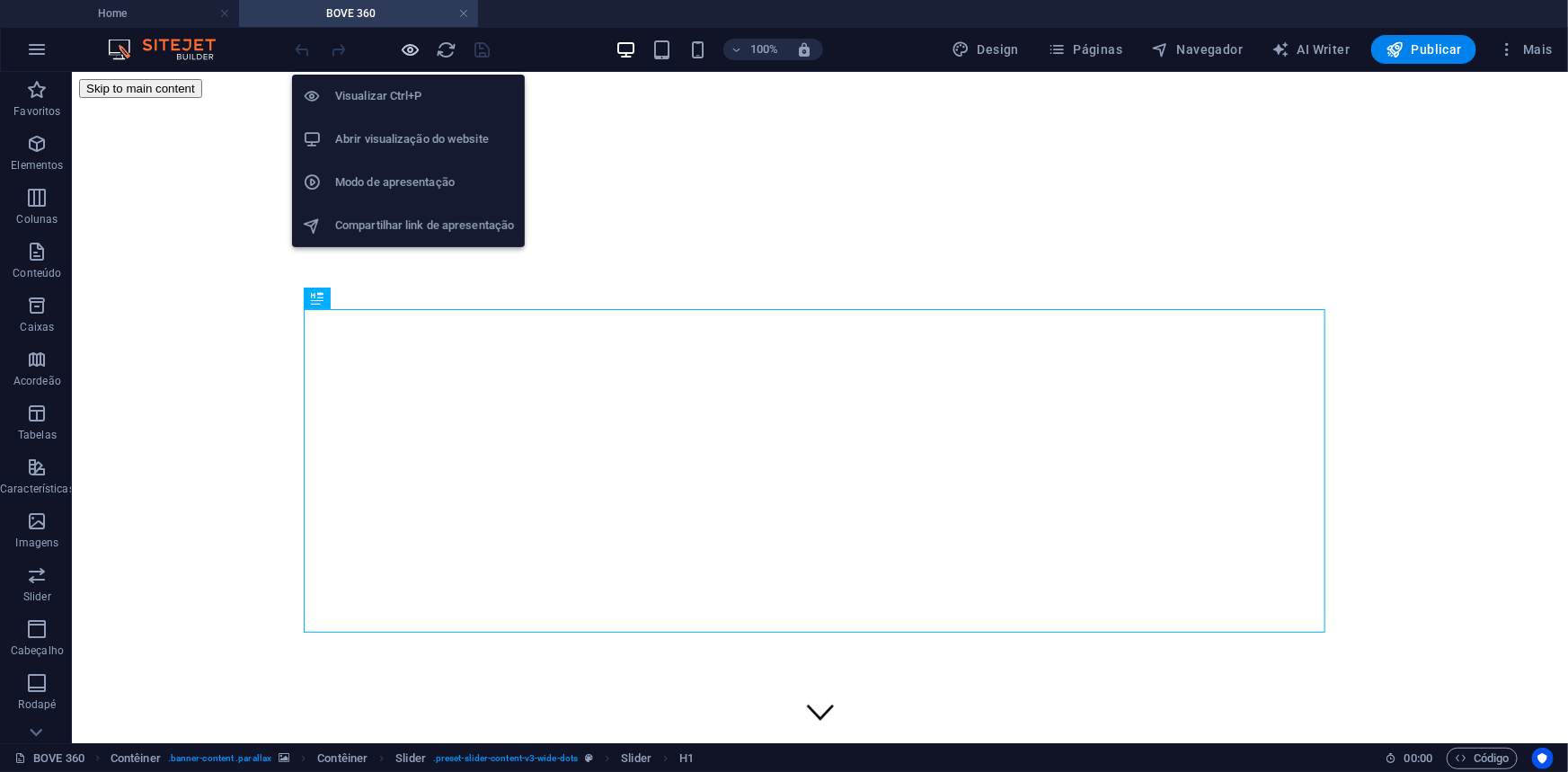
click at [407, 45] on icon "button" at bounding box center [410, 49] width 21 height 21
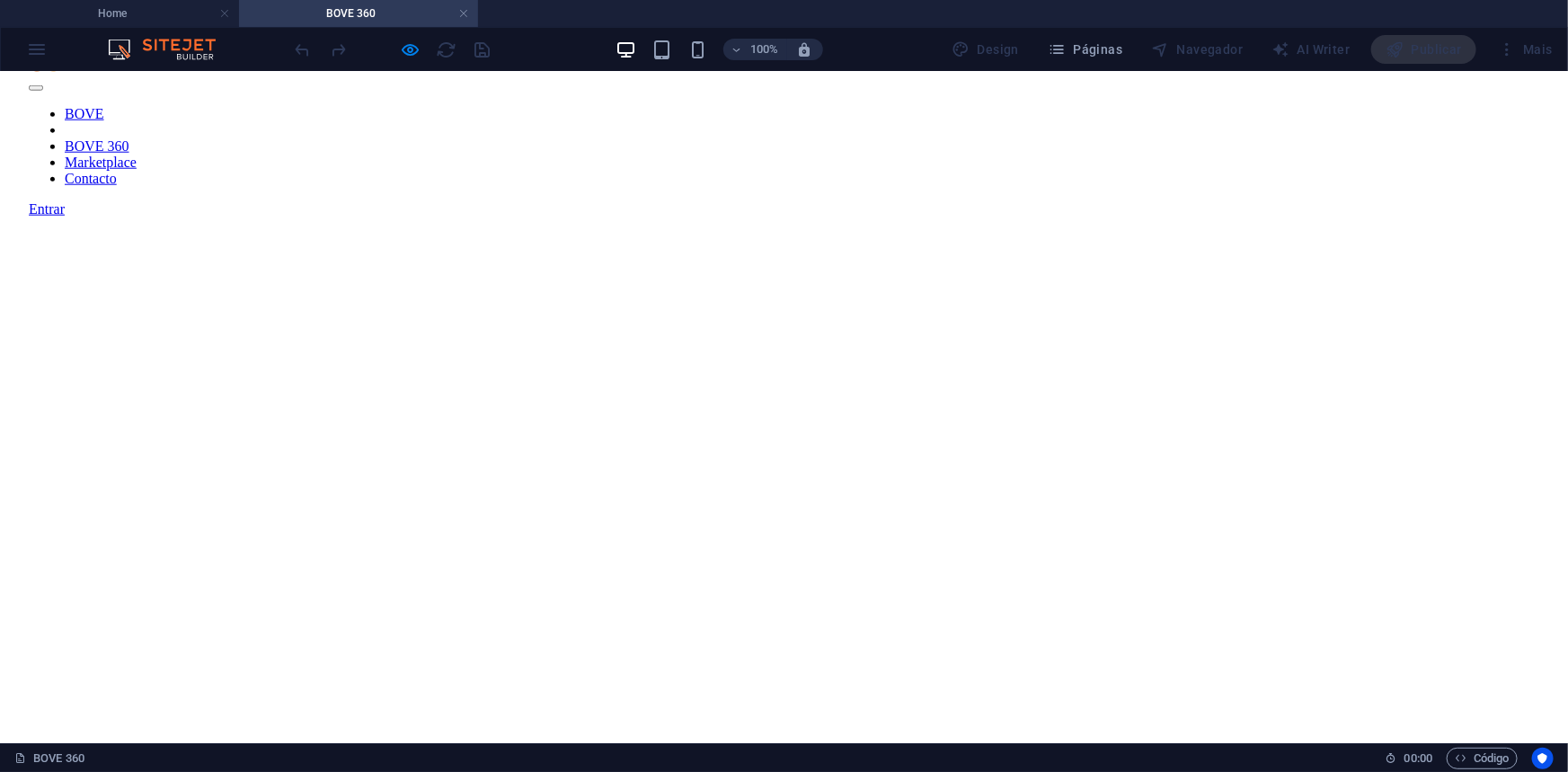
scroll to position [979, 0]
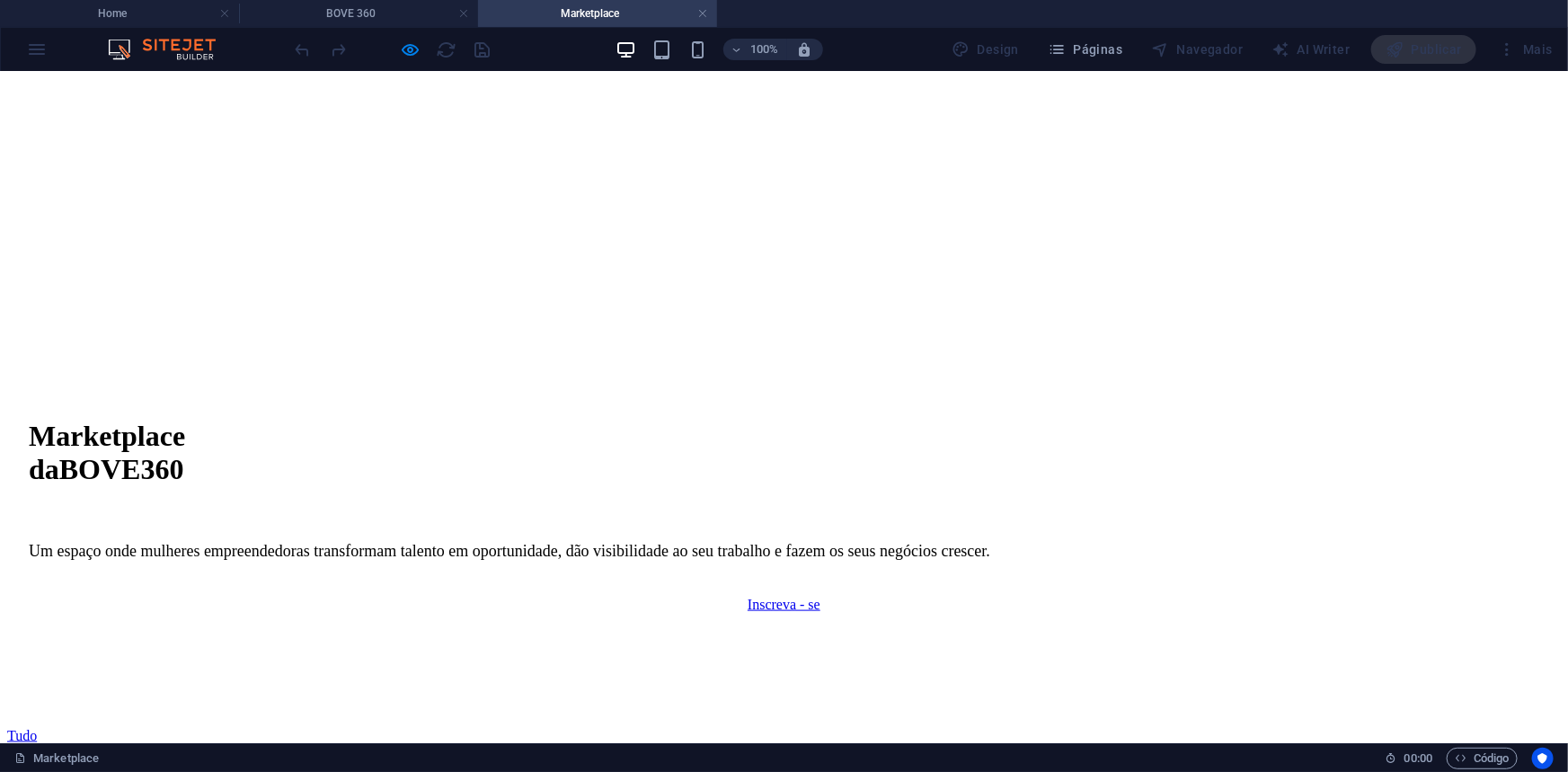
scroll to position [654, 0]
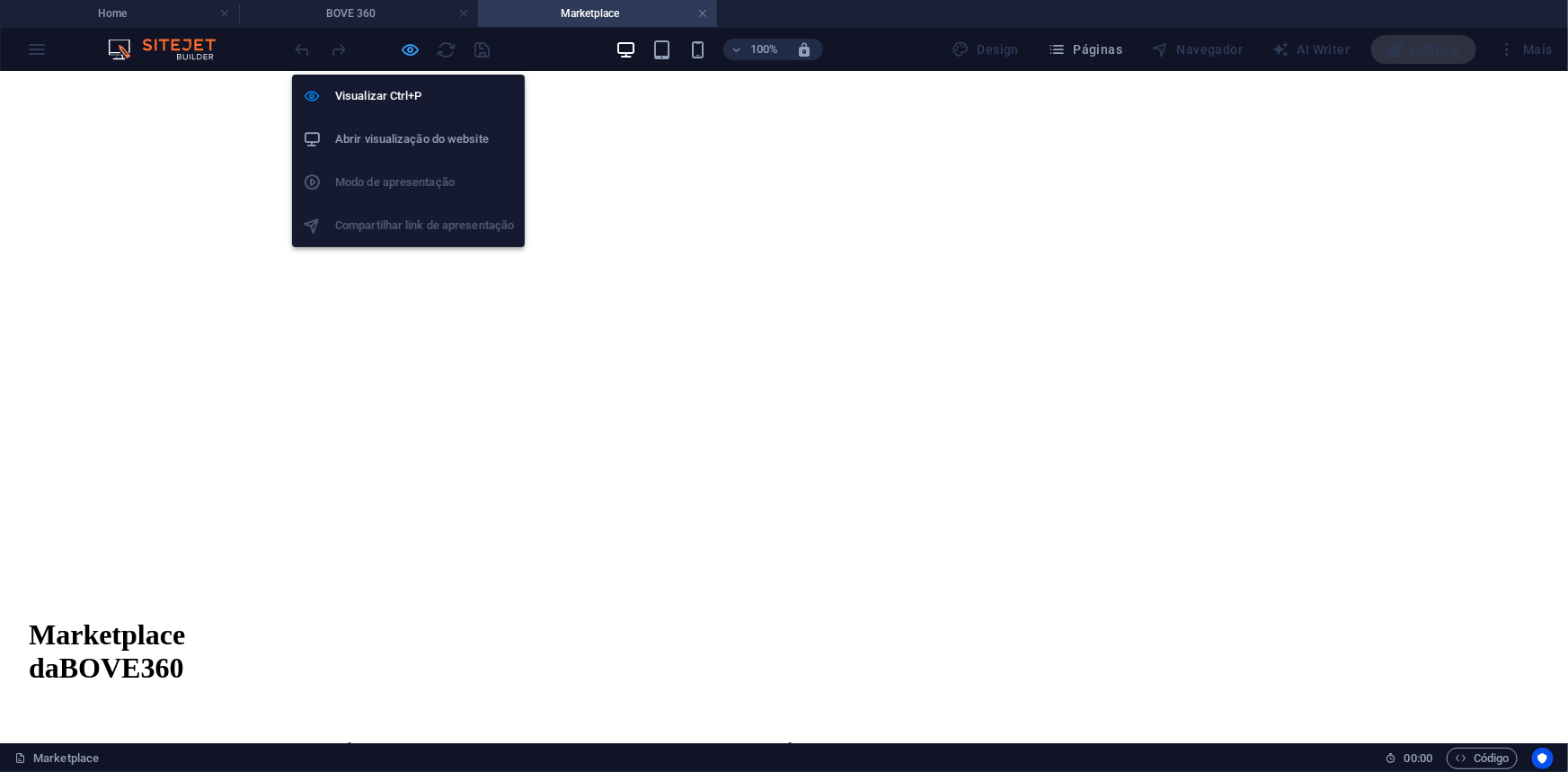
click at [407, 48] on icon "button" at bounding box center [410, 49] width 21 height 21
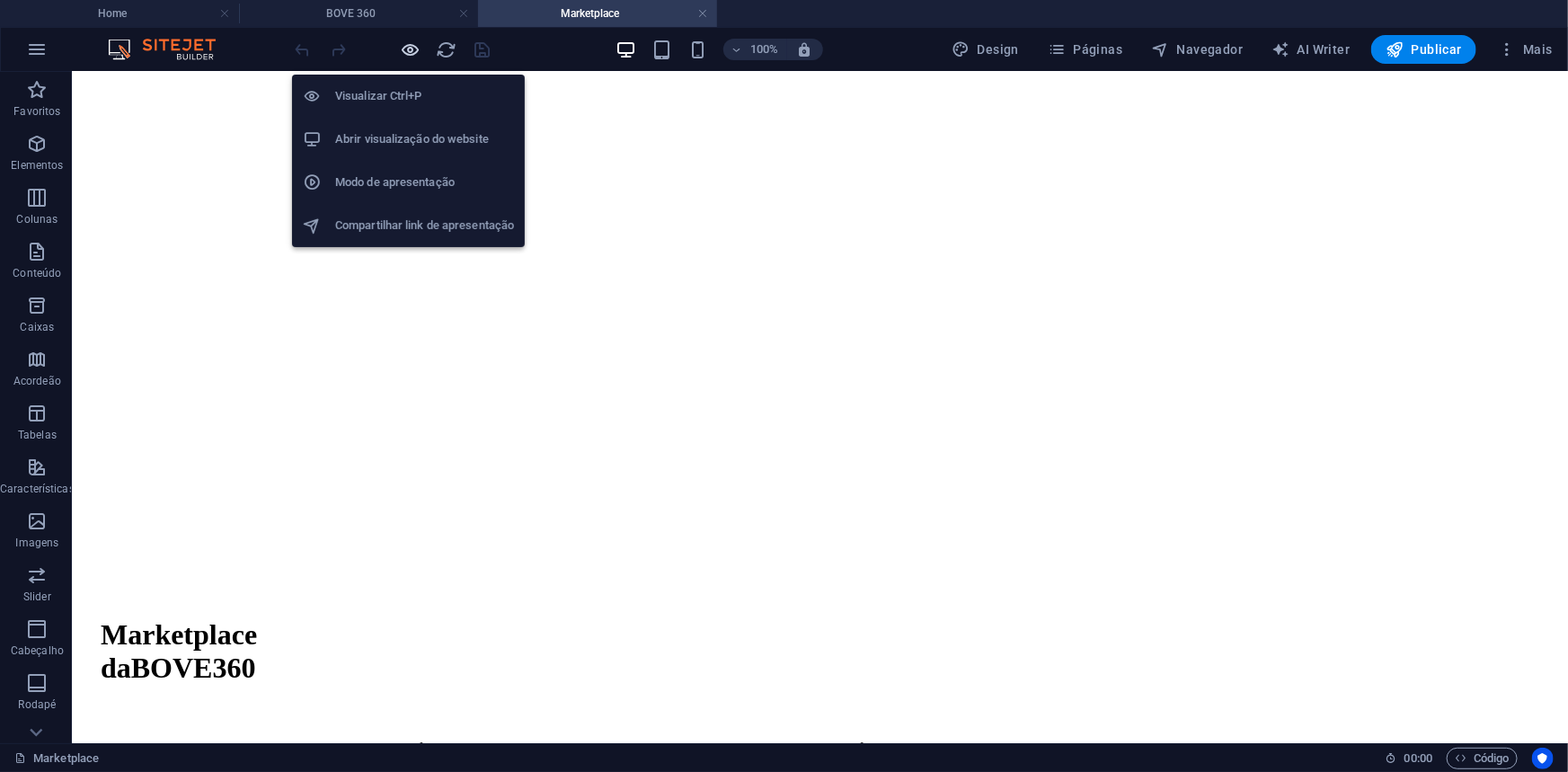
click at [407, 48] on icon "button" at bounding box center [410, 49] width 21 height 21
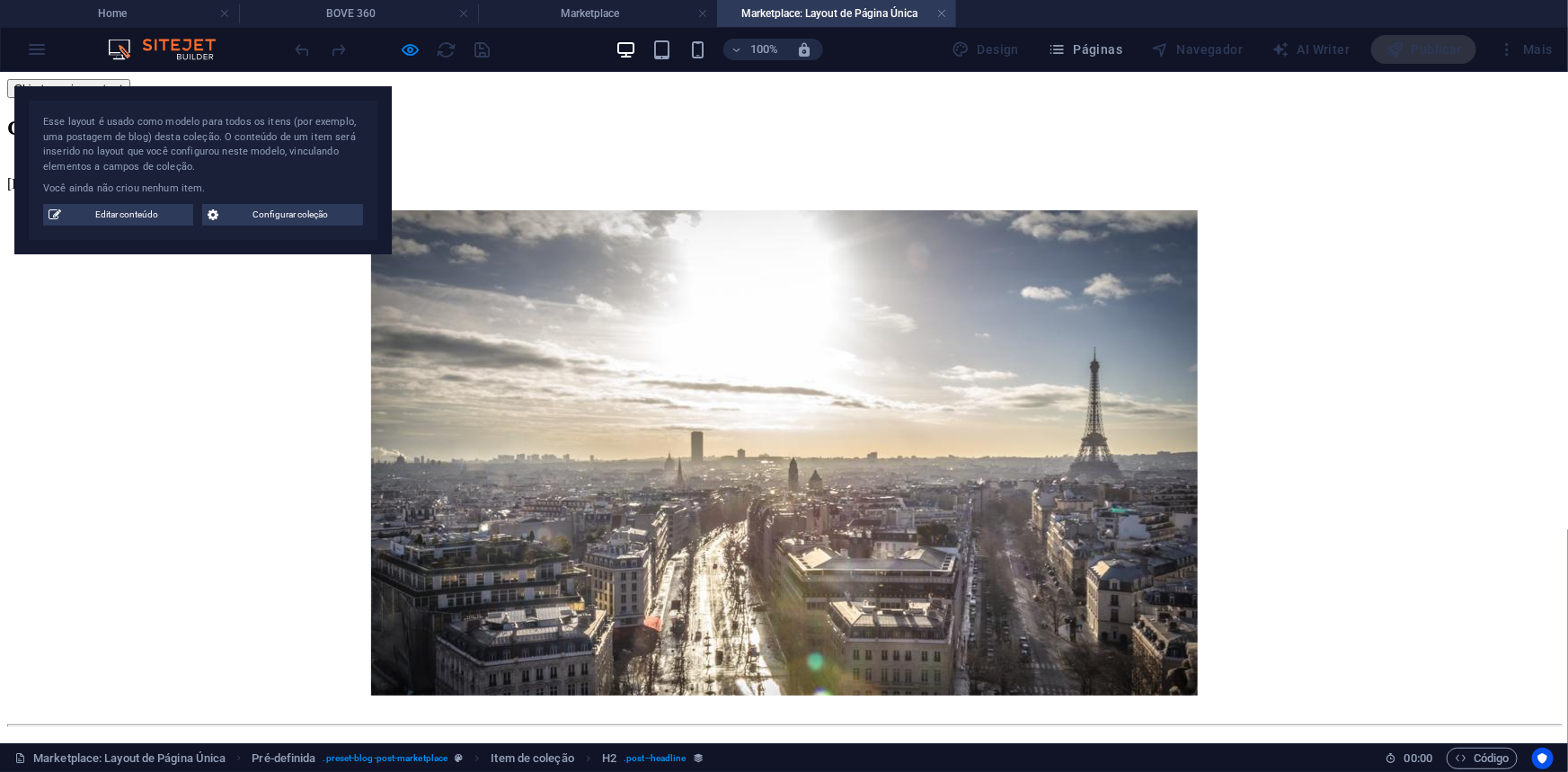
scroll to position [0, 0]
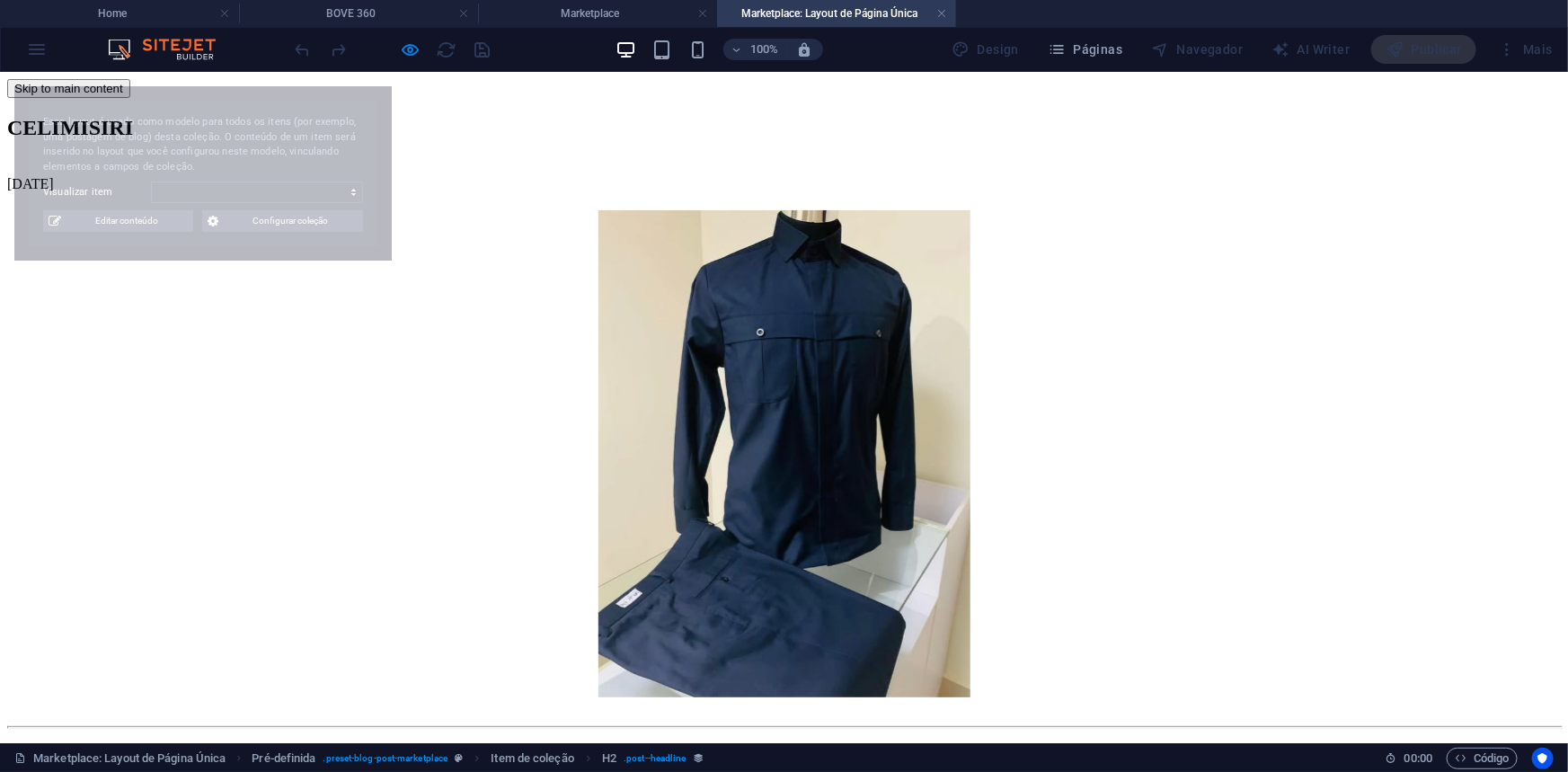
select select "68c8036e39f46689da06f08f"
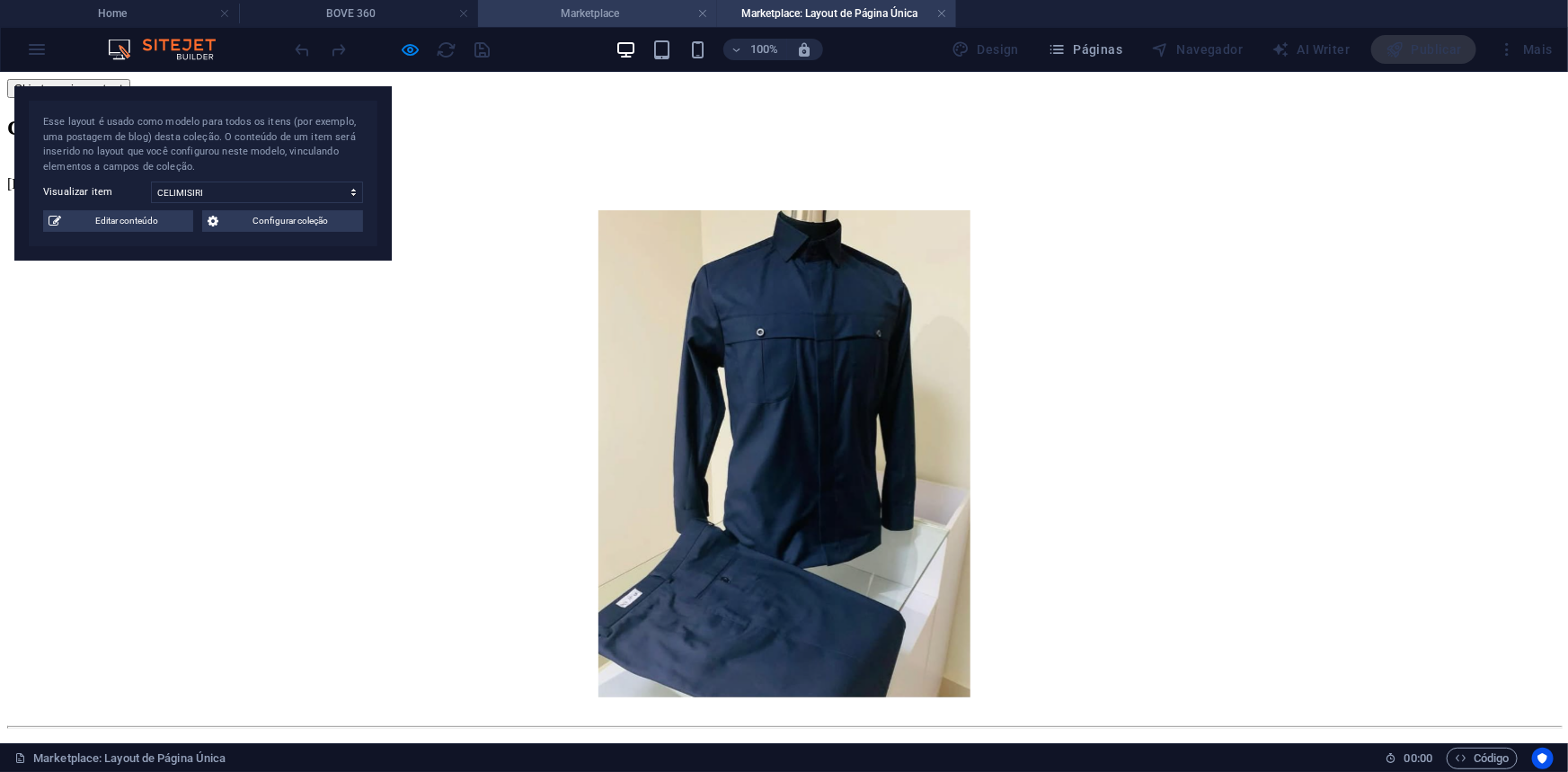
click at [609, 17] on h4 "Marketplace" at bounding box center [597, 14] width 239 height 20
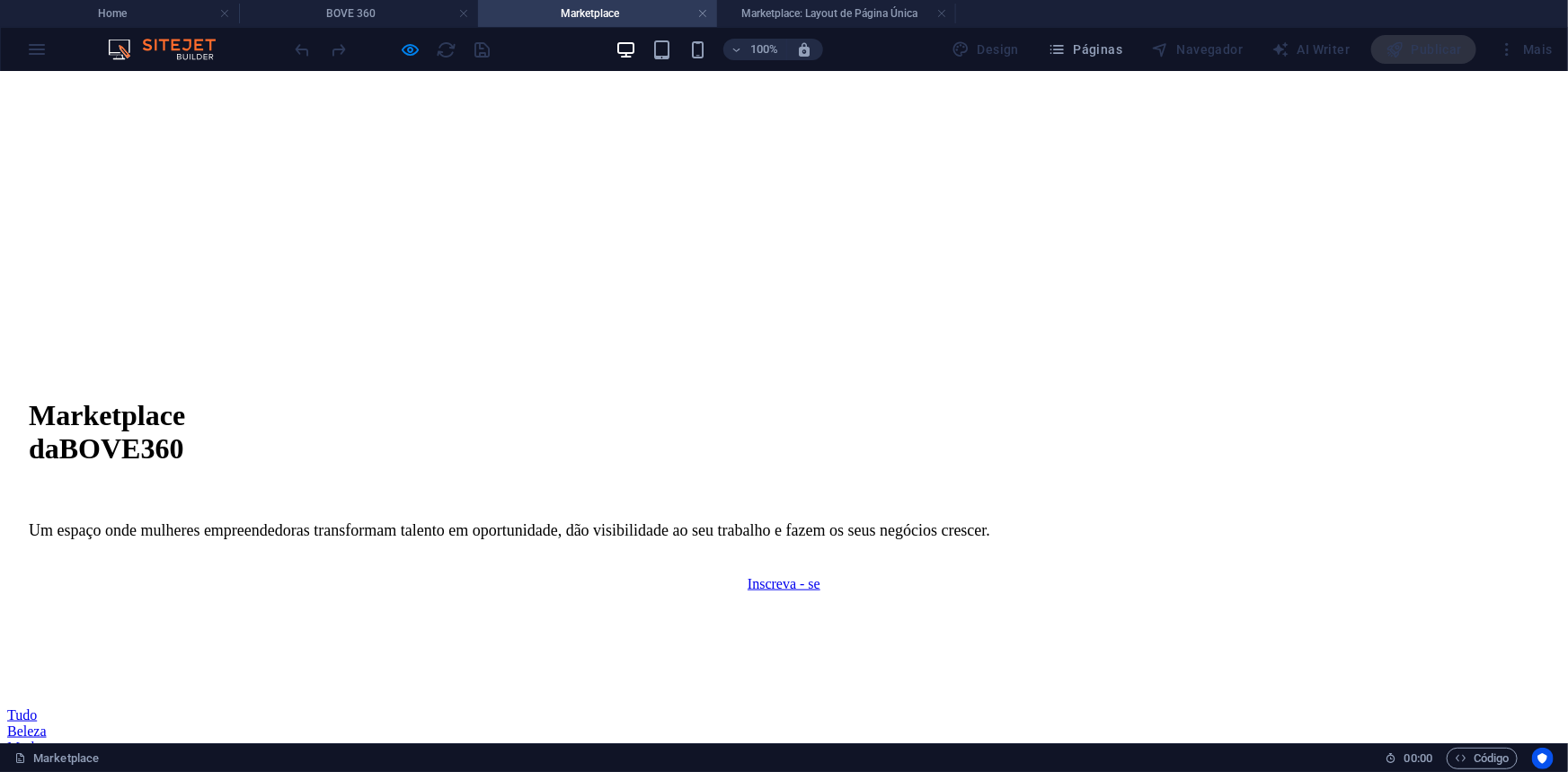
scroll to position [899, 0]
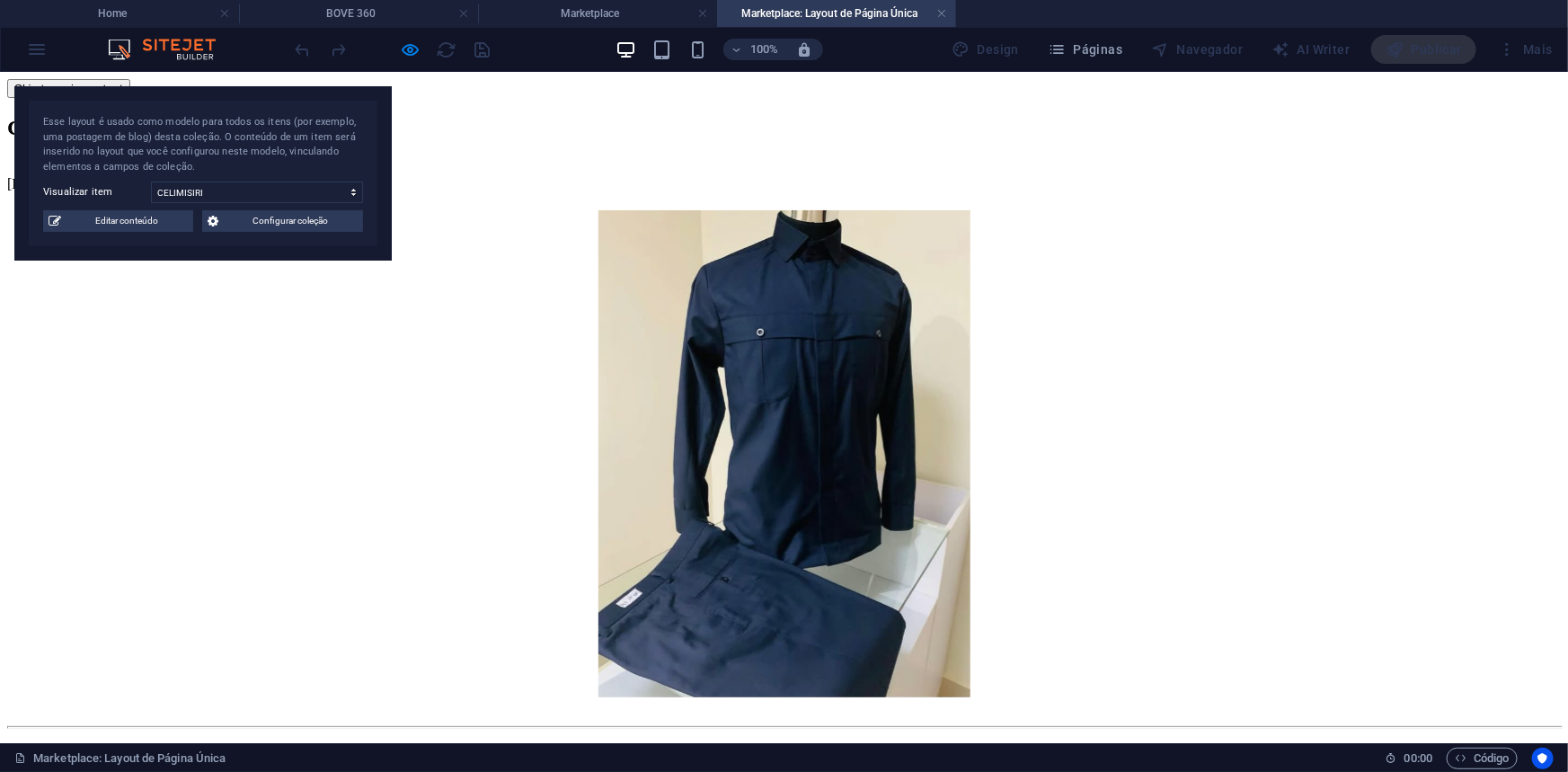
scroll to position [0, 0]
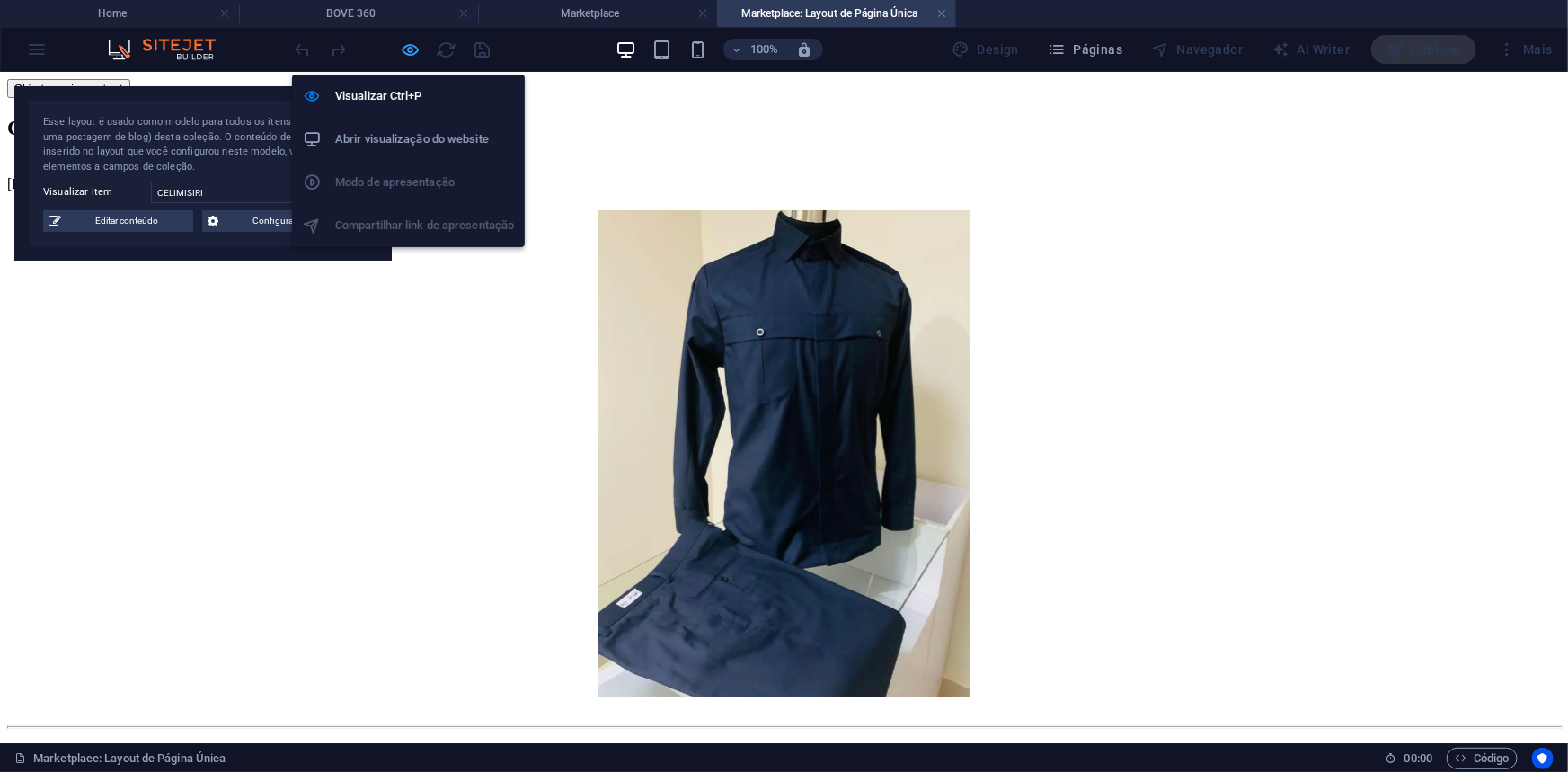
click at [404, 50] on icon "button" at bounding box center [410, 49] width 21 height 21
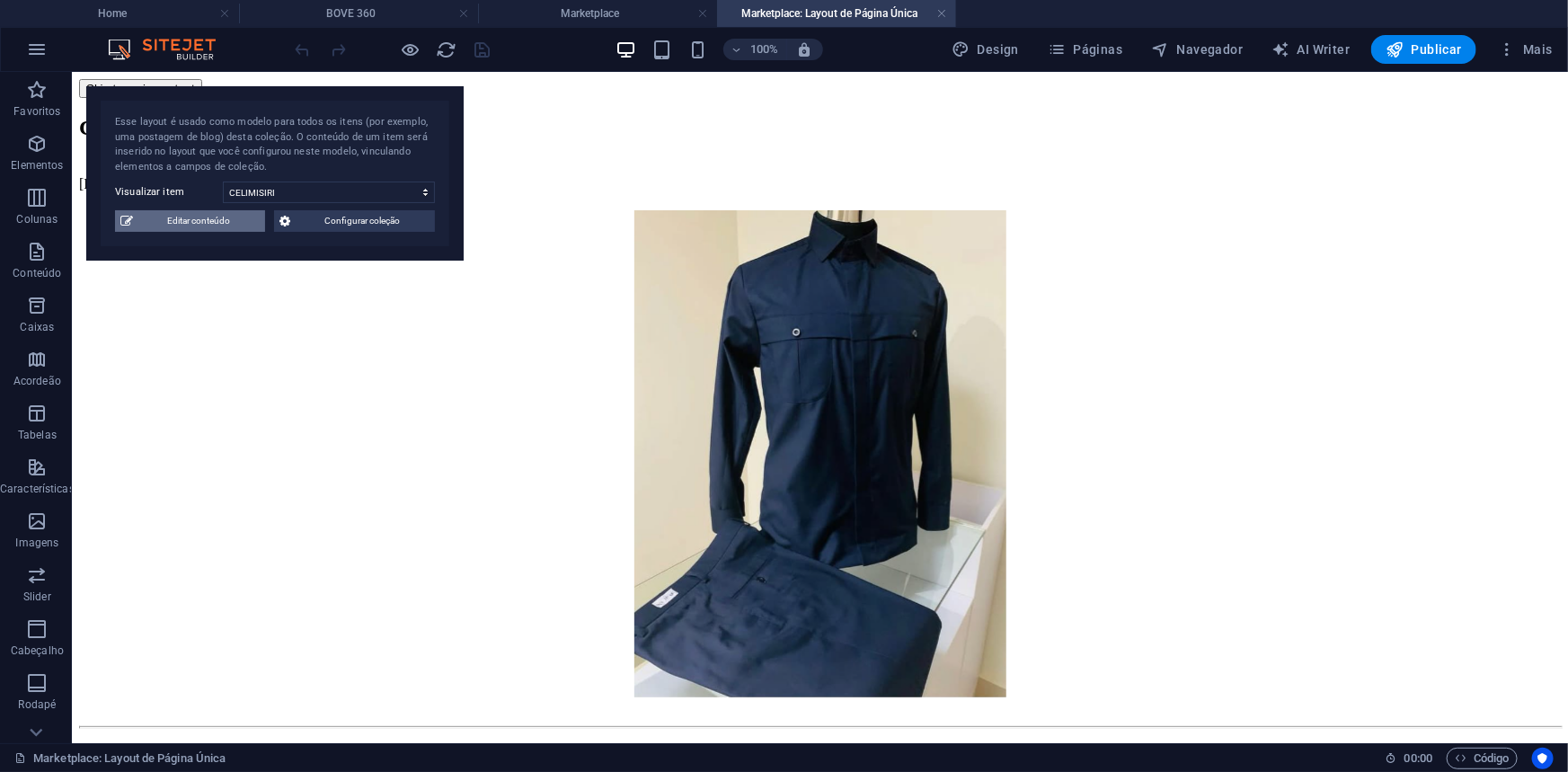
click at [195, 223] on span "Editar conteúdo" at bounding box center [199, 221] width 121 height 21
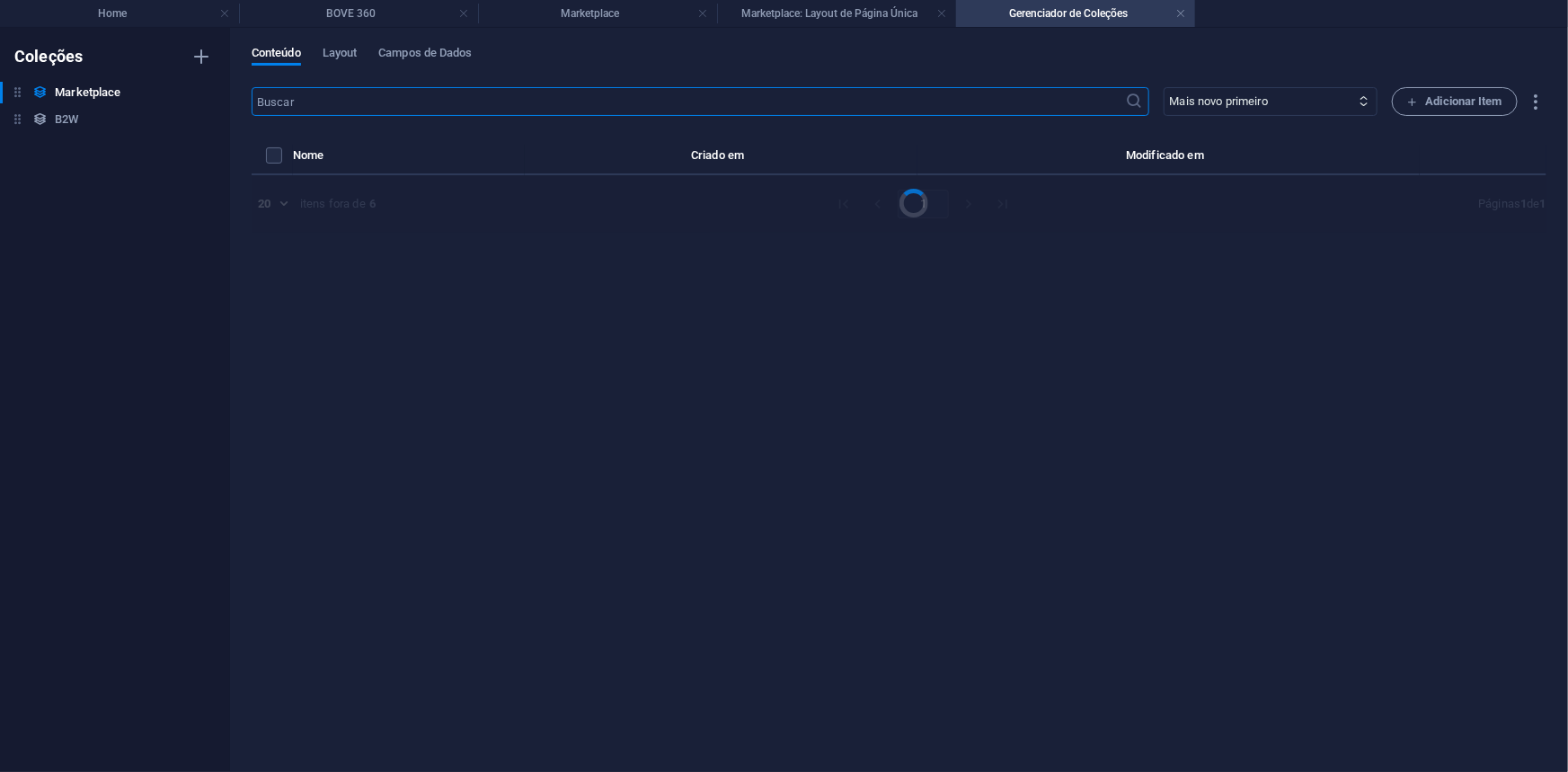
select select "Beleza"
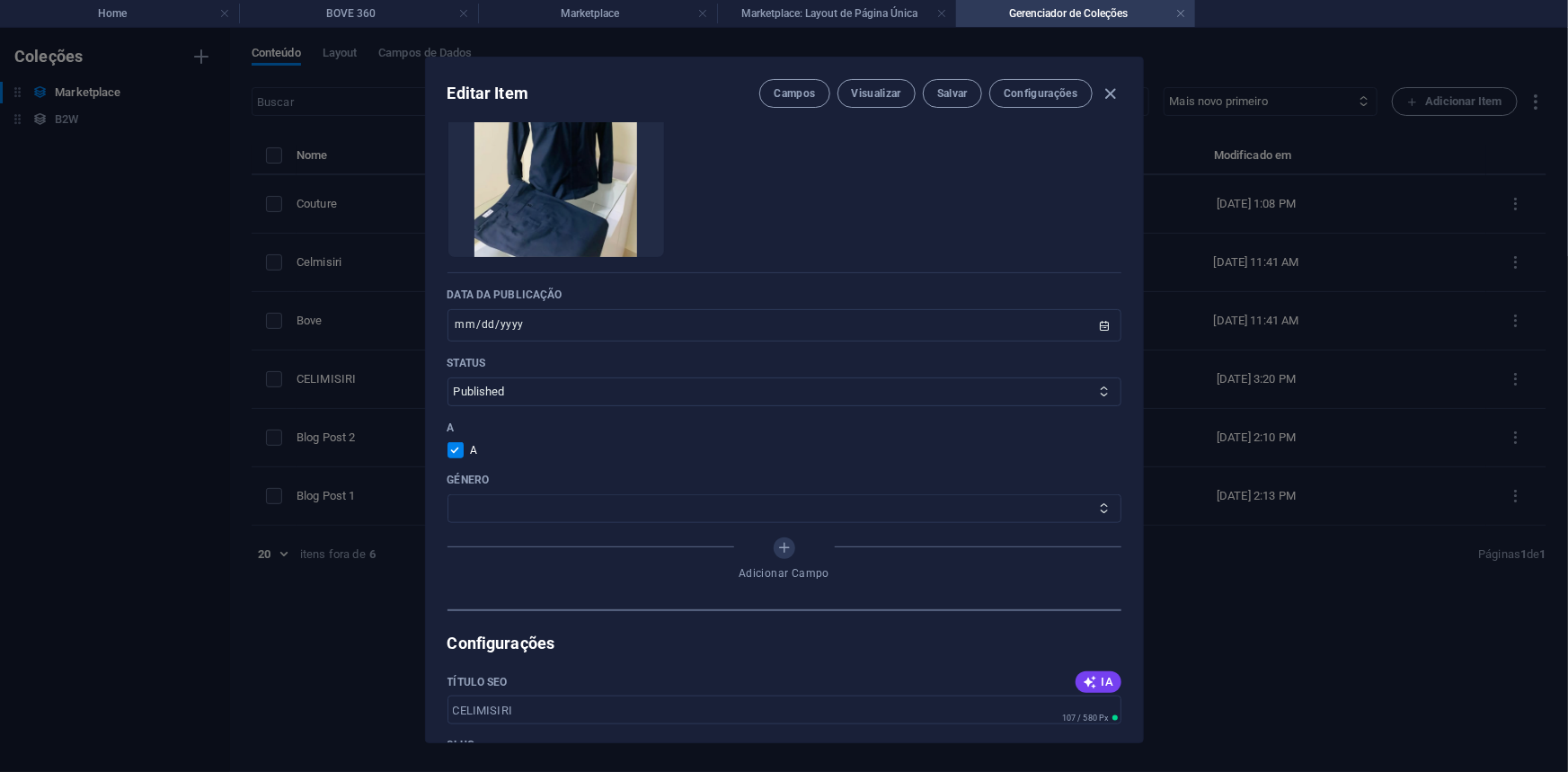
scroll to position [817, 0]
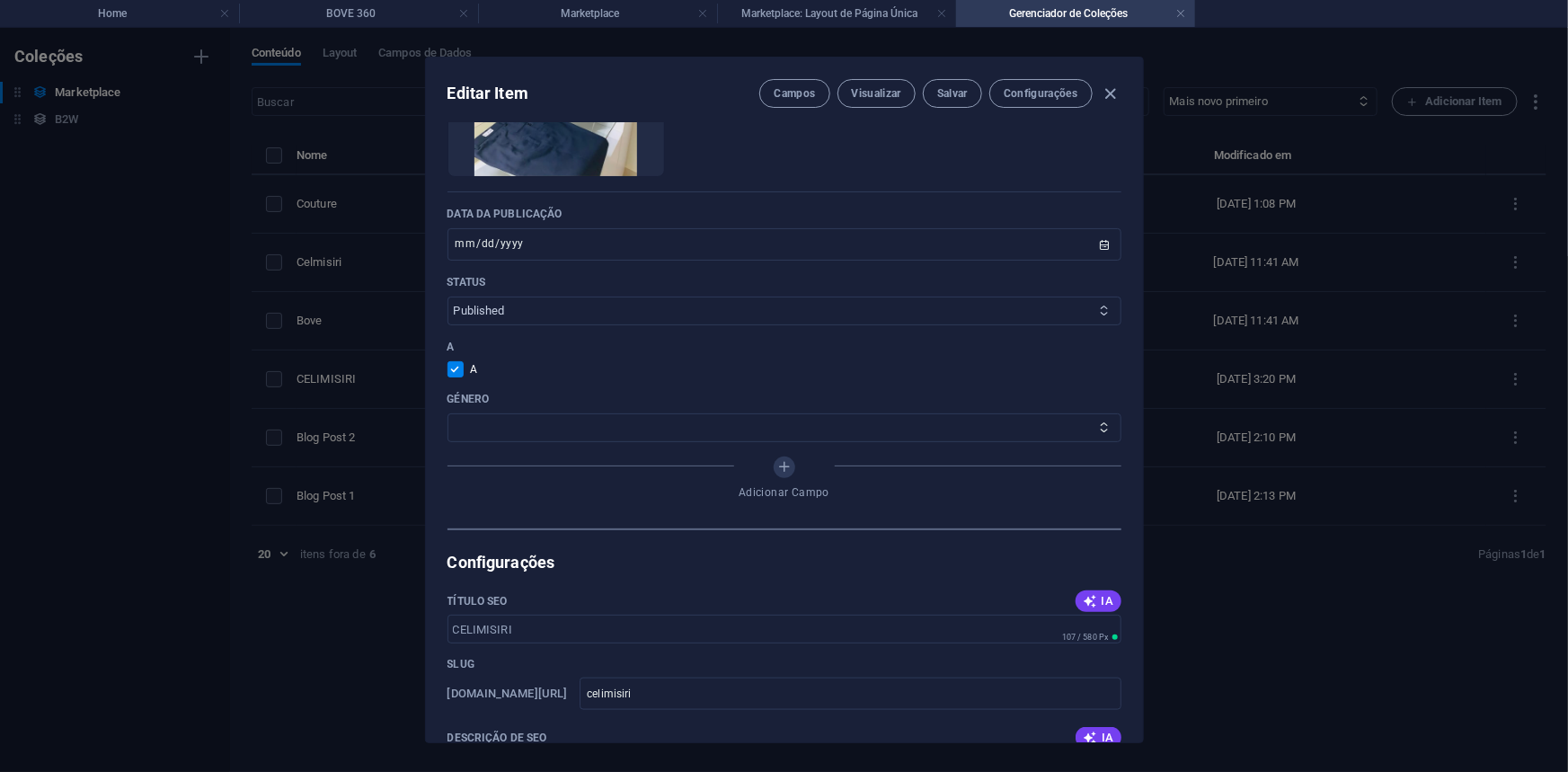
click at [713, 320] on select "Published Draft" at bounding box center [784, 310] width 674 height 28
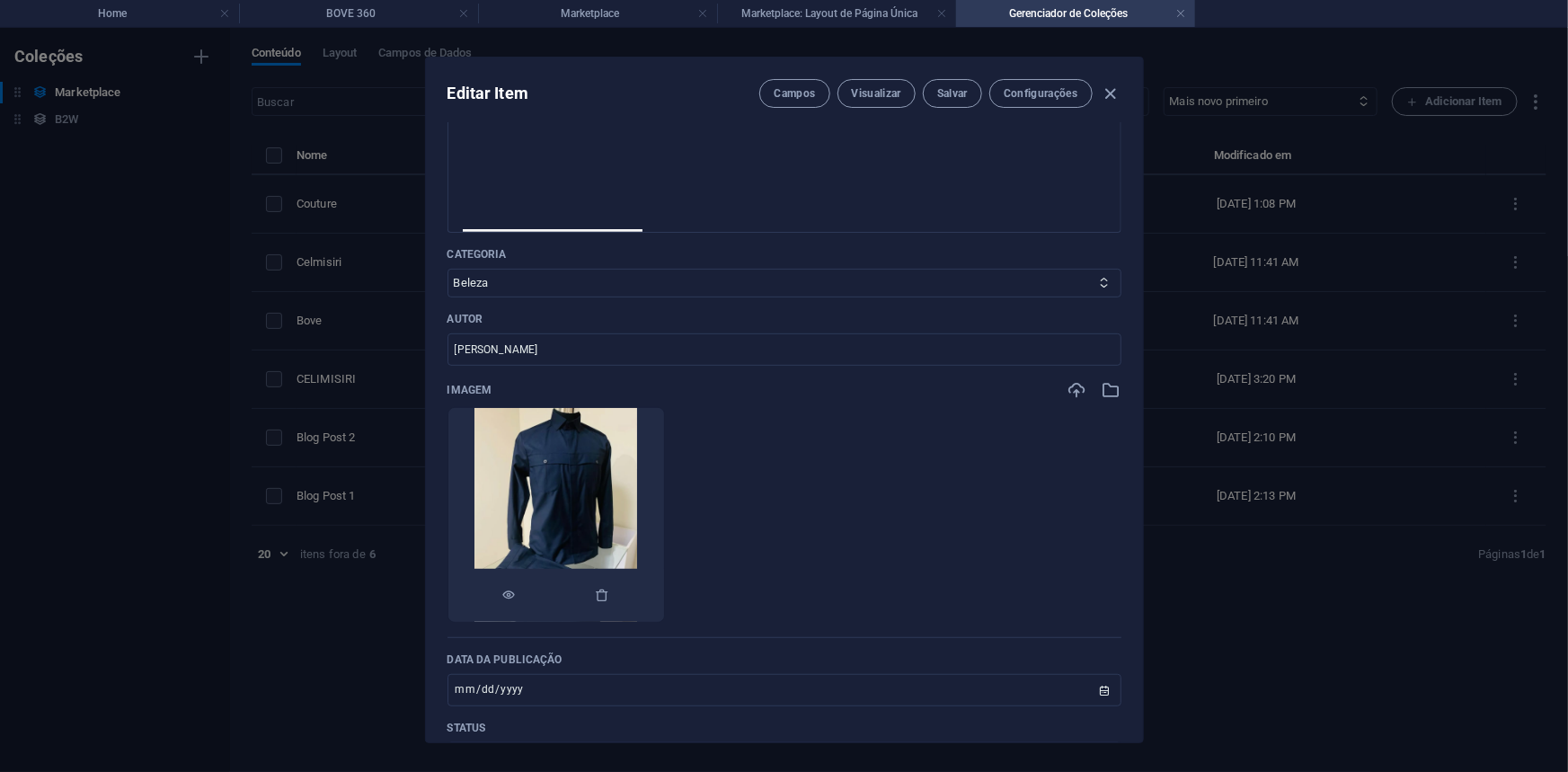
scroll to position [326, 0]
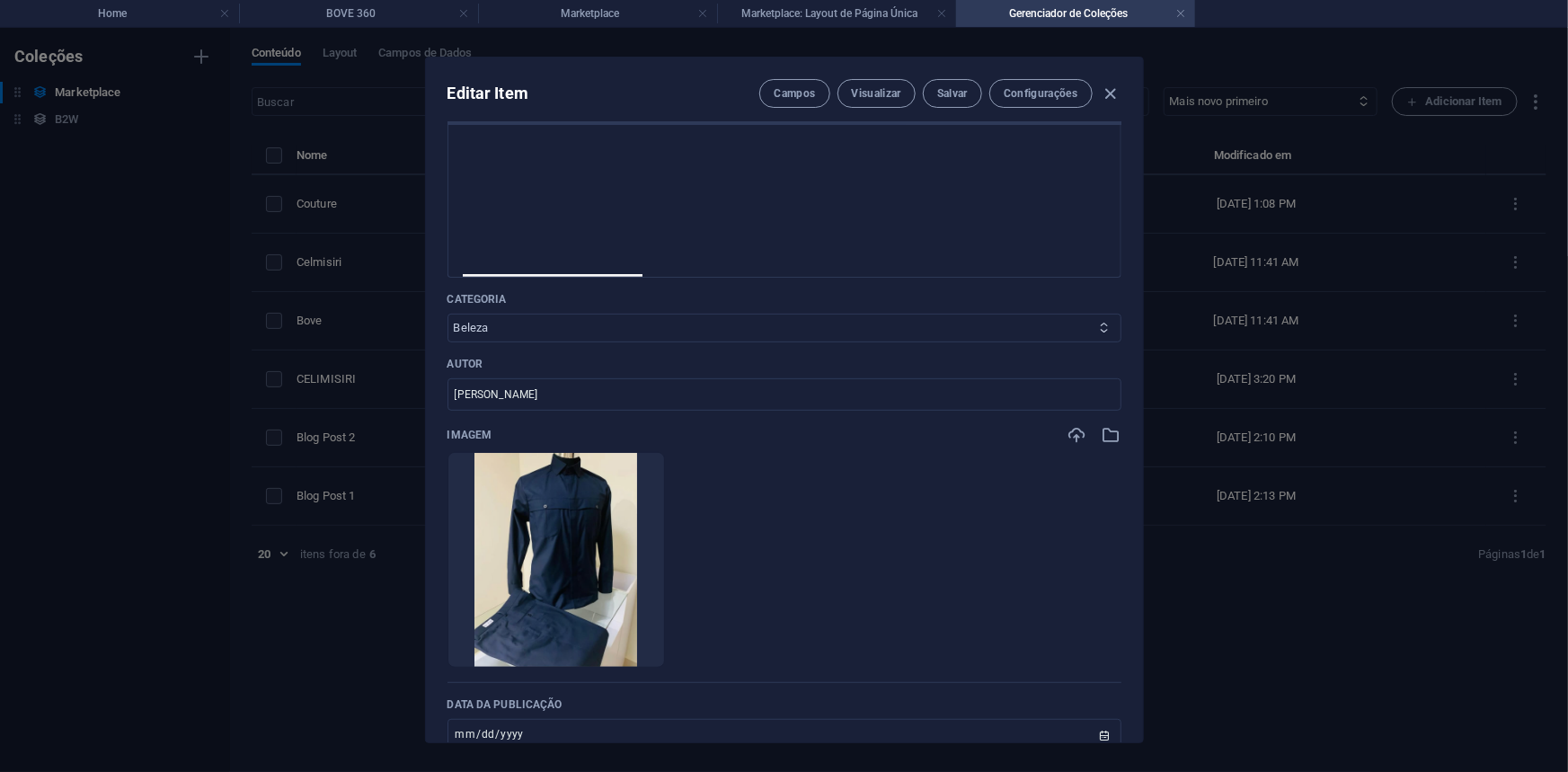
click at [715, 323] on select "Beleza Moda Restauração" at bounding box center [784, 327] width 674 height 28
click at [964, 94] on span "Salvar" at bounding box center [952, 93] width 30 height 15
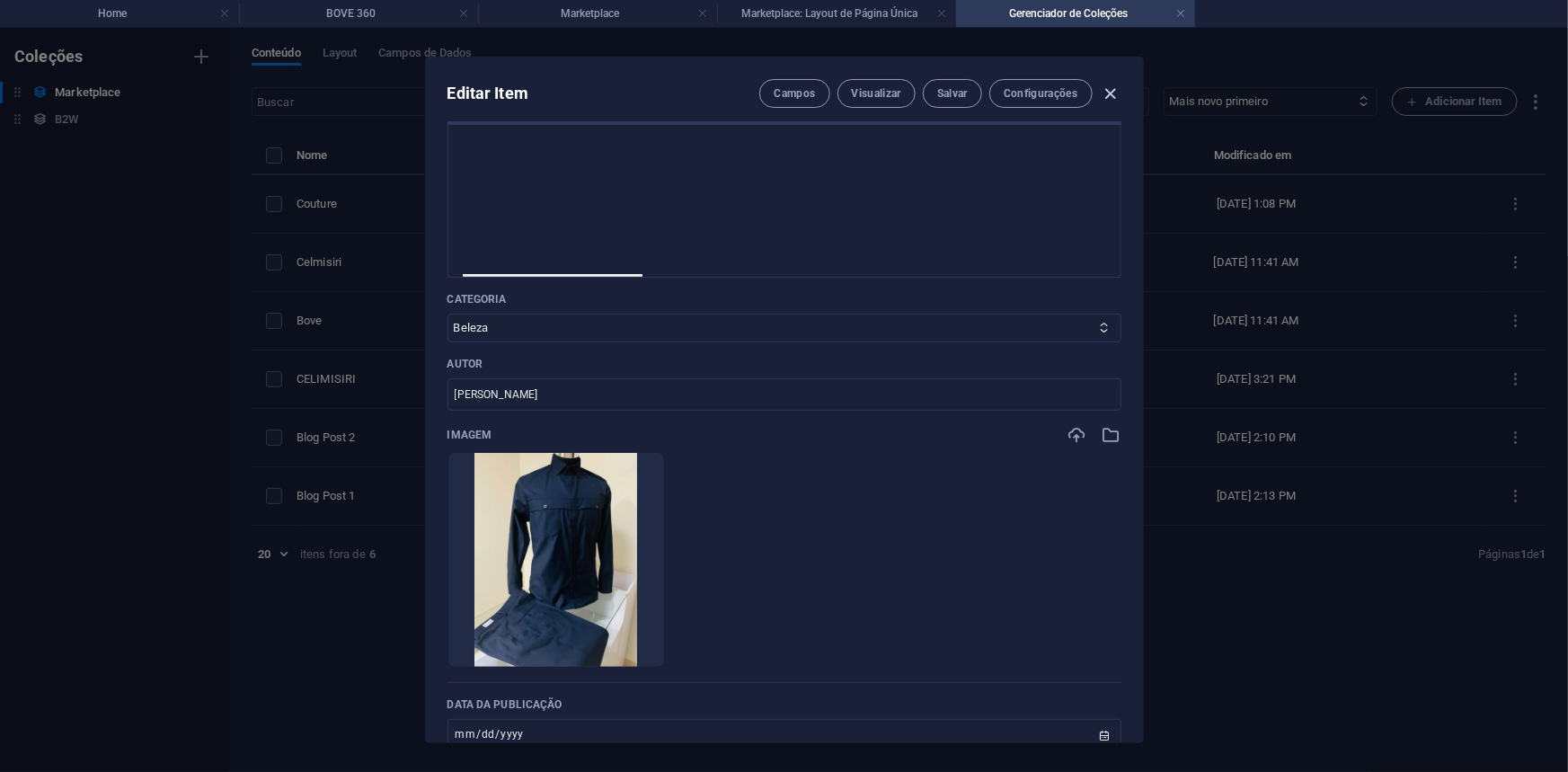
click at [1110, 95] on icon "button" at bounding box center [1110, 94] width 21 height 21
type input "2025-10-06"
checkbox input "false"
type input "celimisiri"
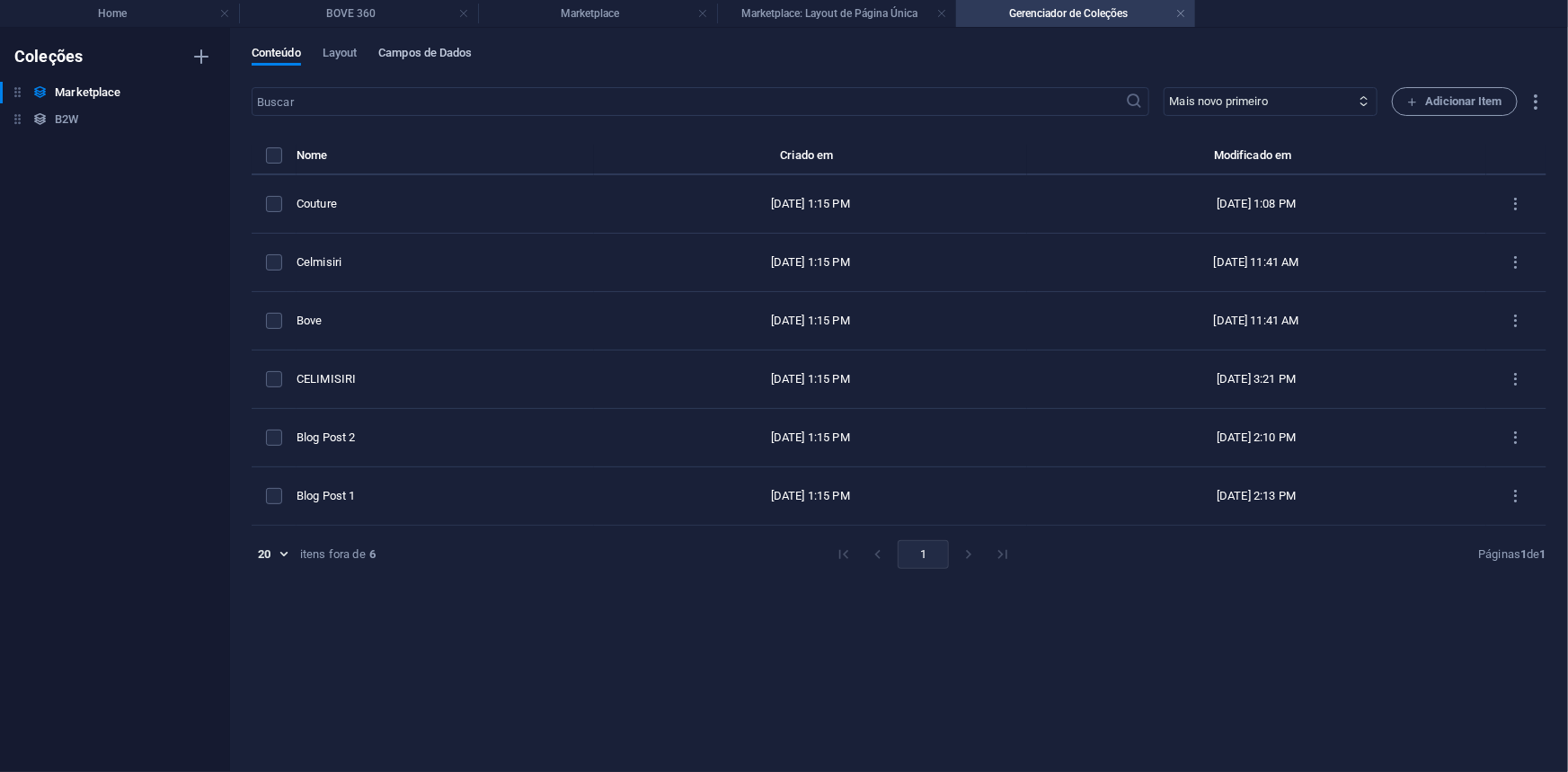
click at [442, 46] on span "Campos de Dados" at bounding box center [425, 55] width 94 height 25
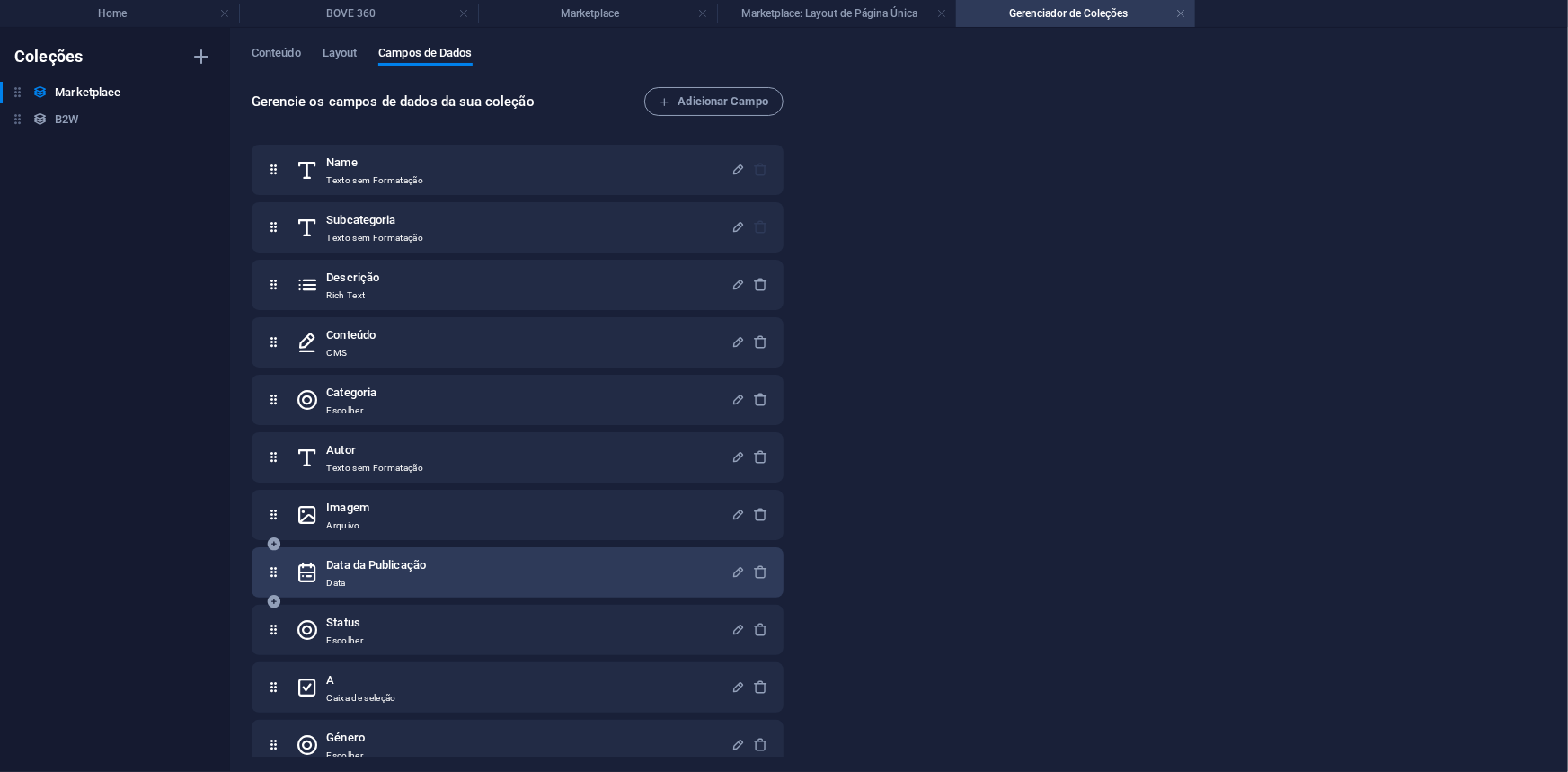
scroll to position [0, 0]
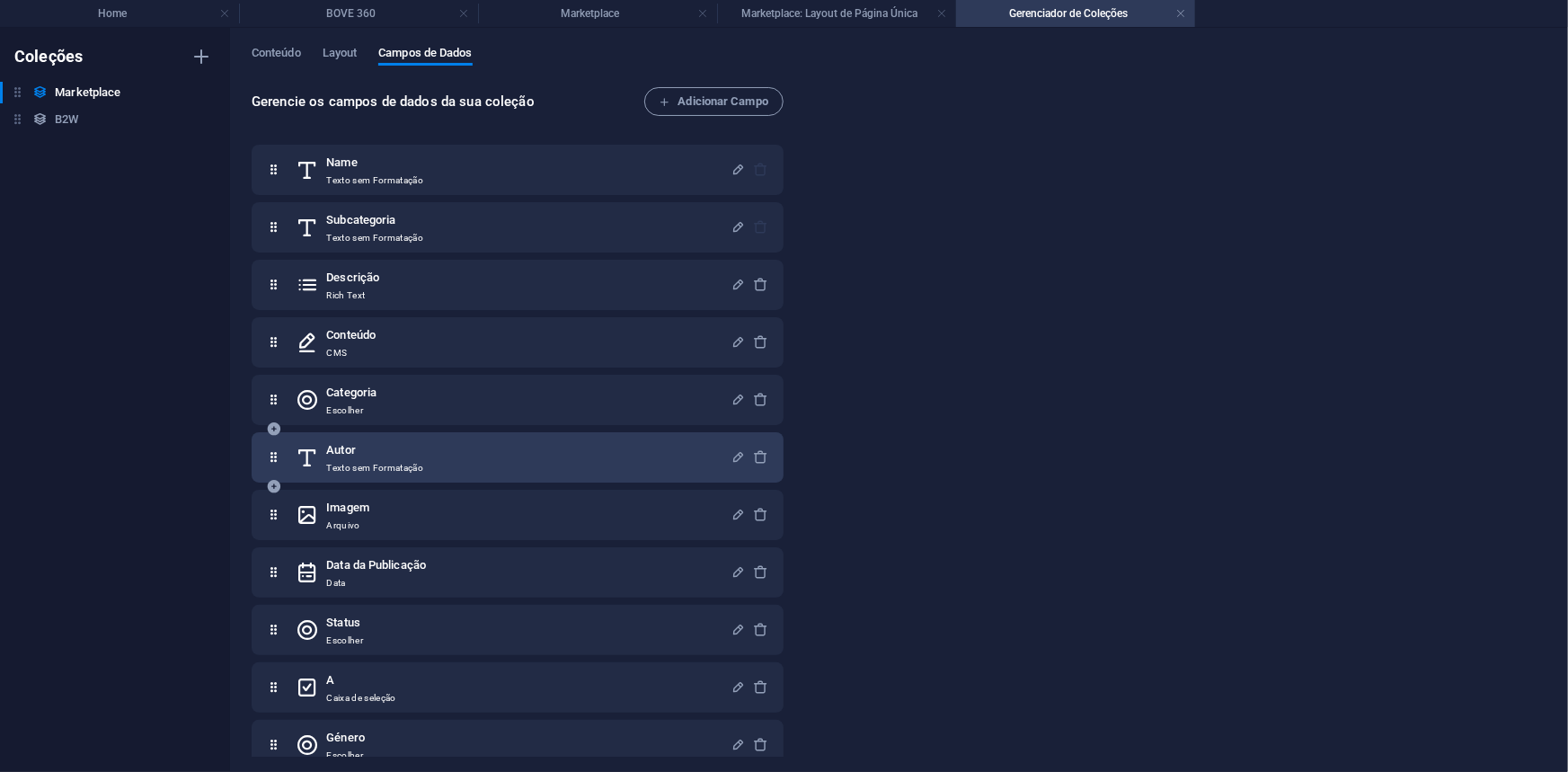
click at [423, 465] on p "Texto sem Formatação" at bounding box center [374, 468] width 97 height 15
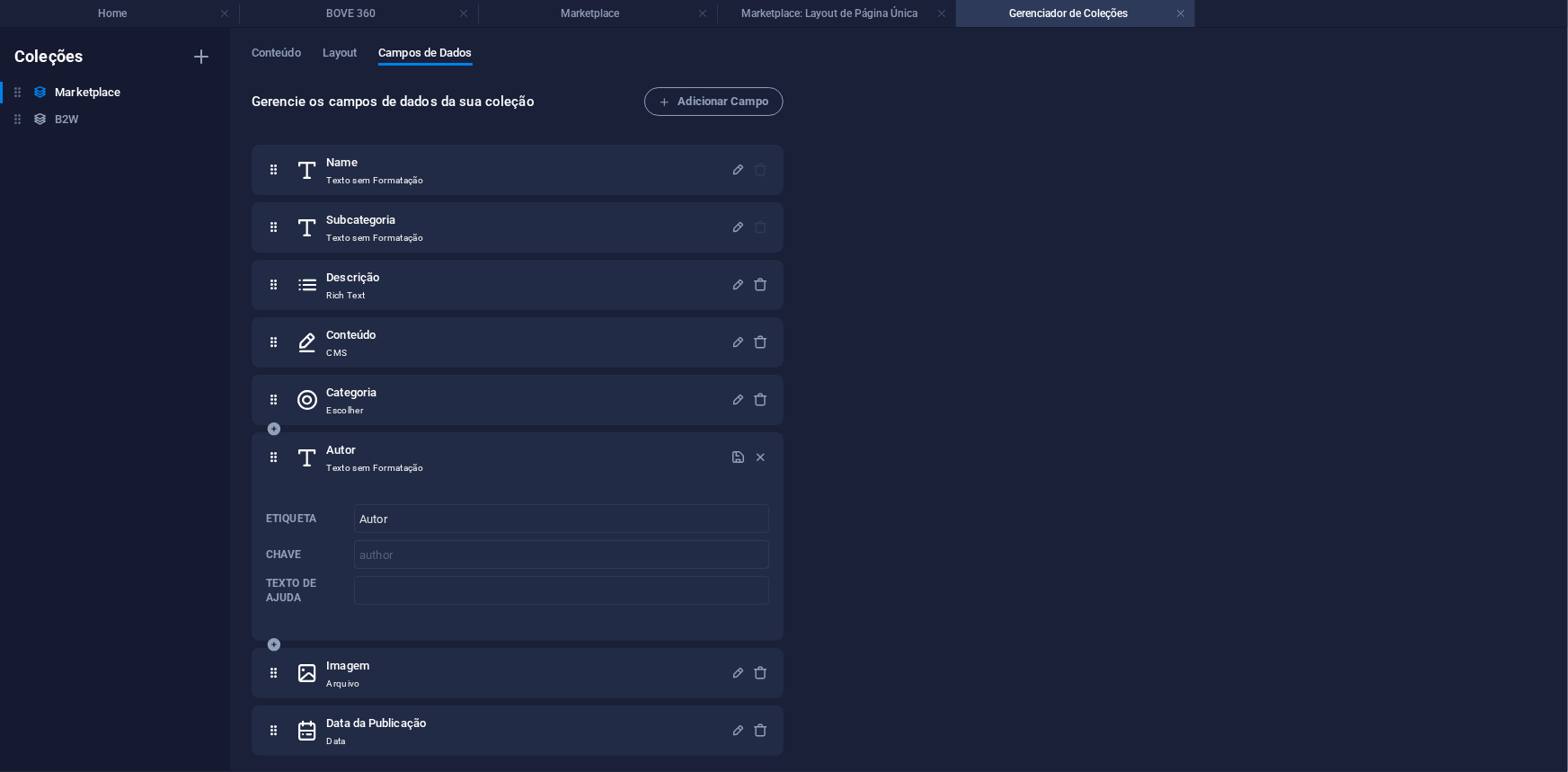
click at [423, 465] on p "Texto sem Formatação" at bounding box center [374, 468] width 97 height 15
click at [759, 454] on icon "button" at bounding box center [762, 457] width 16 height 16
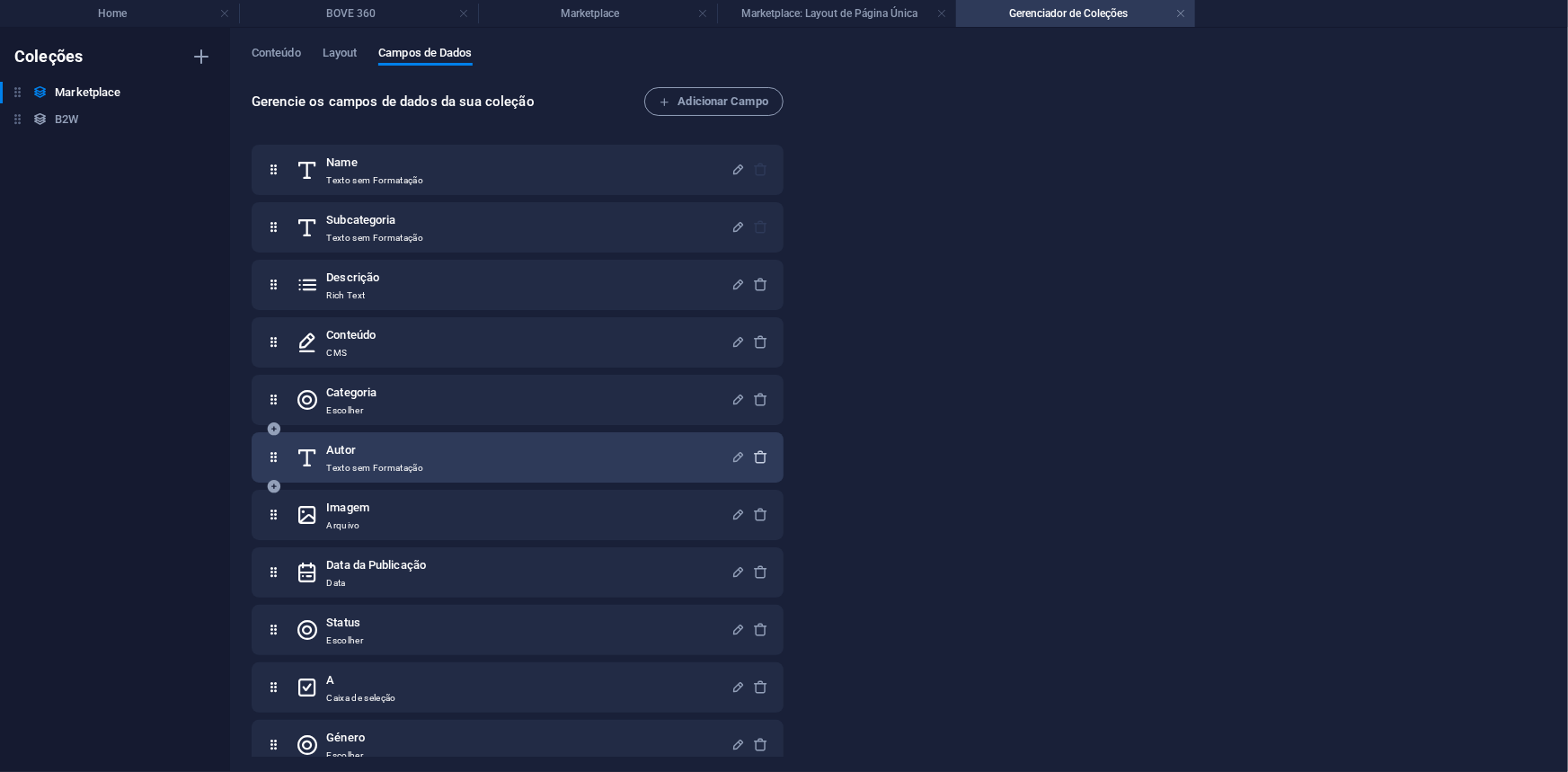
click at [764, 453] on icon "button" at bounding box center [762, 457] width 16 height 16
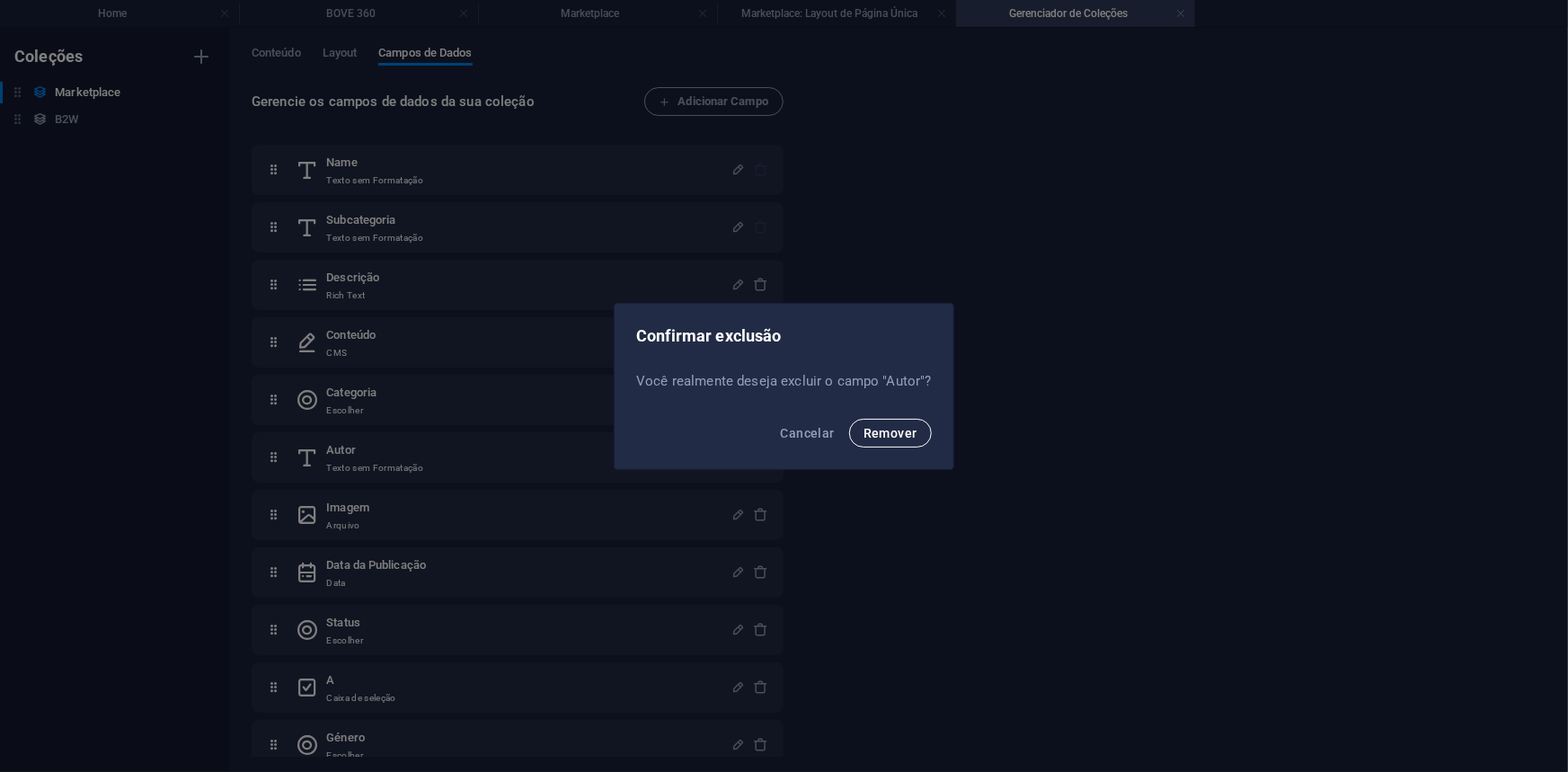
click at [862, 422] on button "Remover" at bounding box center [890, 433] width 83 height 28
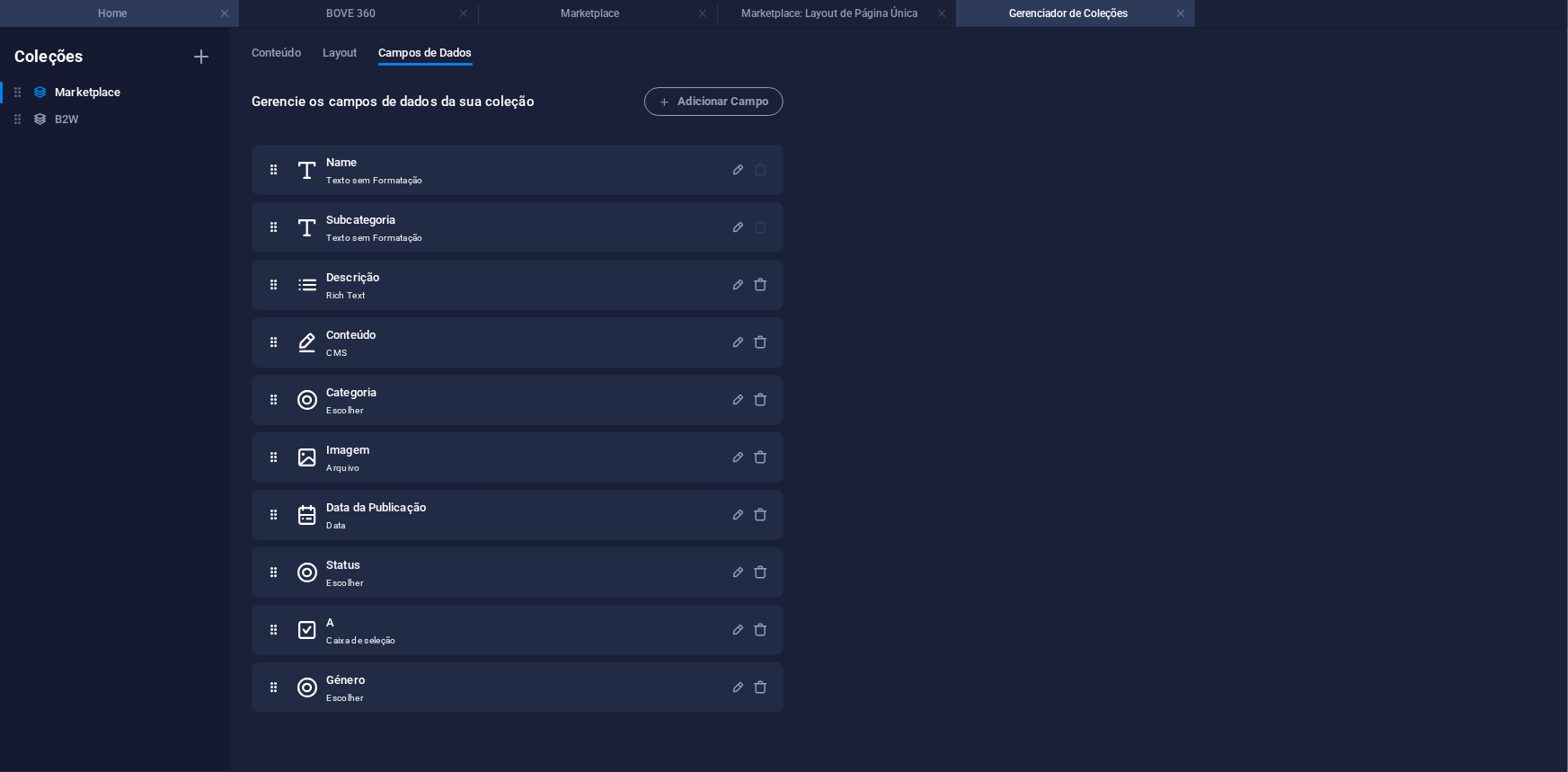
click at [86, 8] on h4 "Home" at bounding box center [119, 14] width 239 height 20
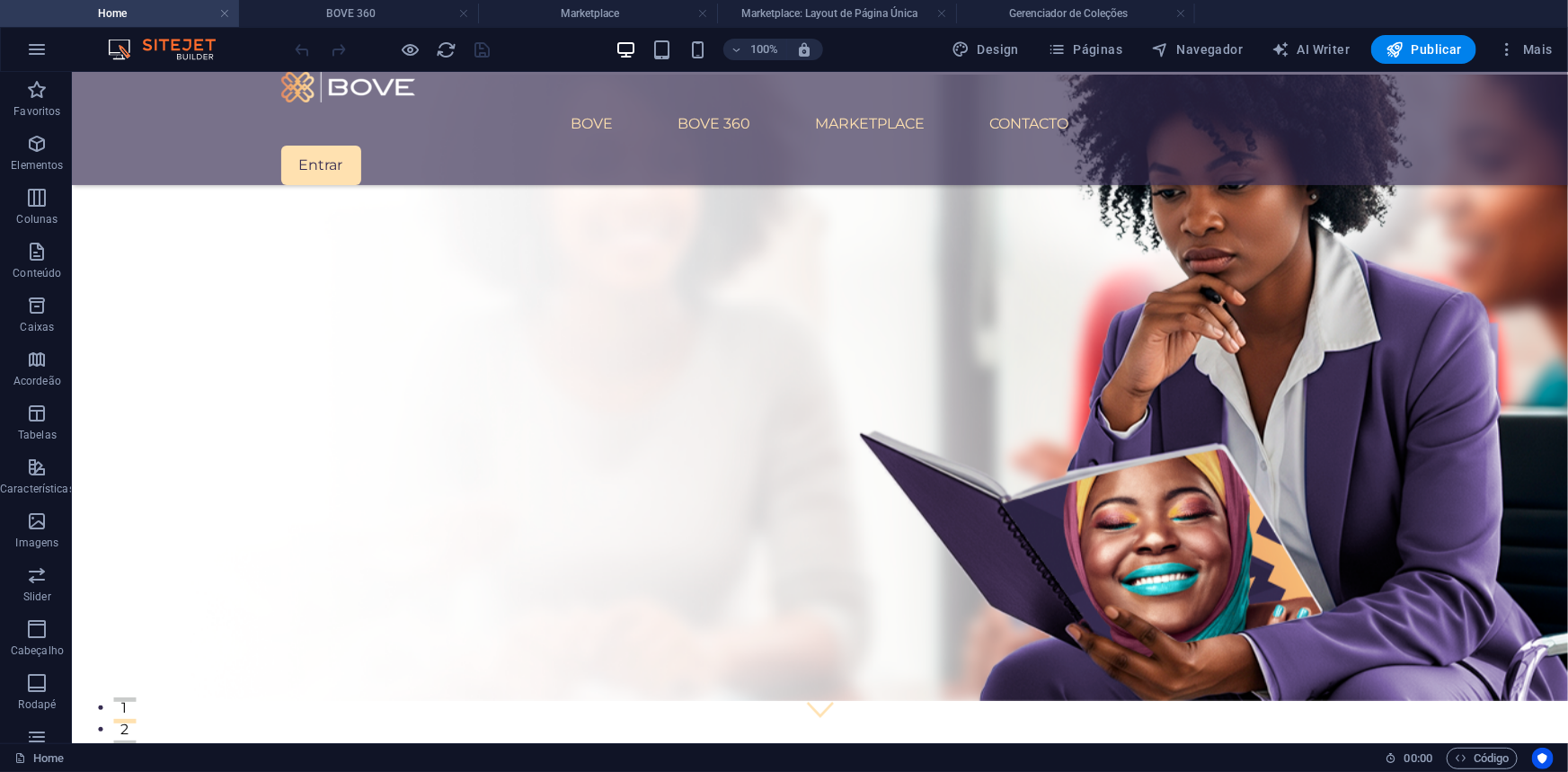
scroll to position [244, 0]
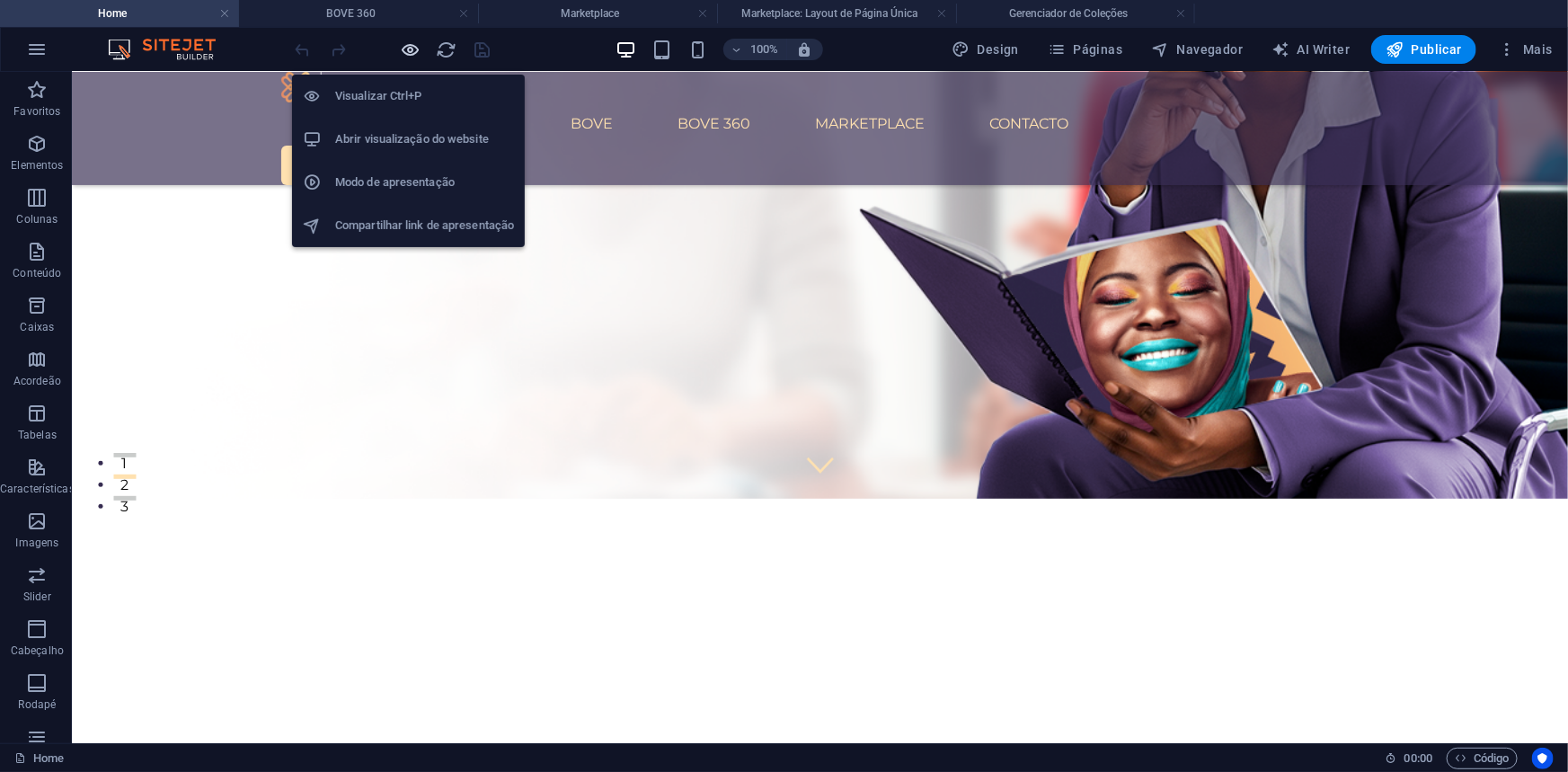
click at [413, 48] on icon "button" at bounding box center [410, 49] width 21 height 21
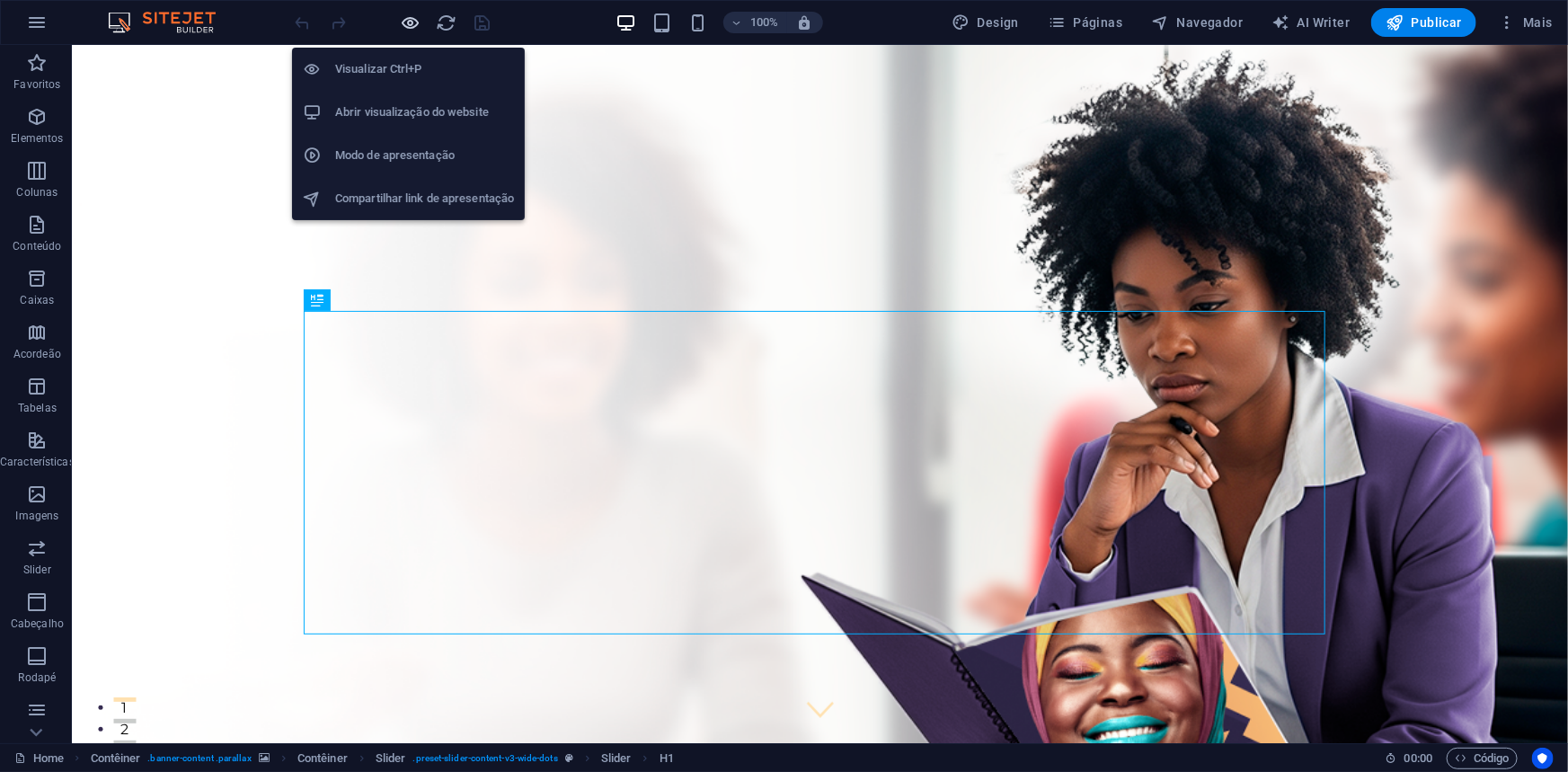
click at [405, 19] on icon "button" at bounding box center [410, 22] width 21 height 21
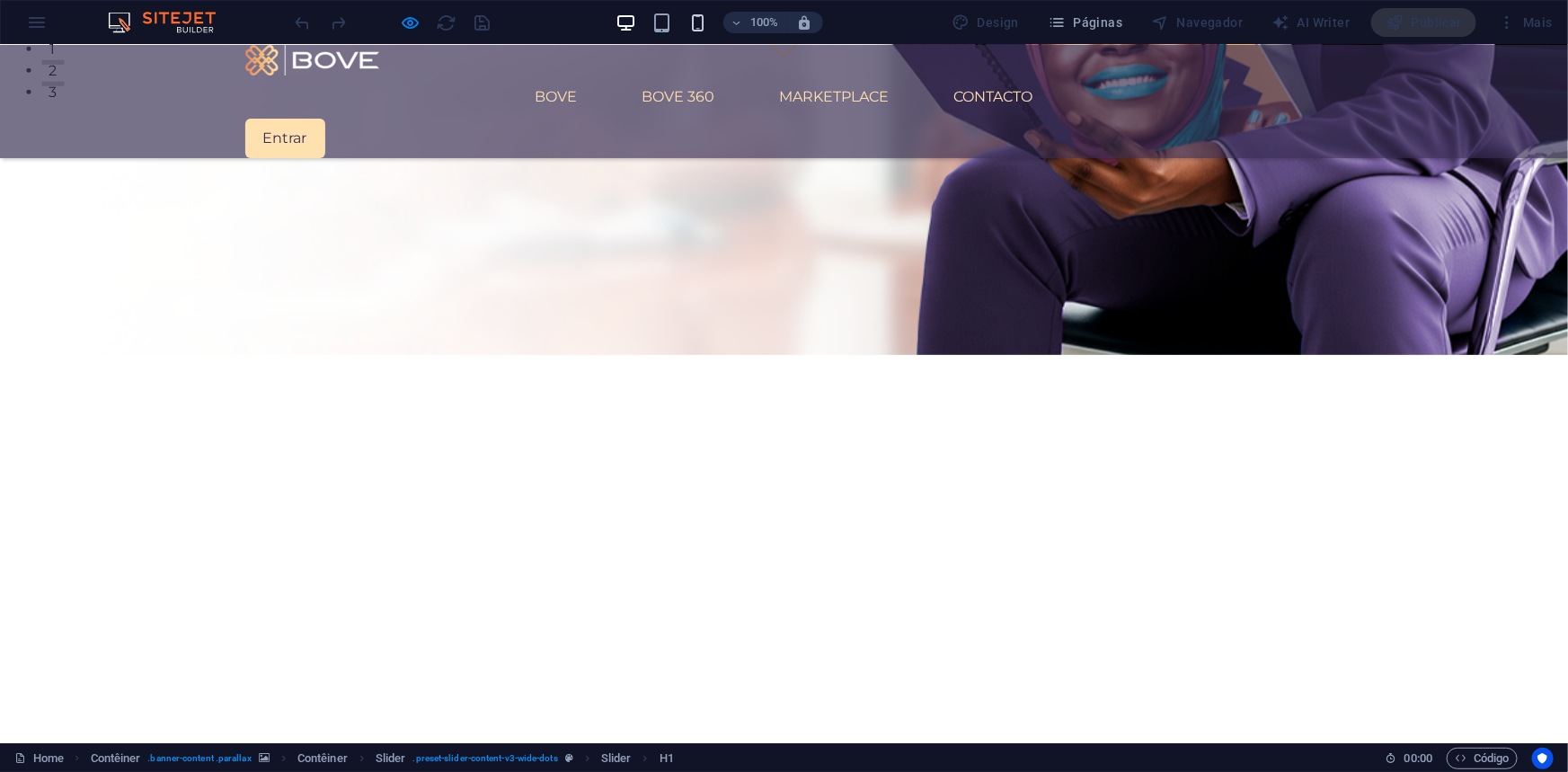
scroll to position [654, 0]
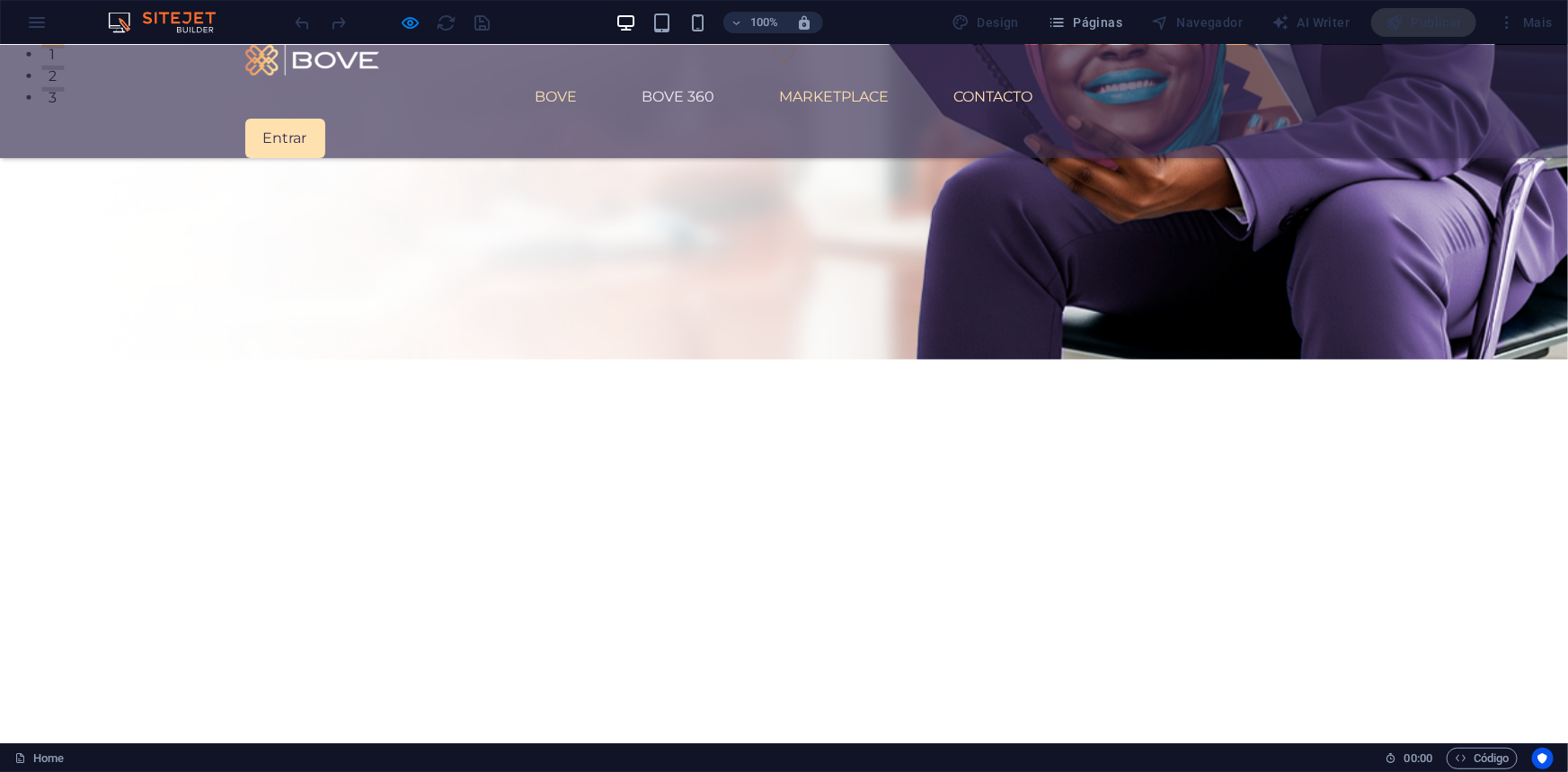
click at [694, 74] on link "BOVE 360" at bounding box center [679, 96] width 102 height 43
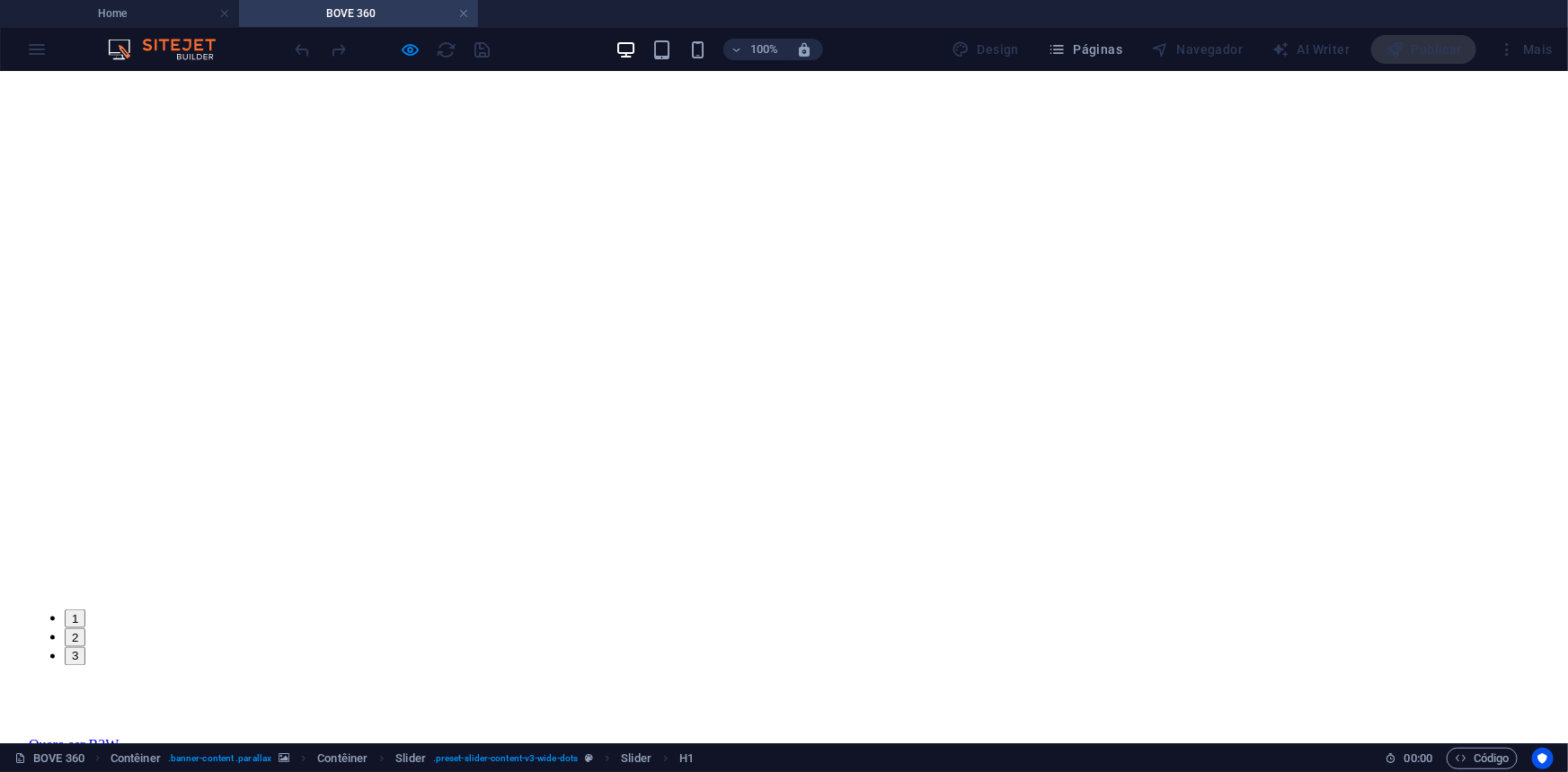
scroll to position [1143, 0]
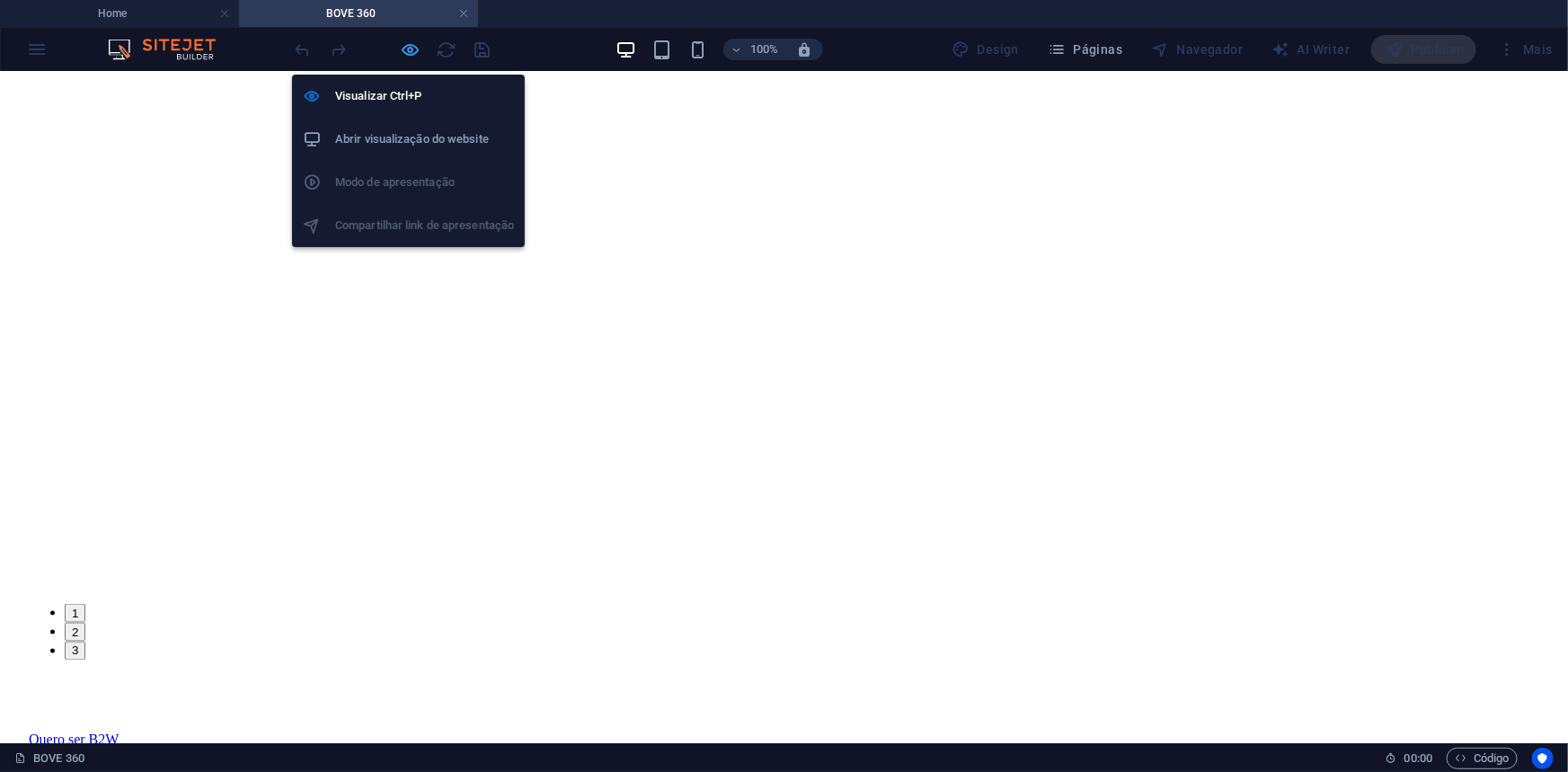
click at [413, 53] on icon "button" at bounding box center [410, 49] width 21 height 21
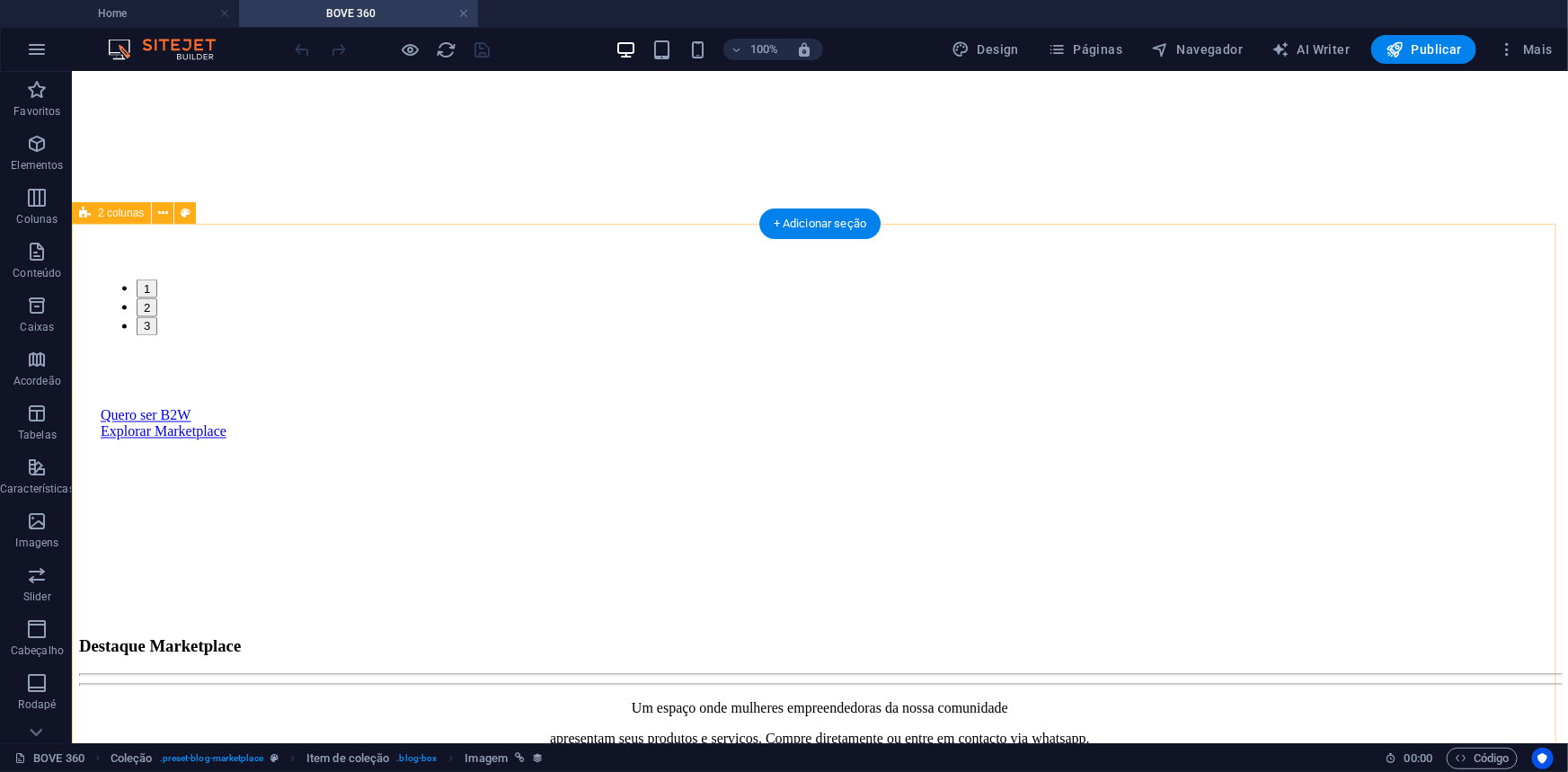
scroll to position [1471, 0]
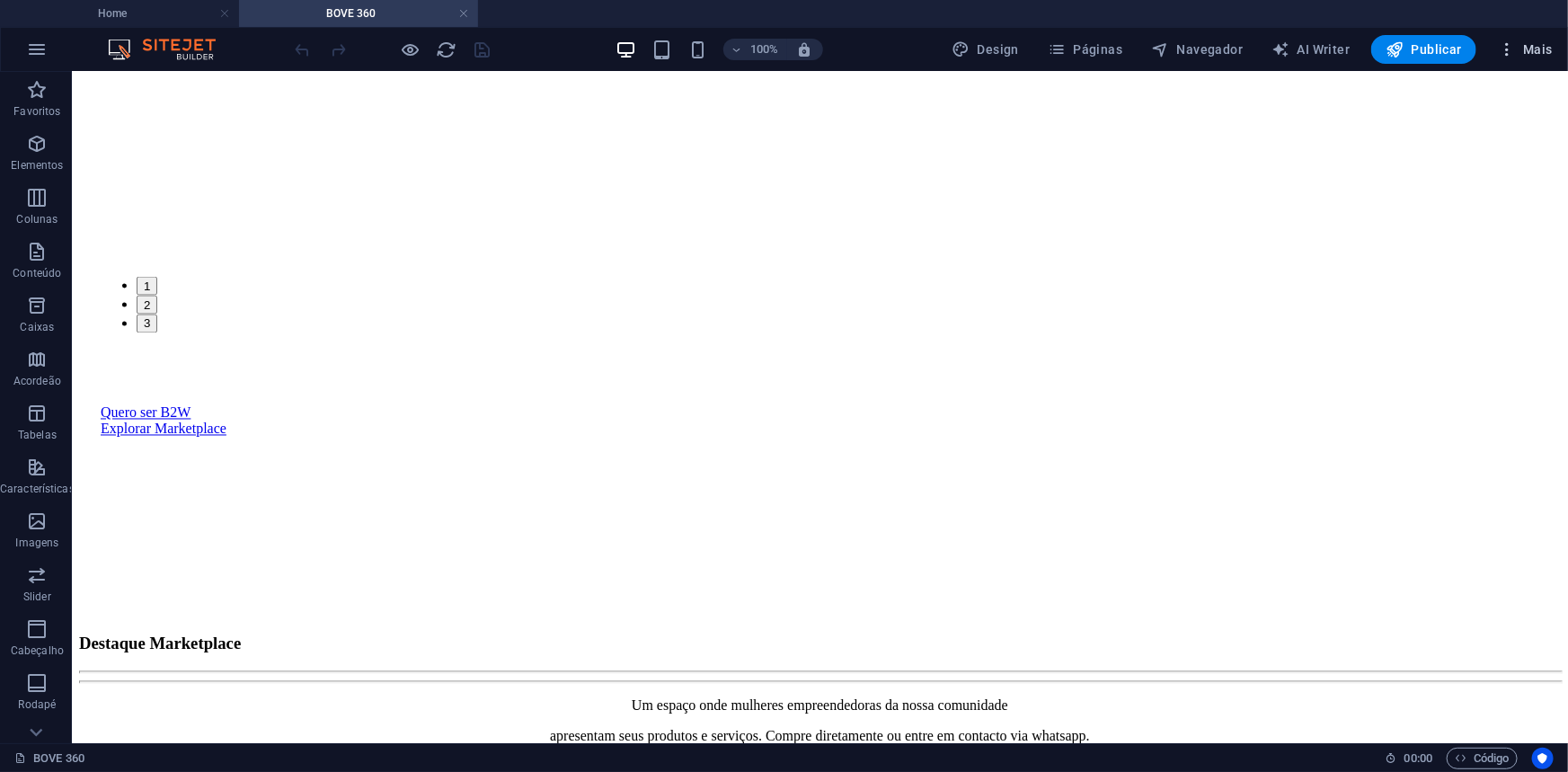
click at [1541, 48] on span "Mais" at bounding box center [1525, 49] width 55 height 18
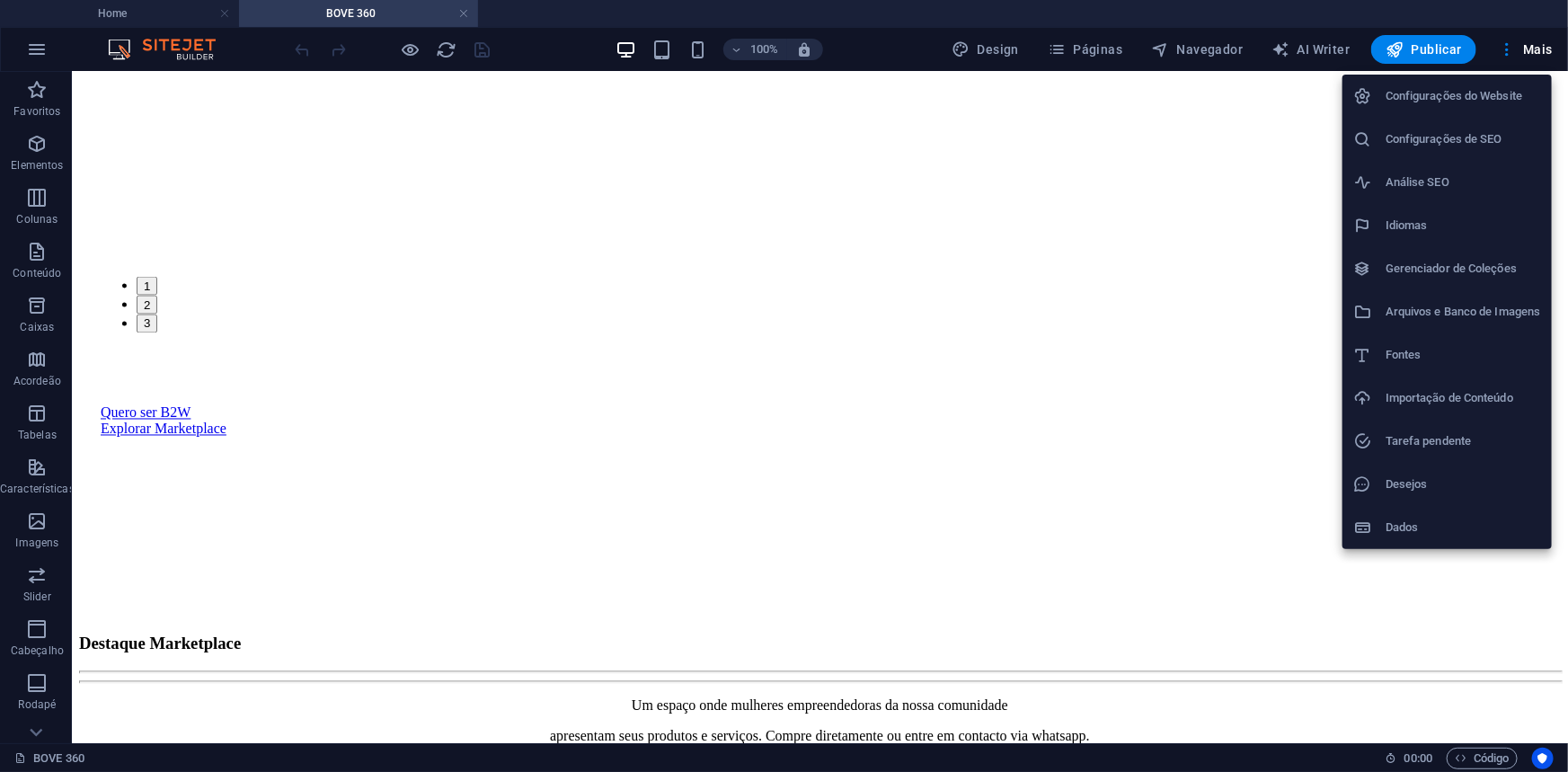
click at [1482, 90] on h6 "Configurações do Website" at bounding box center [1462, 96] width 155 height 21
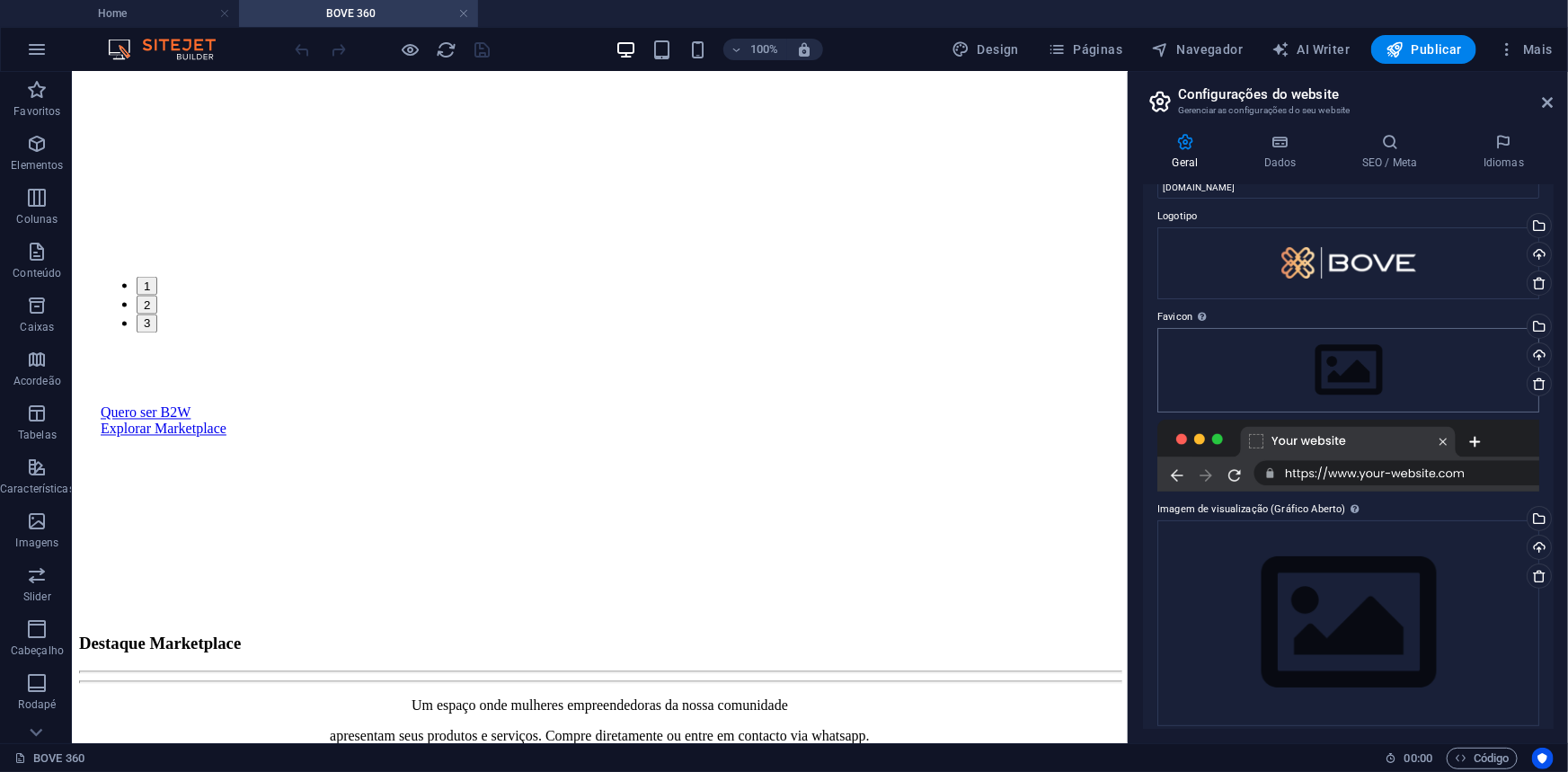
scroll to position [56, 0]
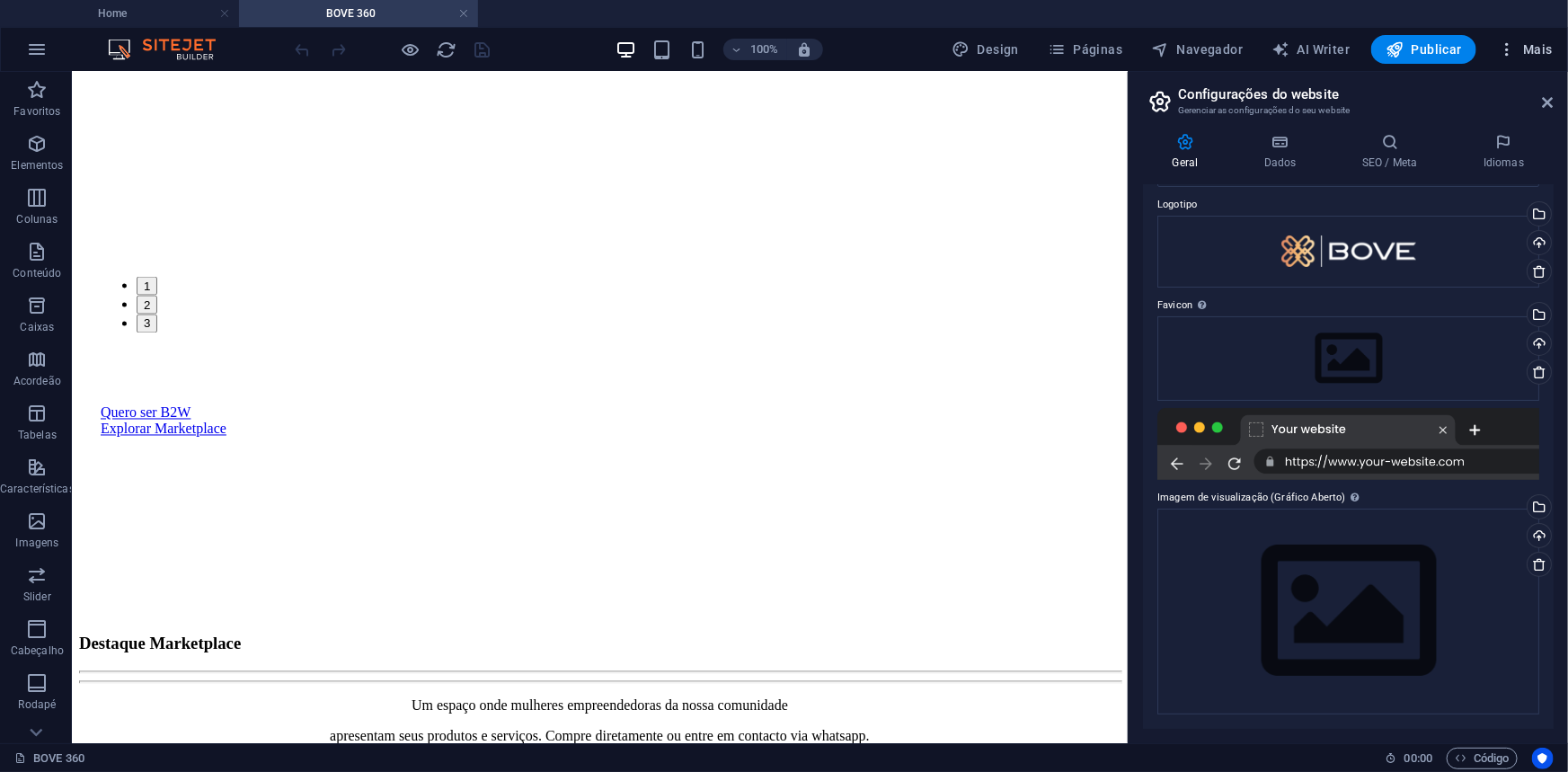
click at [1532, 49] on span "Mais" at bounding box center [1525, 49] width 55 height 18
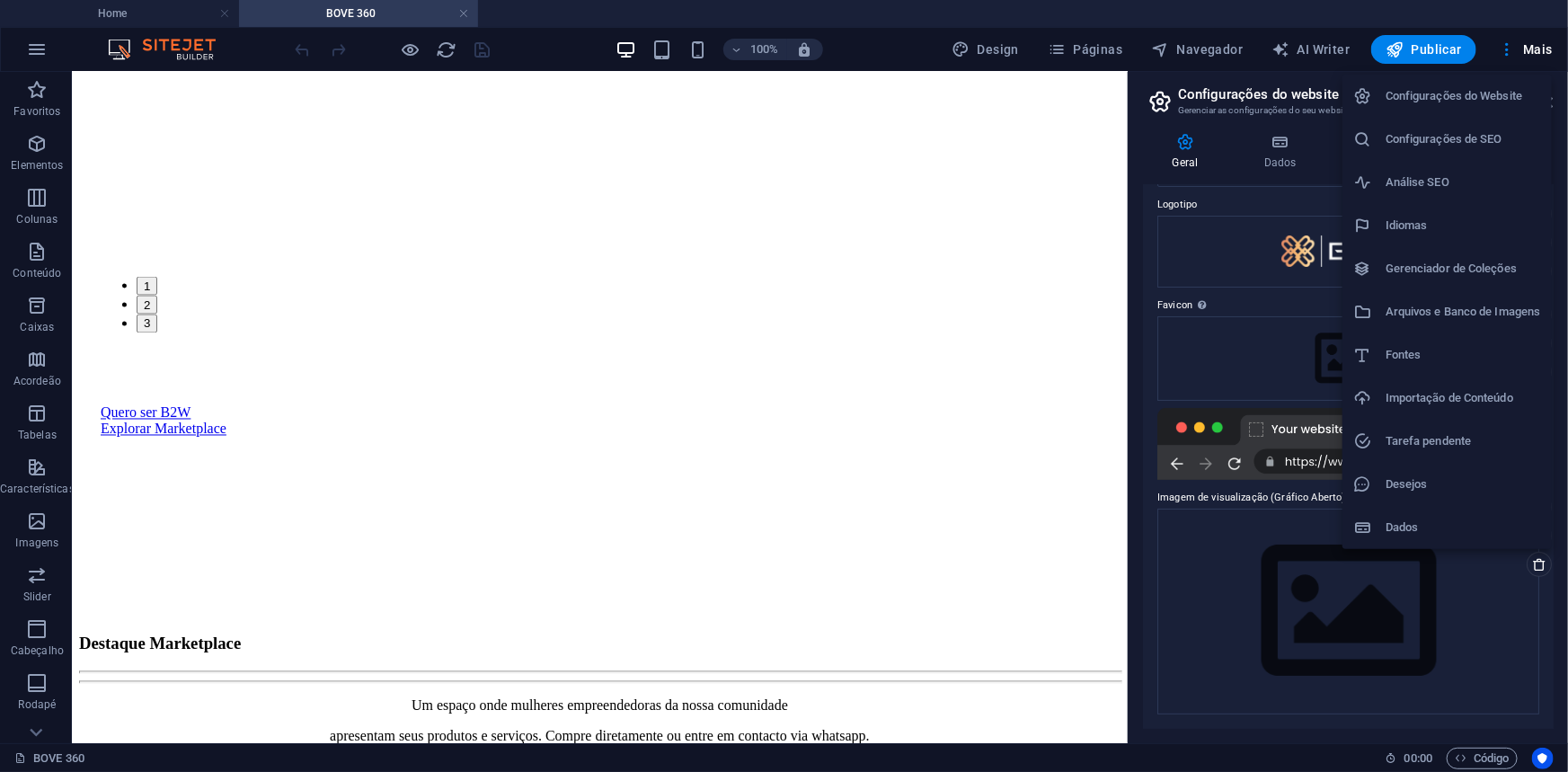
click at [1401, 521] on h6 "Dados" at bounding box center [1462, 528] width 155 height 21
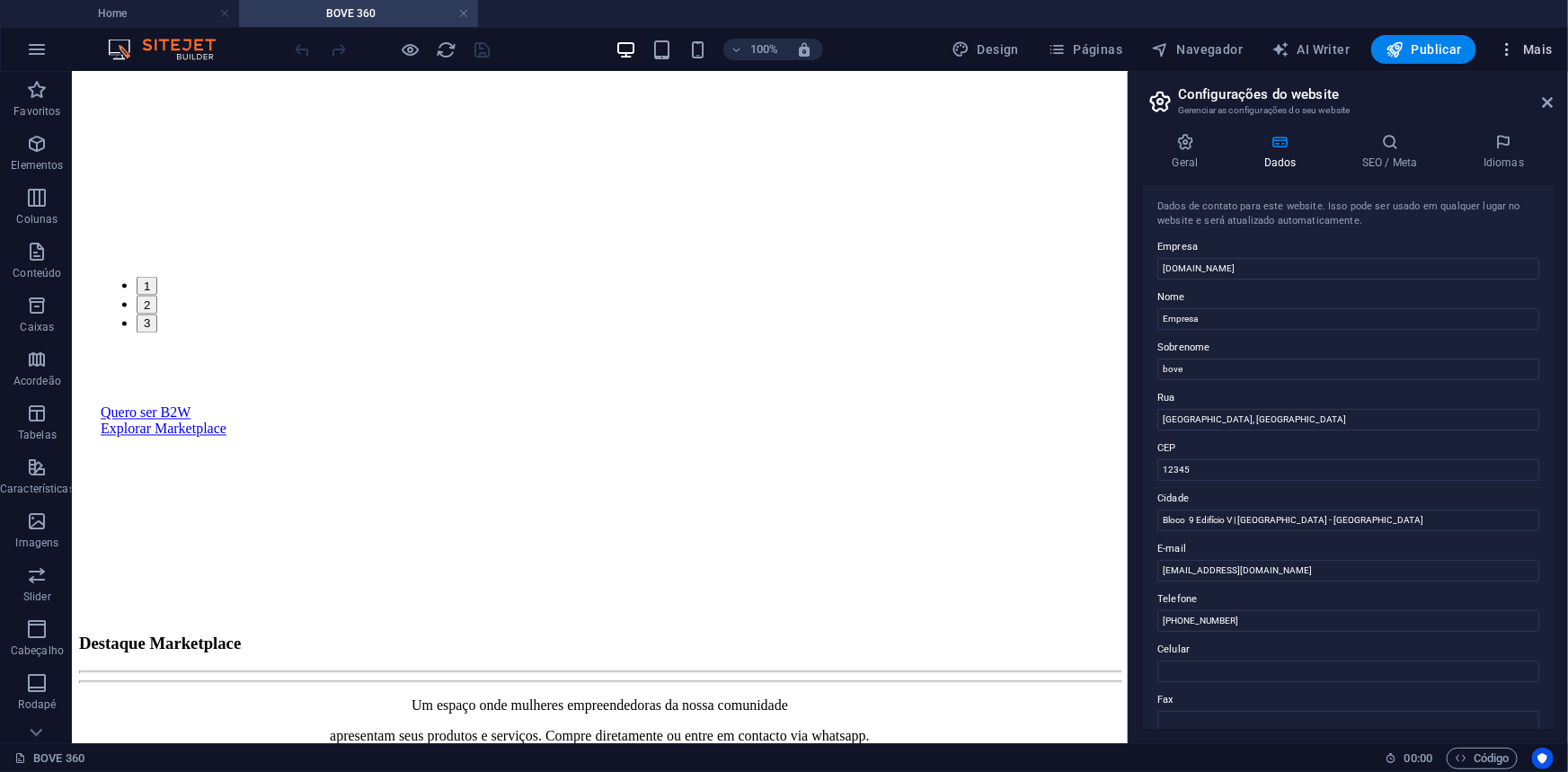
click at [1550, 37] on button "Mais" at bounding box center [1525, 49] width 69 height 28
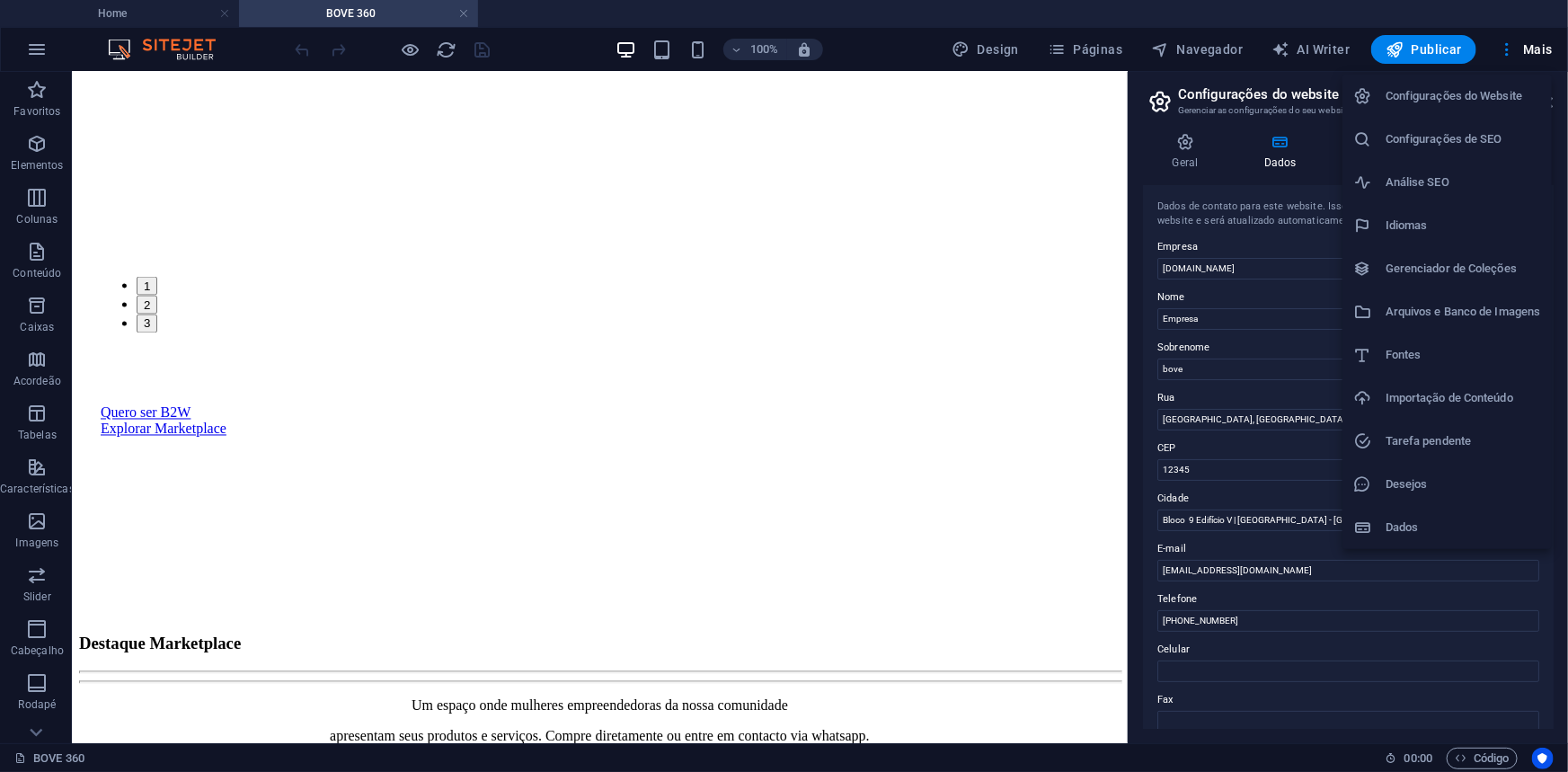
click at [1191, 150] on div at bounding box center [784, 386] width 1568 height 772
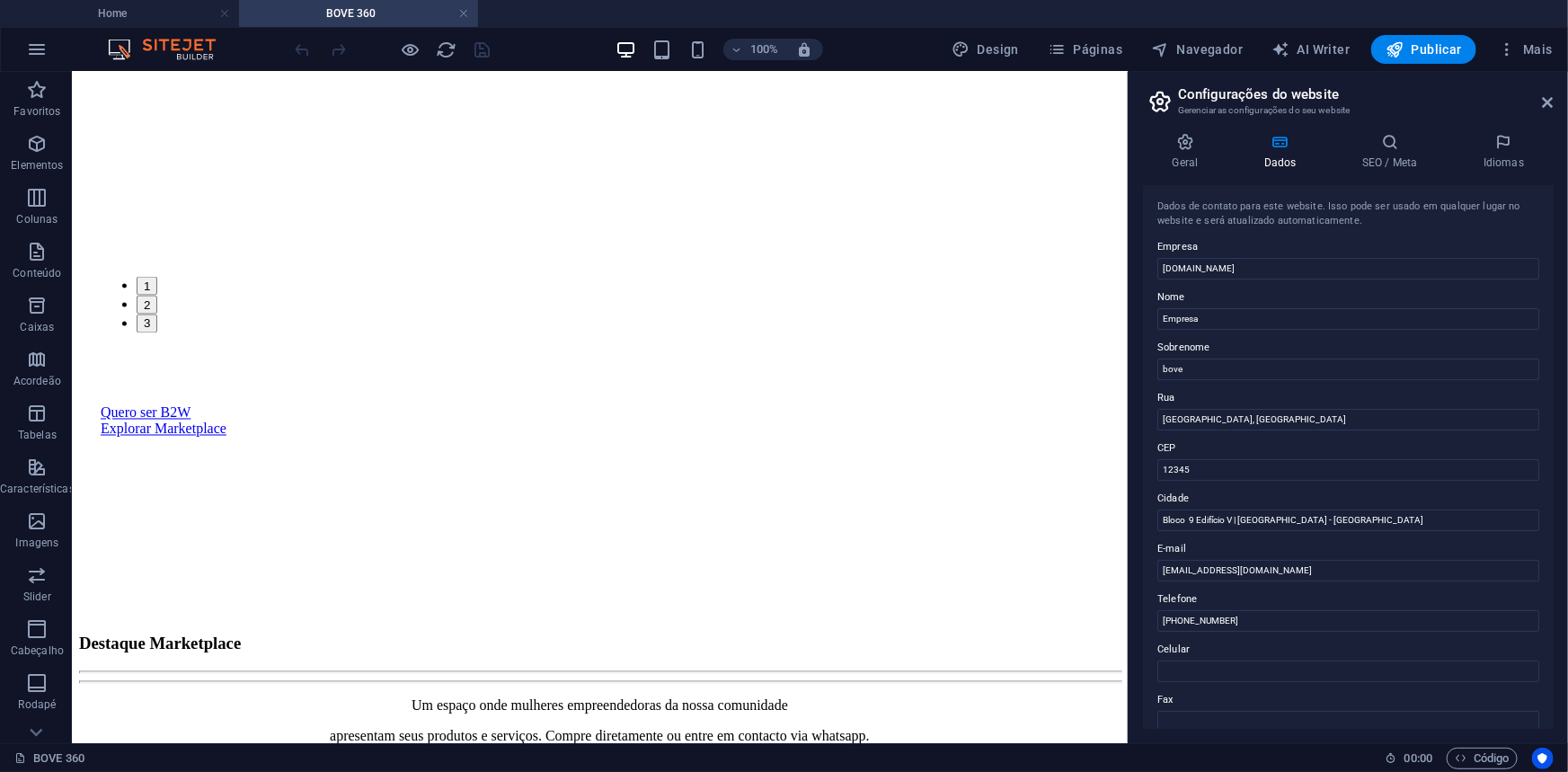
click at [1186, 143] on icon at bounding box center [1185, 142] width 84 height 18
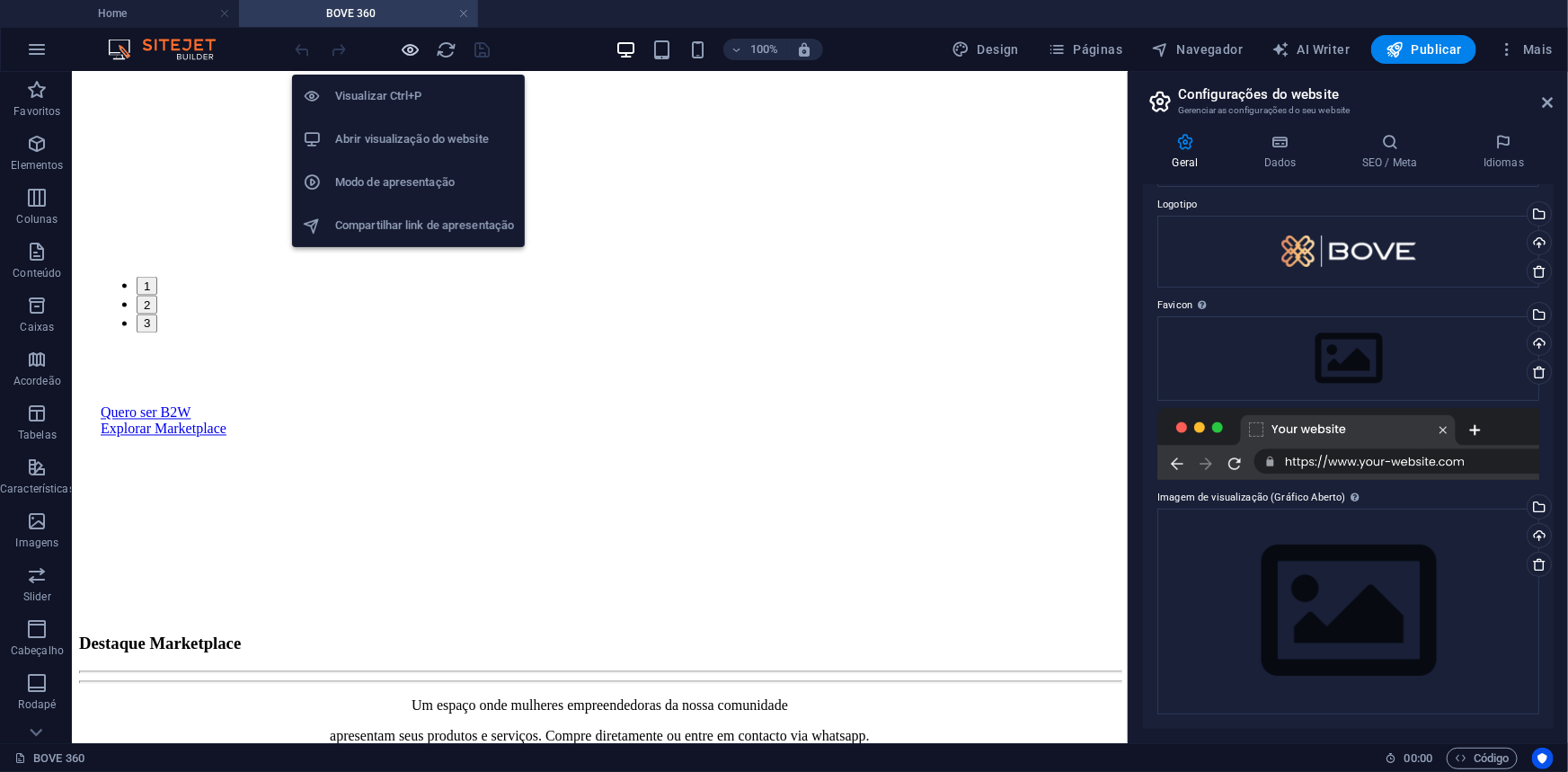
click at [403, 50] on icon "button" at bounding box center [410, 49] width 21 height 21
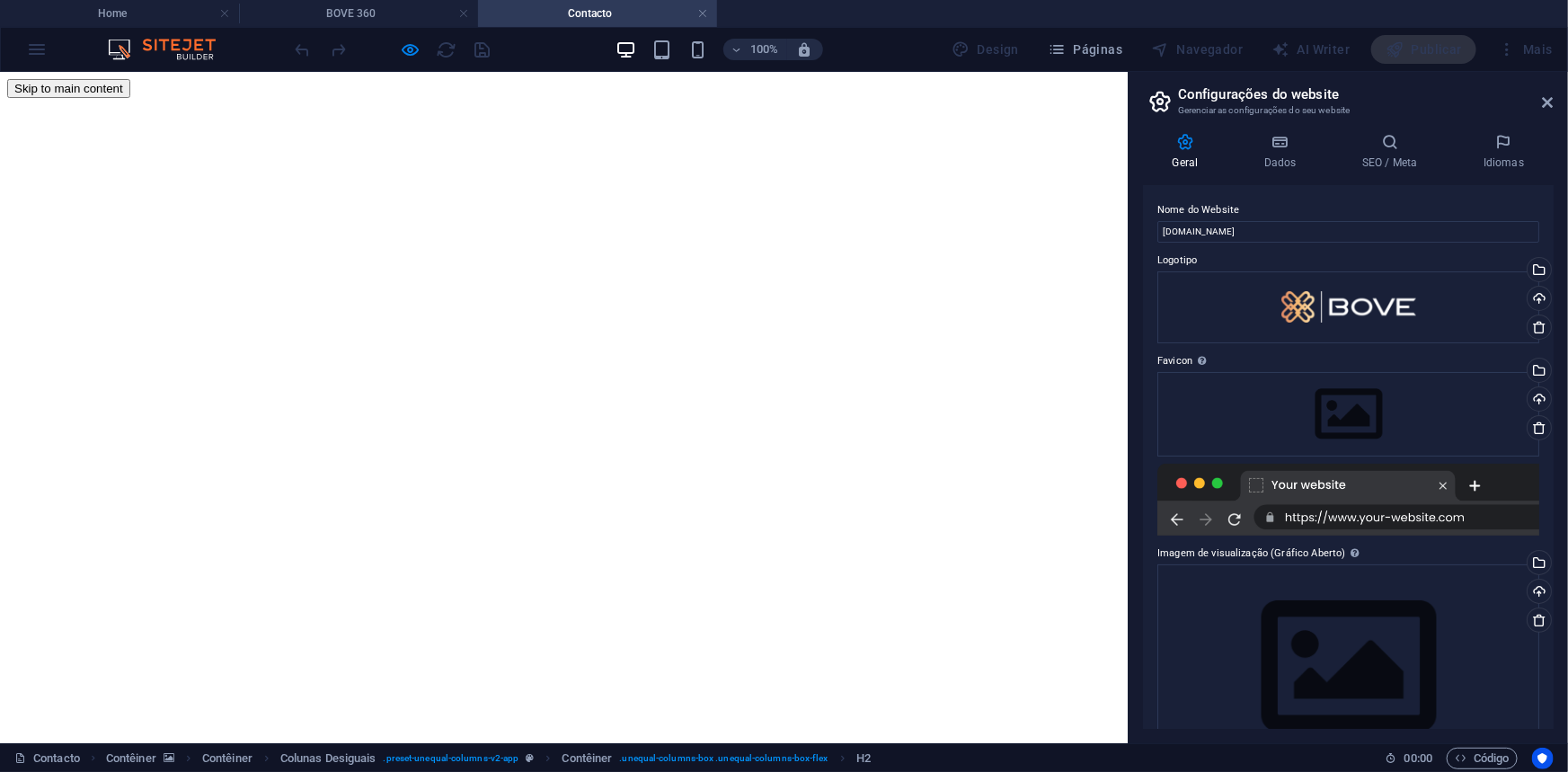
scroll to position [0, 0]
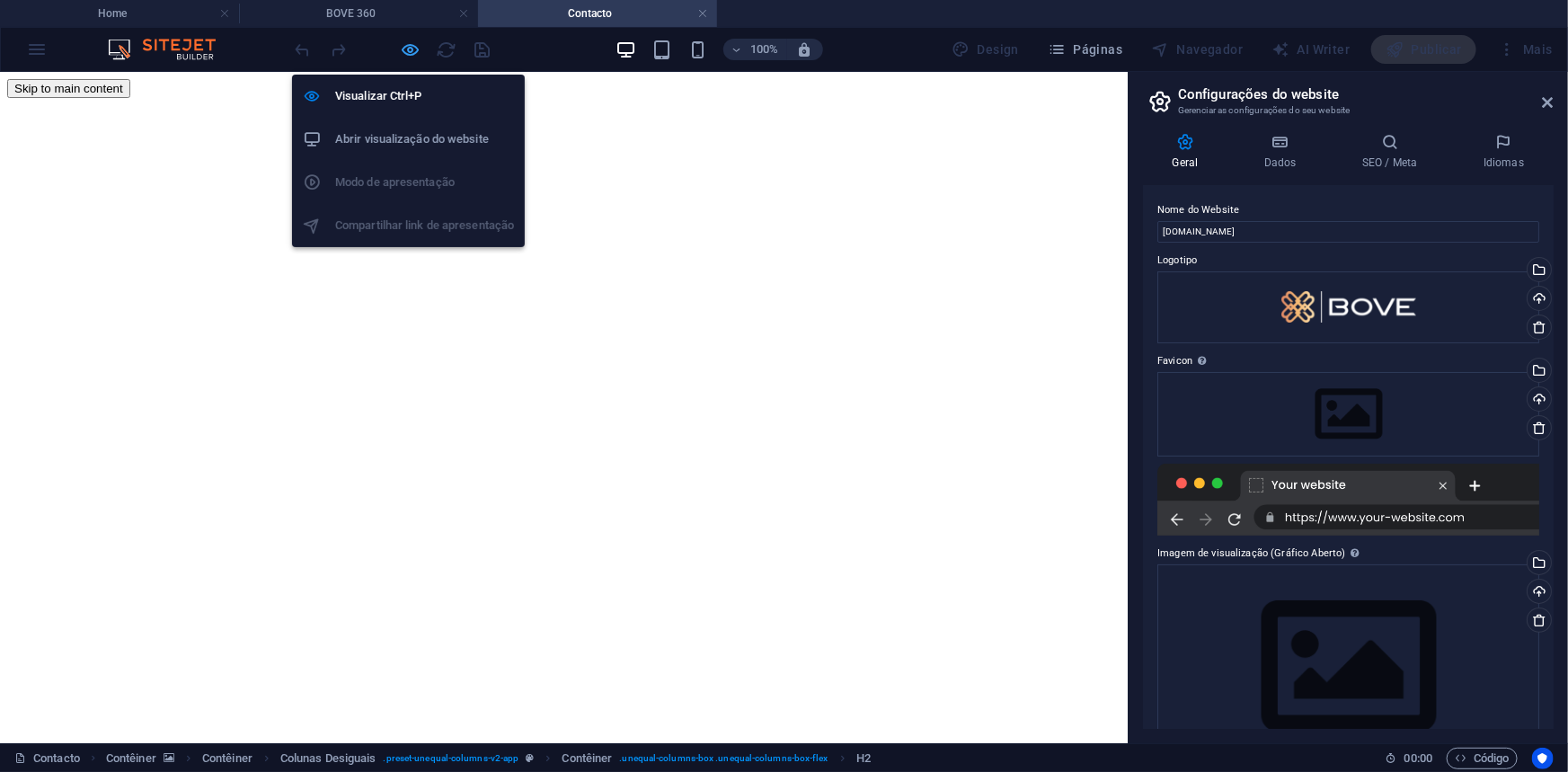
click at [410, 47] on icon "button" at bounding box center [410, 49] width 21 height 21
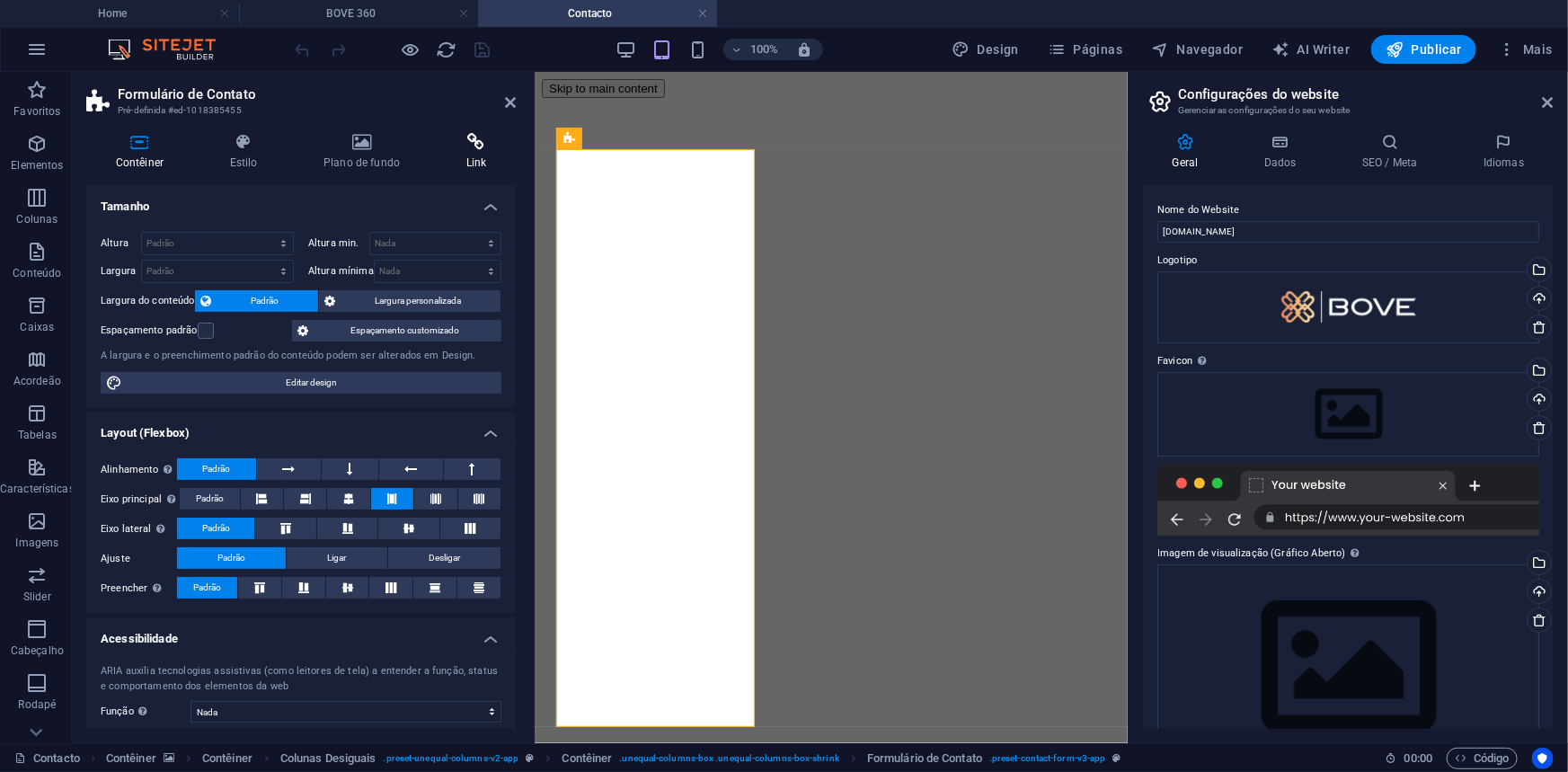
click at [483, 150] on icon at bounding box center [476, 142] width 79 height 18
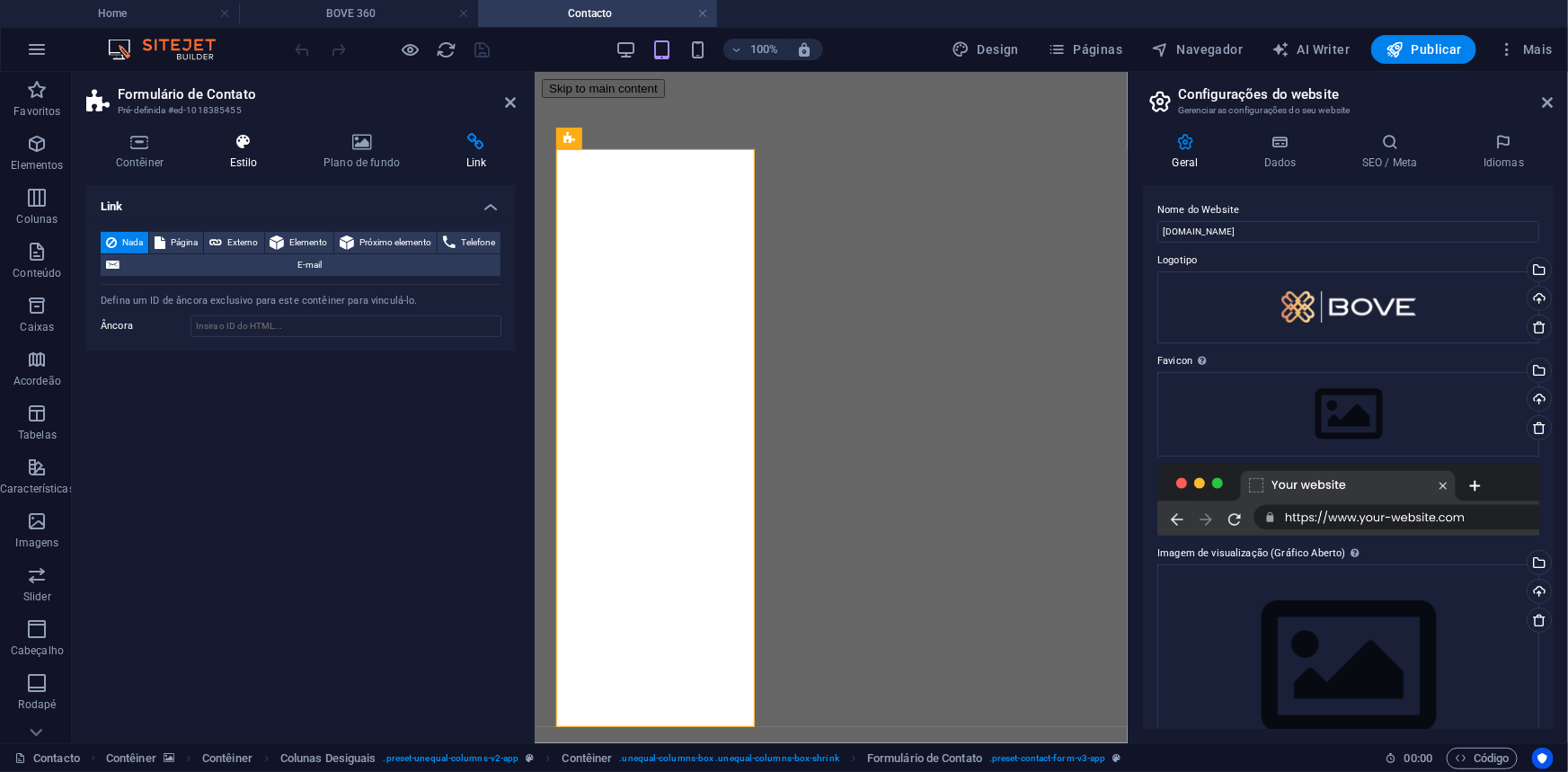
click at [239, 150] on h4 "Estilo" at bounding box center [247, 151] width 94 height 38
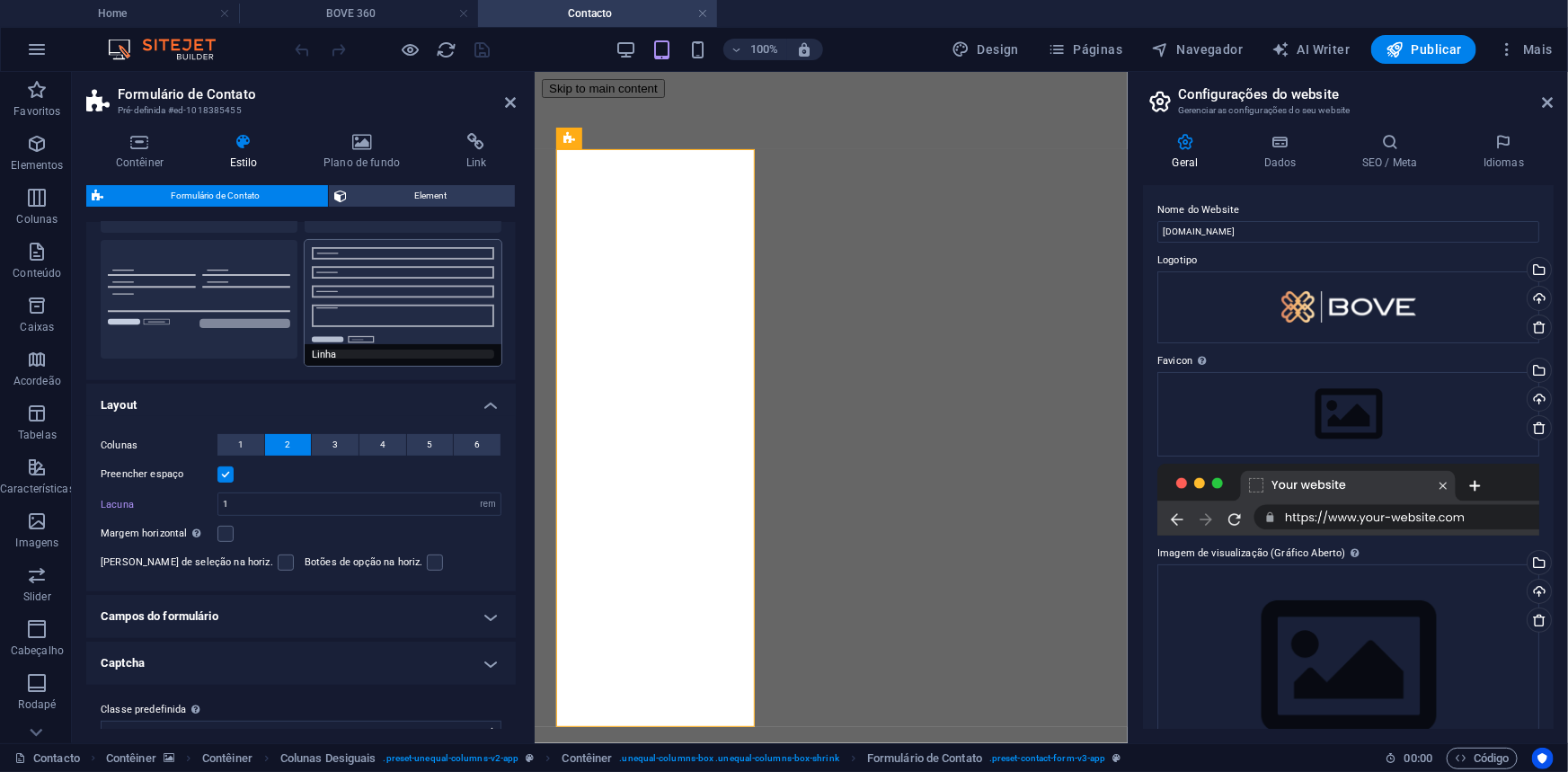
scroll to position [181, 0]
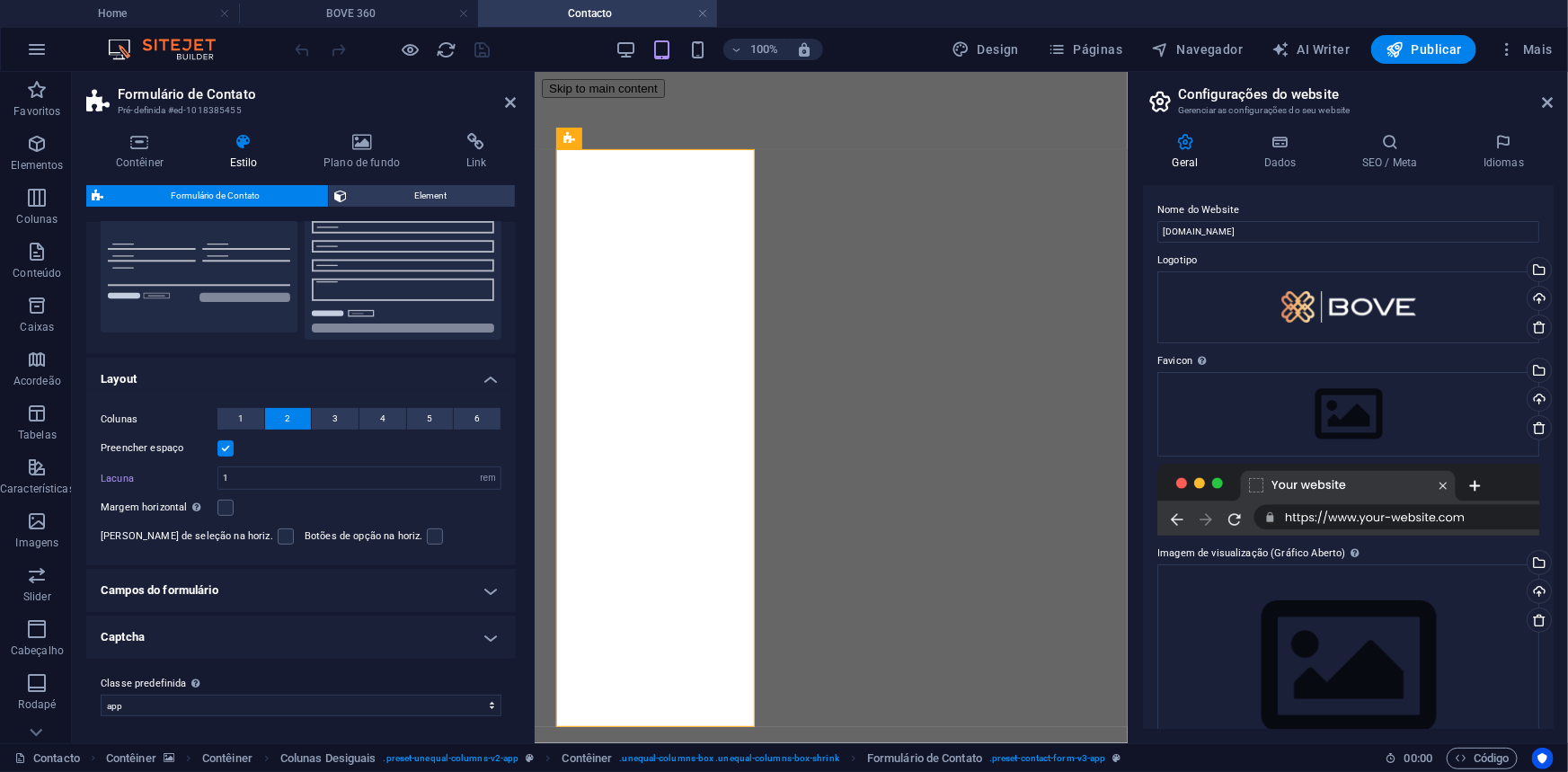
click at [419, 595] on h4 "Campos do formulário" at bounding box center [301, 590] width 430 height 43
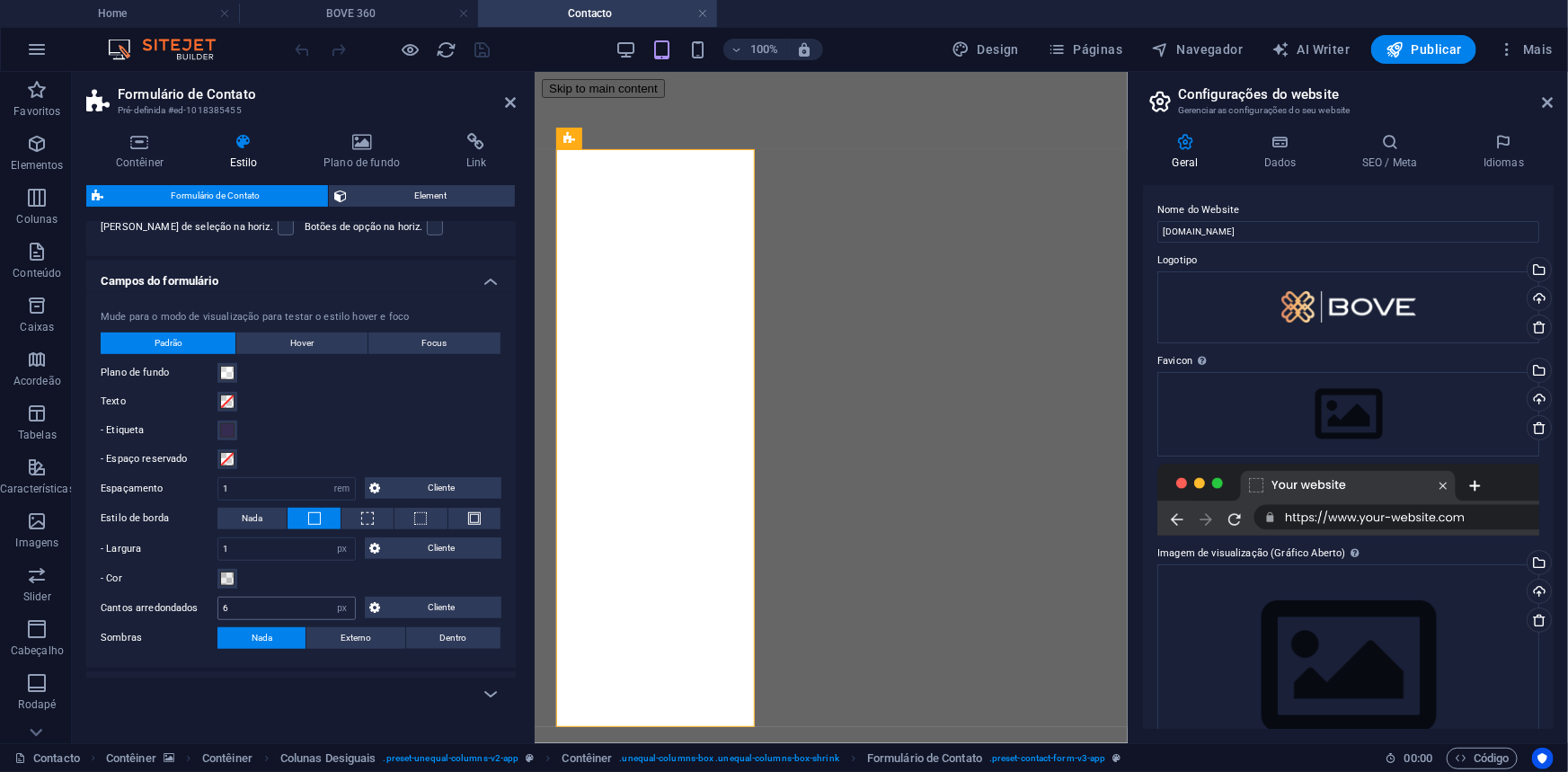
scroll to position [544, 0]
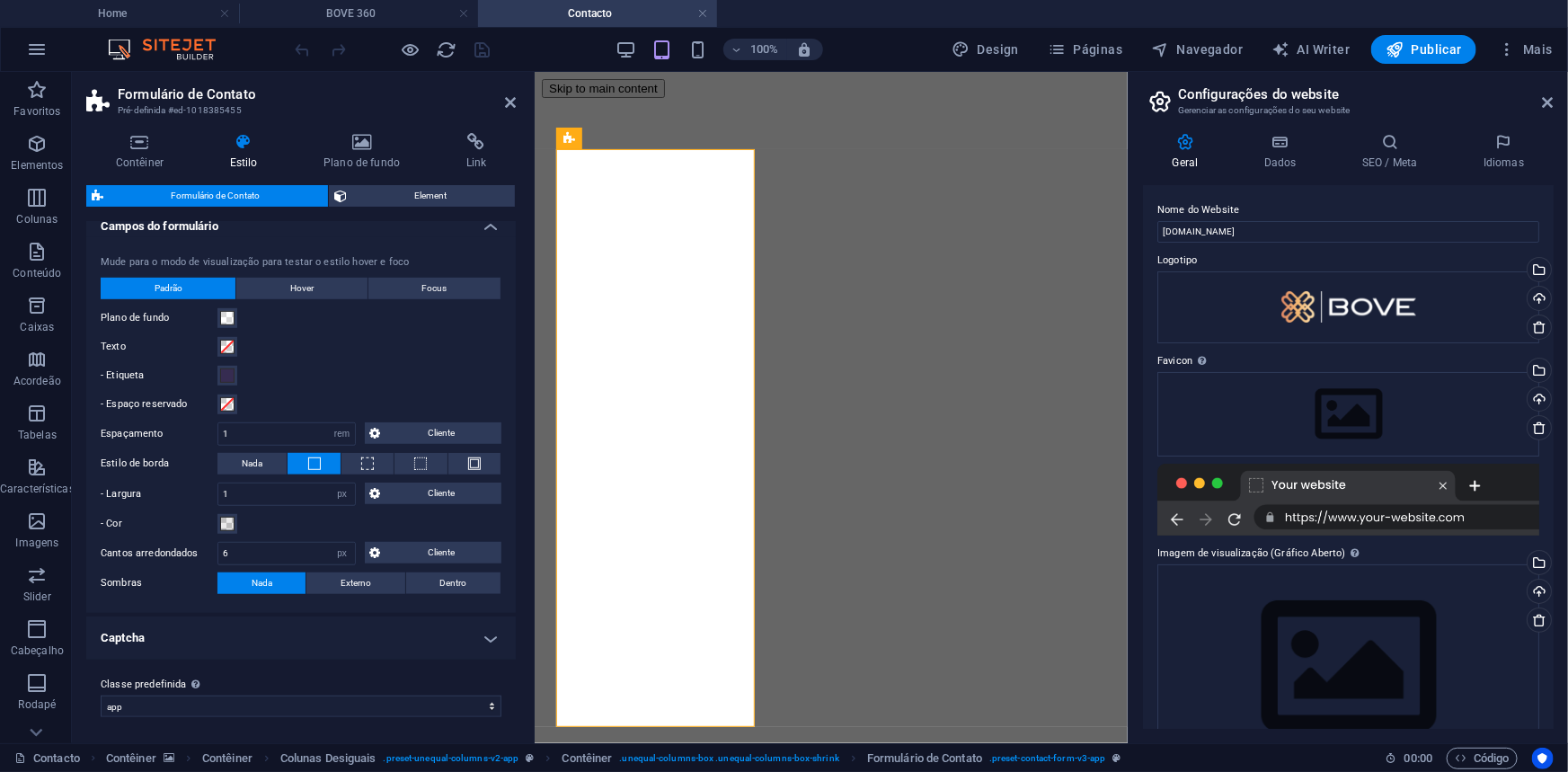
click at [341, 627] on h4 "Captcha" at bounding box center [301, 638] width 430 height 43
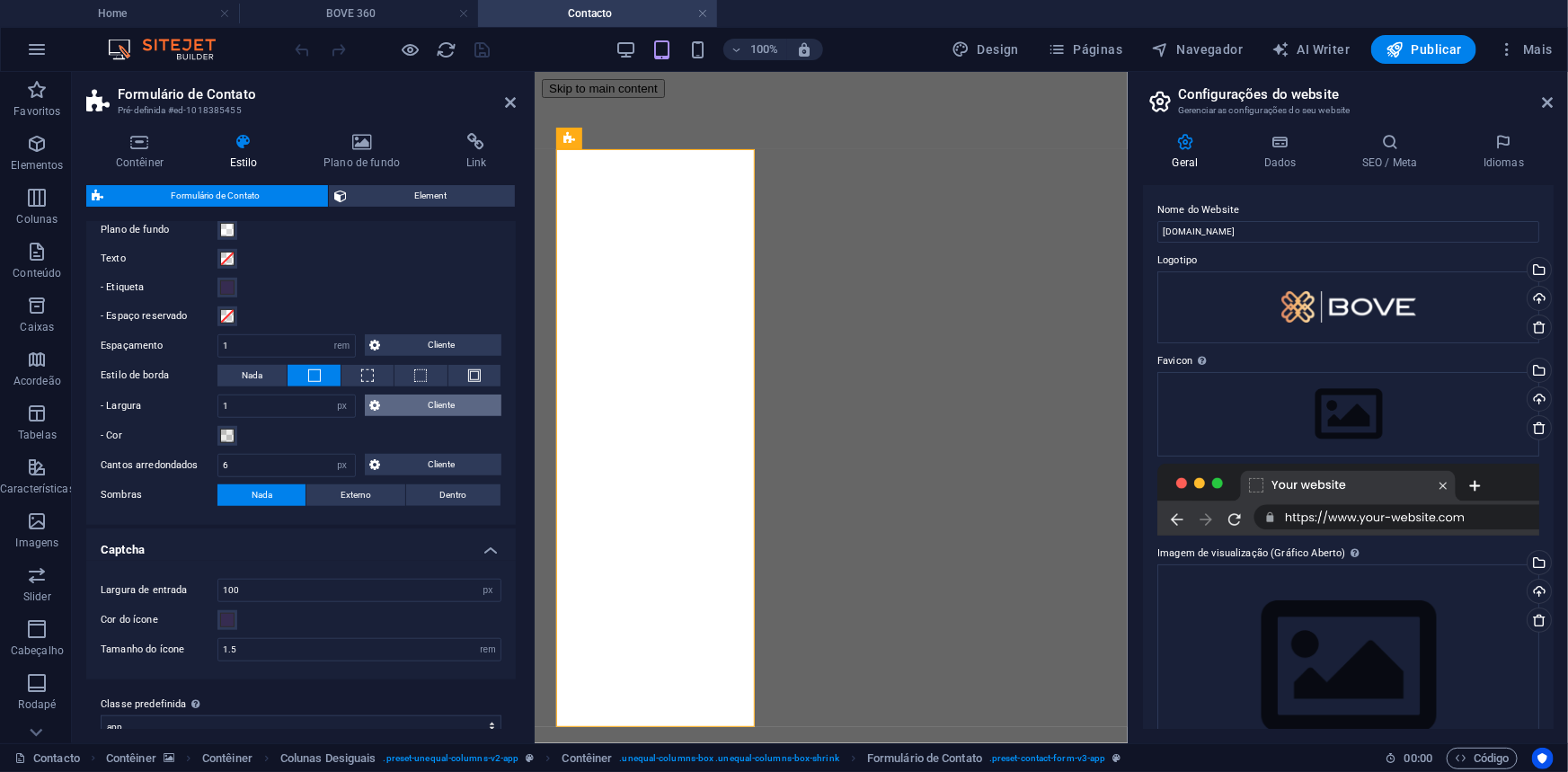
scroll to position [653, 0]
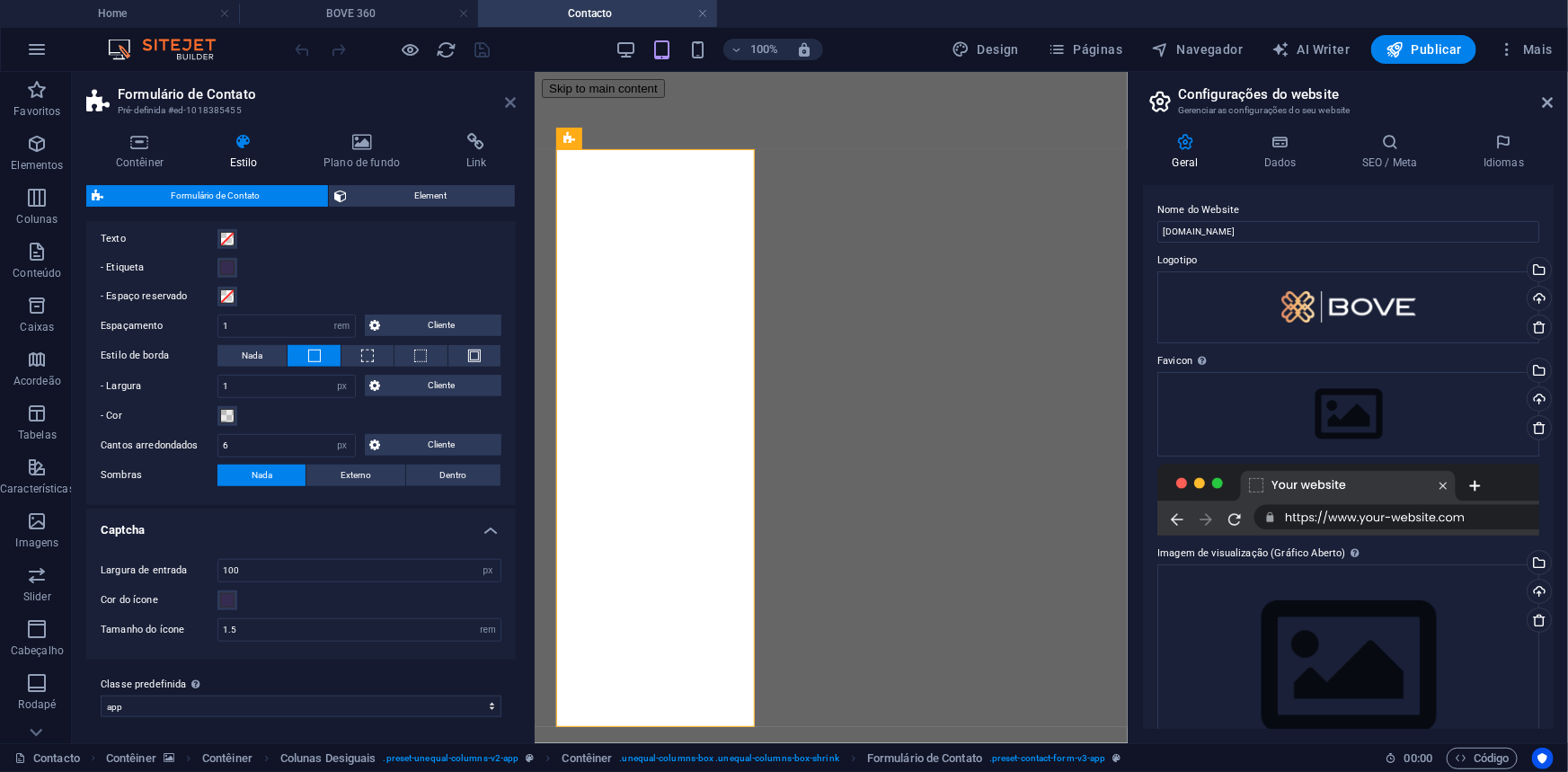
click at [511, 95] on icon at bounding box center [510, 102] width 11 height 15
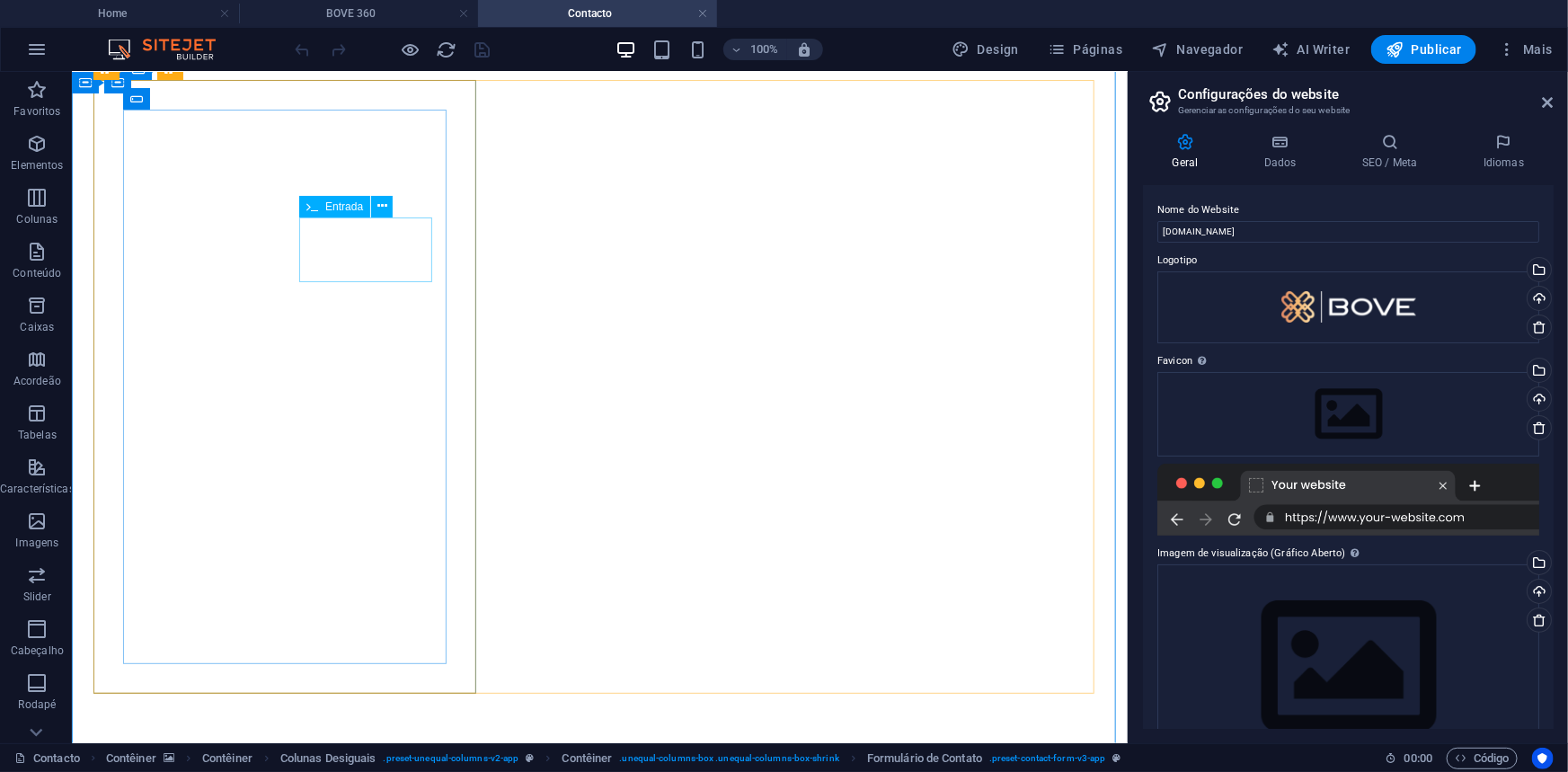
scroll to position [0, 0]
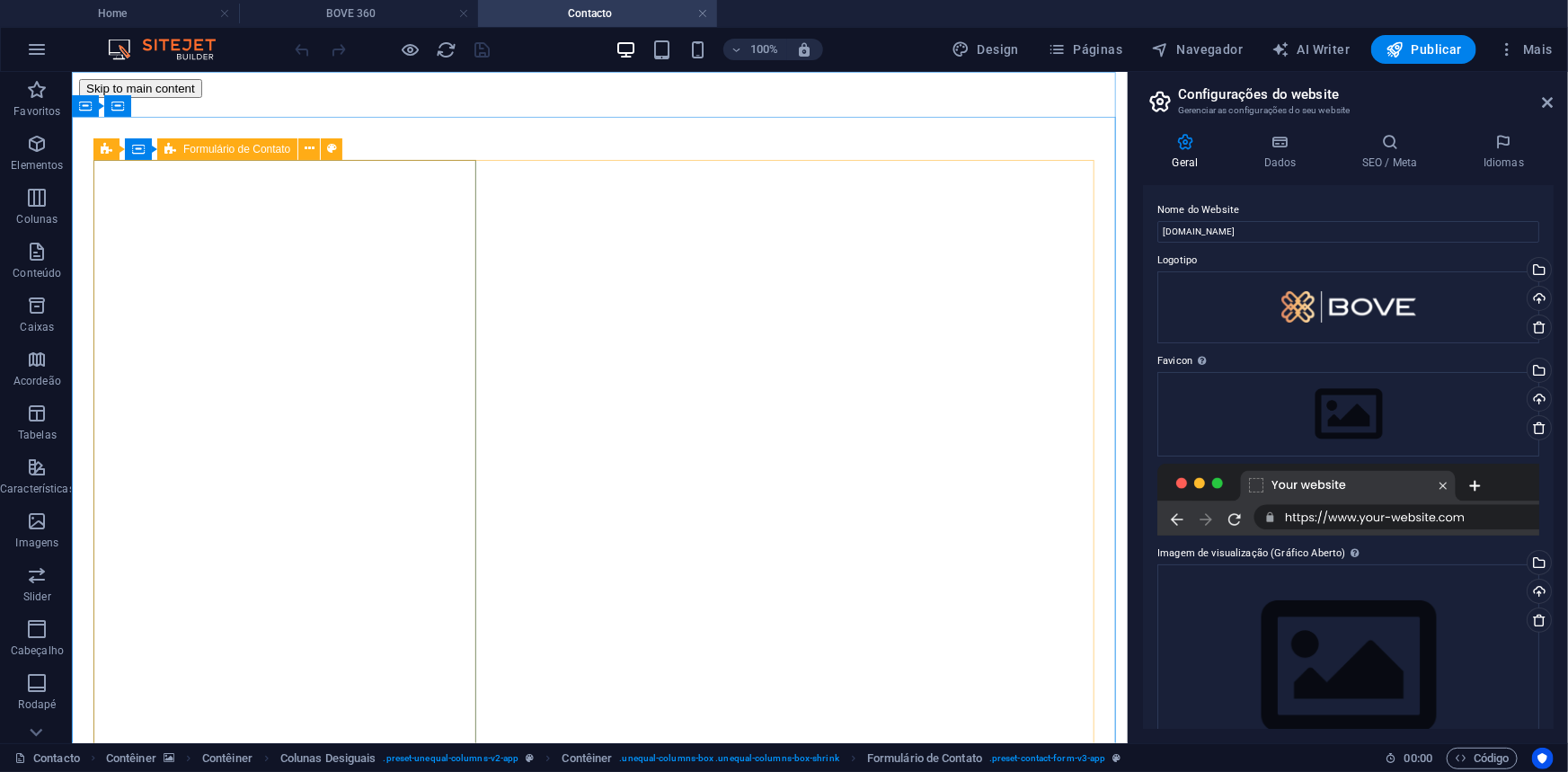
click at [230, 139] on div "Formulário de Contato" at bounding box center [227, 150] width 140 height 21
click at [224, 150] on span "Formulário de Contato" at bounding box center [236, 149] width 106 height 11
select select "rem"
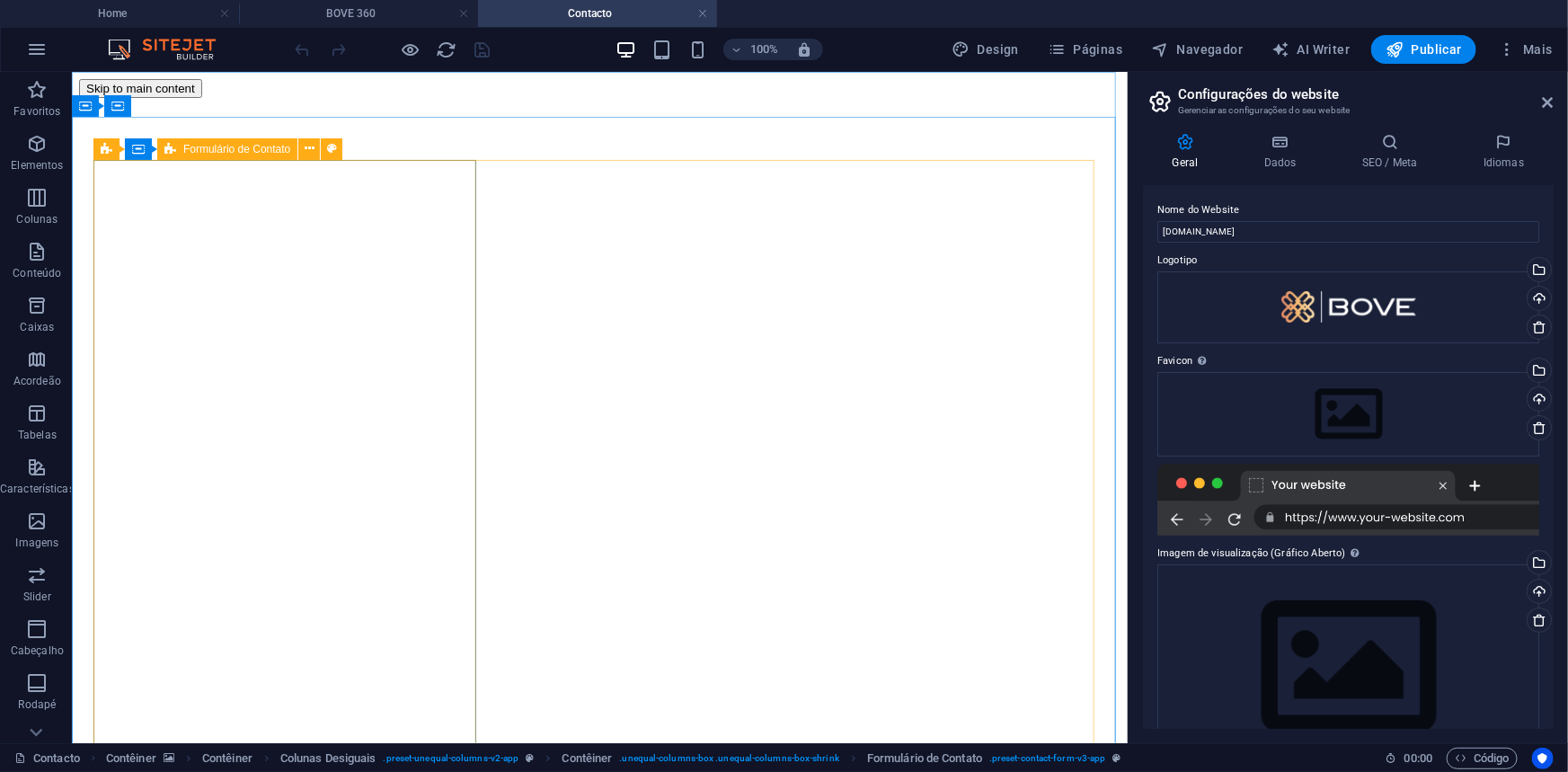
select select "px"
select select "rem"
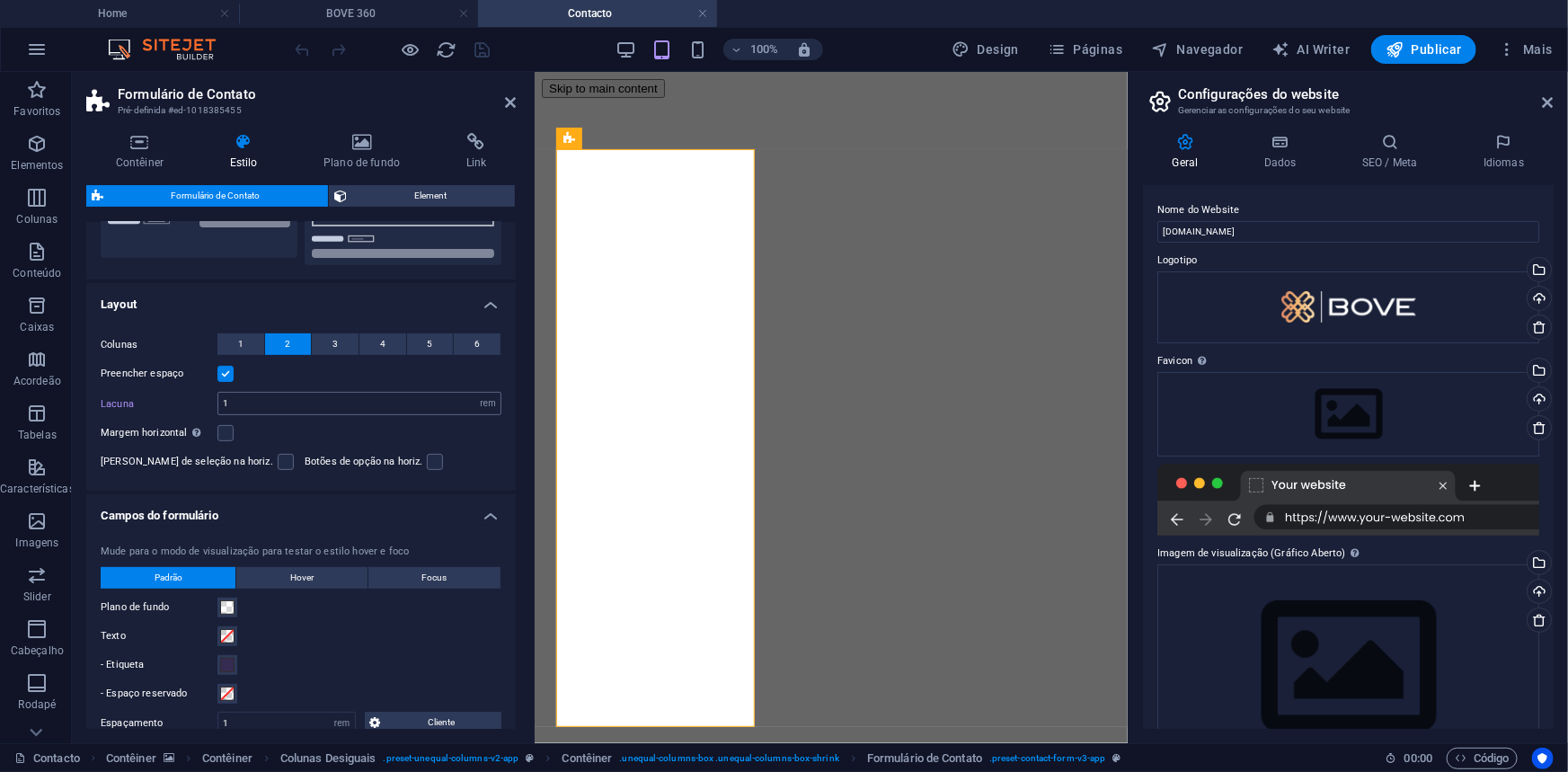
scroll to position [243, 0]
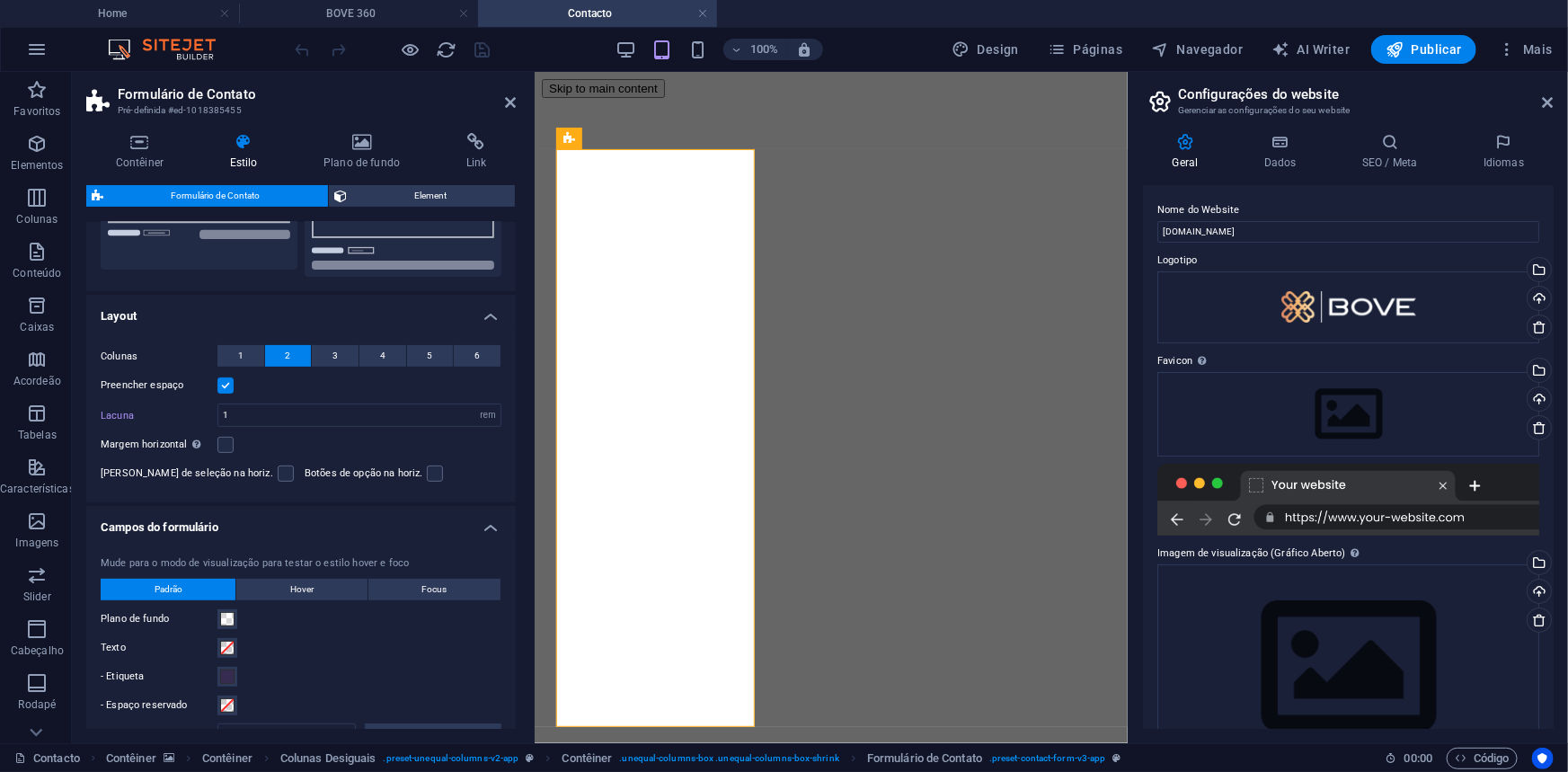
click at [484, 528] on h4 "Campos do formulário" at bounding box center [301, 522] width 430 height 32
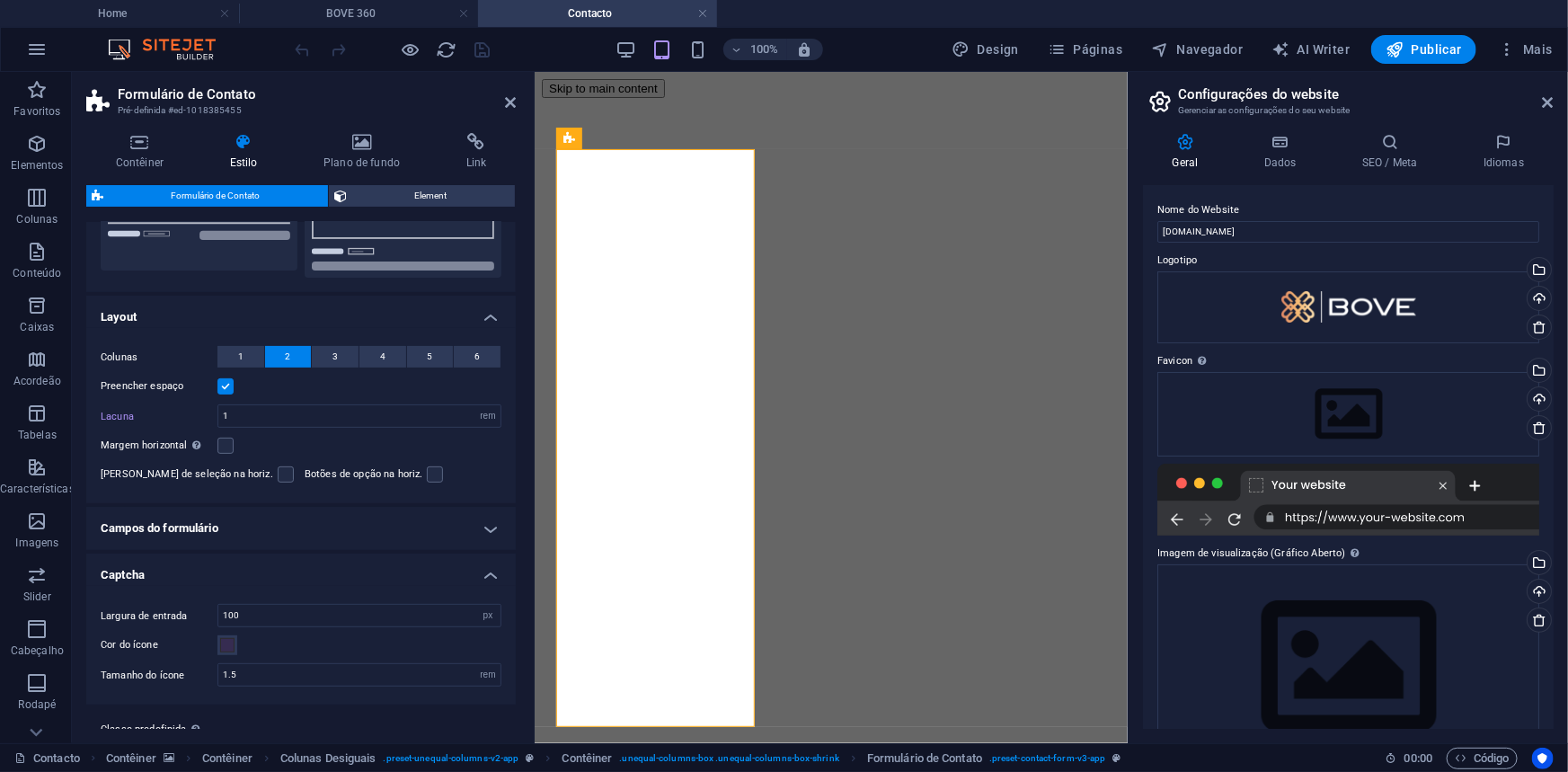
scroll to position [288, 0]
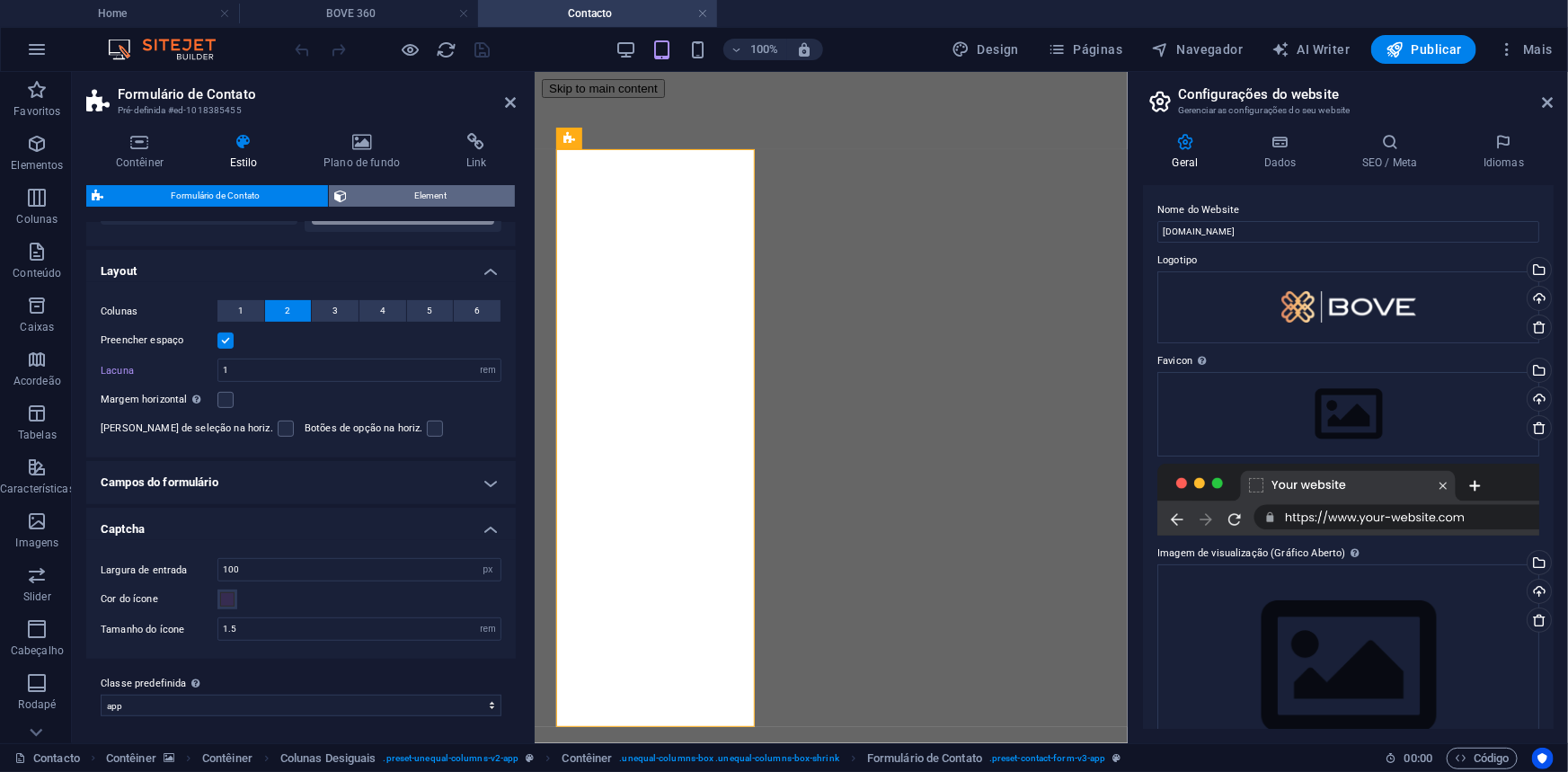
click at [403, 196] on span "Element" at bounding box center [430, 195] width 157 height 21
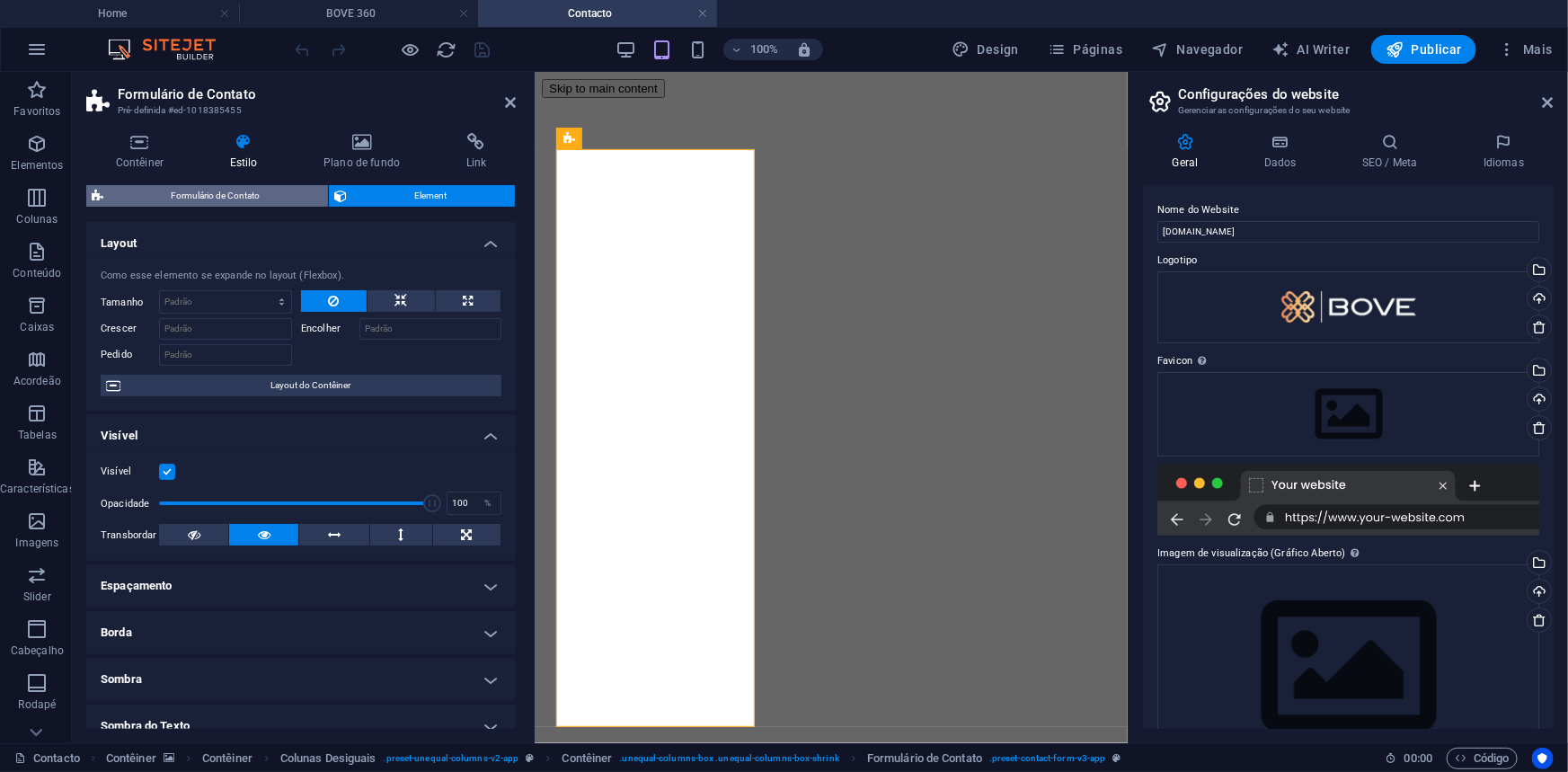
click at [221, 194] on span "Formulário de Contato" at bounding box center [215, 195] width 214 height 21
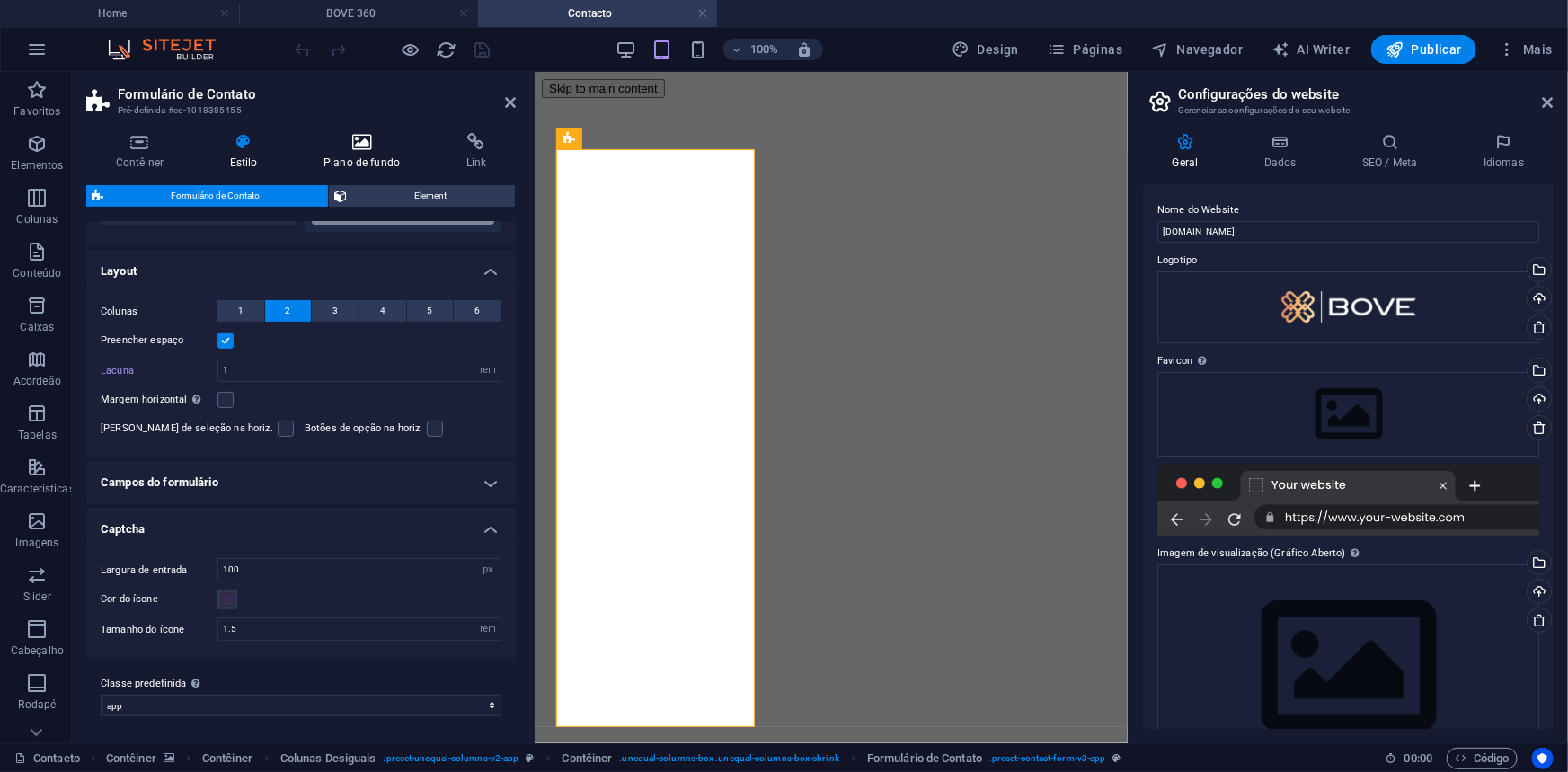
click at [351, 152] on h4 "Plano de fundo" at bounding box center [365, 151] width 143 height 38
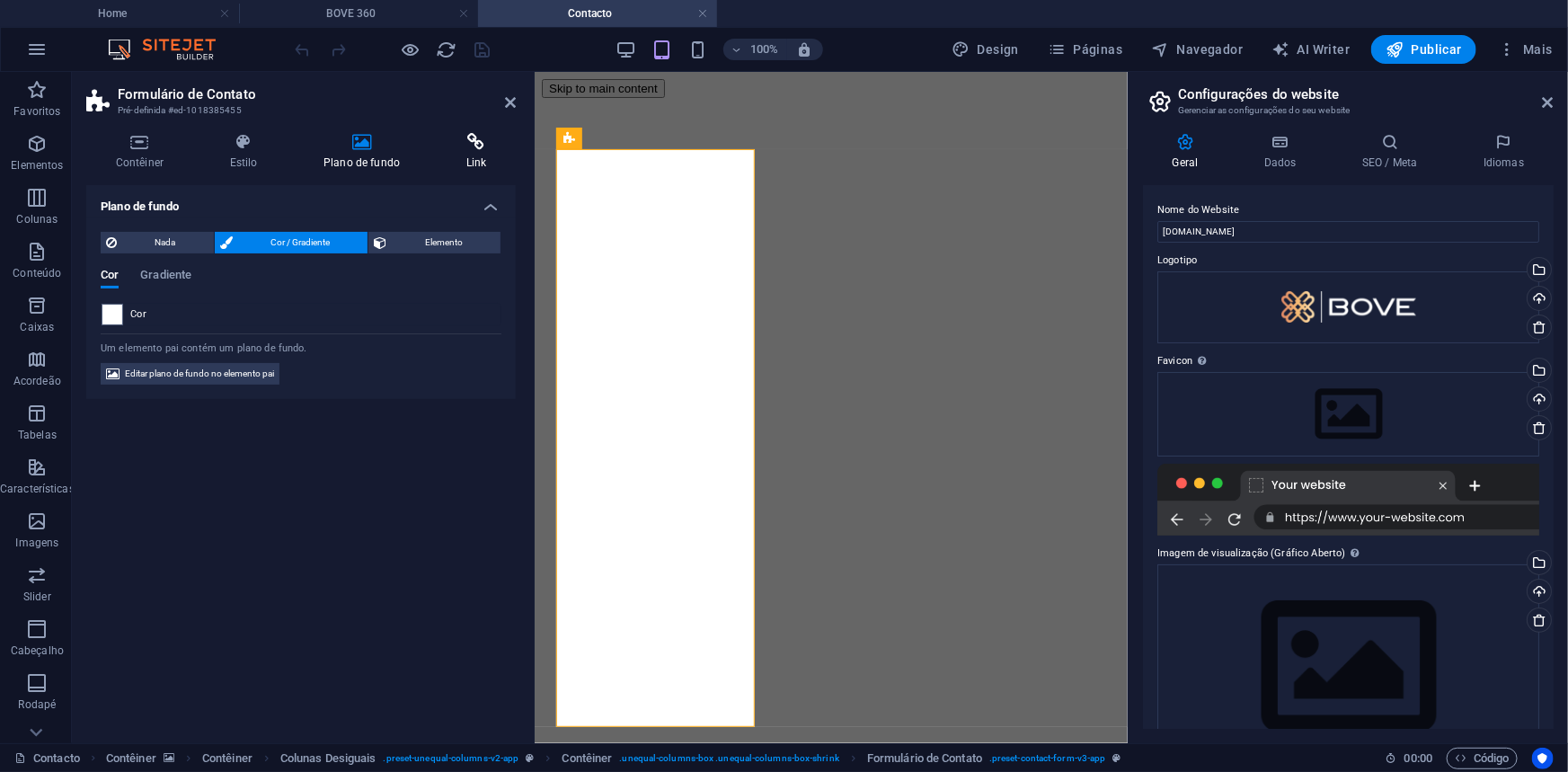
click at [483, 162] on h4 "Link" at bounding box center [476, 151] width 79 height 38
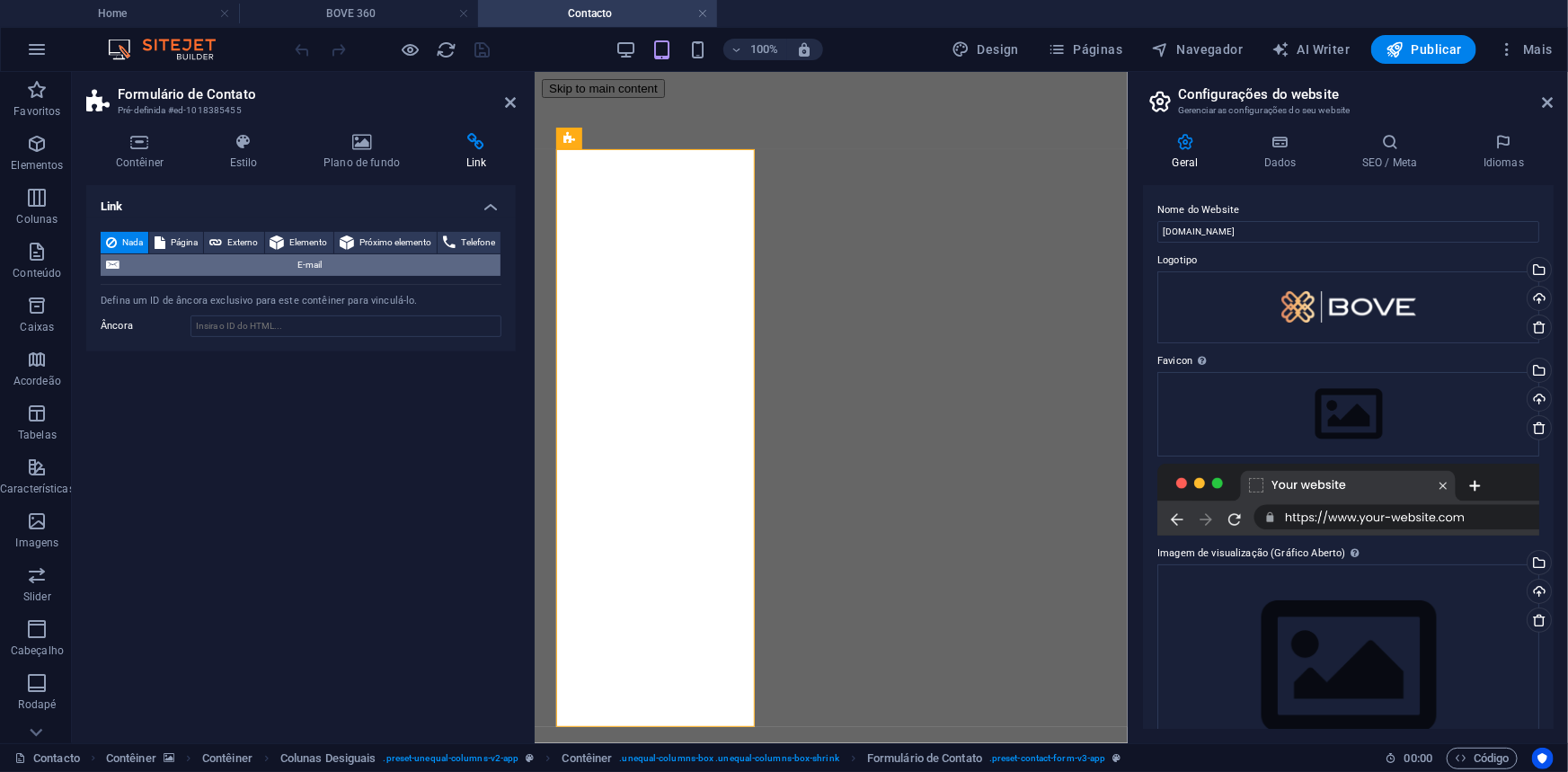
click at [302, 265] on span "E-mail" at bounding box center [310, 265] width 370 height 21
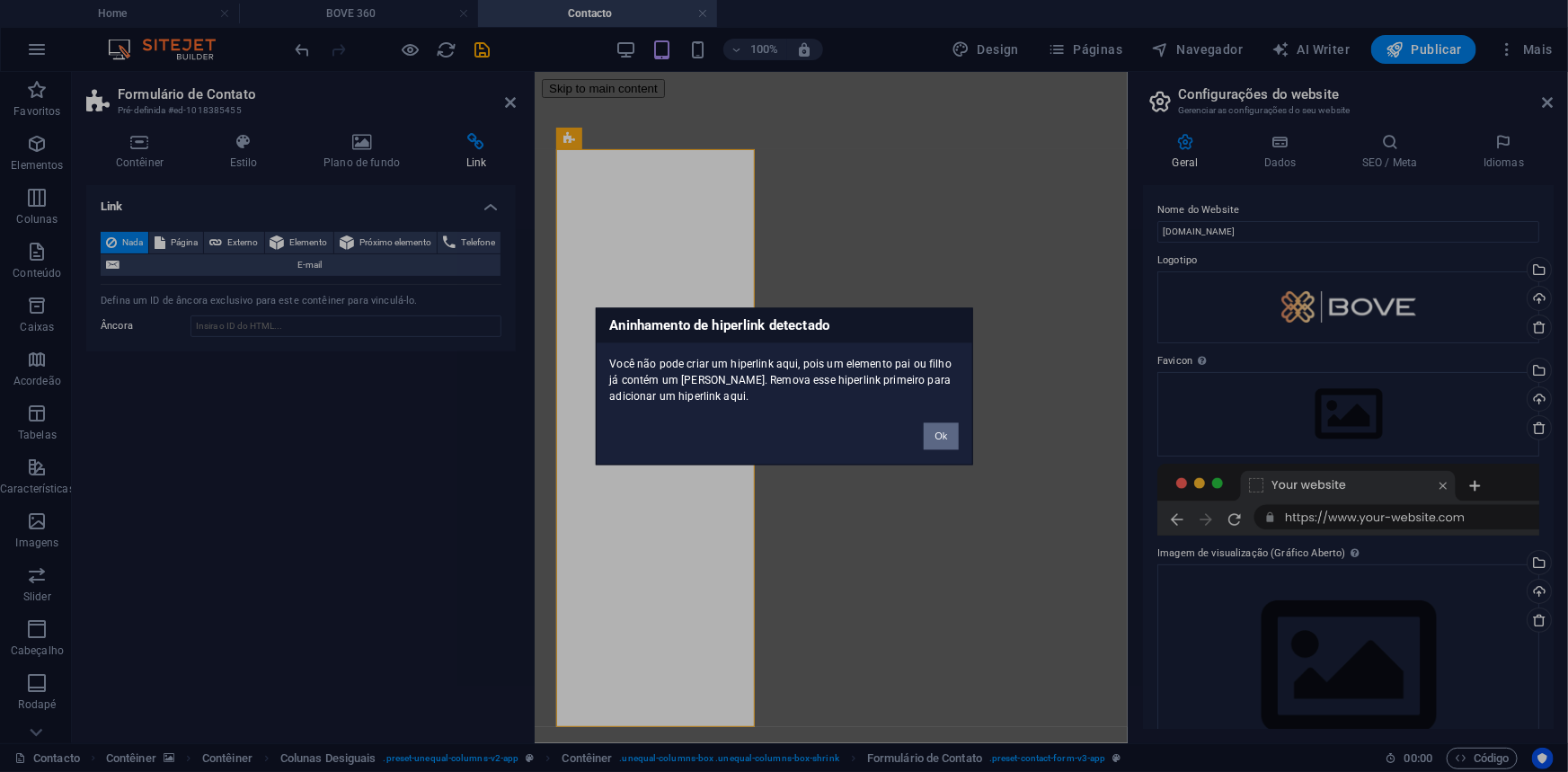
click at [944, 439] on button "Ok" at bounding box center [940, 436] width 34 height 27
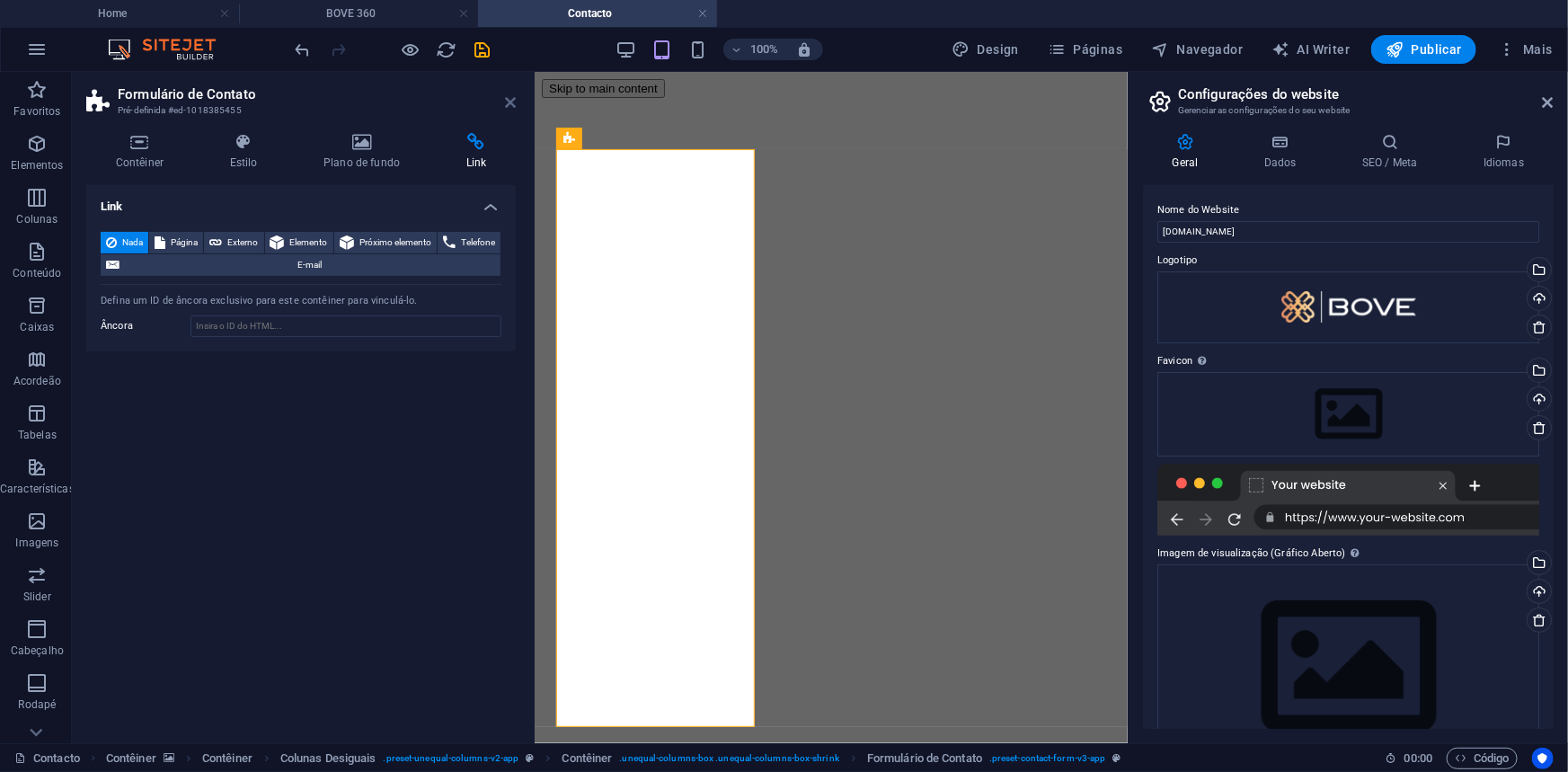
click at [508, 98] on icon at bounding box center [510, 102] width 11 height 15
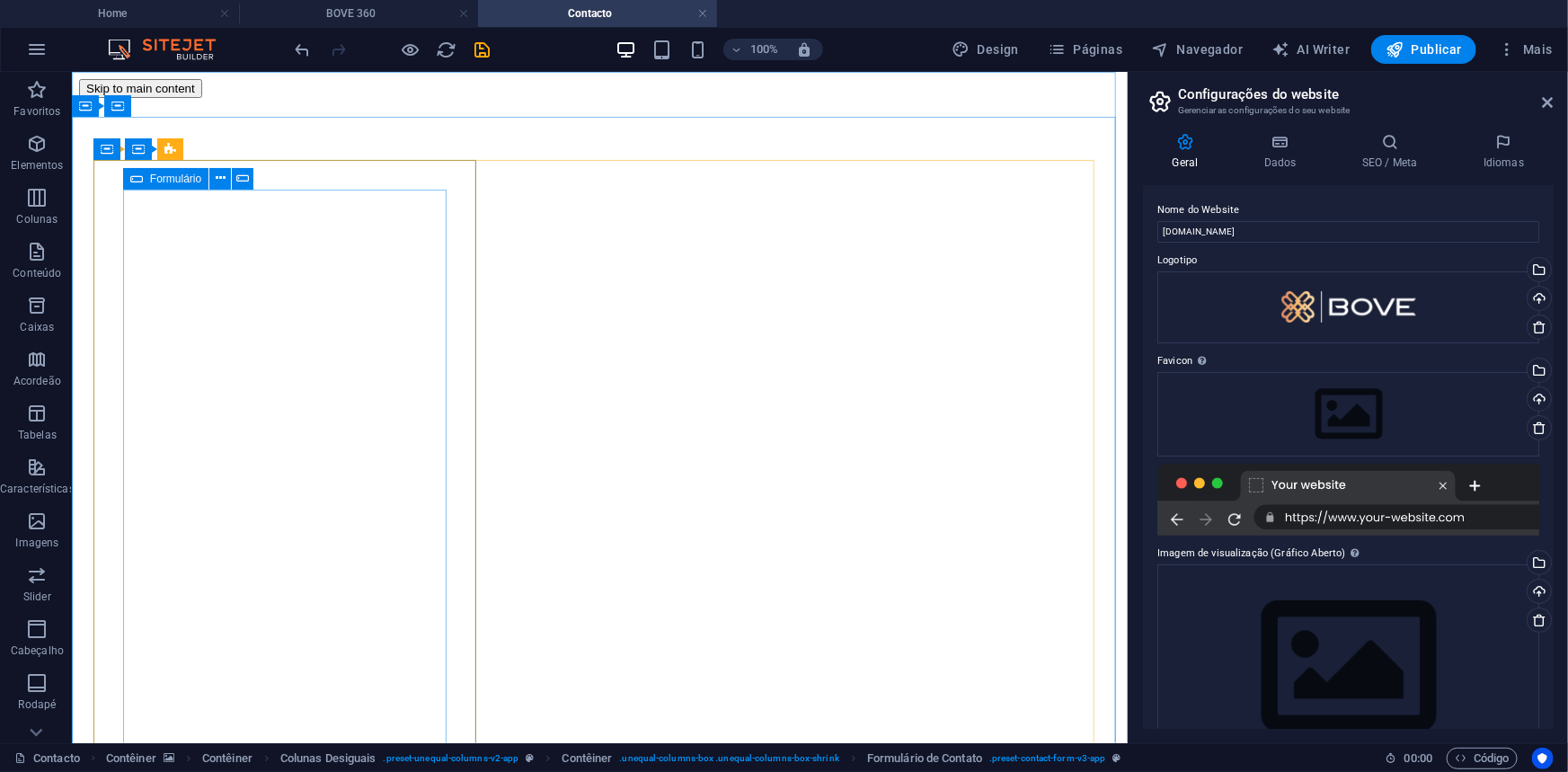
click at [156, 180] on span "Formulário" at bounding box center [176, 178] width 51 height 11
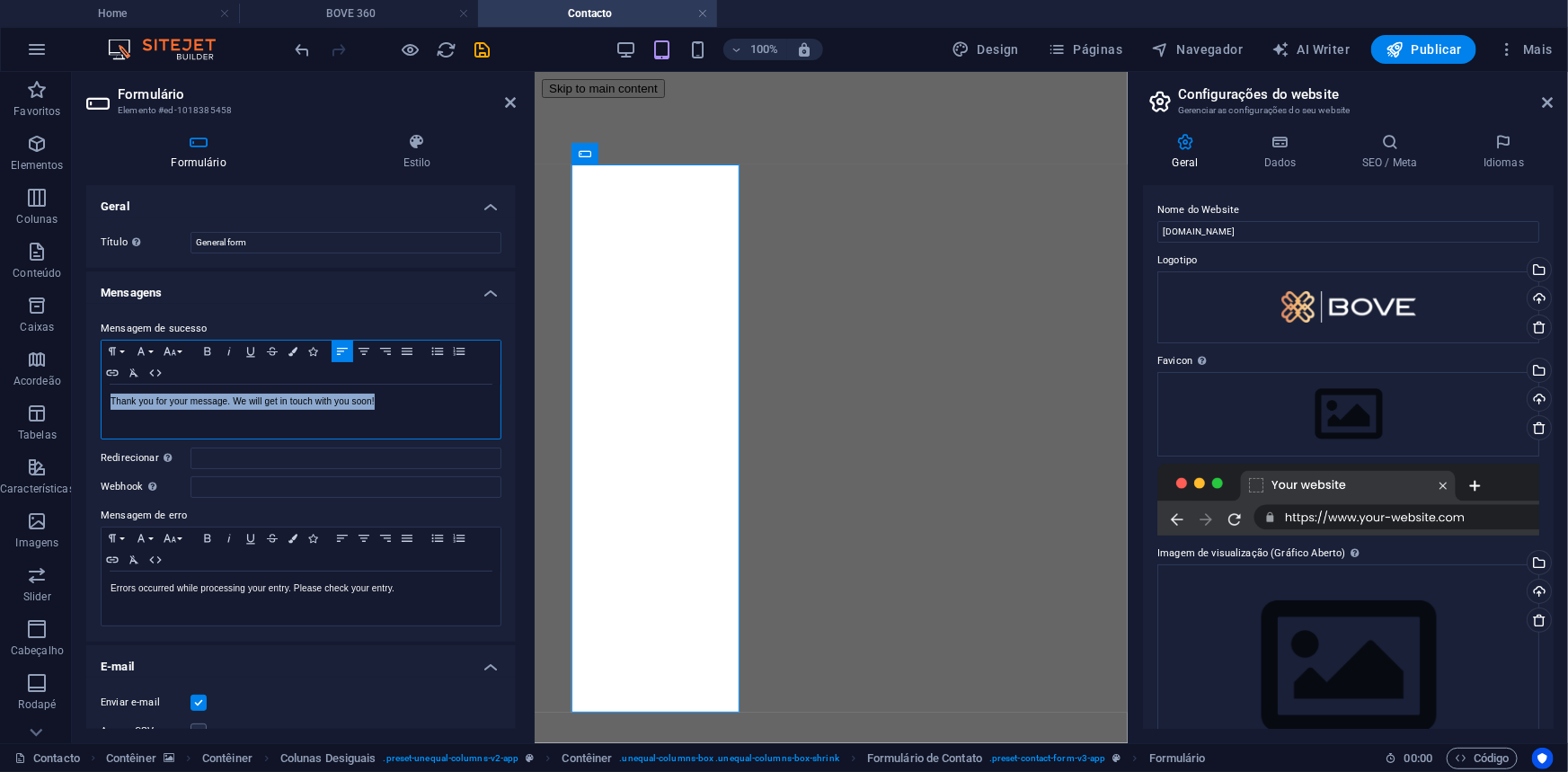
drag, startPoint x: 378, startPoint y: 402, endPoint x: 76, endPoint y: 401, distance: 302.0
click at [76, 401] on div "Formulário Estilo Geral Título Defina um nome para o formulário. General form M…" at bounding box center [301, 430] width 458 height 624
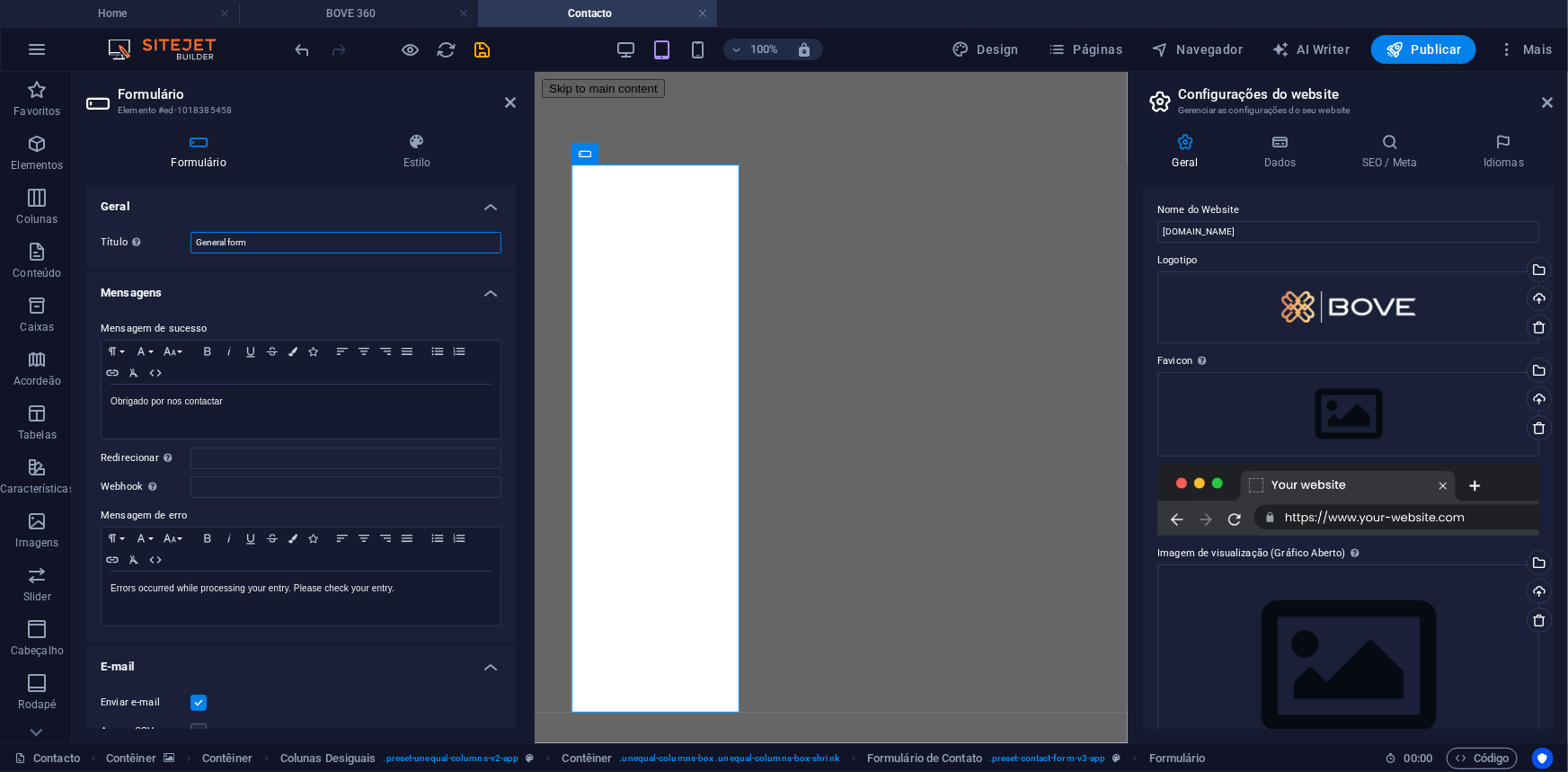
click at [261, 243] on input "General form" at bounding box center [346, 242] width 311 height 21
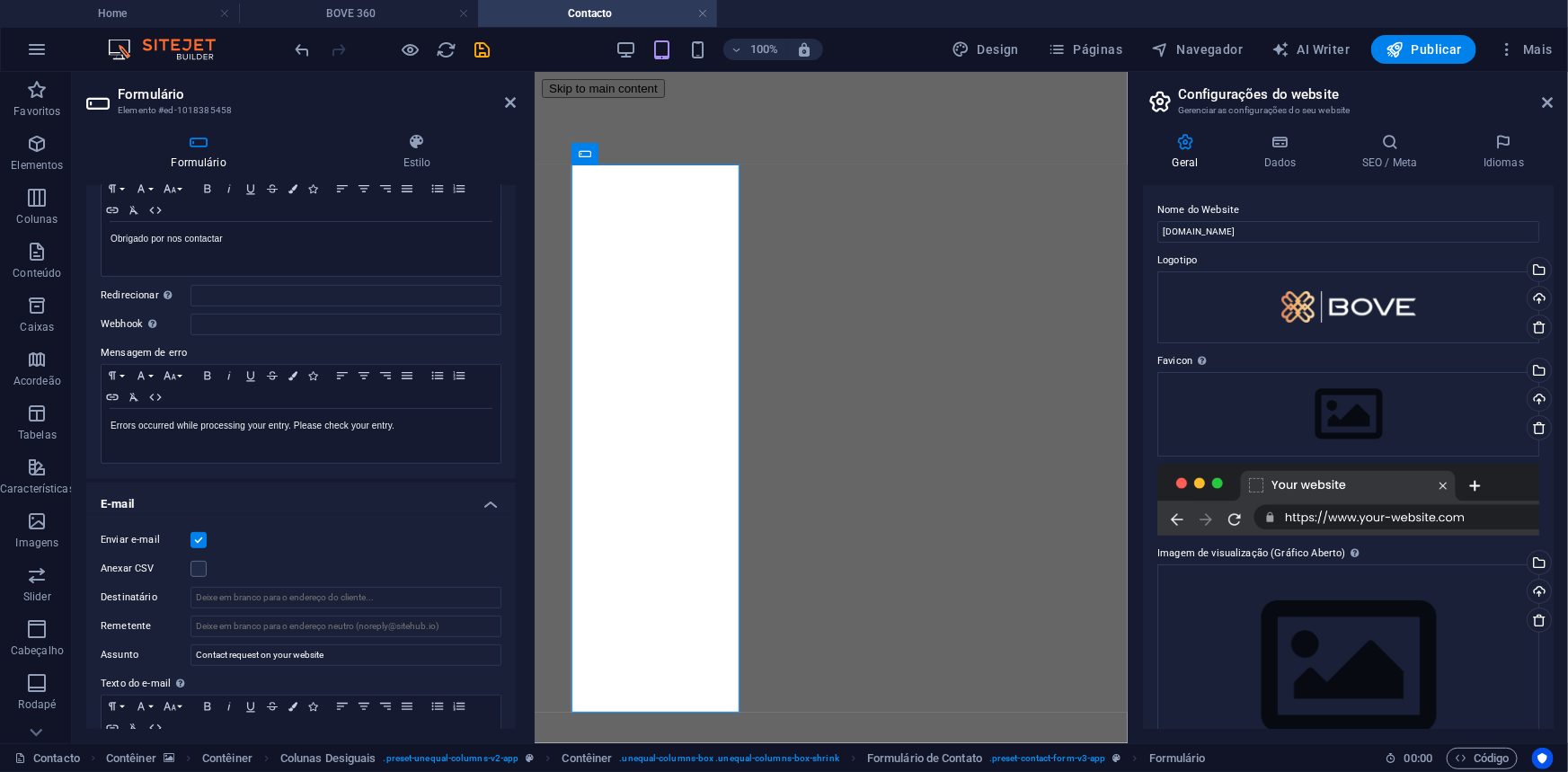
scroll to position [244, 0]
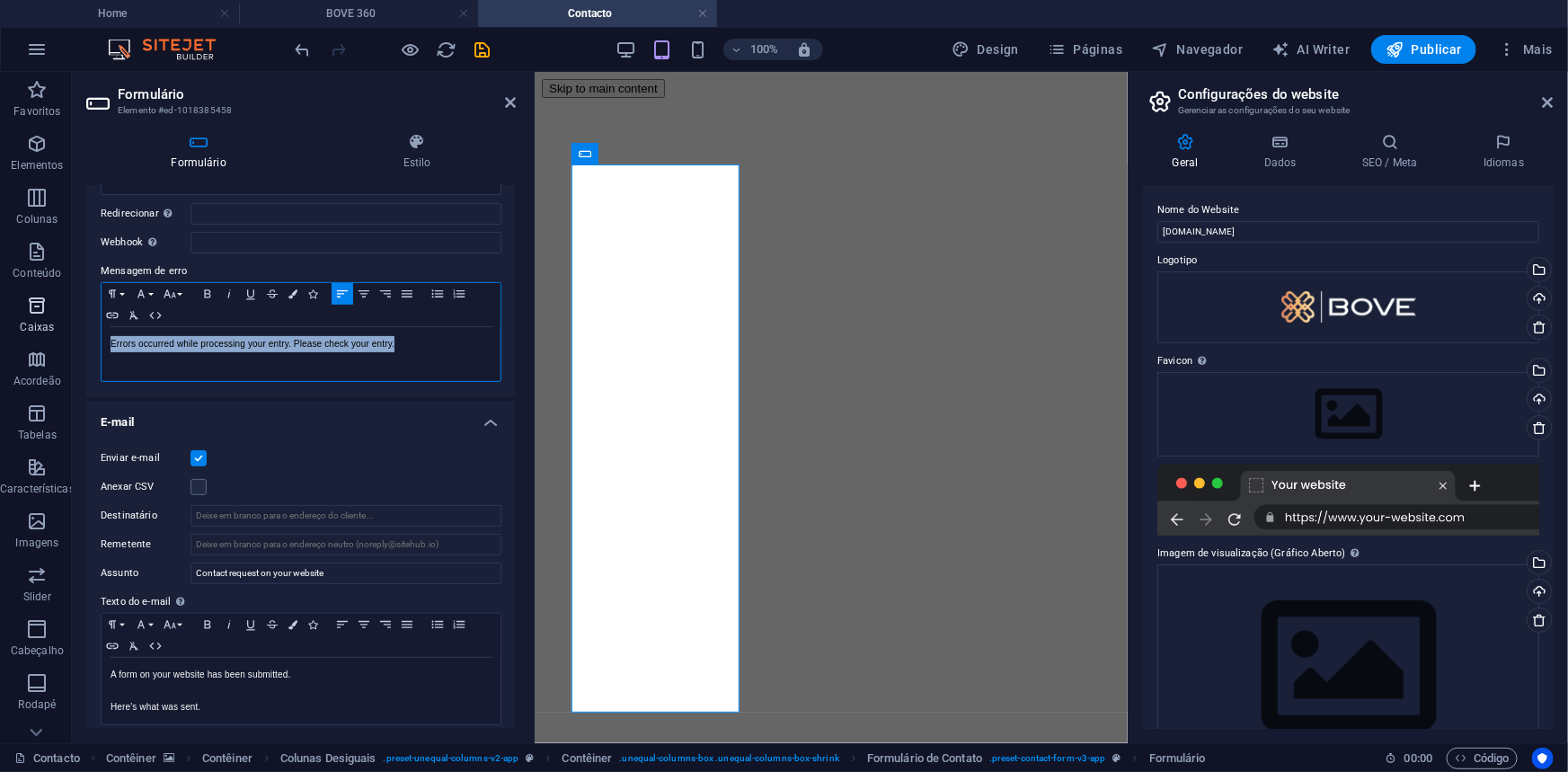
drag, startPoint x: 410, startPoint y: 343, endPoint x: 52, endPoint y: 338, distance: 358.0
click at [52, 338] on section "Favoritos Elementos Colunas Conteúdo Caixas Acordeão Tabelas Características Im…" at bounding box center [564, 407] width 1127 height 671
click at [197, 486] on label at bounding box center [198, 487] width 17 height 17
click at [0, 0] on input "Anexar CSV" at bounding box center [0, 0] width 0 height 0
click at [222, 517] on input "Destinatário" at bounding box center [346, 516] width 311 height 21
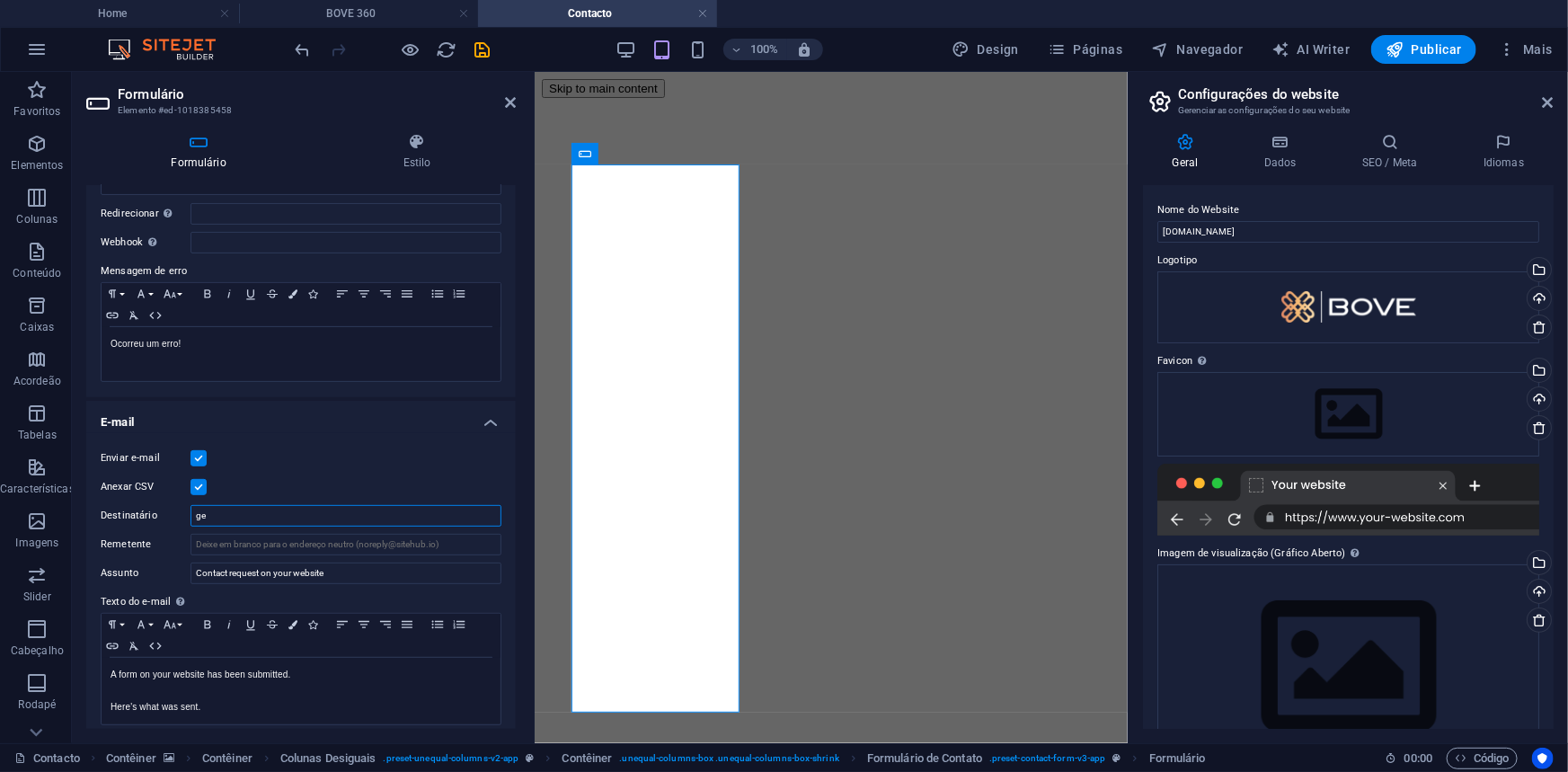
type input "g"
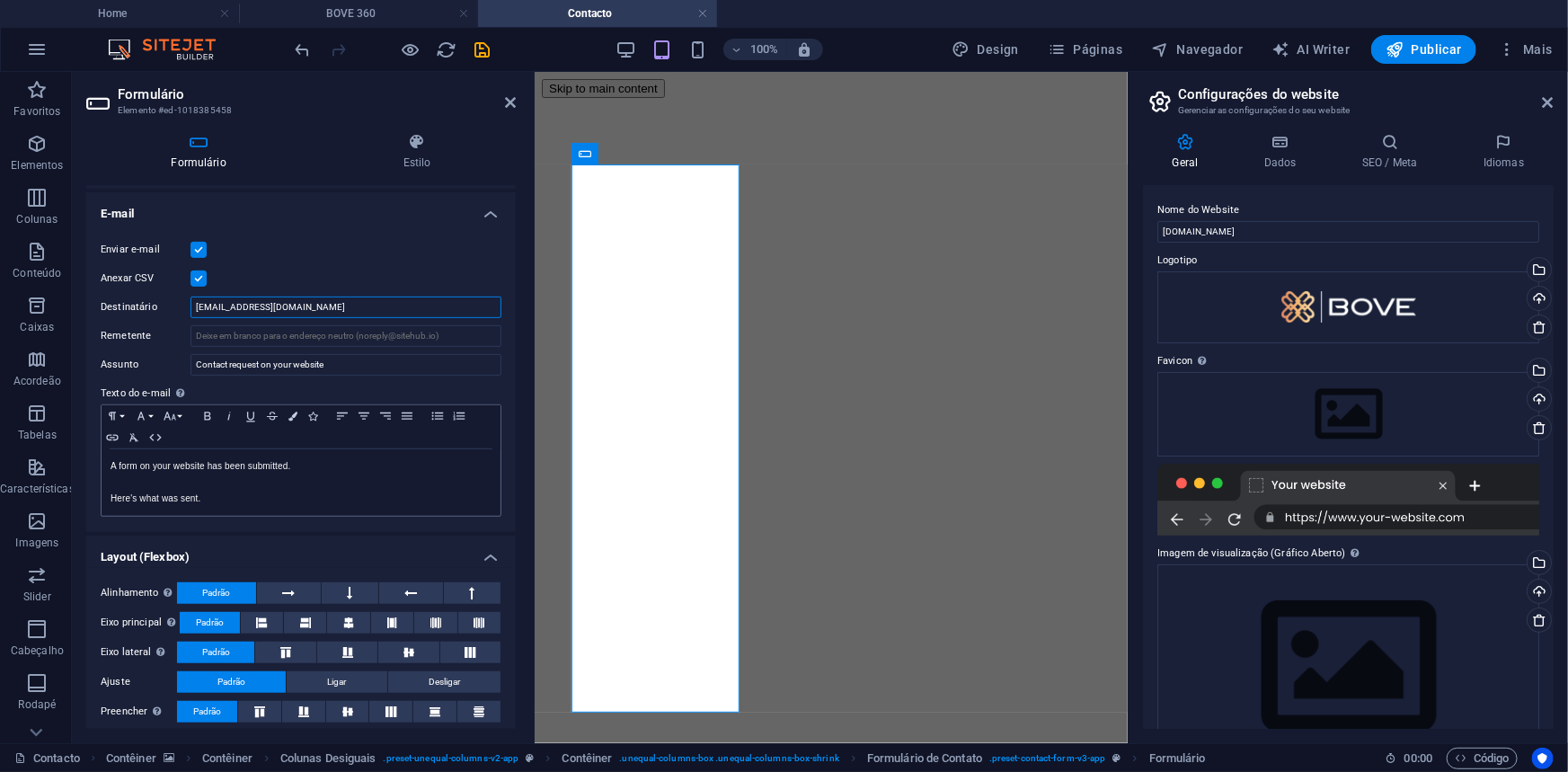
scroll to position [460, 0]
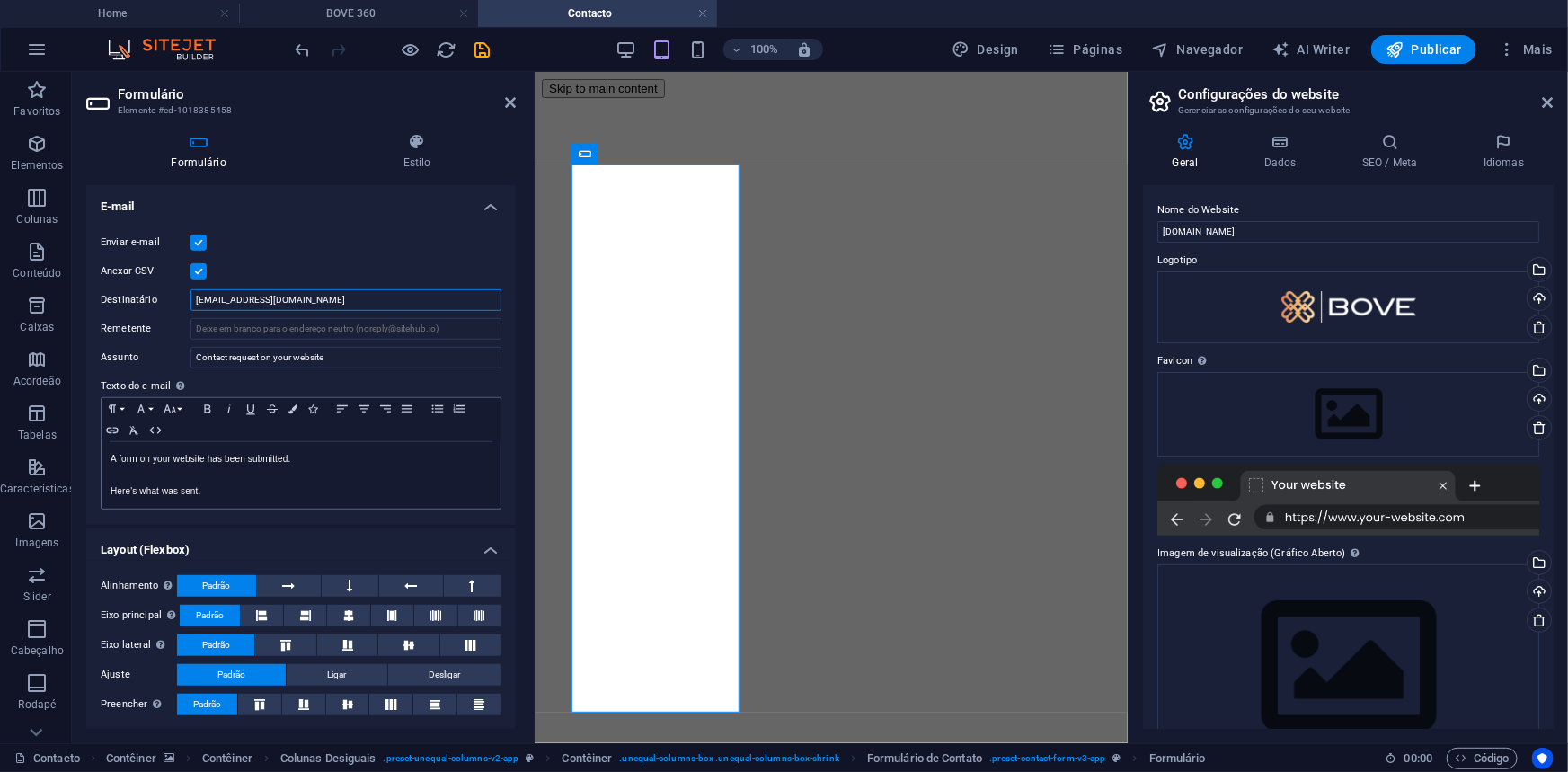
type input "lantonio@bove.ao"
click at [228, 486] on p "Here's what was sent." at bounding box center [301, 492] width 381 height 17
click at [418, 150] on icon at bounding box center [417, 142] width 197 height 18
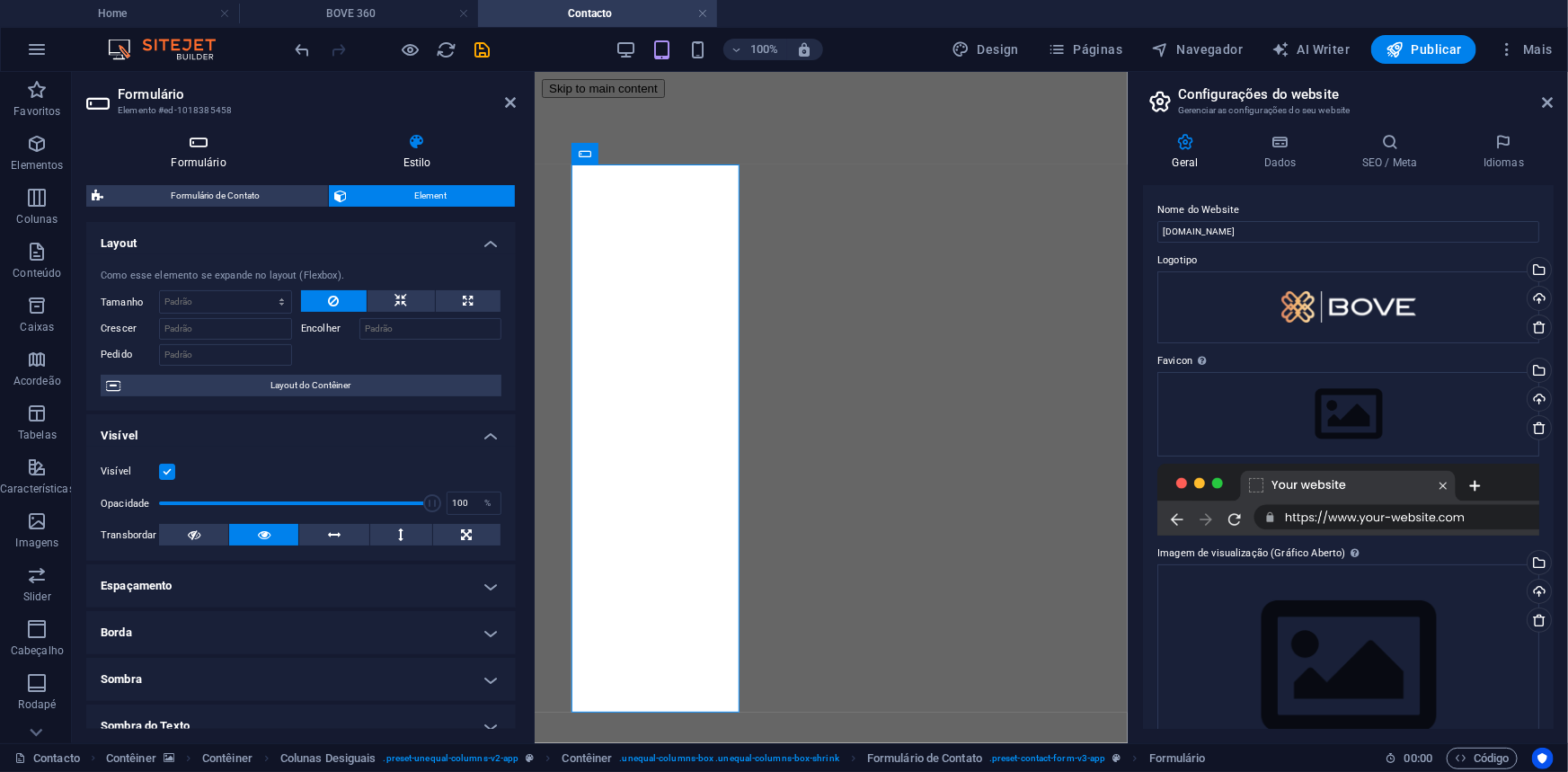
click at [176, 152] on h4 "Formulário" at bounding box center [201, 151] width 232 height 38
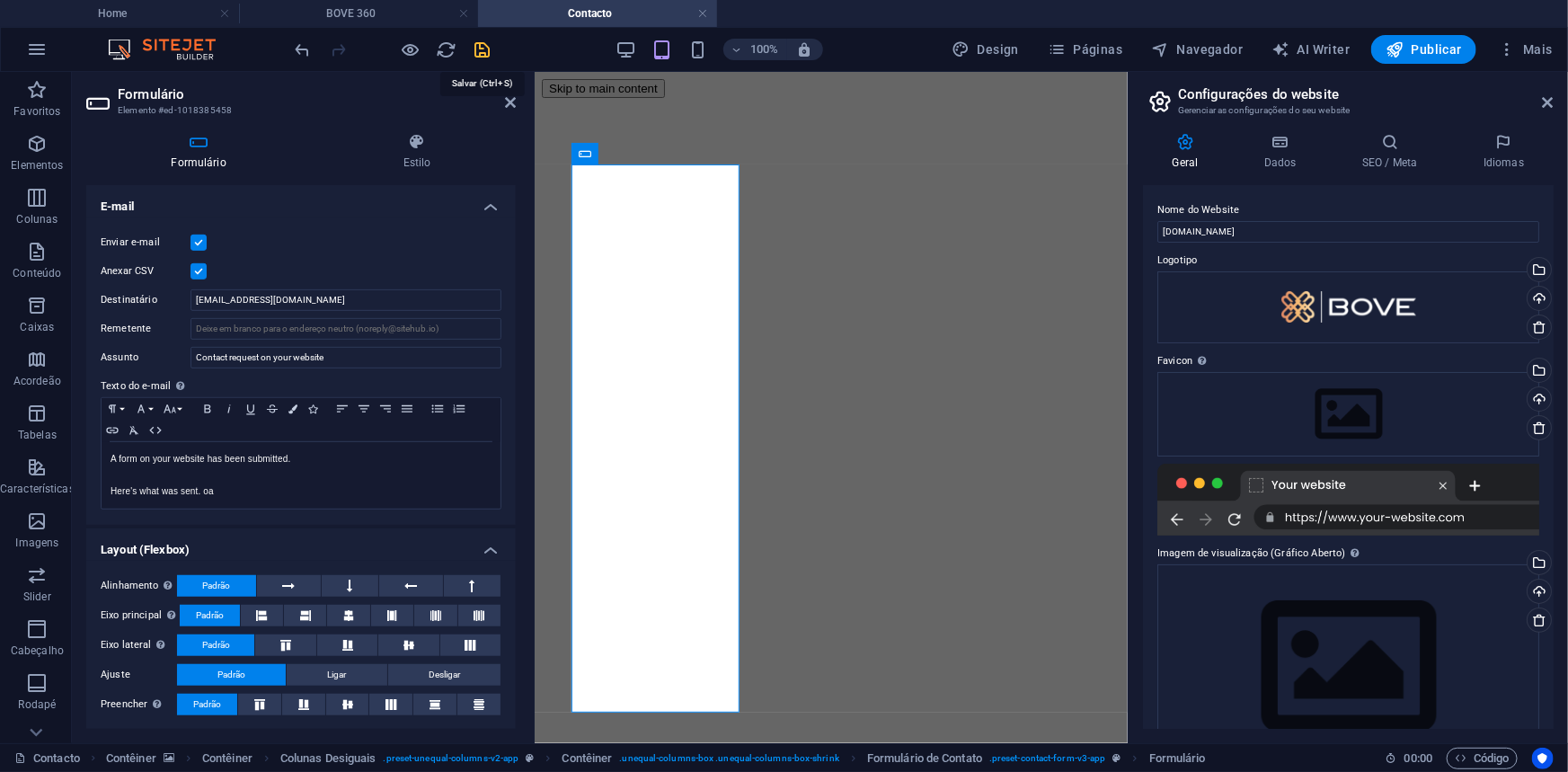
click at [486, 52] on icon "save" at bounding box center [483, 49] width 21 height 21
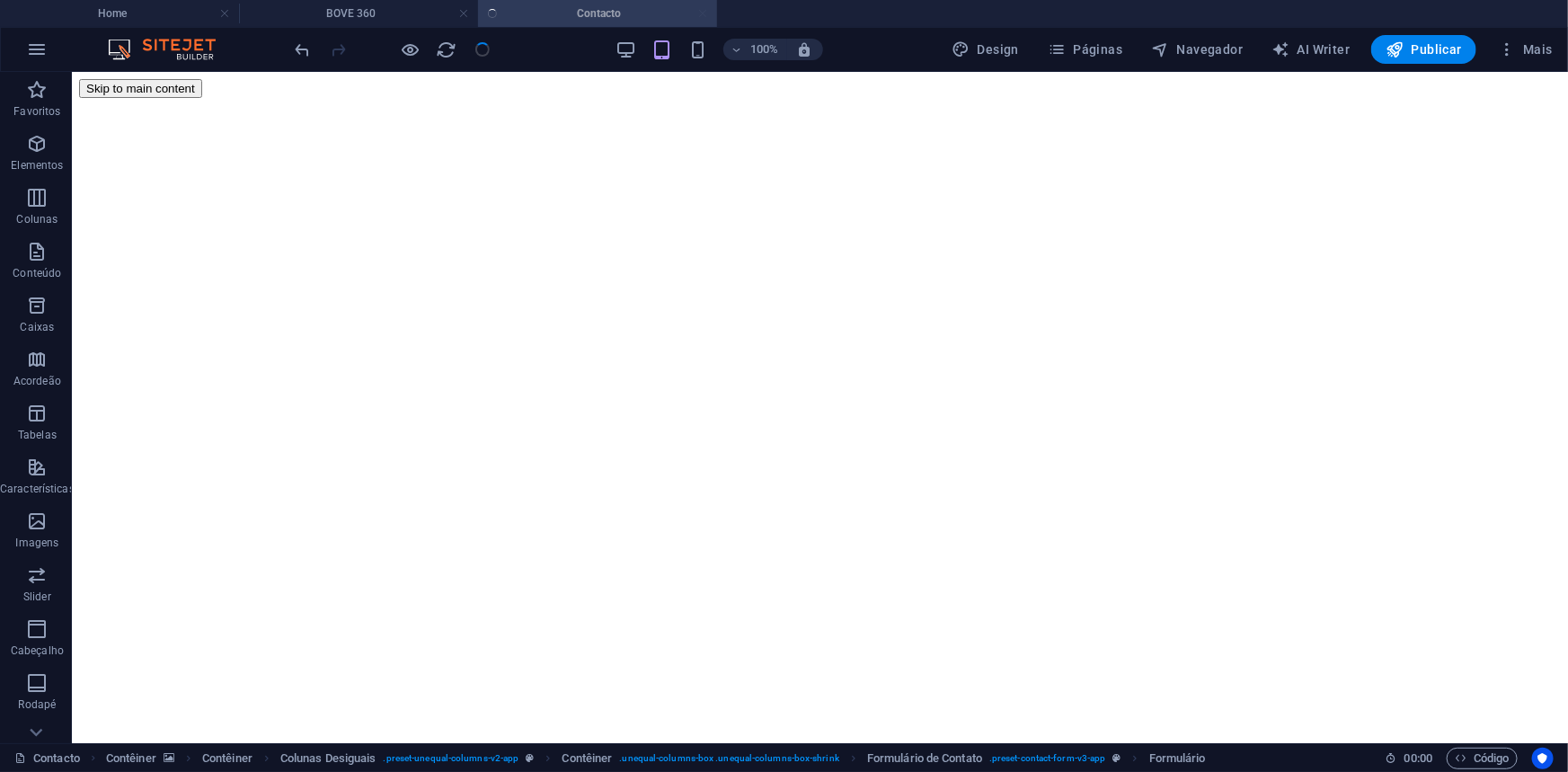
checkbox input "false"
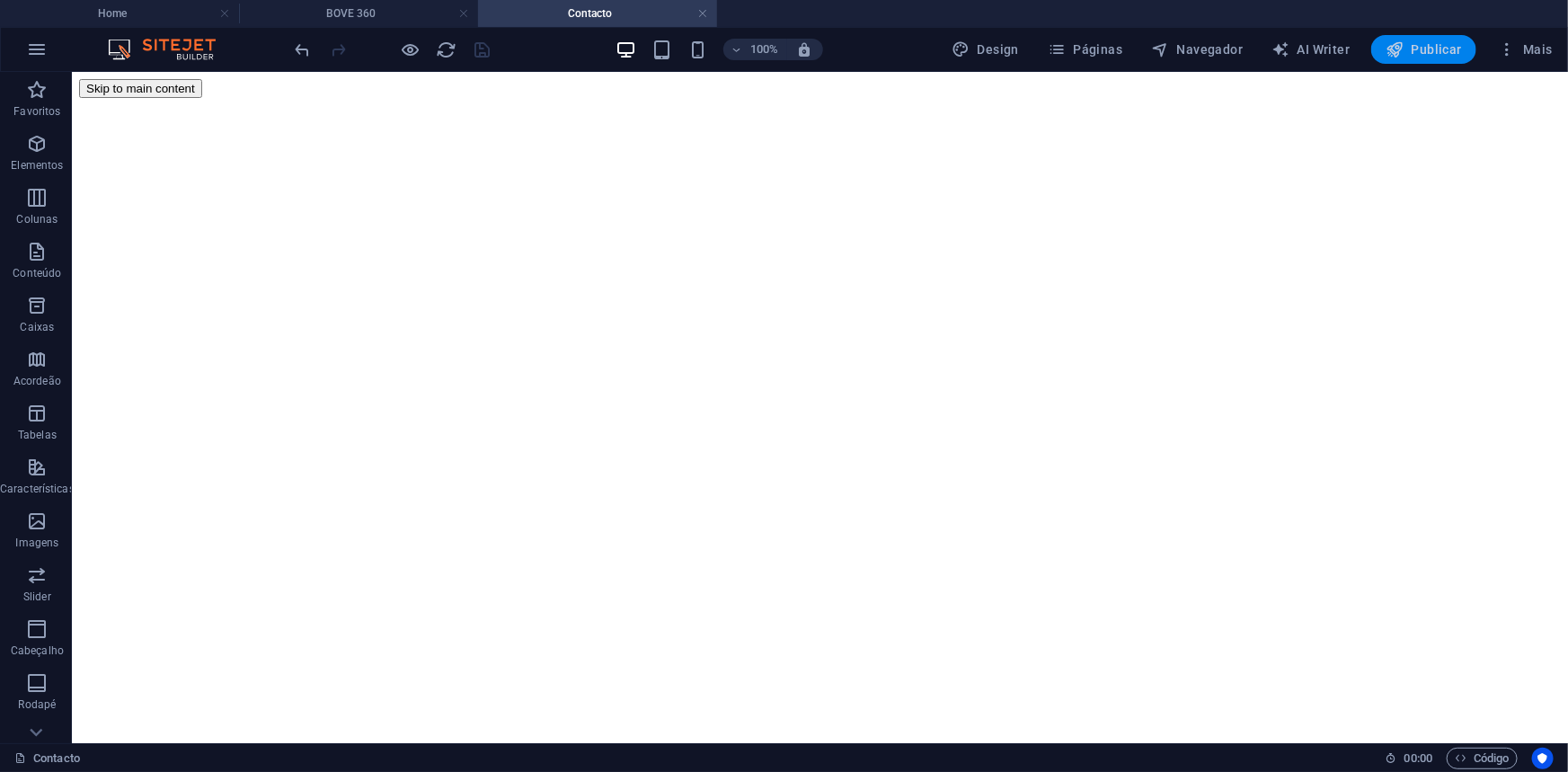
click at [1418, 45] on span "Publicar" at bounding box center [1423, 49] width 76 height 18
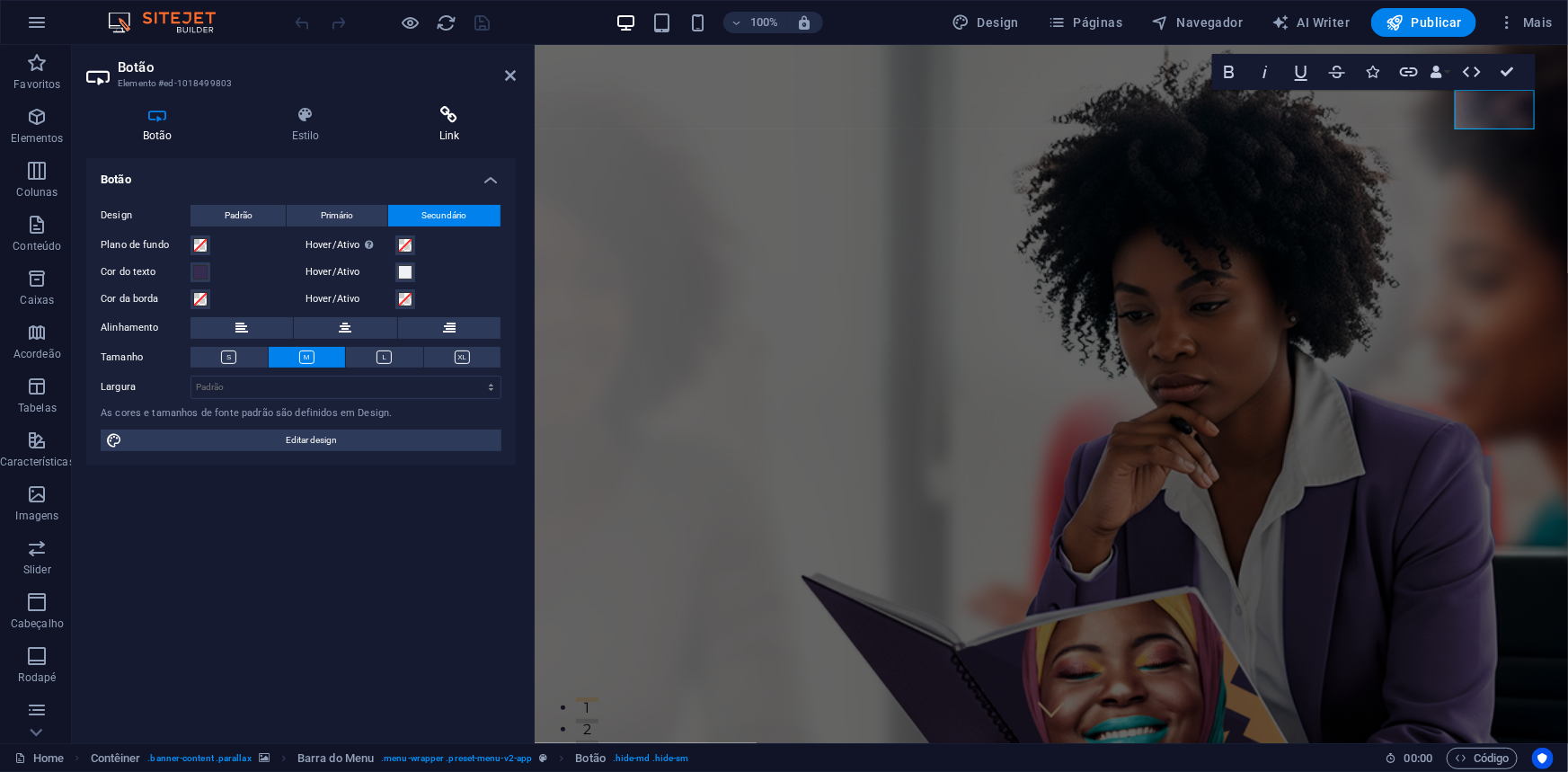
click at [449, 140] on h4 "Link" at bounding box center [449, 125] width 133 height 38
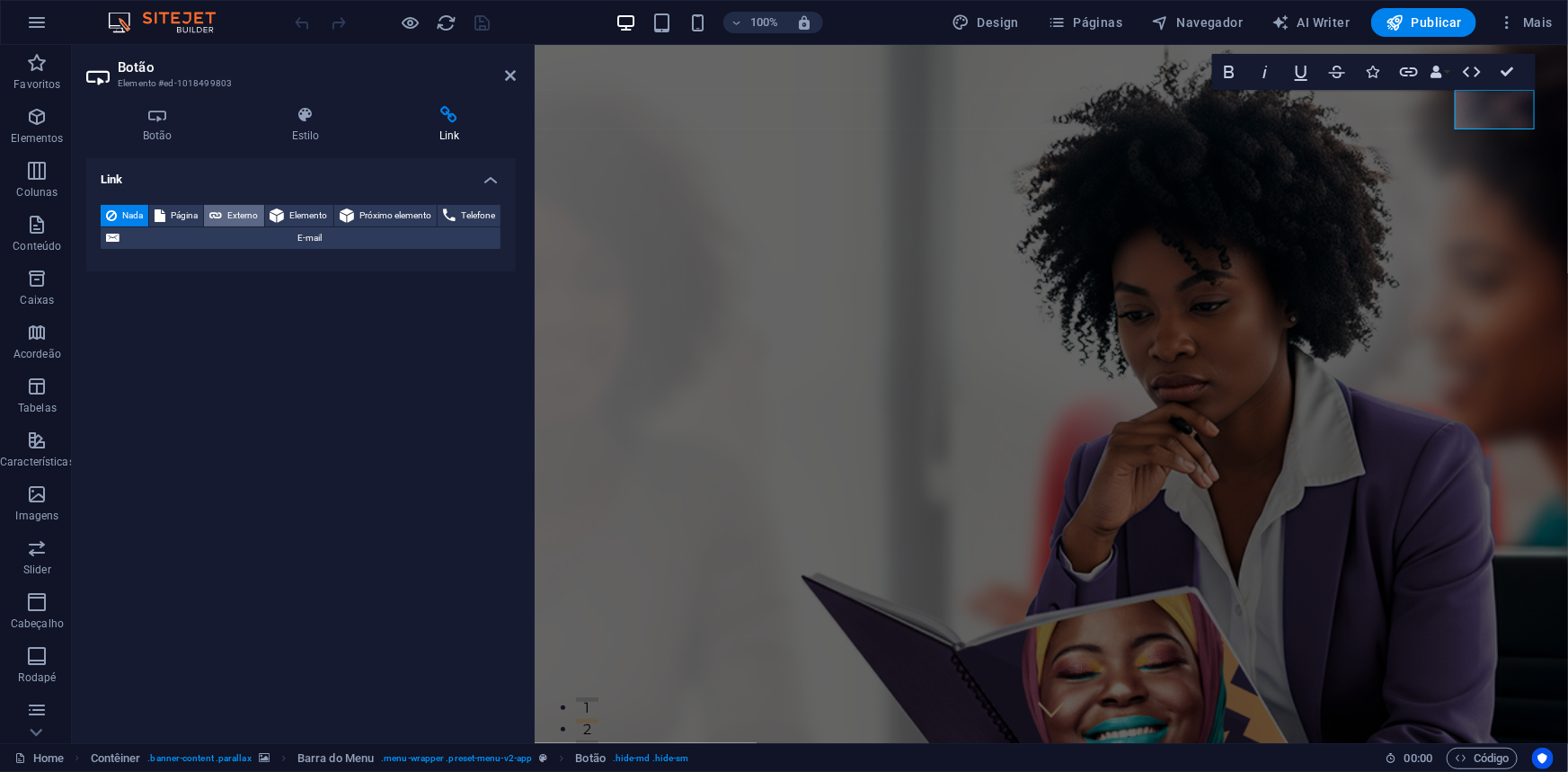
click at [222, 212] on icon at bounding box center [215, 216] width 13 height 21
select select "blank"
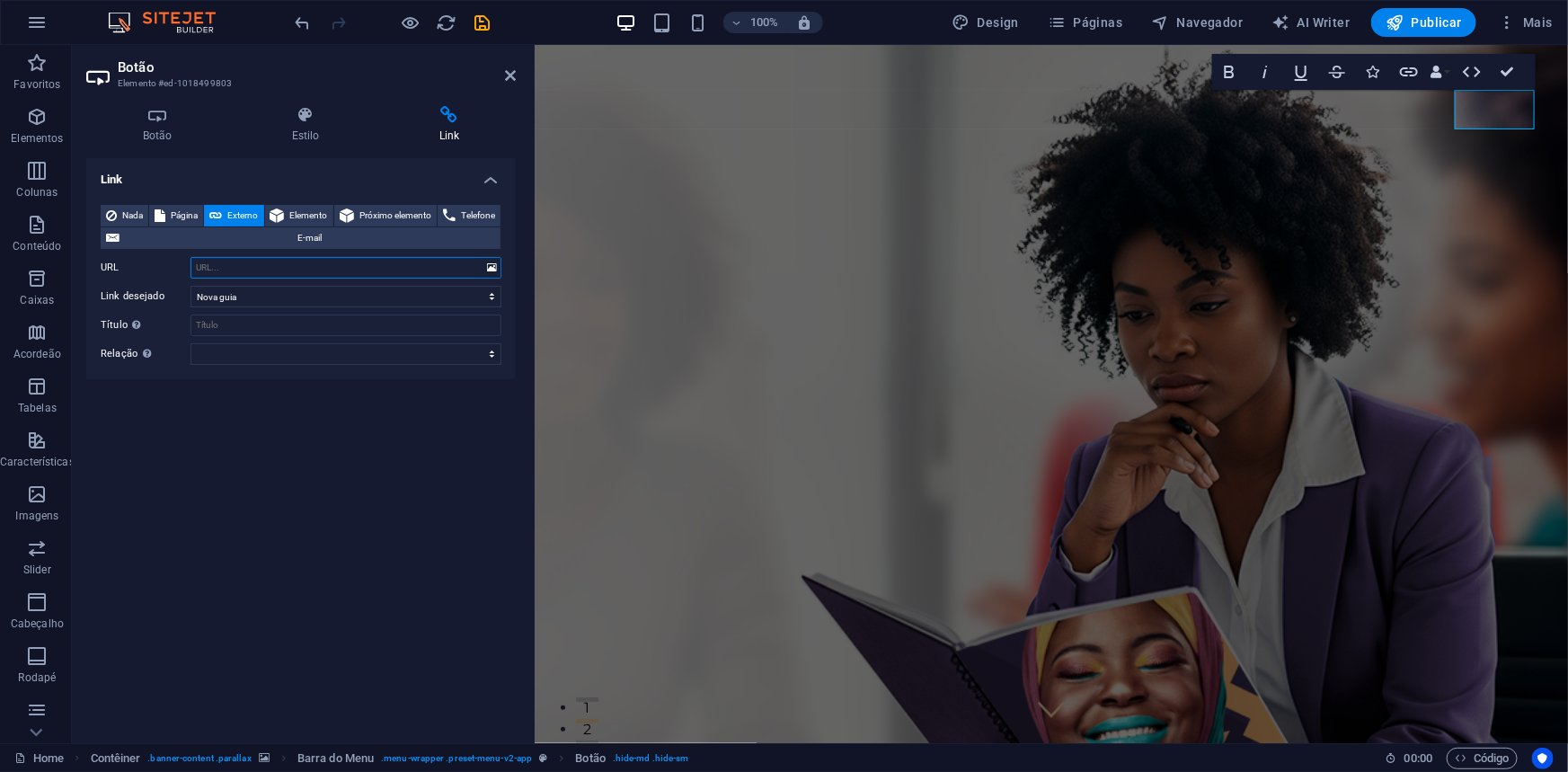
click at [274, 267] on input "URL" at bounding box center [346, 268] width 311 height 21
paste input "https://a7znpzjwal8.typeform.com/to/OFhllcP7"
type input "https://a7znpzjwal8.typeform.com/to/OFhllcP7"
click at [487, 21] on icon "save" at bounding box center [483, 22] width 21 height 21
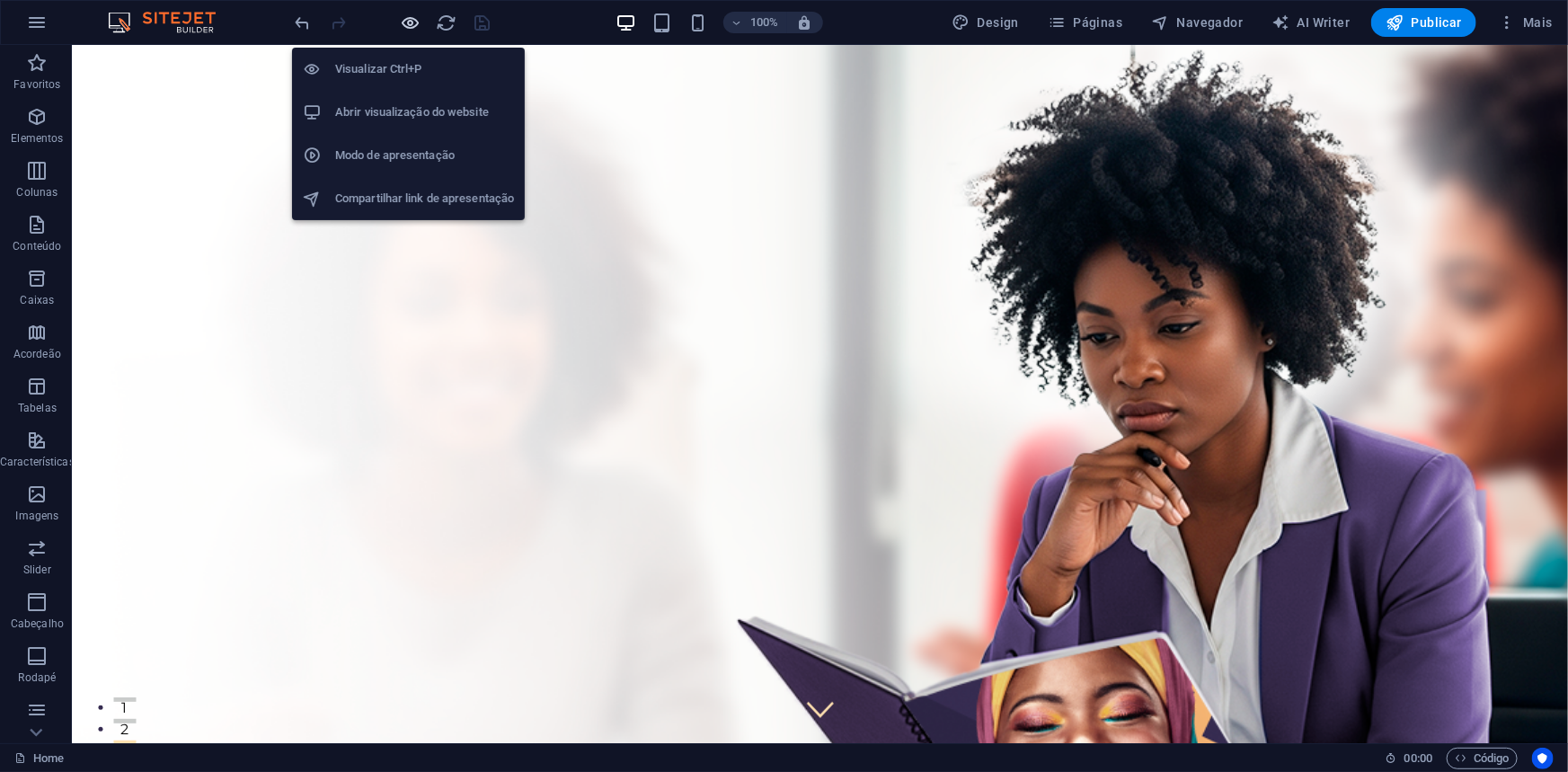
click at [404, 17] on icon "button" at bounding box center [410, 22] width 21 height 21
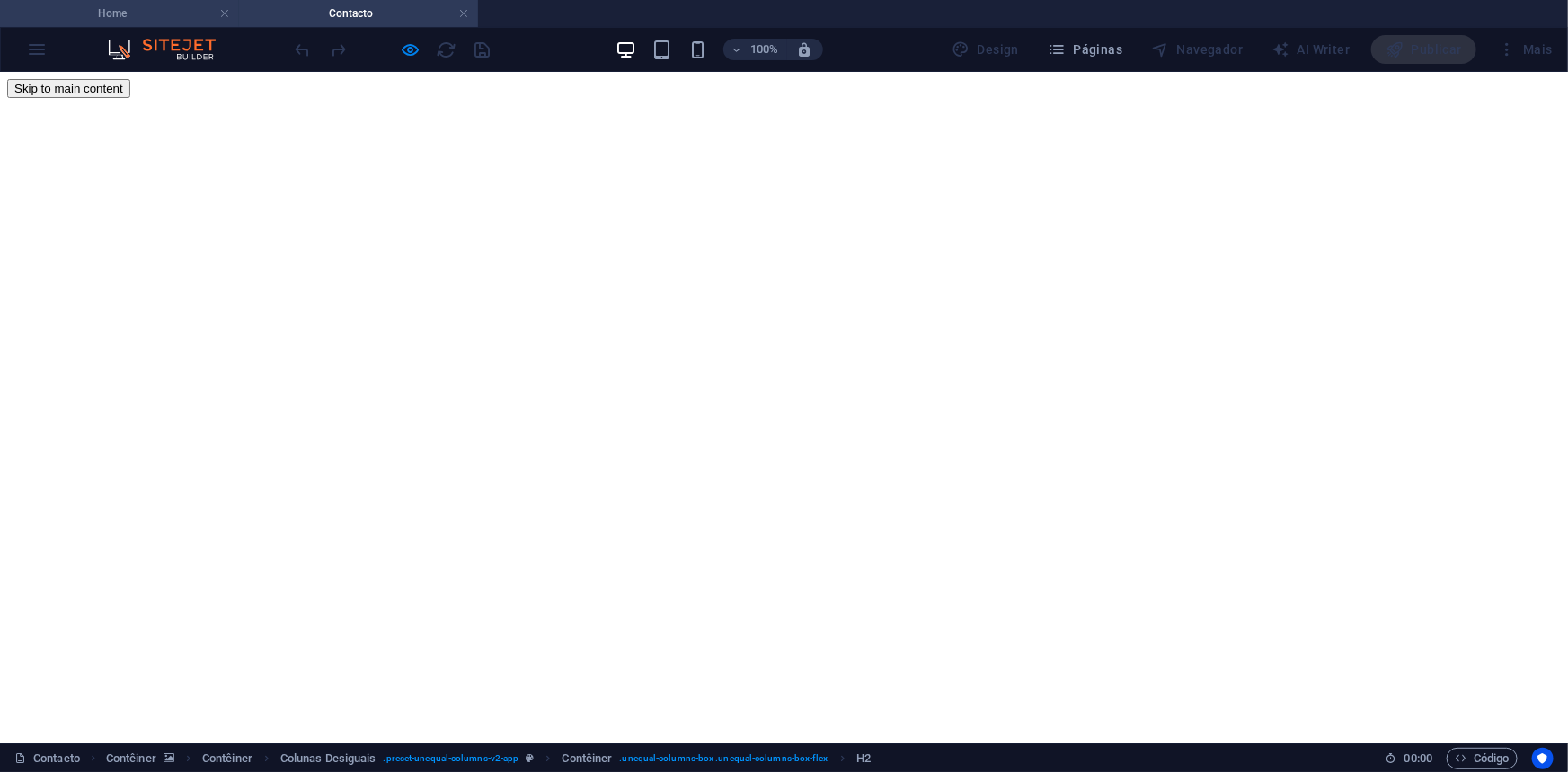
click at [148, 14] on h4 "Home" at bounding box center [119, 14] width 239 height 20
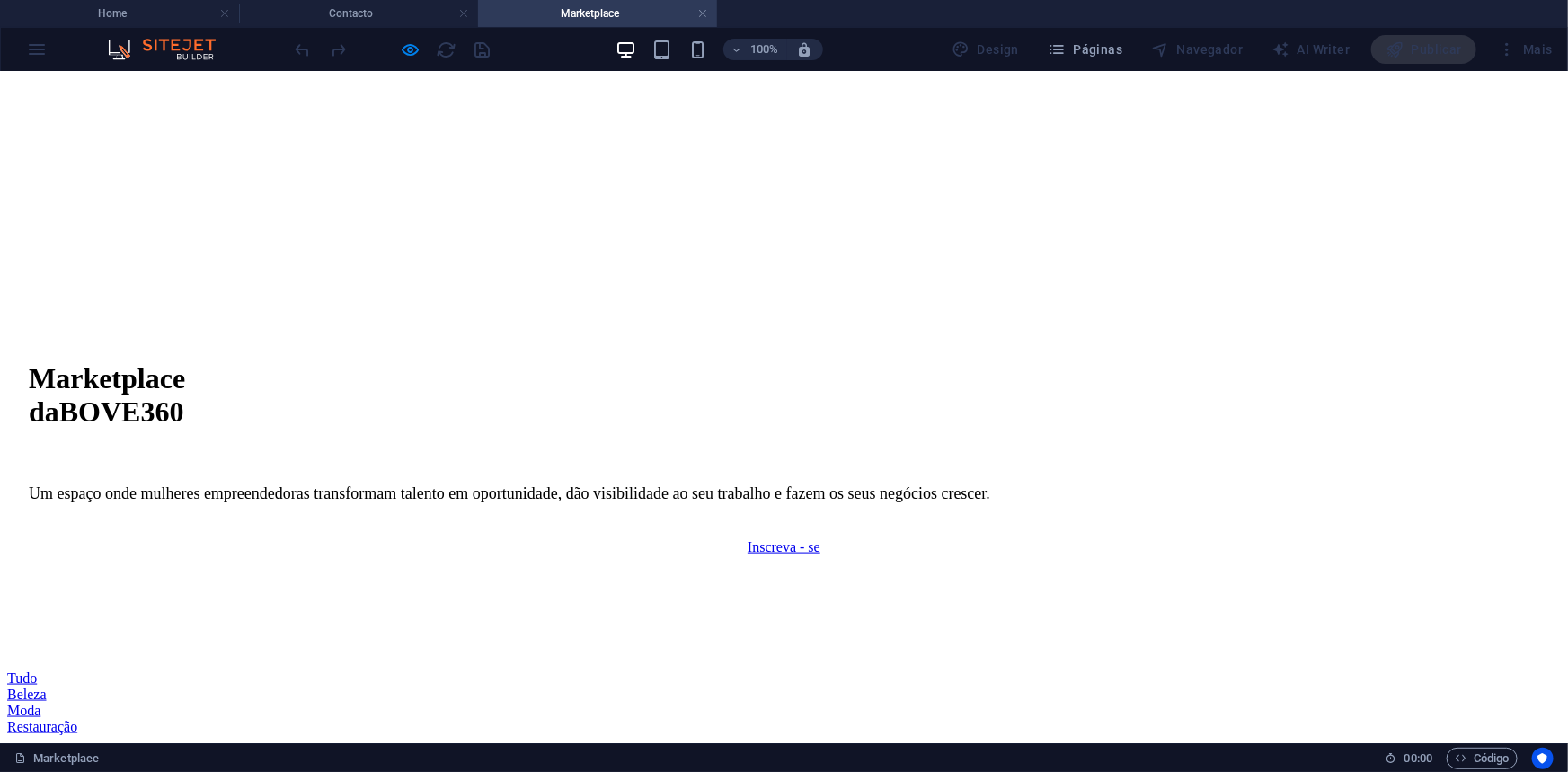
scroll to position [949, 0]
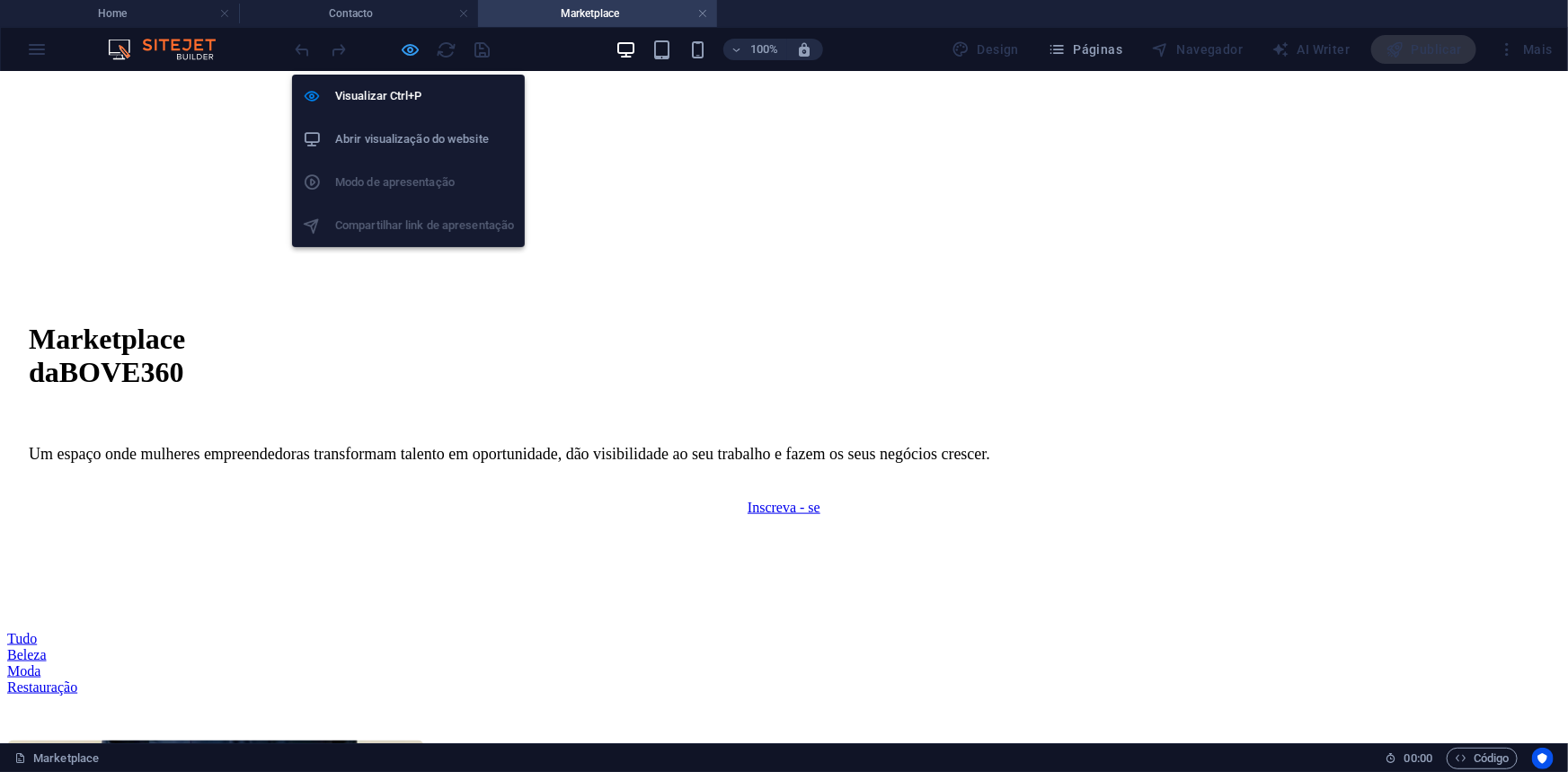
click at [411, 50] on icon "button" at bounding box center [410, 49] width 21 height 21
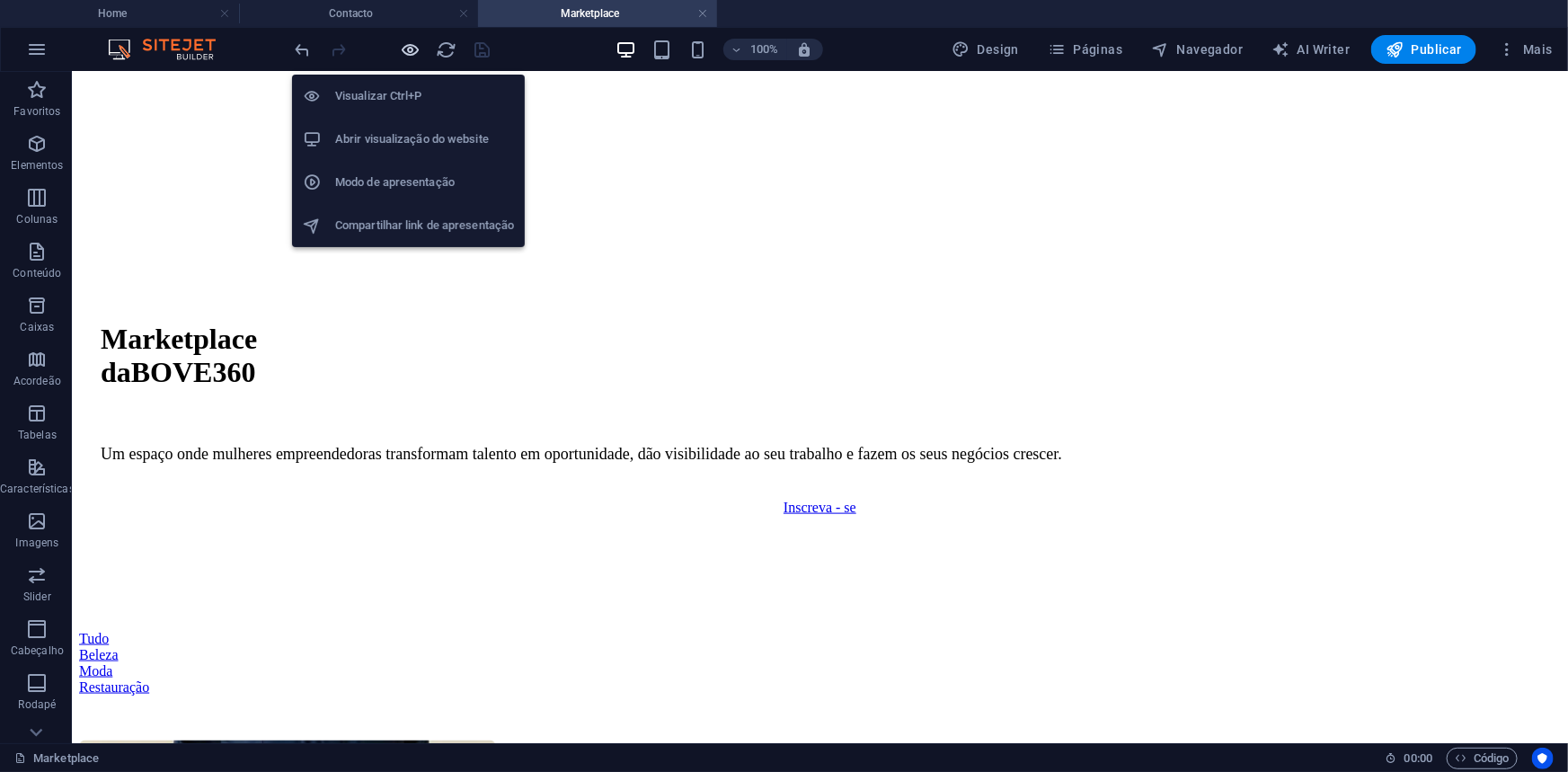
click at [411, 50] on icon "button" at bounding box center [410, 49] width 21 height 21
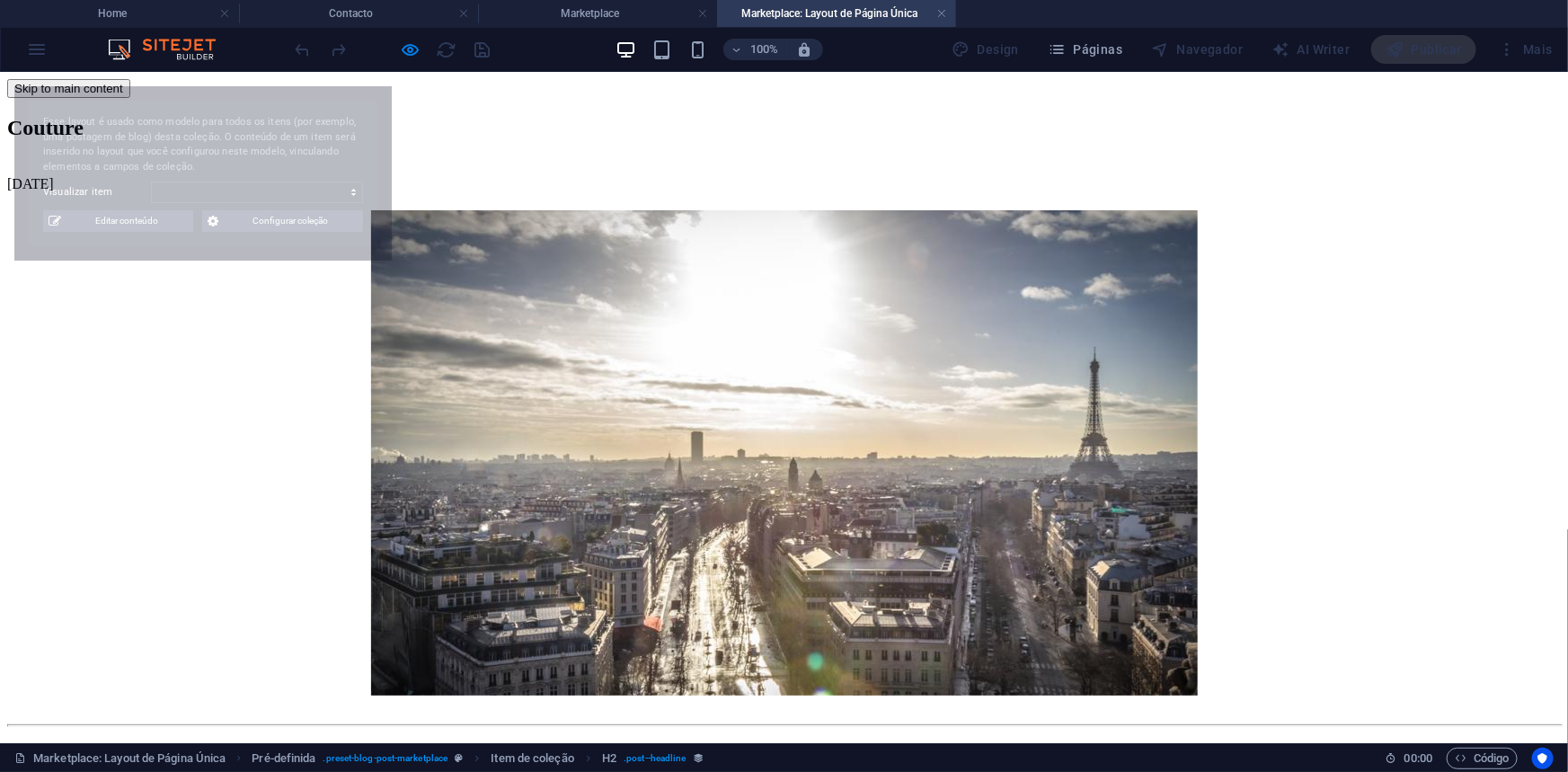
scroll to position [0, 0]
select select "68c8036e39f46689da06f08f"
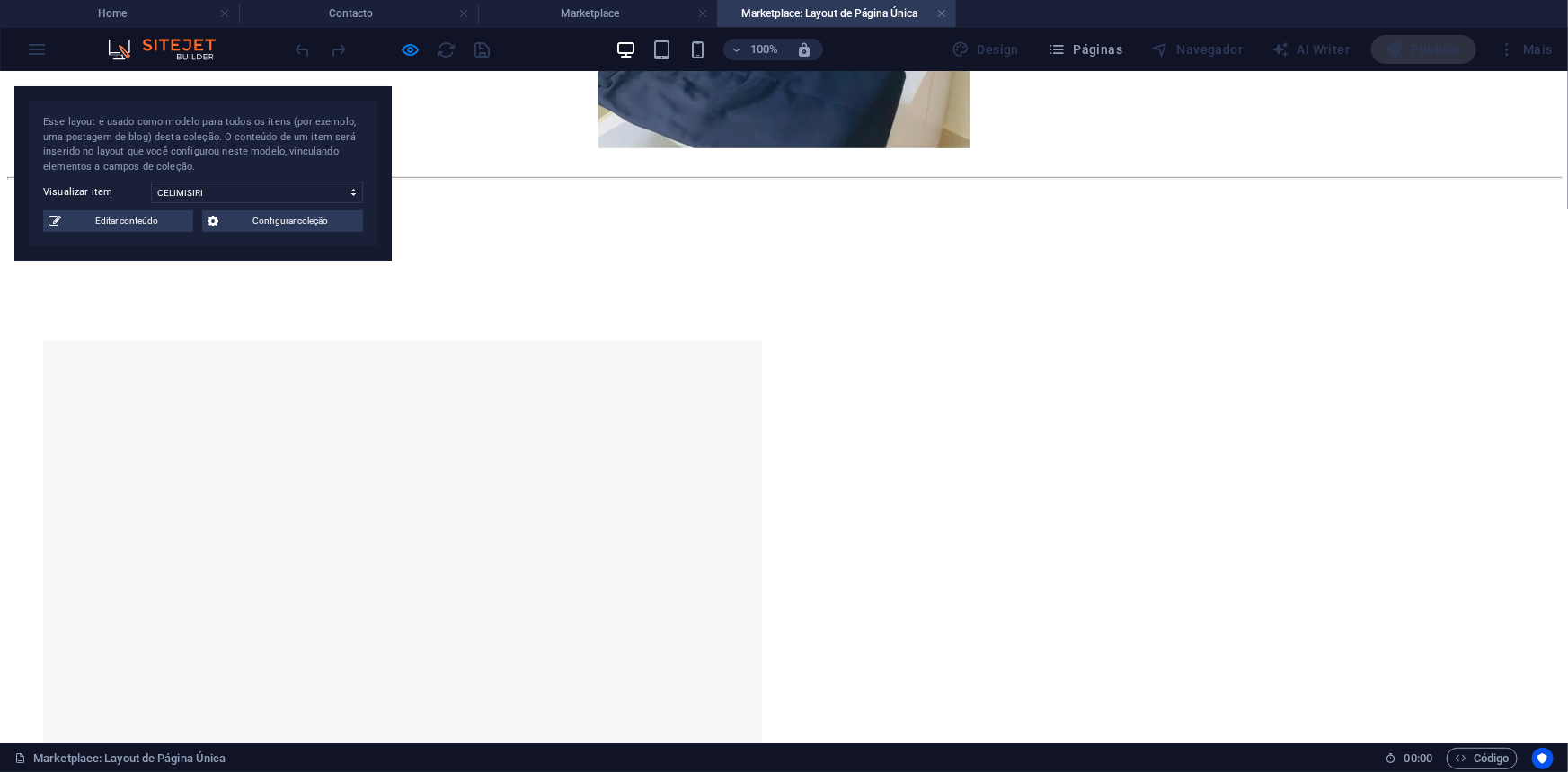
scroll to position [572, 0]
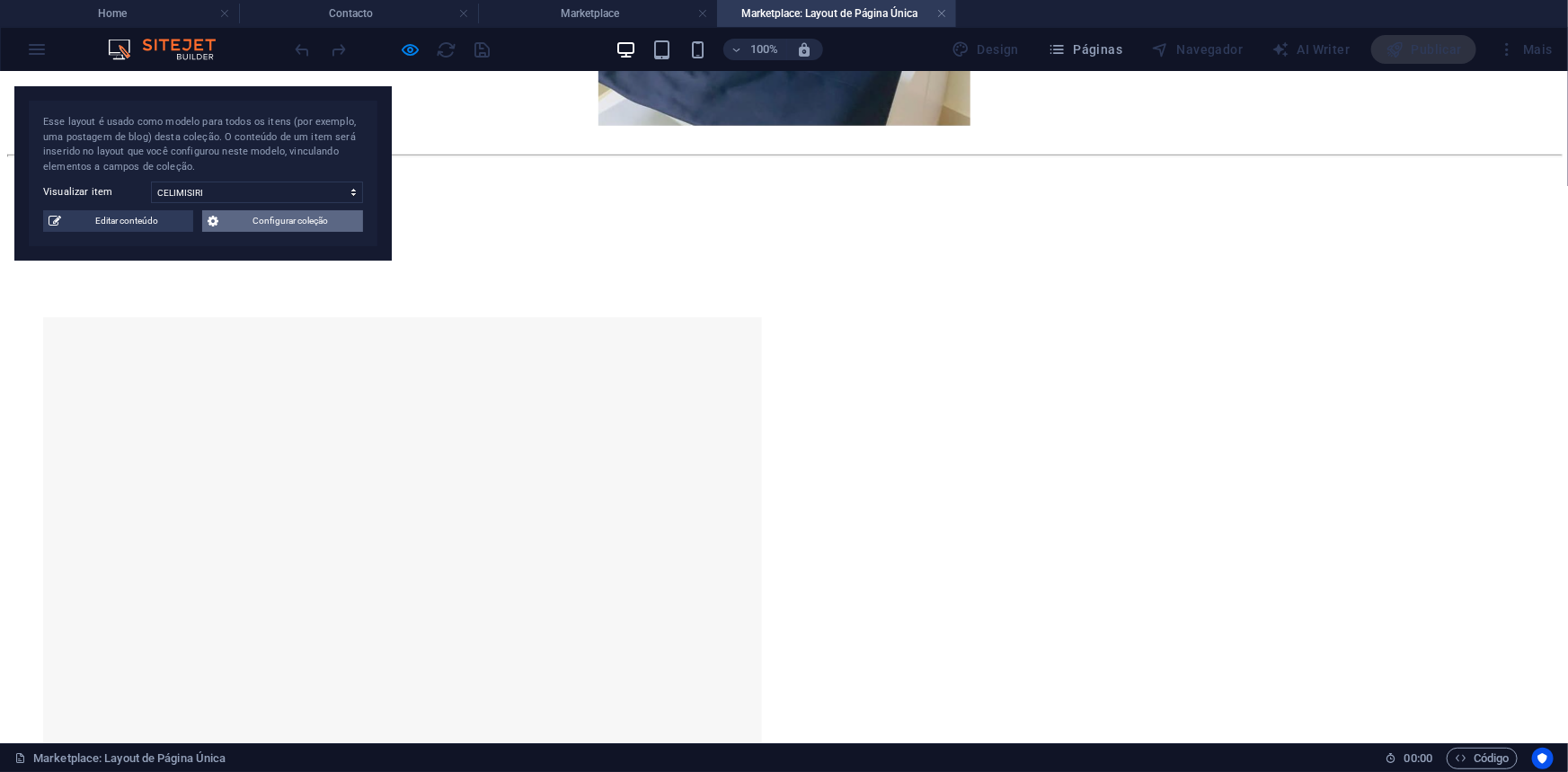
click at [296, 218] on span "Configurar coleção" at bounding box center [290, 221] width 134 height 21
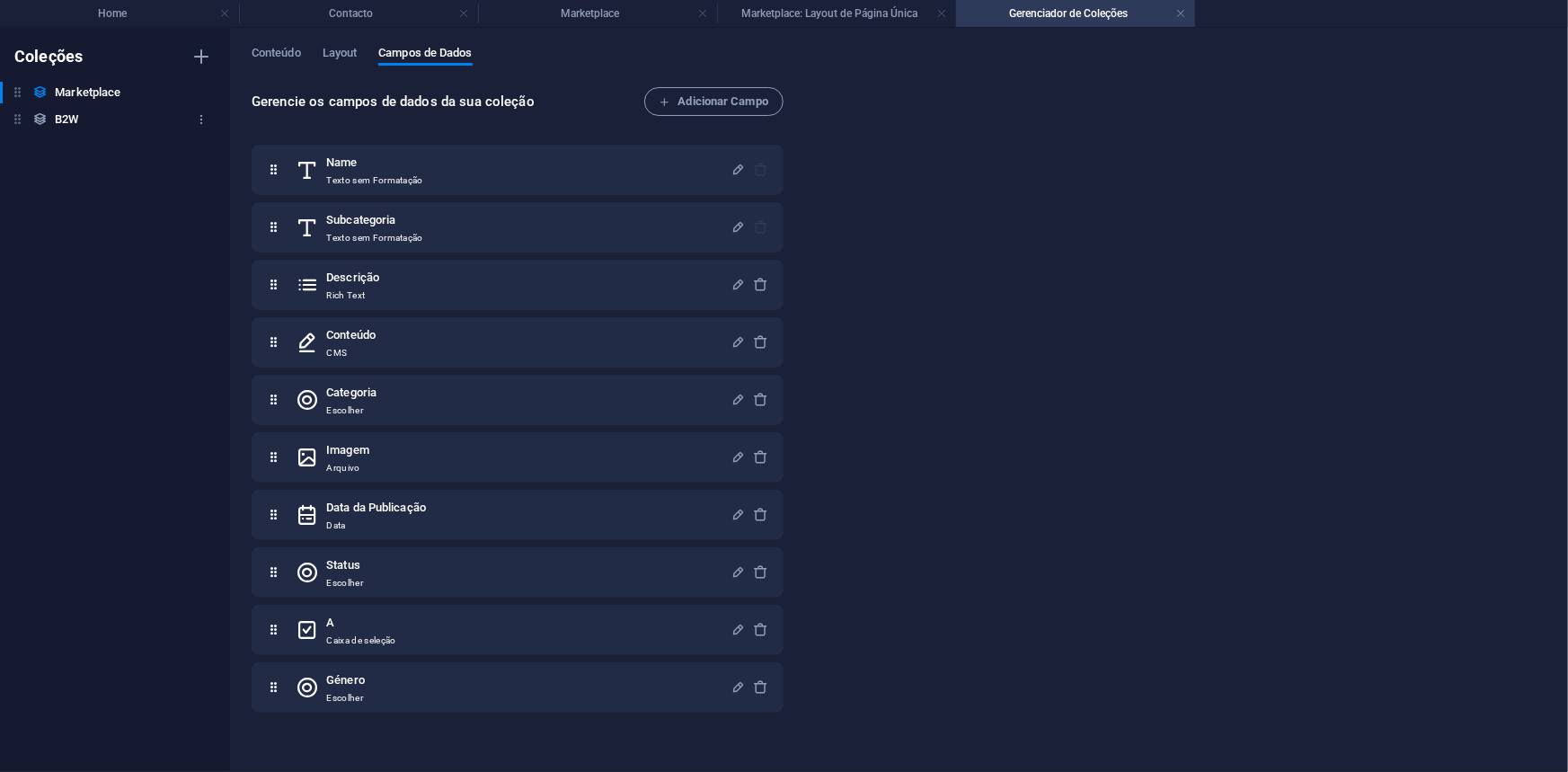
click at [63, 125] on h6 "B2W" at bounding box center [66, 119] width 23 height 21
click at [61, 95] on h6 "Marketplace" at bounding box center [87, 93] width 65 height 21
click at [79, 90] on h6 "Marketplace" at bounding box center [87, 93] width 65 height 21
click at [64, 90] on h6 "Marketplace" at bounding box center [87, 93] width 65 height 21
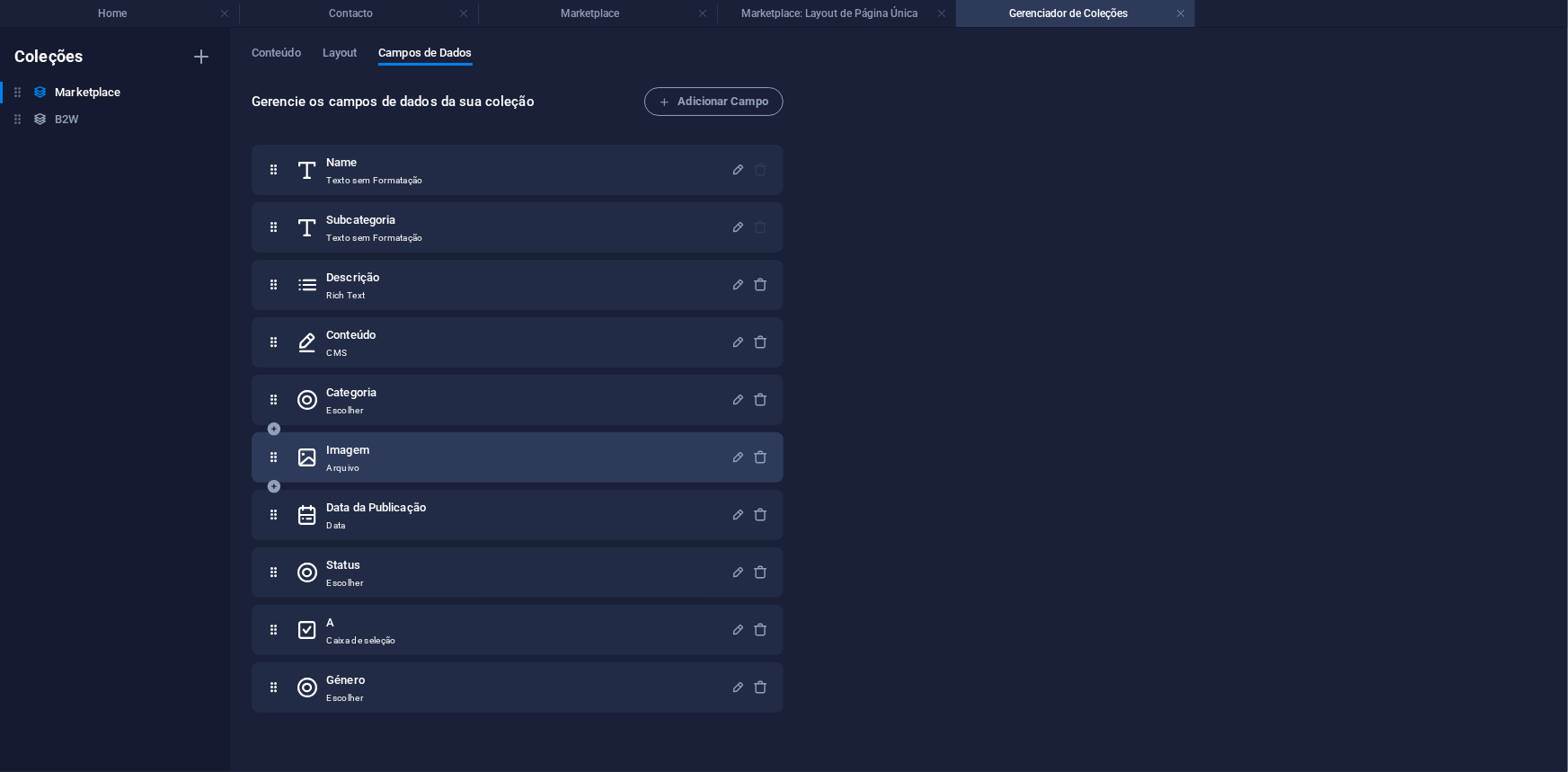
click at [400, 478] on div "Imagem Arquivo" at bounding box center [517, 456] width 531 height 50
click at [738, 461] on icon "button" at bounding box center [739, 457] width 16 height 16
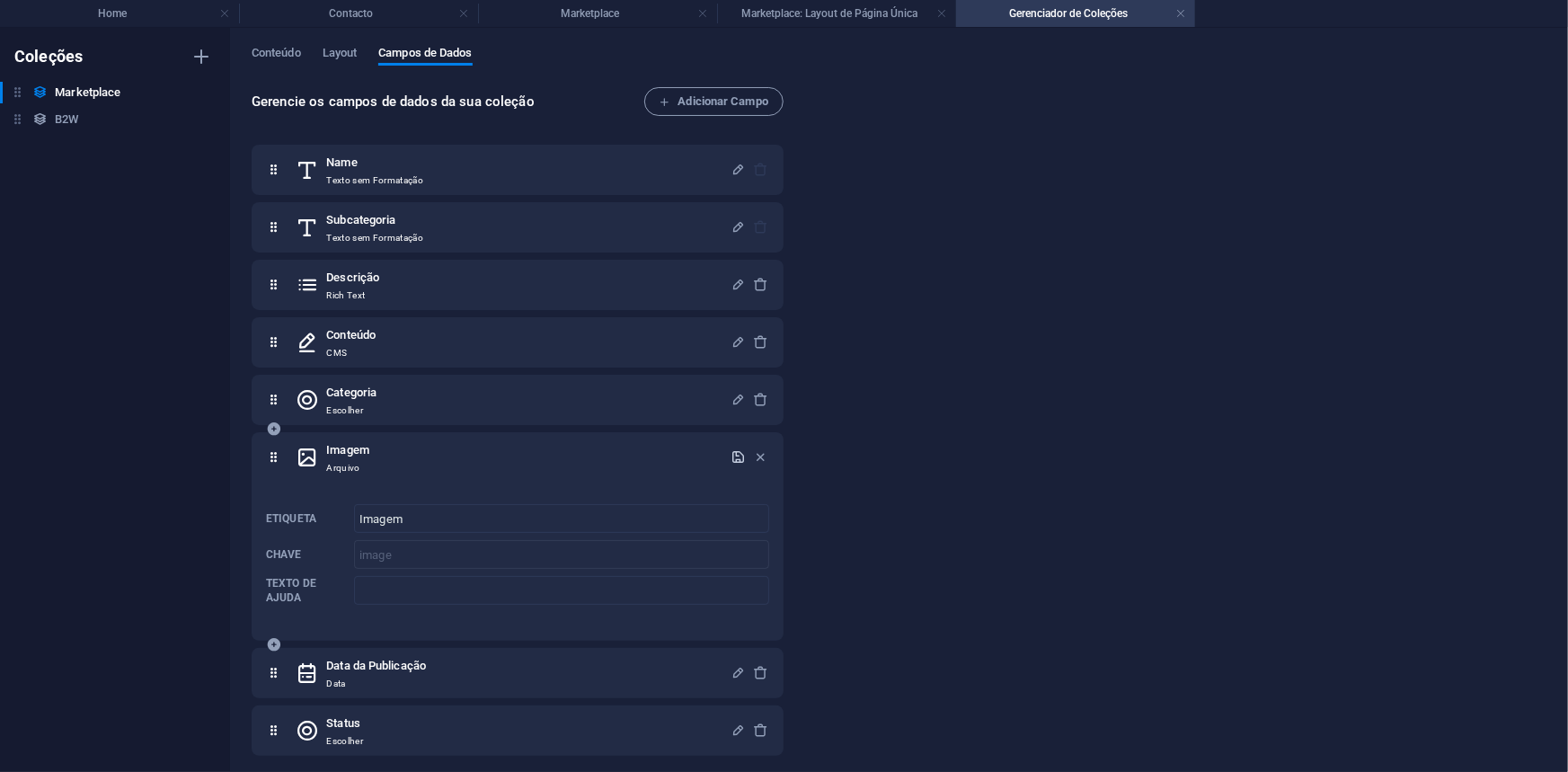
click at [738, 458] on icon "button" at bounding box center [739, 457] width 16 height 16
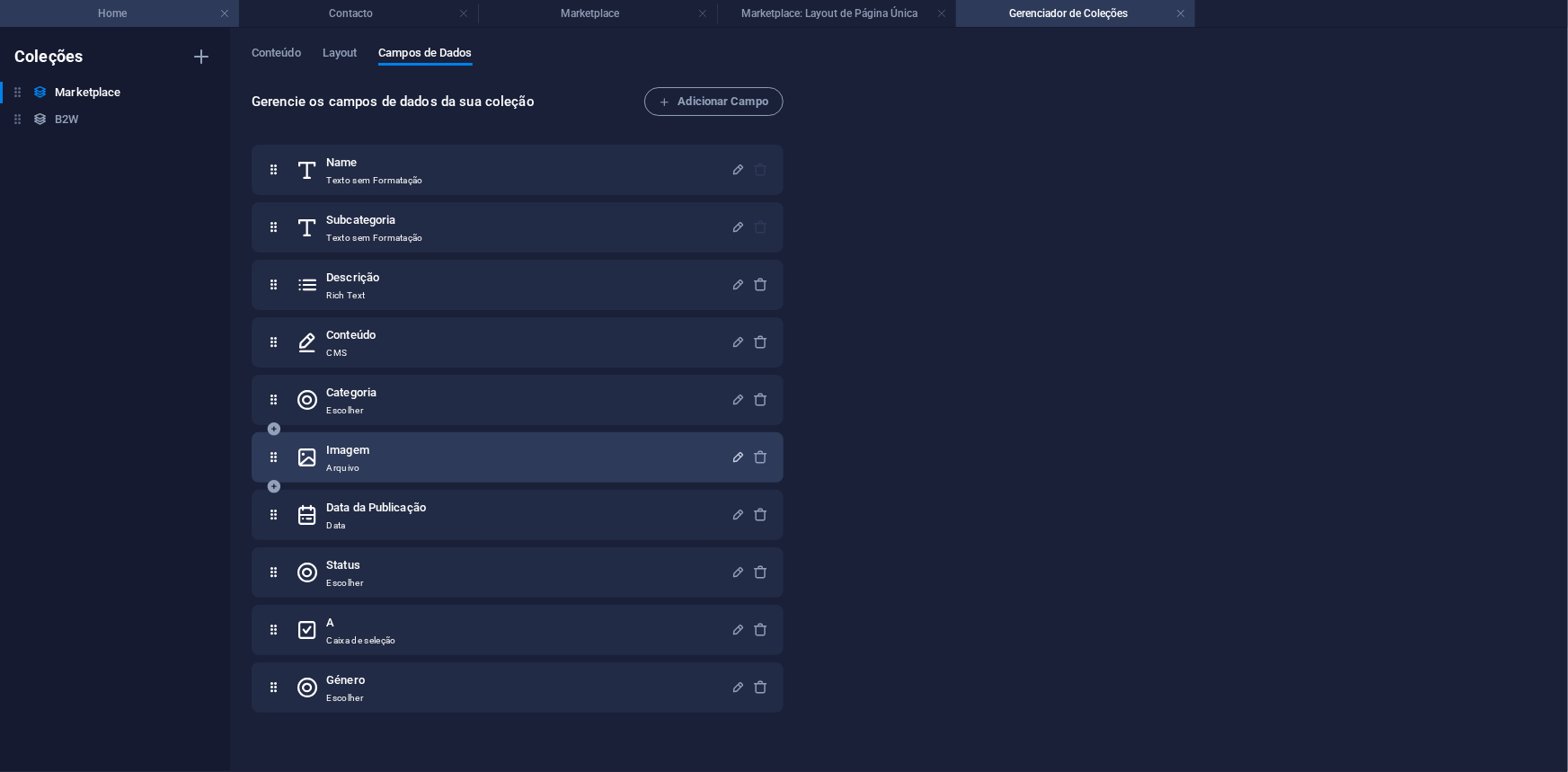
click at [164, 11] on h4 "Home" at bounding box center [119, 14] width 239 height 20
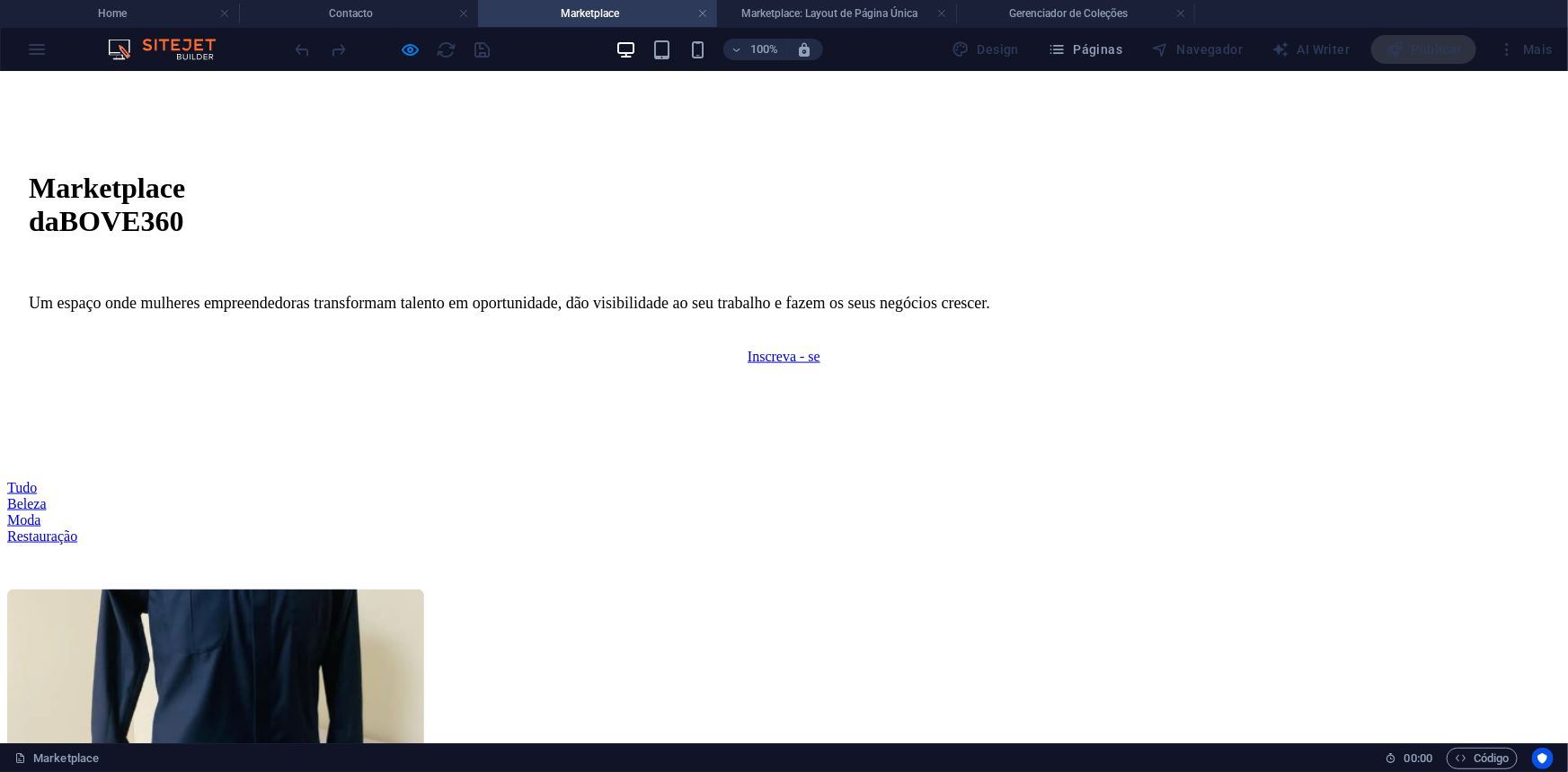
scroll to position [1113, 0]
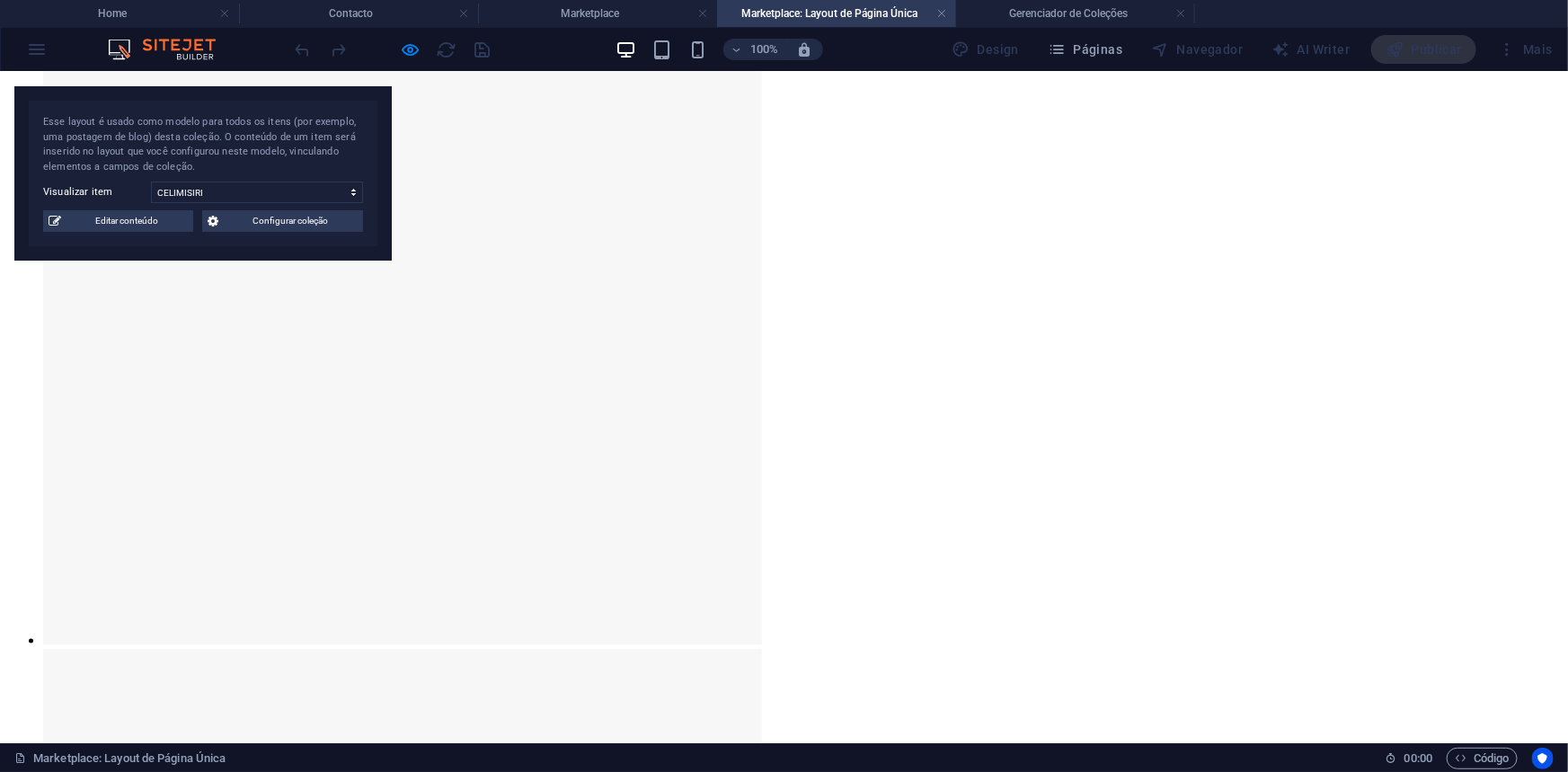
scroll to position [899, 0]
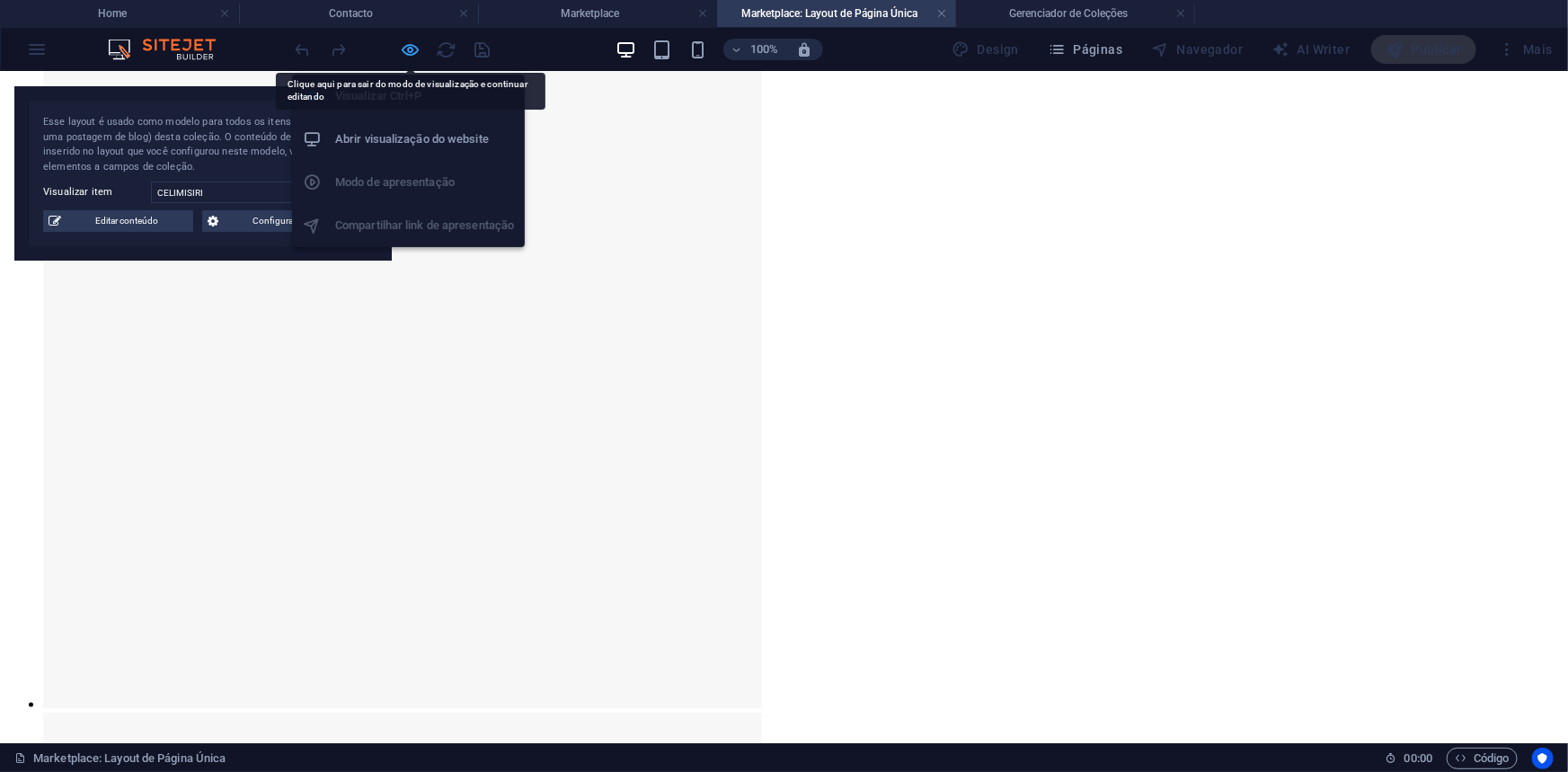
click at [402, 46] on icon "button" at bounding box center [410, 49] width 21 height 21
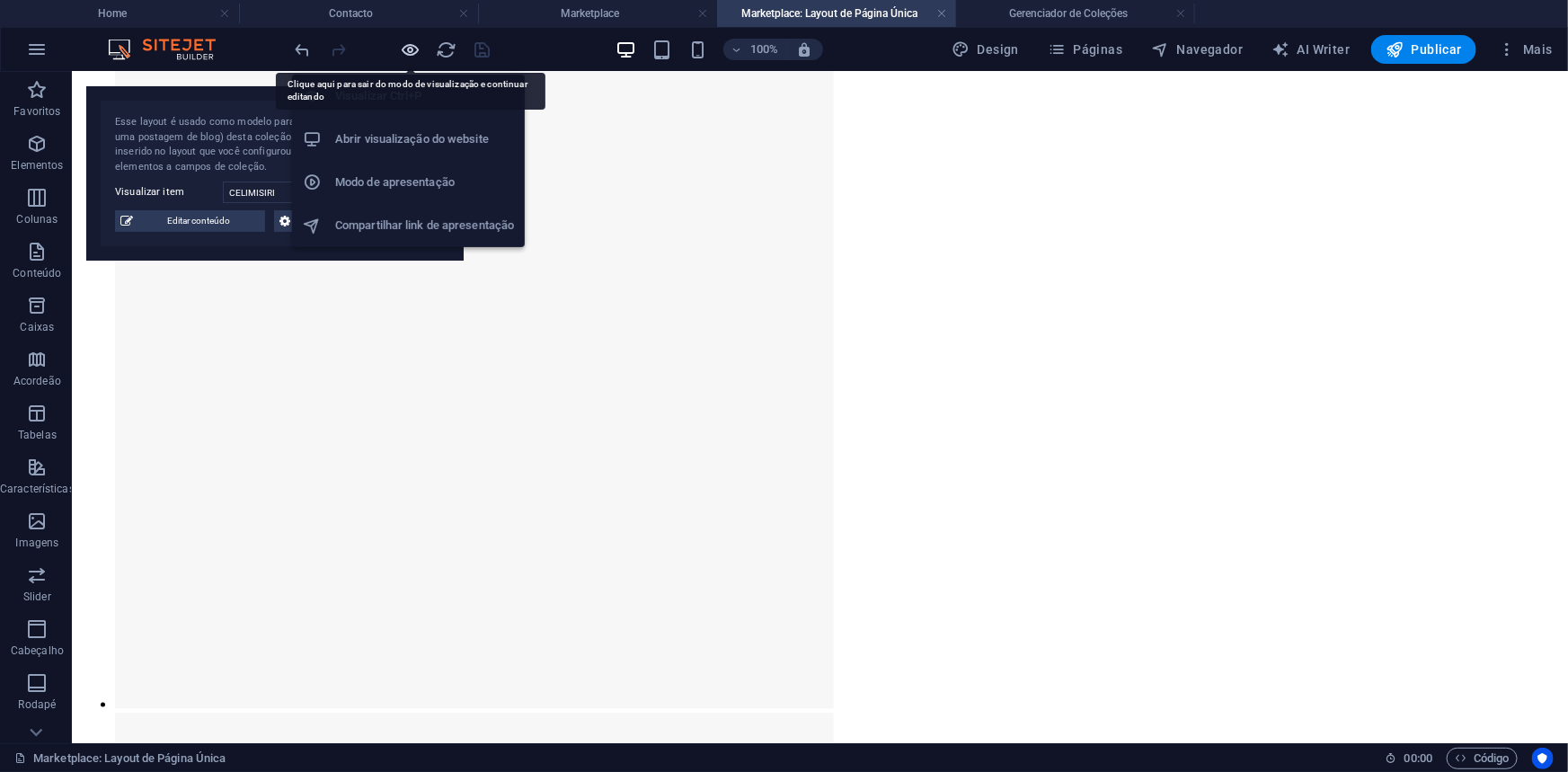
click at [402, 46] on icon "button" at bounding box center [410, 49] width 21 height 21
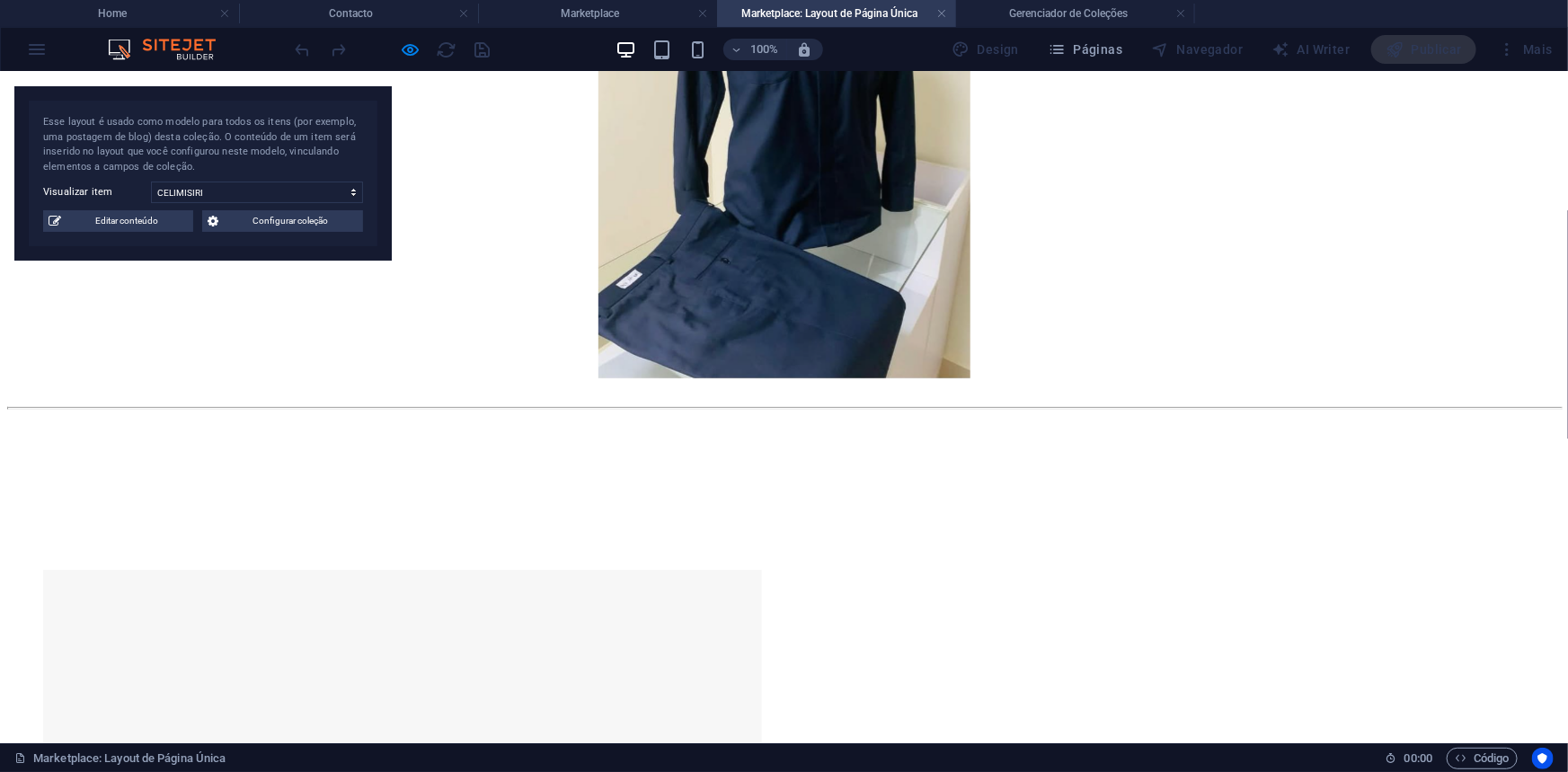
scroll to position [0, 0]
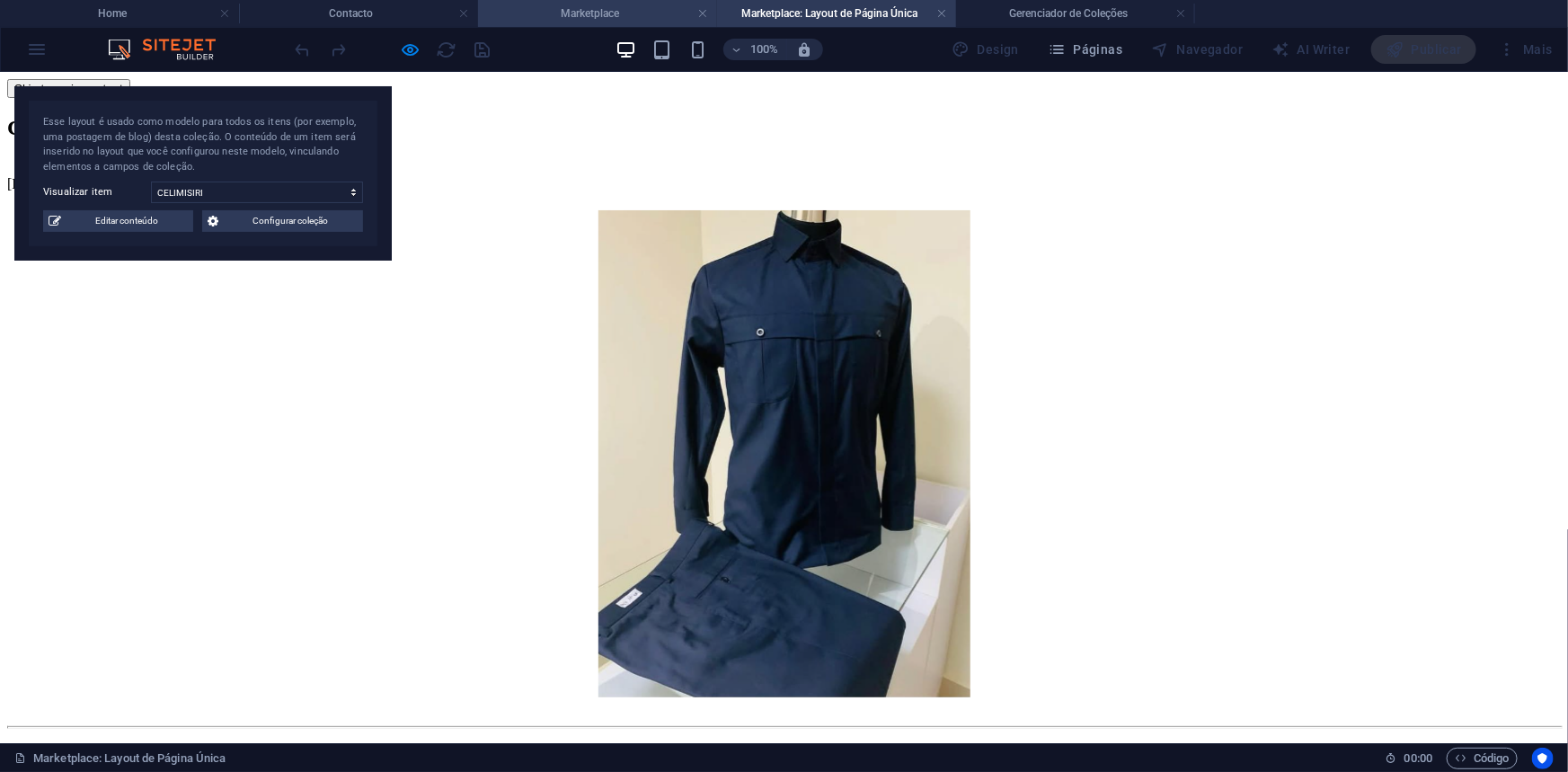
click at [575, 15] on h4 "Marketplace" at bounding box center [597, 14] width 239 height 20
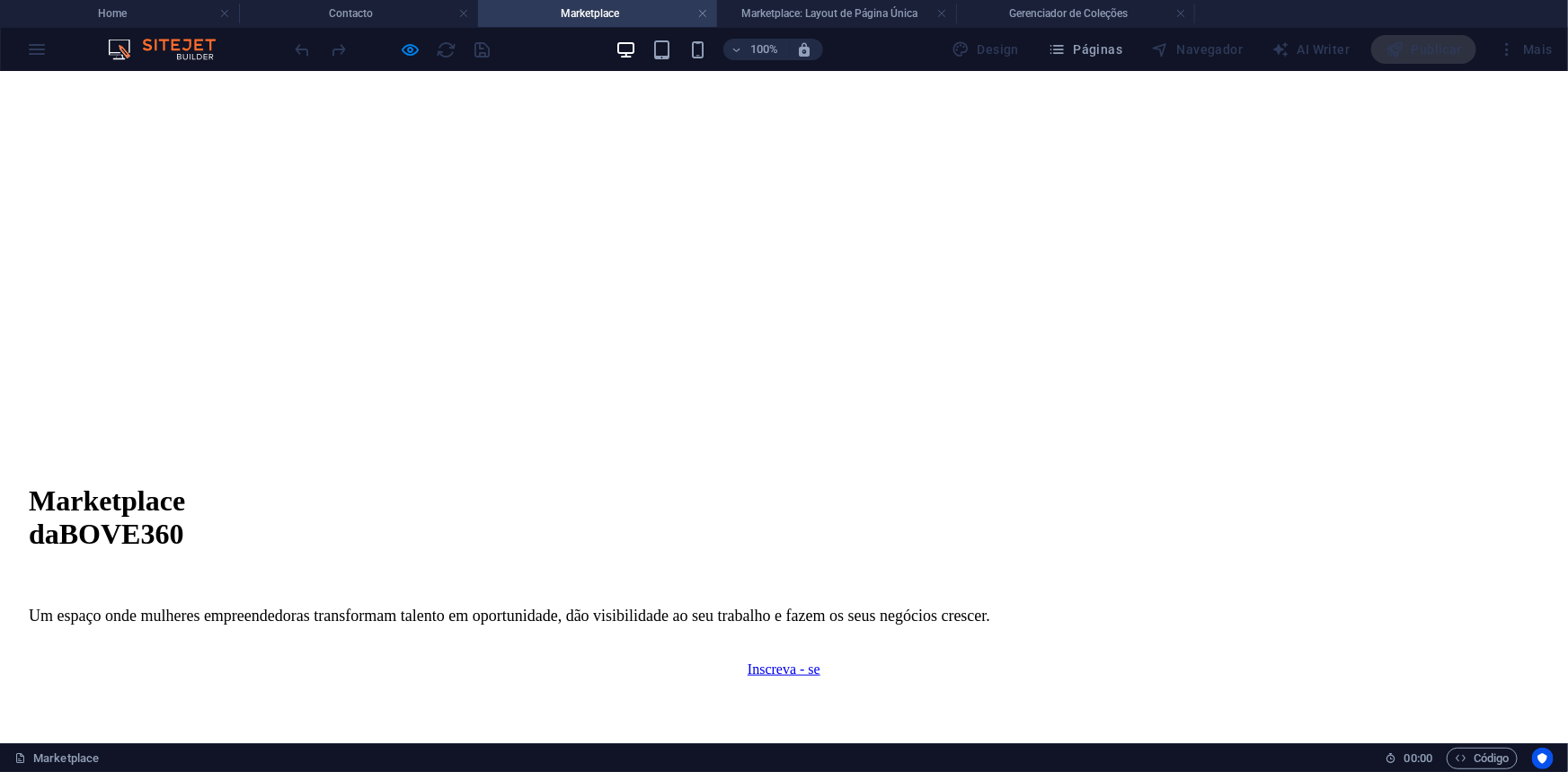
scroll to position [786, 0]
click at [140, 14] on h4 "Home" at bounding box center [119, 14] width 239 height 20
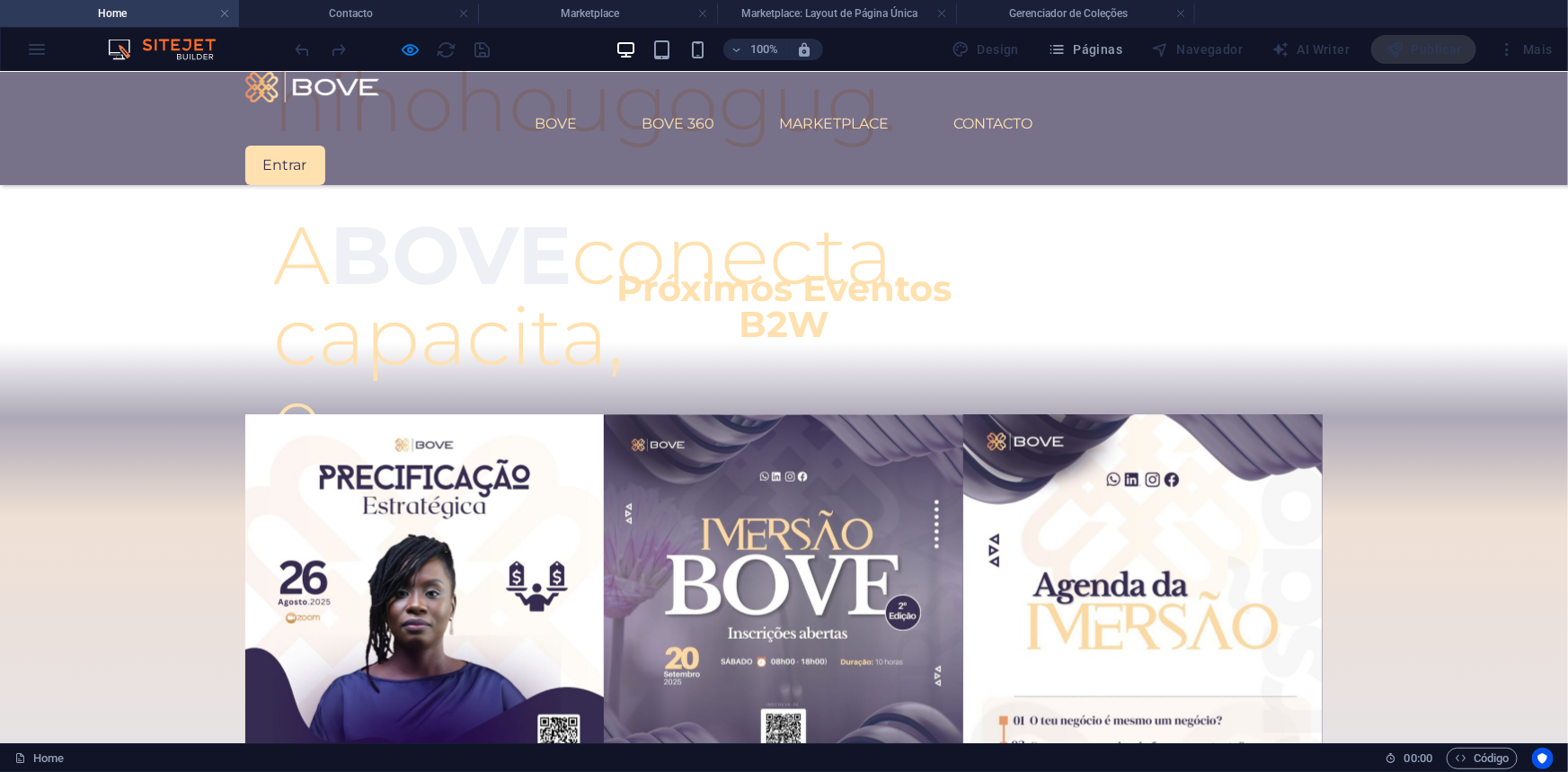
scroll to position [1389, 0]
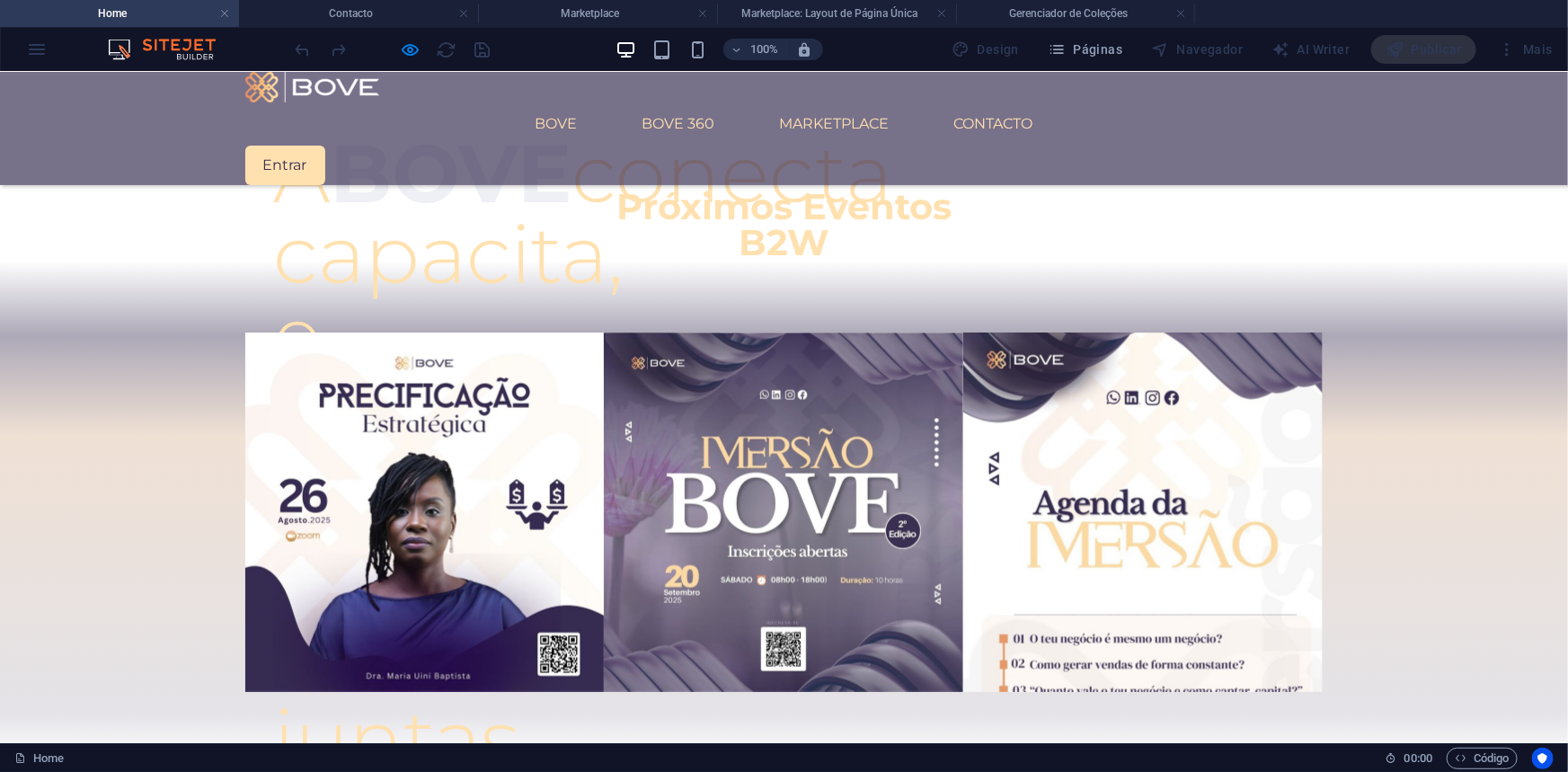
click at [568, 102] on link "BOVE" at bounding box center [556, 123] width 71 height 43
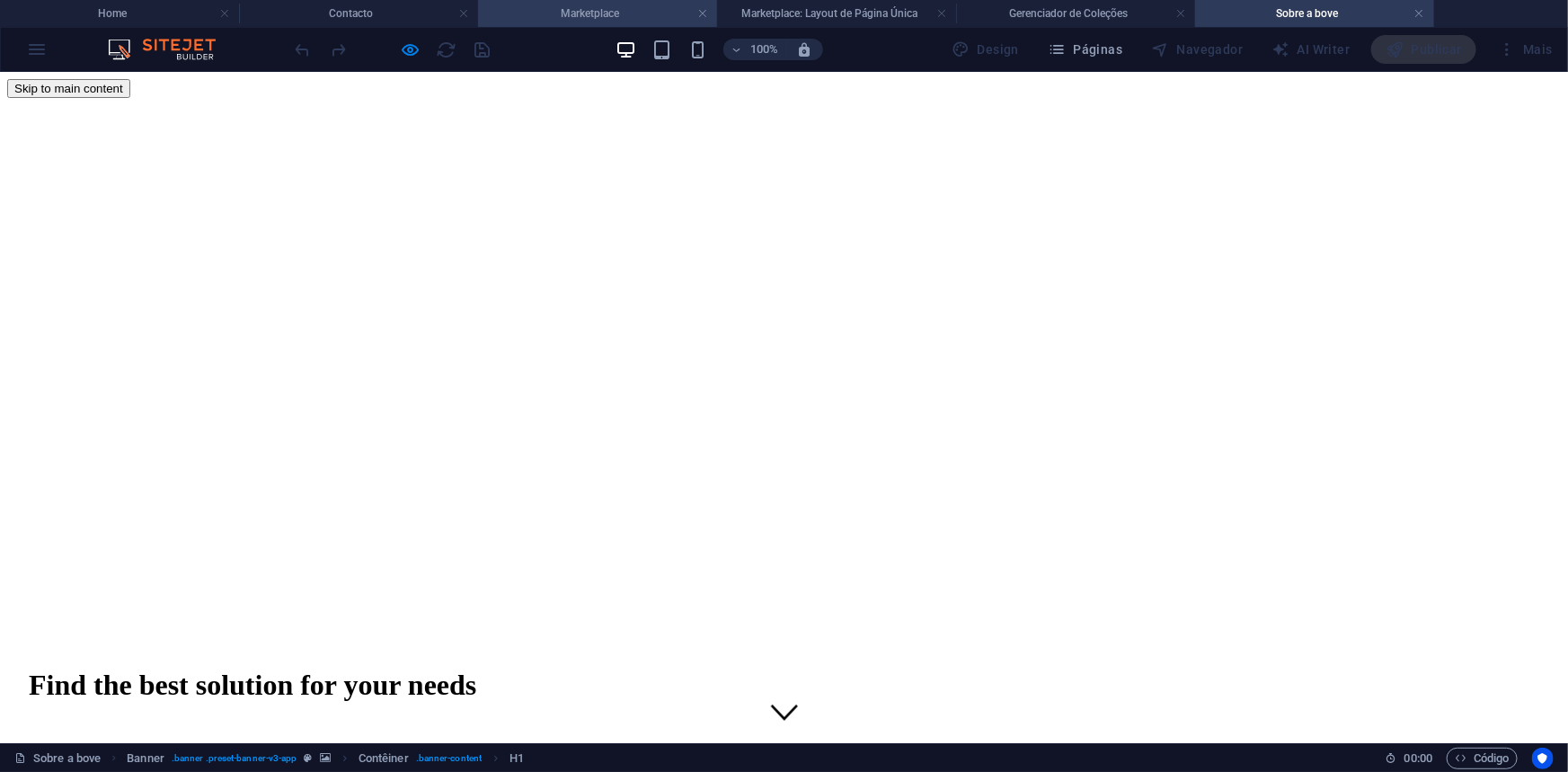
scroll to position [0, 0]
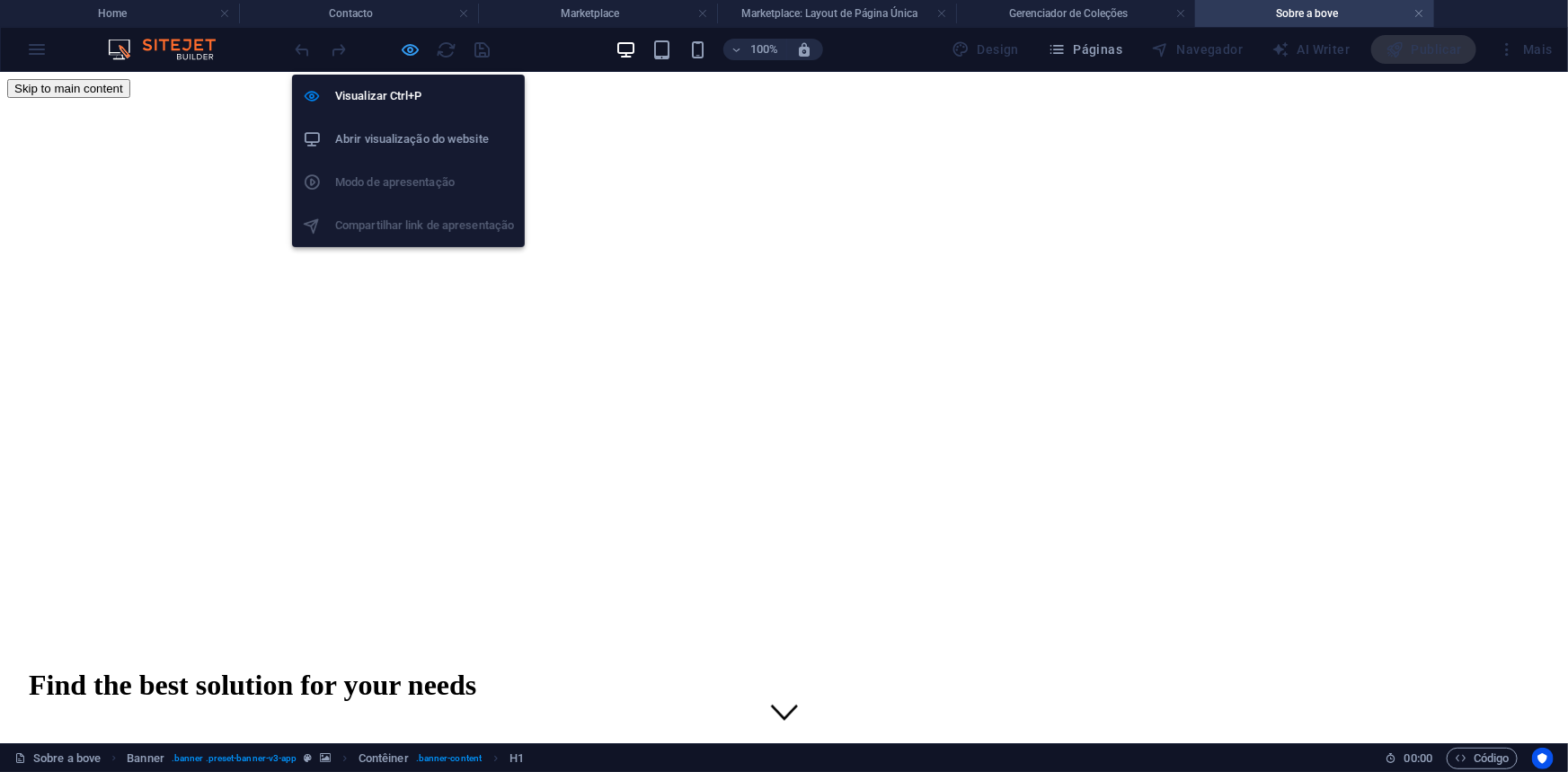
click at [411, 49] on icon "button" at bounding box center [410, 49] width 21 height 21
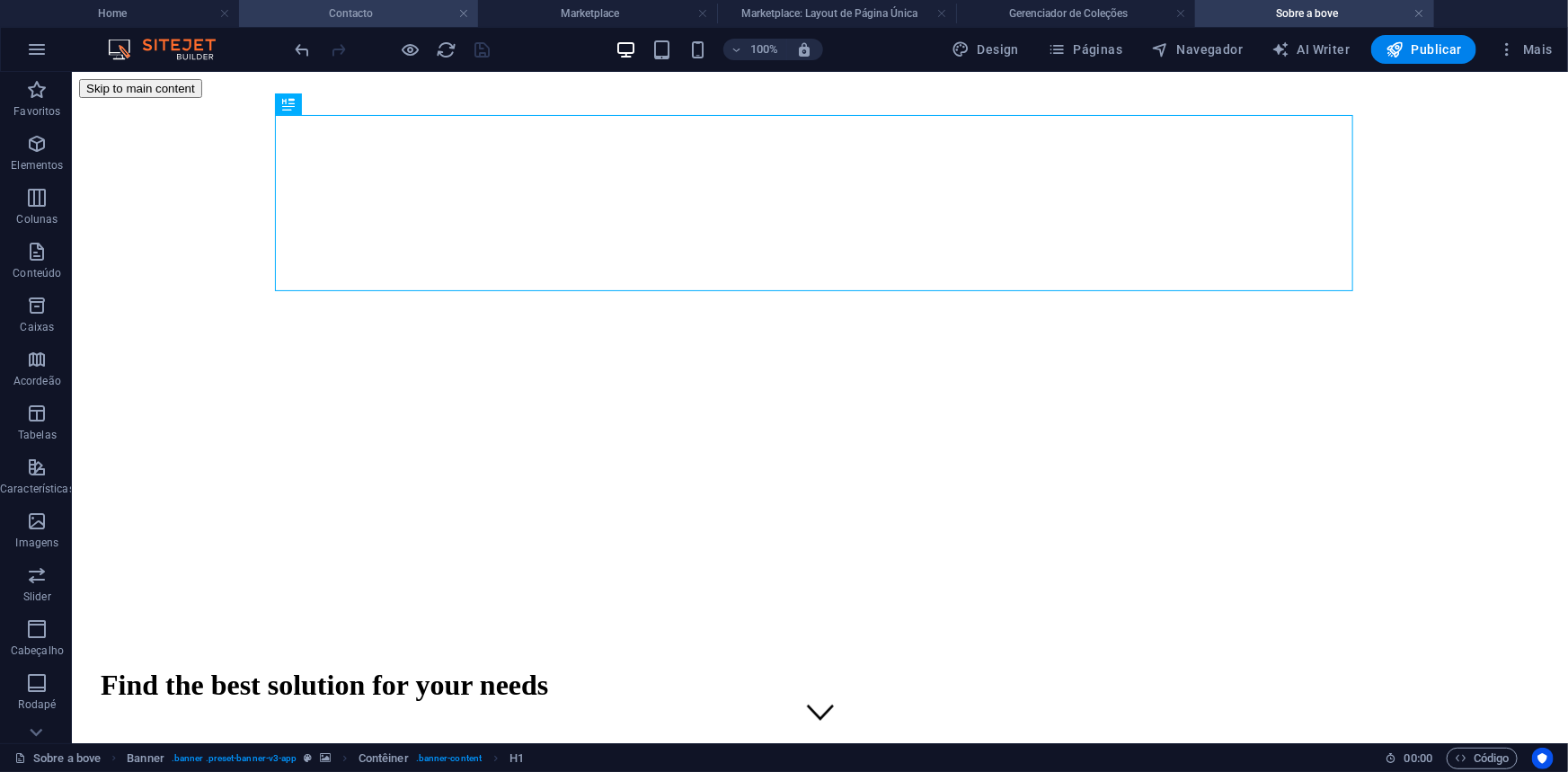
click at [395, 9] on h4 "Contacto" at bounding box center [359, 14] width 239 height 20
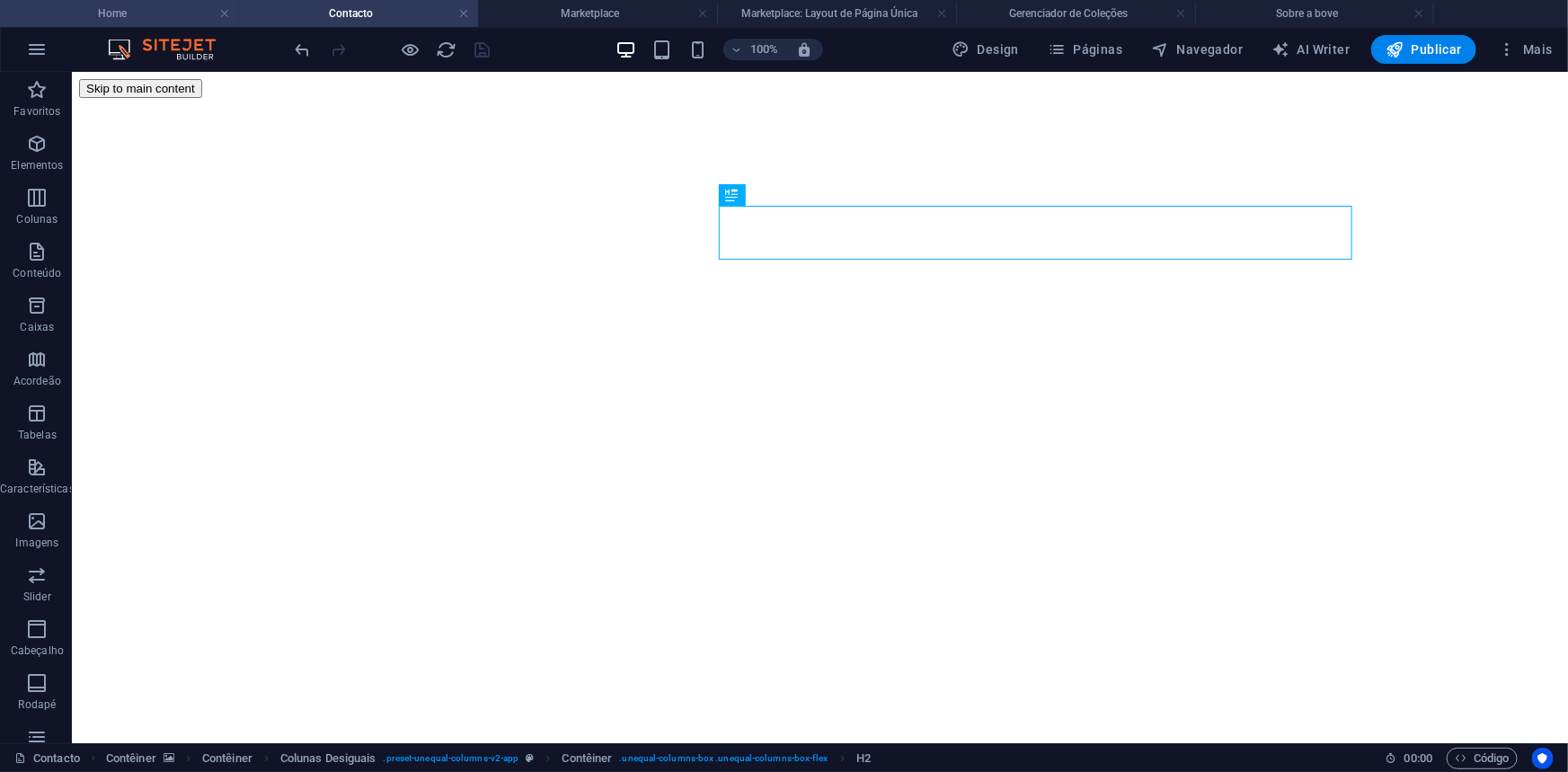
click at [105, 15] on h4 "Home" at bounding box center [119, 14] width 239 height 20
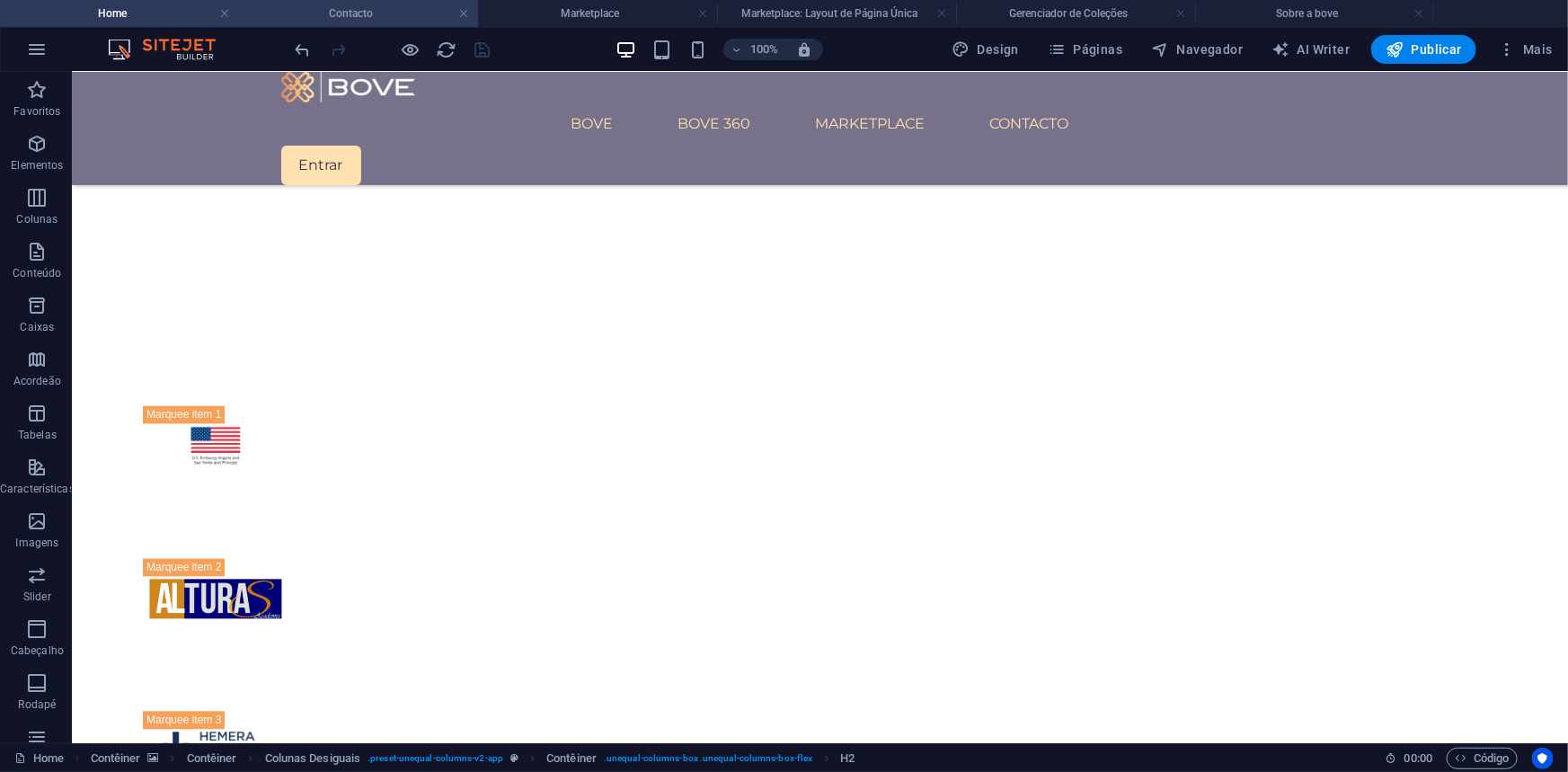
click at [374, 9] on h4 "Contacto" at bounding box center [359, 14] width 239 height 20
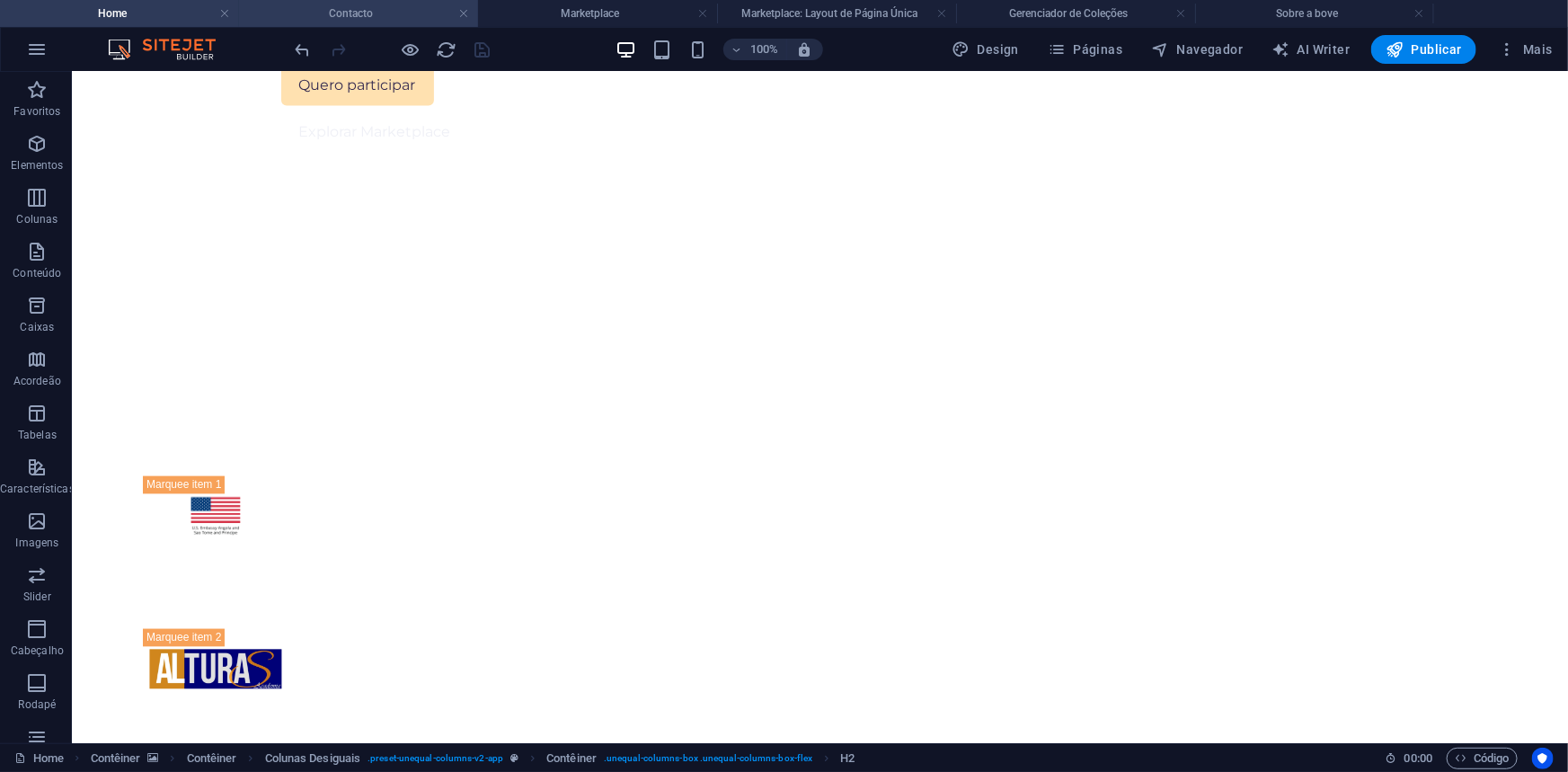
scroll to position [0, 0]
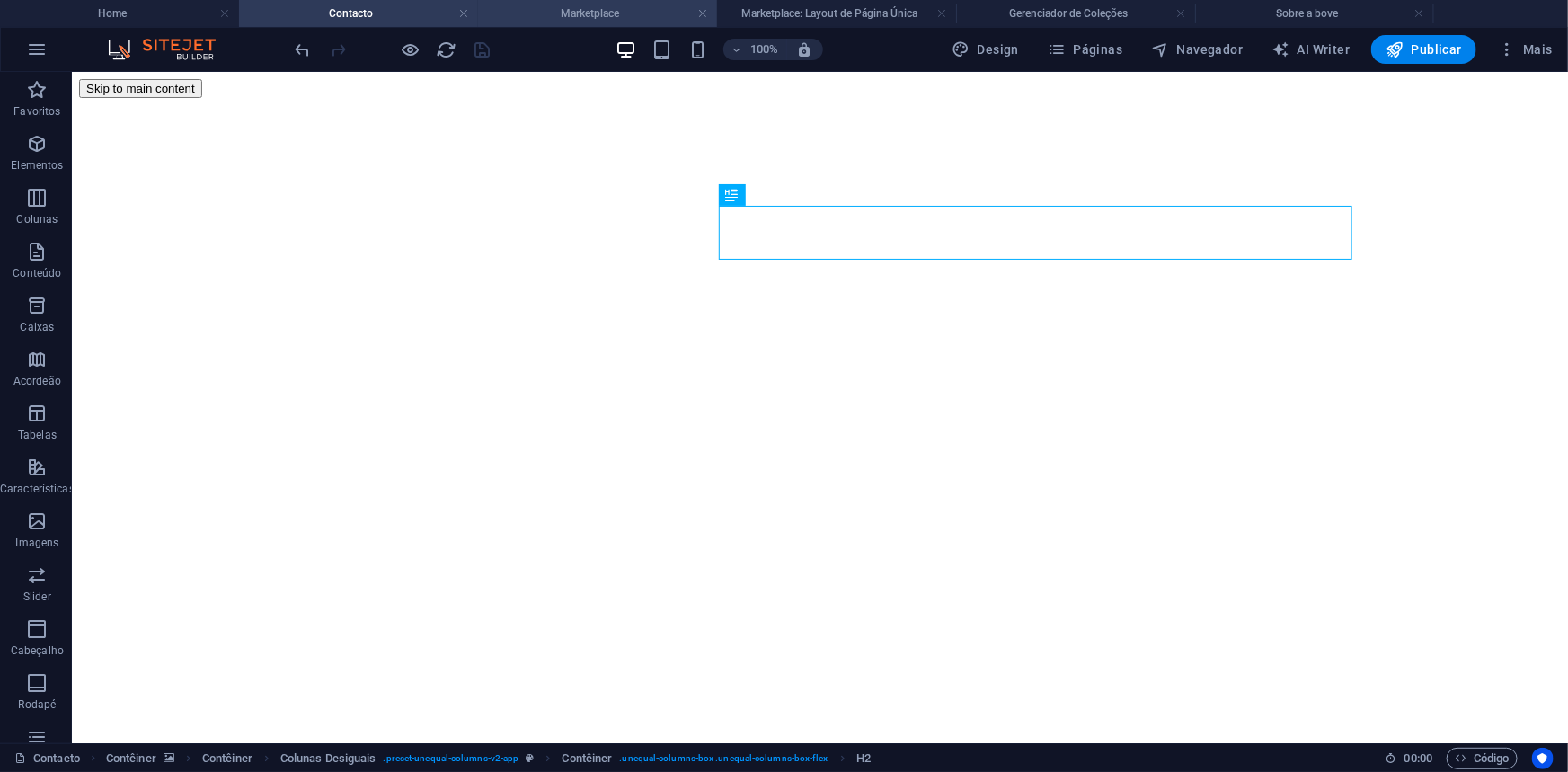
click at [602, 12] on h4 "Marketplace" at bounding box center [597, 14] width 239 height 20
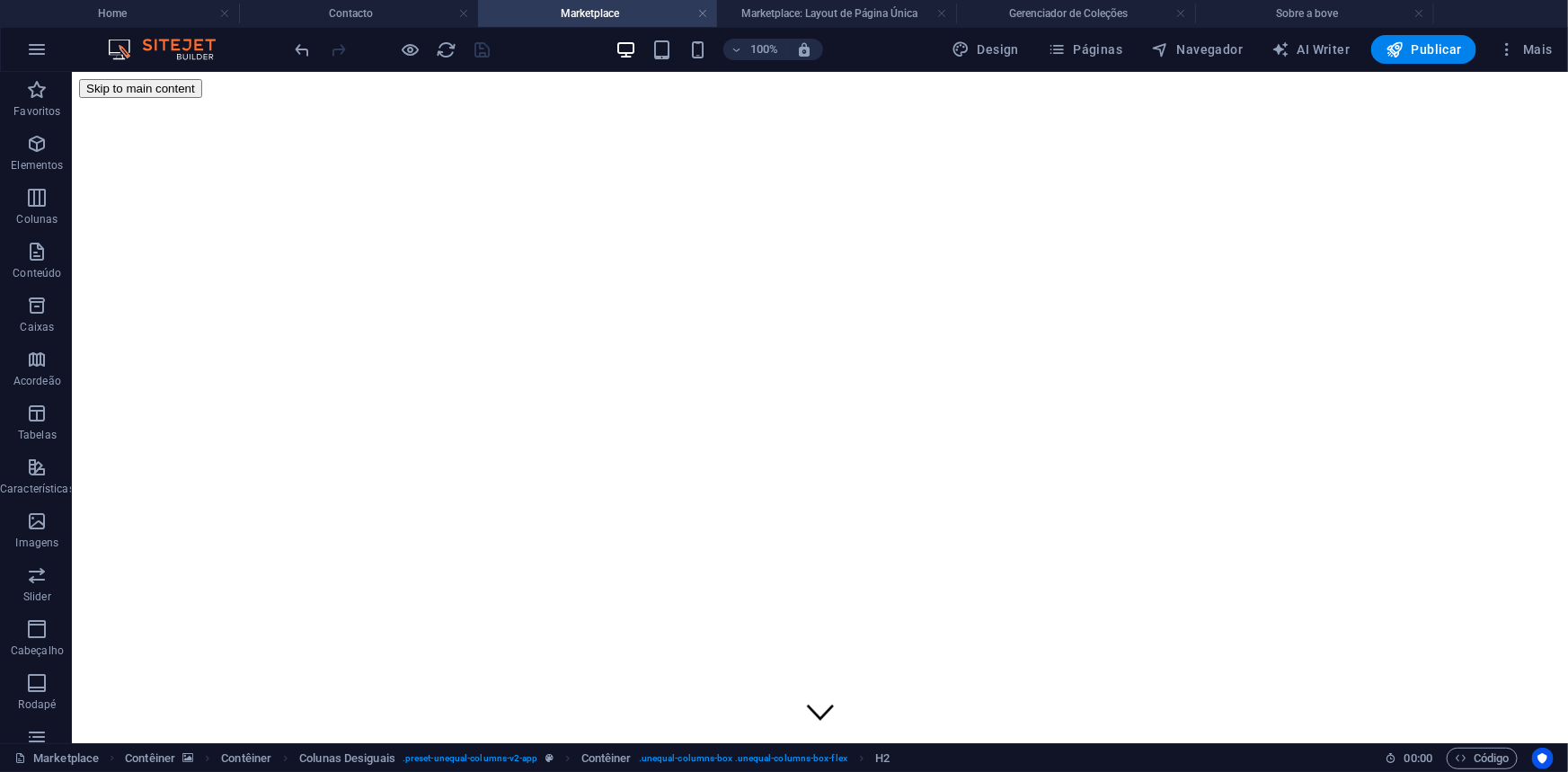
scroll to position [786, 0]
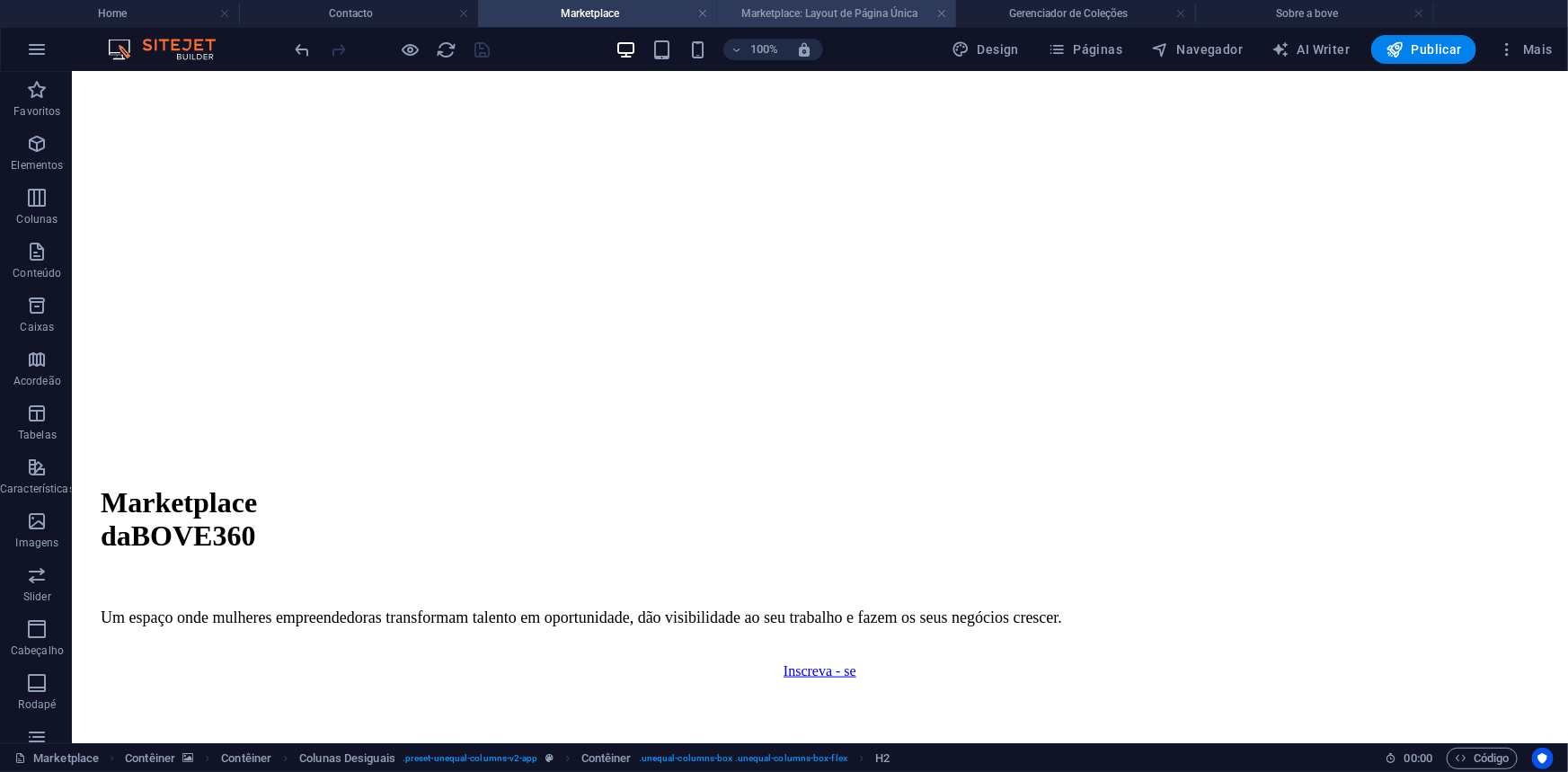
click at [817, 14] on h4 "Marketplace: Layout de Página Única" at bounding box center [836, 14] width 239 height 20
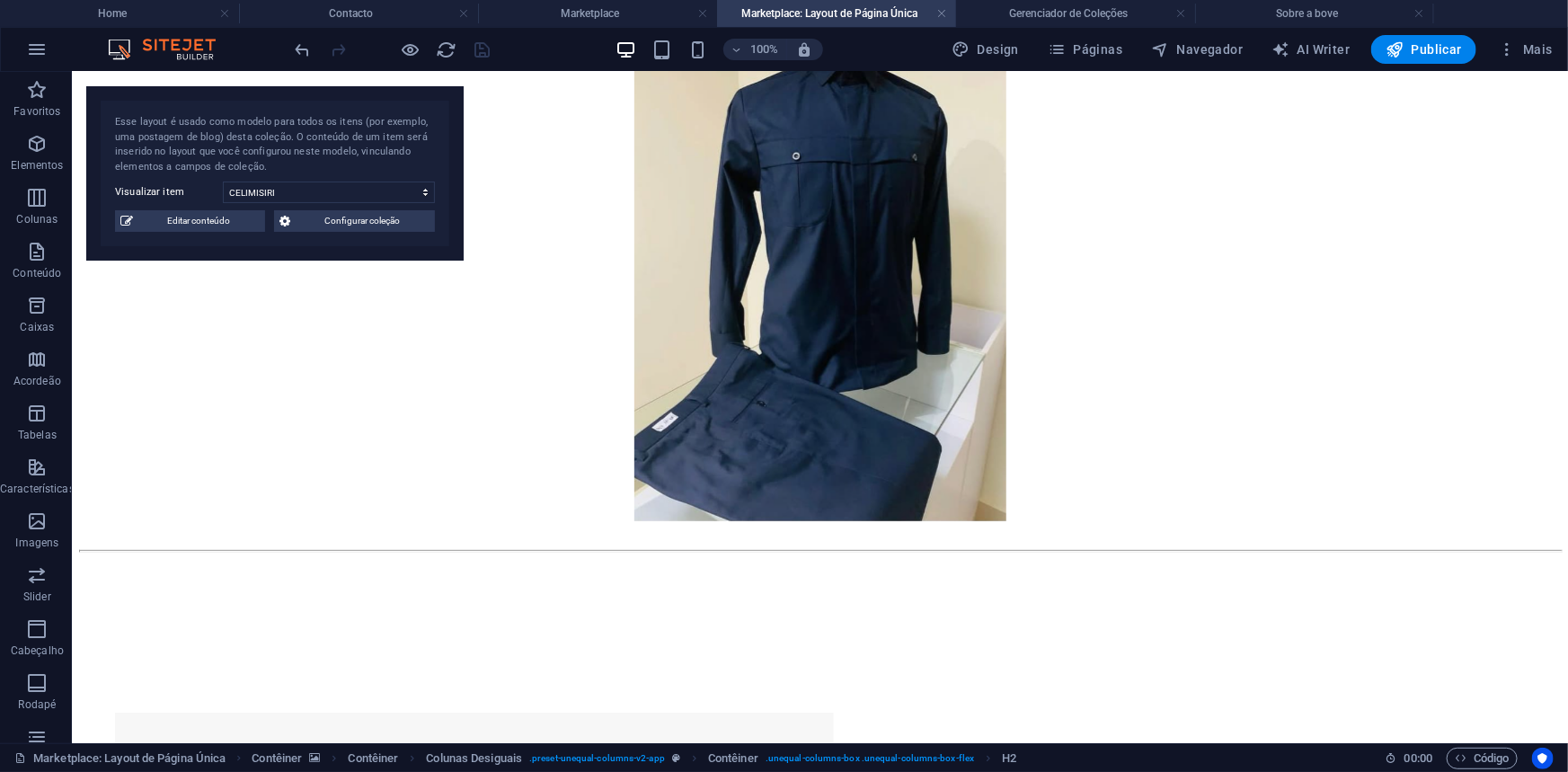
scroll to position [162, 0]
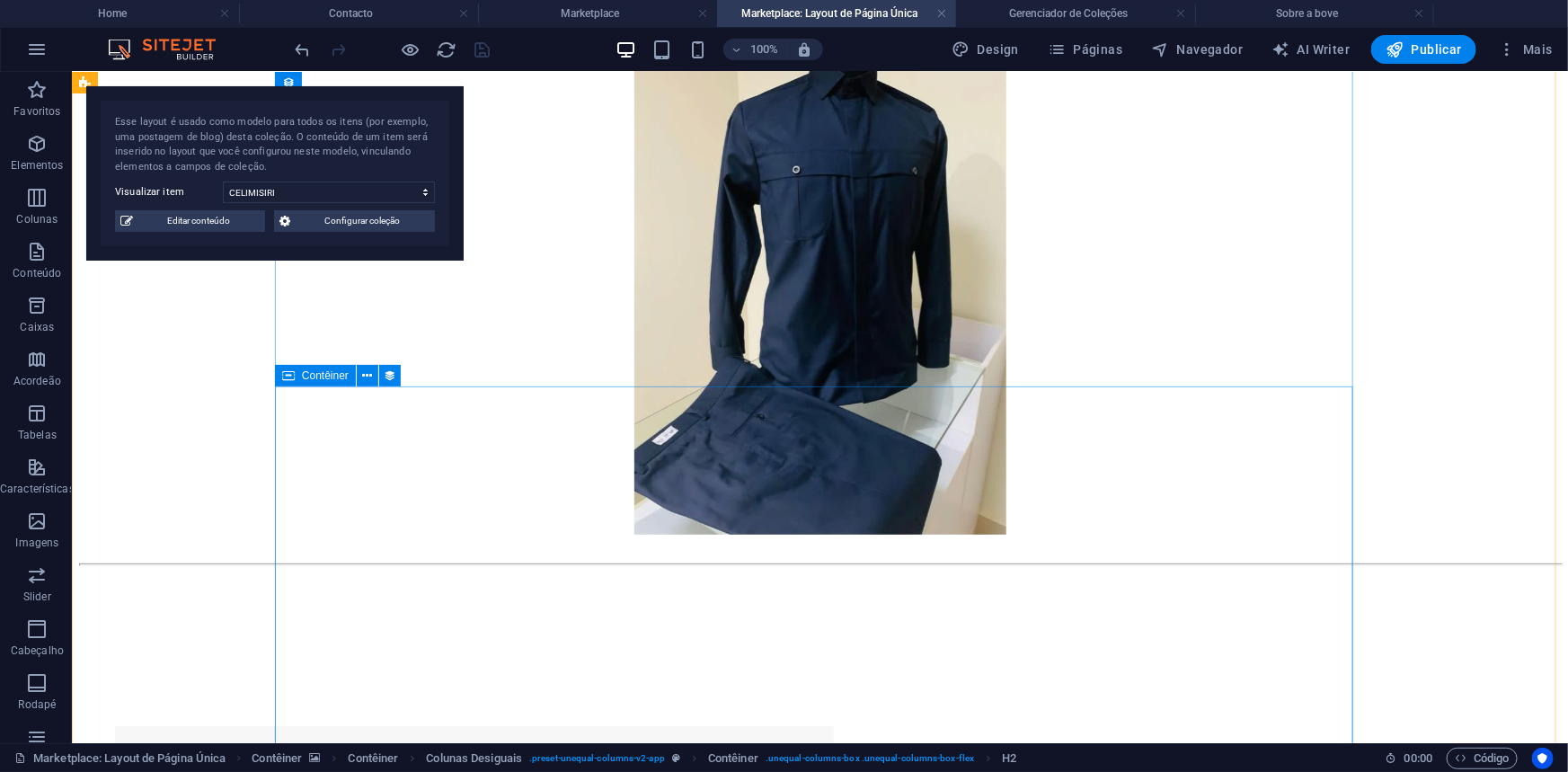
click at [315, 383] on div "Contêiner" at bounding box center [315, 375] width 81 height 21
click at [367, 371] on icon at bounding box center [367, 375] width 10 height 19
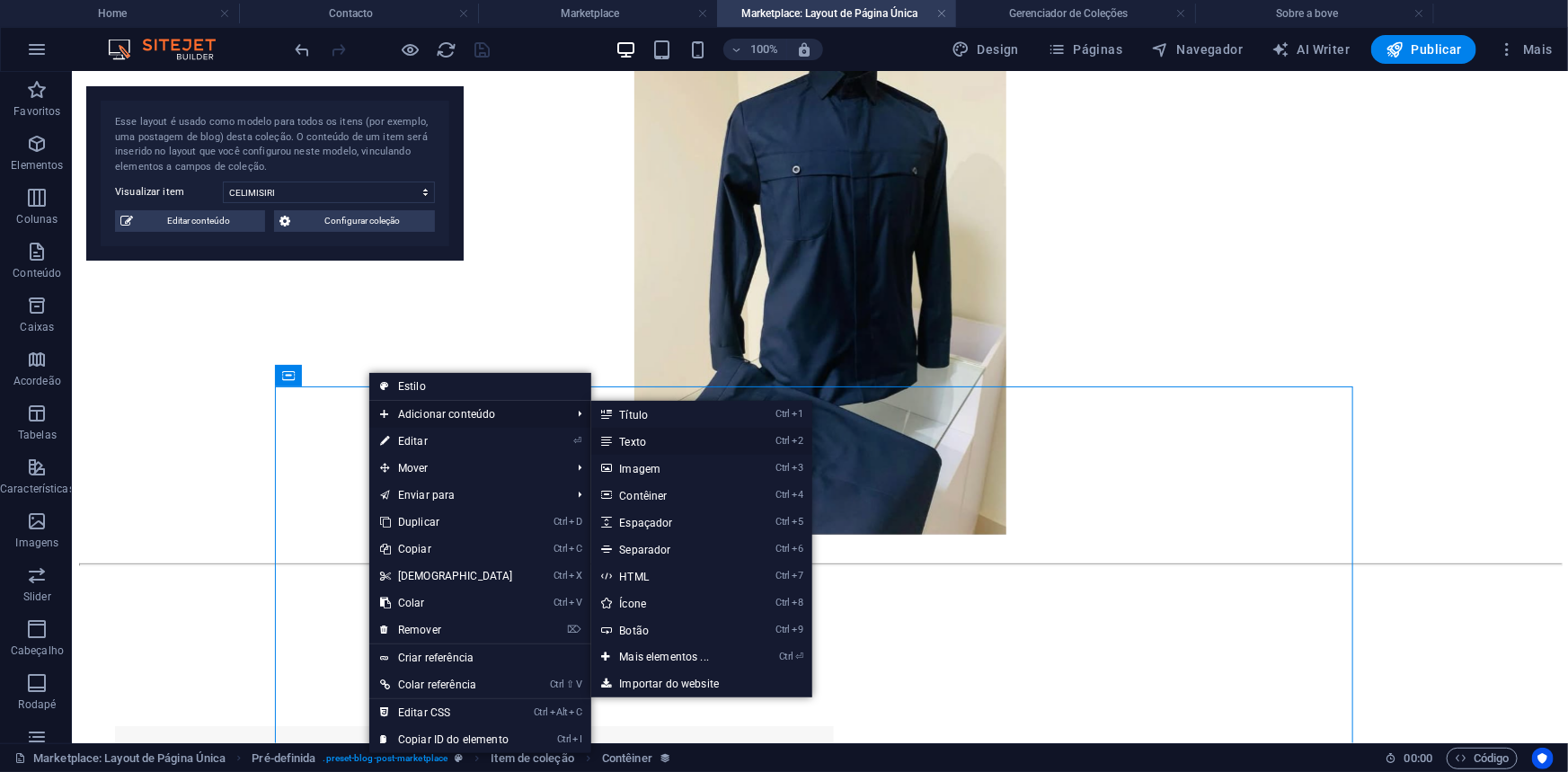
click at [651, 442] on link "Ctrl 2 Texto" at bounding box center [668, 442] width 154 height 27
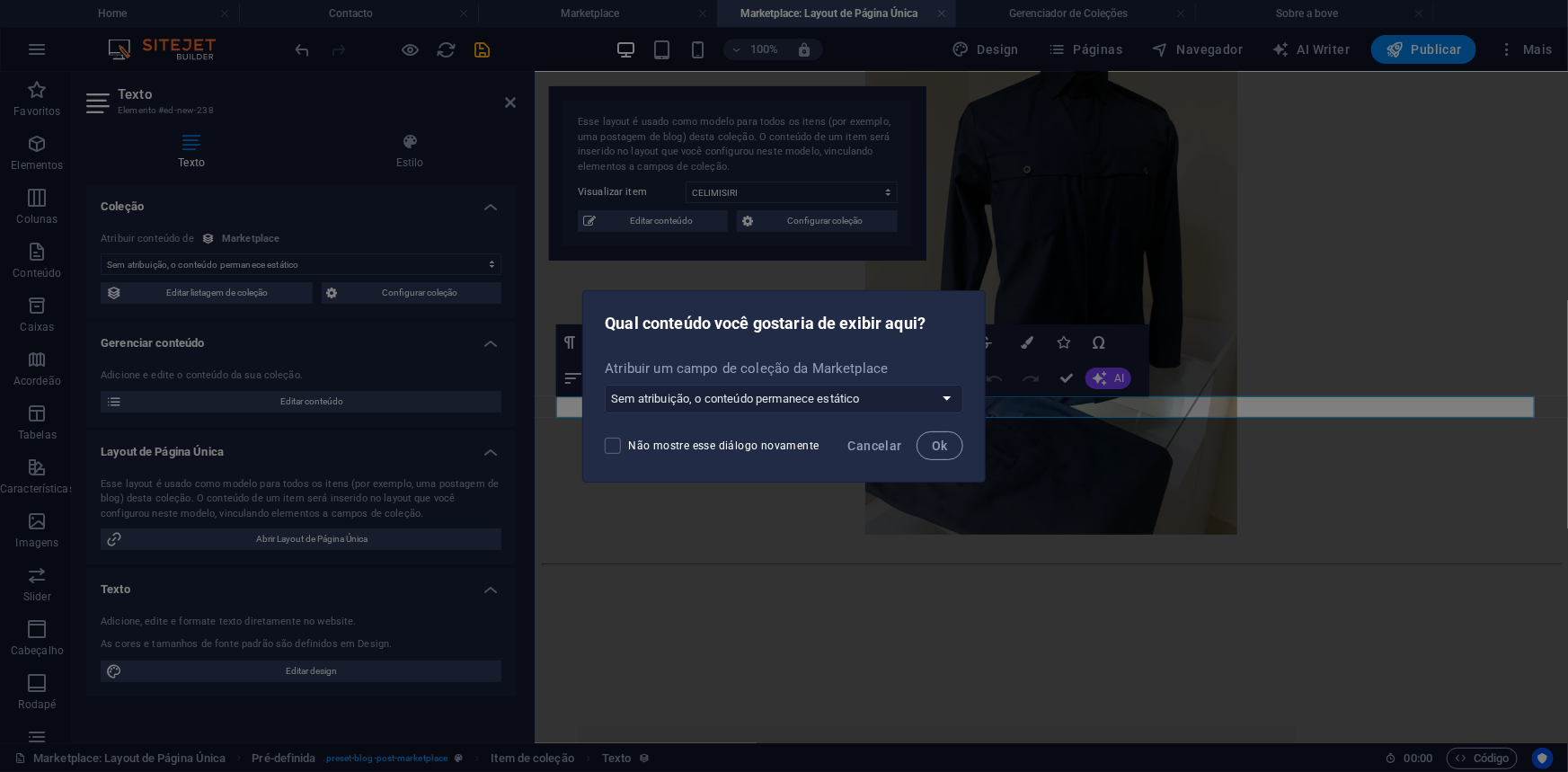
scroll to position [1071, 0]
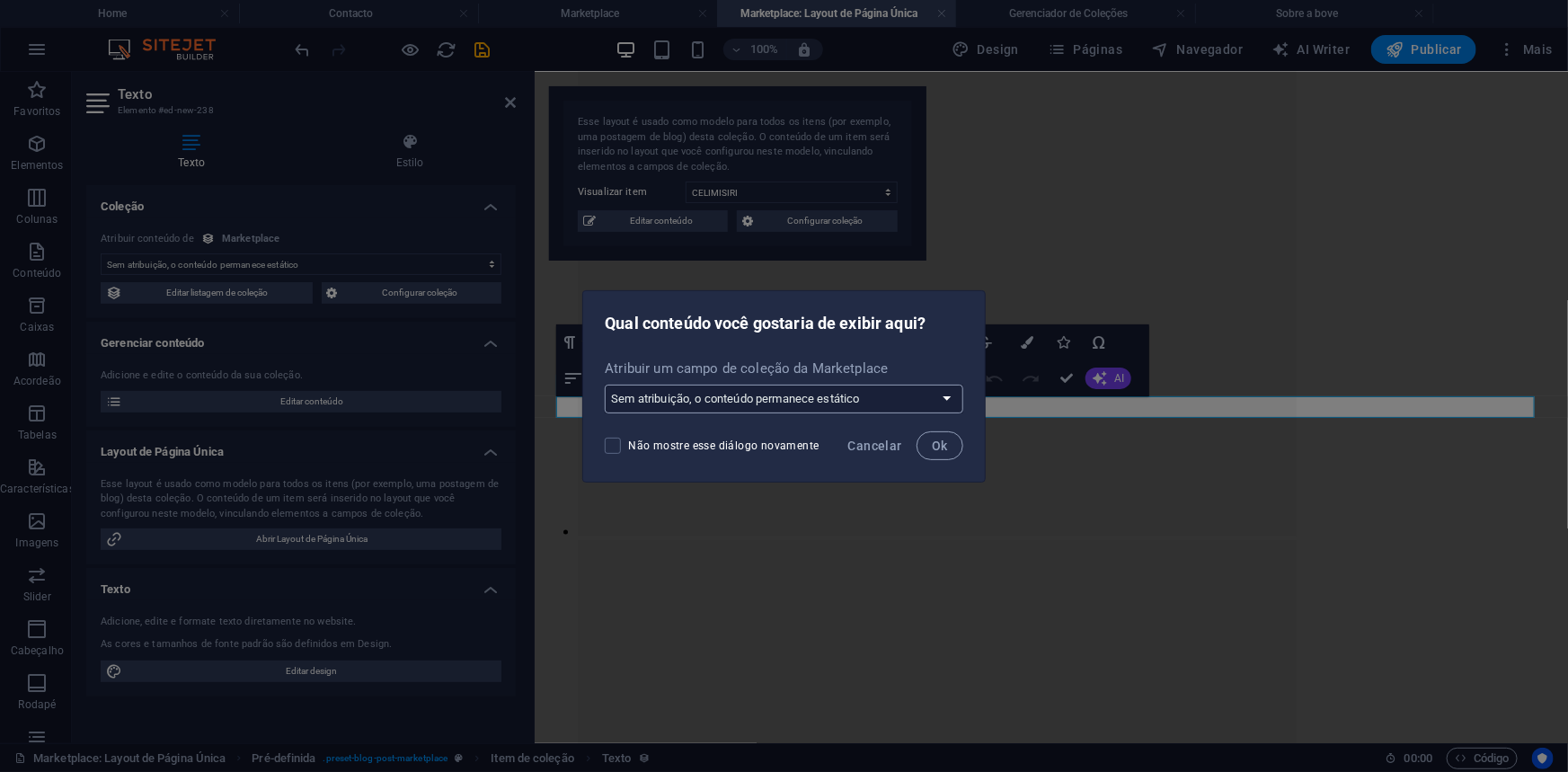
click at [853, 402] on select "Sem atribuição, o conteúdo permanece estático Criar um novo campo Criado em (Da…" at bounding box center [784, 399] width 358 height 28
select select "genero"
click at [608, 385] on select "Sem atribuição, o conteúdo permanece estático Criar um novo campo Criado em (Da…" at bounding box center [784, 399] width 358 height 28
click at [925, 448] on button "Ok" at bounding box center [940, 445] width 47 height 28
select select "genero"
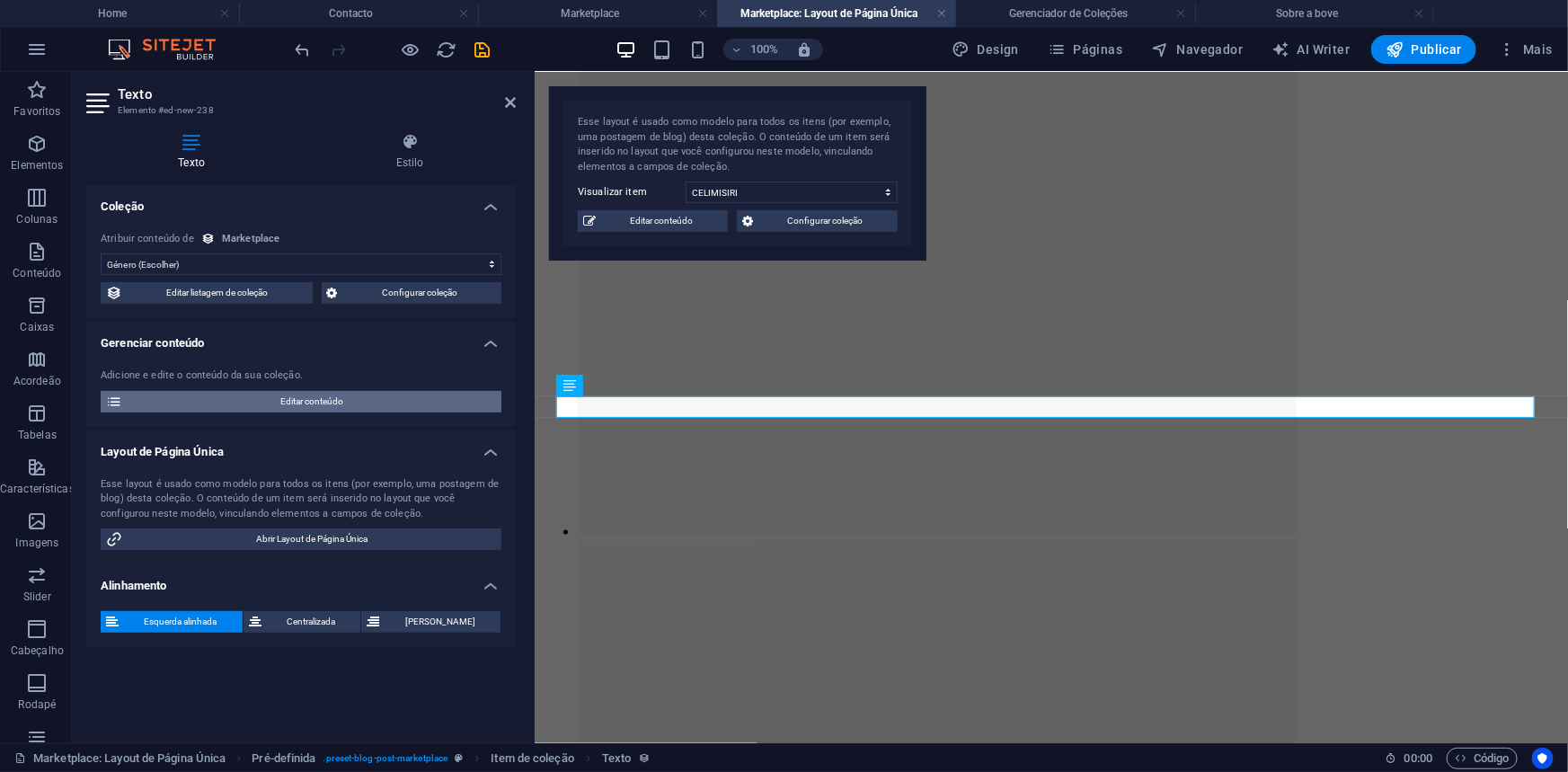
click at [309, 404] on span "Editar conteúdo" at bounding box center [312, 402] width 368 height 21
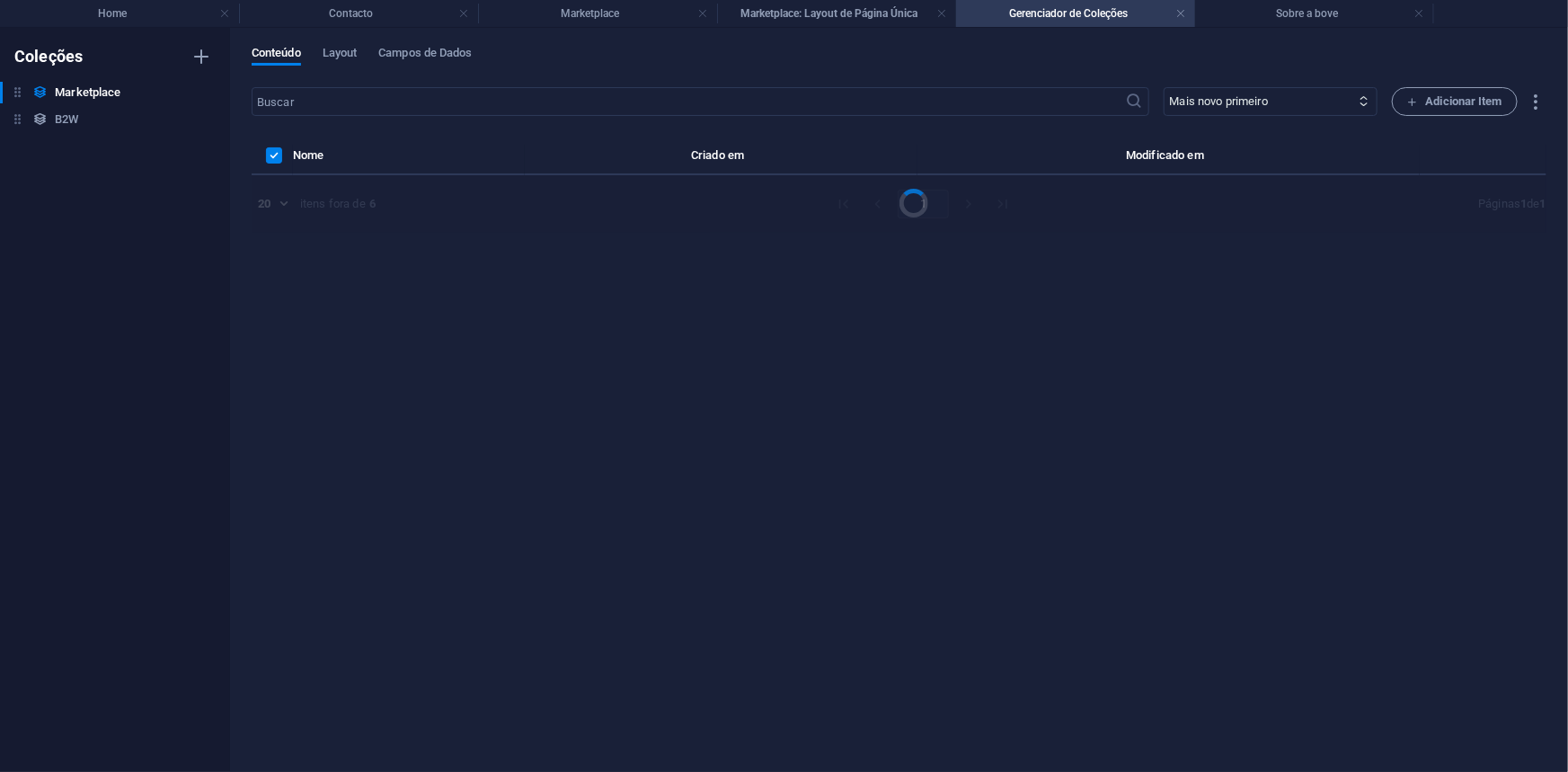
scroll to position [0, 0]
select select "Beleza"
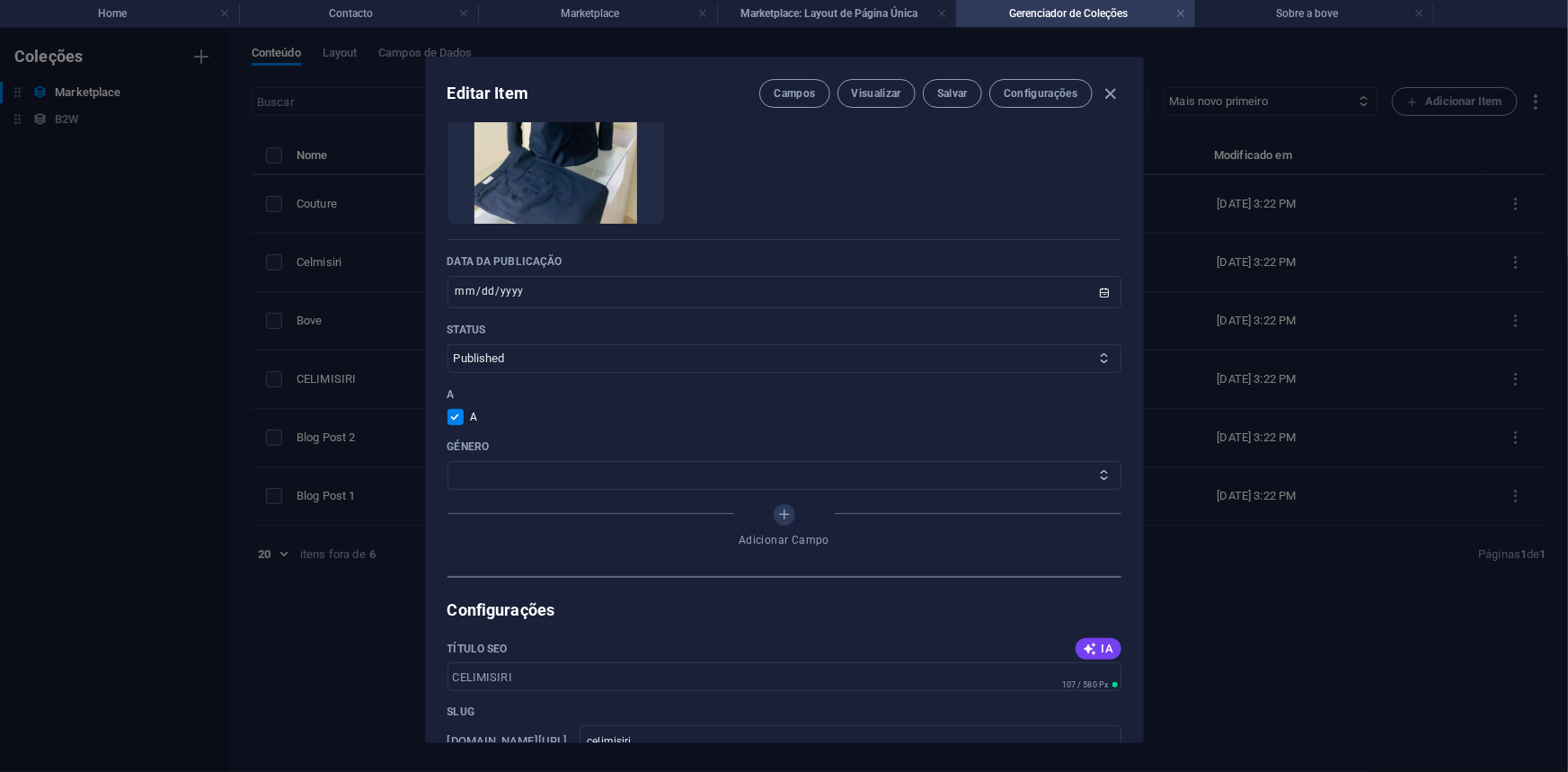
scroll to position [647, 0]
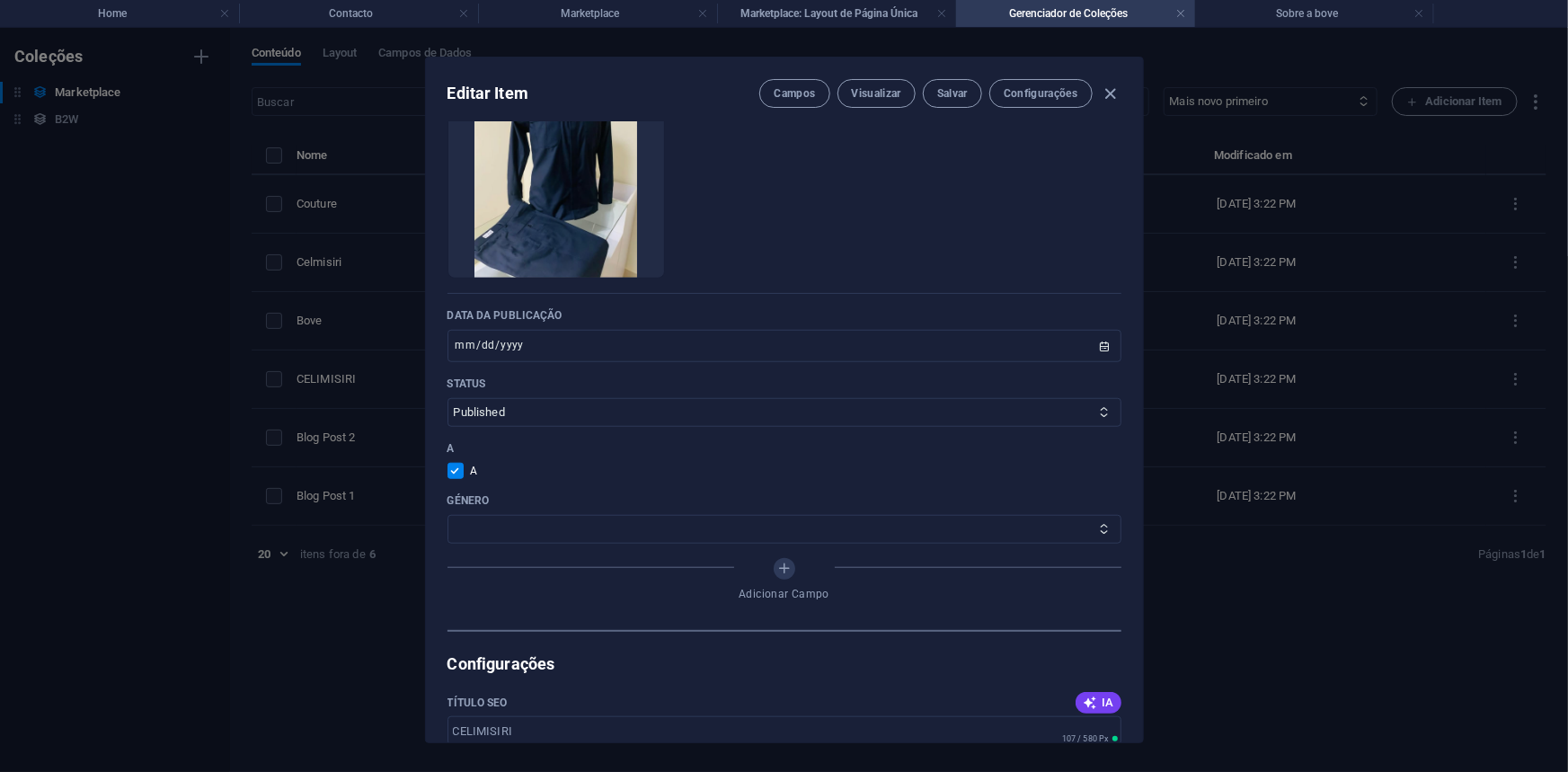
click at [459, 466] on input "checkbox" at bounding box center [459, 471] width 23 height 17
click at [455, 469] on span at bounding box center [455, 471] width 17 height 17
click at [455, 469] on input "checkbox" at bounding box center [459, 471] width 23 height 17
checkbox input "true"
click at [939, 102] on button "Salvar" at bounding box center [952, 93] width 60 height 28
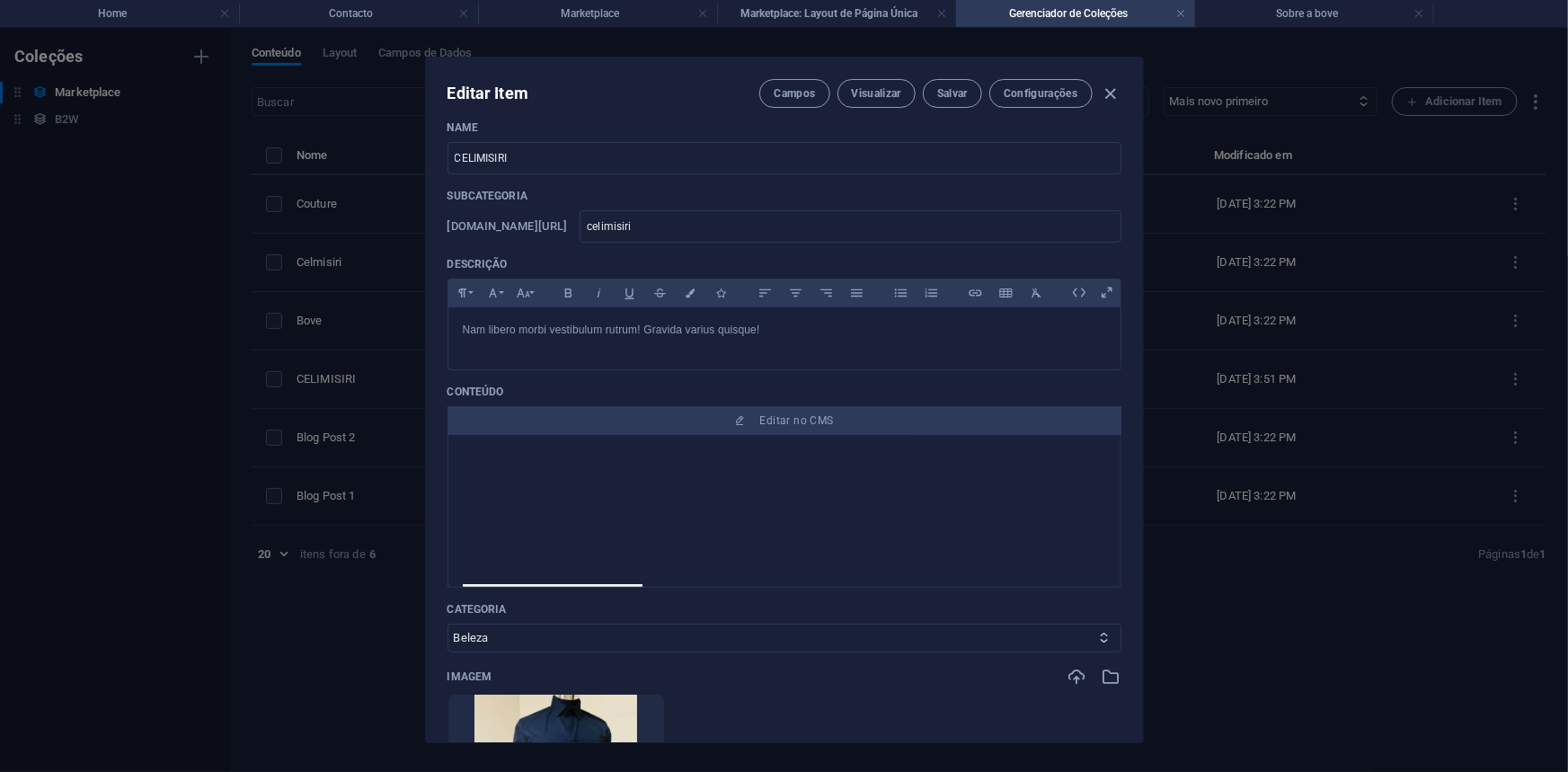
scroll to position [0, 0]
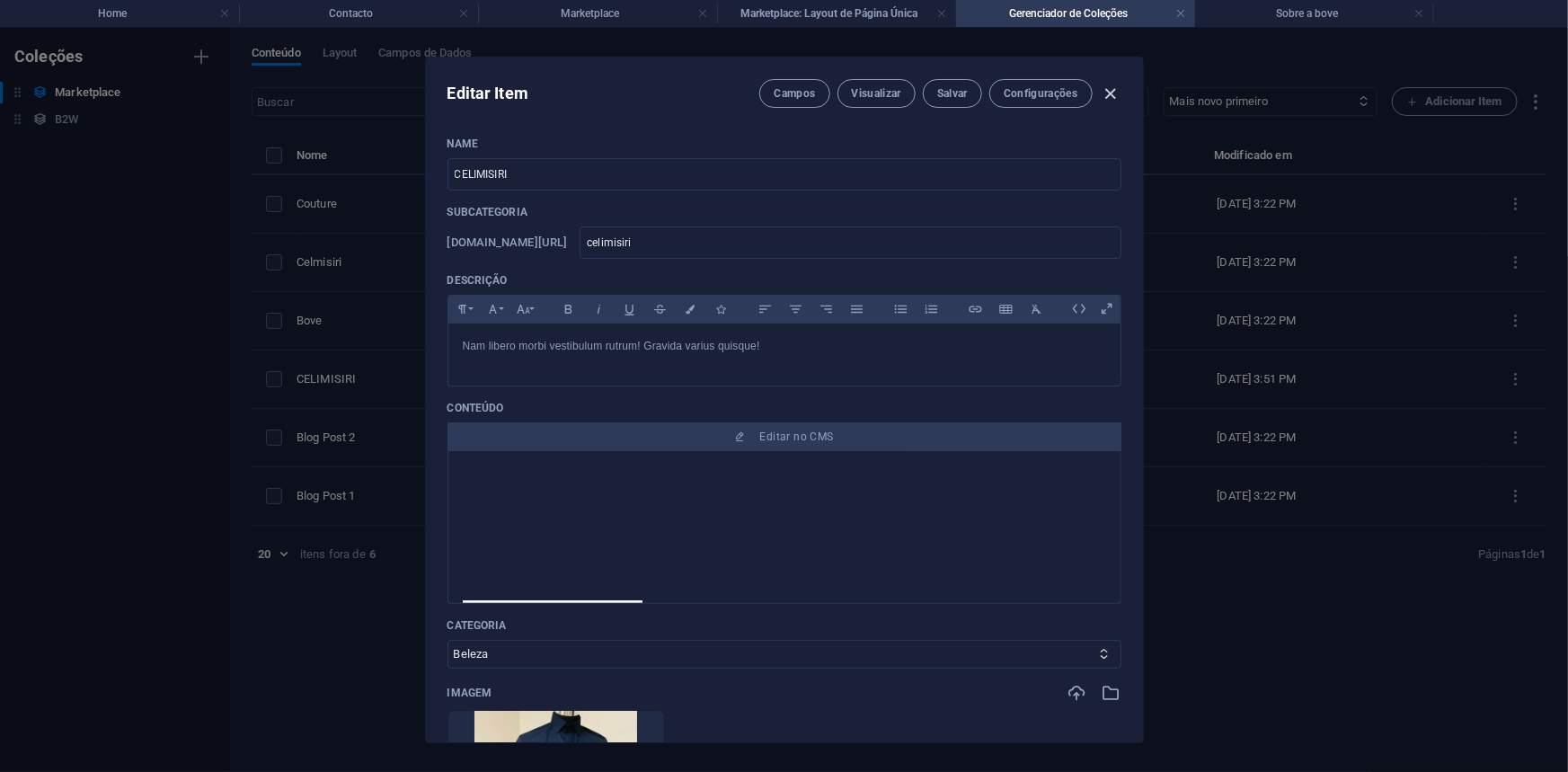
click at [1103, 92] on icon "button" at bounding box center [1110, 94] width 21 height 21
type input "2025-10-06"
checkbox input "false"
type input "celimisiri"
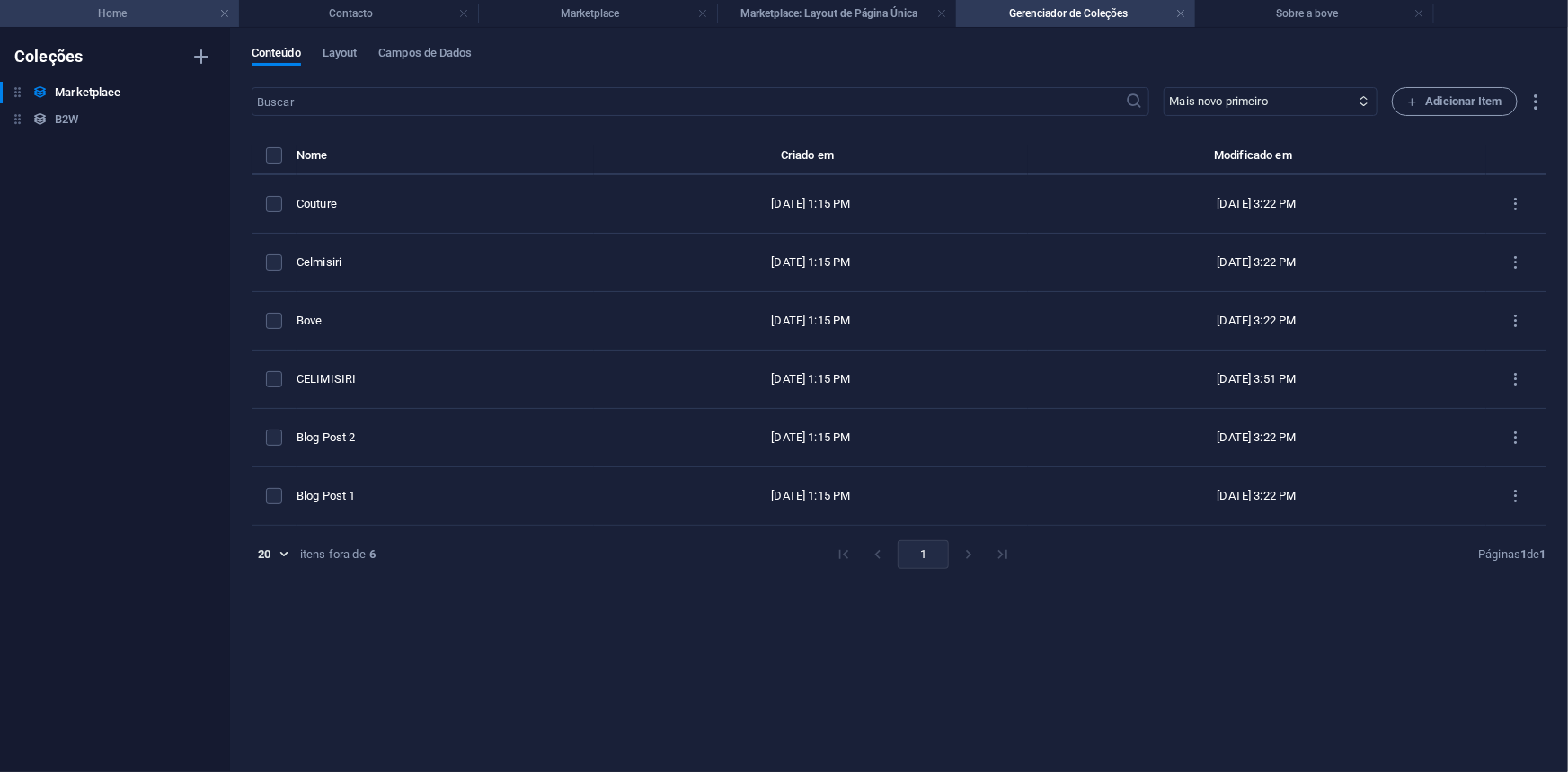
click at [111, 14] on h4 "Home" at bounding box center [119, 14] width 239 height 20
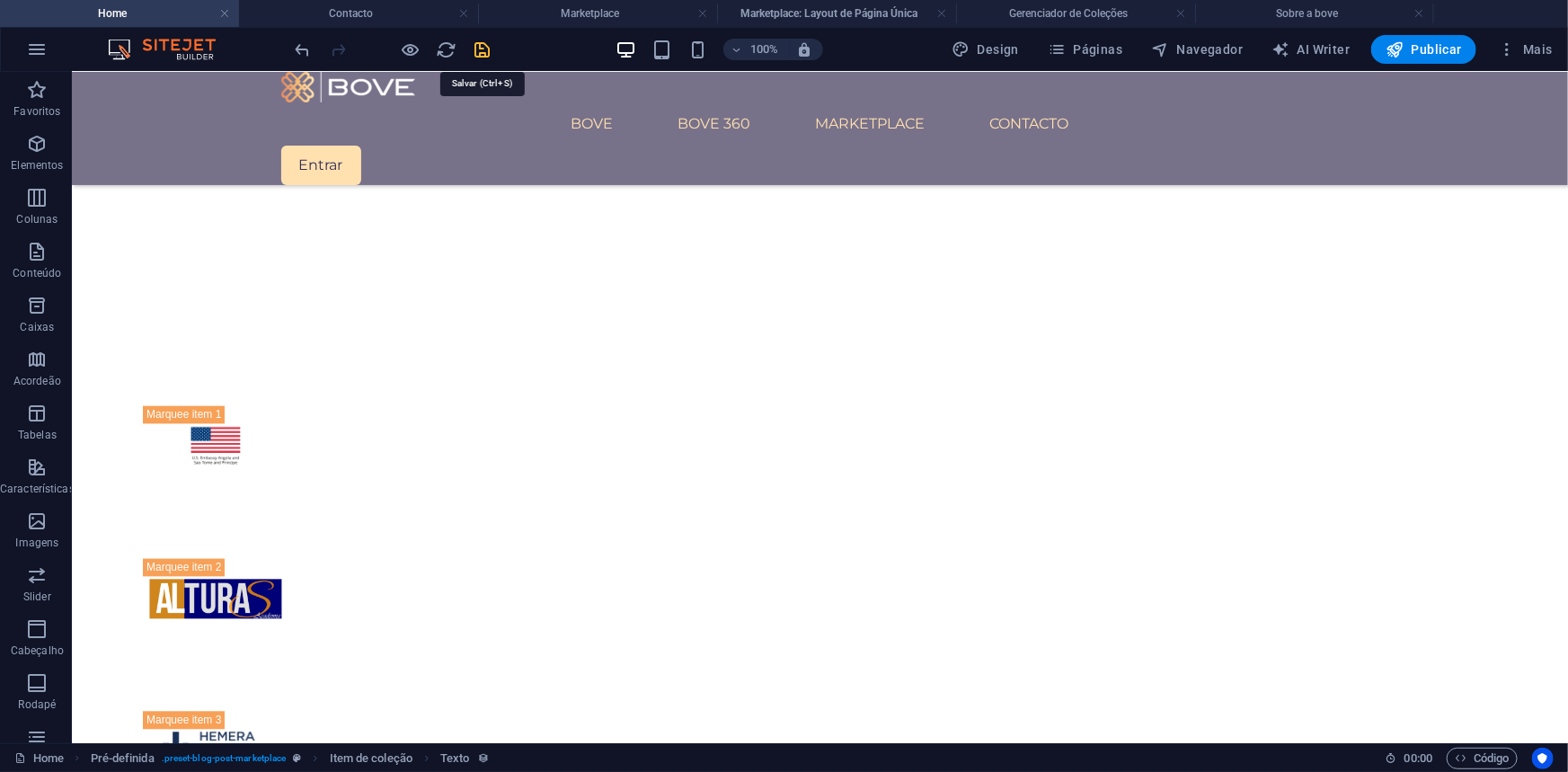
click at [484, 50] on icon "save" at bounding box center [483, 49] width 21 height 21
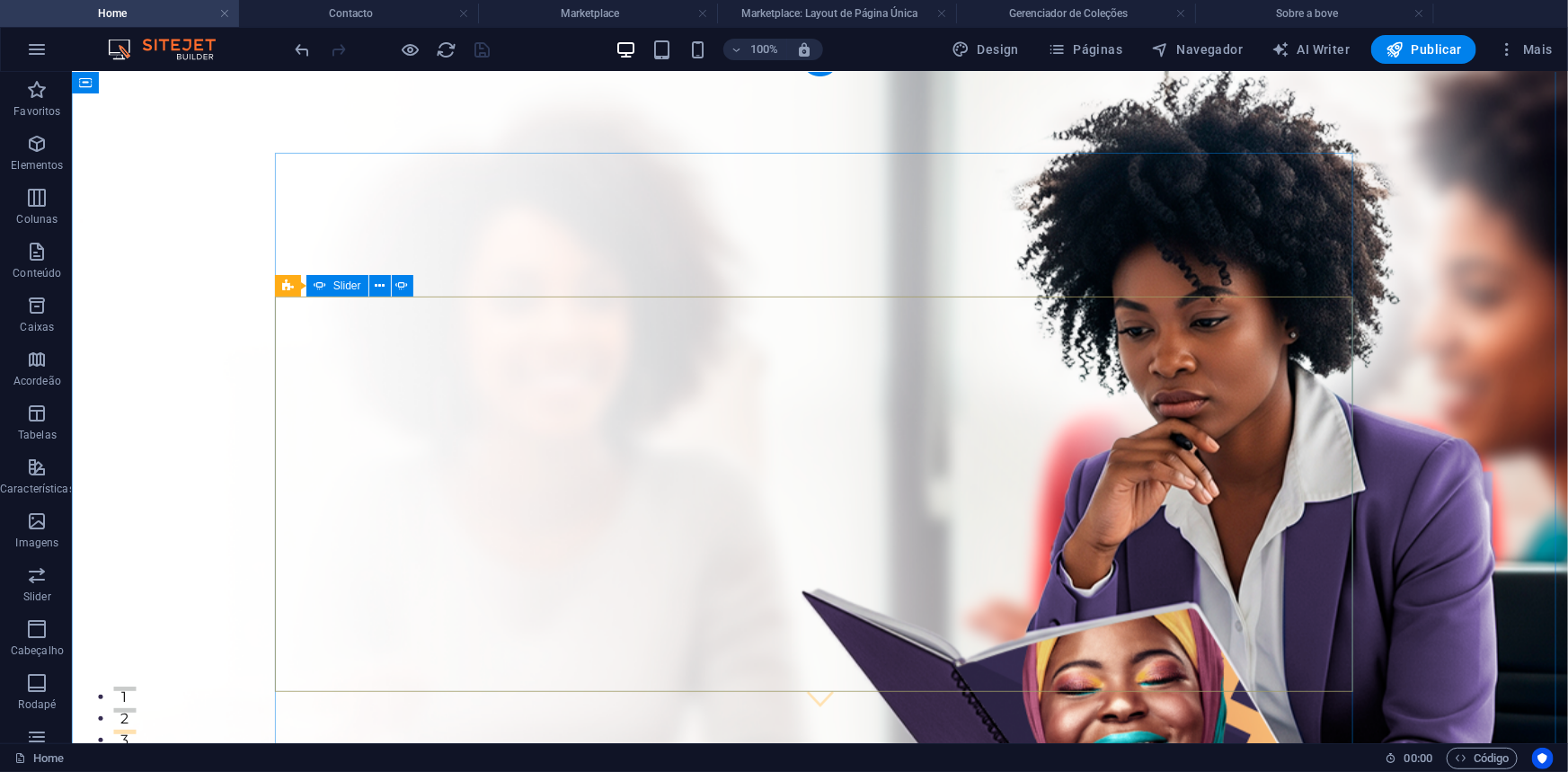
scroll to position [0, 0]
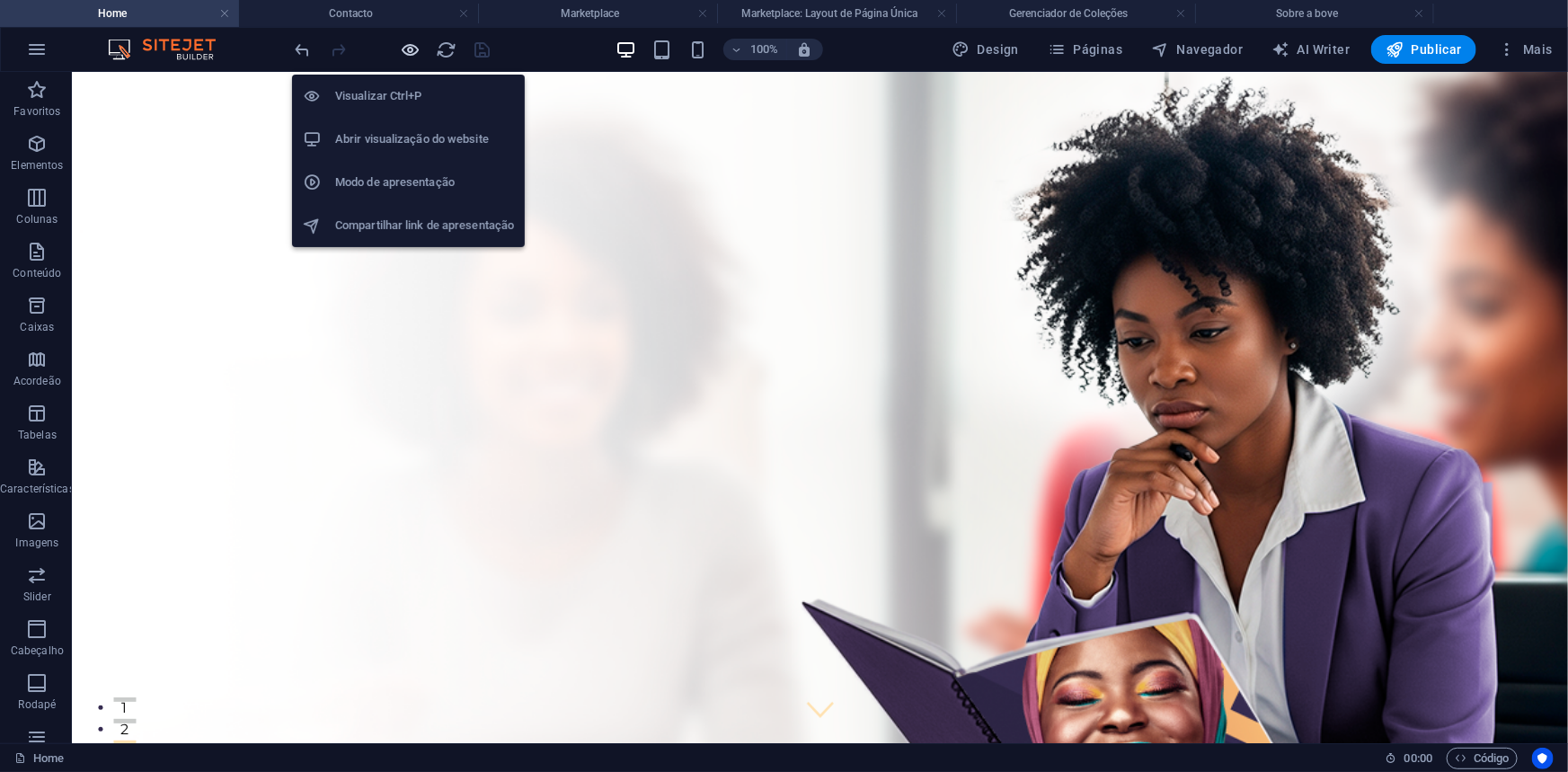
click at [413, 48] on icon "button" at bounding box center [410, 49] width 21 height 21
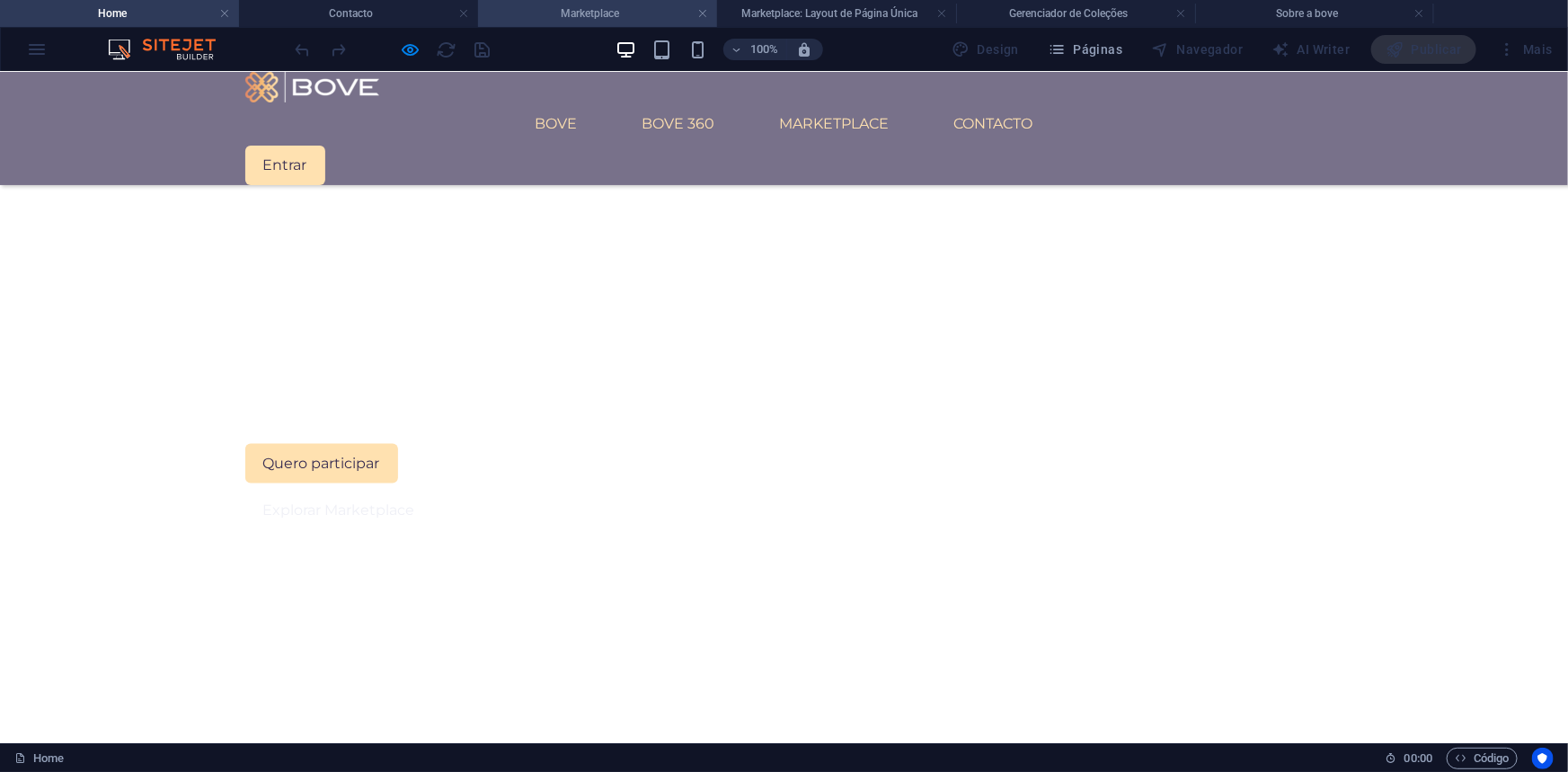
scroll to position [1224, 0]
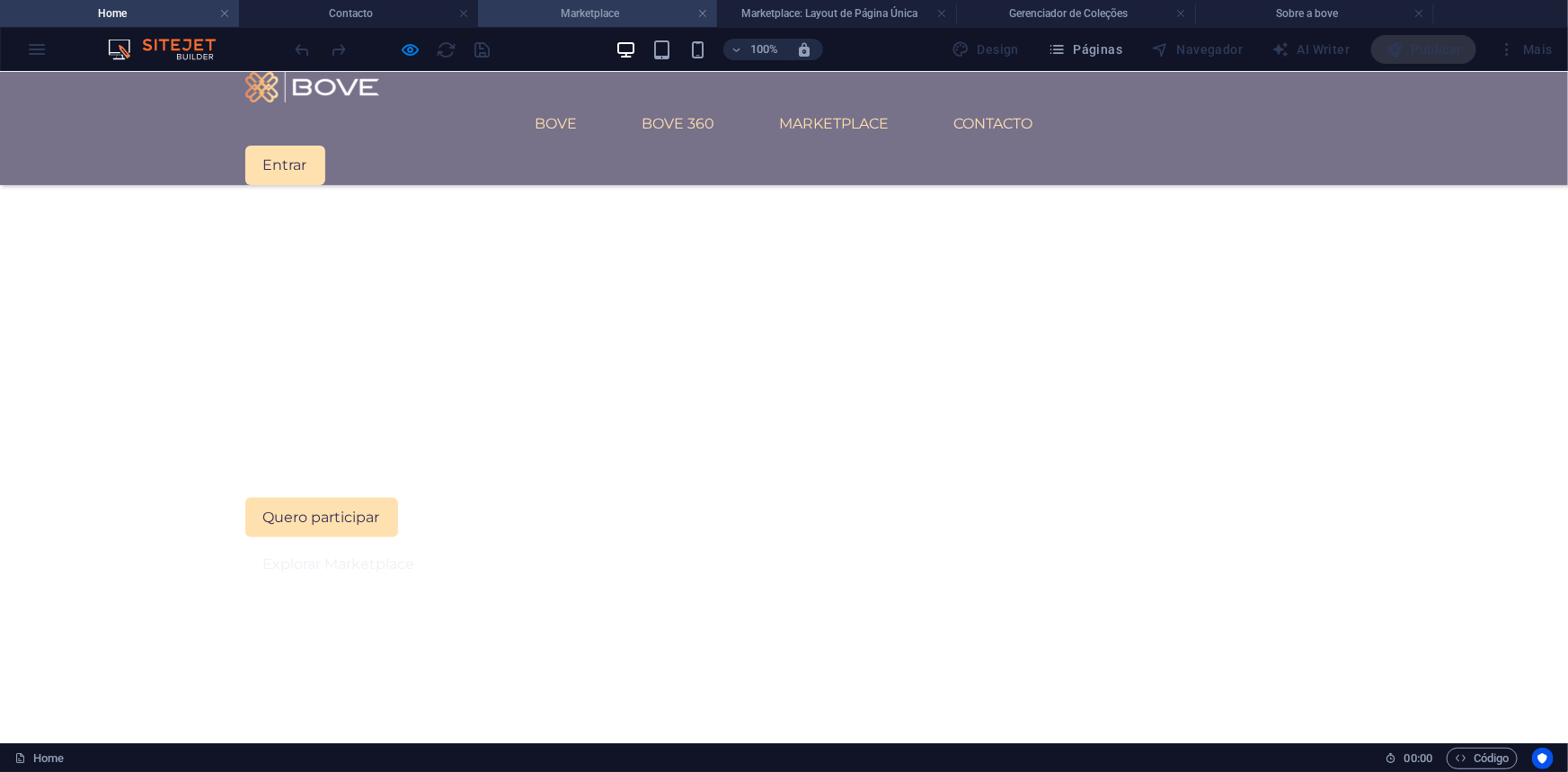
click at [583, 7] on h4 "Marketplace" at bounding box center [597, 14] width 239 height 20
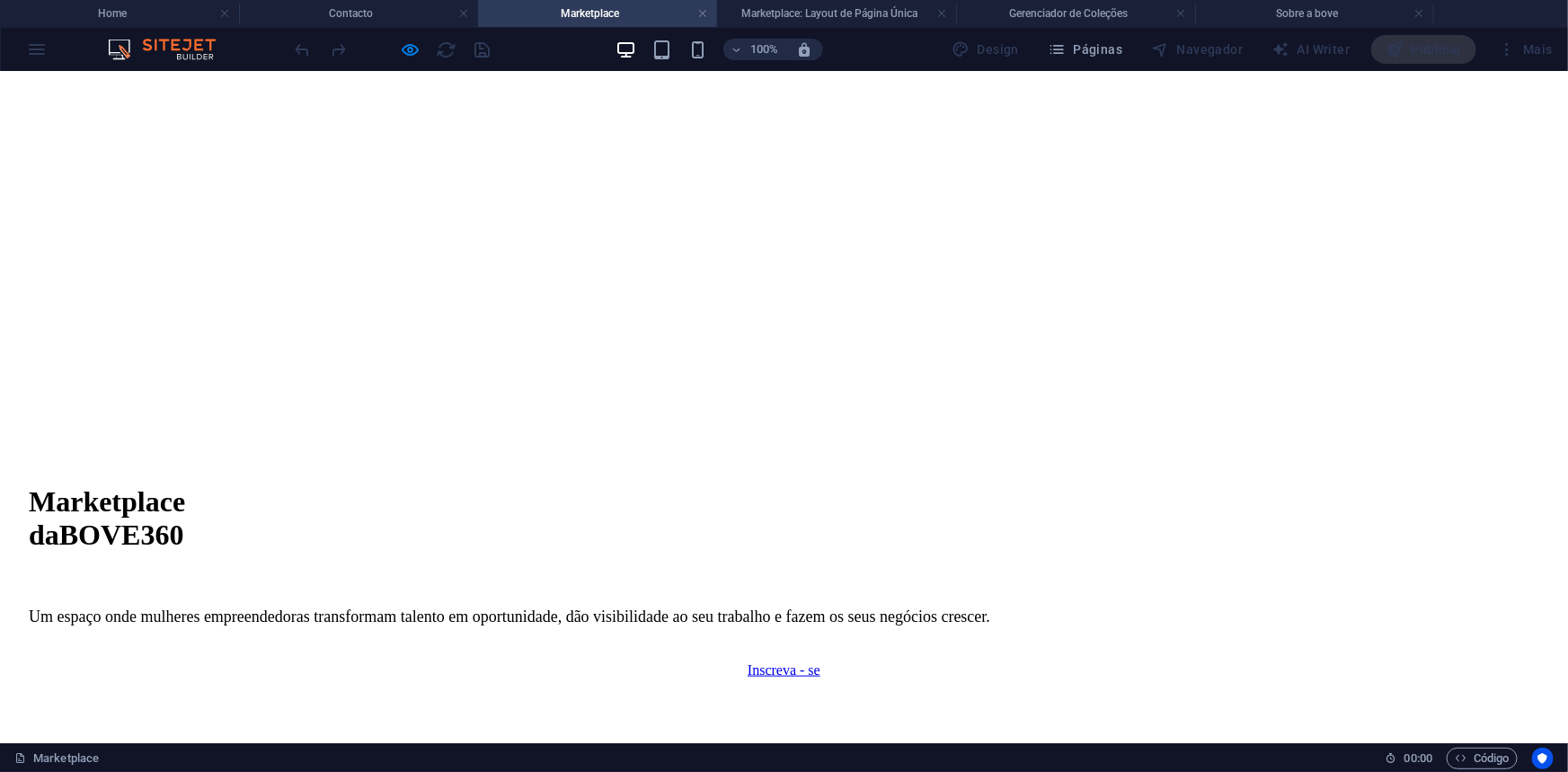
scroll to position [786, 0]
click at [788, 6] on h4 "Marketplace: Layout de Página Única" at bounding box center [836, 14] width 239 height 20
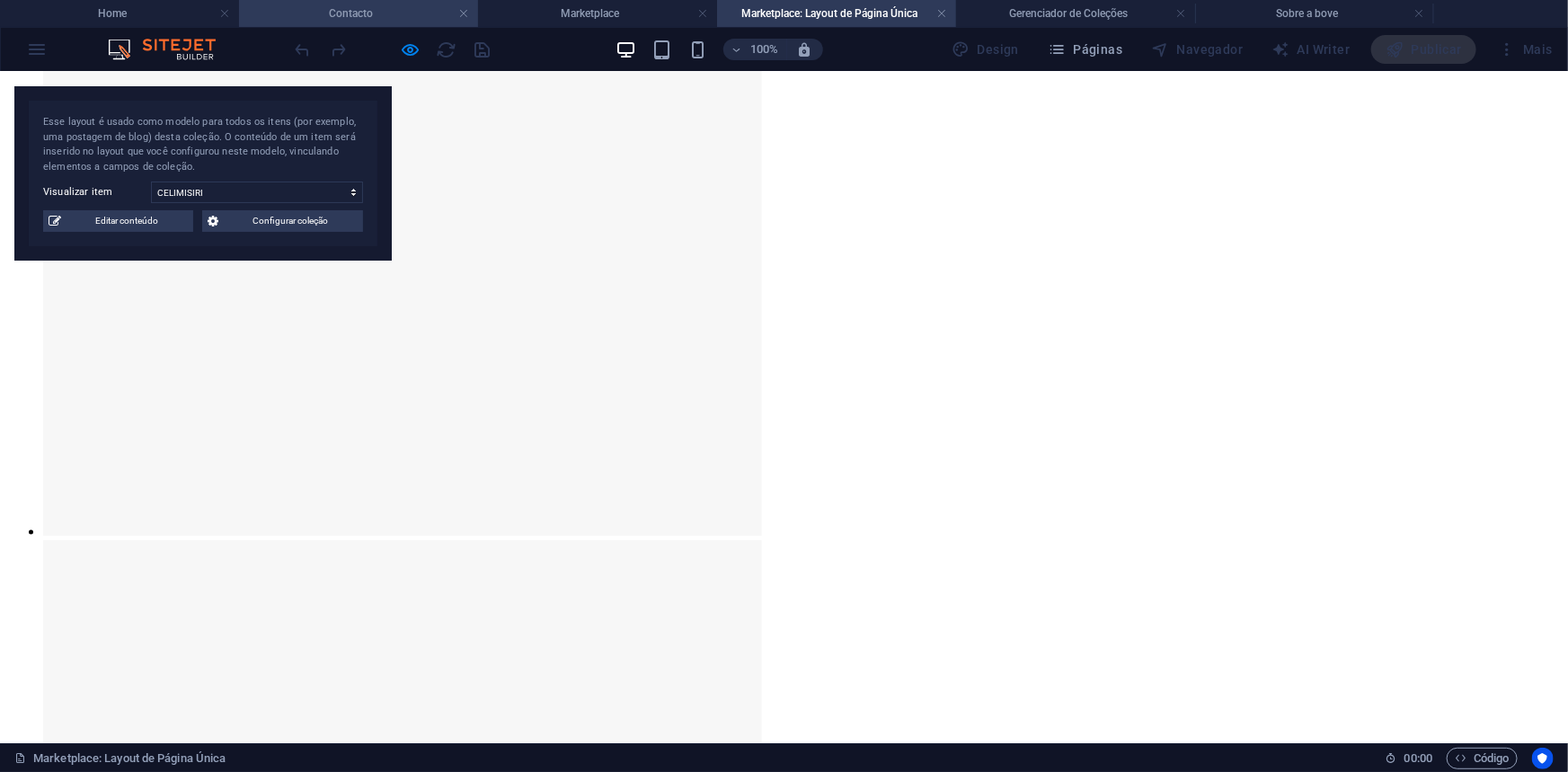
click at [395, 4] on h4 "Contacto" at bounding box center [359, 14] width 239 height 20
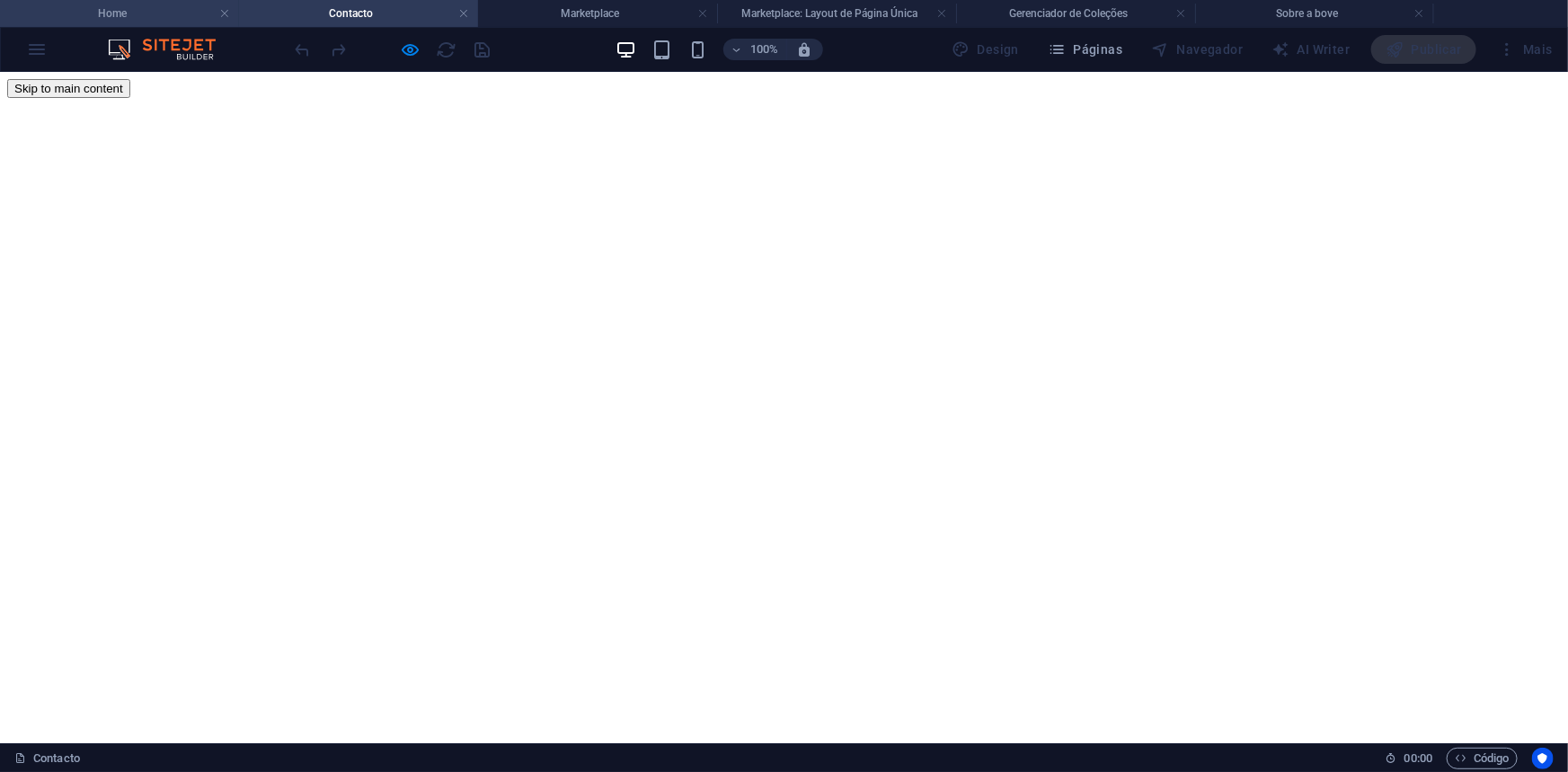
click at [132, 11] on h4 "Home" at bounding box center [119, 14] width 239 height 20
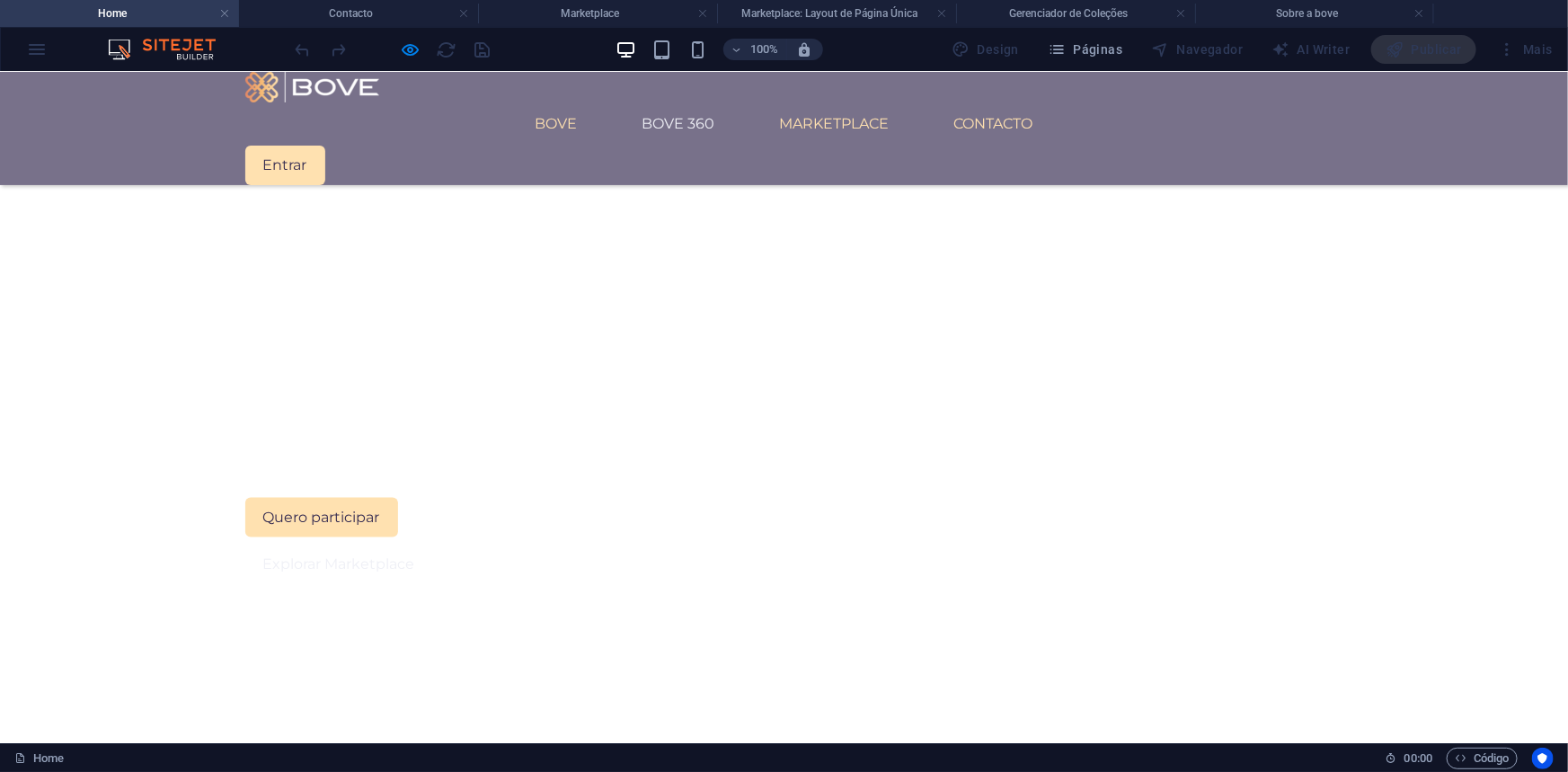
click at [715, 102] on link "BOVE 360" at bounding box center [679, 123] width 102 height 43
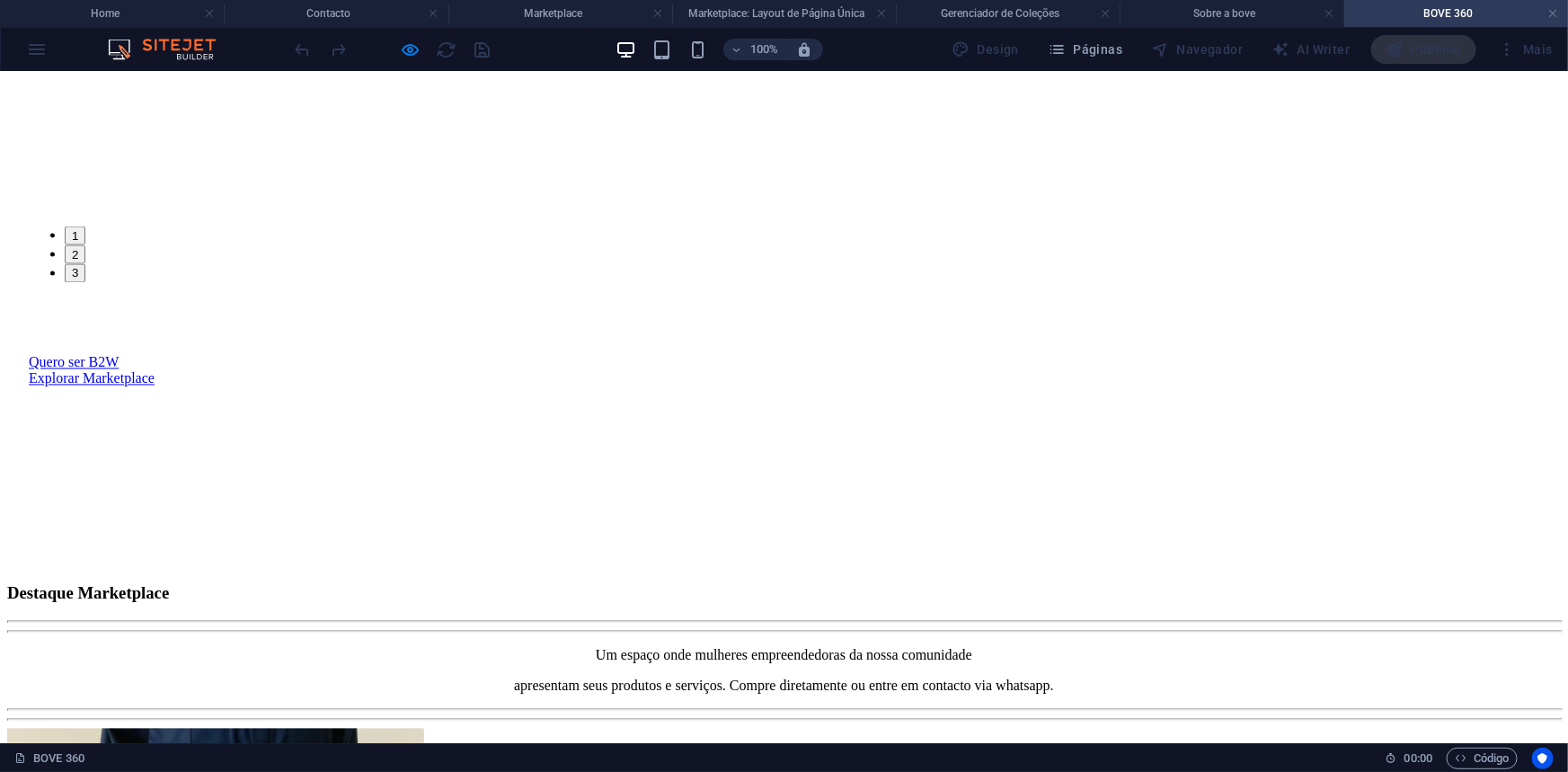
scroll to position [1471, 0]
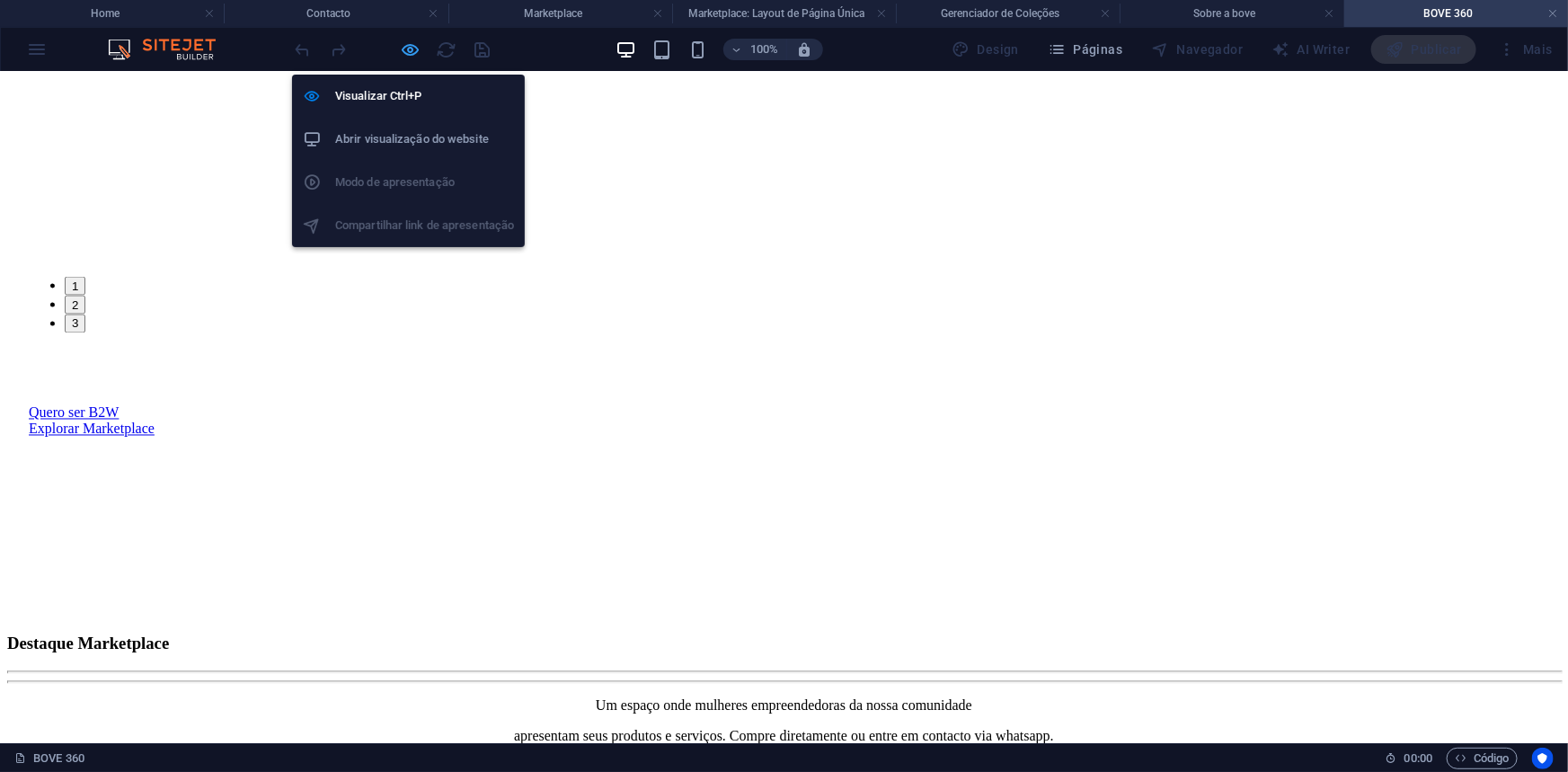
click at [408, 47] on icon "button" at bounding box center [410, 49] width 21 height 21
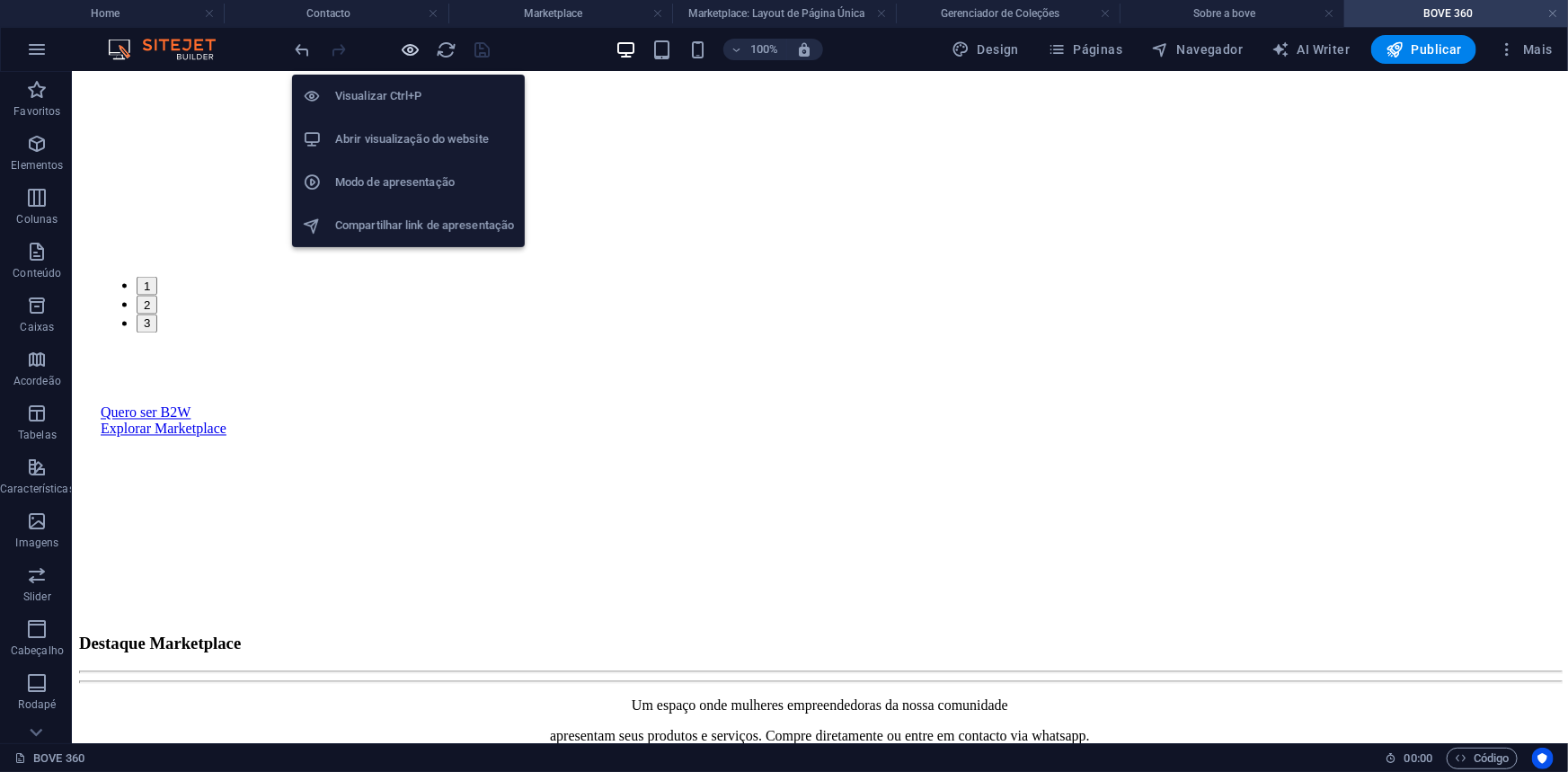
click at [411, 44] on icon "button" at bounding box center [410, 49] width 21 height 21
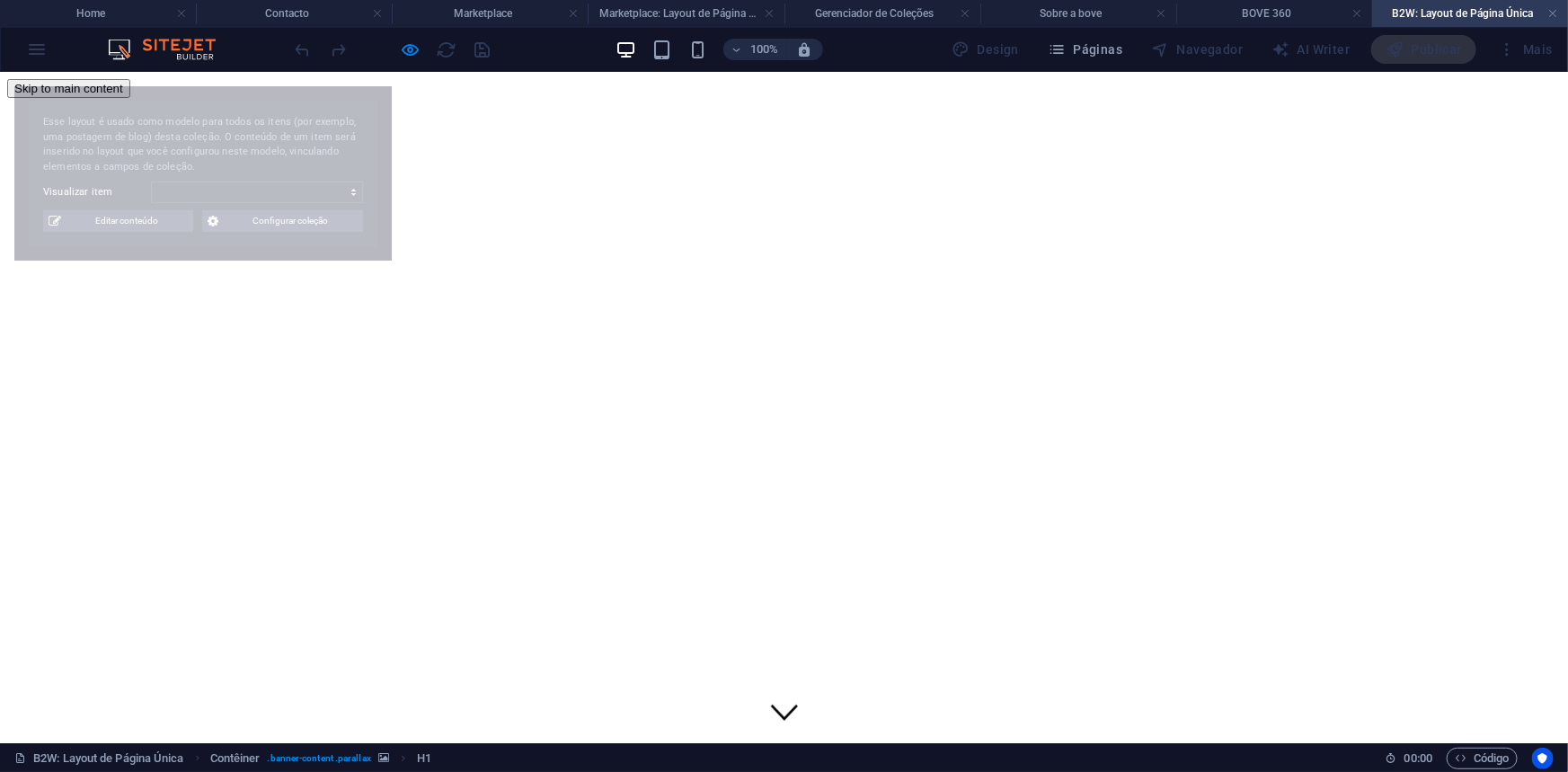
scroll to position [0, 0]
select select "68e3abced651966cf408ab38"
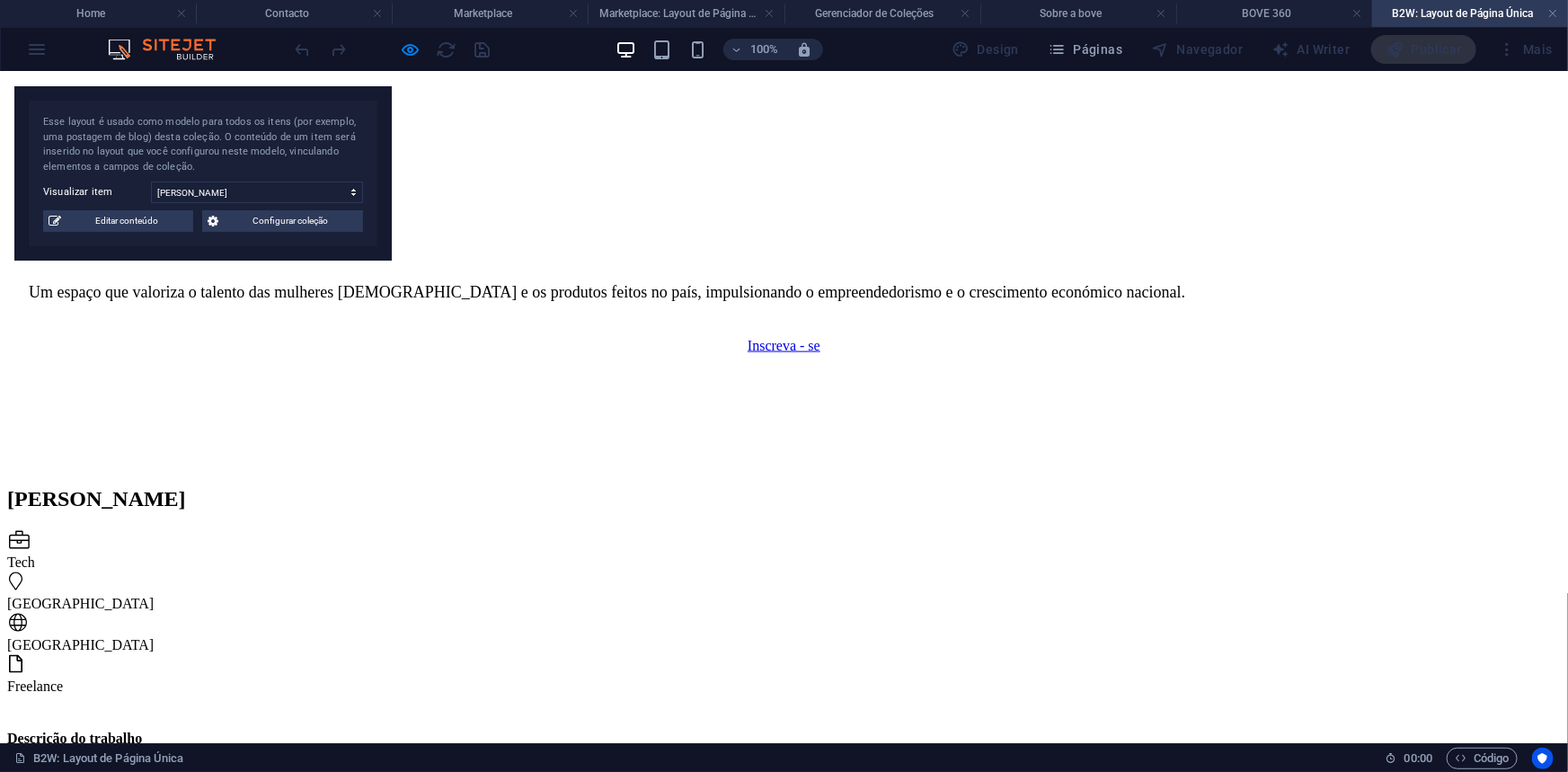
scroll to position [1143, 0]
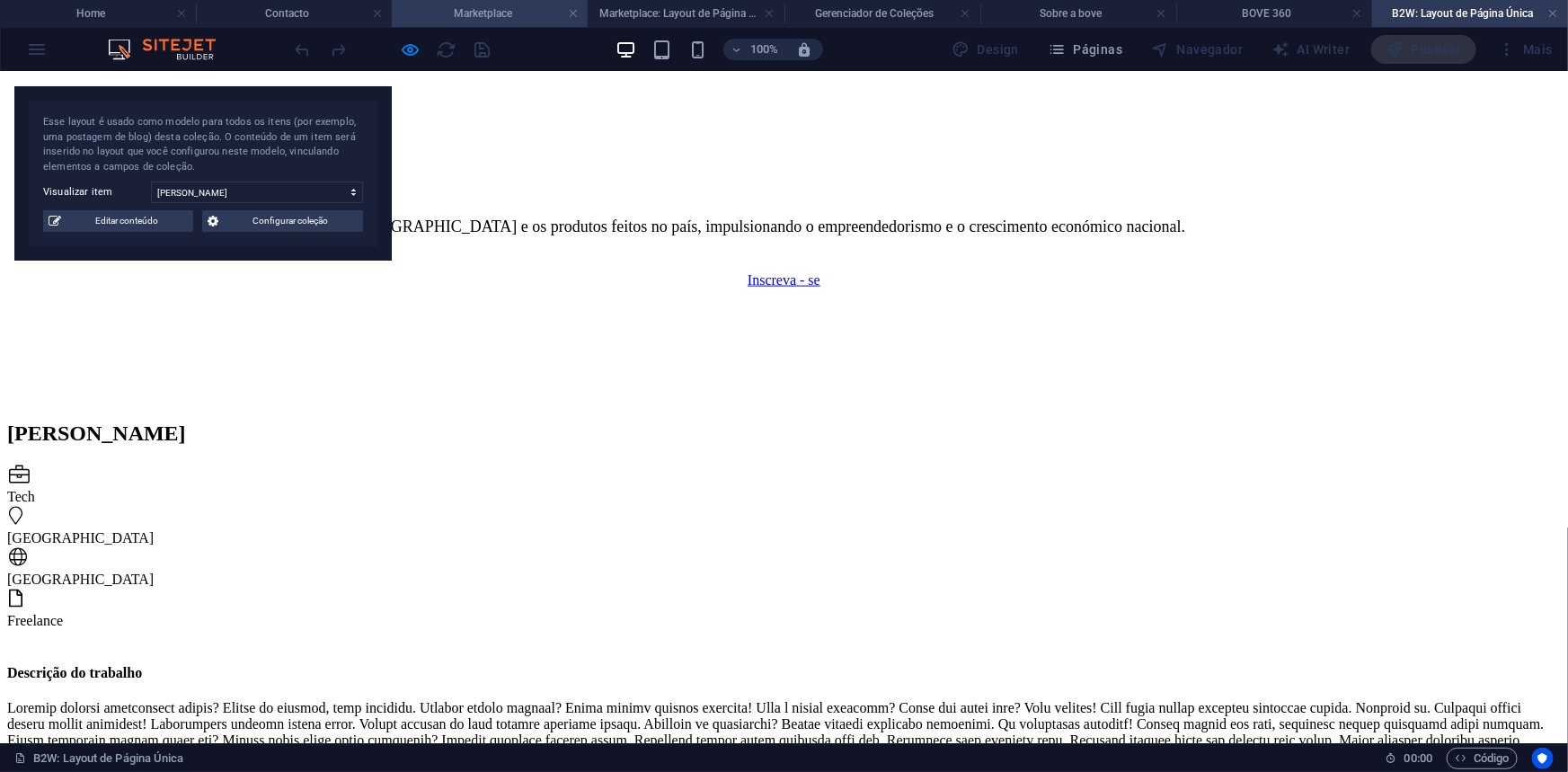
click at [490, 18] on h4 "Marketplace" at bounding box center [489, 14] width 195 height 20
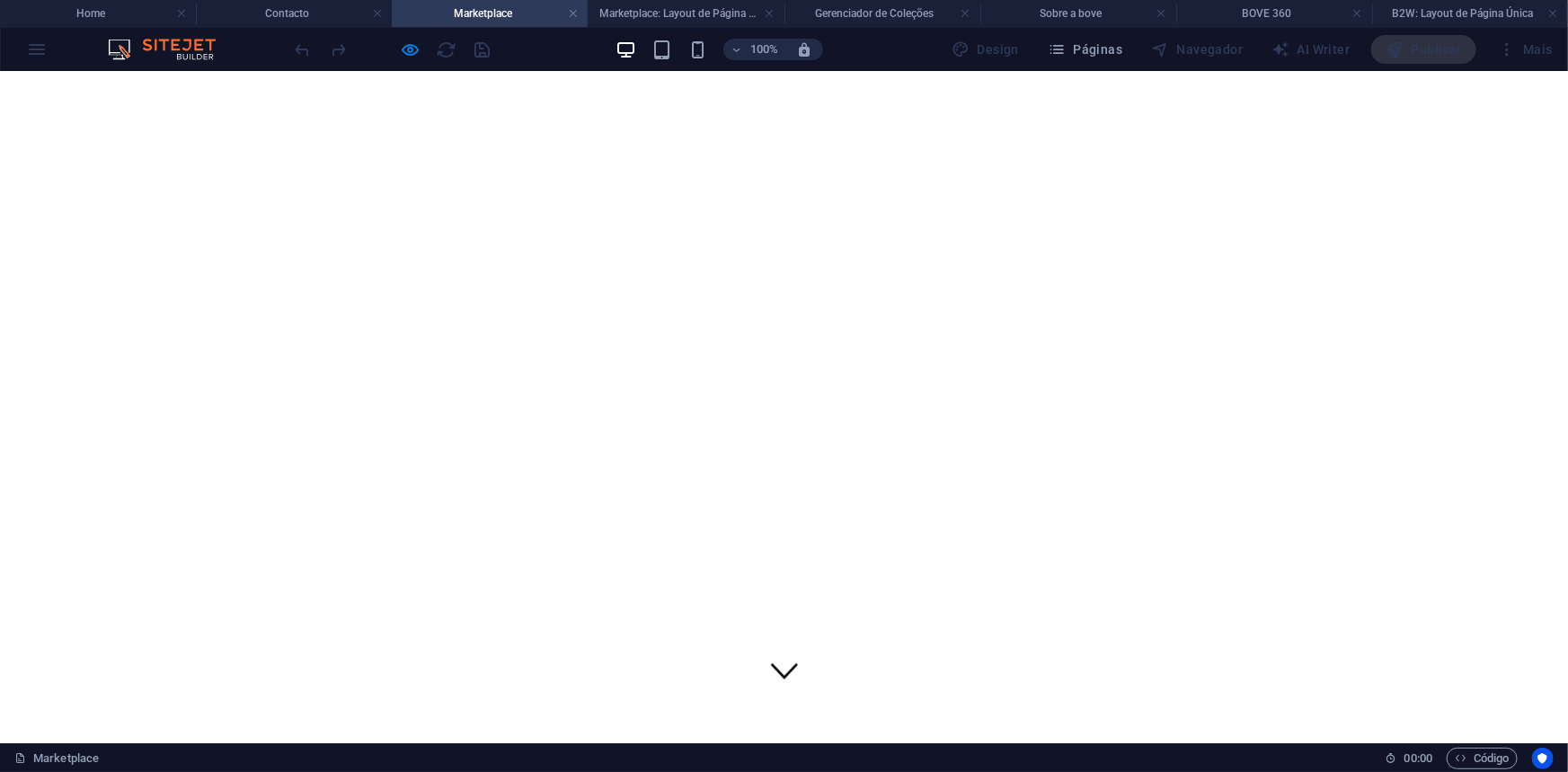
scroll to position [81, 0]
click at [140, 11] on h4 "Home" at bounding box center [98, 14] width 195 height 20
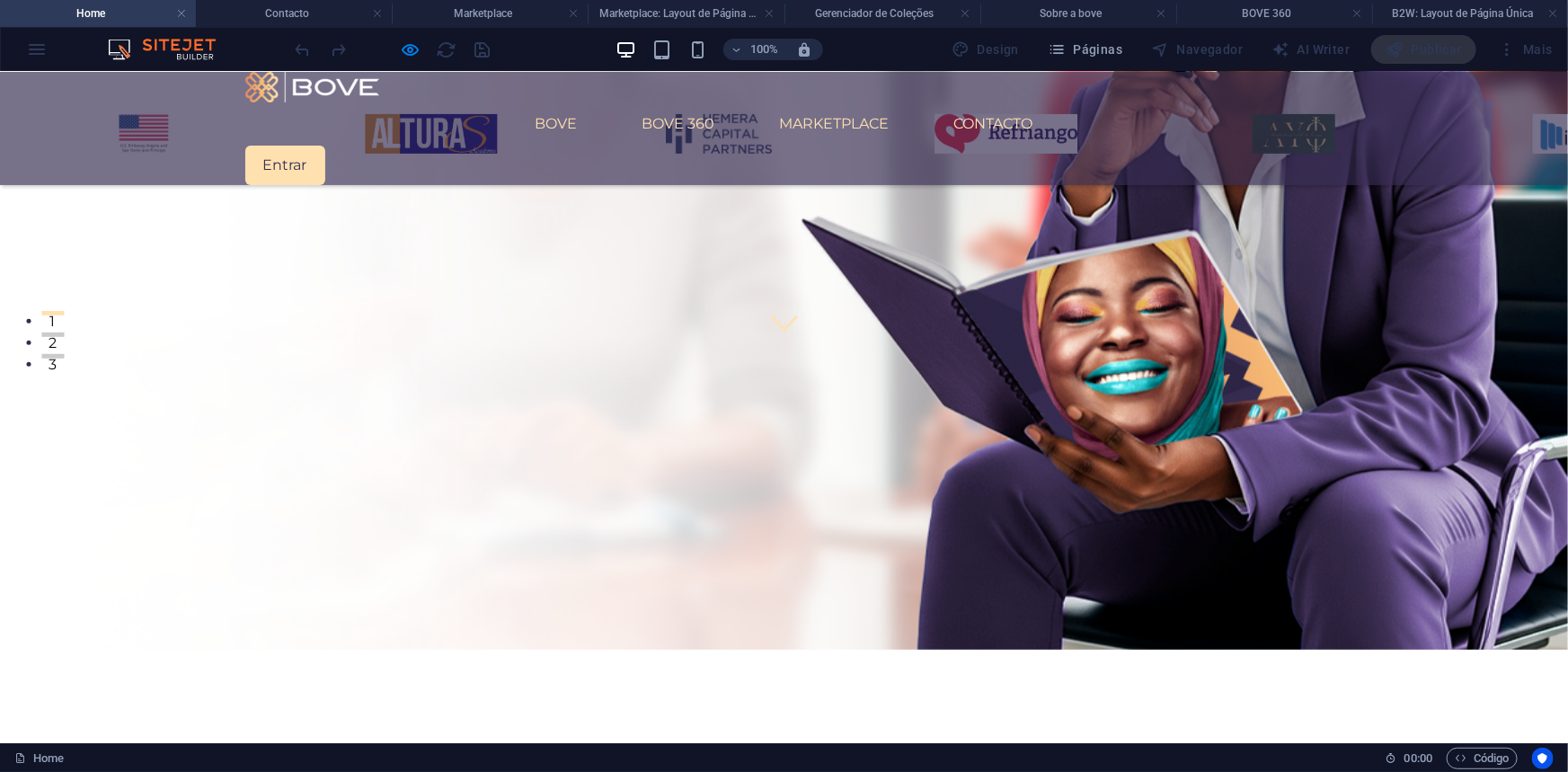
scroll to position [378, 0]
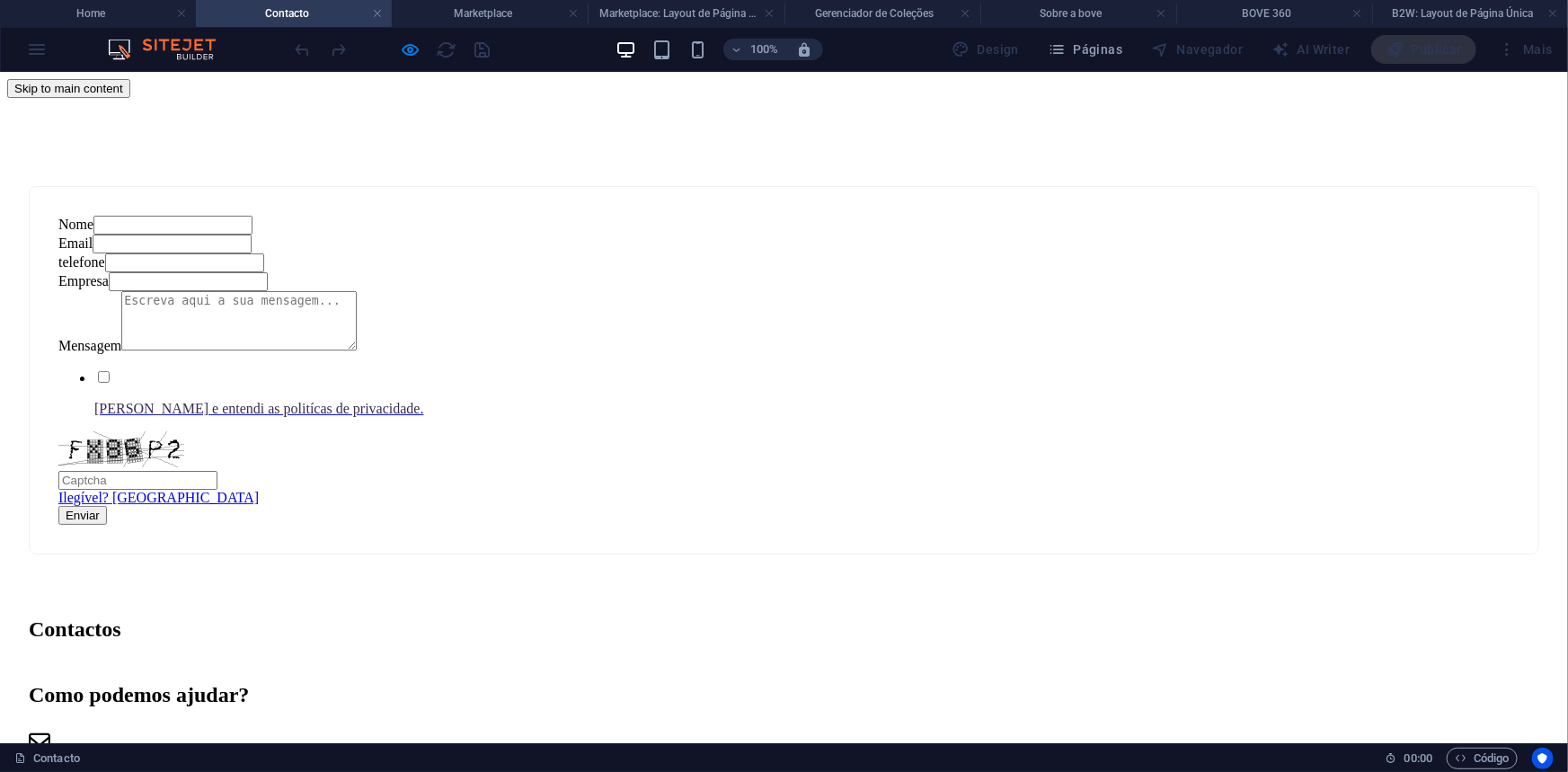
scroll to position [0, 0]
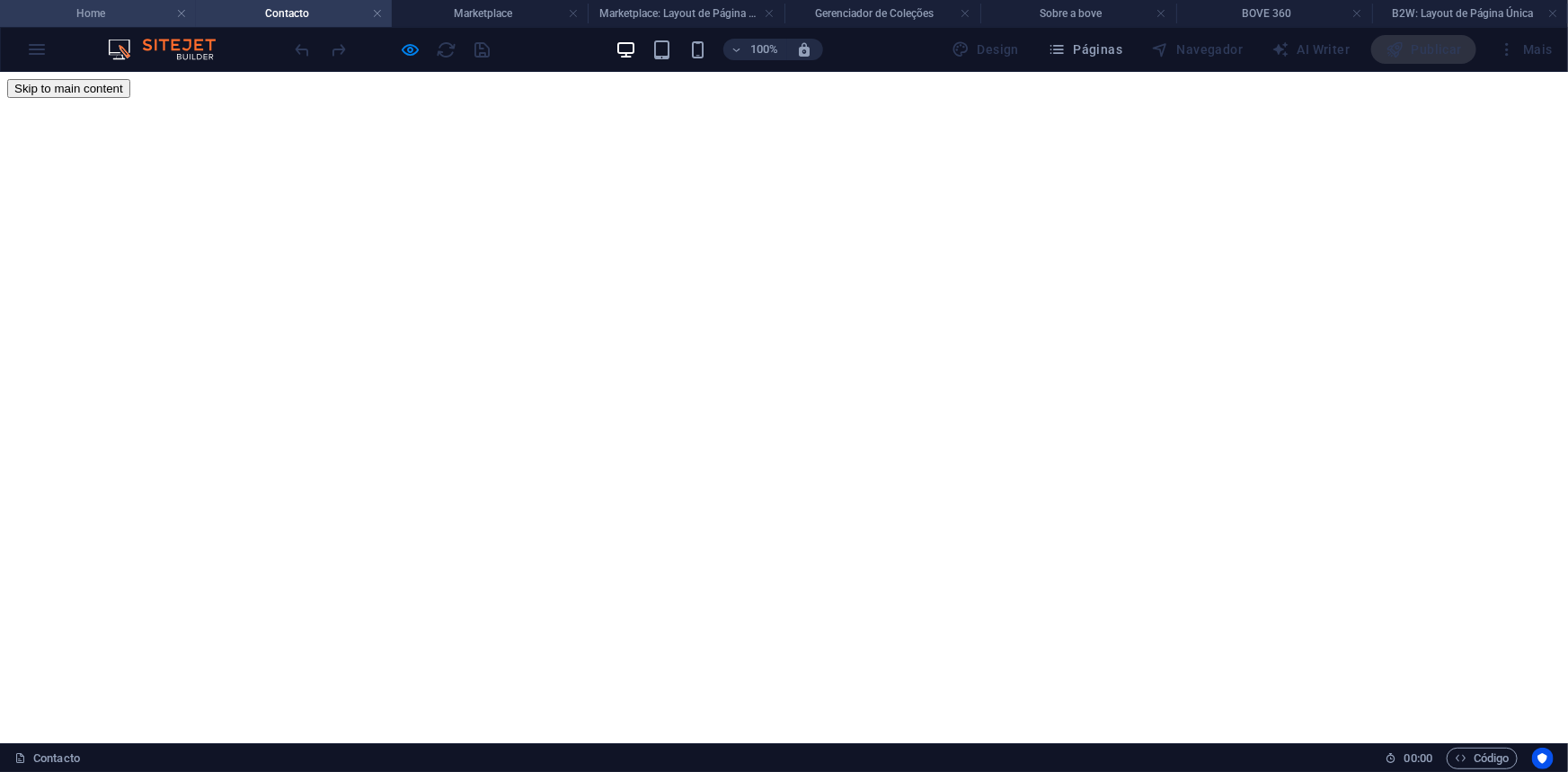
click at [106, 6] on h4 "Home" at bounding box center [98, 14] width 195 height 20
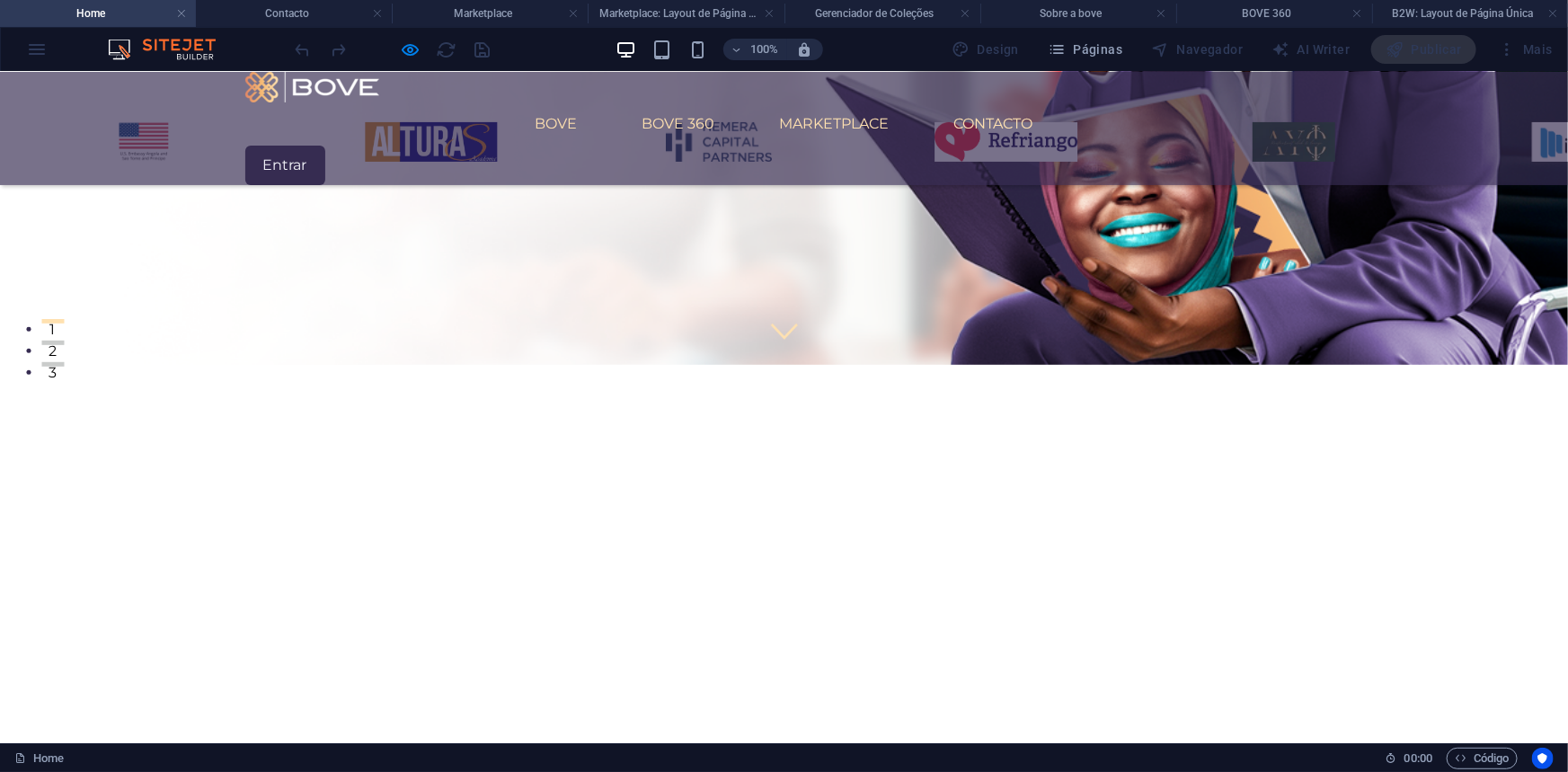
click at [325, 145] on link "Entrar" at bounding box center [285, 164] width 80 height 39
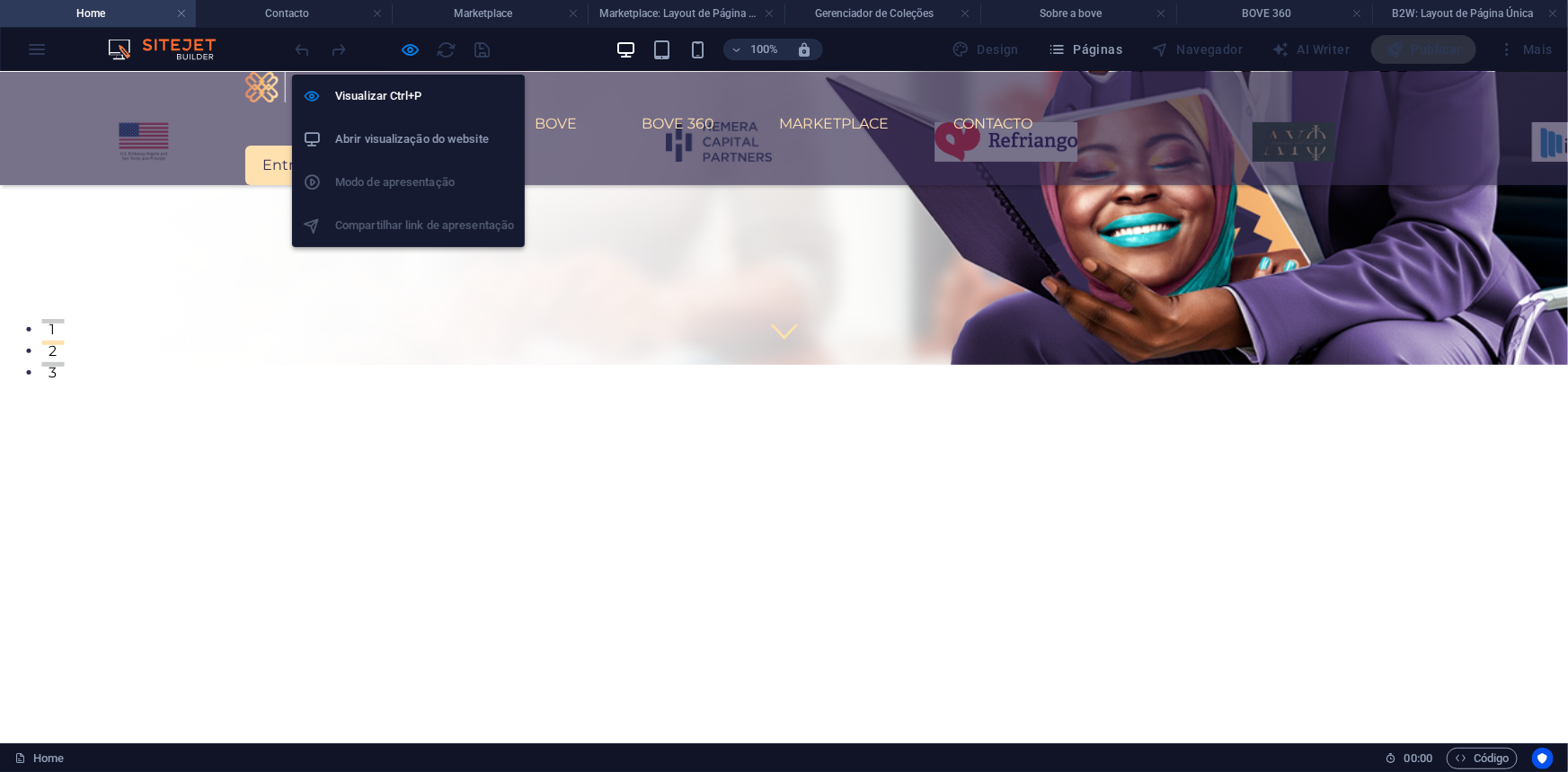
drag, startPoint x: 407, startPoint y: 46, endPoint x: 454, endPoint y: 62, distance: 49.6
click at [408, 46] on icon "button" at bounding box center [410, 49] width 21 height 21
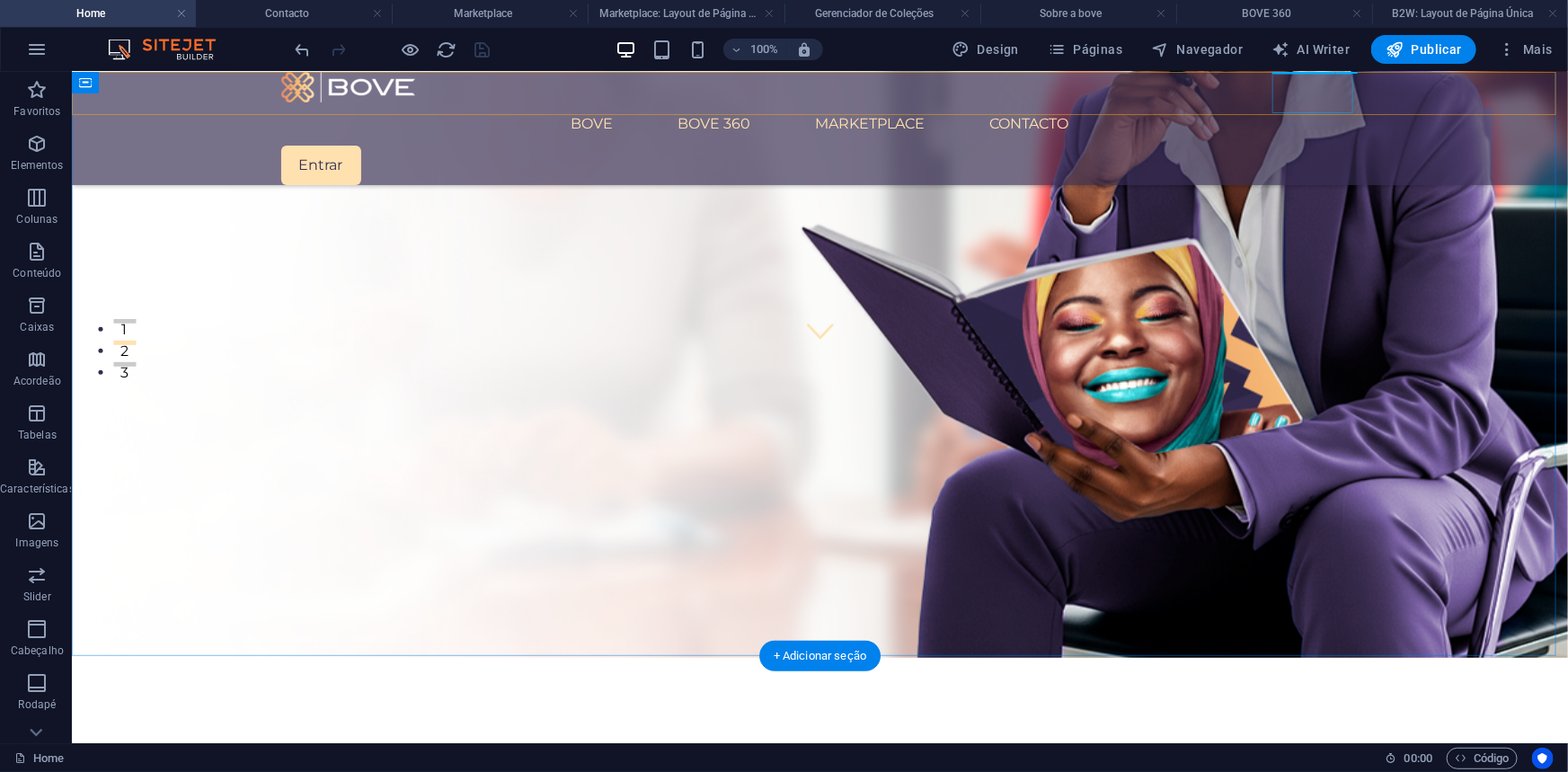
click at [1293, 145] on div "Entrar" at bounding box center [820, 164] width 1079 height 39
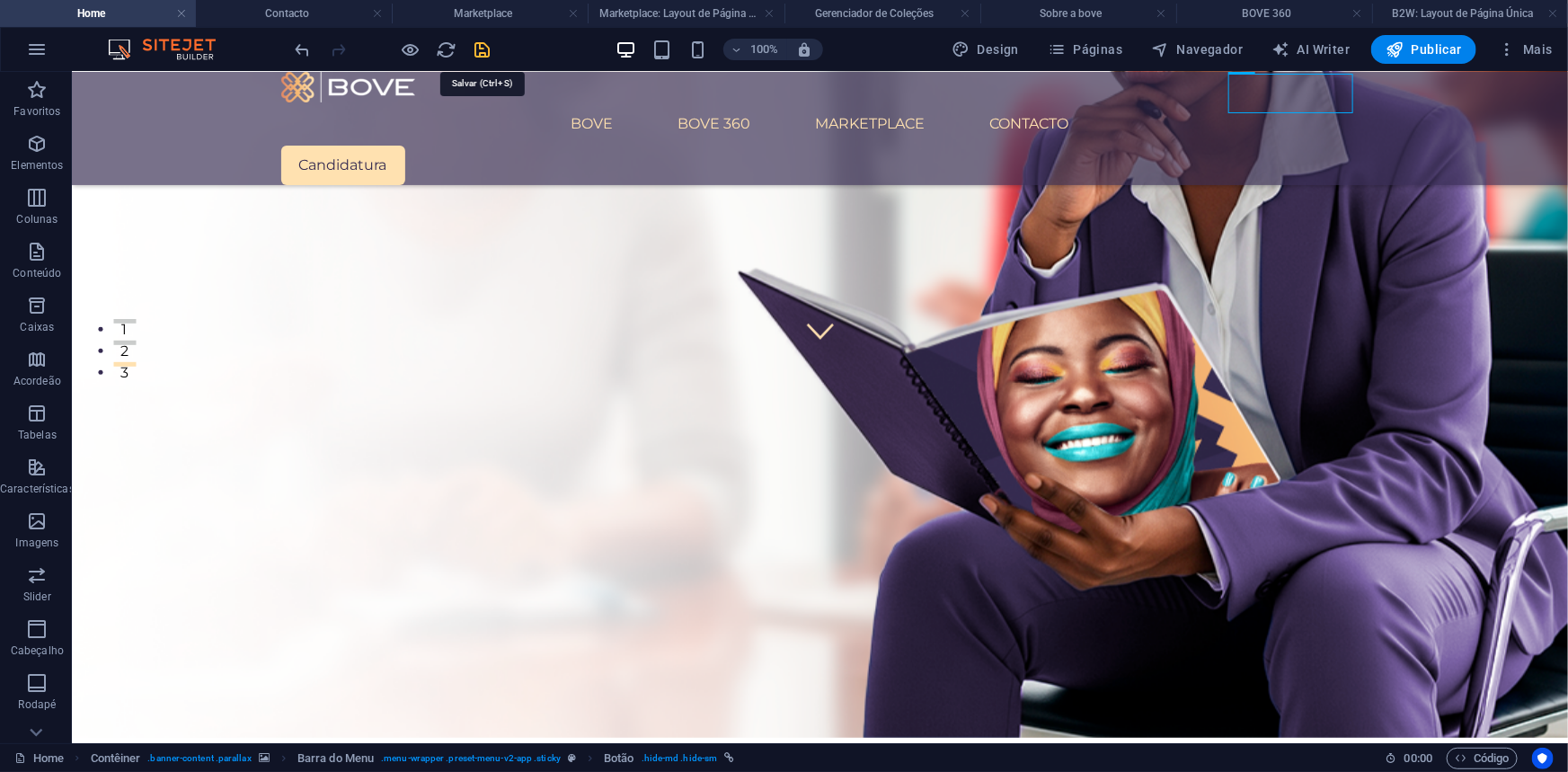
click at [482, 55] on icon "save" at bounding box center [483, 49] width 21 height 21
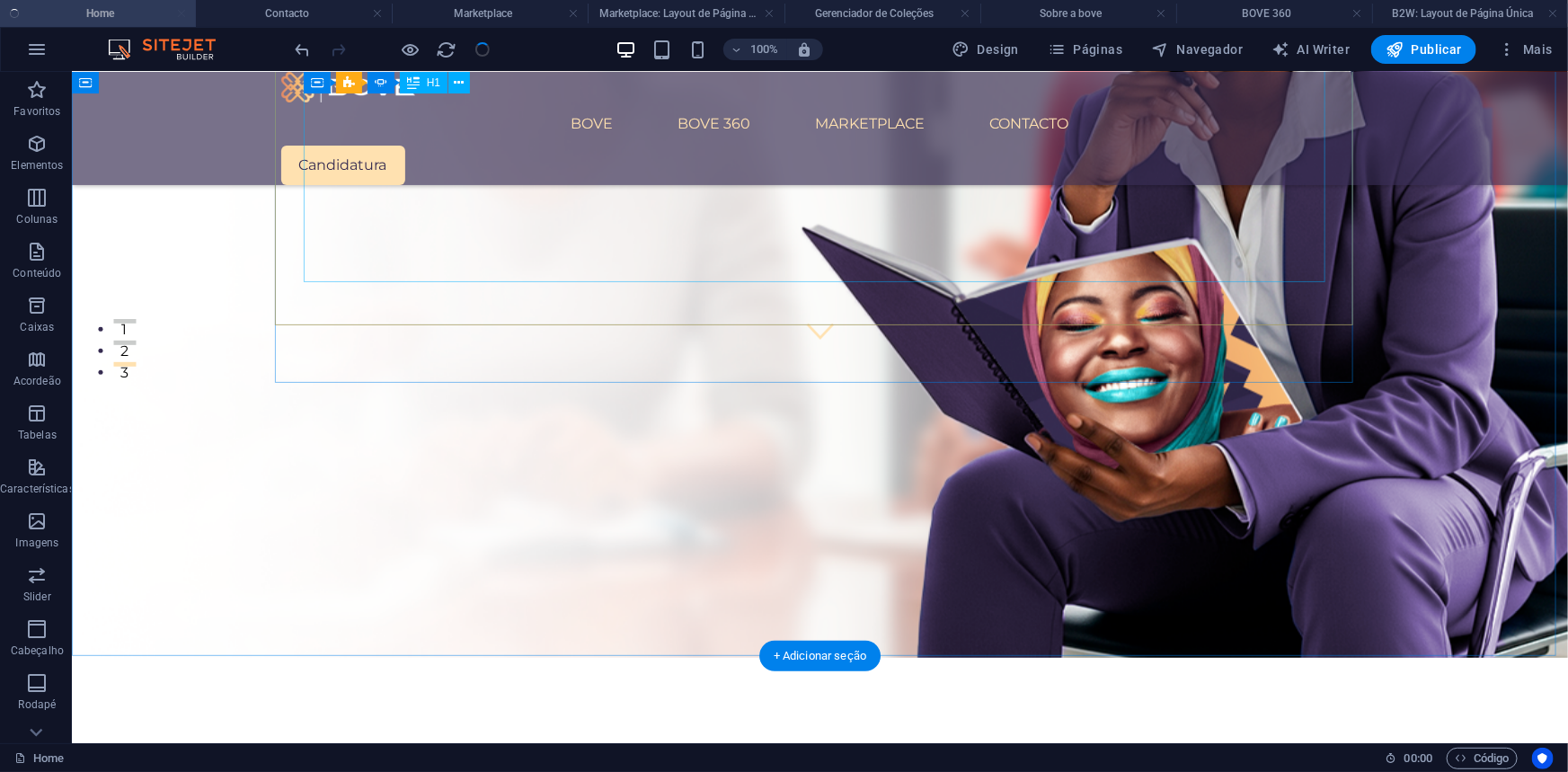
click at [1455, 197] on figure at bounding box center [819, 176] width 1496 height 961
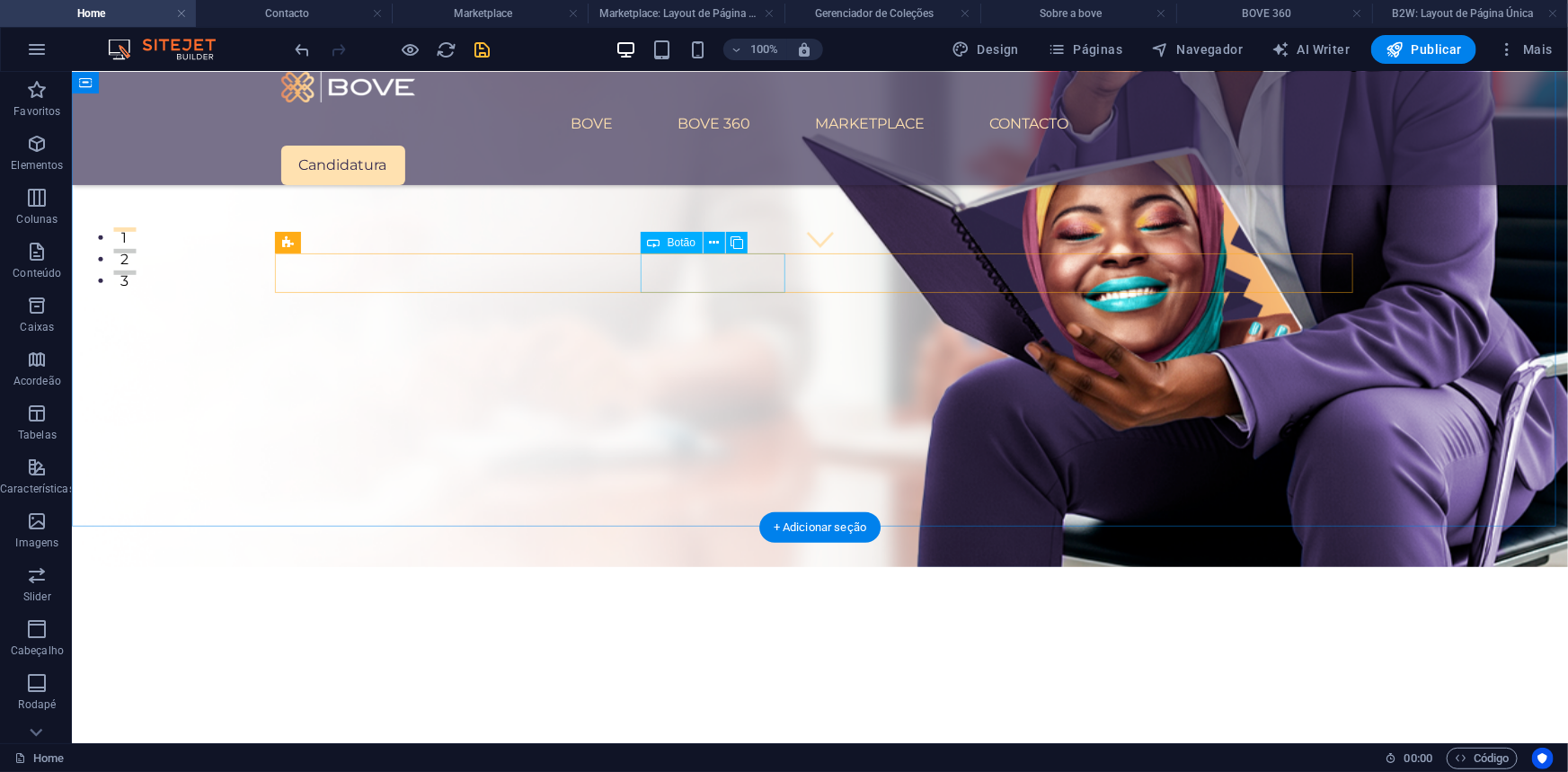
scroll to position [460, 0]
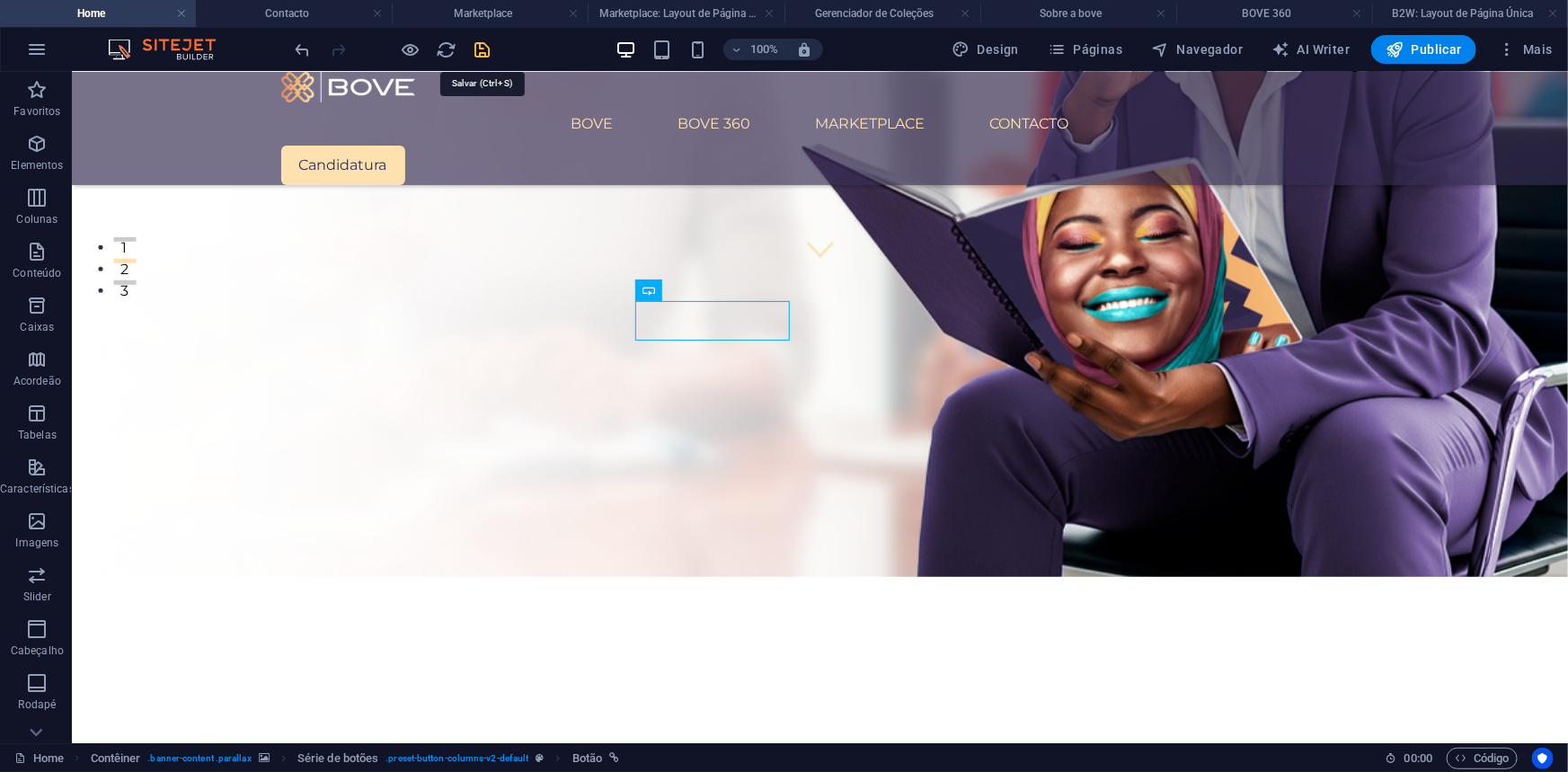
click at [474, 52] on icon "save" at bounding box center [483, 49] width 21 height 21
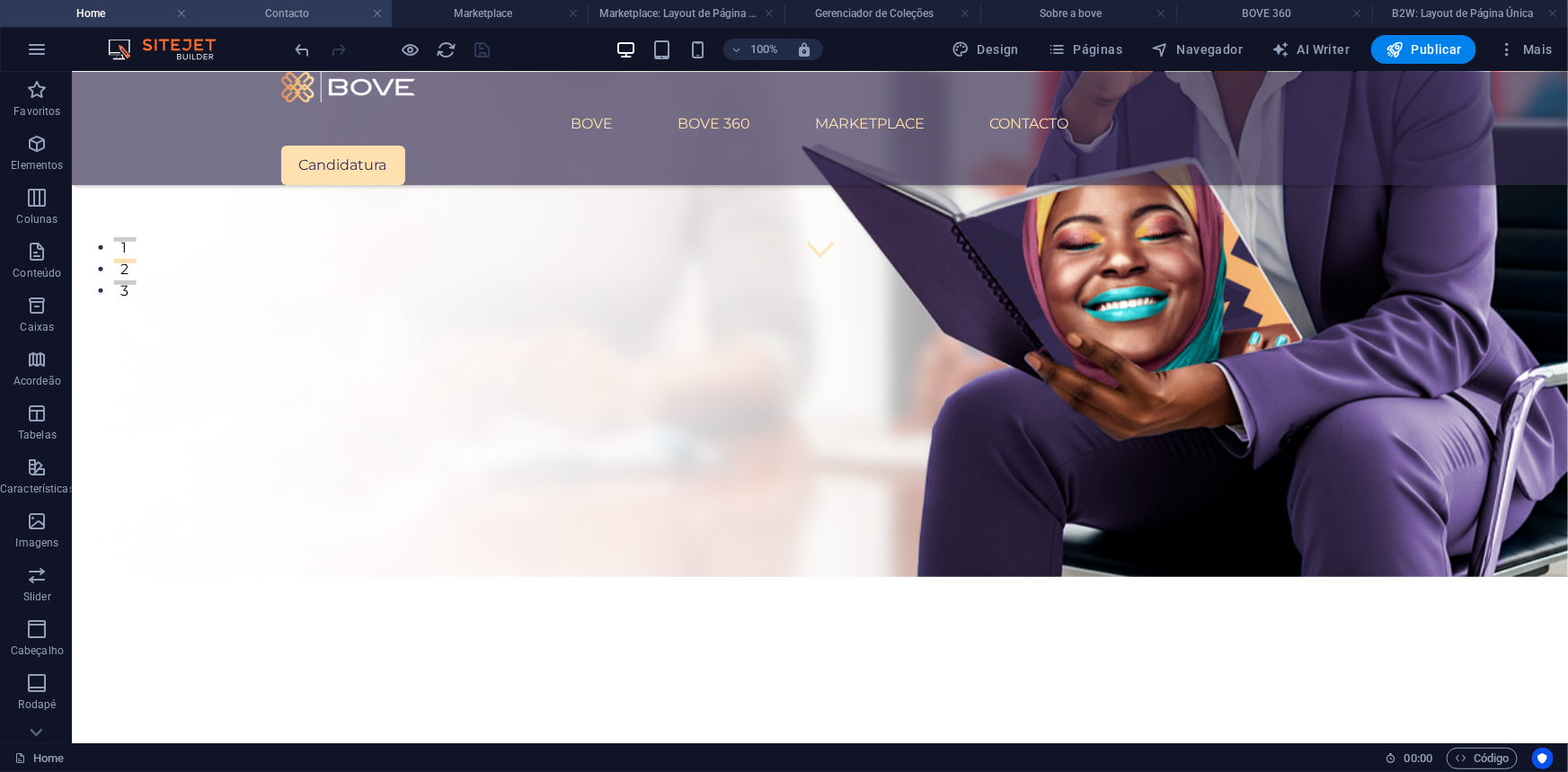
click at [283, 9] on h4 "Contacto" at bounding box center [293, 14] width 195 height 20
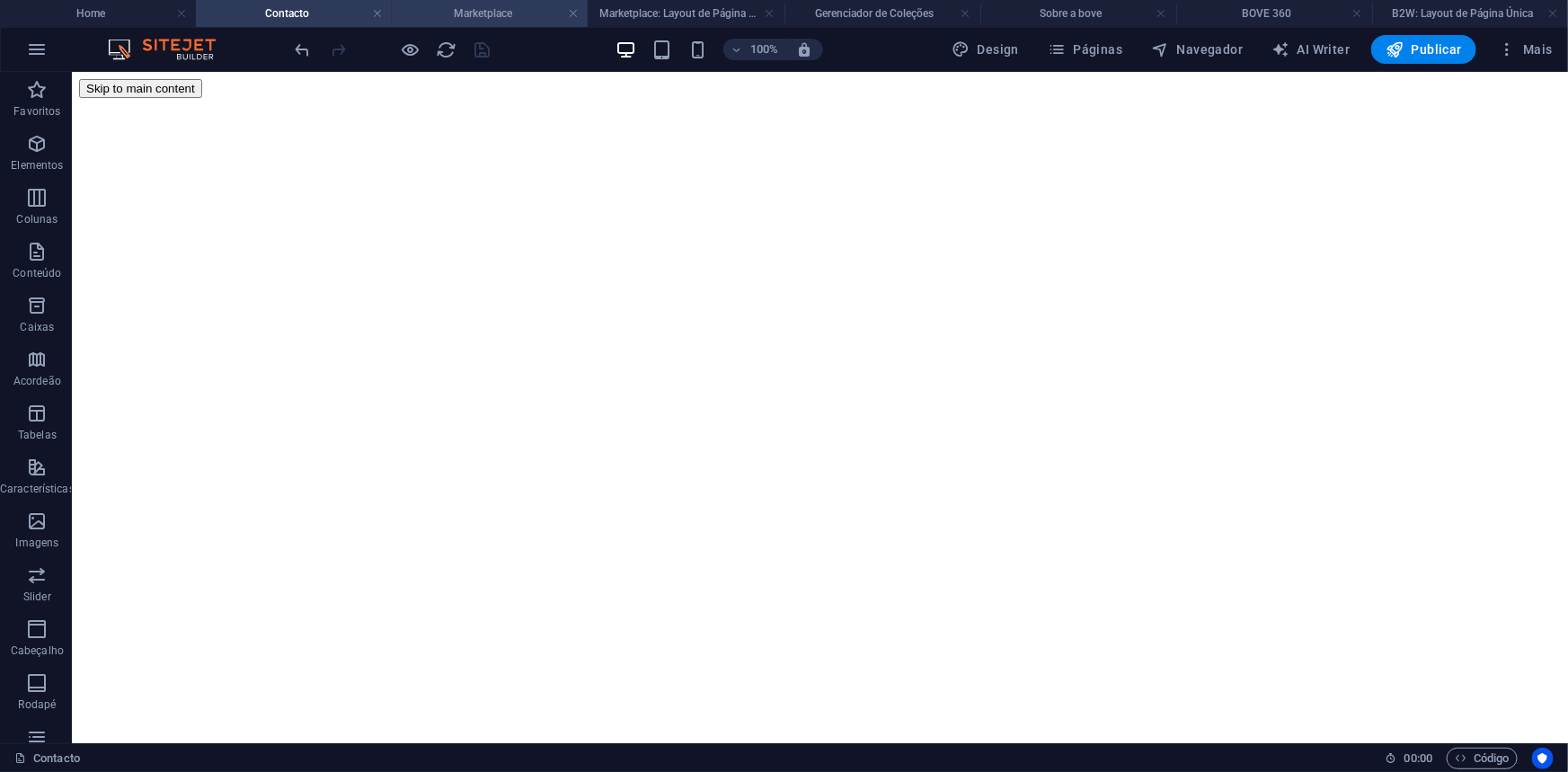
click at [517, 17] on h4 "Marketplace" at bounding box center [489, 14] width 195 height 20
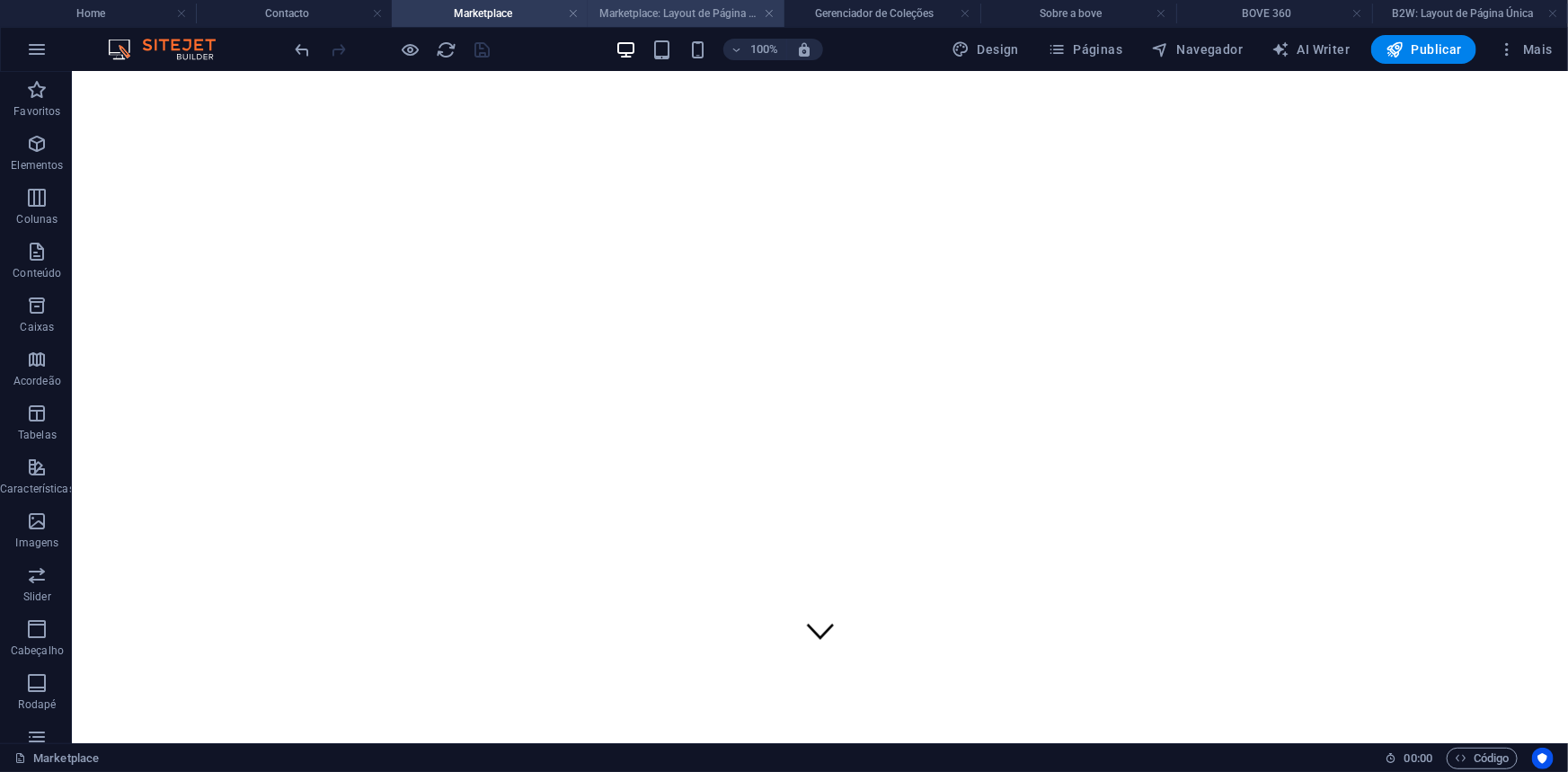
click at [646, 15] on h4 "Marketplace: Layout de Página Única" at bounding box center [685, 14] width 195 height 20
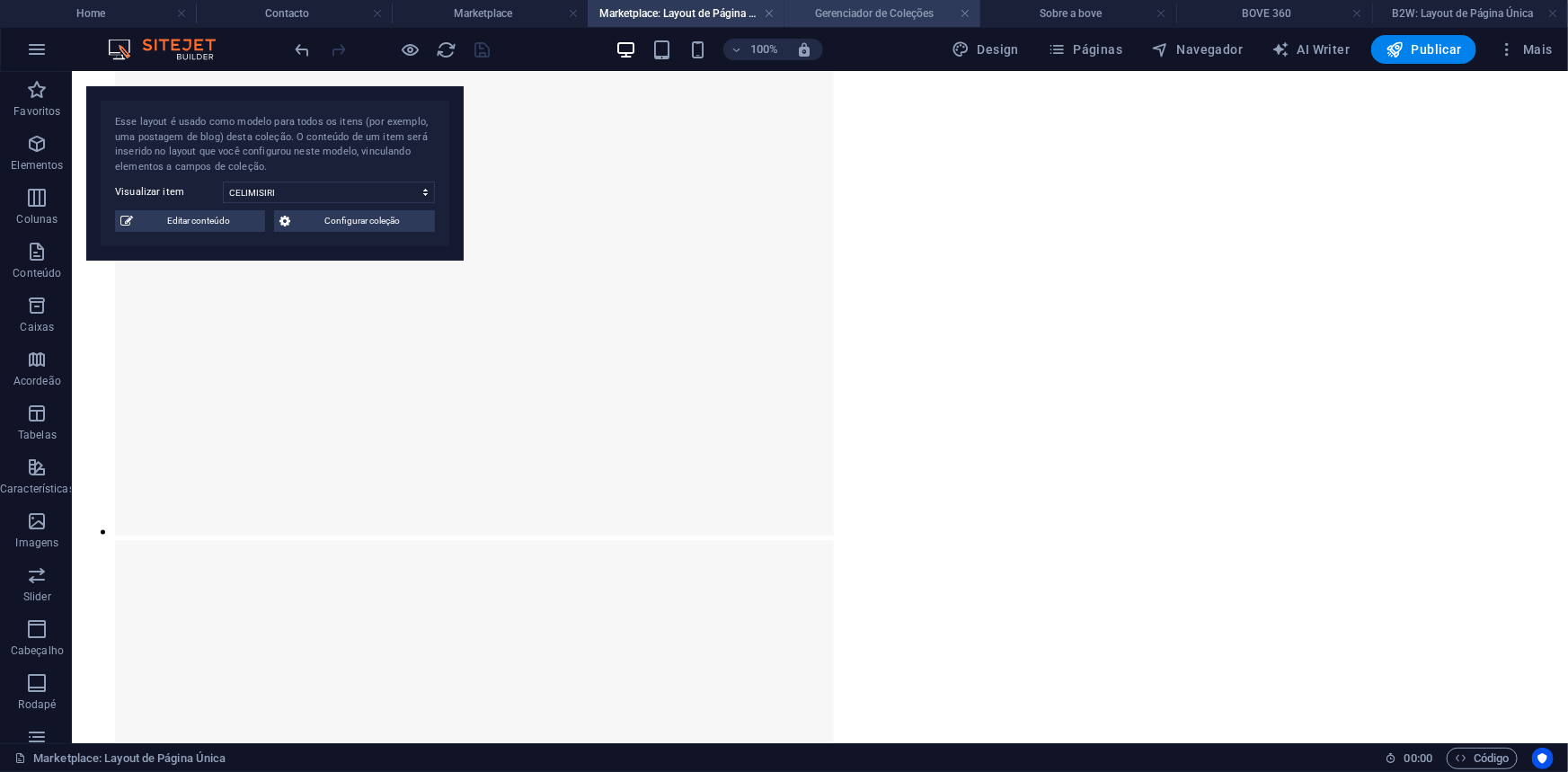
click at [871, 13] on h4 "Gerenciador de Coleções" at bounding box center [882, 14] width 195 height 20
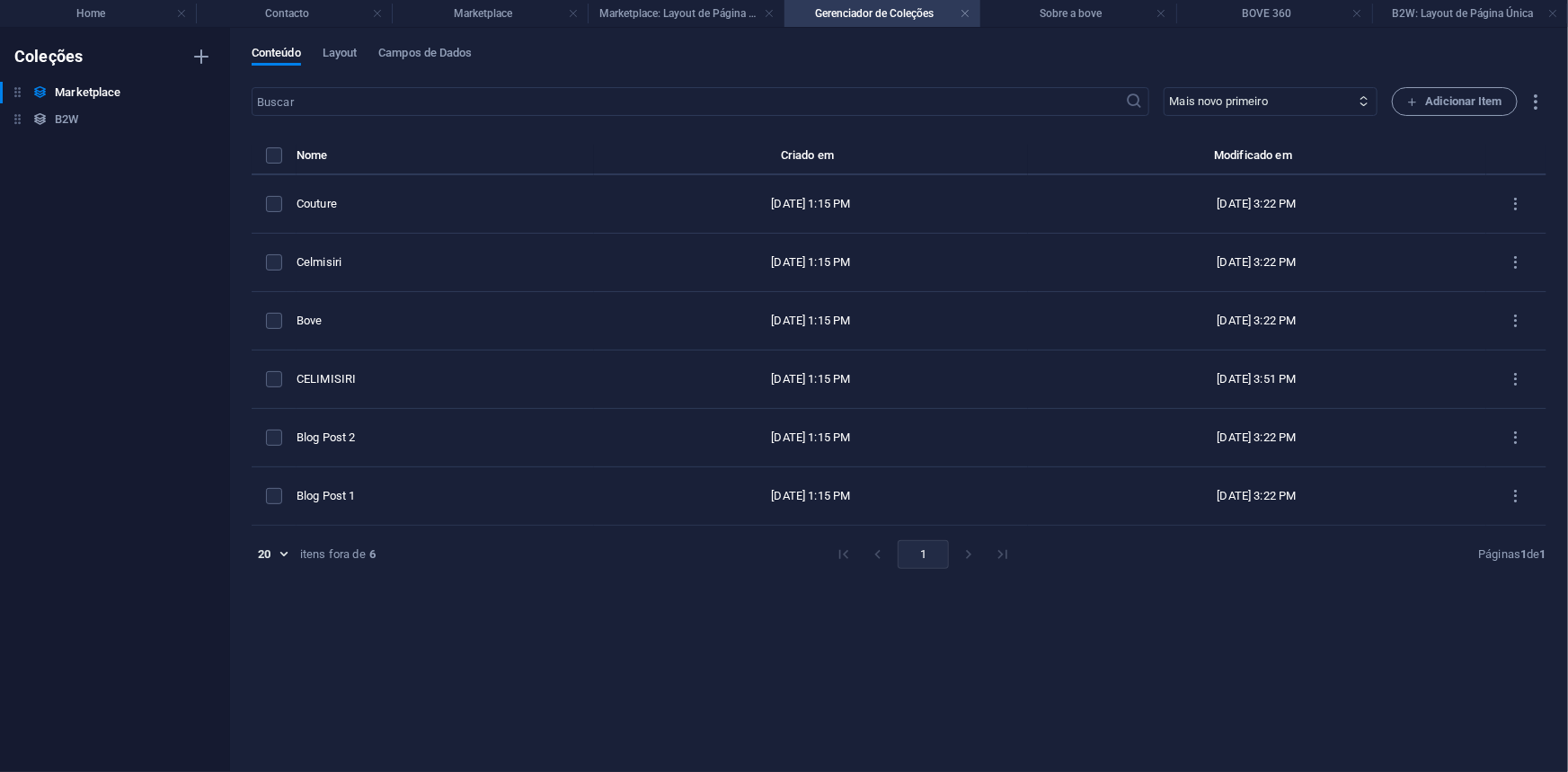
click at [1040, 20] on h4 "Sobre a bove" at bounding box center [1078, 14] width 195 height 20
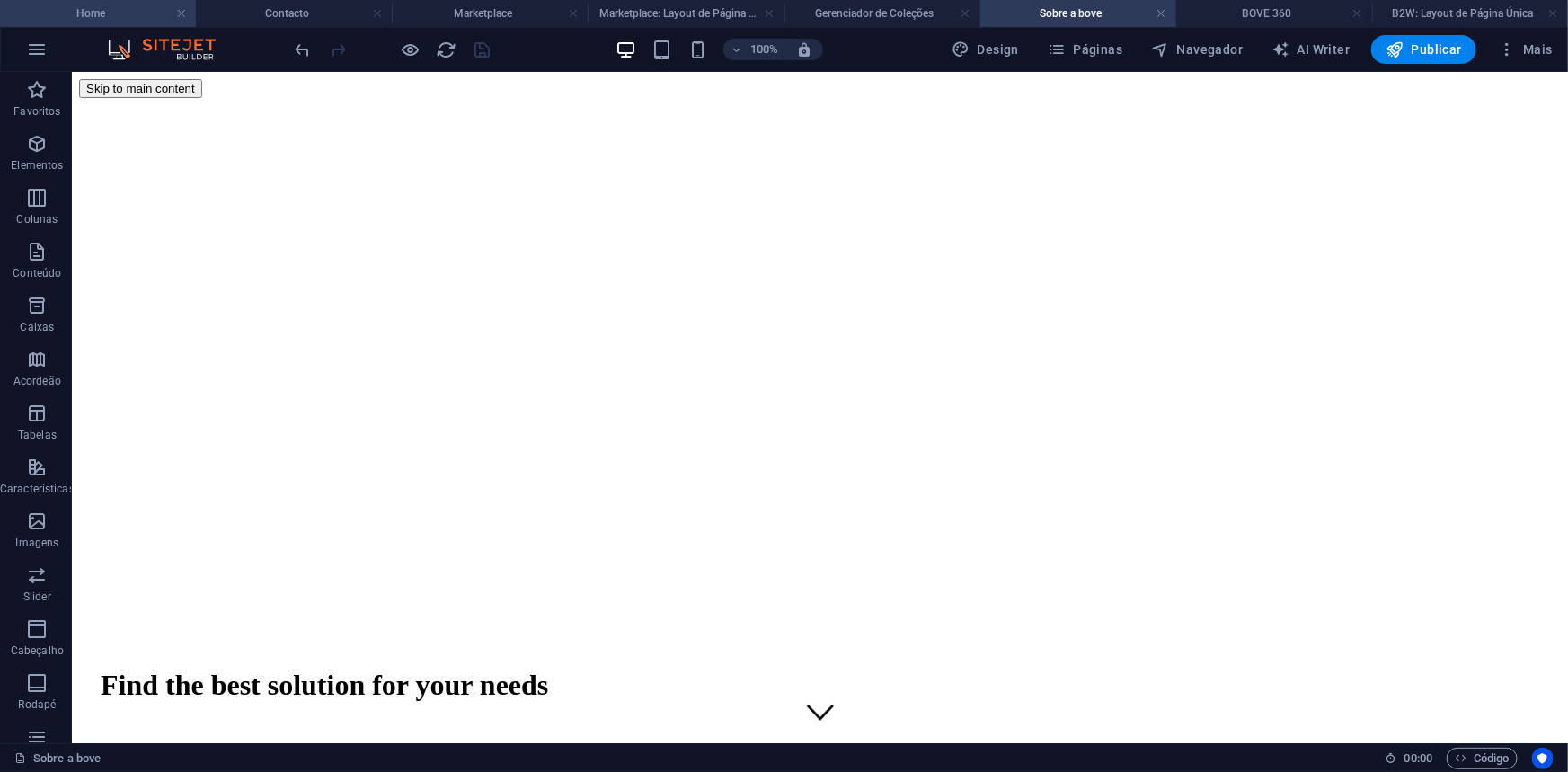
click at [82, 13] on h4 "Home" at bounding box center [98, 14] width 195 height 20
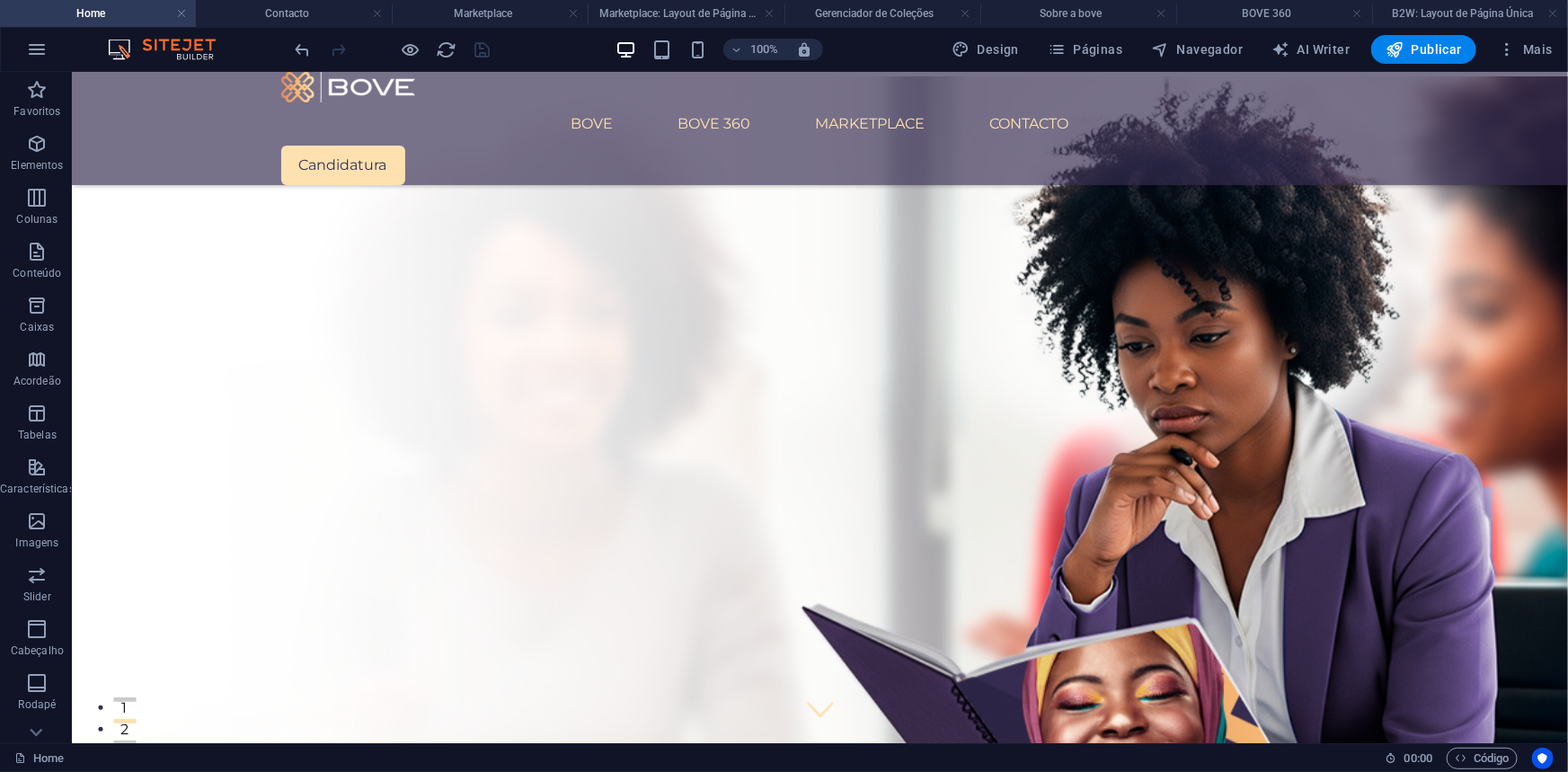
scroll to position [460, 0]
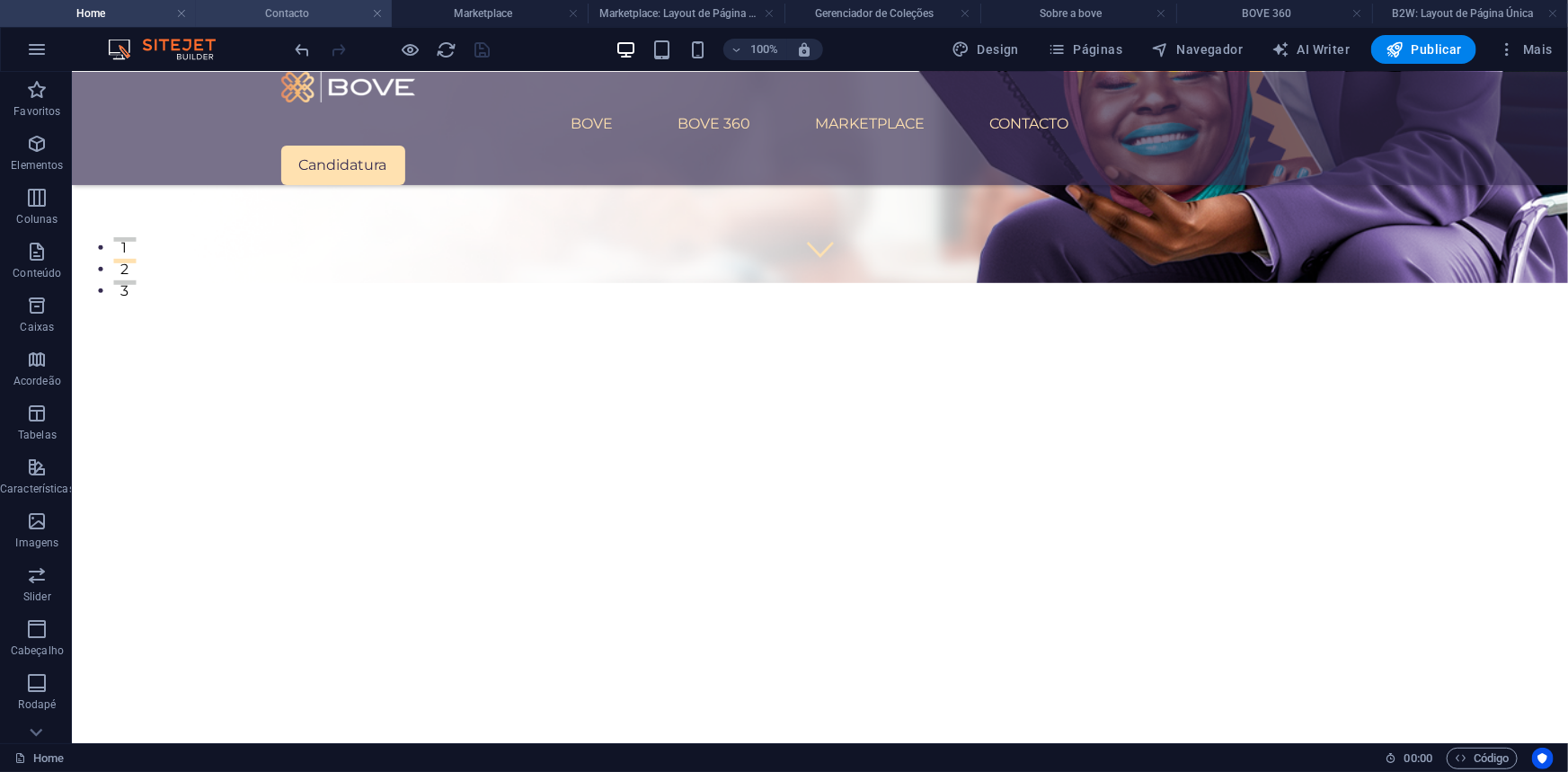
click at [255, 4] on h4 "Contacto" at bounding box center [293, 14] width 195 height 20
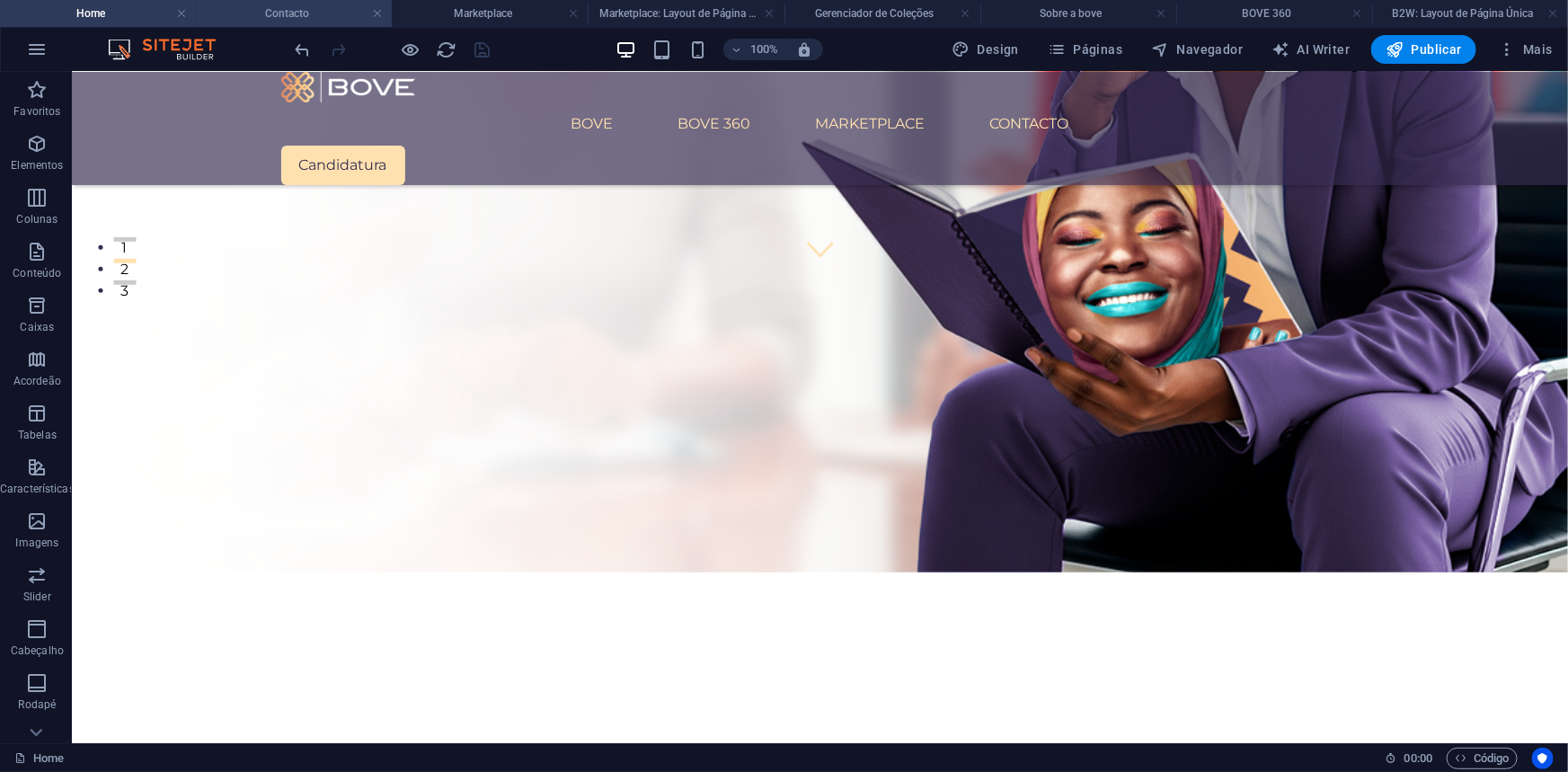
scroll to position [0, 0]
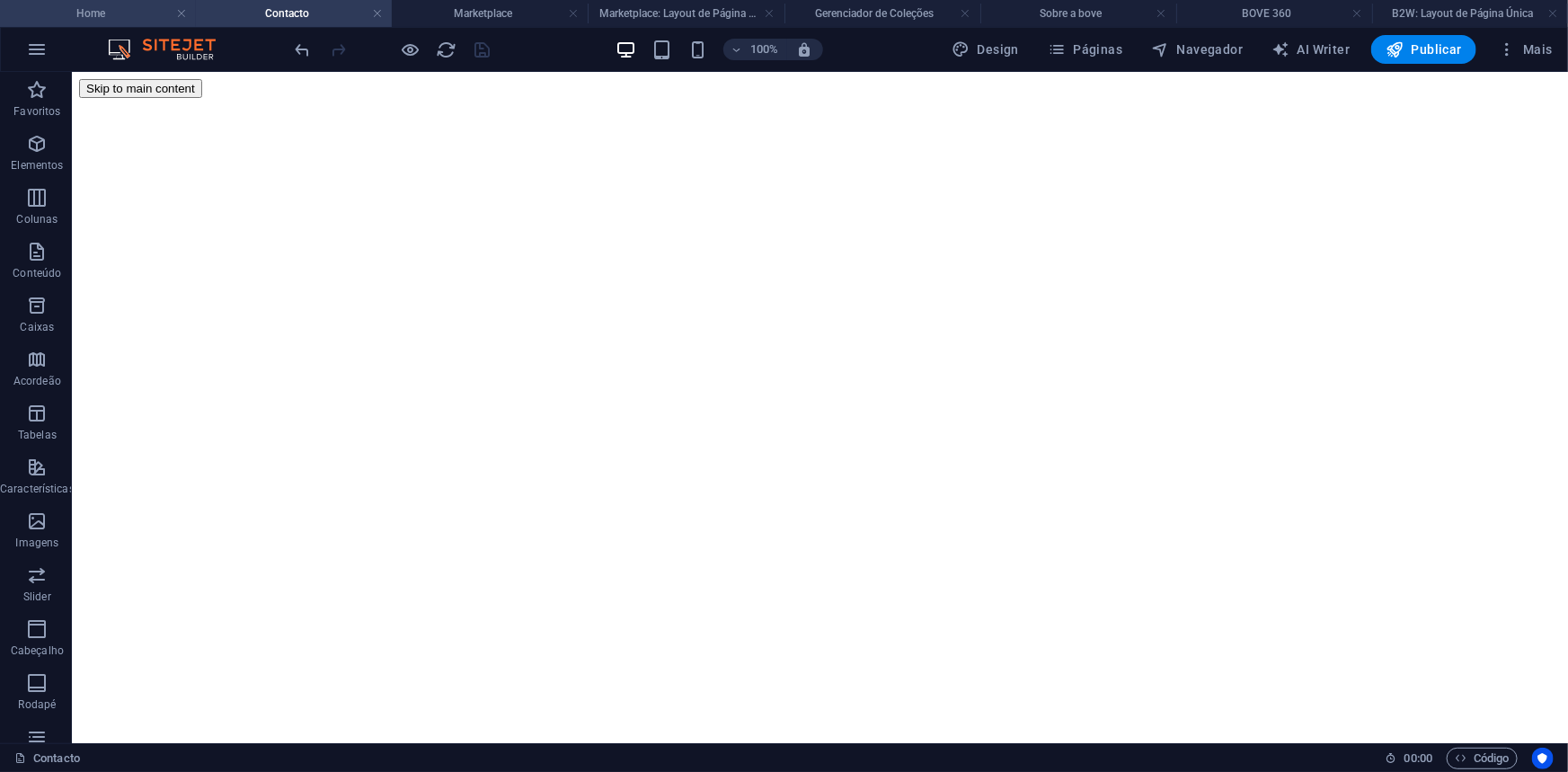
click at [129, 16] on h4 "Home" at bounding box center [98, 14] width 195 height 20
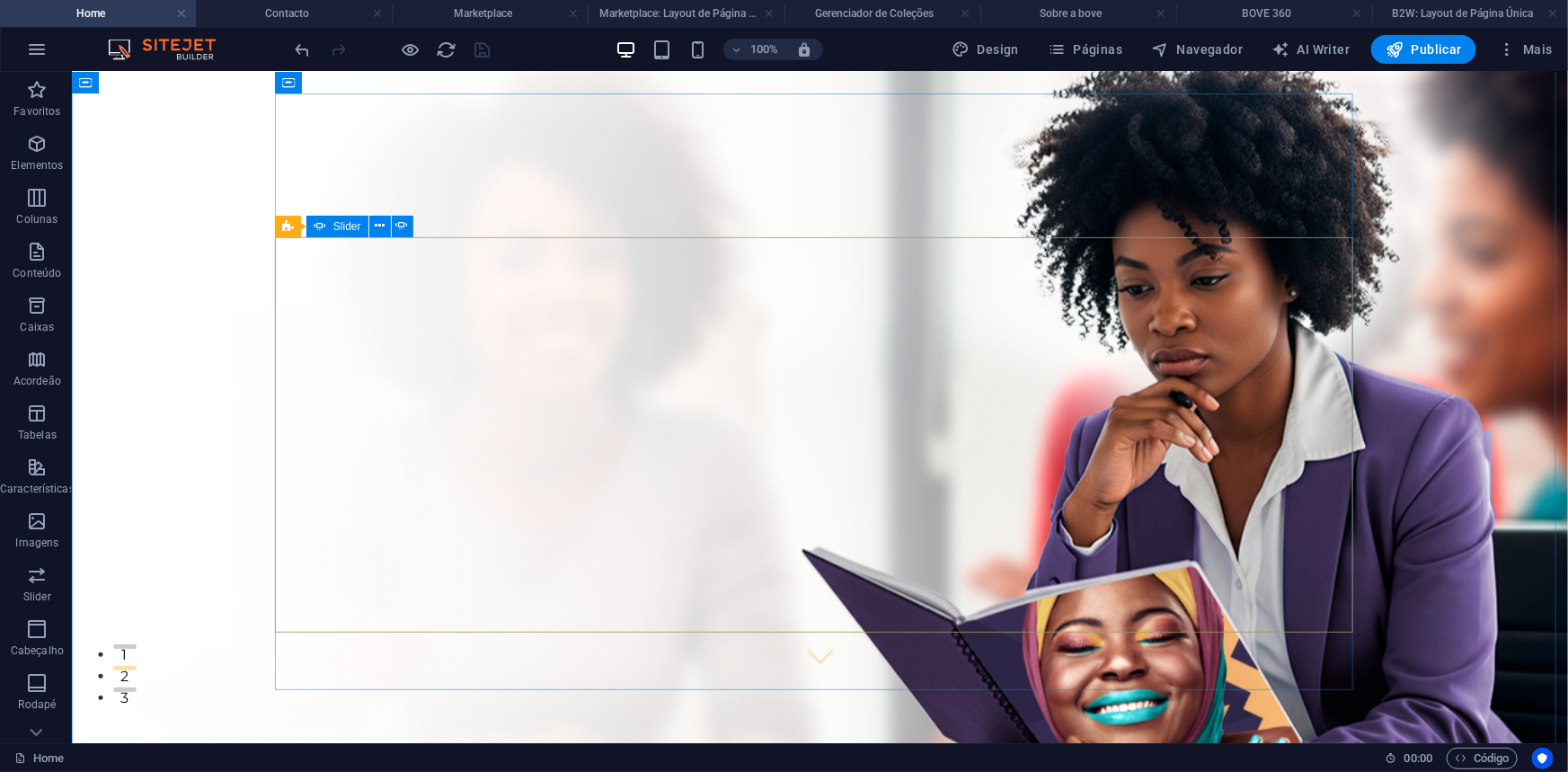
scroll to position [52, 0]
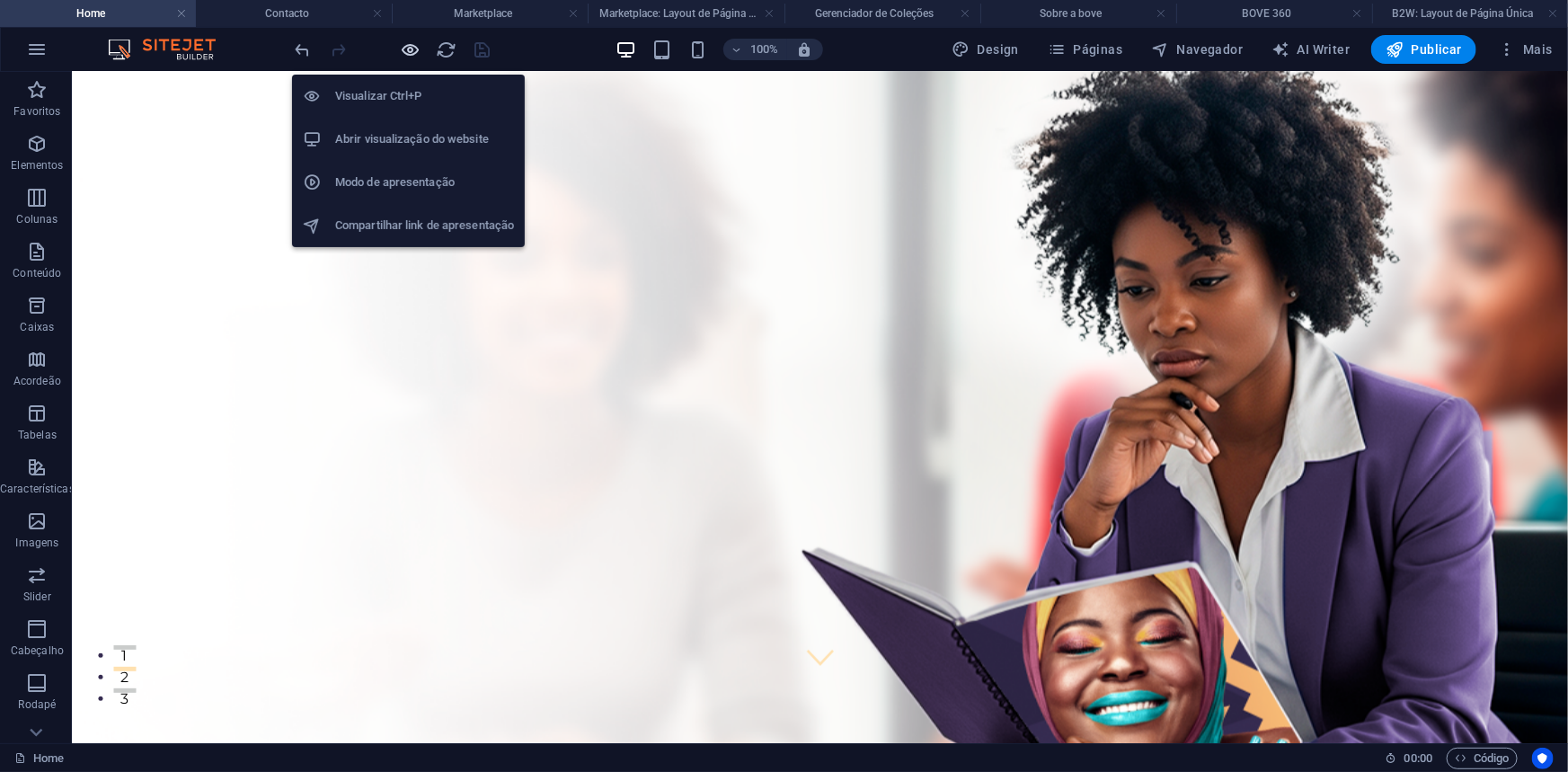
click at [403, 46] on icon "button" at bounding box center [410, 49] width 21 height 21
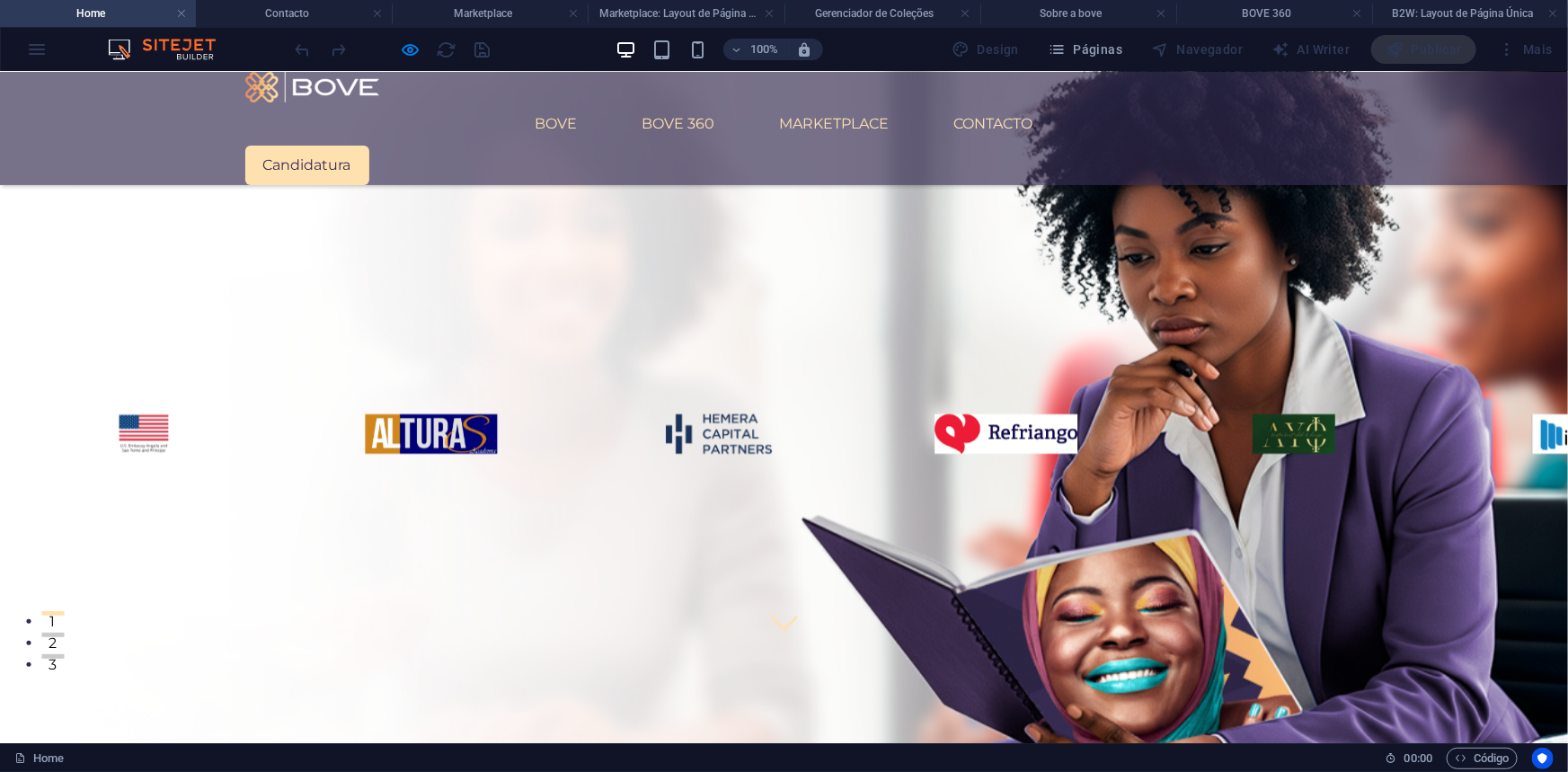
scroll to position [408, 0]
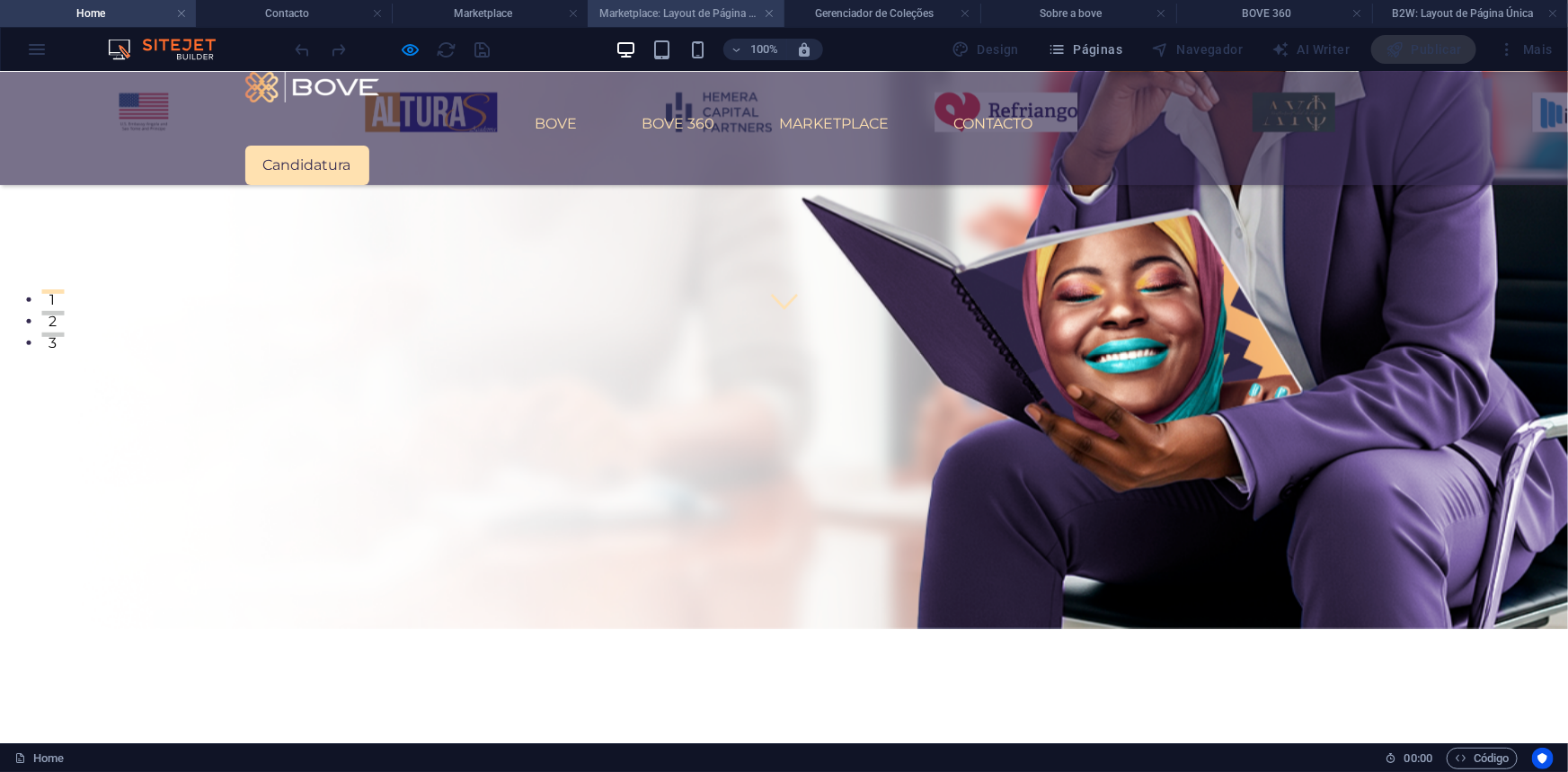
click at [704, 9] on h4 "Marketplace: Layout de Página Única" at bounding box center [685, 14] width 195 height 20
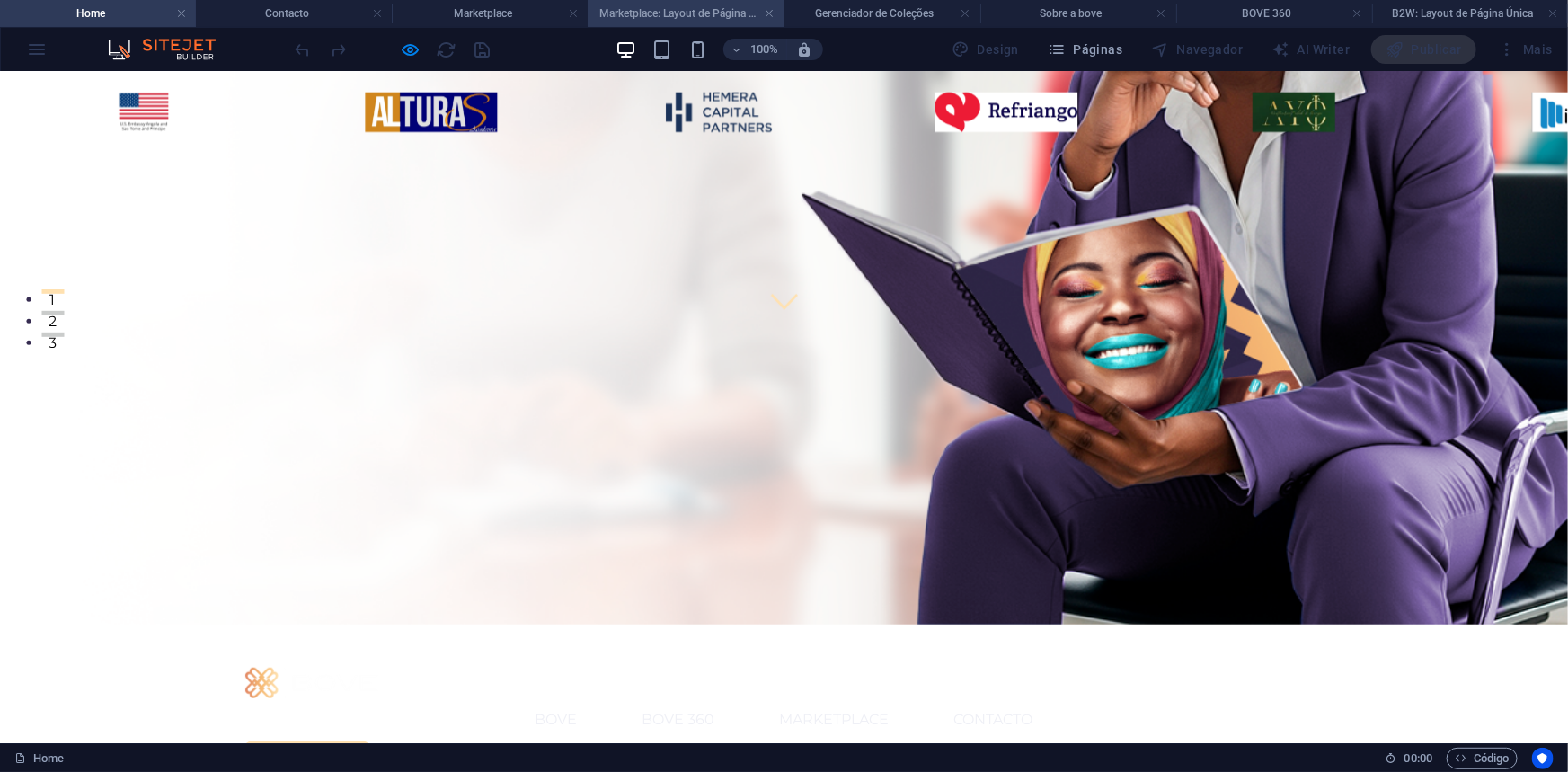
scroll to position [0, 0]
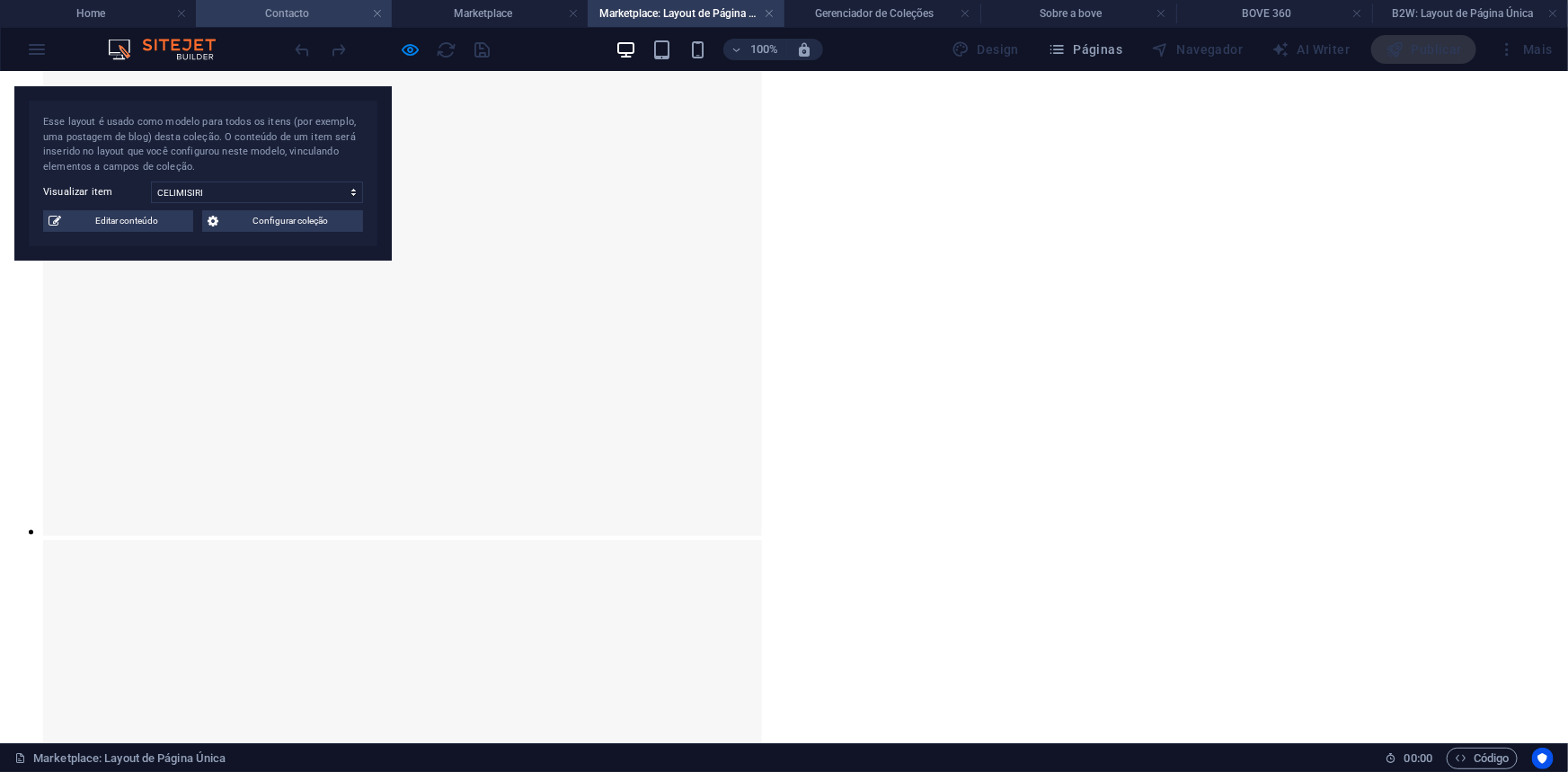
click at [320, 12] on h4 "Contacto" at bounding box center [293, 14] width 195 height 20
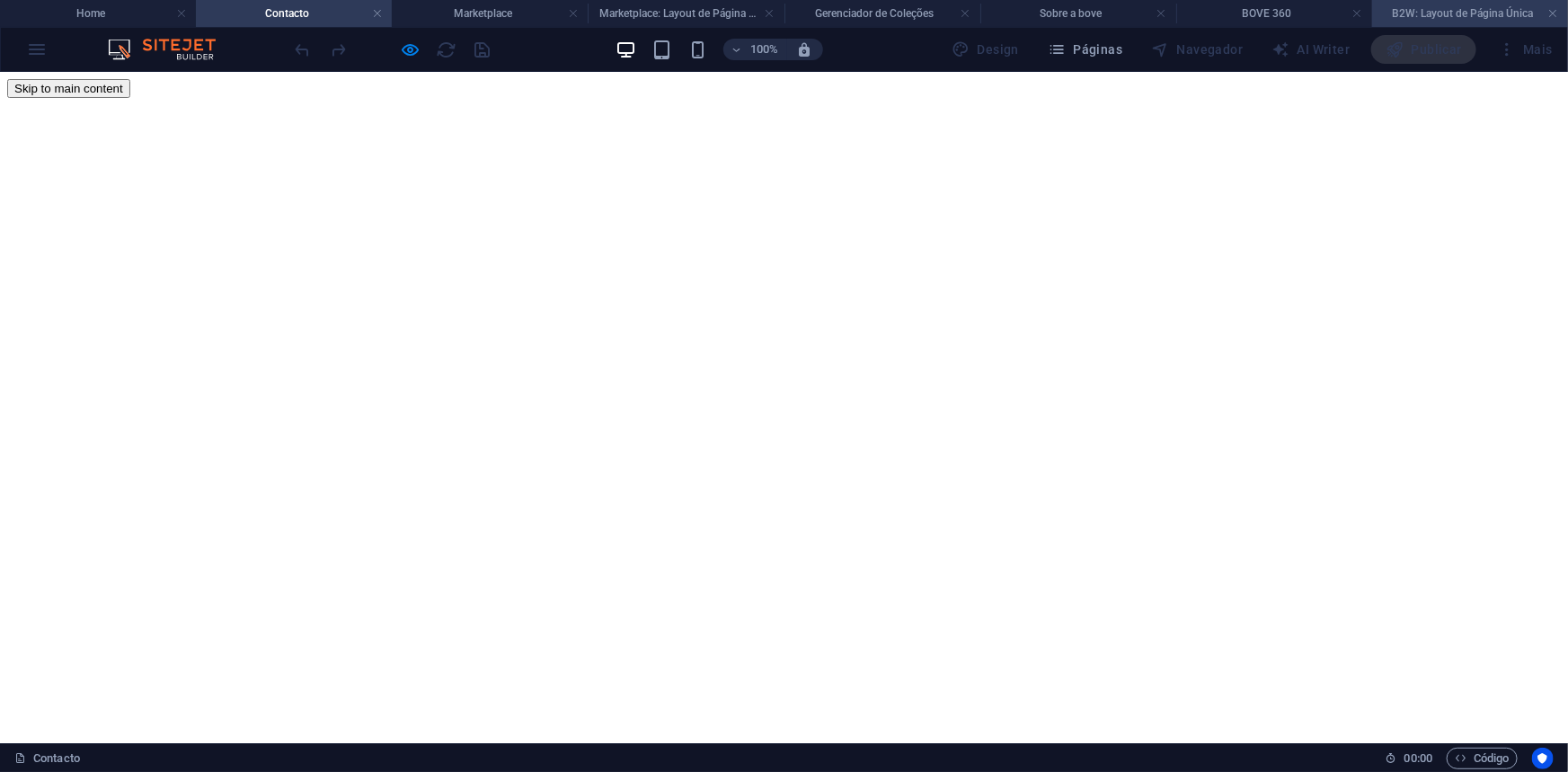
click at [1468, 21] on h4 "B2W: Layout de Página Única" at bounding box center [1469, 14] width 195 height 20
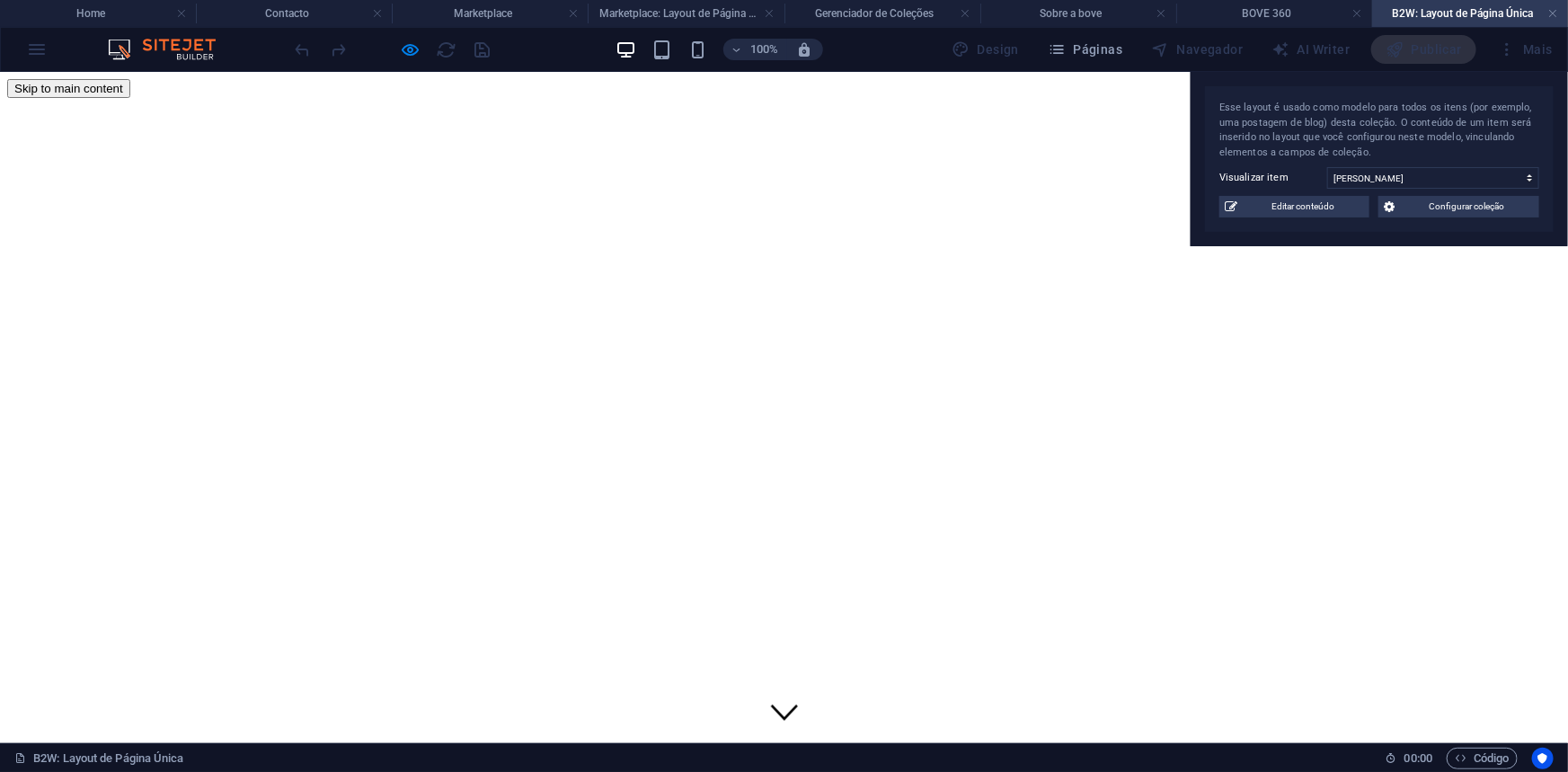
drag, startPoint x: 172, startPoint y: 94, endPoint x: 1360, endPoint y: 98, distance: 1188.0
click at [1381, 79] on div "Esse layout é usado como modelo para todos os itens (por exemplo, uma postagem …" at bounding box center [1379, 159] width 377 height 174
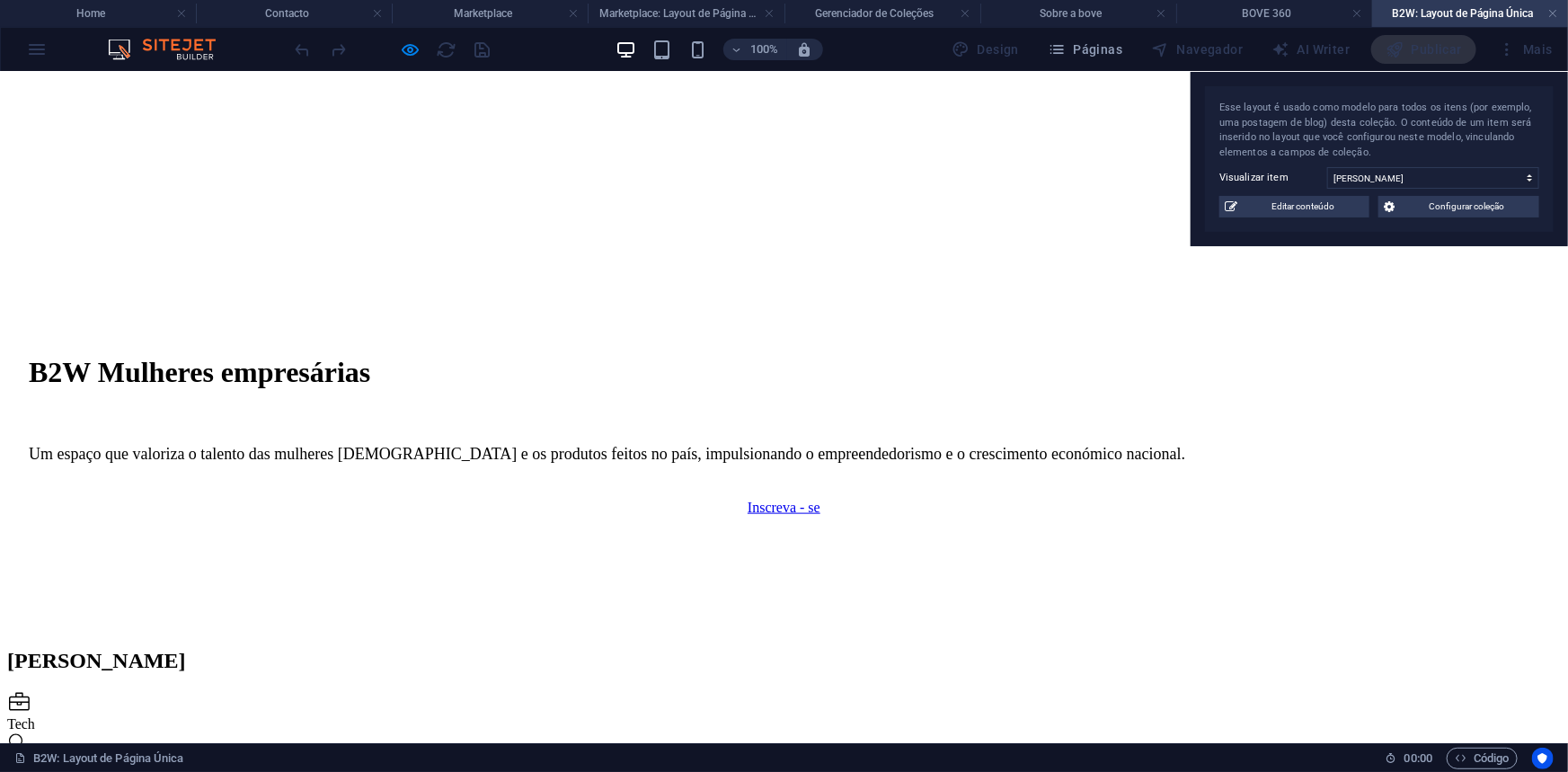
scroll to position [735, 0]
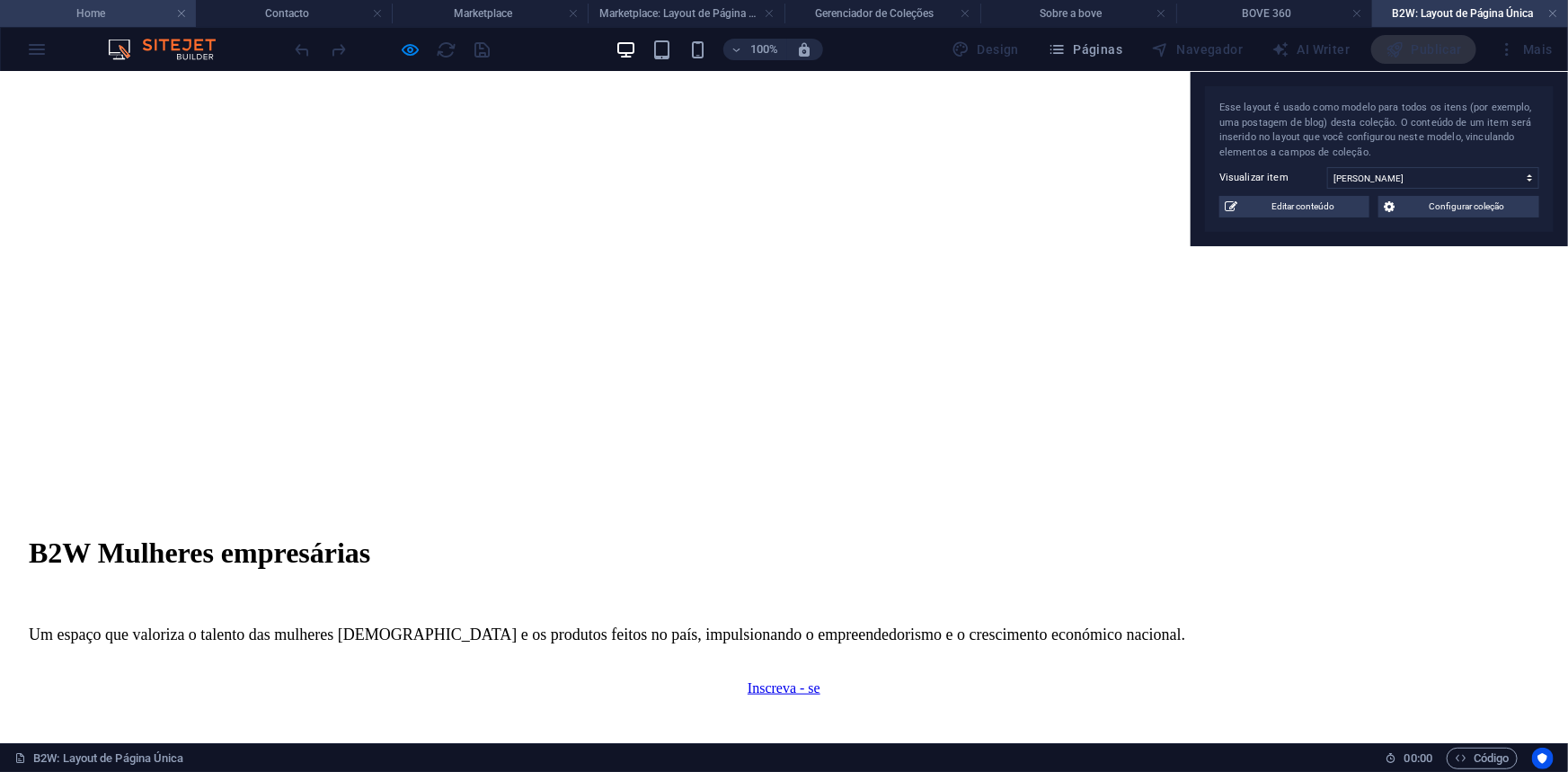
click at [106, 15] on h4 "Home" at bounding box center [98, 14] width 195 height 20
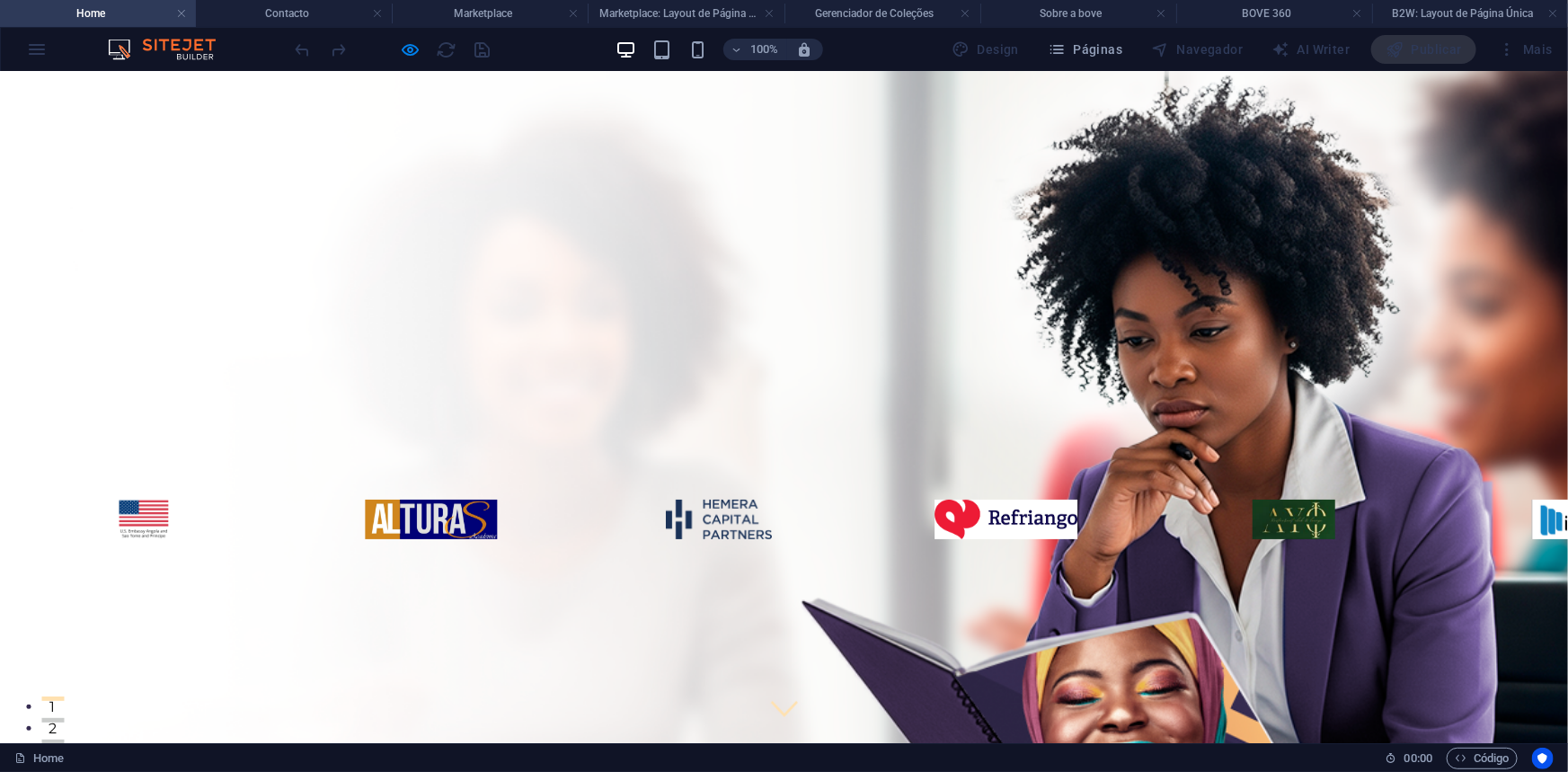
scroll to position [0, 0]
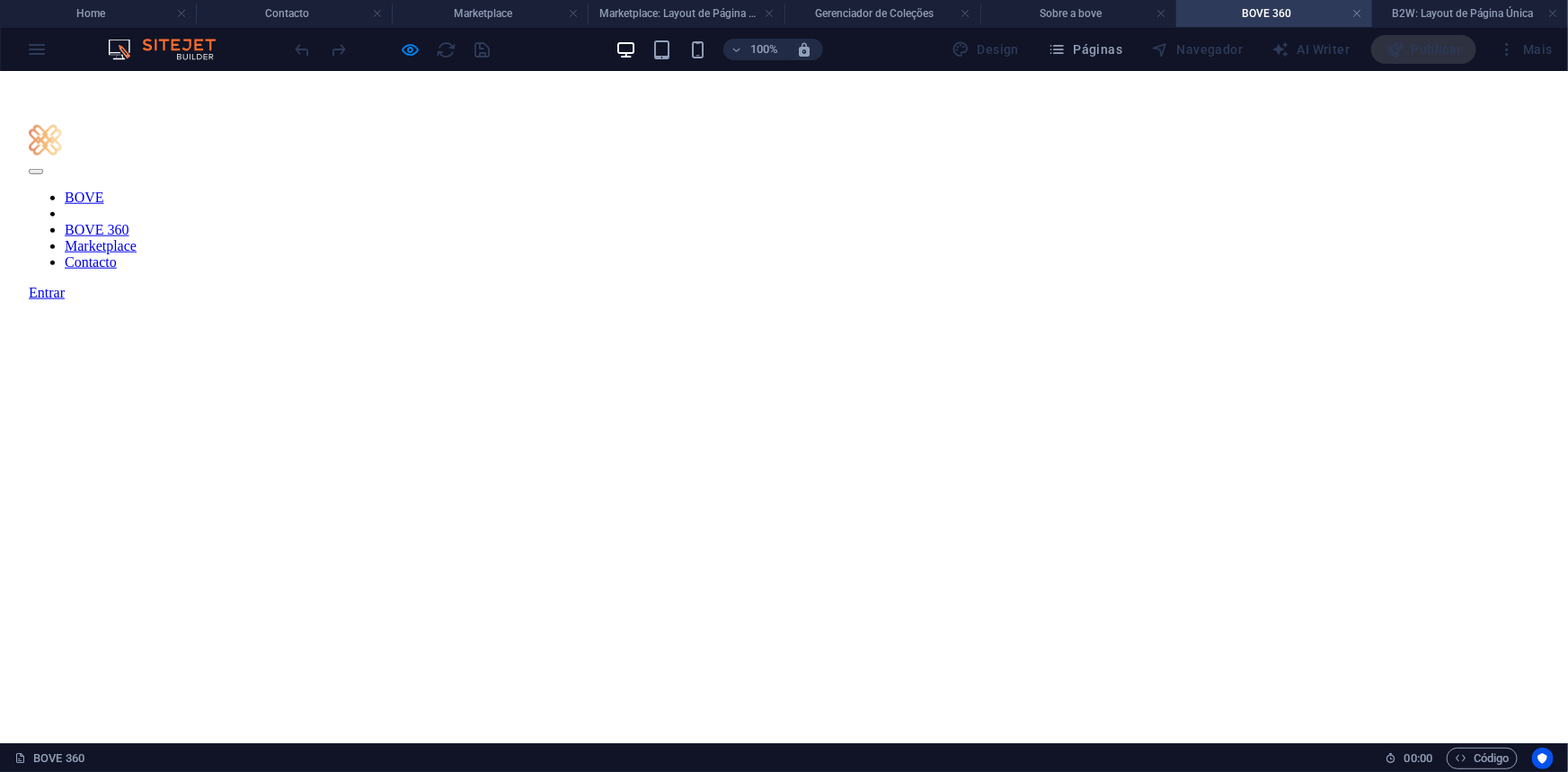
scroll to position [899, 0]
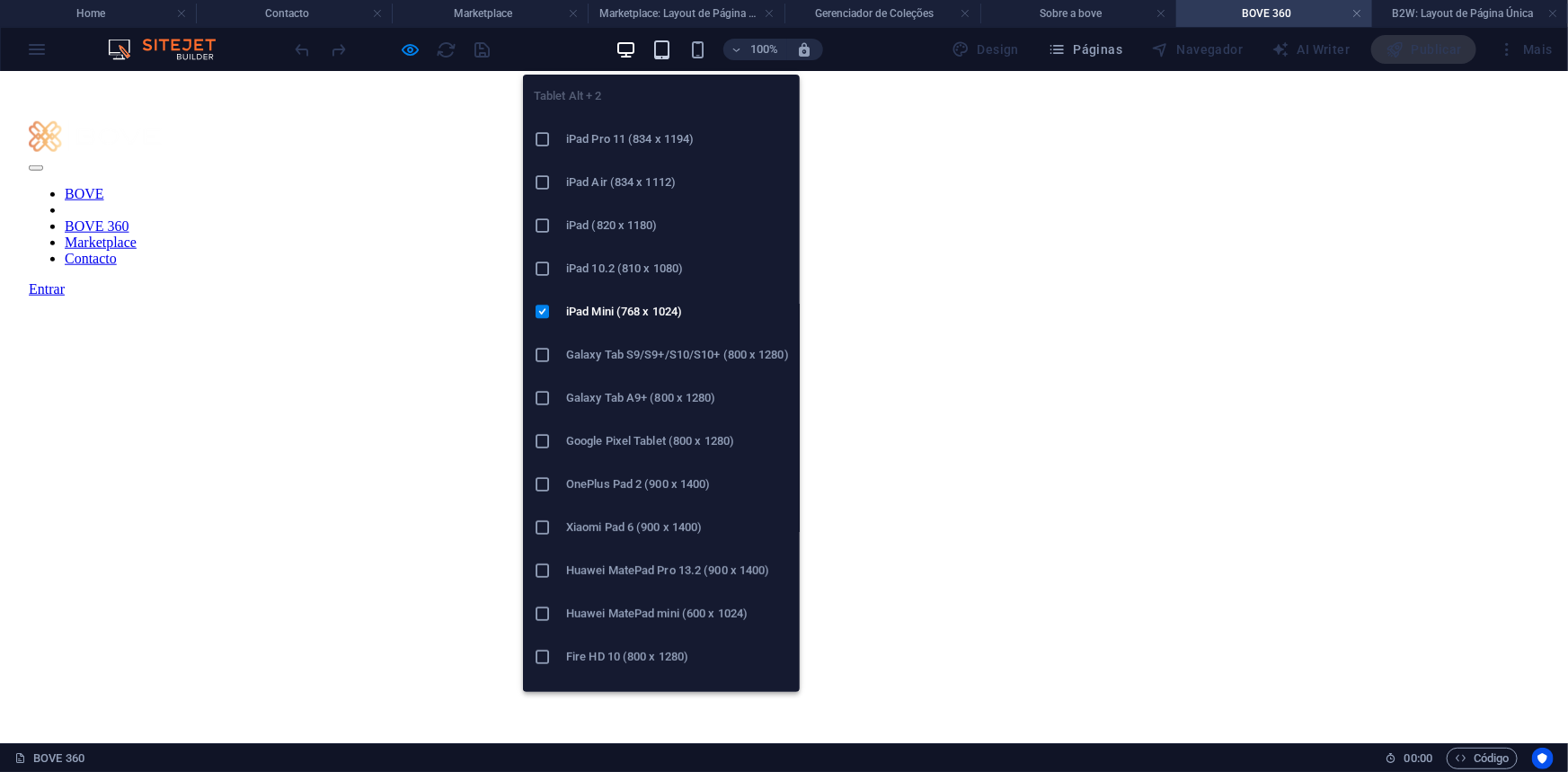
click at [663, 50] on icon "button" at bounding box center [661, 49] width 21 height 21
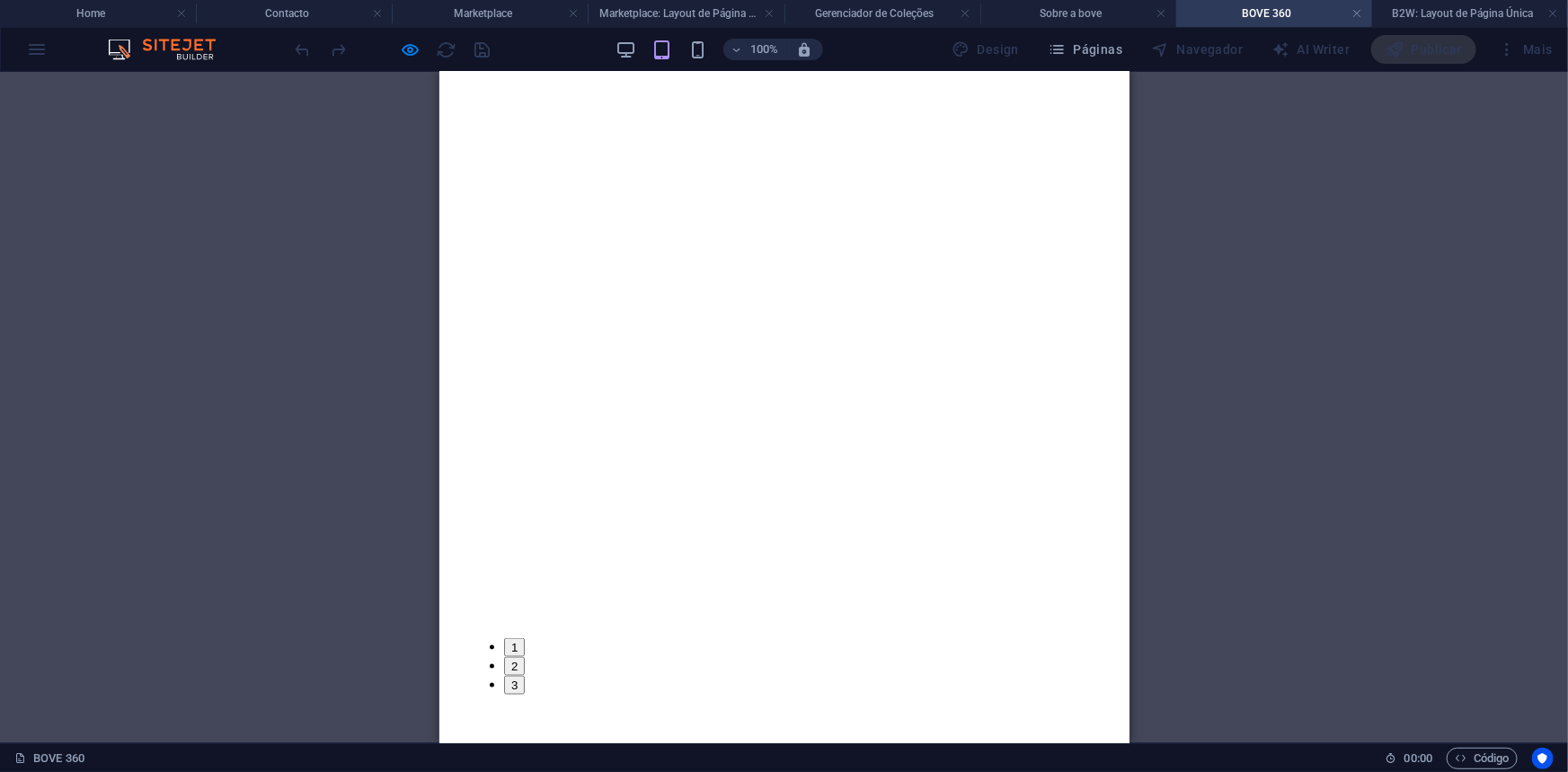
scroll to position [968, 0]
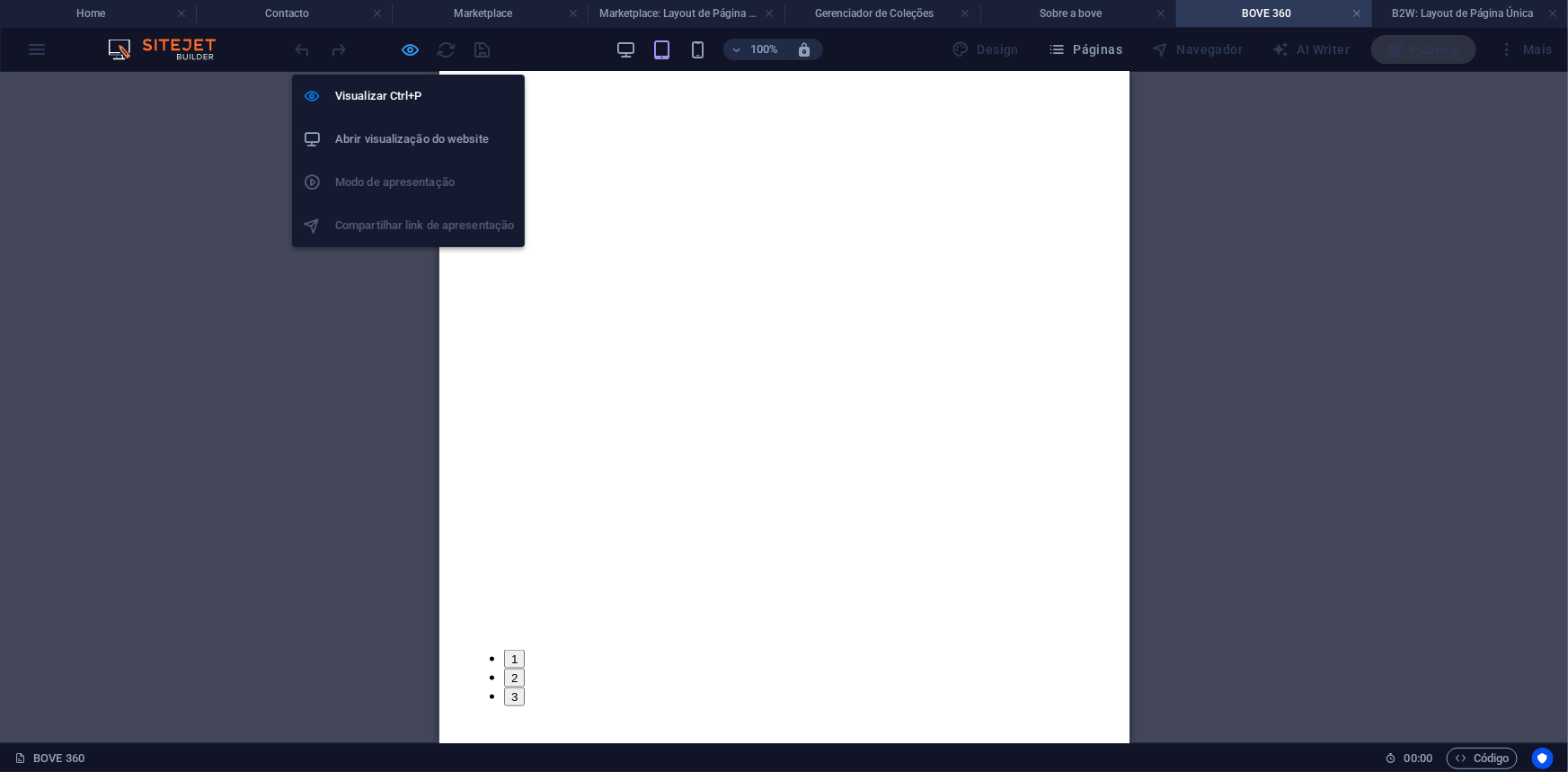
click at [403, 50] on icon "button" at bounding box center [410, 49] width 21 height 21
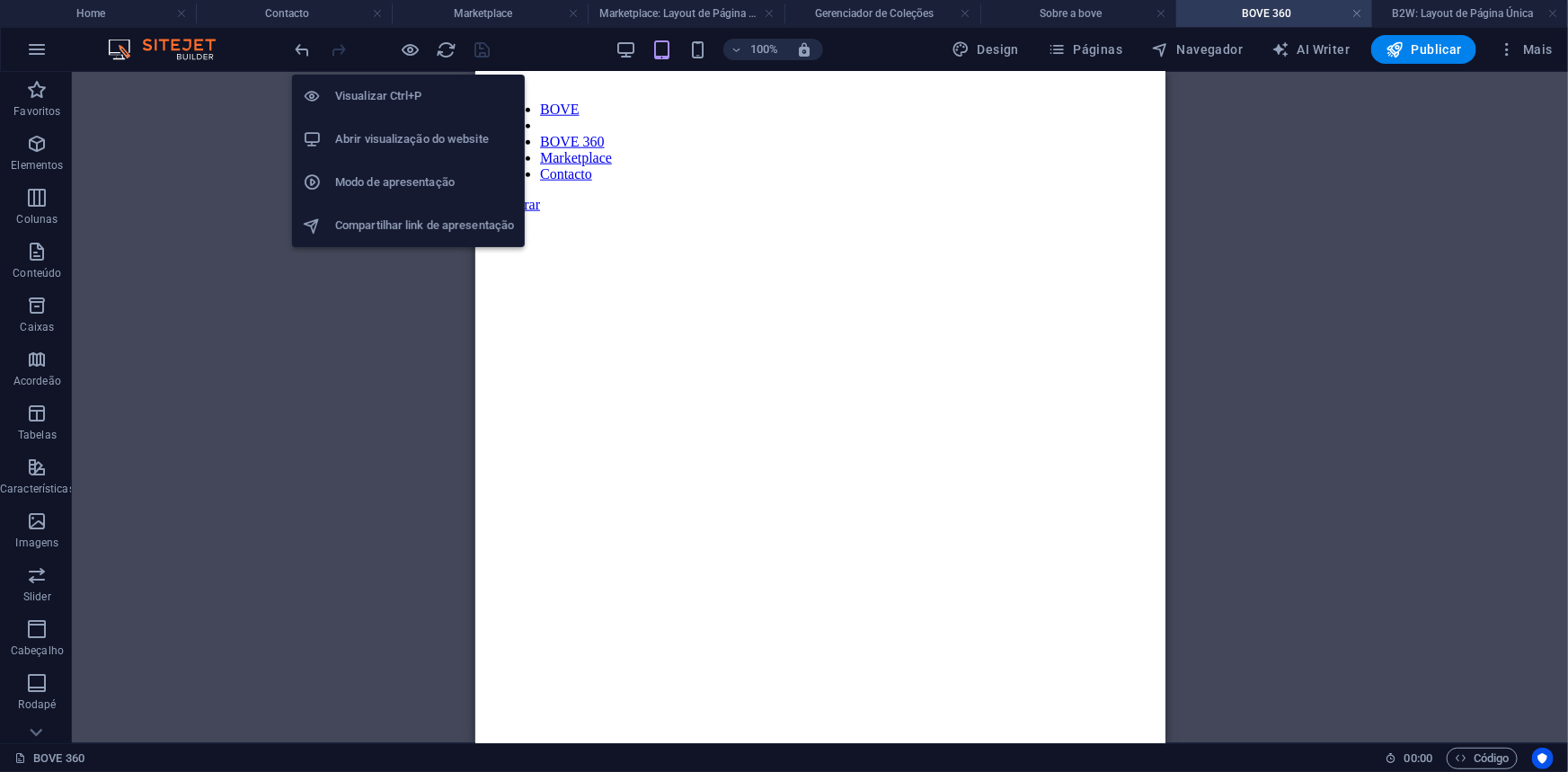
scroll to position [978, 0]
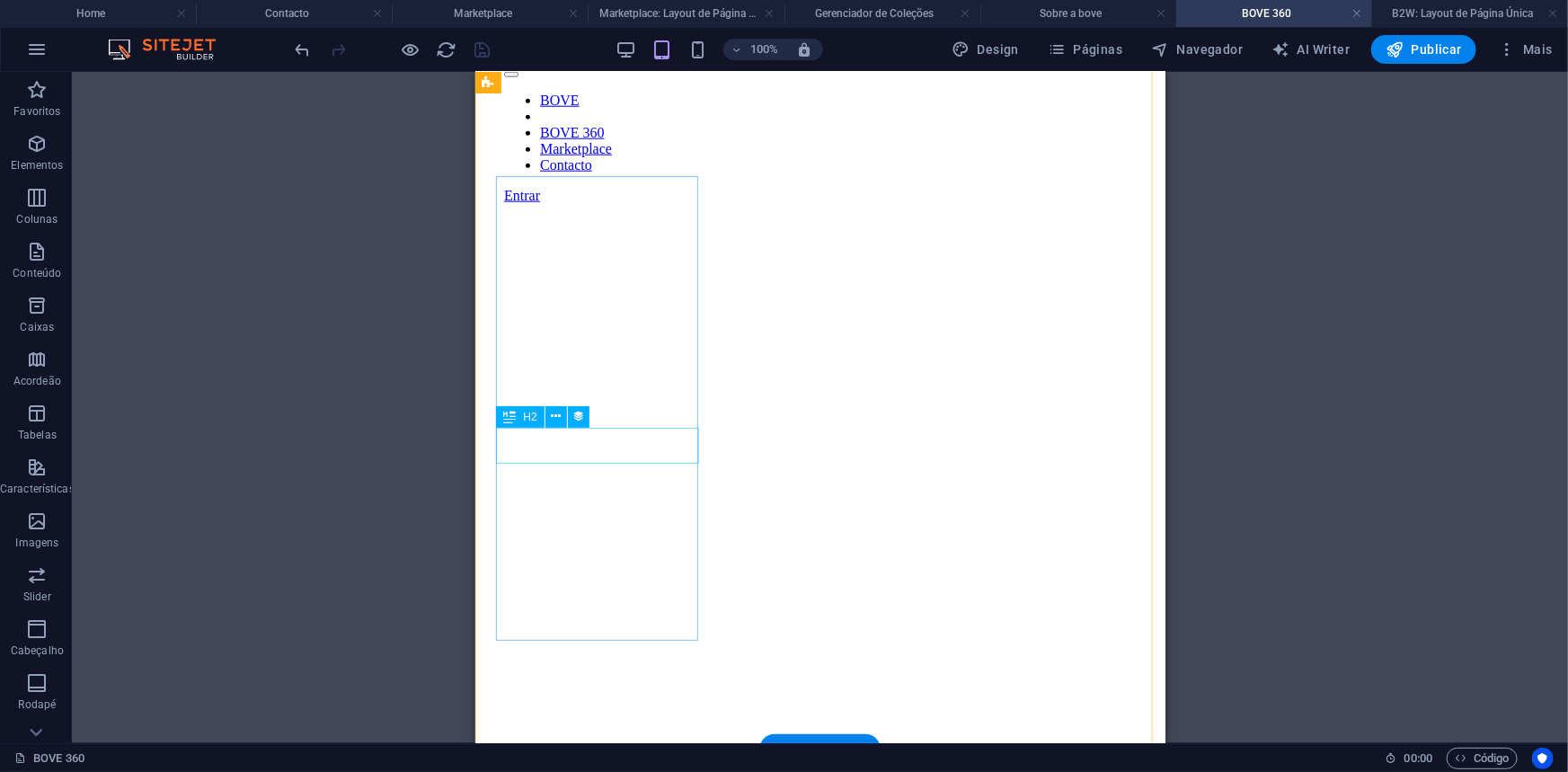
select select "name"
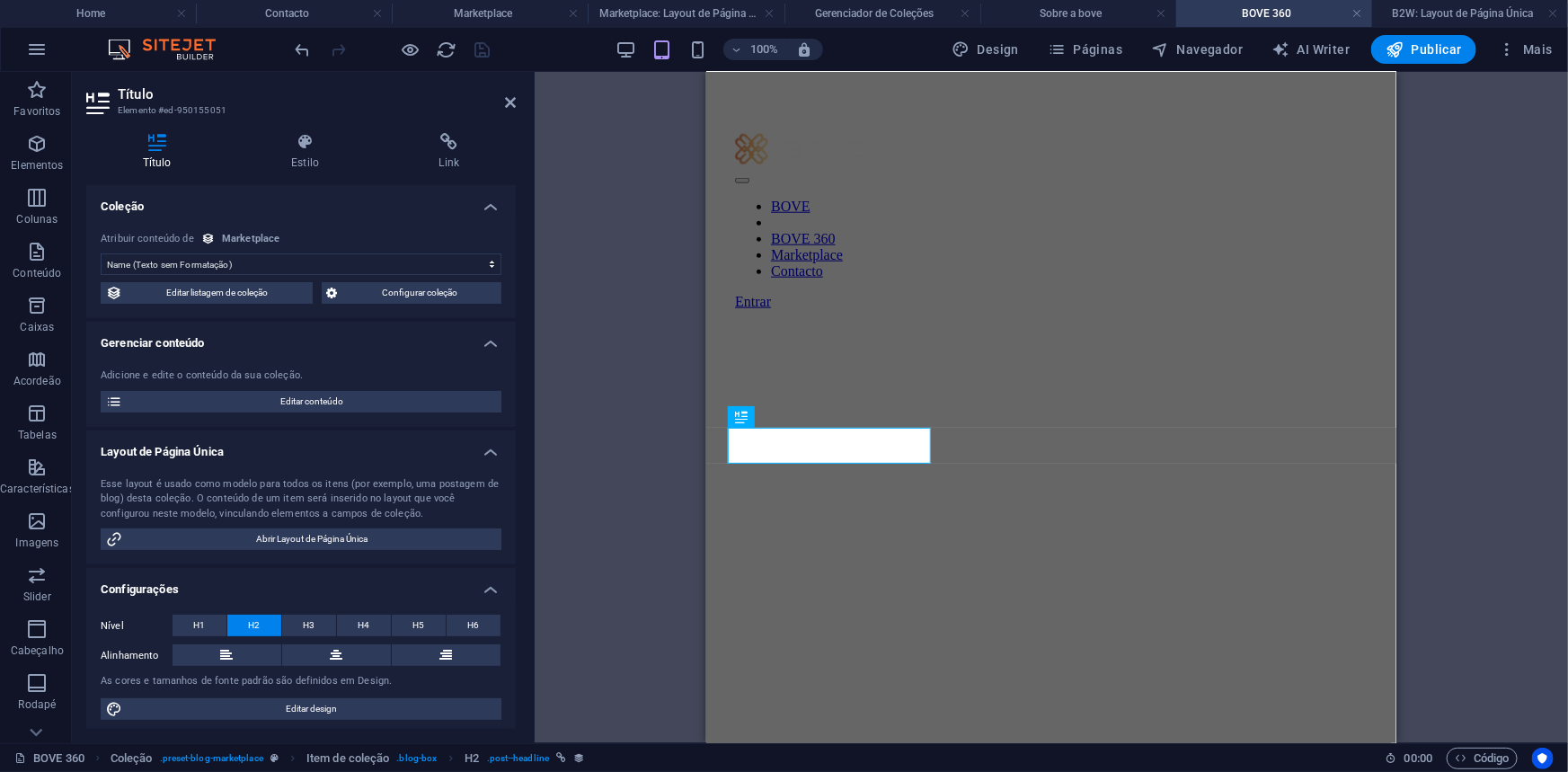
scroll to position [870, 0]
click at [160, 146] on icon at bounding box center [156, 142] width 141 height 18
click at [296, 141] on icon at bounding box center [304, 142] width 140 height 18
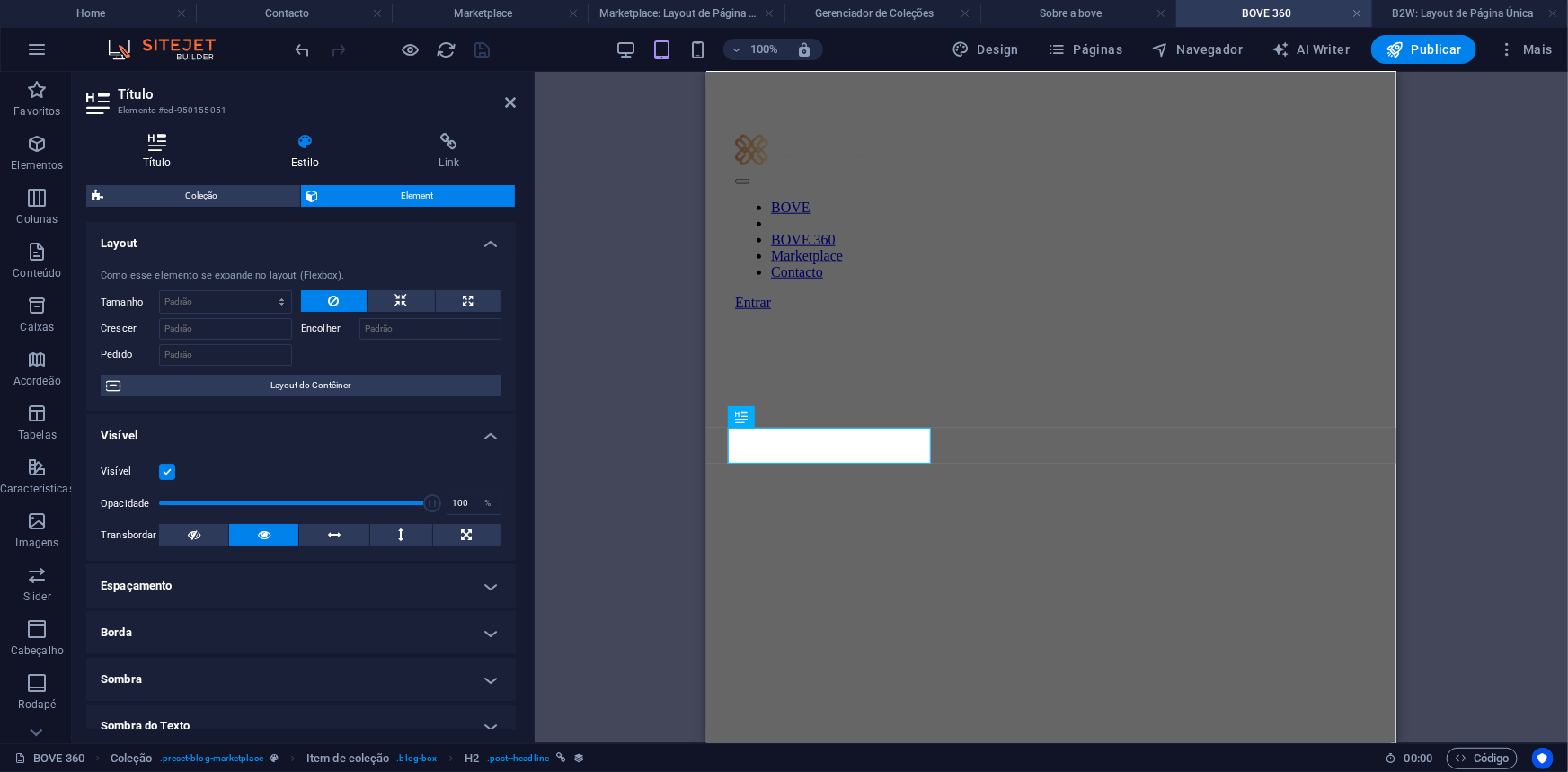
click at [152, 149] on icon at bounding box center [156, 142] width 141 height 18
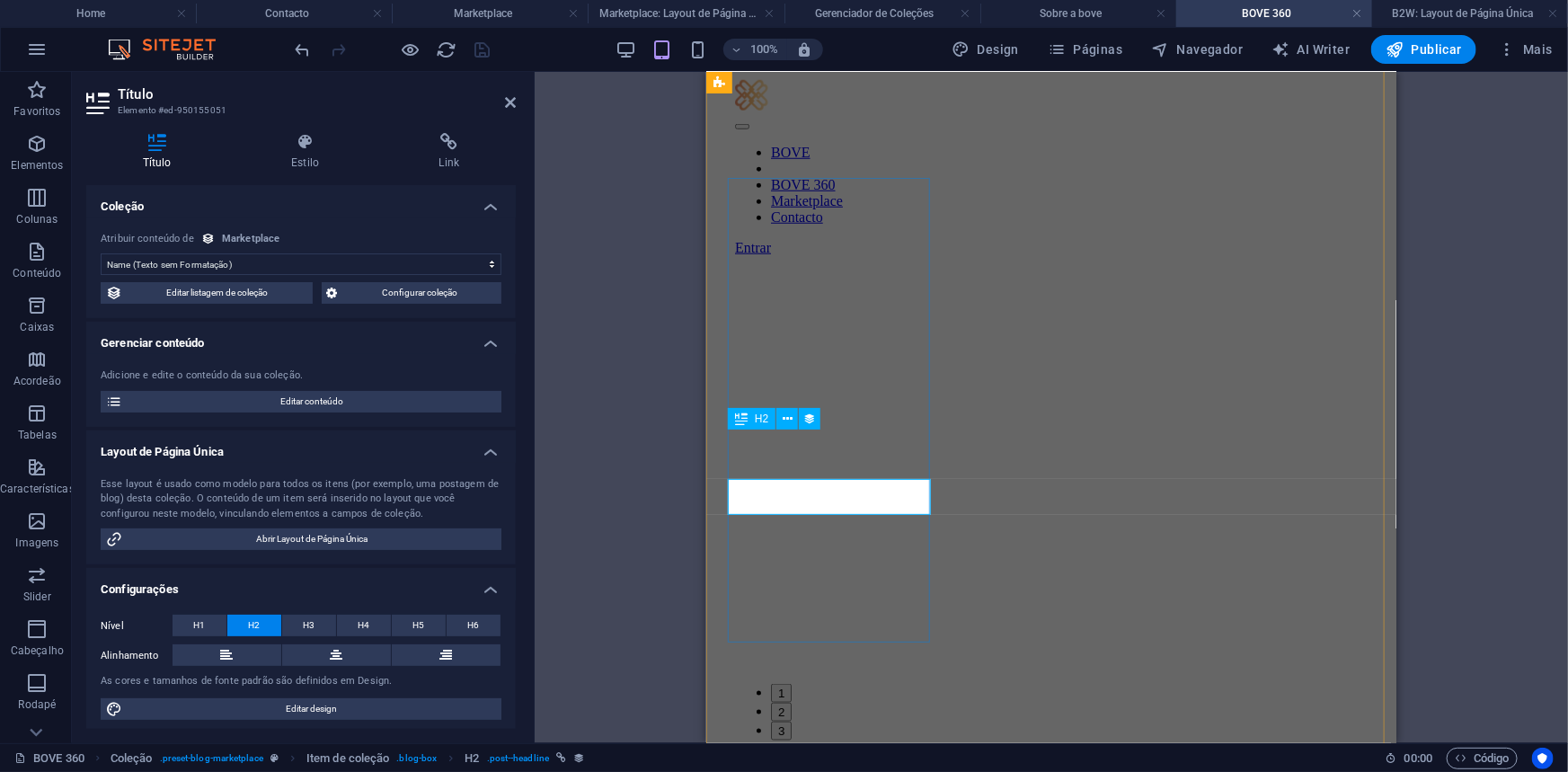
scroll to position [816, 0]
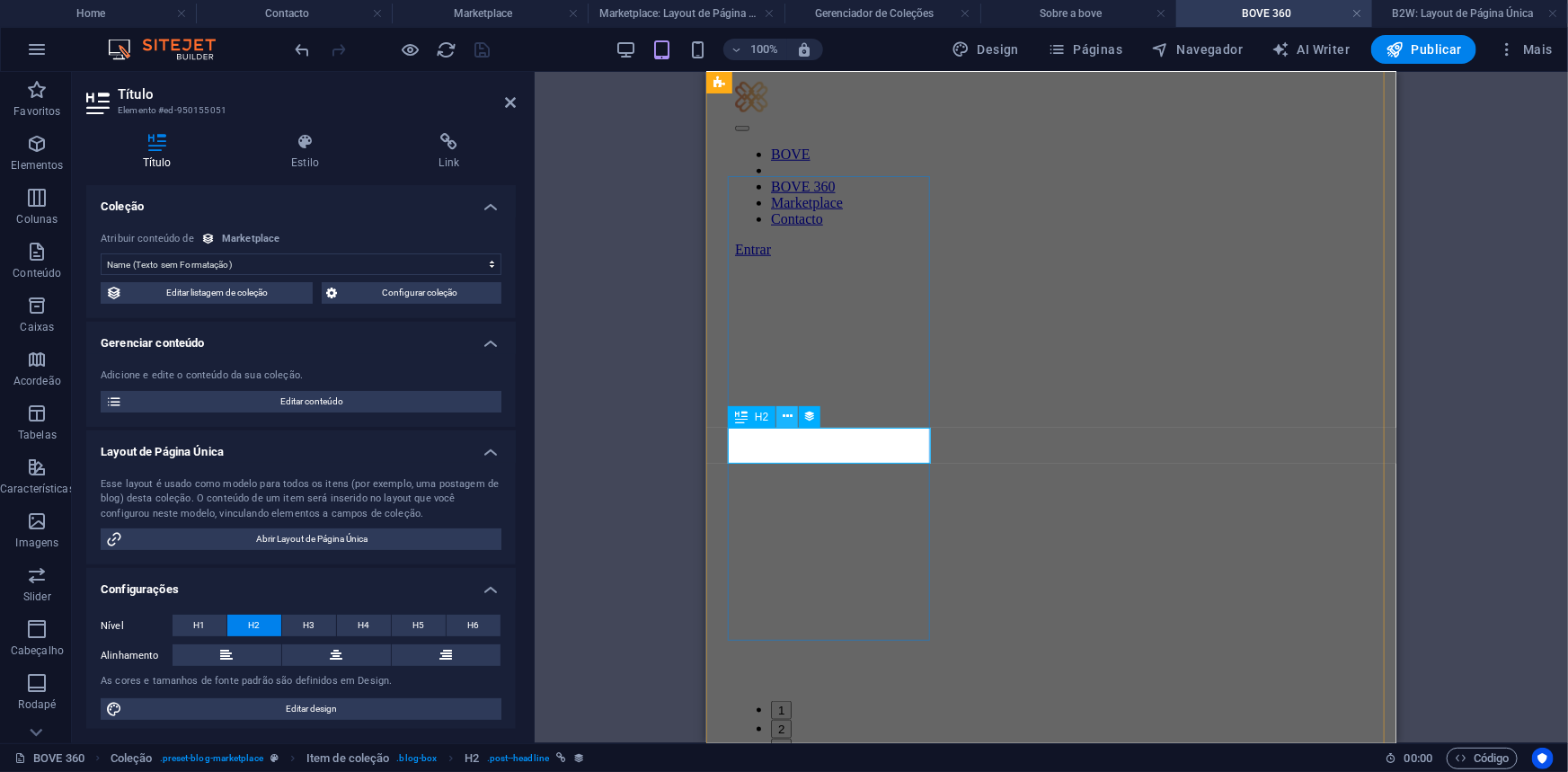
click at [783, 415] on icon at bounding box center [787, 416] width 10 height 19
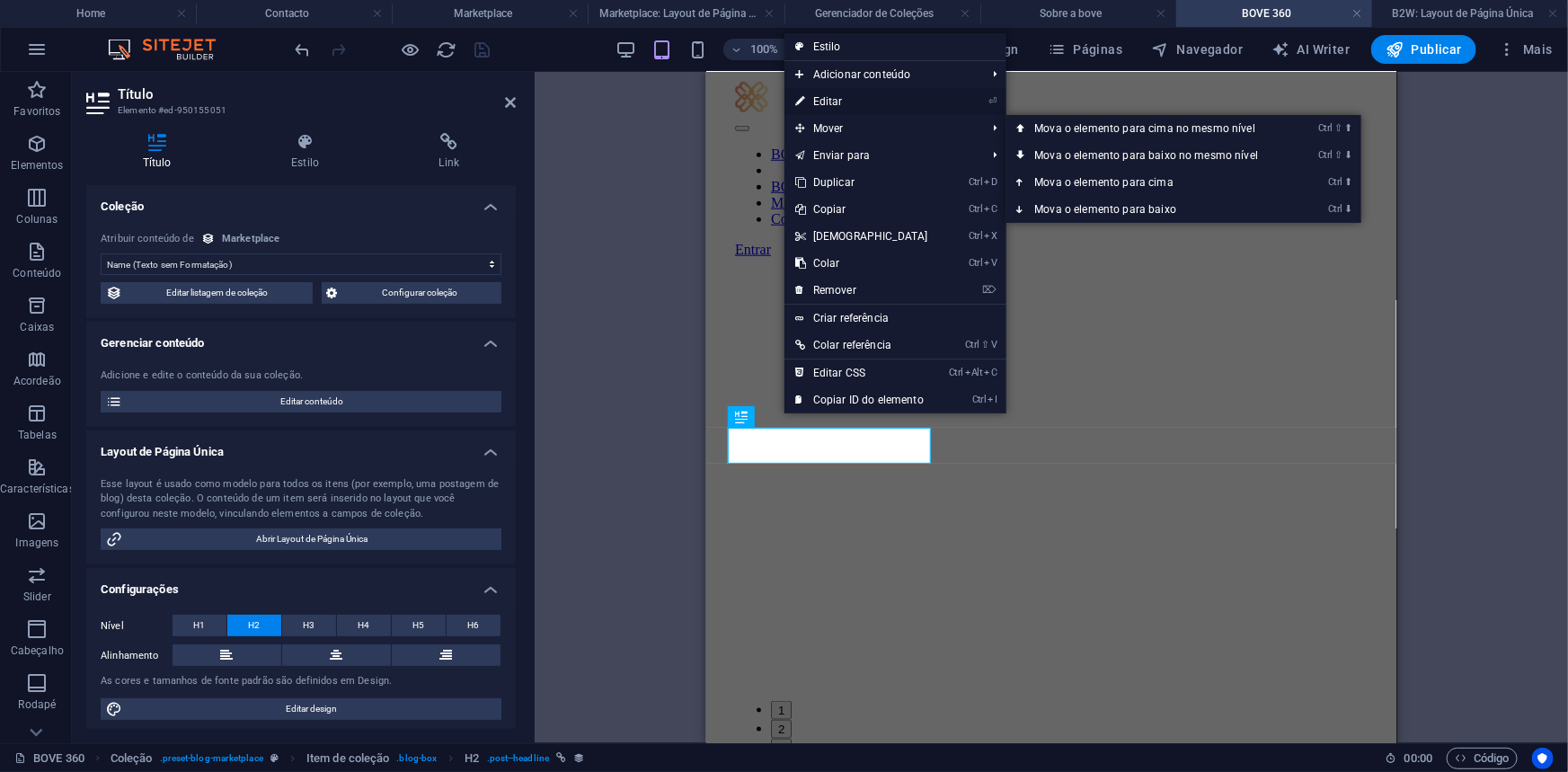
click at [842, 99] on link "⏎ Editar" at bounding box center [862, 102] width 154 height 27
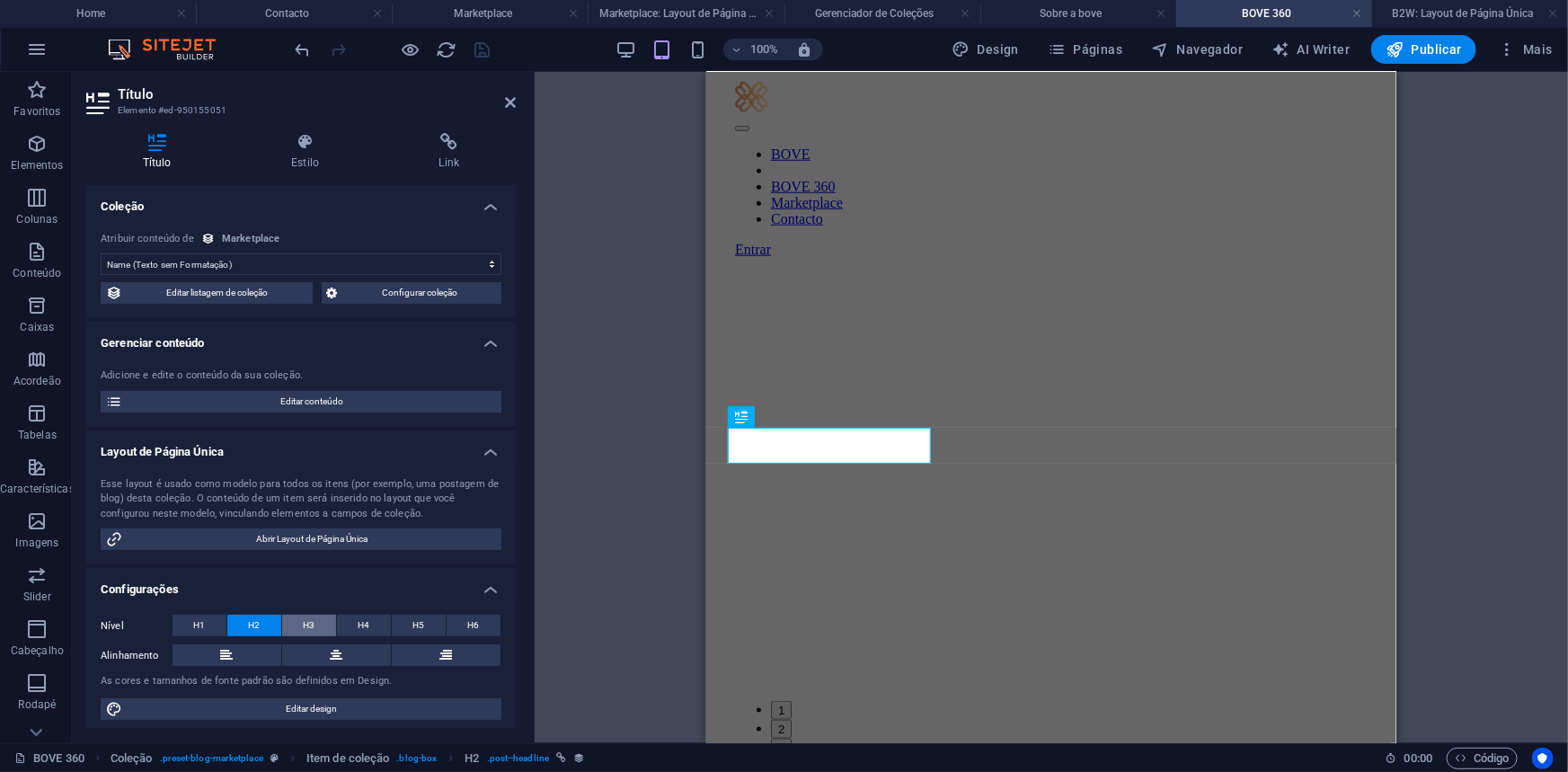
click at [304, 624] on span "H3" at bounding box center [310, 625] width 12 height 21
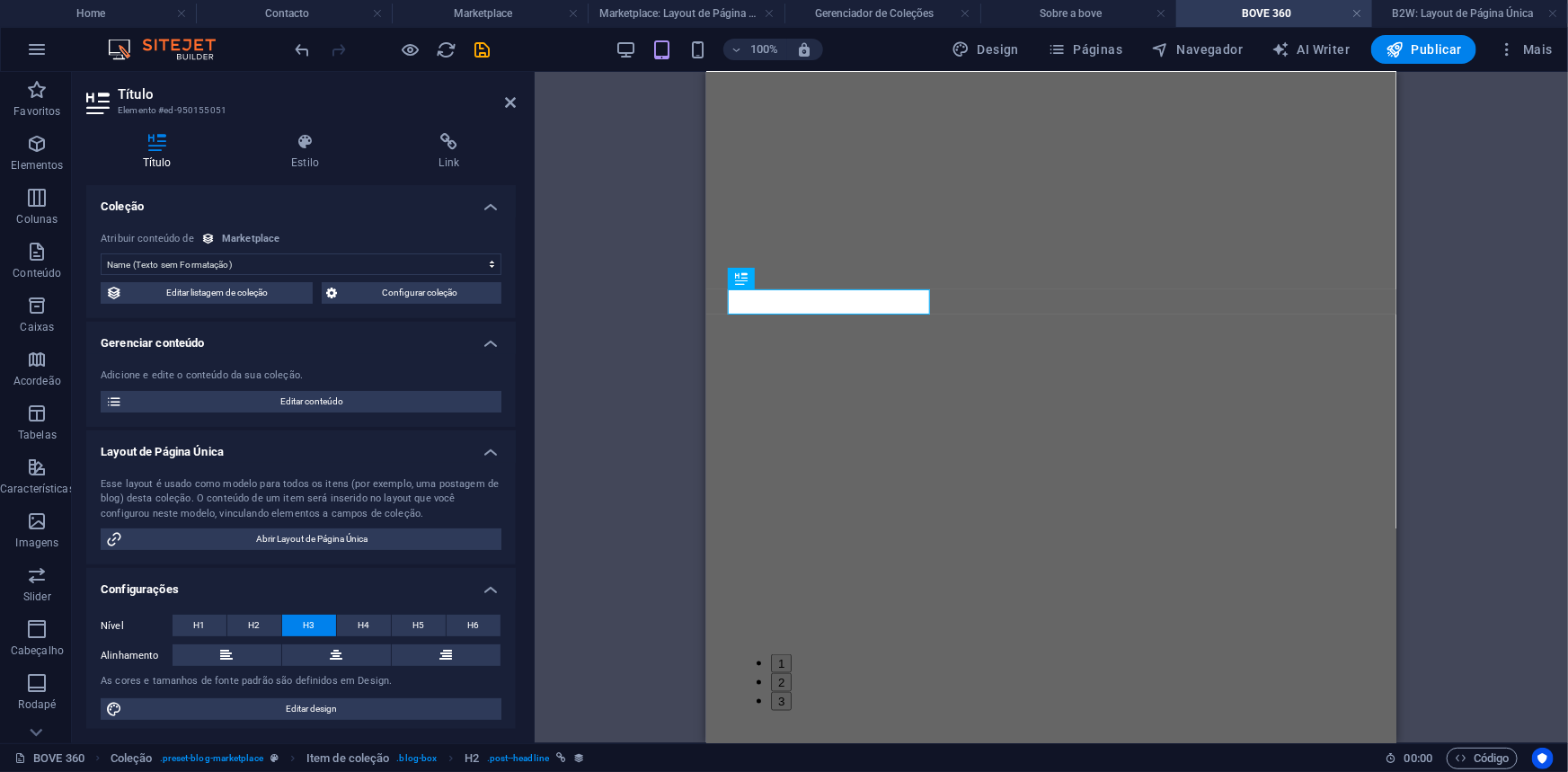
scroll to position [978, 0]
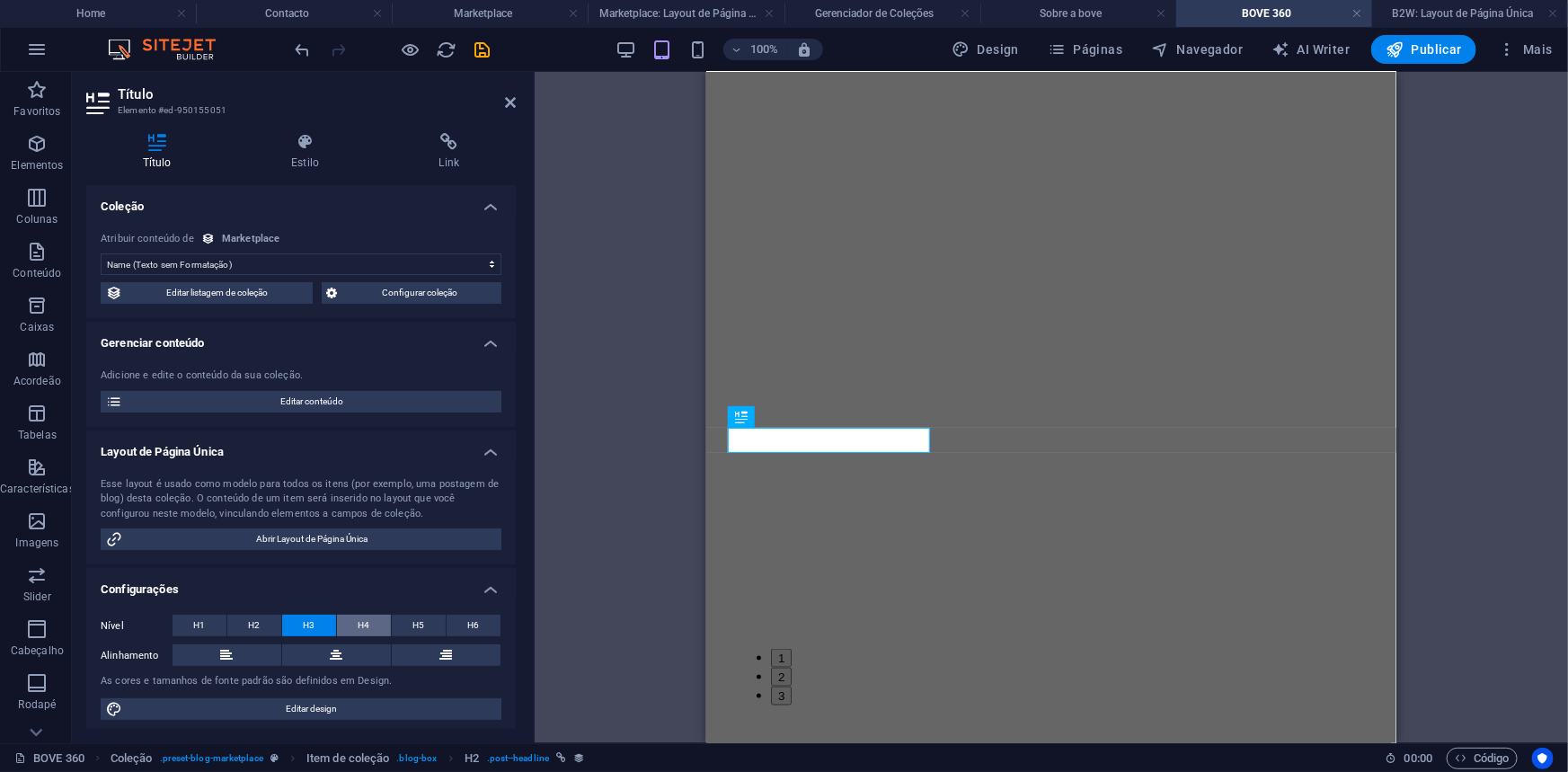
click at [360, 621] on span "H4" at bounding box center [364, 625] width 12 height 21
click at [413, 622] on span "H5" at bounding box center [419, 625] width 12 height 21
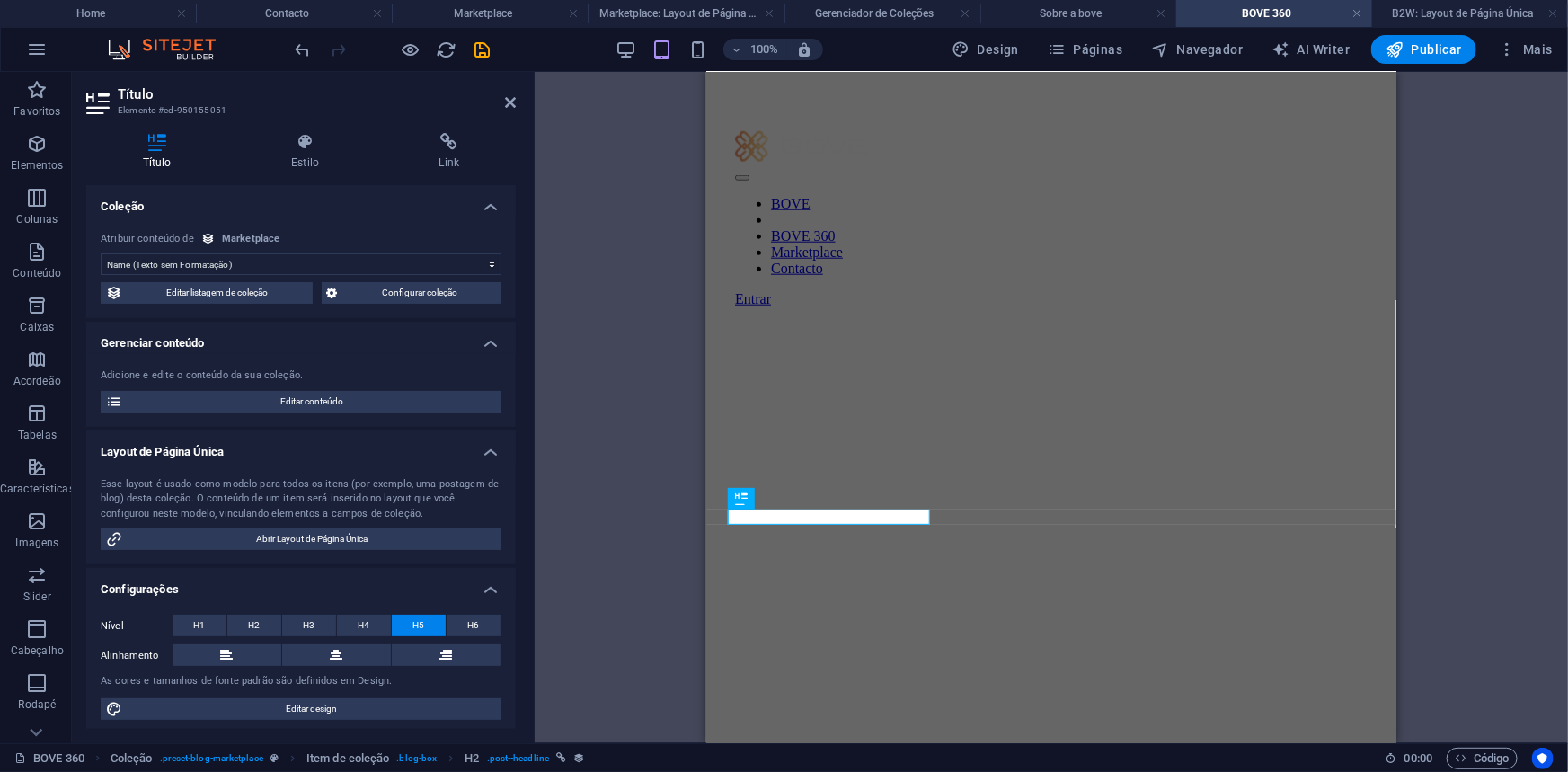
scroll to position [870, 0]
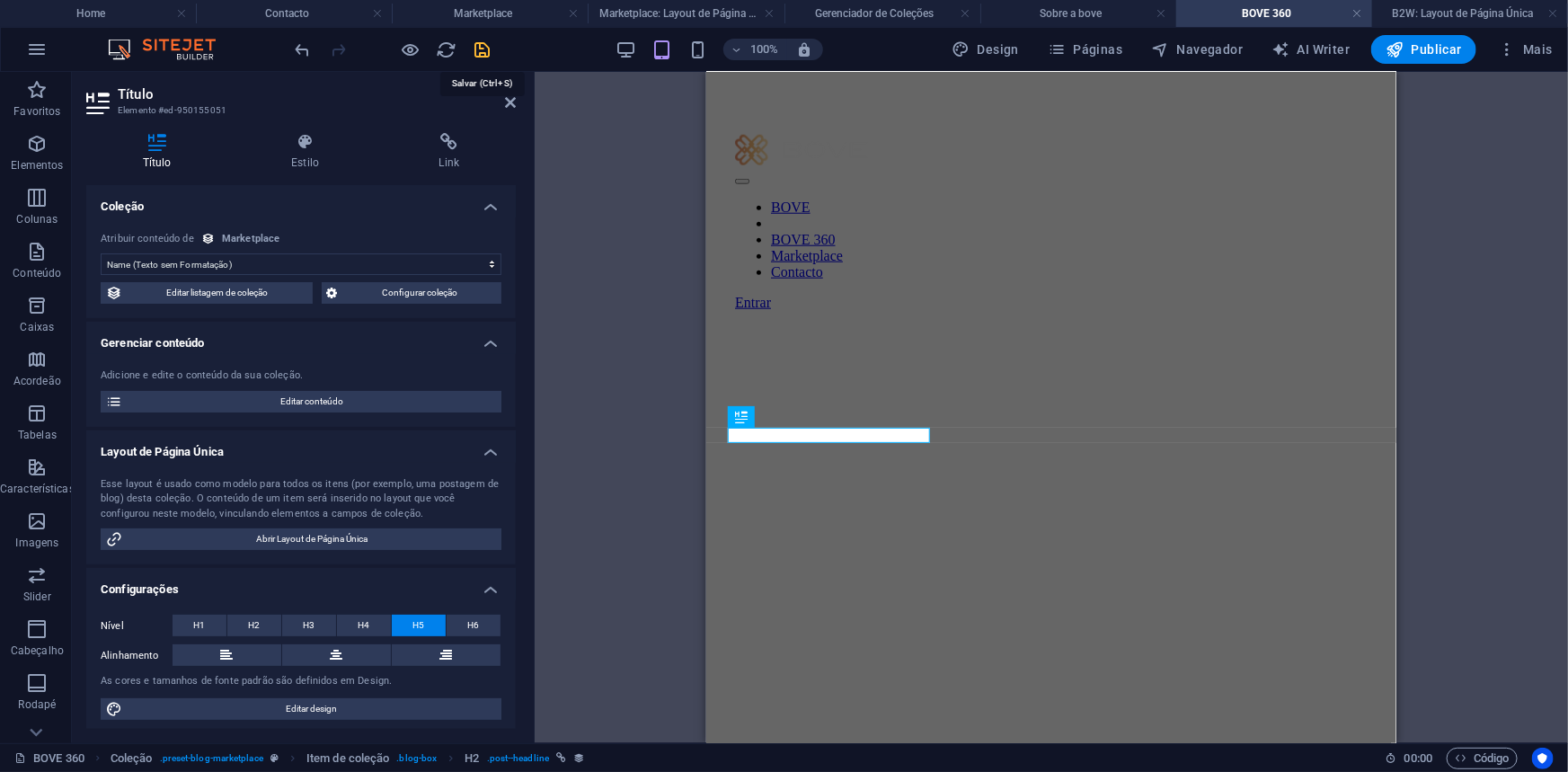
drag, startPoint x: 487, startPoint y: 58, endPoint x: 15, endPoint y: 6, distance: 474.9
click at [487, 58] on icon "save" at bounding box center [483, 49] width 21 height 21
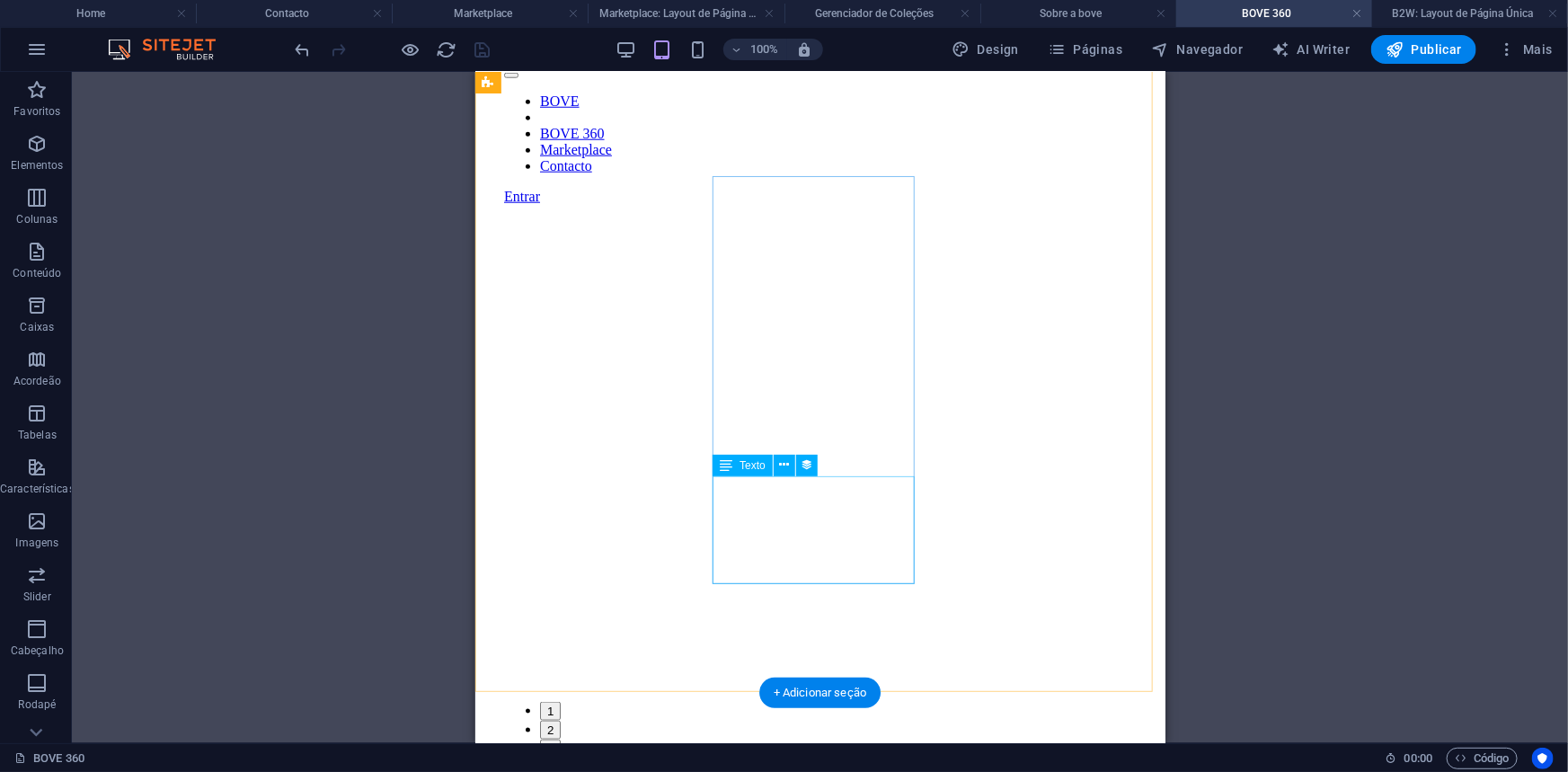
select select "description"
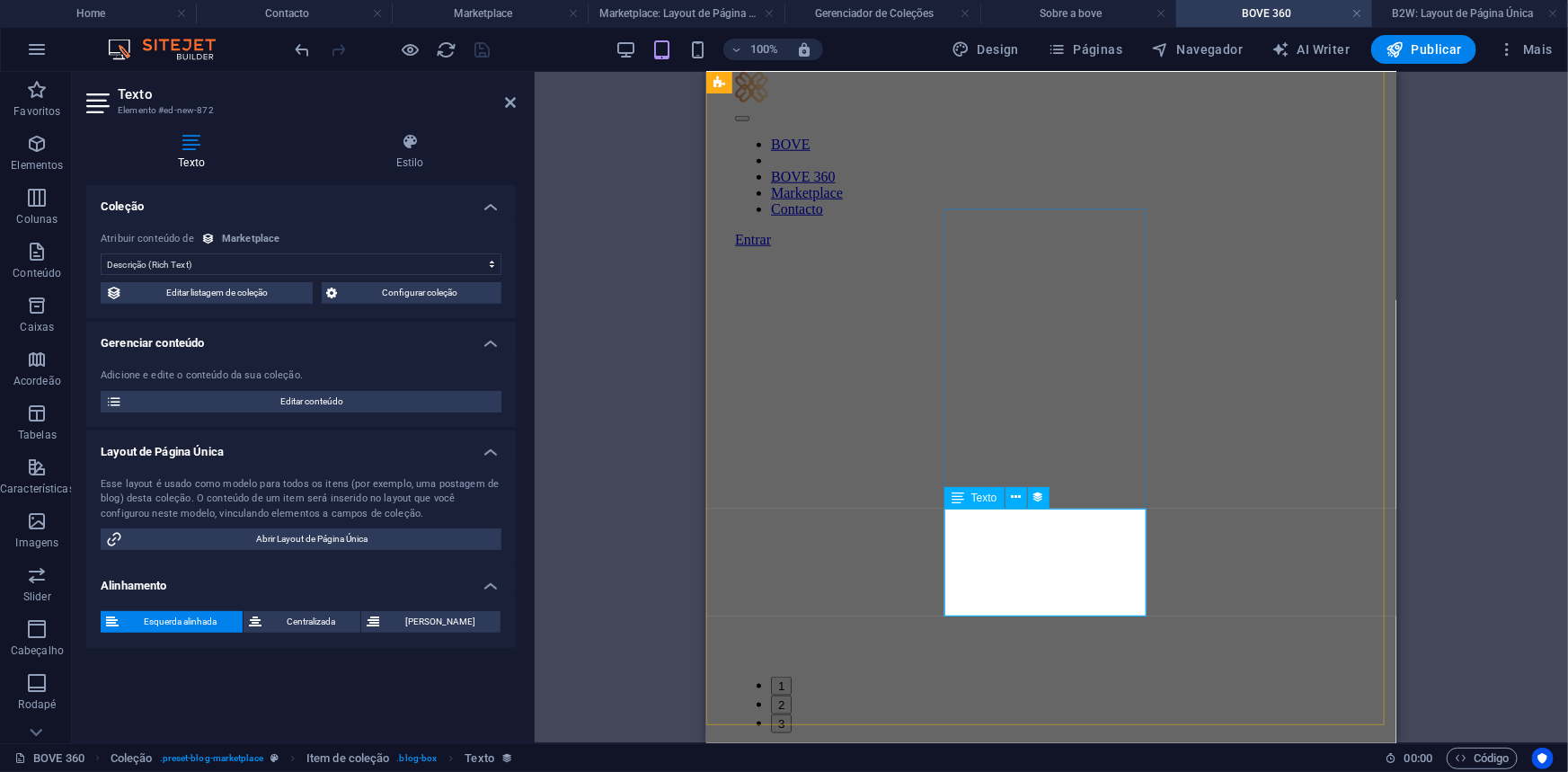
scroll to position [816, 0]
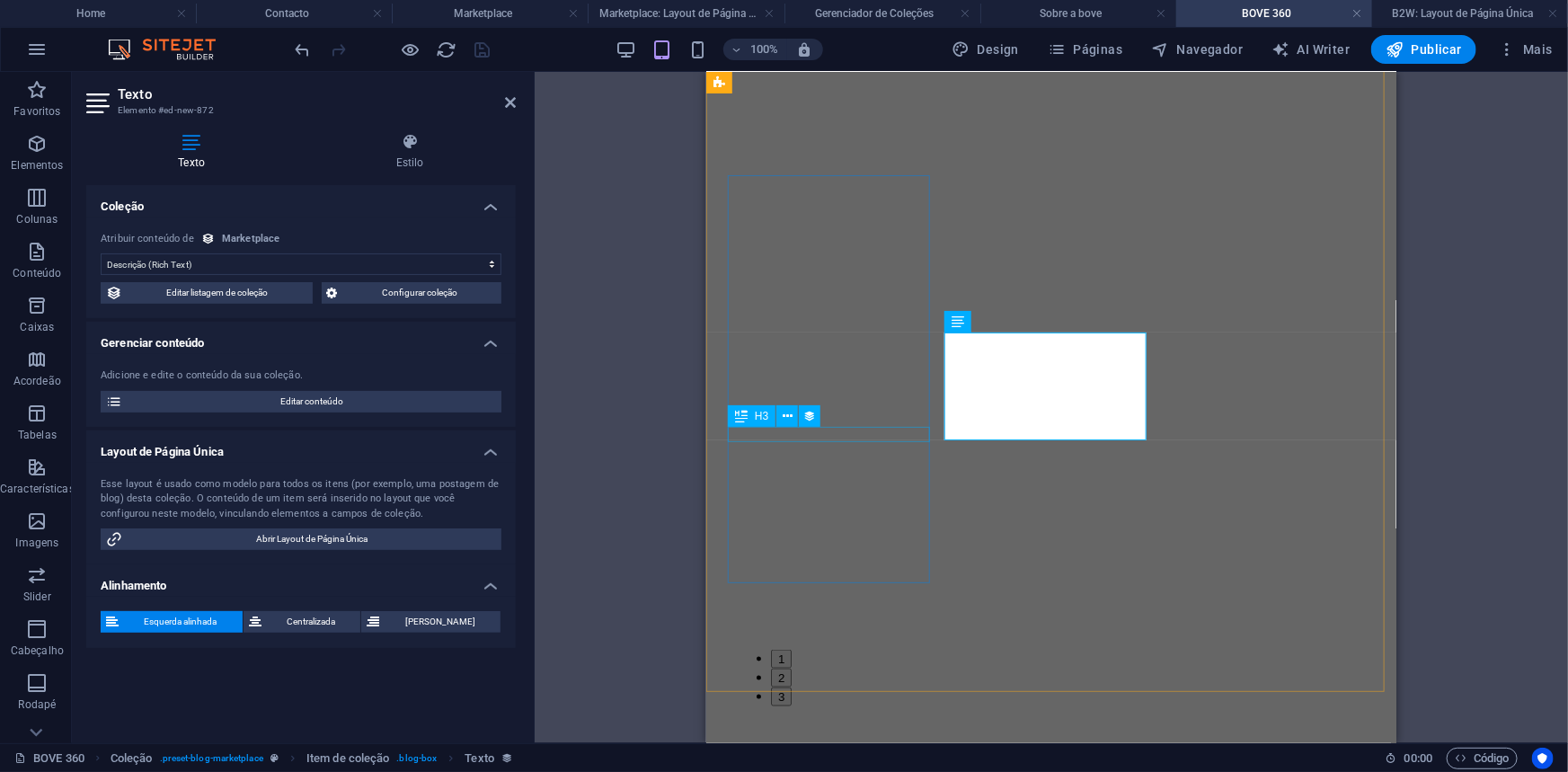
scroll to position [978, 0]
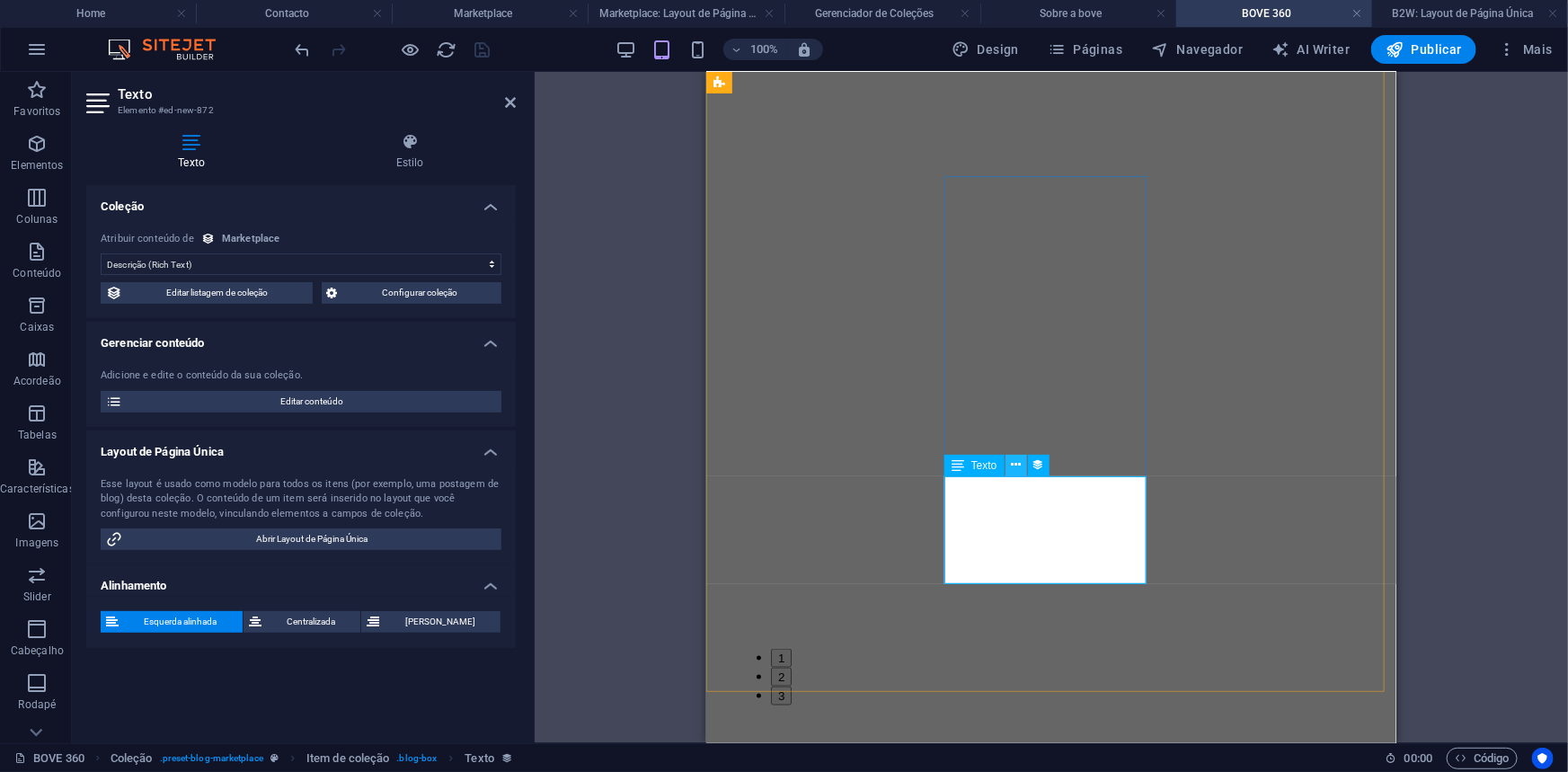
click at [1012, 461] on icon at bounding box center [1016, 464] width 10 height 19
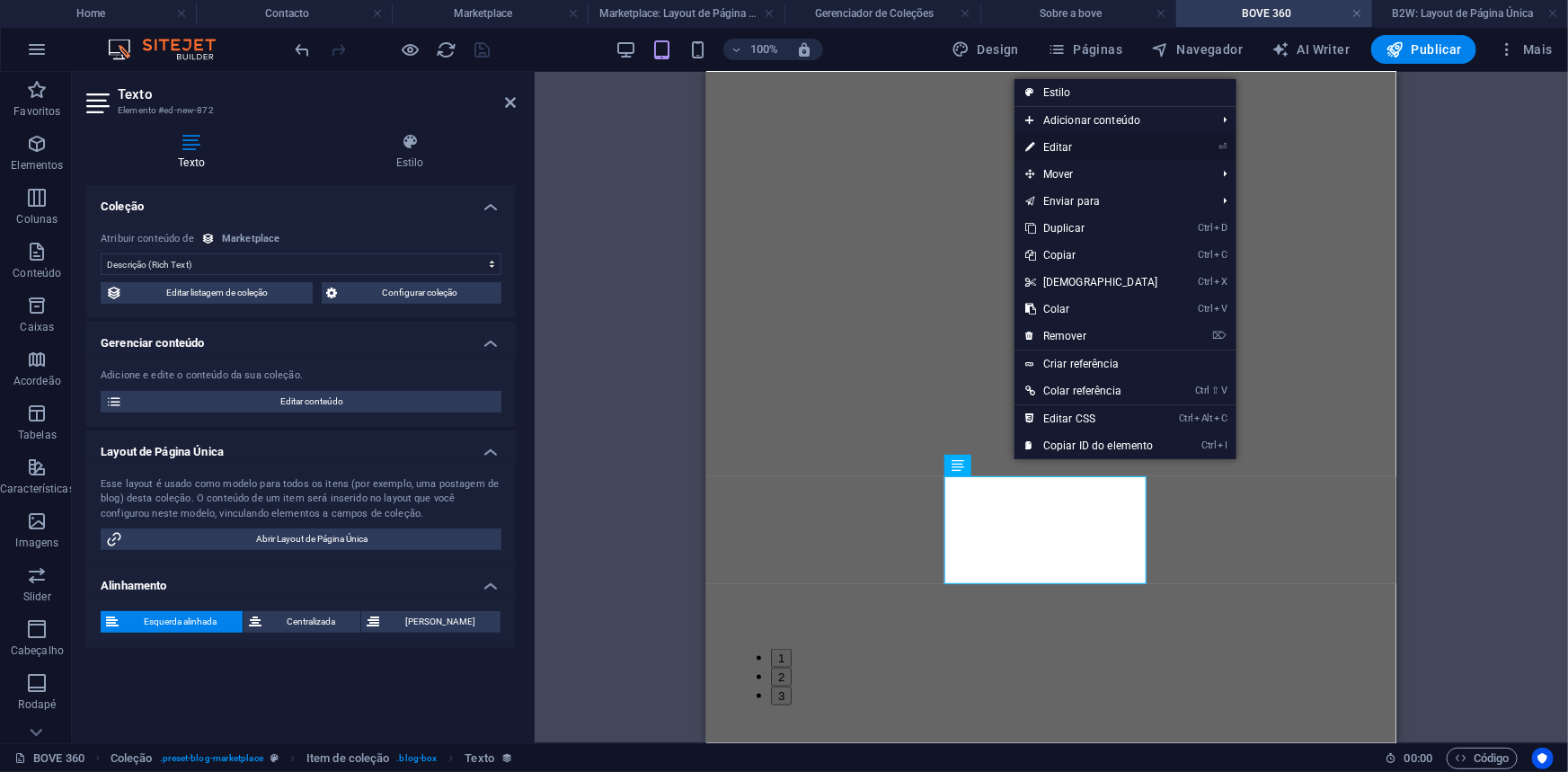
click at [1053, 145] on link "⏎ Editar" at bounding box center [1091, 148] width 154 height 27
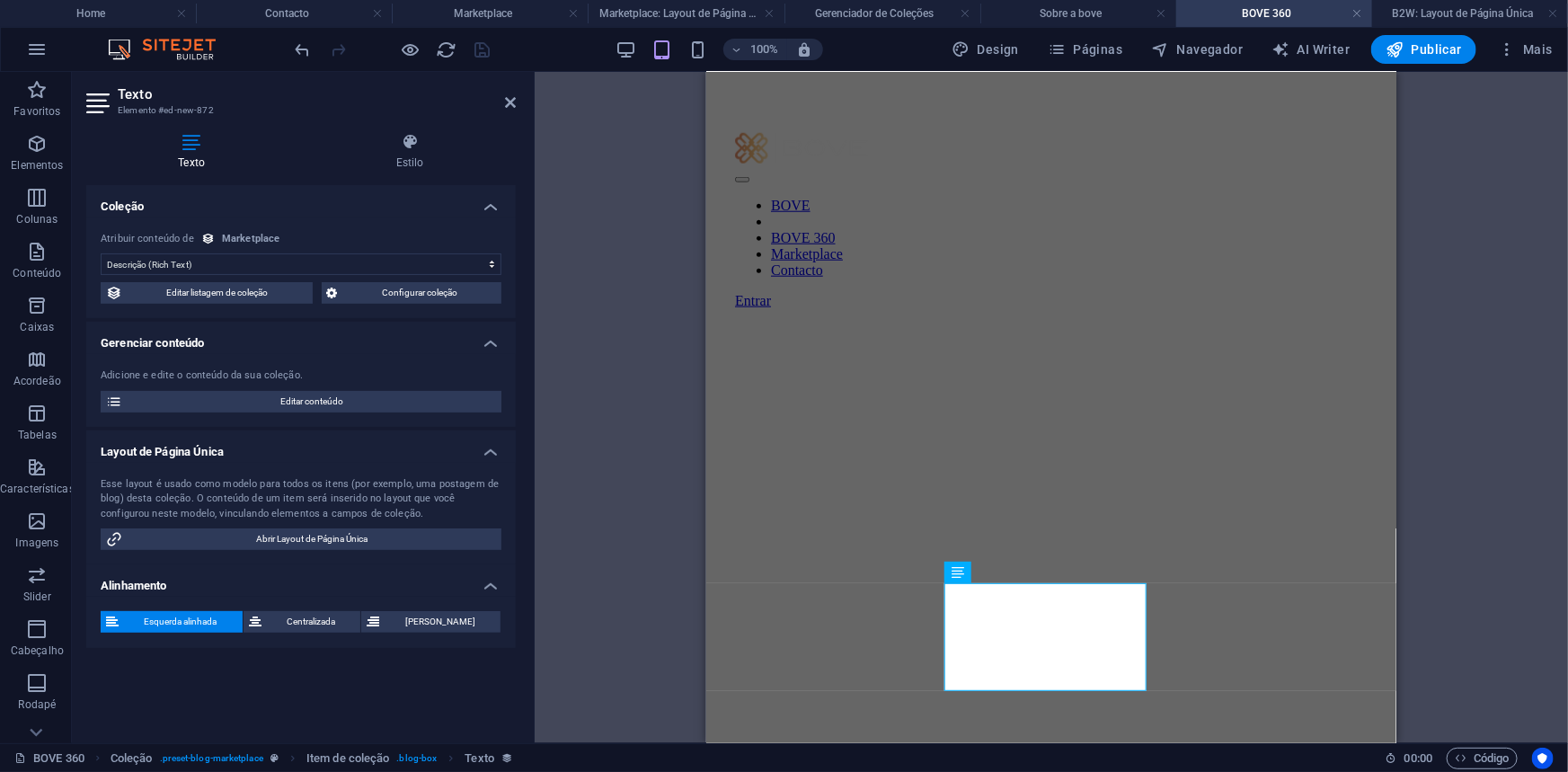
scroll to position [870, 0]
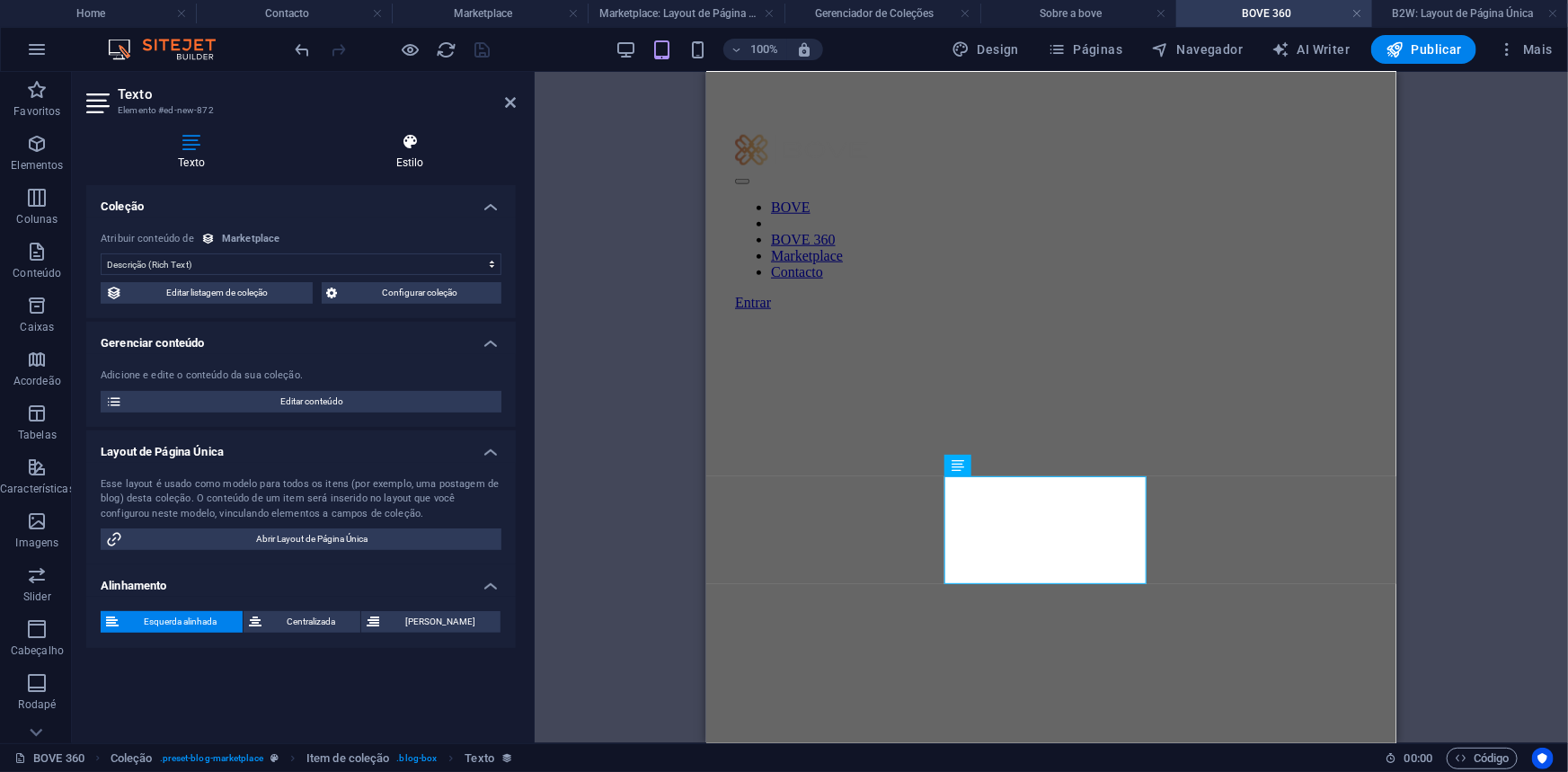
click at [417, 162] on h4 "Estilo" at bounding box center [409, 151] width 212 height 38
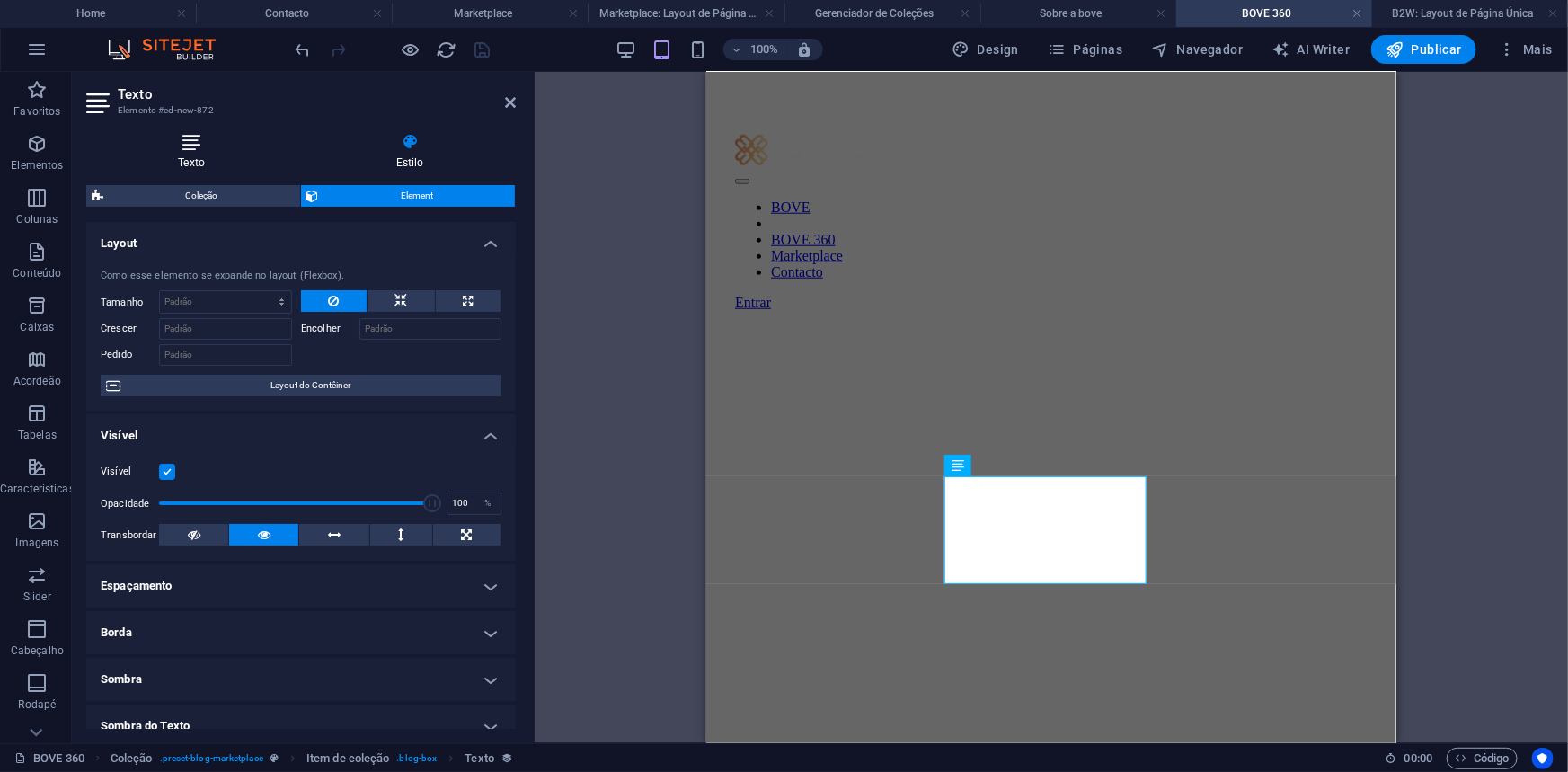
click at [194, 152] on h4 "Texto" at bounding box center [194, 151] width 218 height 38
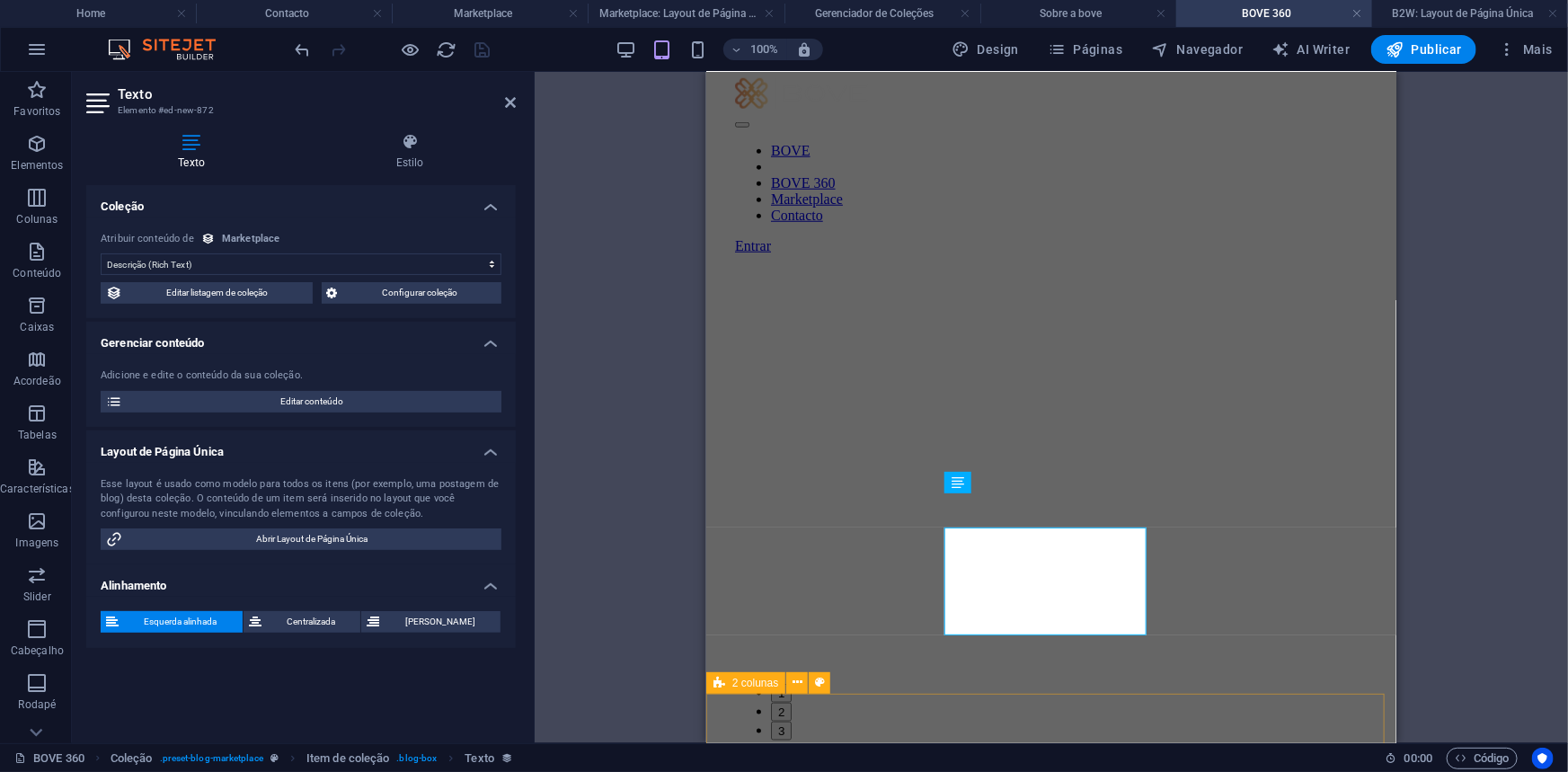
scroll to position [816, 0]
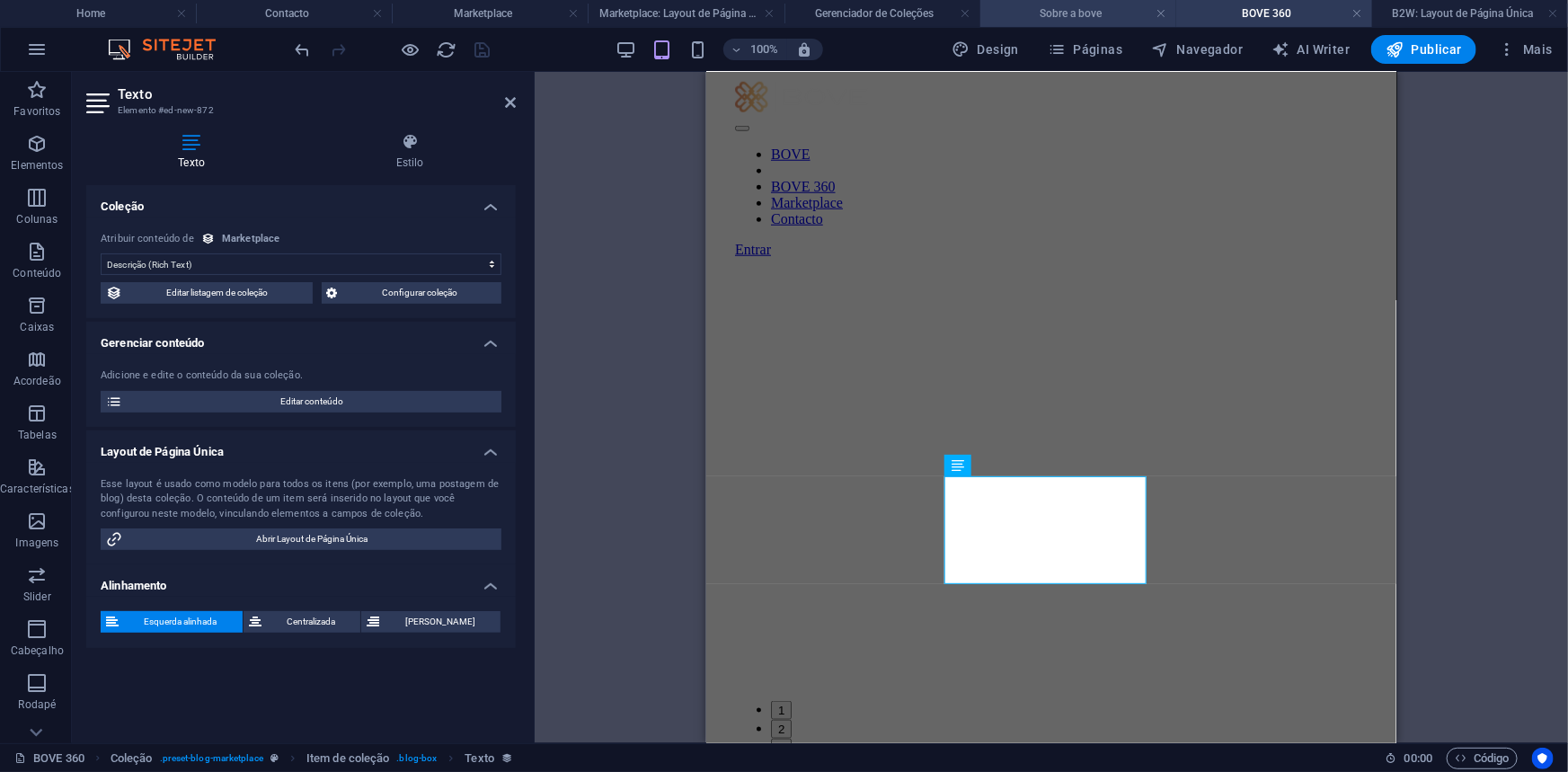
click at [1096, 6] on h4 "Sobre a bove" at bounding box center [1078, 14] width 195 height 20
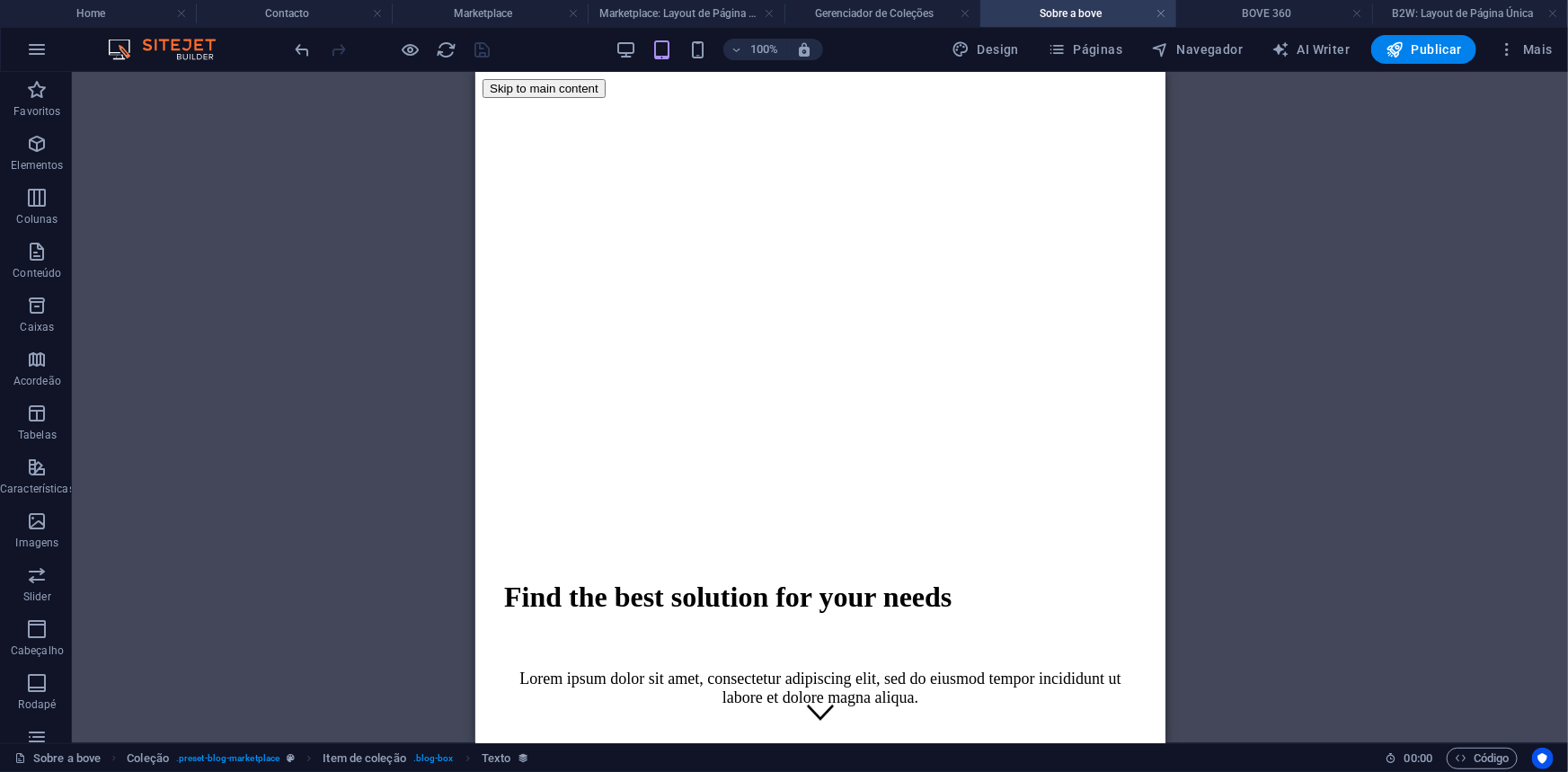
scroll to position [0, 0]
click at [864, 6] on h4 "Gerenciador de Coleções" at bounding box center [882, 14] width 195 height 20
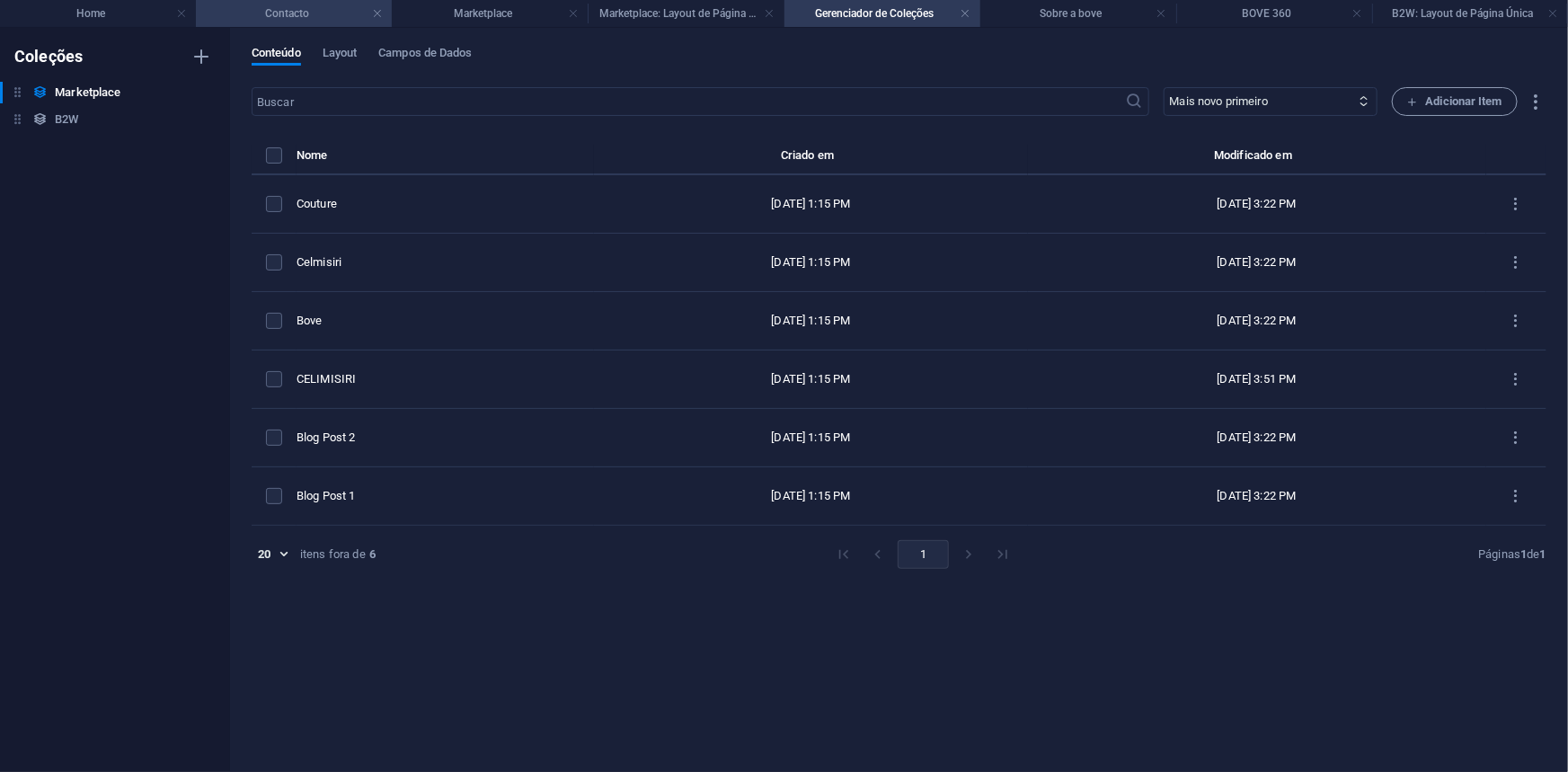
click at [314, 9] on h4 "Contacto" at bounding box center [293, 14] width 195 height 20
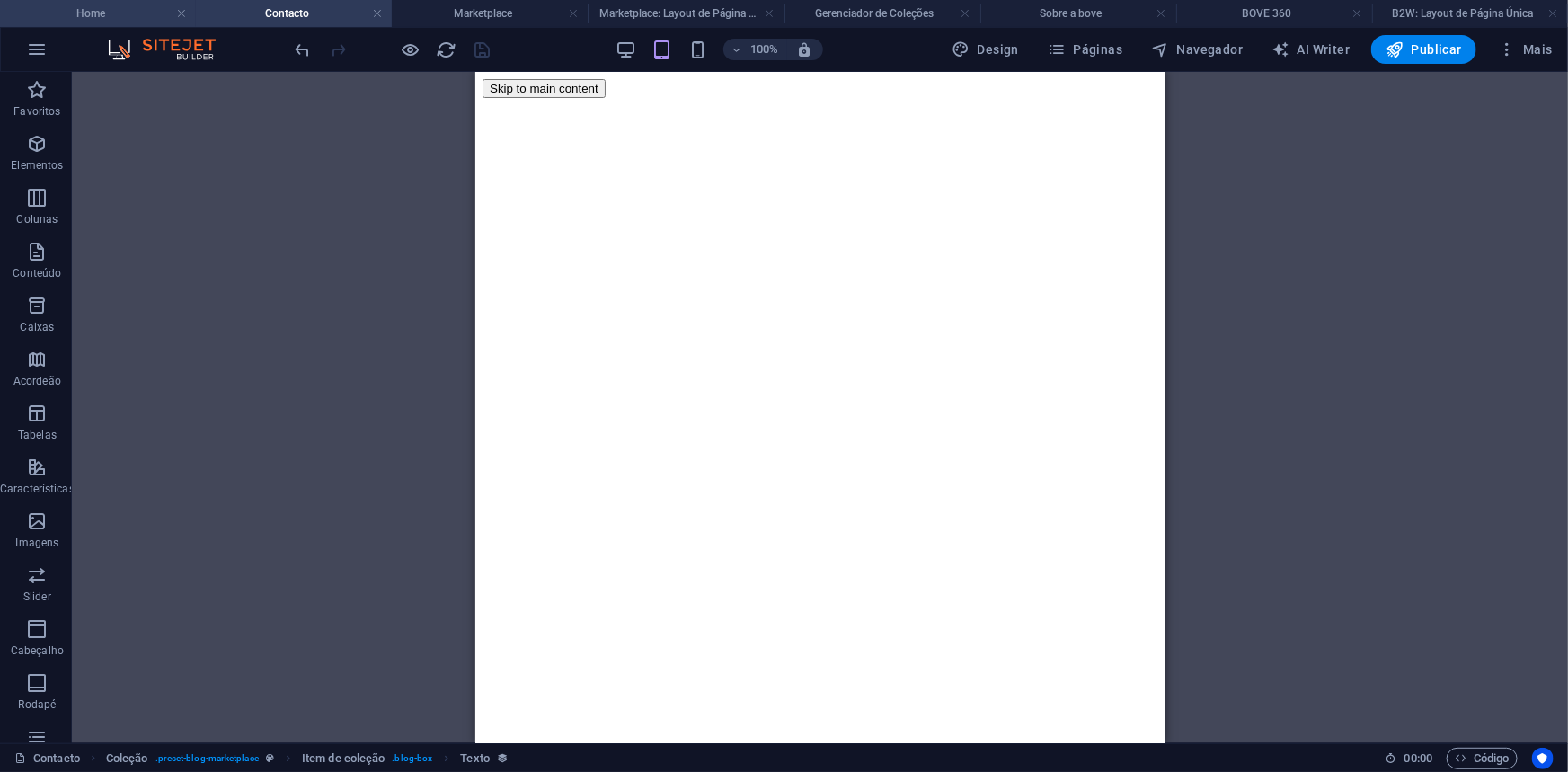
click at [106, 18] on h4 "Home" at bounding box center [98, 14] width 195 height 20
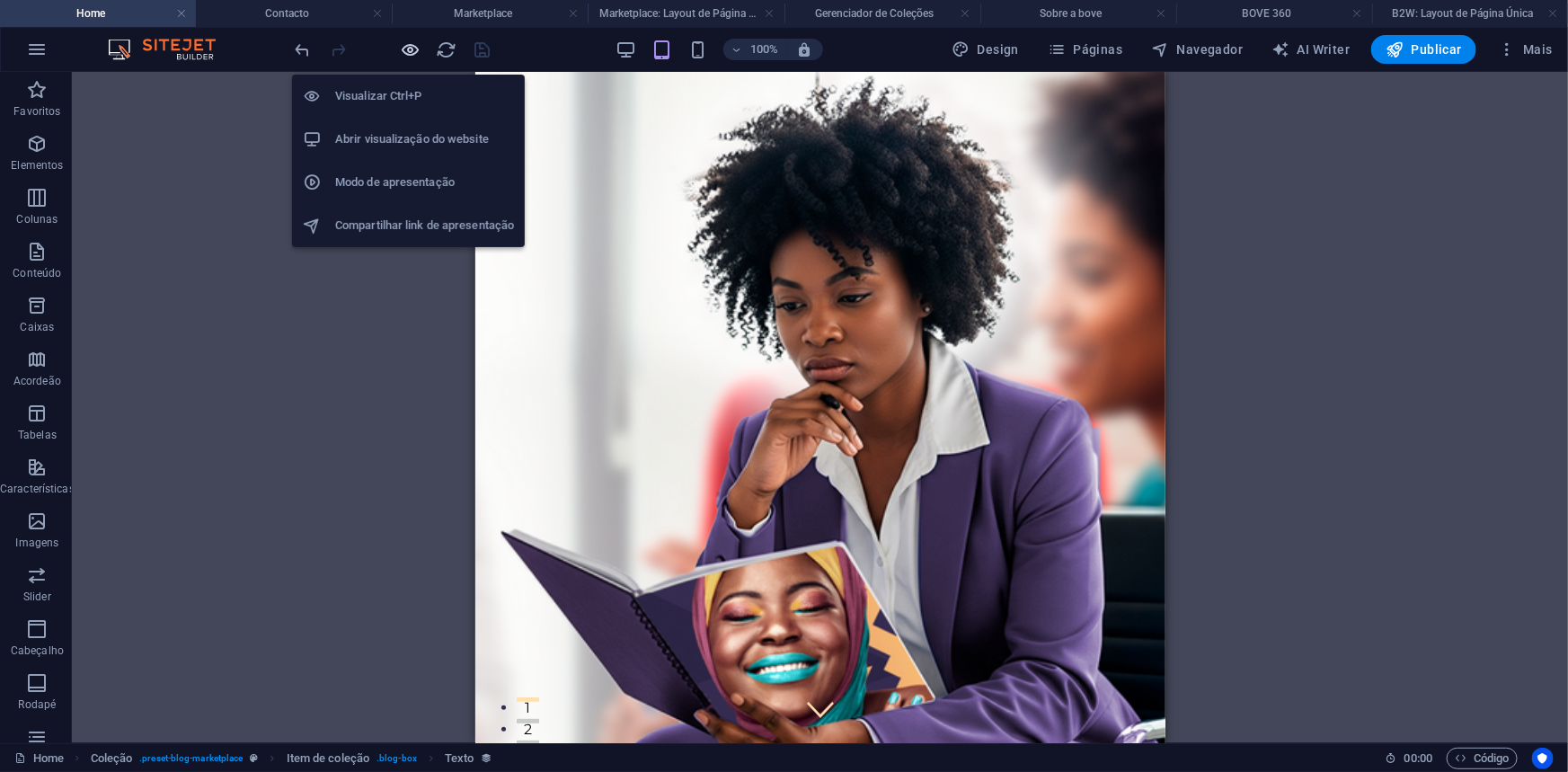
click at [408, 47] on icon "button" at bounding box center [410, 49] width 21 height 21
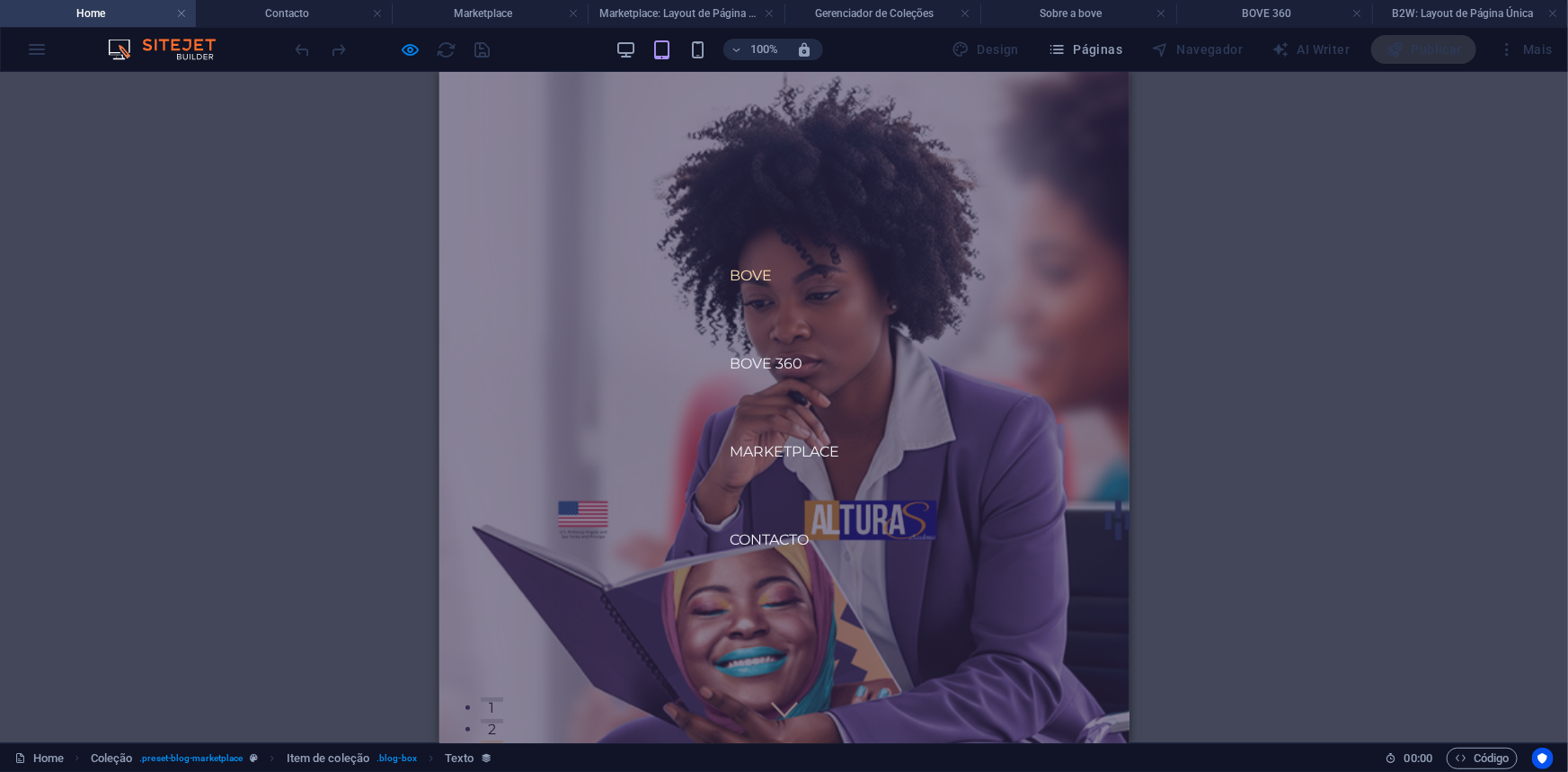
click at [745, 274] on link "BOVE" at bounding box center [749, 275] width 71 height 43
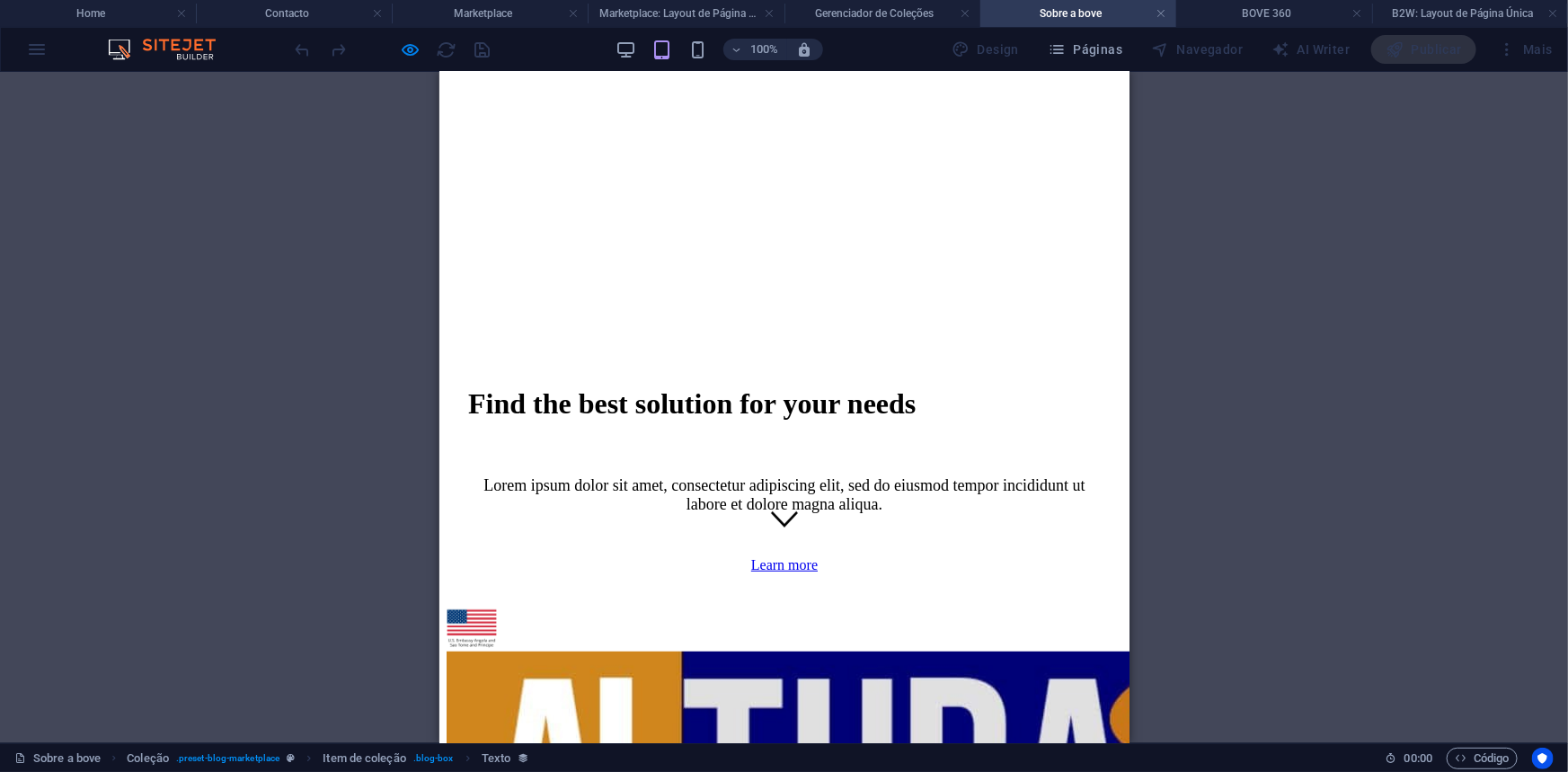
scroll to position [194, 0]
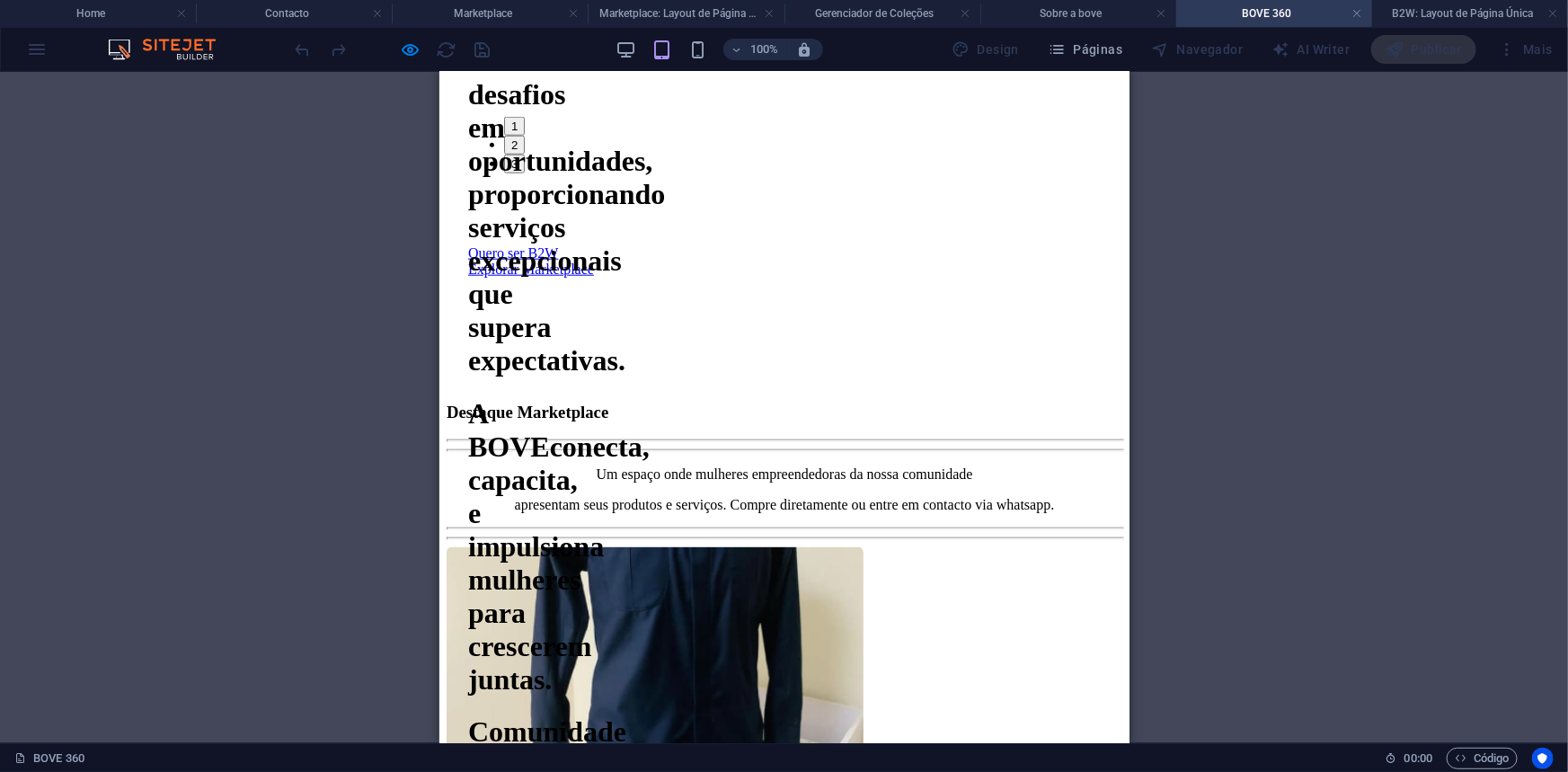
scroll to position [571, 0]
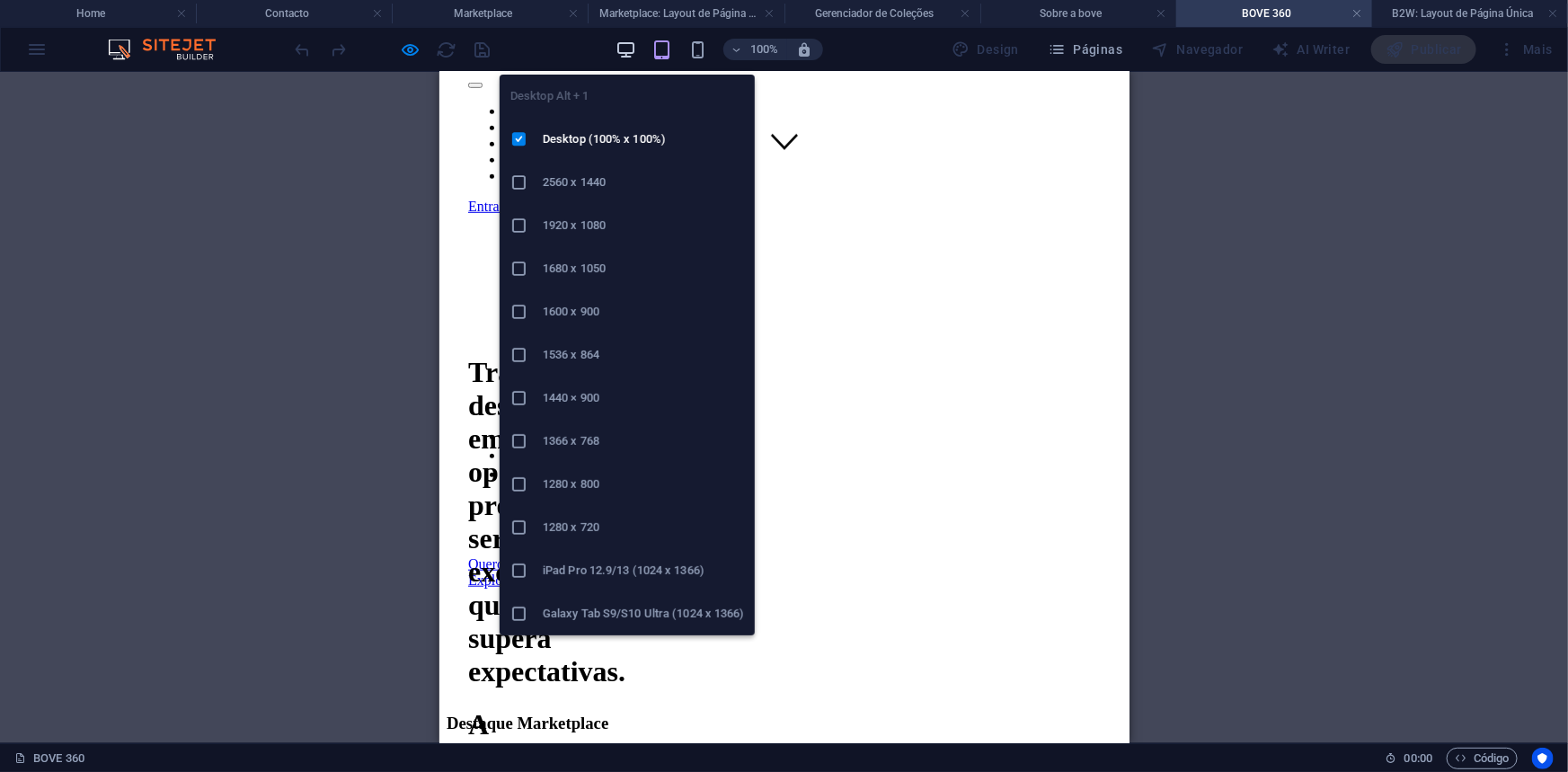
click at [624, 39] on icon "button" at bounding box center [625, 49] width 21 height 21
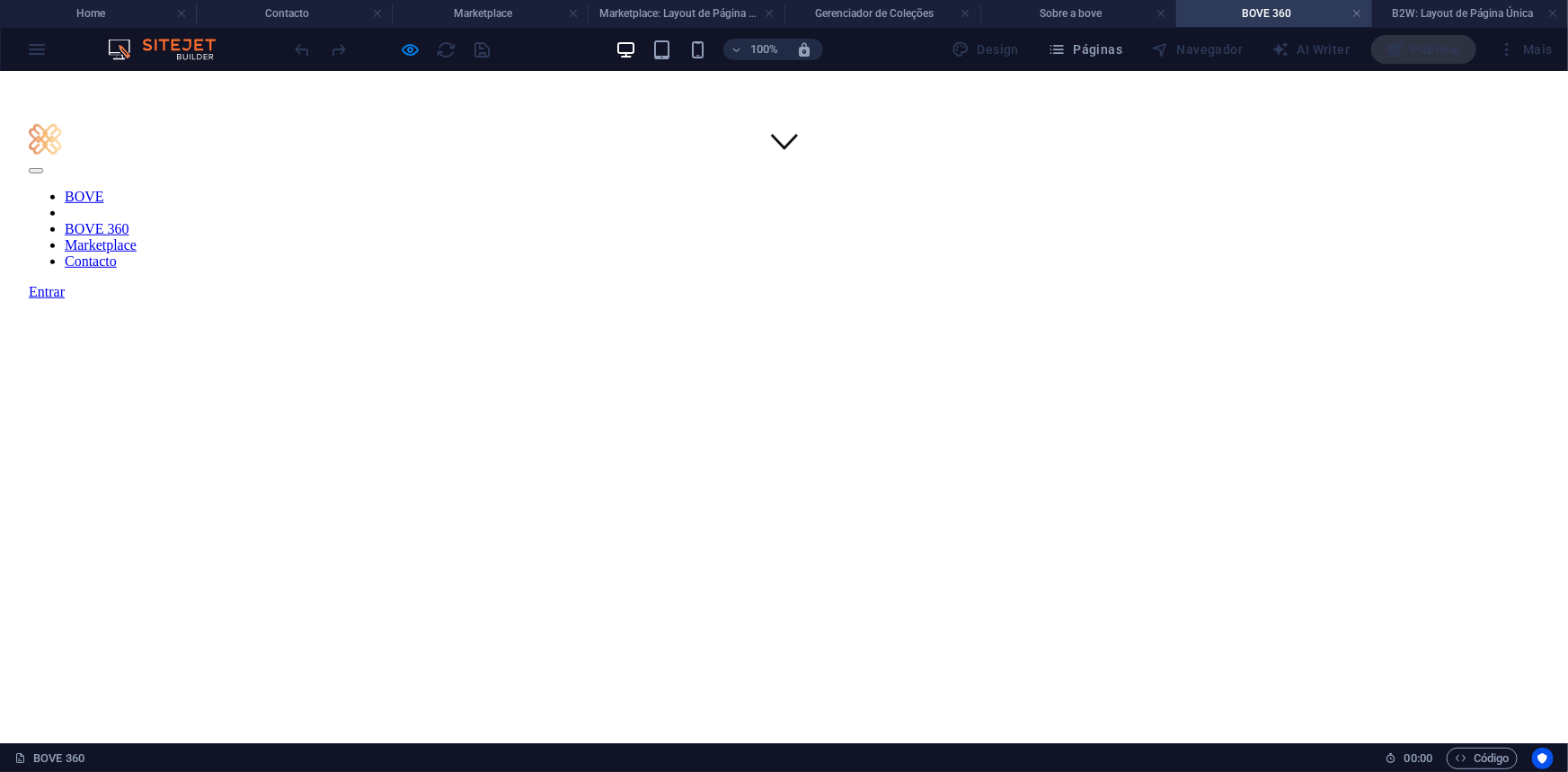
scroll to position [892, 0]
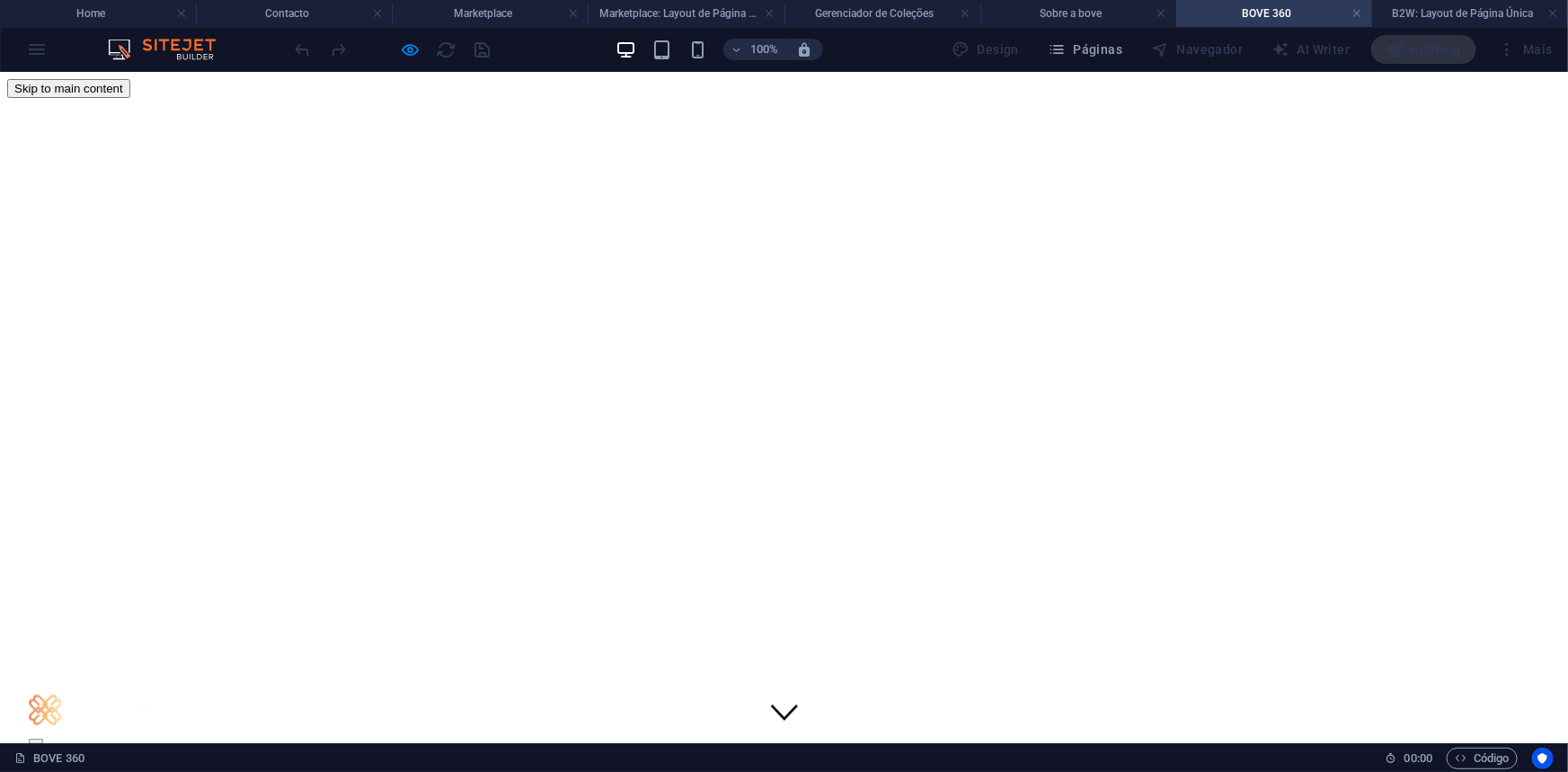
scroll to position [194, 0]
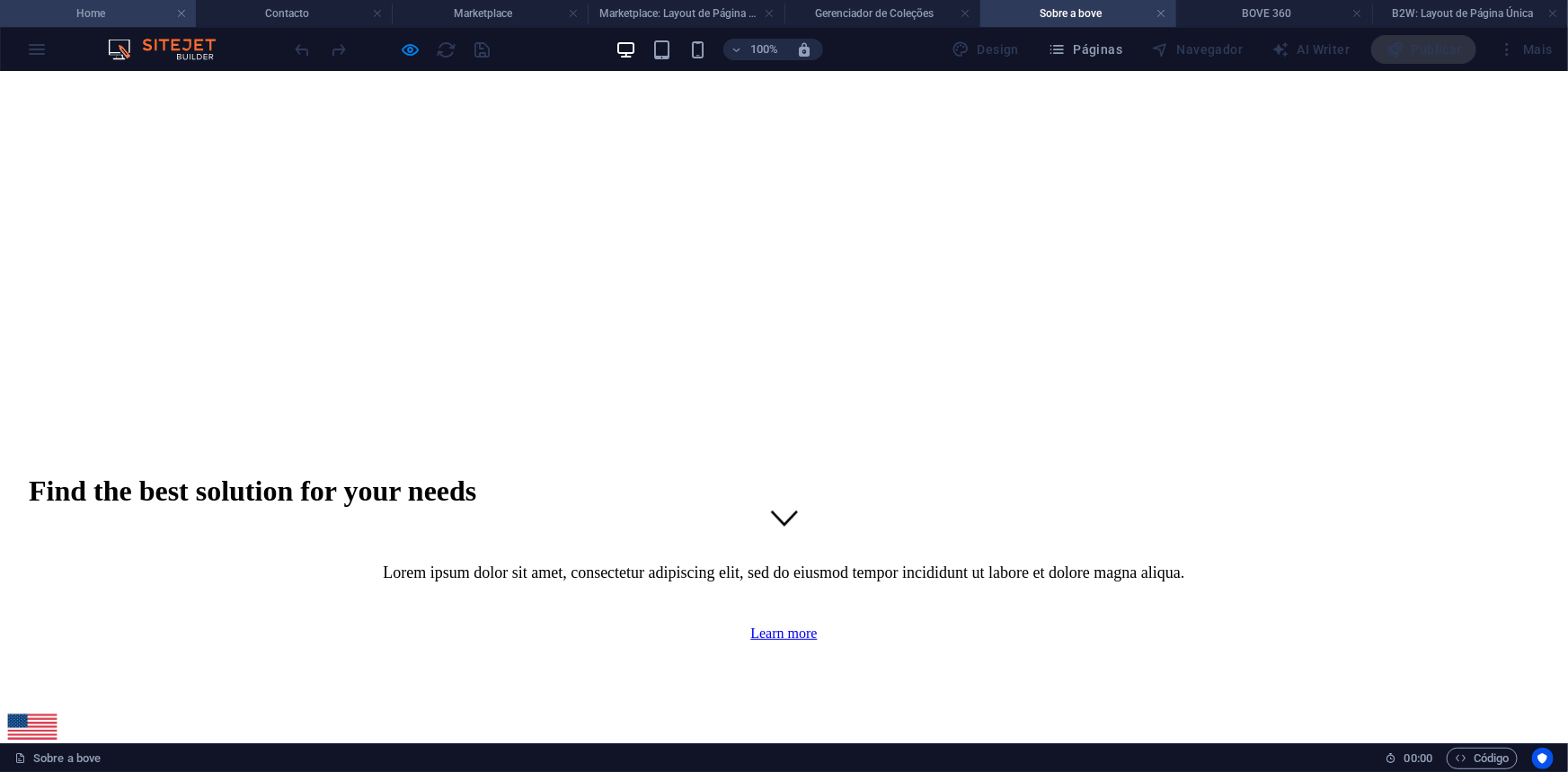
click at [152, 17] on h4 "Home" at bounding box center [98, 14] width 195 height 20
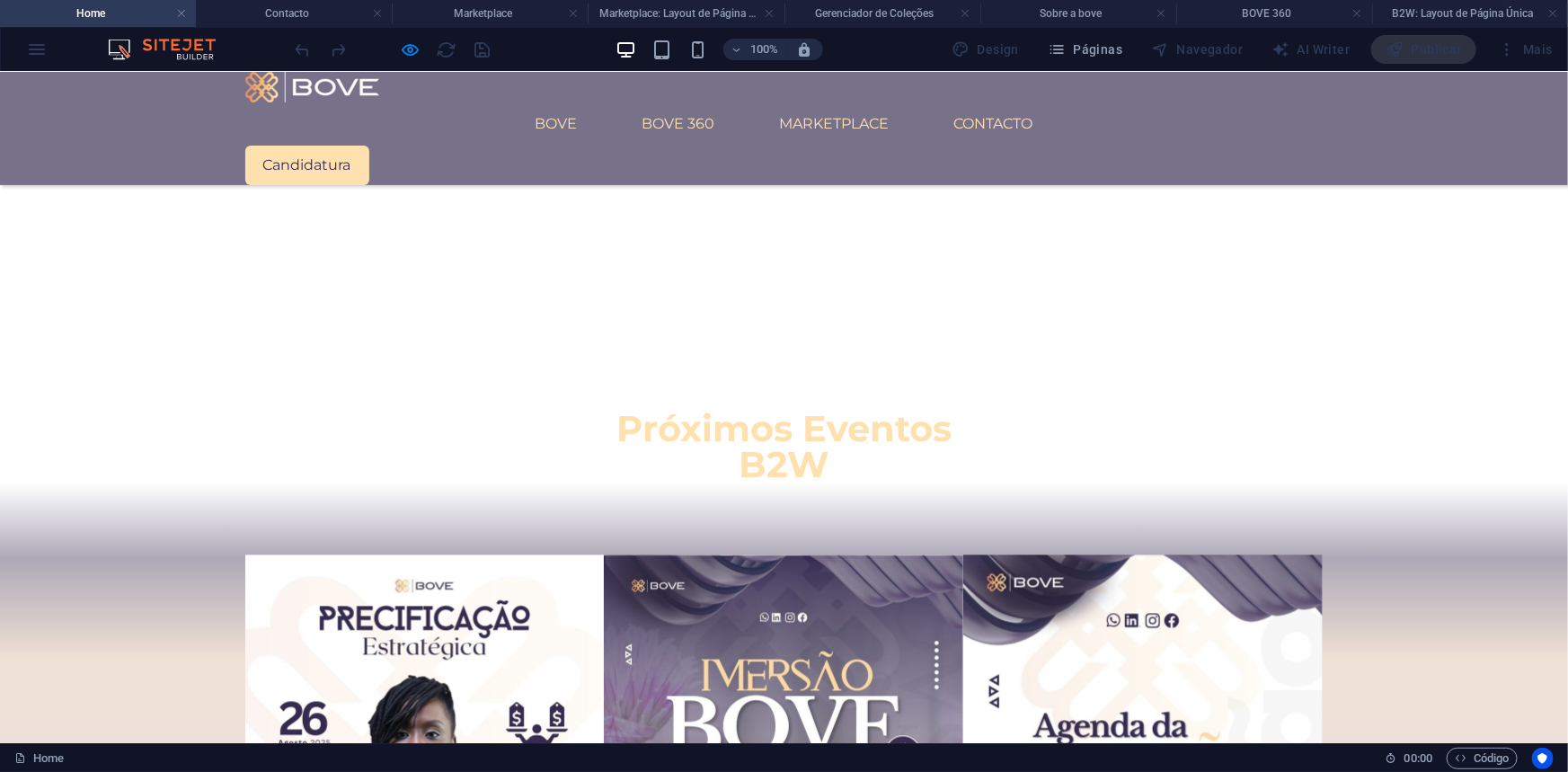
scroll to position [2013, 0]
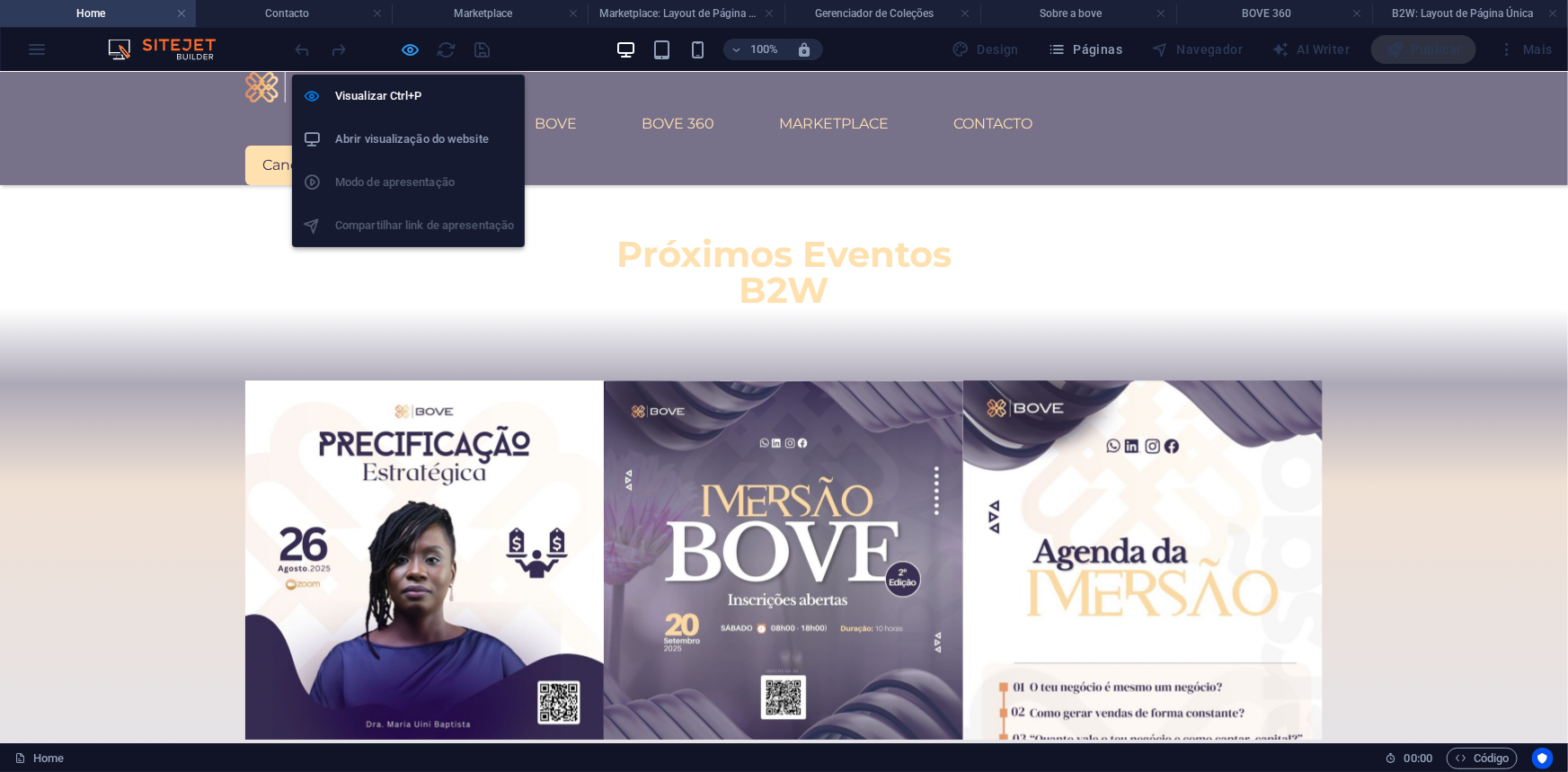
click at [407, 55] on icon "button" at bounding box center [410, 49] width 21 height 21
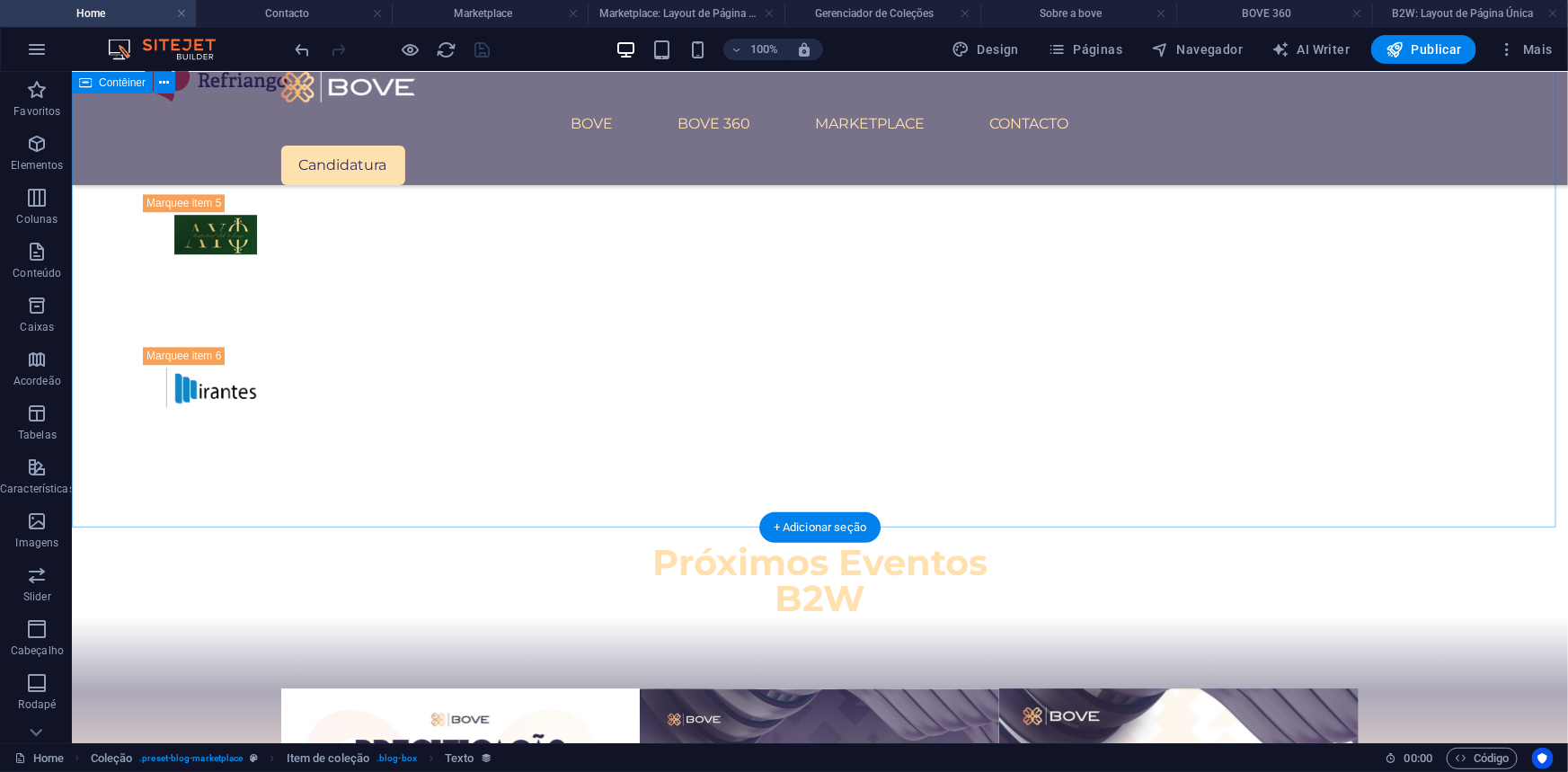
scroll to position [2607, 0]
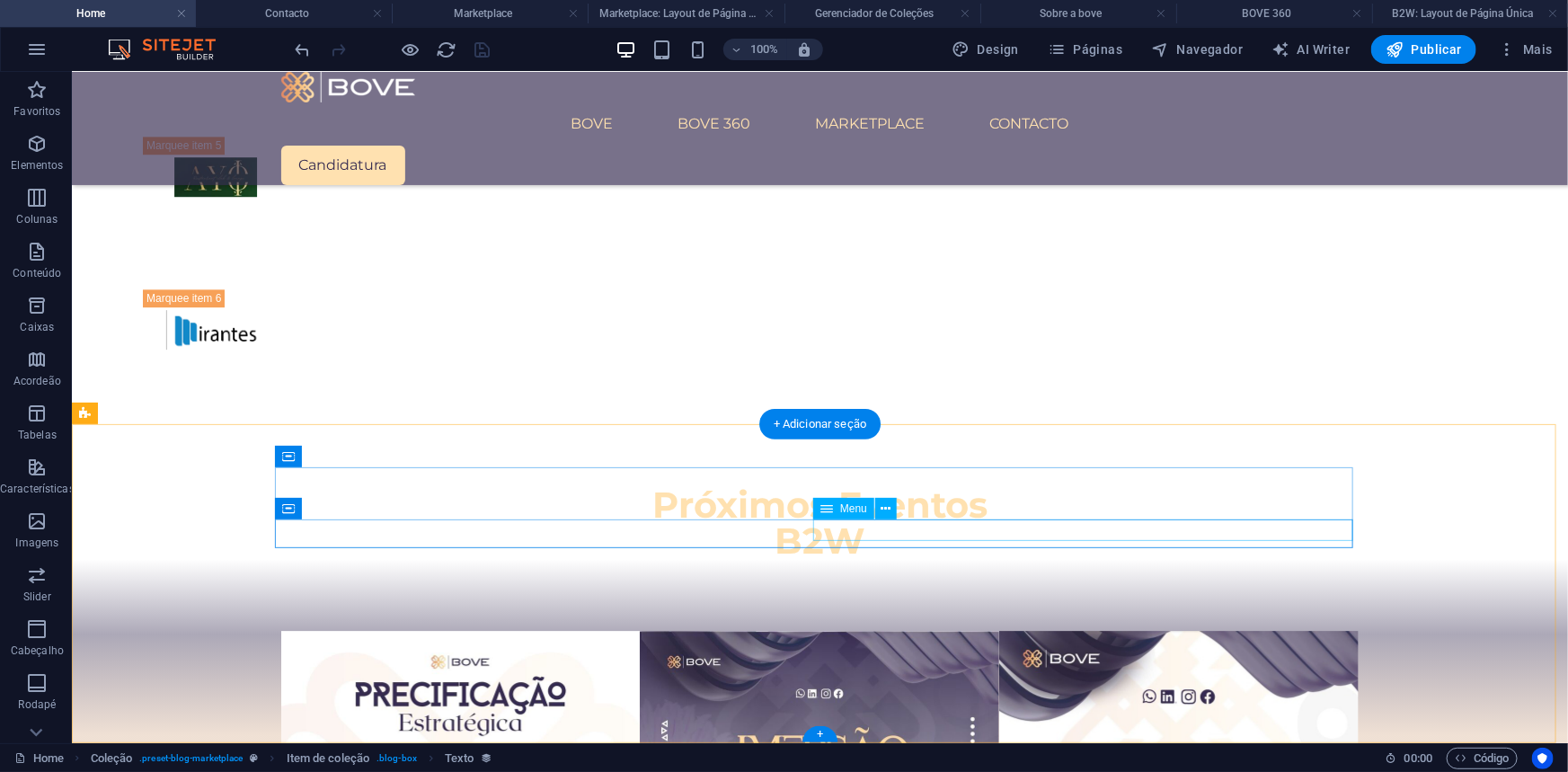
select select "1"
select select
select select "2"
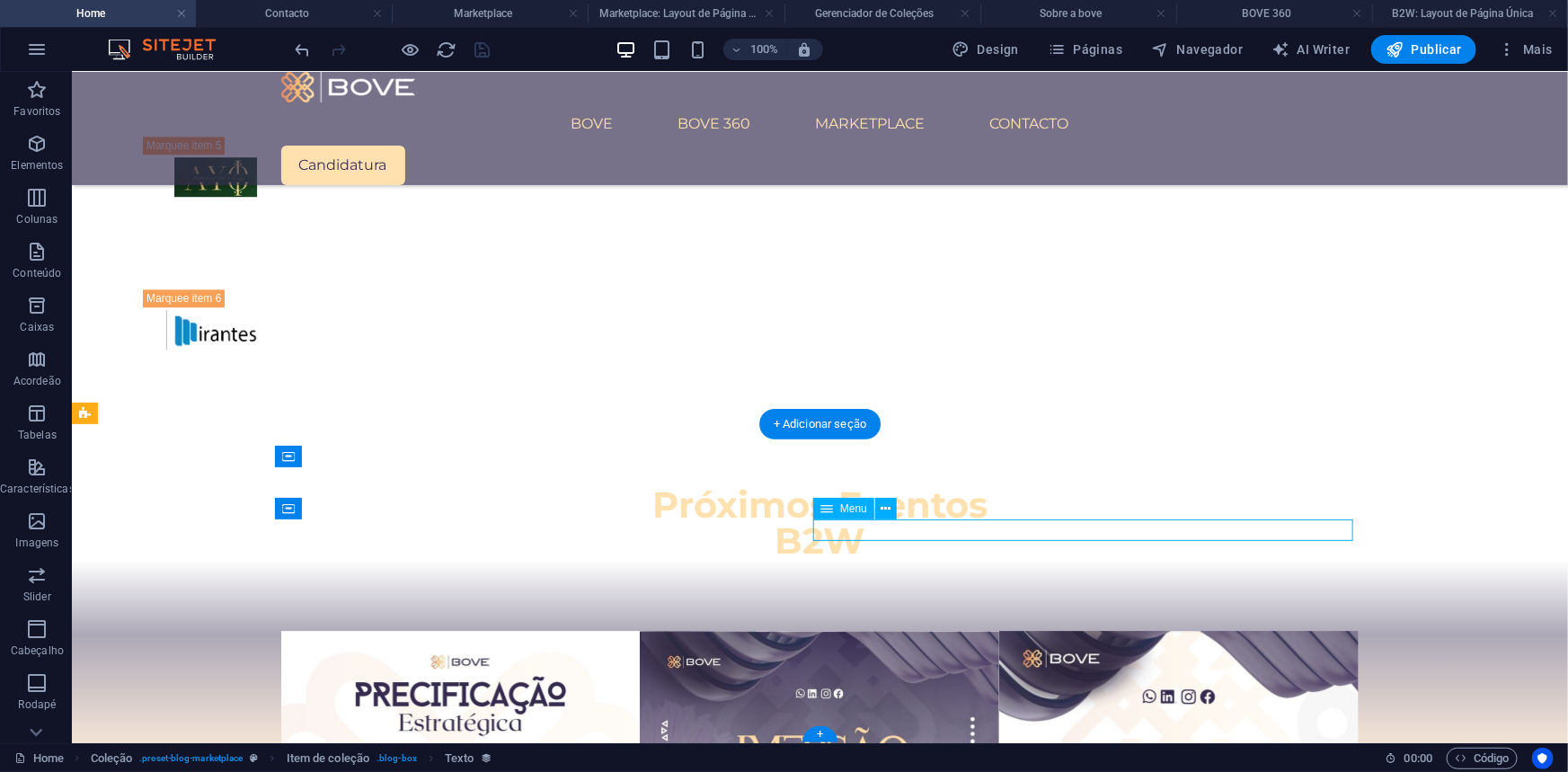
select select
select select "3"
select select
select select "4"
select select
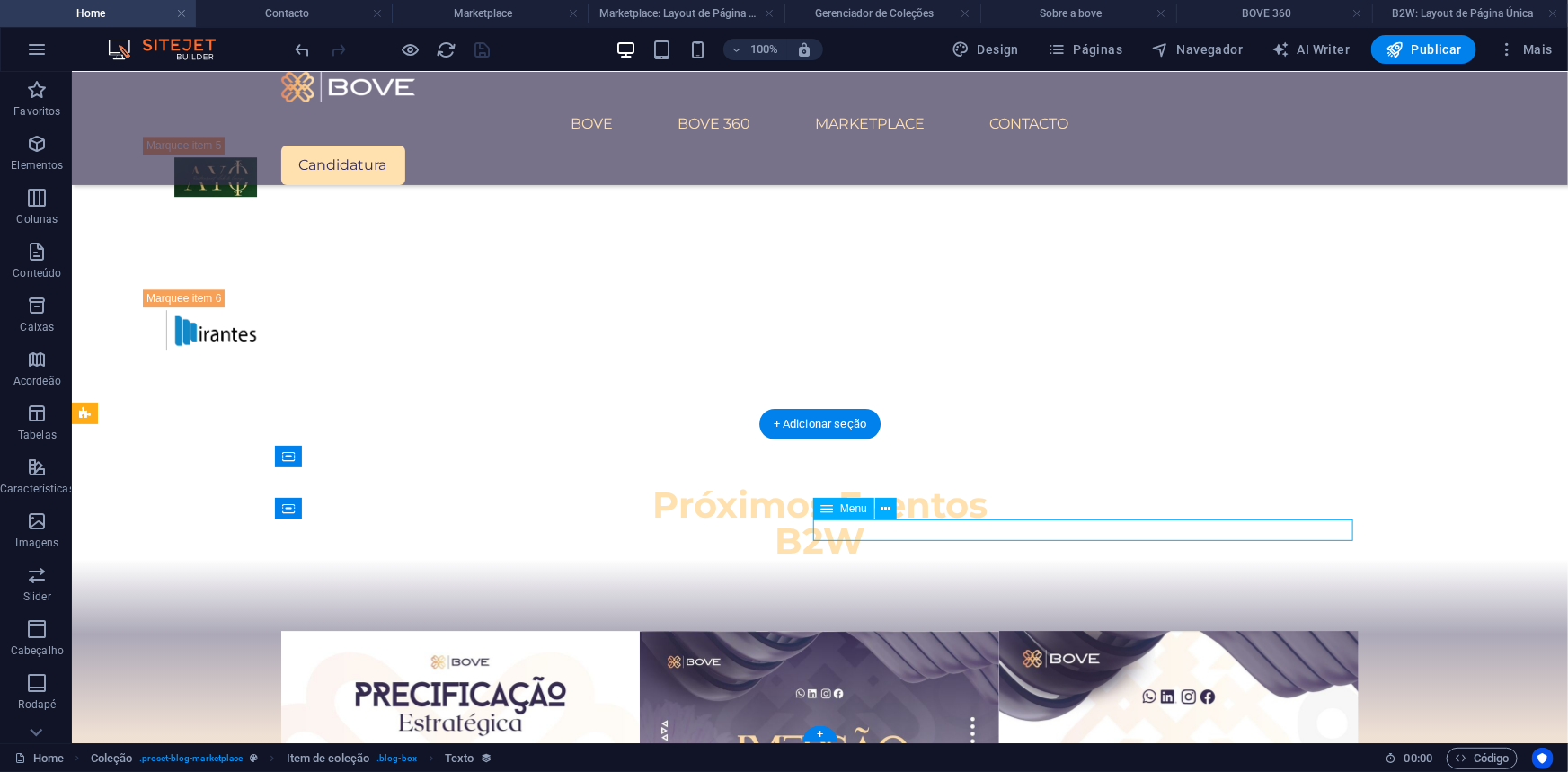
select select "7"
select select
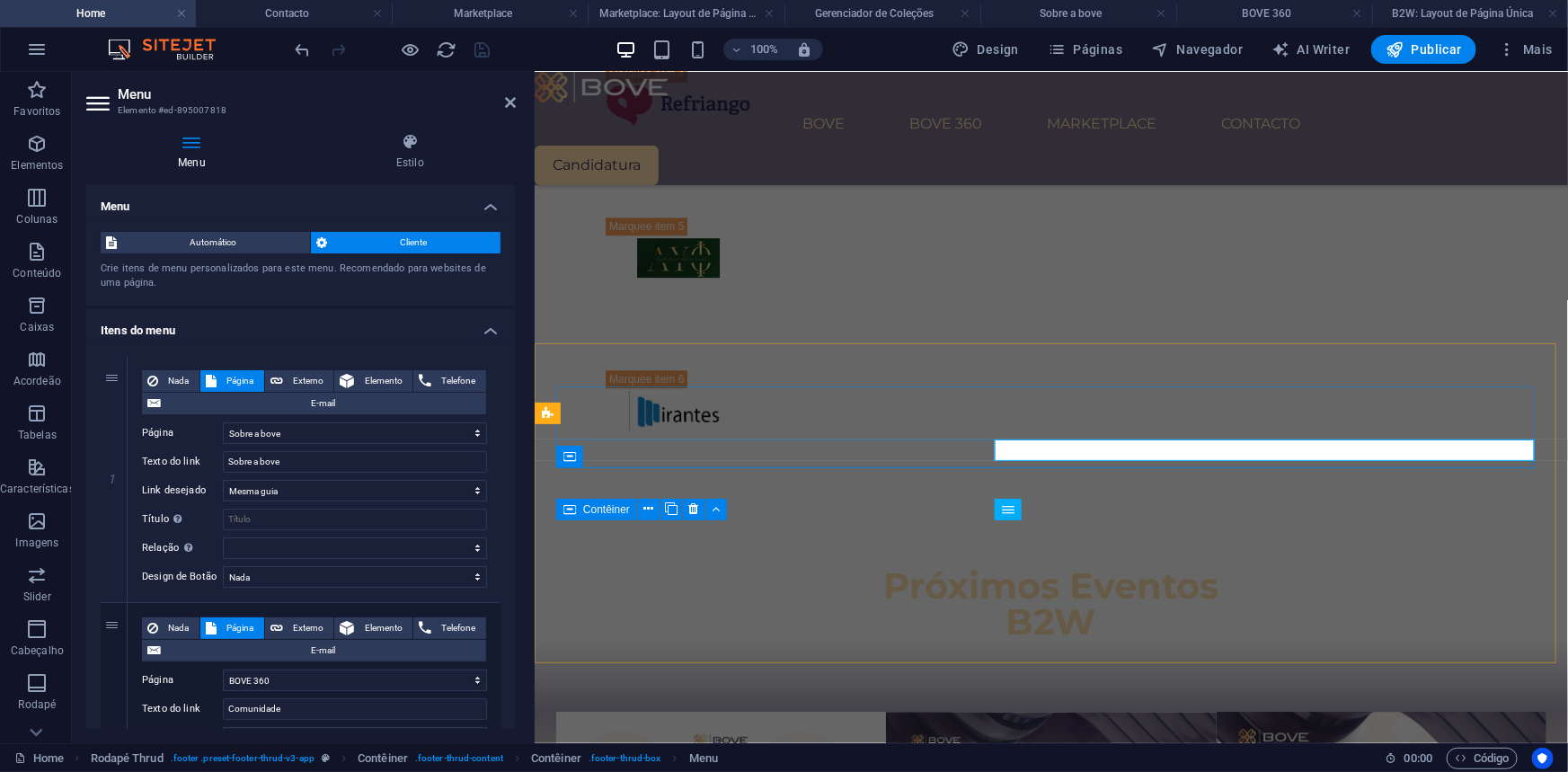
scroll to position [2655, 0]
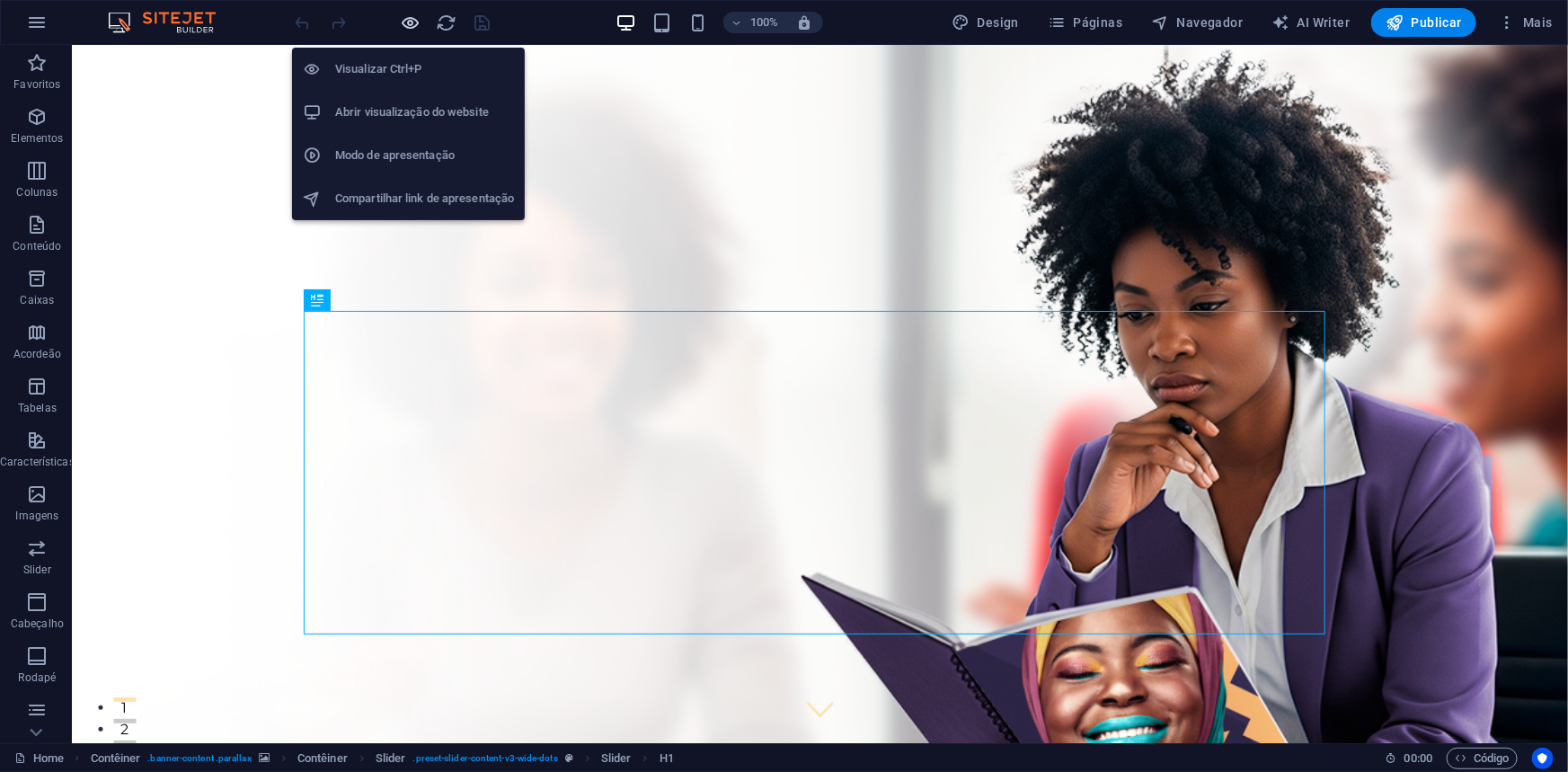
click at [404, 20] on icon "button" at bounding box center [410, 22] width 21 height 21
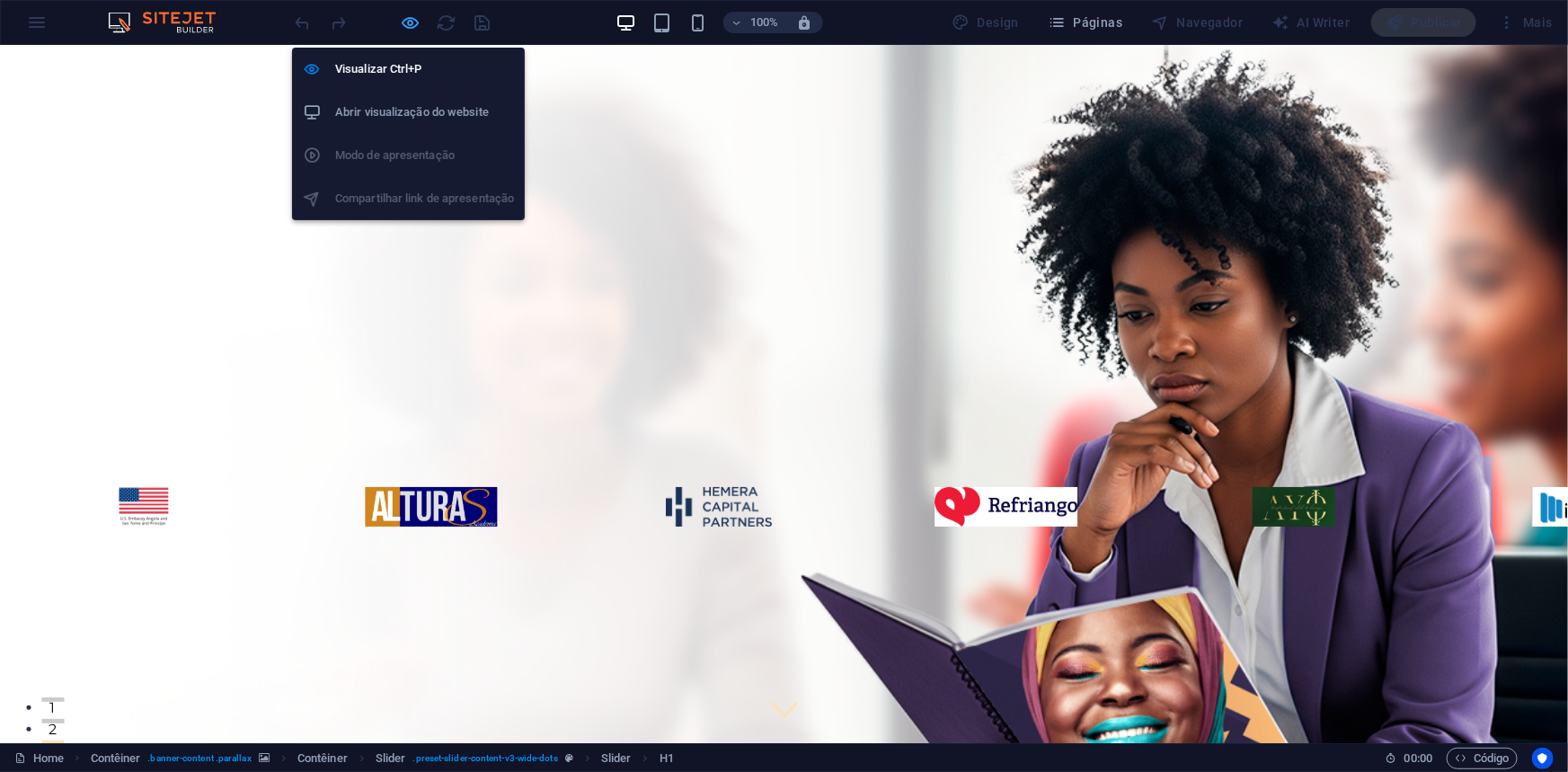
click at [407, 24] on icon "button" at bounding box center [410, 22] width 21 height 21
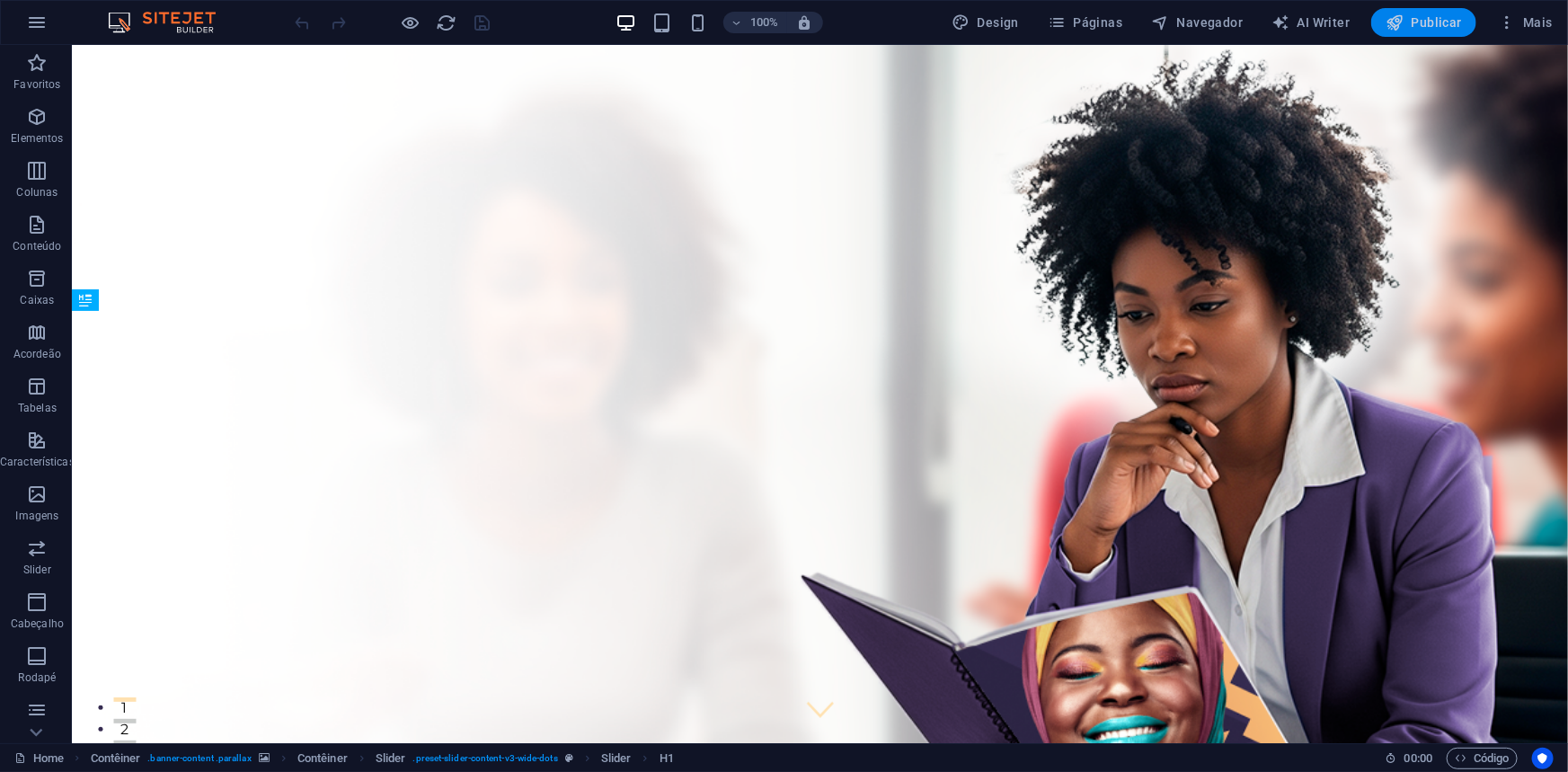
click at [1426, 18] on span "Publicar" at bounding box center [1423, 22] width 76 height 18
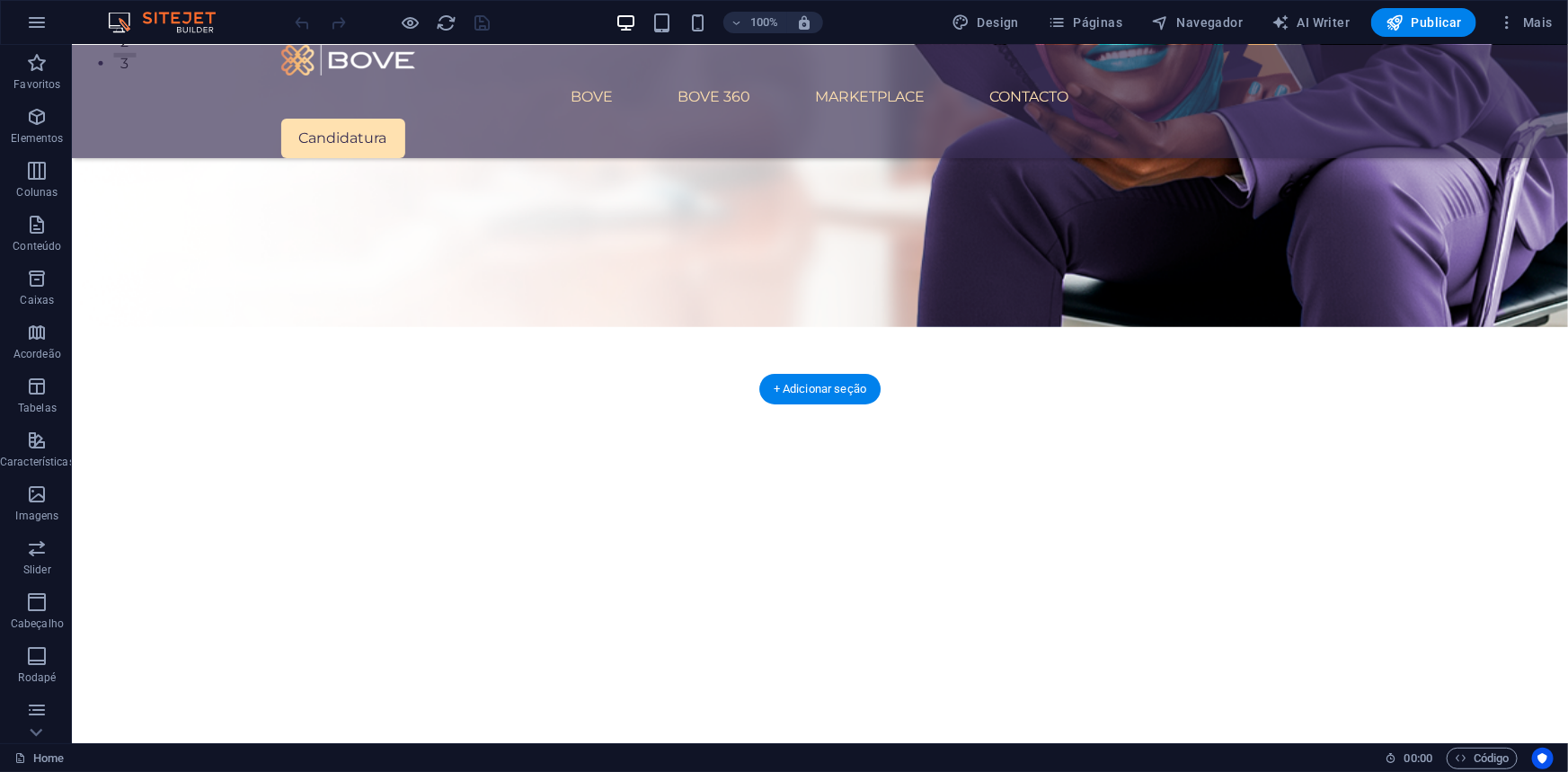
scroll to position [817, 0]
